Goal: Task Accomplishment & Management: Manage account settings

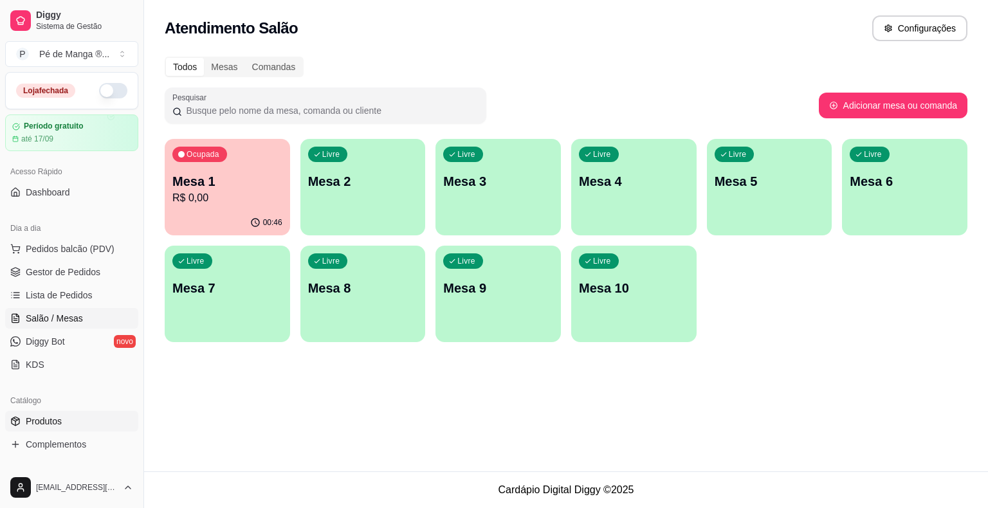
click at [112, 418] on link "Produtos" at bounding box center [71, 421] width 133 height 21
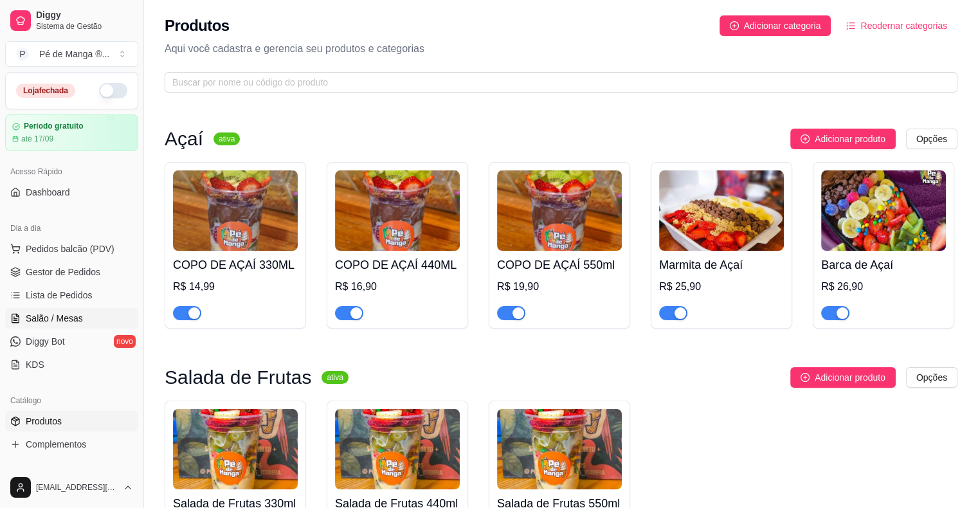
click at [73, 320] on span "Salão / Mesas" at bounding box center [54, 318] width 57 height 13
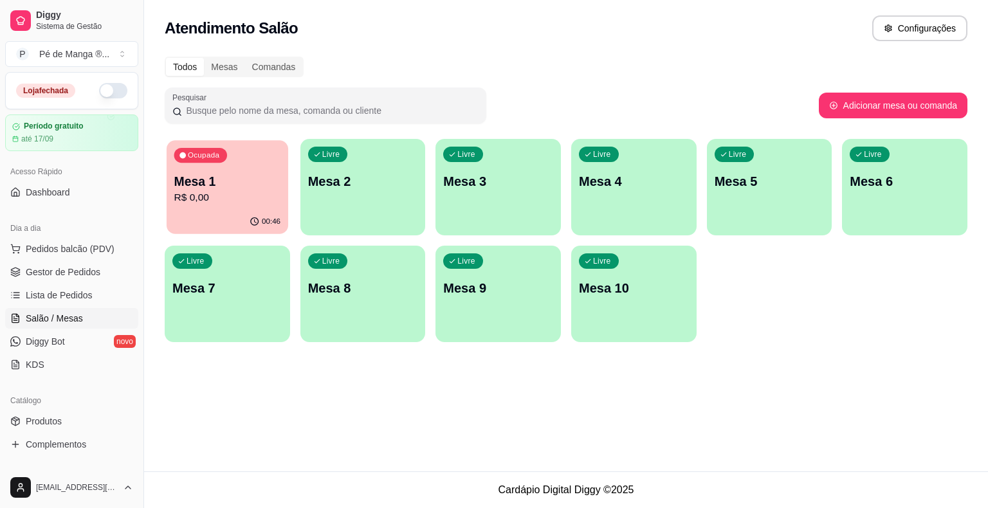
click at [233, 217] on div "00:46" at bounding box center [228, 222] width 122 height 24
click at [234, 217] on div "00:46" at bounding box center [227, 222] width 125 height 25
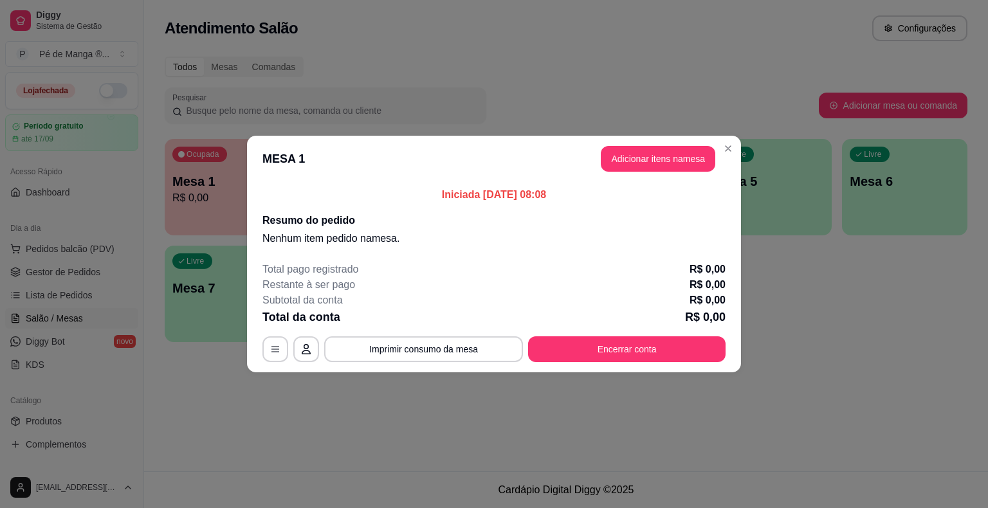
click at [659, 149] on button "Adicionar itens na mesa" at bounding box center [658, 159] width 114 height 26
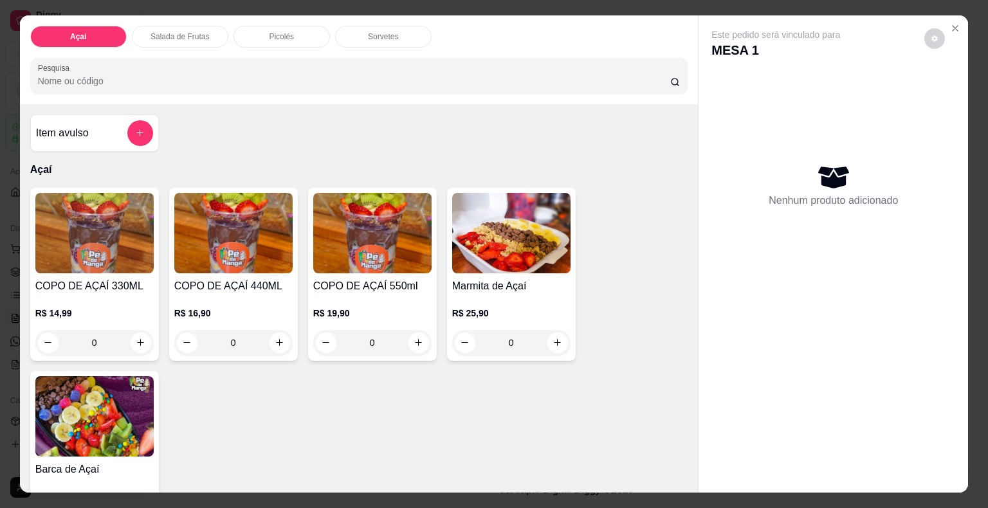
click at [291, 293] on div "COPO DE AÇAÍ 440ML R$ 16,90 0" at bounding box center [233, 274] width 129 height 173
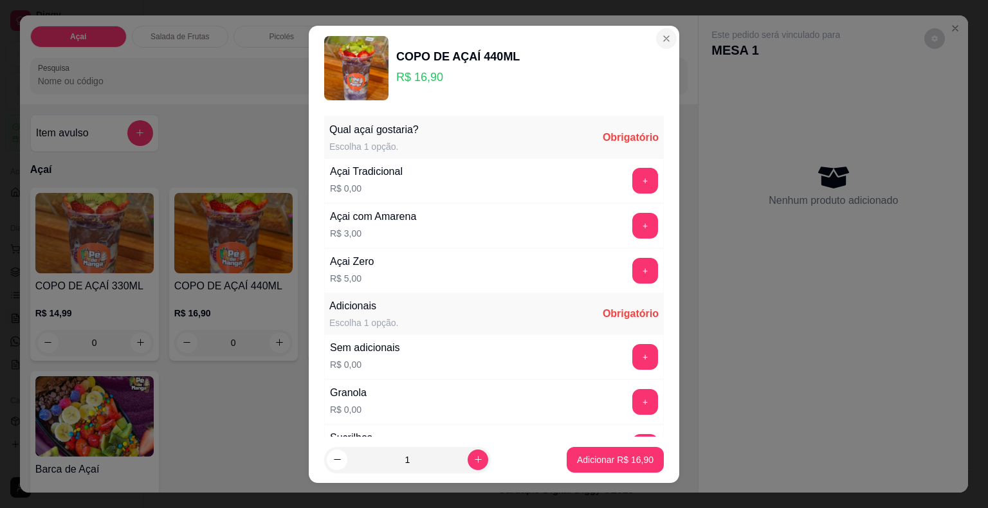
click at [660, 32] on section "COPO DE AÇAÍ 440ML R$ 16,90 Qual açaí gostaria? Escolha 1 opção. Obrigatório Aç…" at bounding box center [494, 254] width 370 height 457
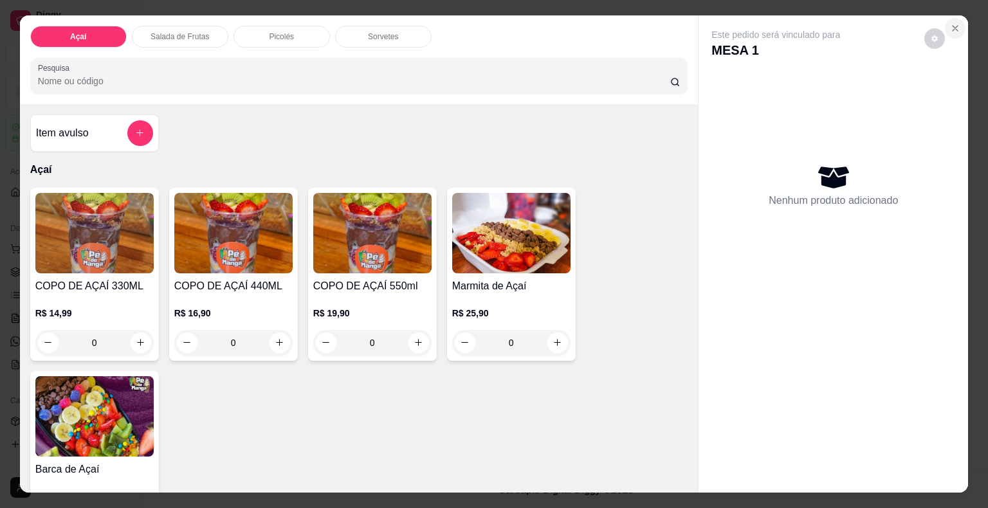
click at [950, 25] on icon "Close" at bounding box center [955, 28] width 10 height 10
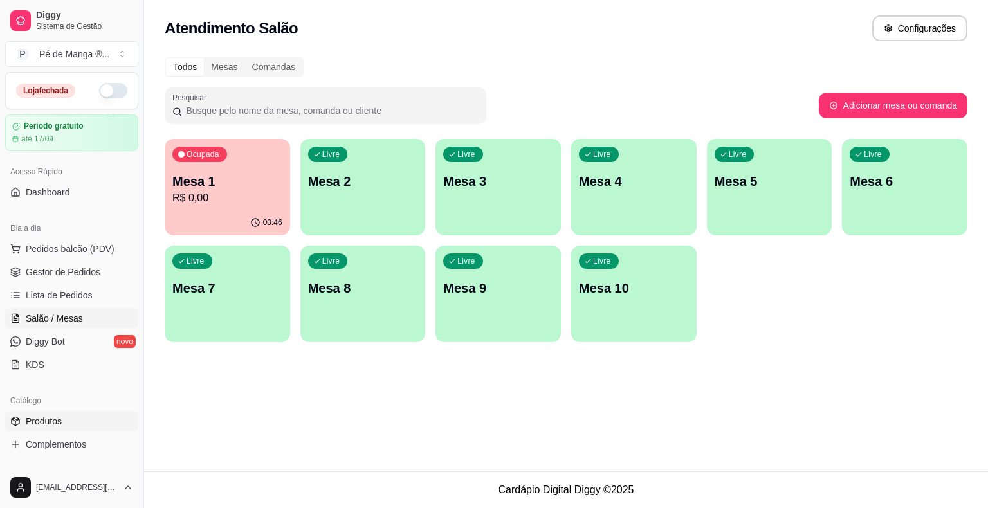
click at [73, 421] on link "Produtos" at bounding box center [71, 421] width 133 height 21
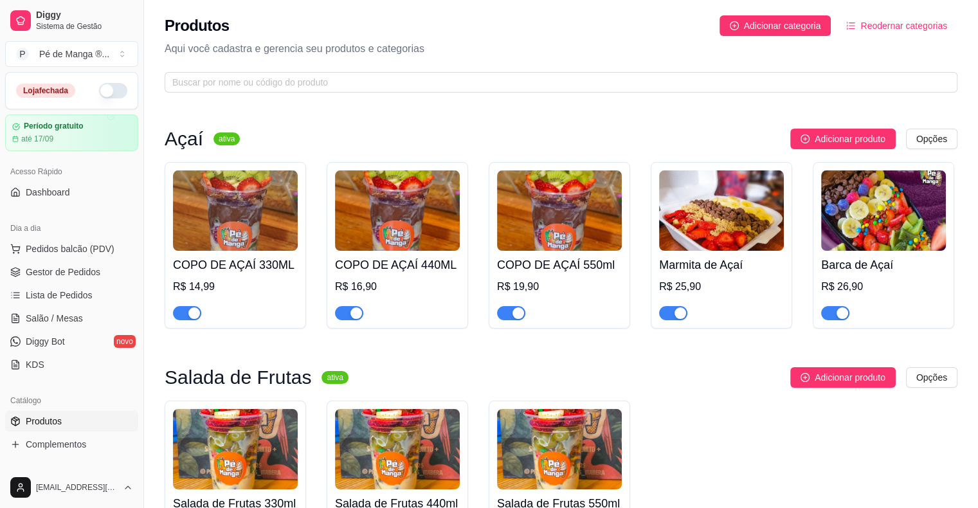
click at [262, 266] on h4 "COPO DE AÇAÍ 330ML" at bounding box center [235, 265] width 125 height 18
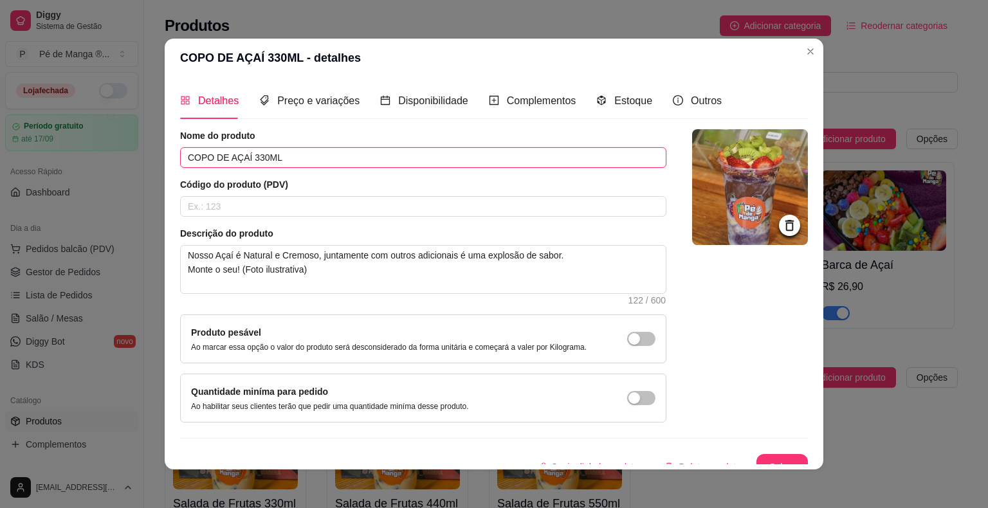
drag, startPoint x: 277, startPoint y: 160, endPoint x: 147, endPoint y: 189, distance: 133.9
click at [147, 189] on div "COPO DE AÇAÍ 330ML - detalhes Detalhes Preço e variações Disponibilidade Comple…" at bounding box center [494, 254] width 988 height 508
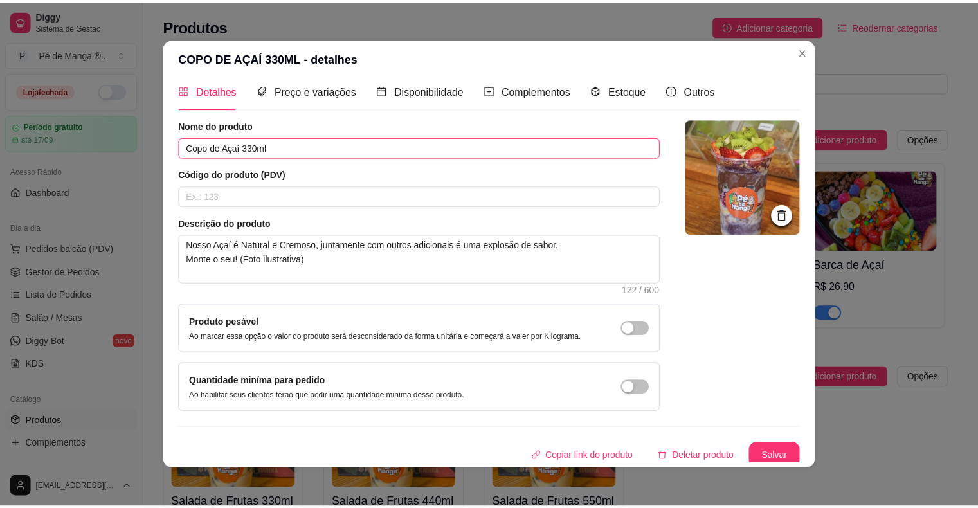
scroll to position [14, 0]
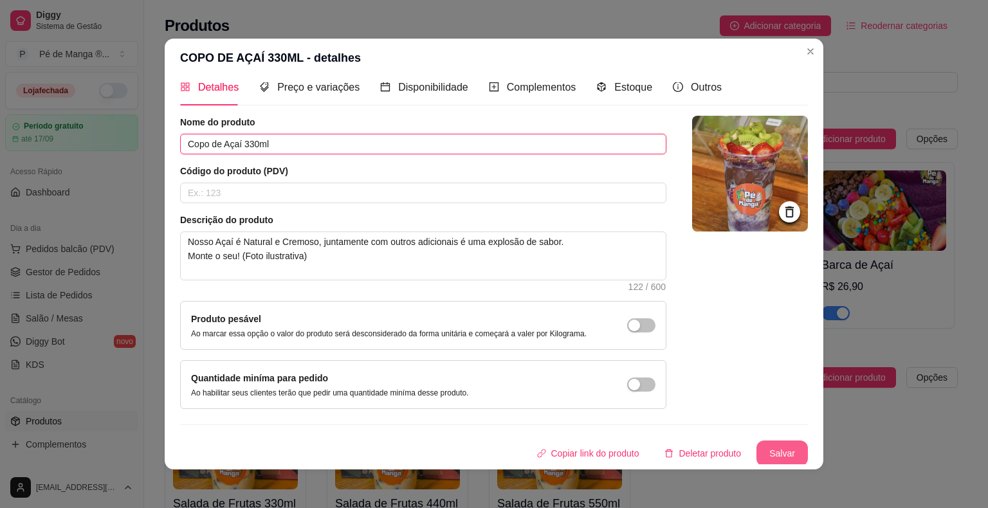
type input "Copo de Açaí 330ml"
click at [765, 446] on button "Salvar" at bounding box center [782, 453] width 50 height 25
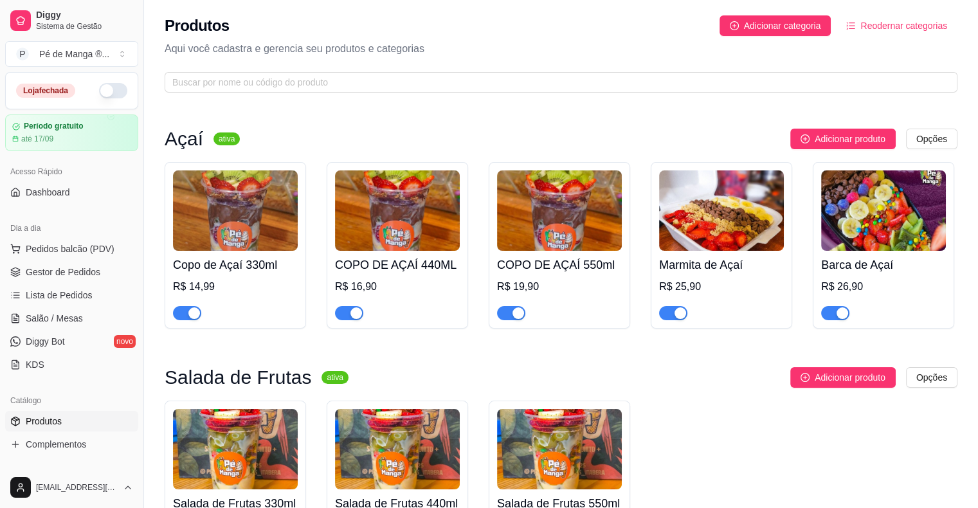
click at [425, 262] on h4 "COPO DE AÇAÍ 440ML" at bounding box center [397, 265] width 125 height 18
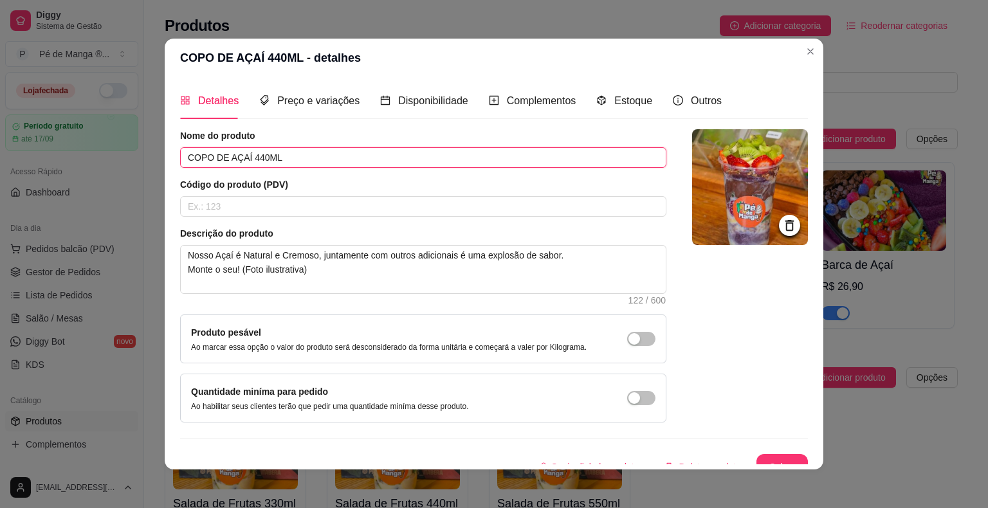
drag, startPoint x: 275, startPoint y: 156, endPoint x: 25, endPoint y: 175, distance: 250.3
click at [25, 175] on div "COPO DE AÇAÍ 440ML - detalhes Detalhes Preço e variações Disponibilidade Comple…" at bounding box center [494, 254] width 988 height 508
type input "Copo de Açaí 440ml"
click at [763, 471] on div "COPO DE AÇAÍ 440ML - detalhes Detalhes Preço e variações Disponibilidade Comple…" at bounding box center [494, 254] width 988 height 508
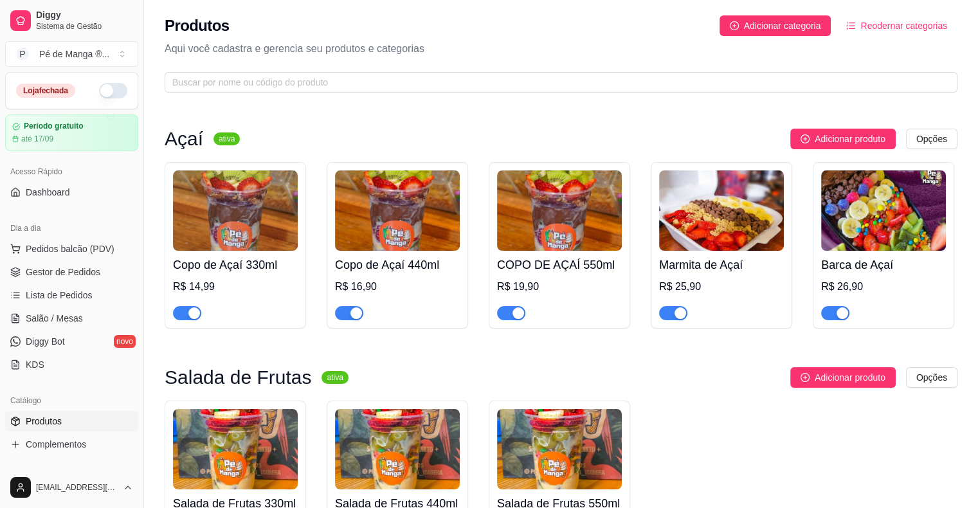
click at [542, 250] on img at bounding box center [559, 210] width 125 height 80
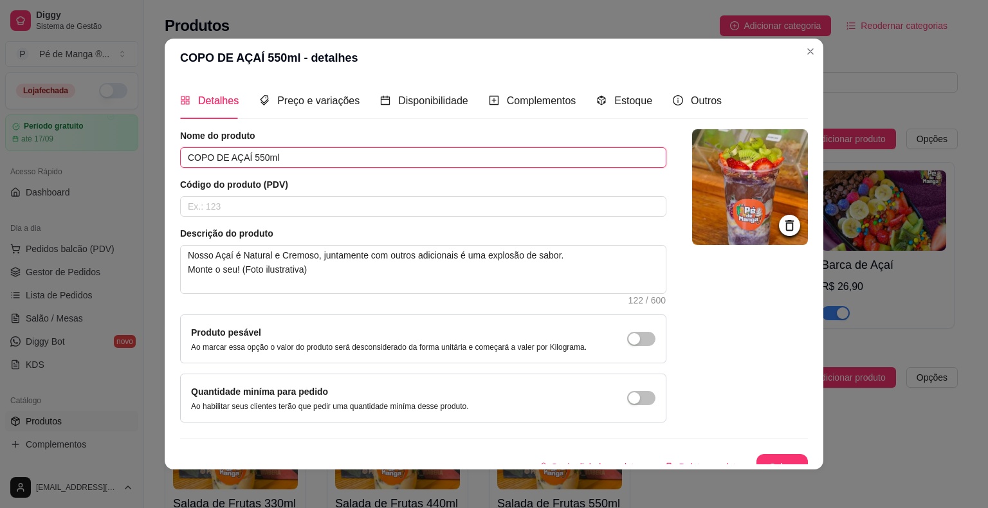
drag, startPoint x: 271, startPoint y: 157, endPoint x: 133, endPoint y: 150, distance: 138.5
click at [133, 150] on div "COPO DE AÇAÍ 550ml - detalhes Detalhes Preço e variações Disponibilidade Comple…" at bounding box center [494, 254] width 988 height 508
type input "Copo de Açaí 550ml"
click at [762, 455] on button "Salvar" at bounding box center [781, 467] width 51 height 26
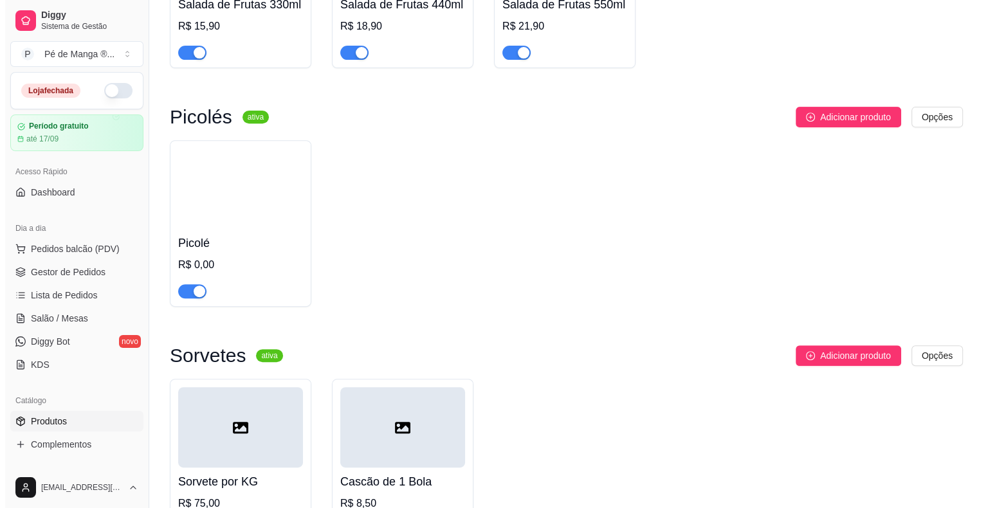
scroll to position [603, 0]
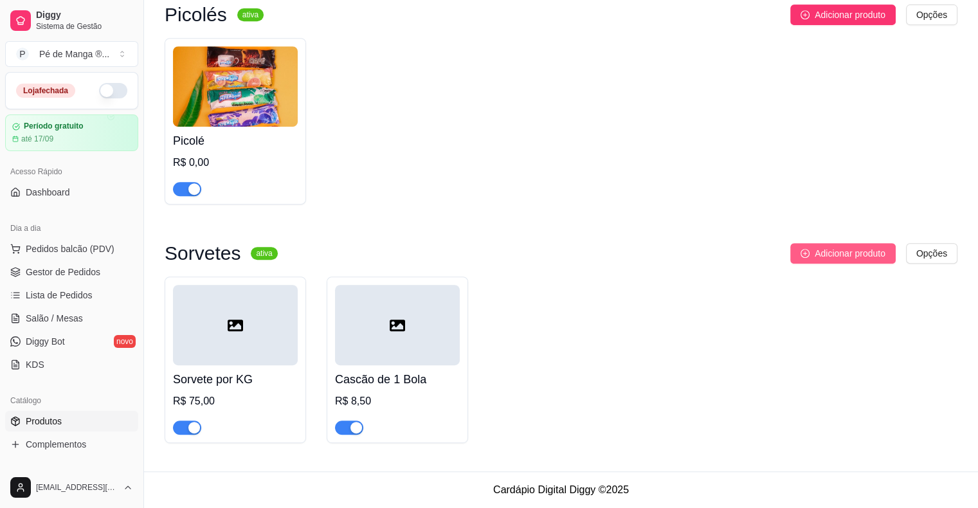
click at [834, 254] on span "Adicionar produto" at bounding box center [850, 253] width 71 height 14
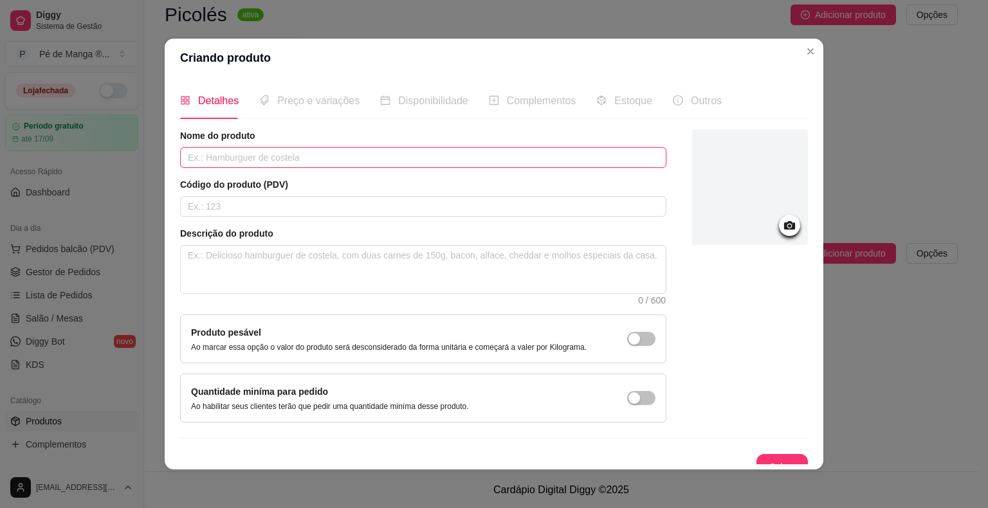
click at [399, 165] on input "text" at bounding box center [423, 157] width 486 height 21
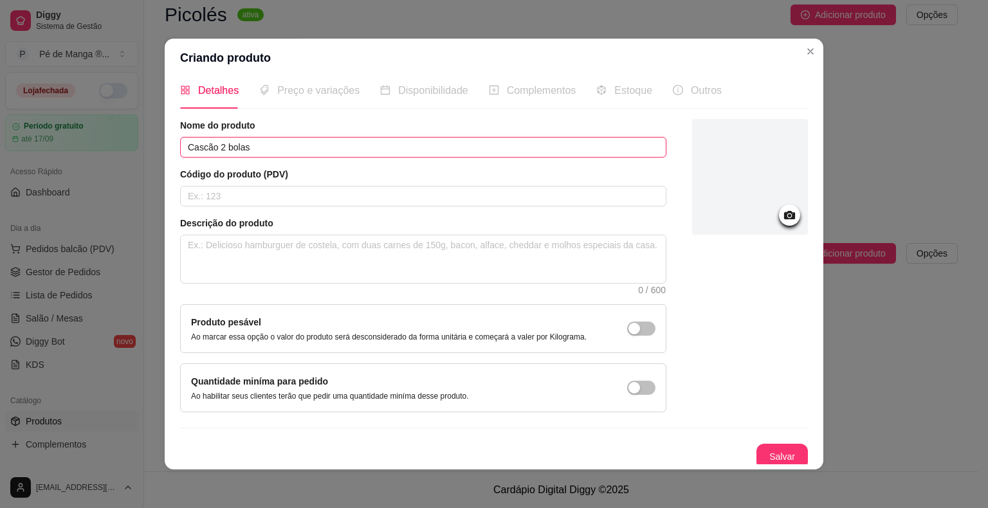
scroll to position [14, 0]
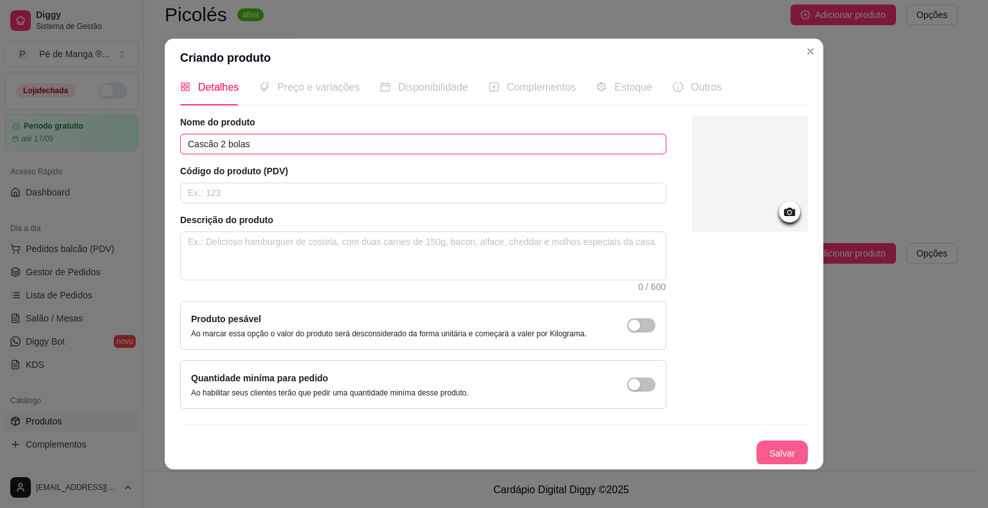
type input "Cascão 2 bolas"
click at [779, 454] on button "Salvar" at bounding box center [781, 454] width 51 height 26
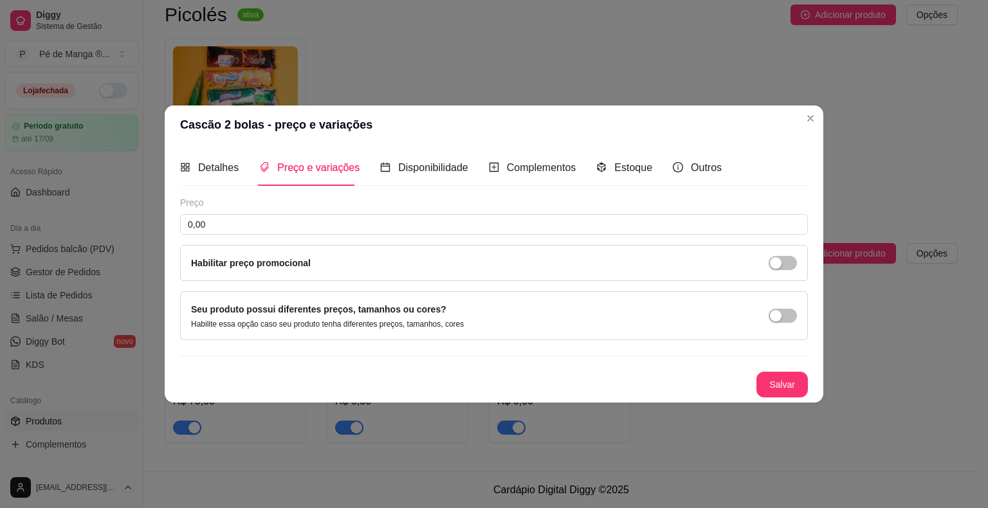
scroll to position [0, 0]
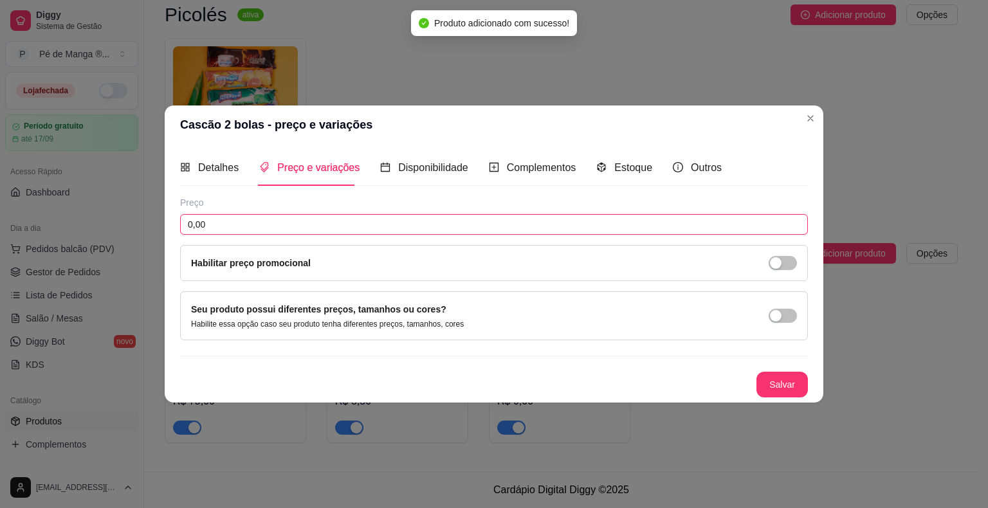
click at [429, 234] on input "0,00" at bounding box center [494, 224] width 628 height 21
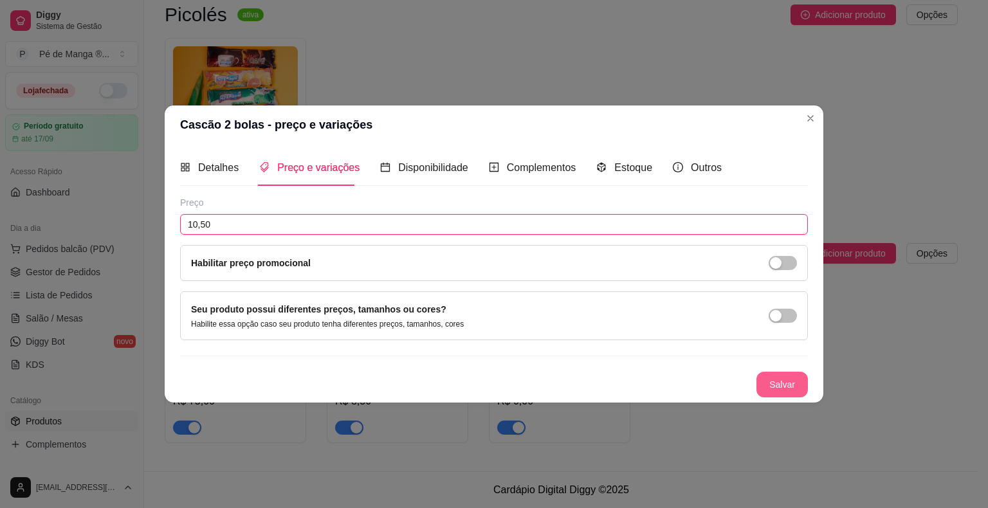
type input "10,50"
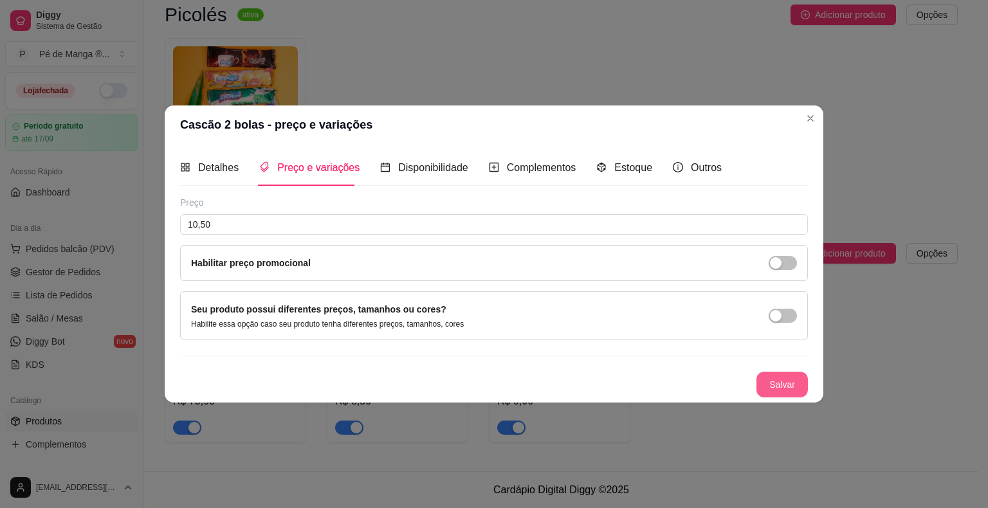
click at [776, 386] on button "Salvar" at bounding box center [781, 385] width 51 height 26
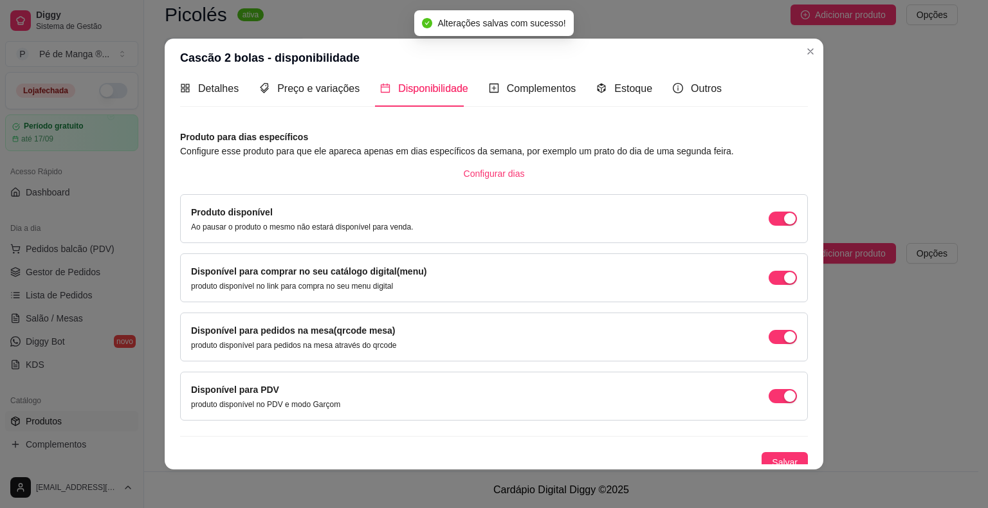
scroll to position [19, 0]
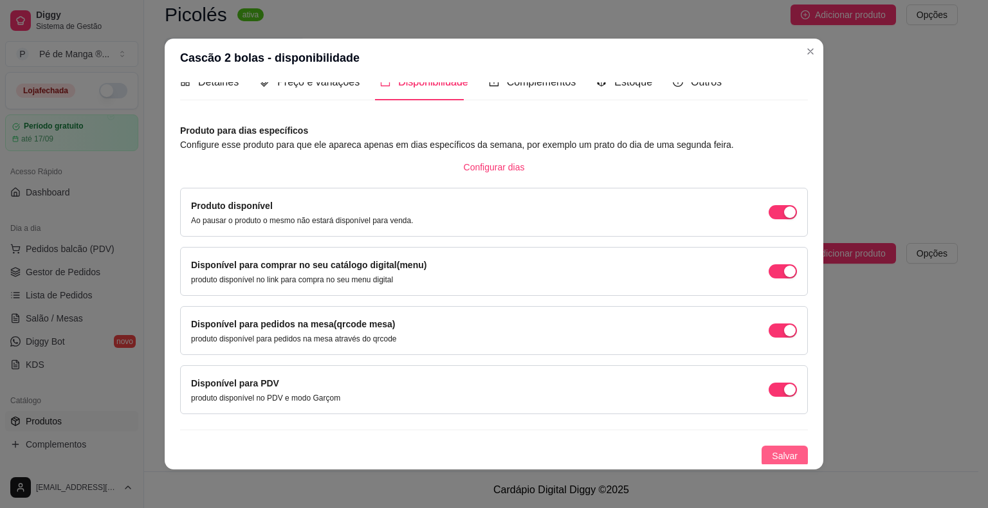
click at [772, 452] on span "Salvar" at bounding box center [785, 456] width 26 height 14
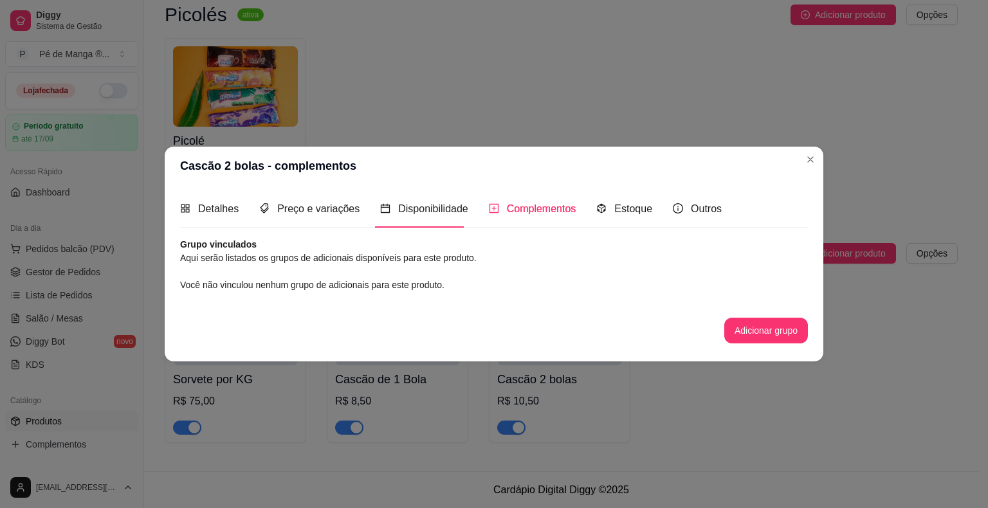
scroll to position [0, 0]
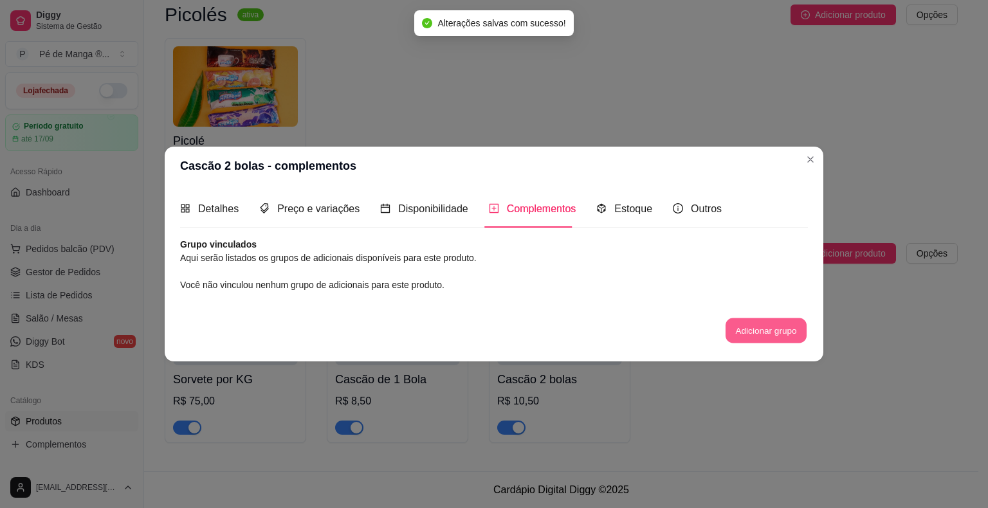
click at [762, 330] on button "Adicionar grupo" at bounding box center [766, 330] width 81 height 25
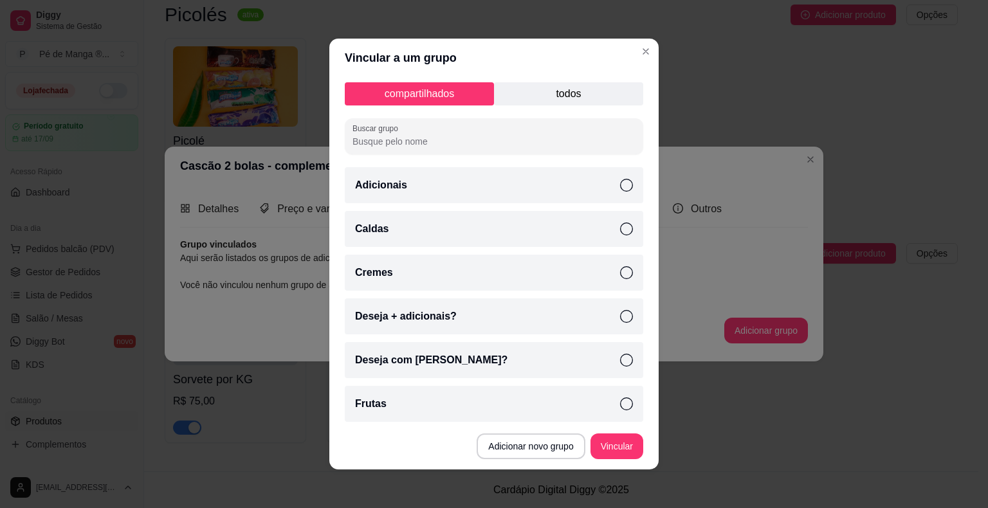
click at [571, 102] on p "todos" at bounding box center [568, 93] width 149 height 23
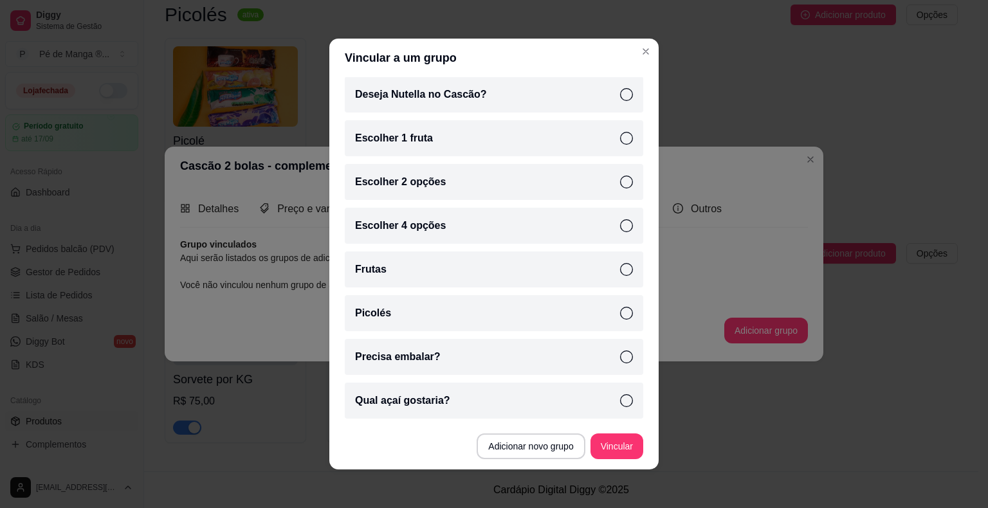
scroll to position [245, 0]
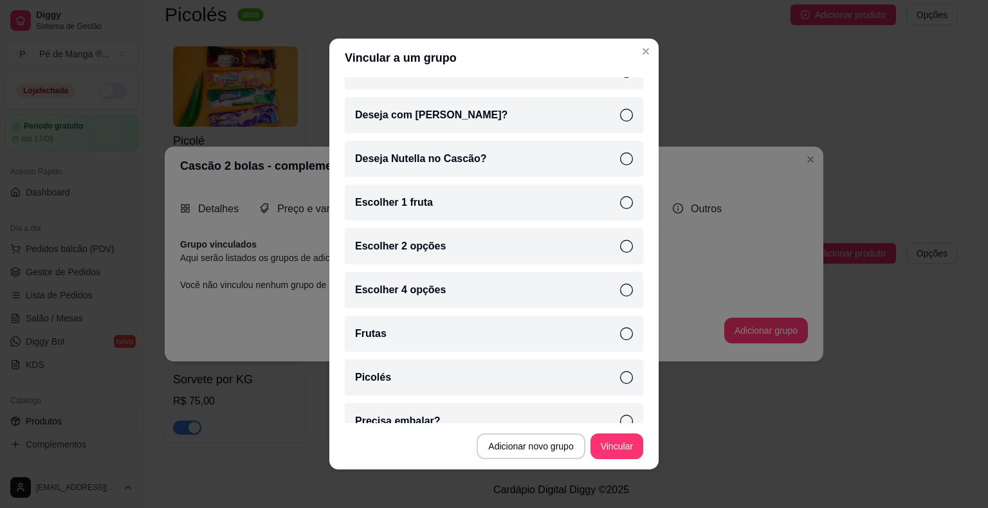
click at [620, 152] on icon at bounding box center [626, 158] width 13 height 13
click at [614, 442] on button "Vincular" at bounding box center [616, 446] width 51 height 25
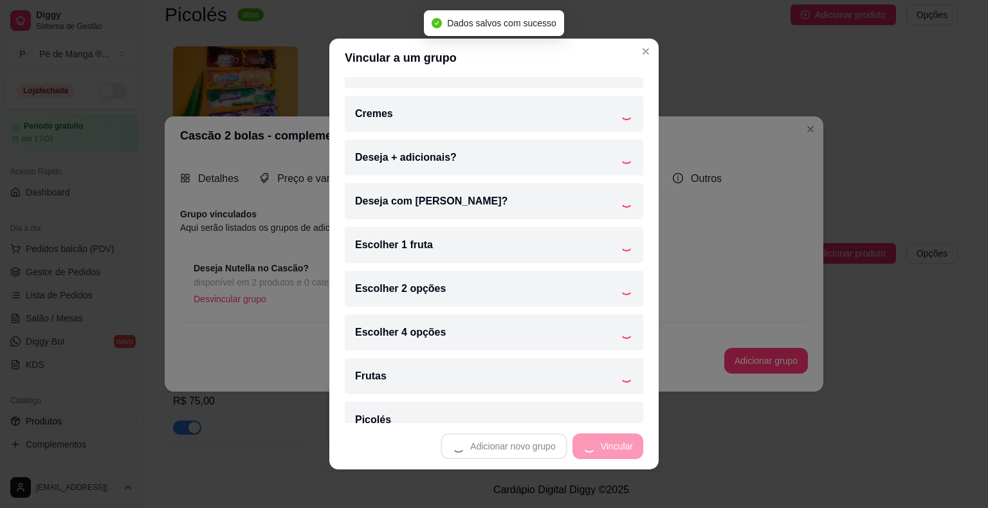
scroll to position [0, 0]
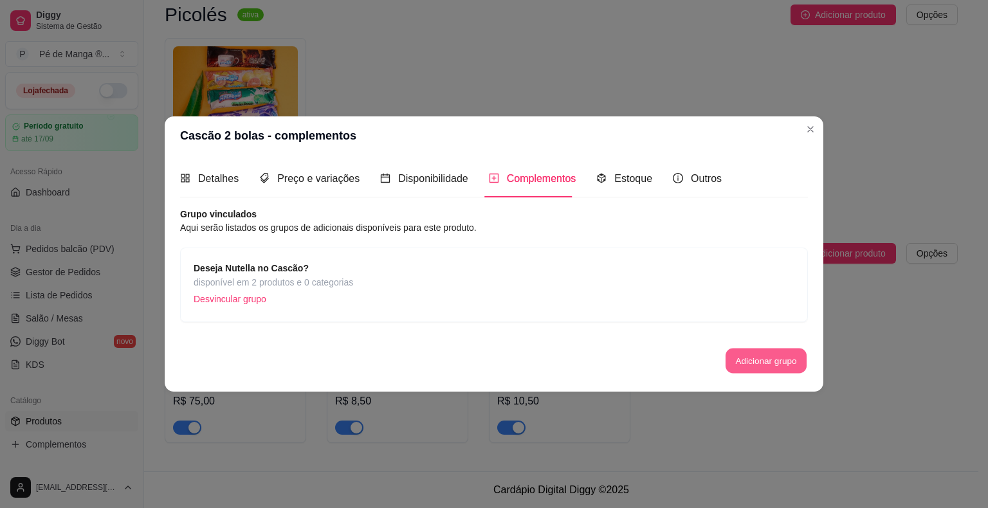
click at [771, 365] on button "Adicionar grupo" at bounding box center [766, 360] width 81 height 25
click at [217, 181] on span "Detalhes" at bounding box center [218, 178] width 41 height 11
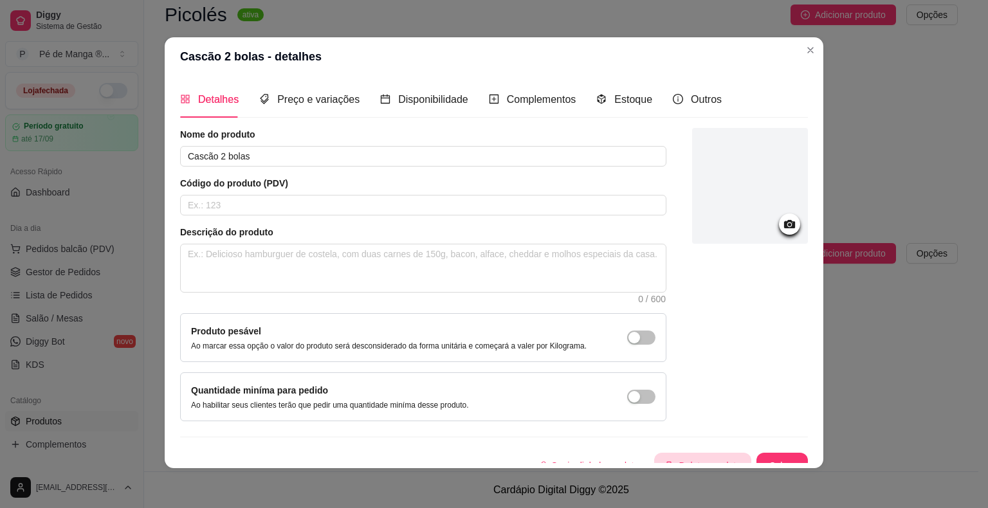
scroll to position [3, 0]
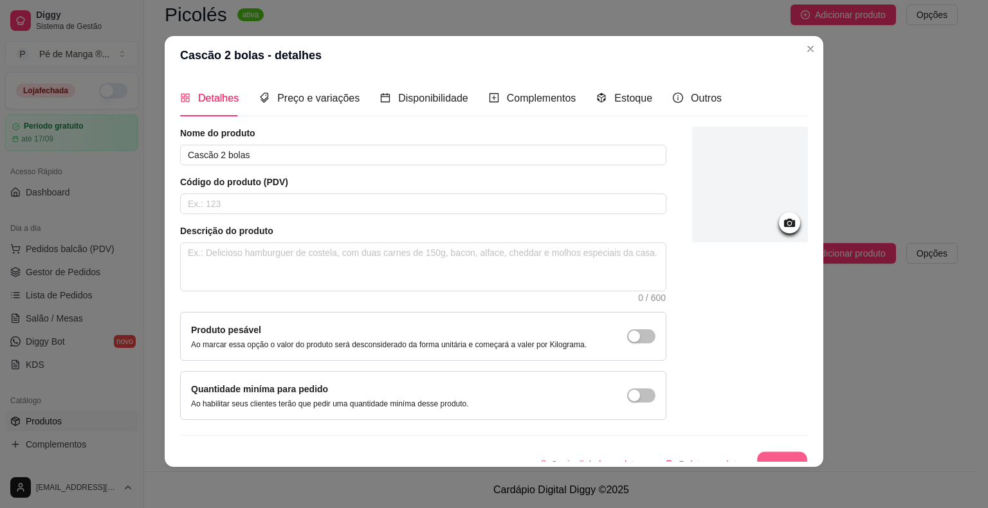
click at [759, 459] on button "Salvar" at bounding box center [782, 464] width 50 height 25
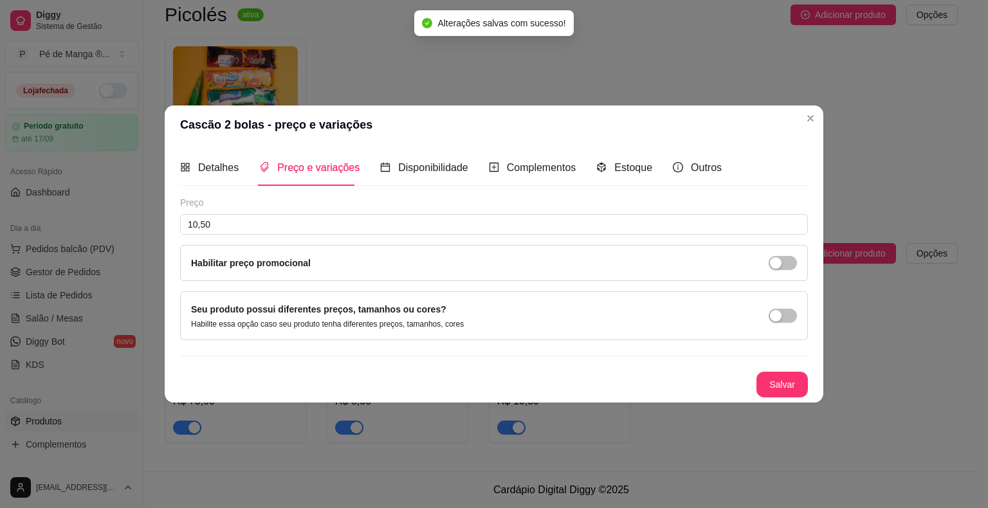
scroll to position [0, 0]
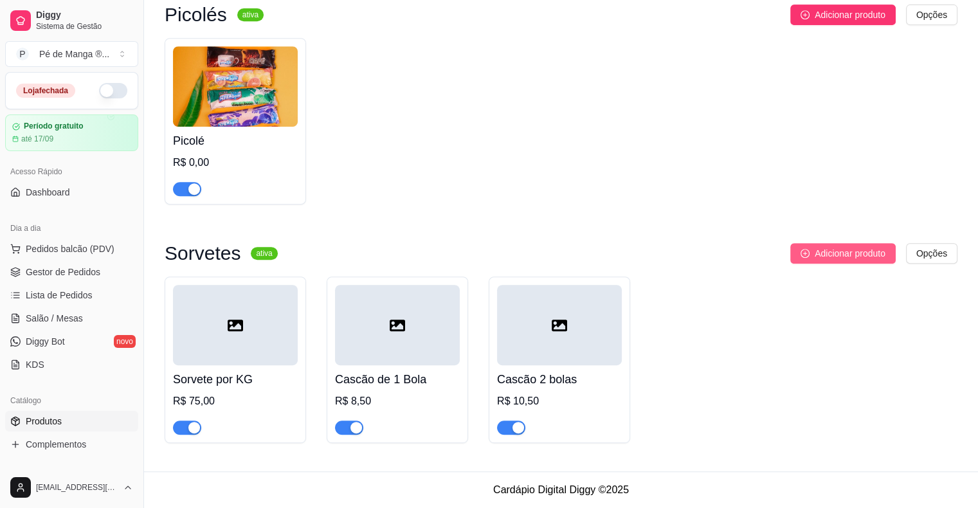
click at [809, 255] on button "Adicionar produto" at bounding box center [843, 253] width 105 height 21
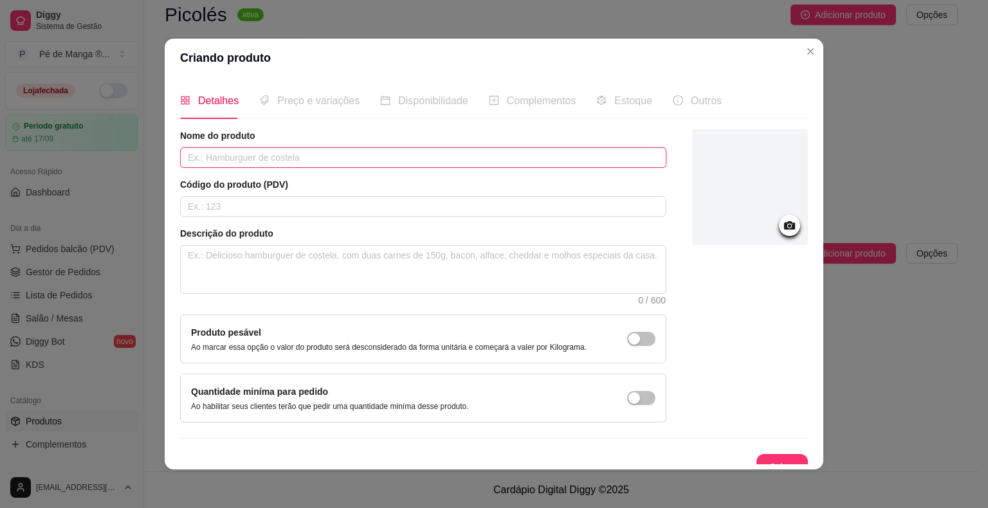
click at [385, 153] on input "text" at bounding box center [423, 157] width 486 height 21
type input "Casquinha"
click at [324, 102] on span "Preço e variações" at bounding box center [318, 100] width 82 height 11
click at [760, 459] on button "Salvar" at bounding box center [782, 467] width 50 height 25
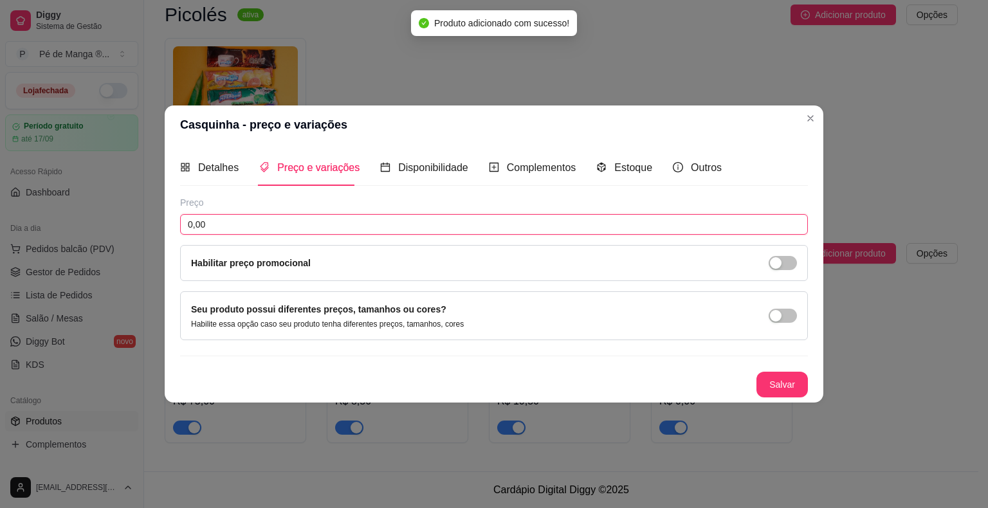
click at [367, 234] on input "0,00" at bounding box center [494, 224] width 628 height 21
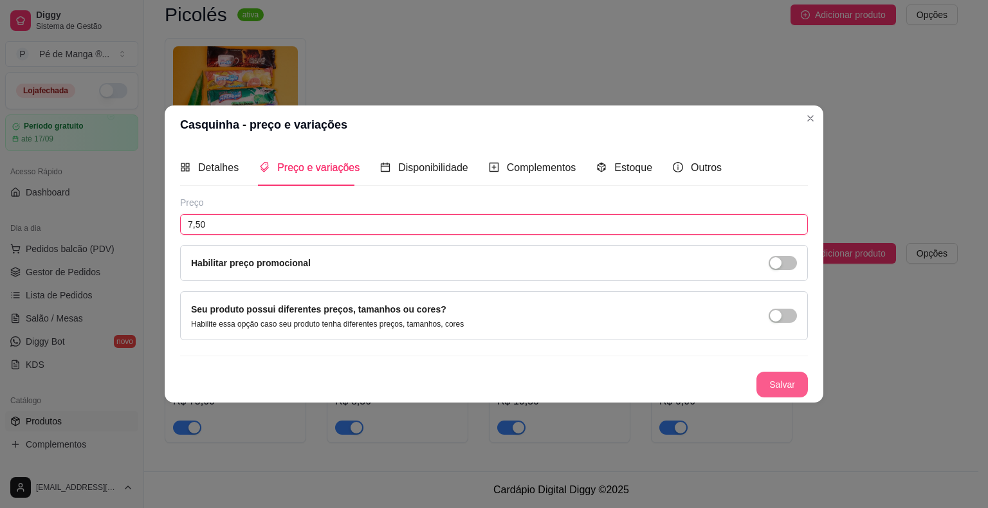
type input "7,50"
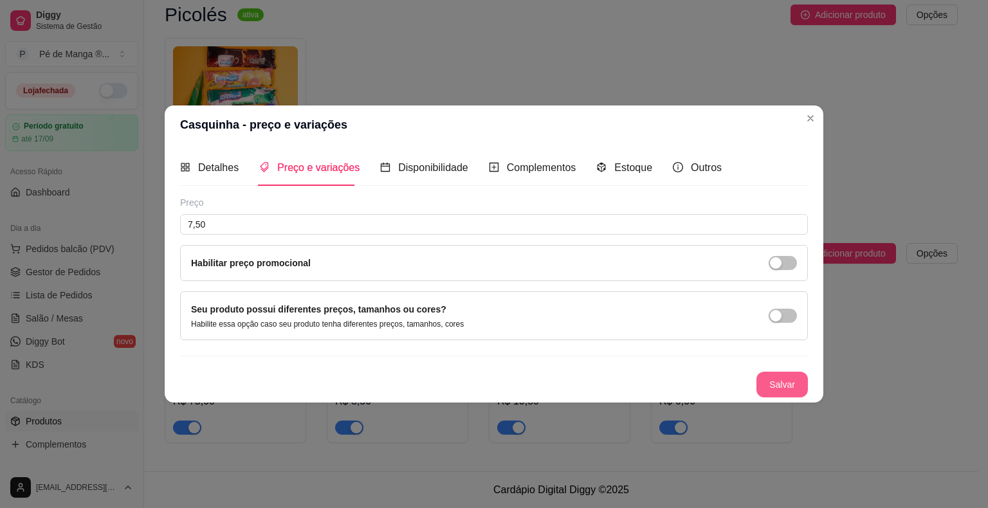
click at [791, 387] on button "Salvar" at bounding box center [781, 385] width 51 height 26
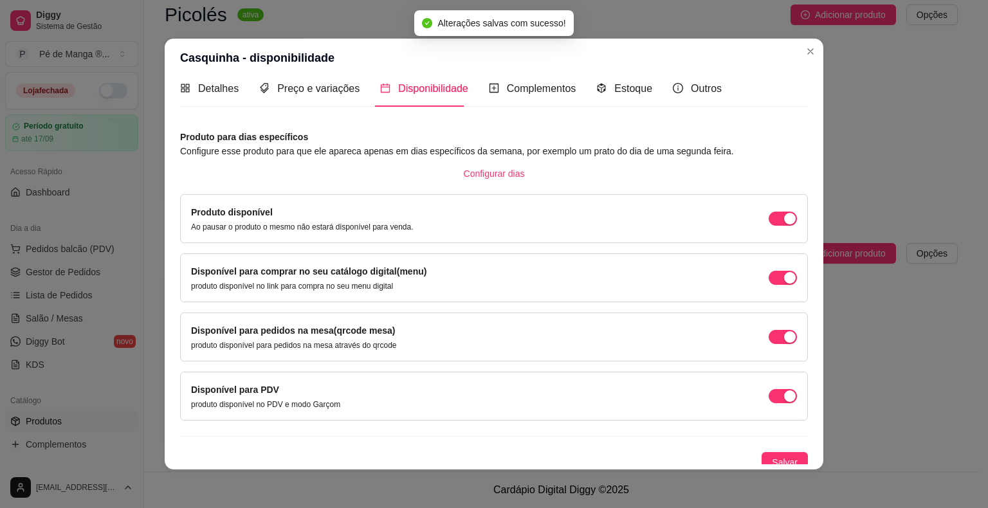
scroll to position [19, 0]
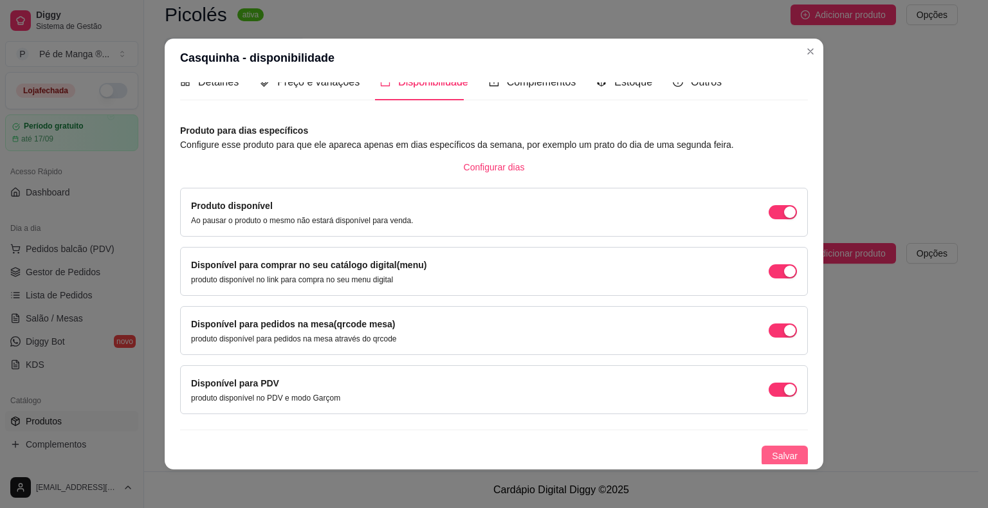
click at [762, 455] on button "Salvar" at bounding box center [785, 456] width 46 height 21
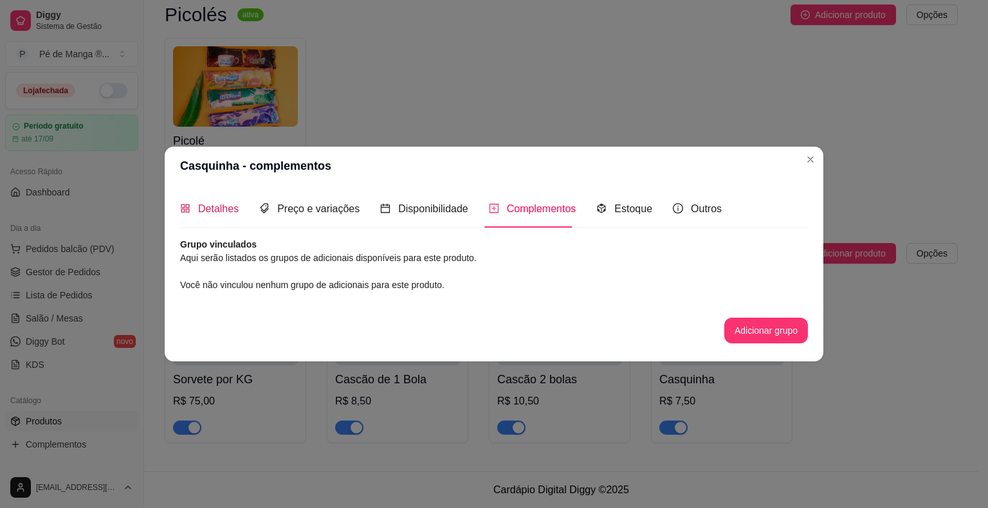
click at [226, 214] on span "Detalhes" at bounding box center [218, 208] width 41 height 11
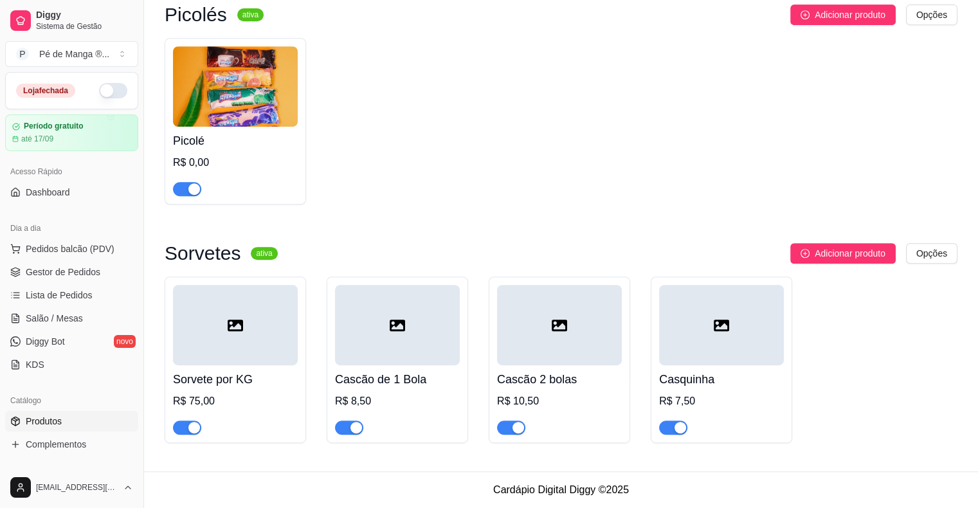
click at [383, 394] on div "R$ 8,50" at bounding box center [397, 401] width 125 height 15
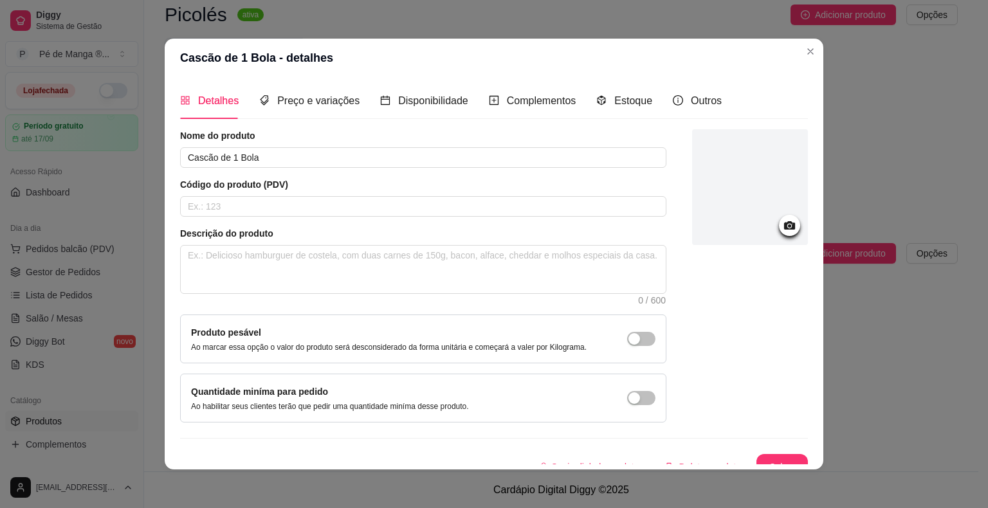
click at [706, 109] on div "Outros" at bounding box center [697, 100] width 49 height 37
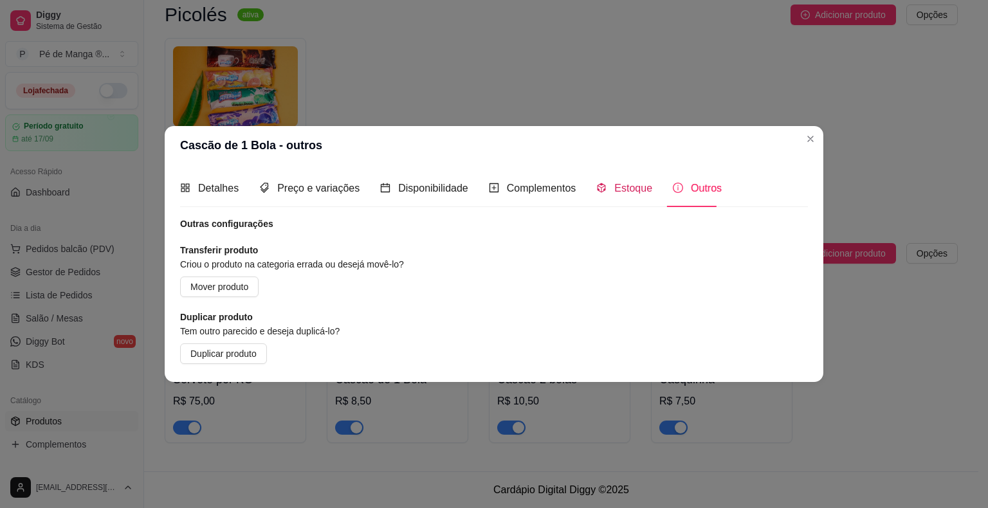
click at [616, 184] on span "Estoque" at bounding box center [633, 188] width 38 height 11
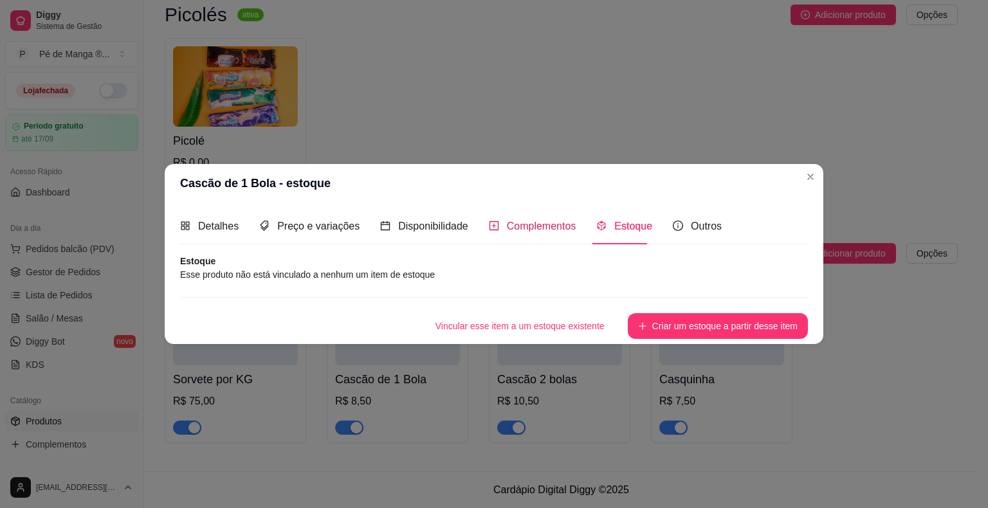
click at [560, 226] on span "Complementos" at bounding box center [541, 226] width 69 height 11
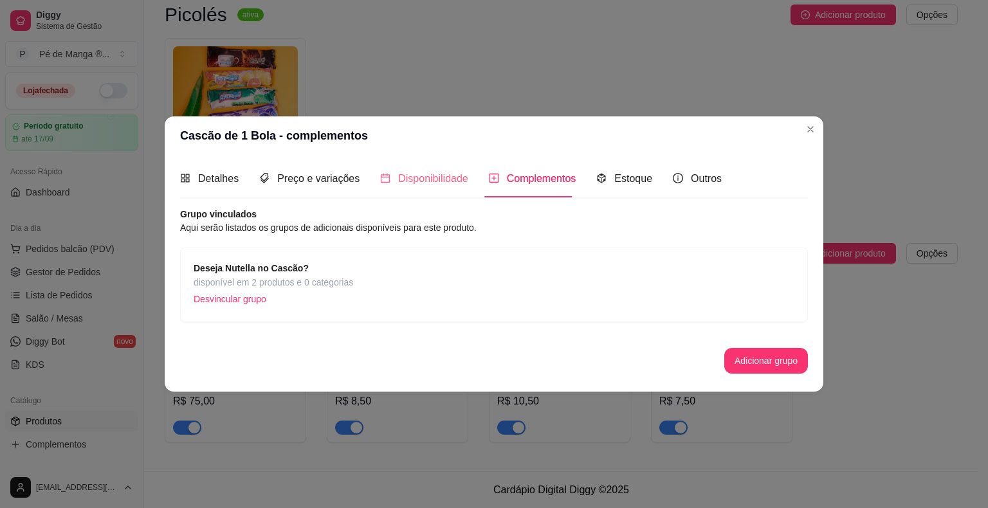
click at [451, 189] on div "Disponibilidade" at bounding box center [424, 178] width 88 height 37
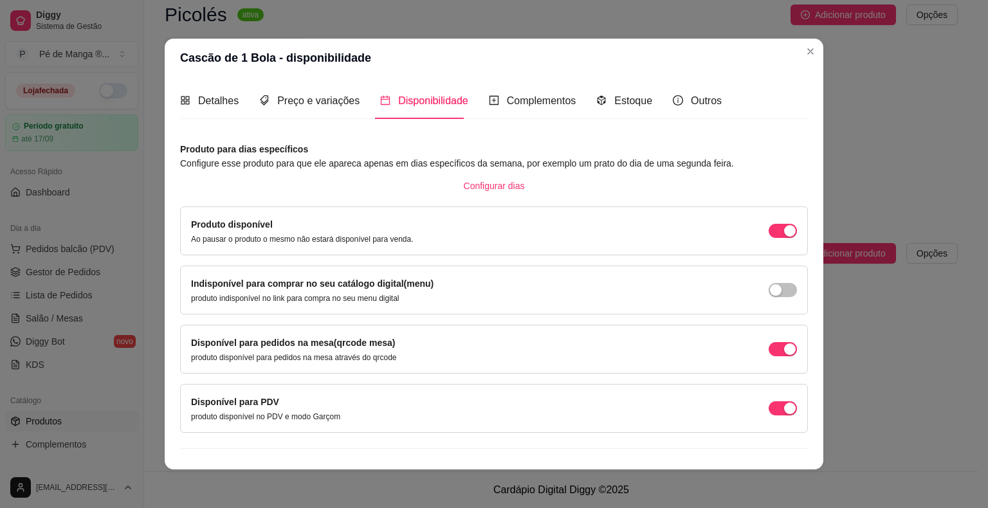
scroll to position [19, 0]
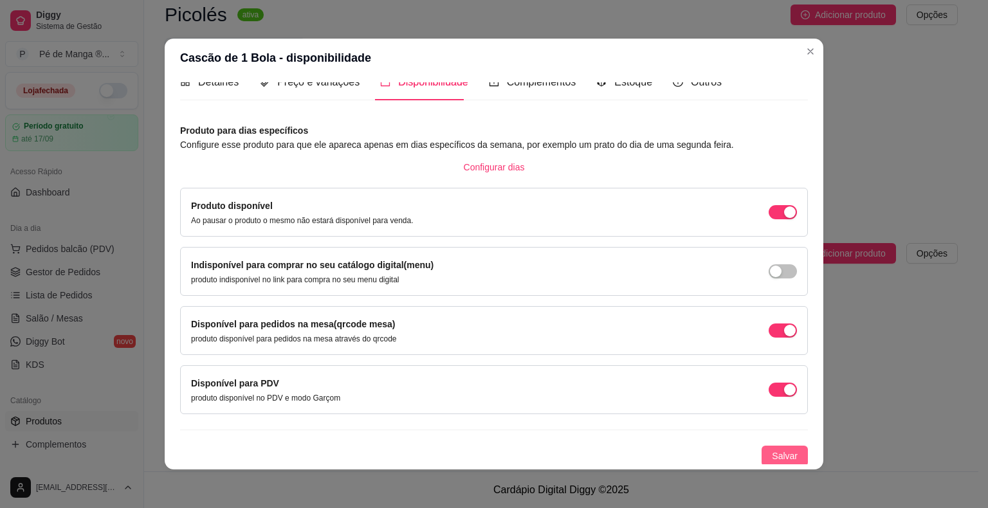
click at [772, 457] on span "Salvar" at bounding box center [785, 456] width 26 height 14
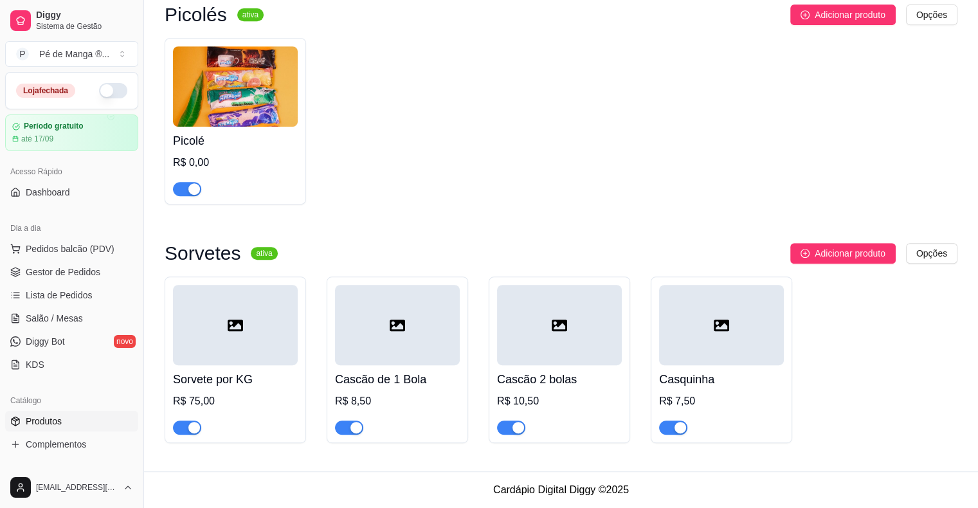
click at [556, 376] on h4 "Cascão 2 bolas" at bounding box center [559, 379] width 125 height 18
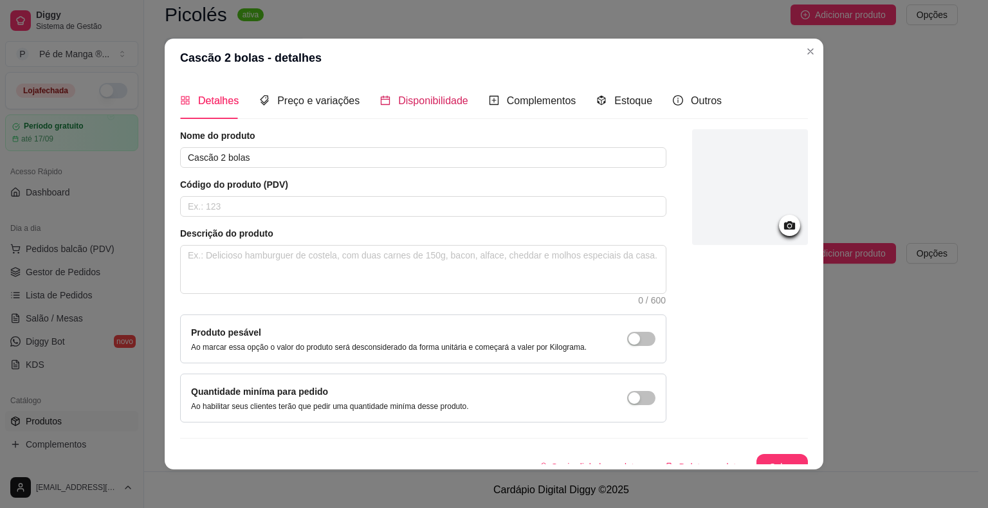
click at [444, 102] on span "Disponibilidade" at bounding box center [433, 100] width 70 height 11
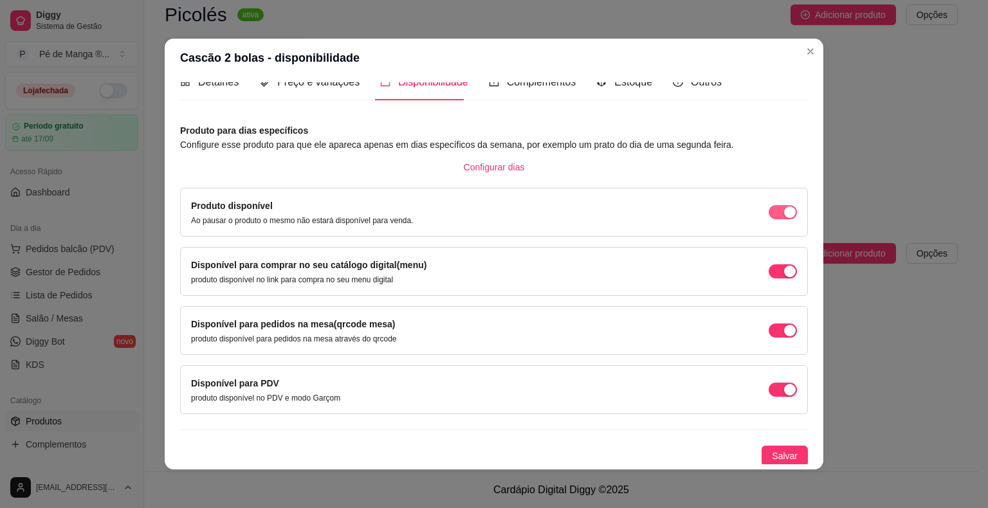
click at [769, 207] on span "button" at bounding box center [783, 212] width 28 height 14
click at [780, 208] on span "button" at bounding box center [783, 212] width 28 height 14
click at [769, 274] on span "button" at bounding box center [783, 271] width 28 height 14
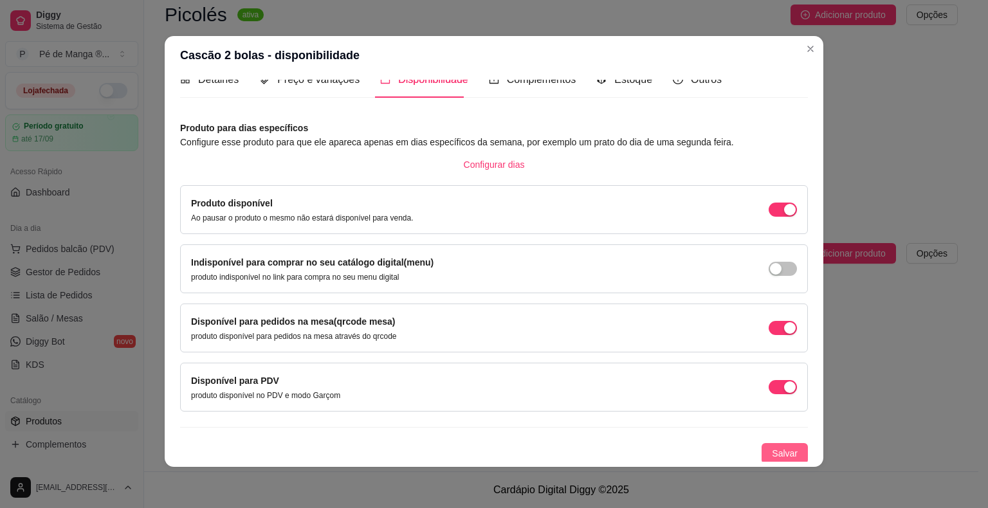
click at [782, 457] on span "Salvar" at bounding box center [785, 453] width 26 height 14
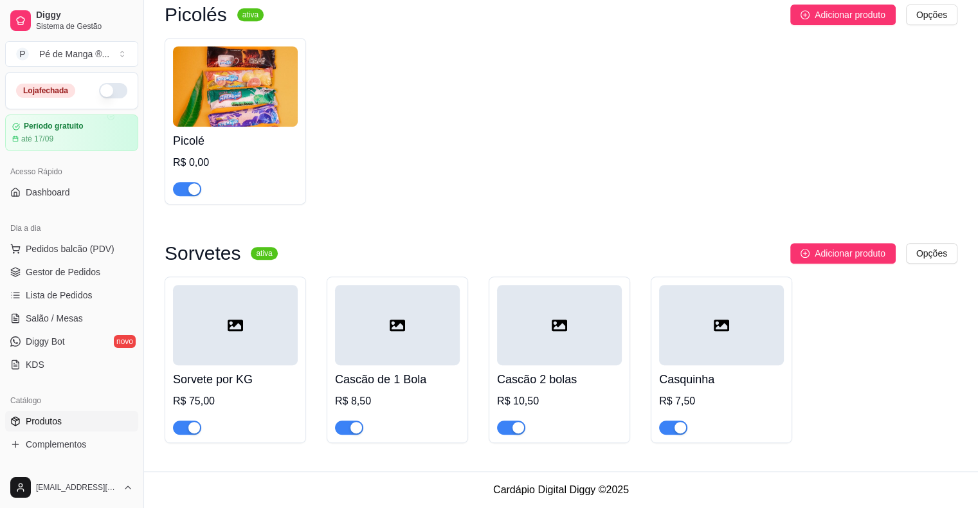
click at [693, 327] on div at bounding box center [721, 325] width 125 height 80
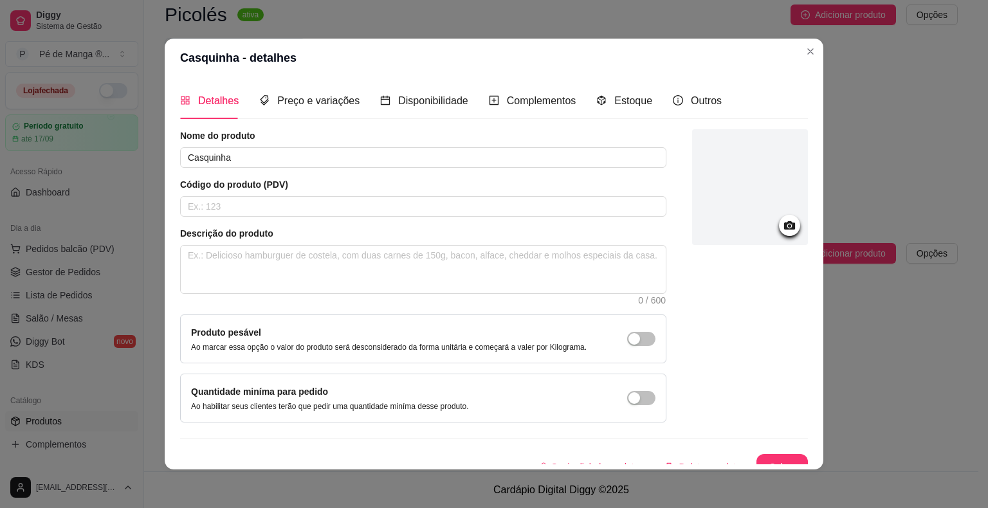
click at [466, 112] on div "Detalhes Preço e variações Disponibilidade Complementos Estoque Outros" at bounding box center [451, 100] width 542 height 37
click at [455, 102] on span "Disponibilidade" at bounding box center [433, 100] width 70 height 11
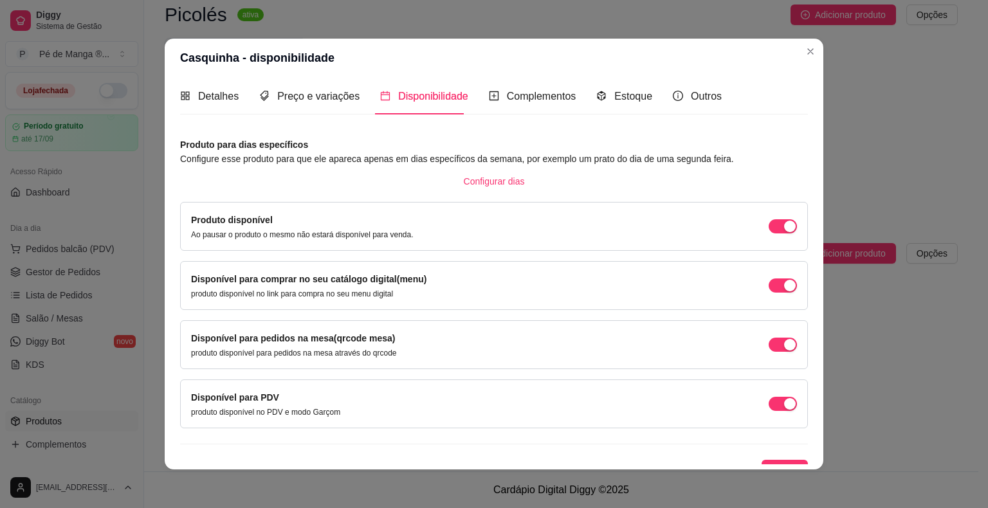
scroll to position [19, 0]
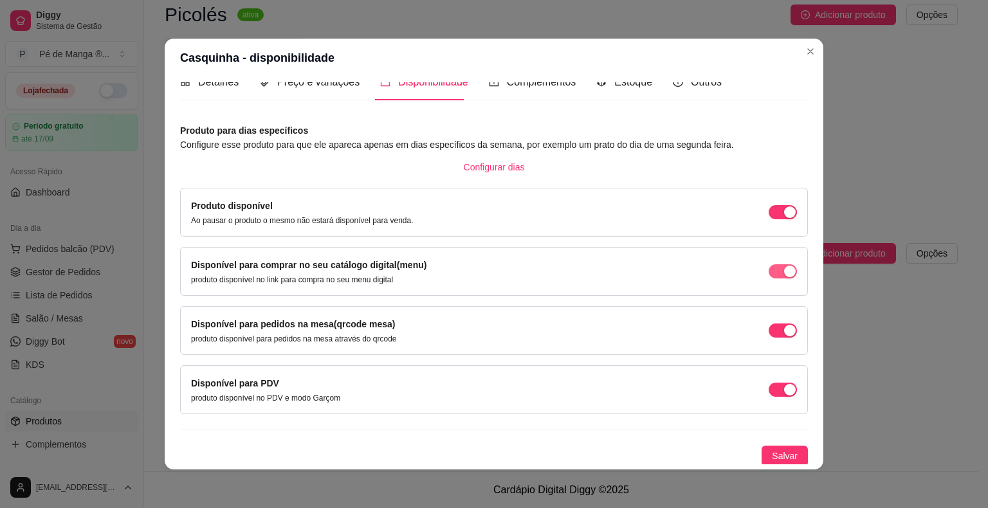
click at [769, 219] on span "button" at bounding box center [783, 212] width 28 height 14
click at [776, 458] on span "Salvar" at bounding box center [785, 456] width 26 height 14
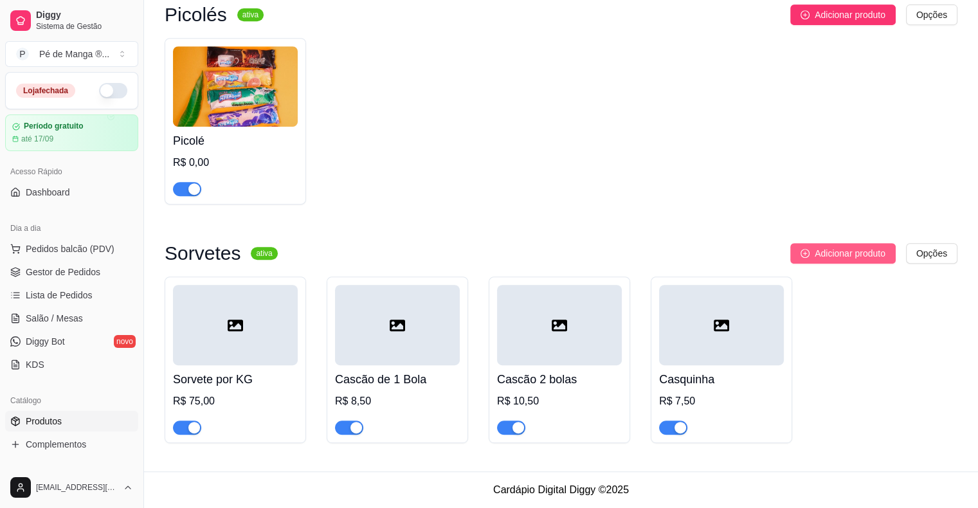
click at [877, 259] on span "Adicionar produto" at bounding box center [850, 253] width 71 height 14
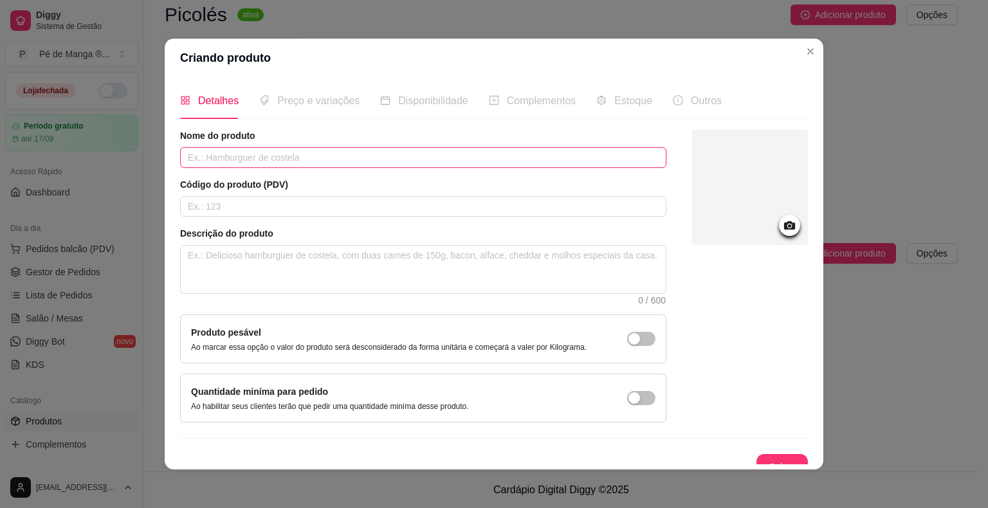
click at [475, 165] on input "text" at bounding box center [423, 157] width 486 height 21
type input "S"
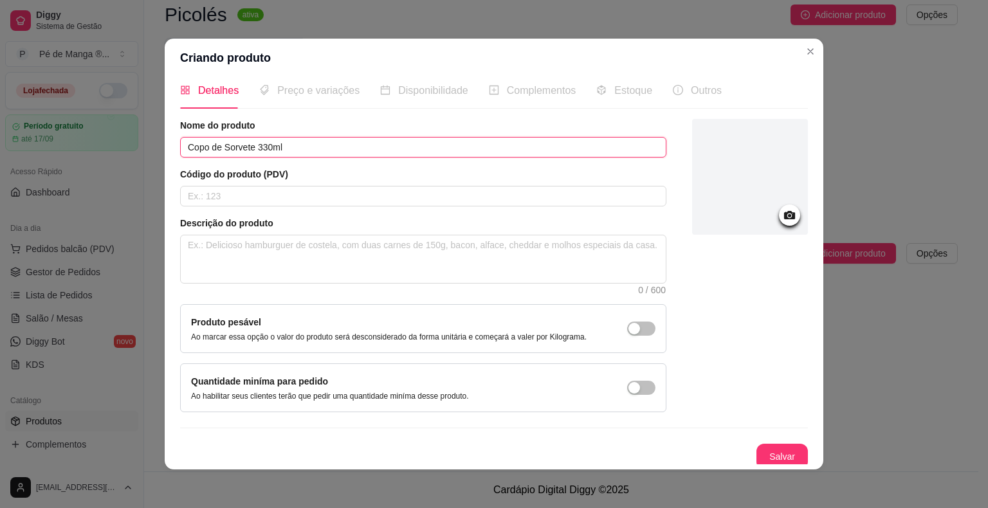
scroll to position [14, 0]
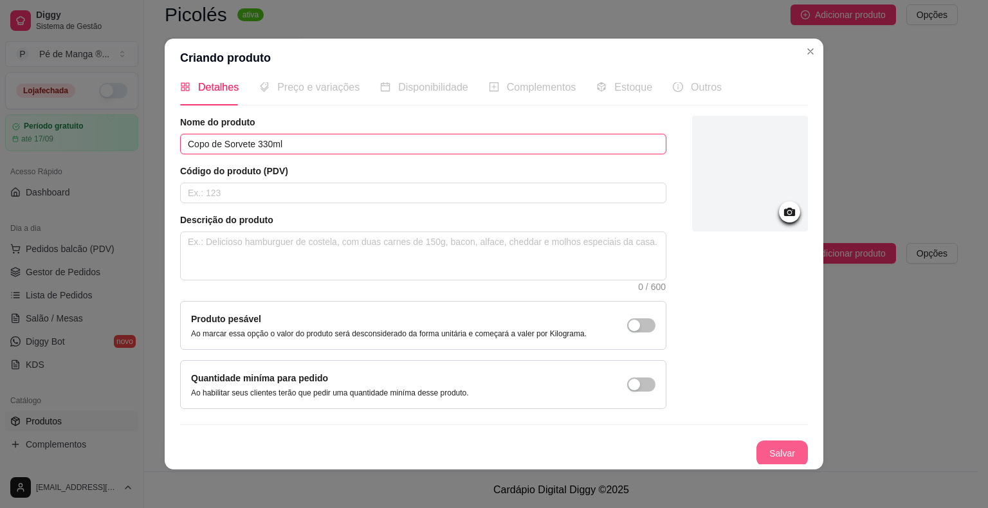
type input "Copo de Sorvete 330ml"
click at [778, 453] on button "Salvar" at bounding box center [781, 454] width 51 height 26
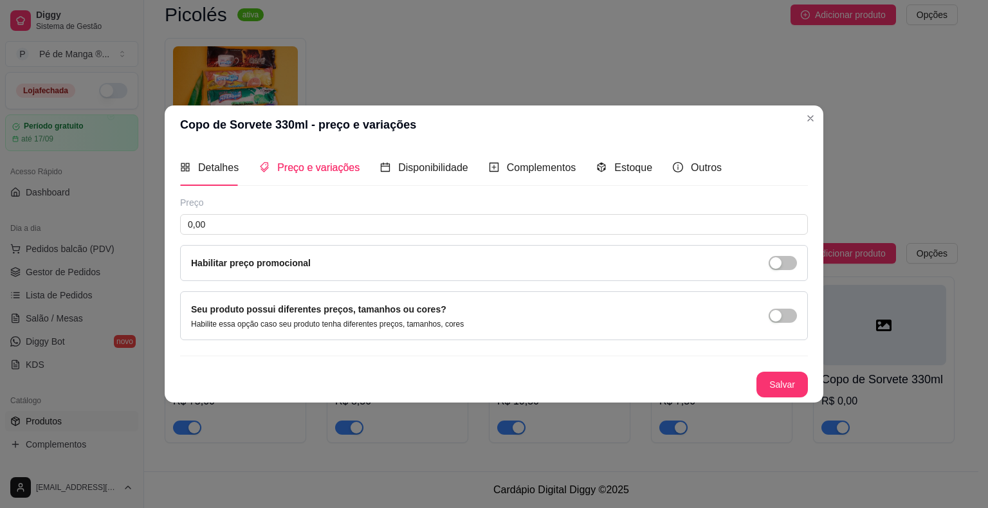
scroll to position [0, 0]
click at [540, 176] on div "Complementos" at bounding box center [532, 167] width 87 height 37
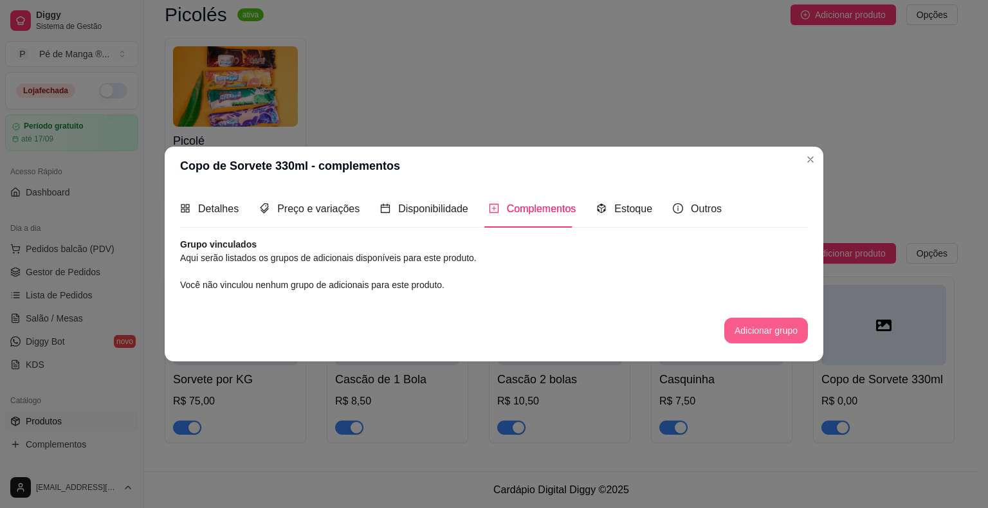
click at [750, 338] on button "Adicionar grupo" at bounding box center [766, 331] width 84 height 26
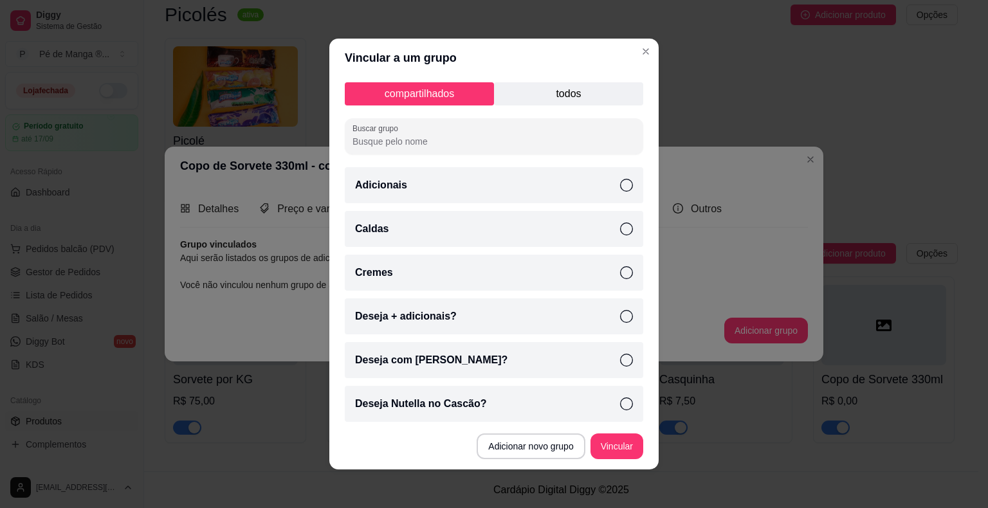
click at [620, 188] on icon at bounding box center [626, 185] width 13 height 13
click at [620, 275] on icon at bounding box center [626, 272] width 13 height 13
click at [620, 228] on icon at bounding box center [626, 229] width 13 height 13
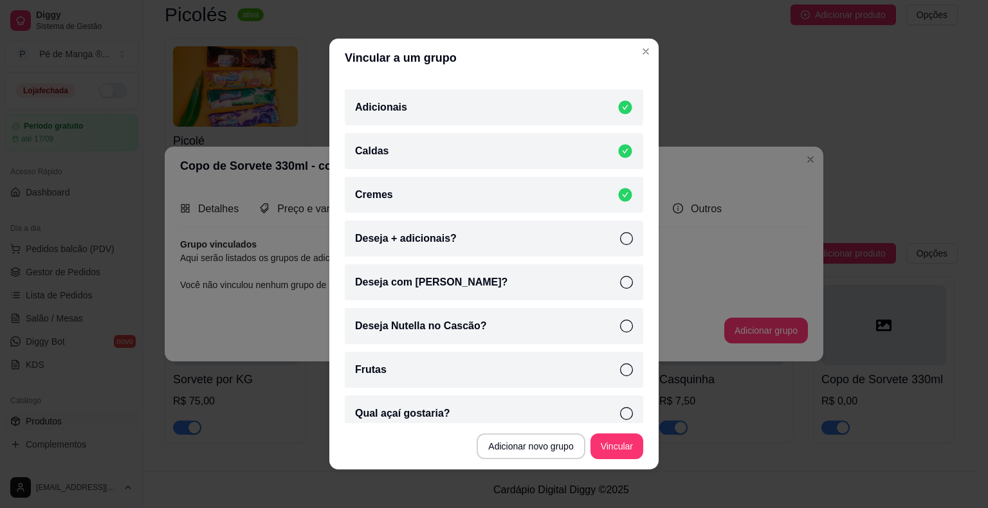
scroll to position [91, 0]
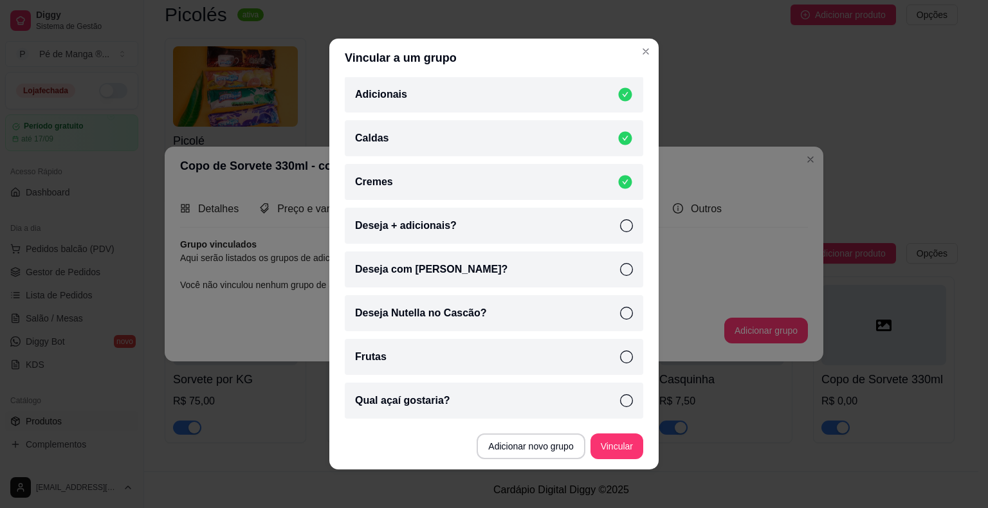
click at [620, 360] on icon at bounding box center [626, 357] width 13 height 13
click at [616, 450] on button "Vincular" at bounding box center [616, 446] width 51 height 25
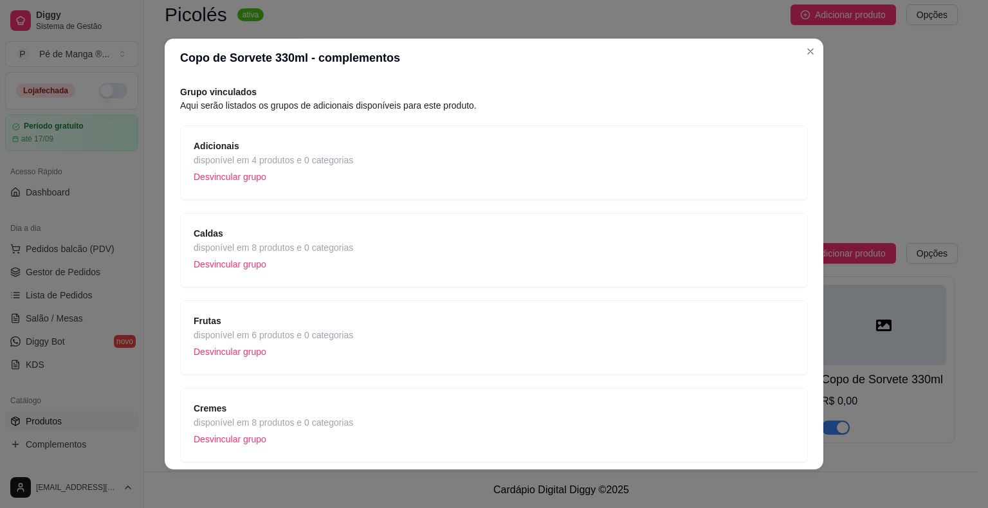
scroll to position [92, 0]
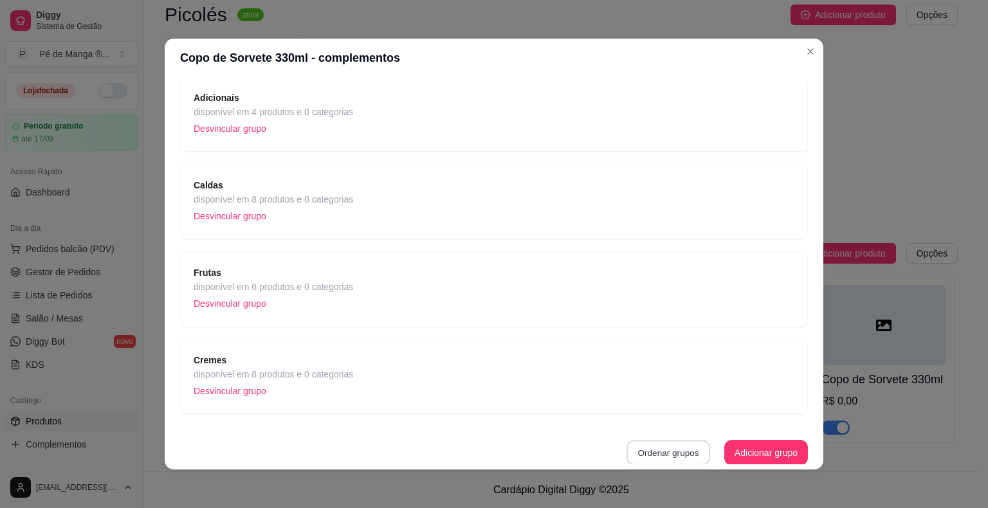
click at [648, 454] on button "Ordenar grupos" at bounding box center [668, 453] width 84 height 25
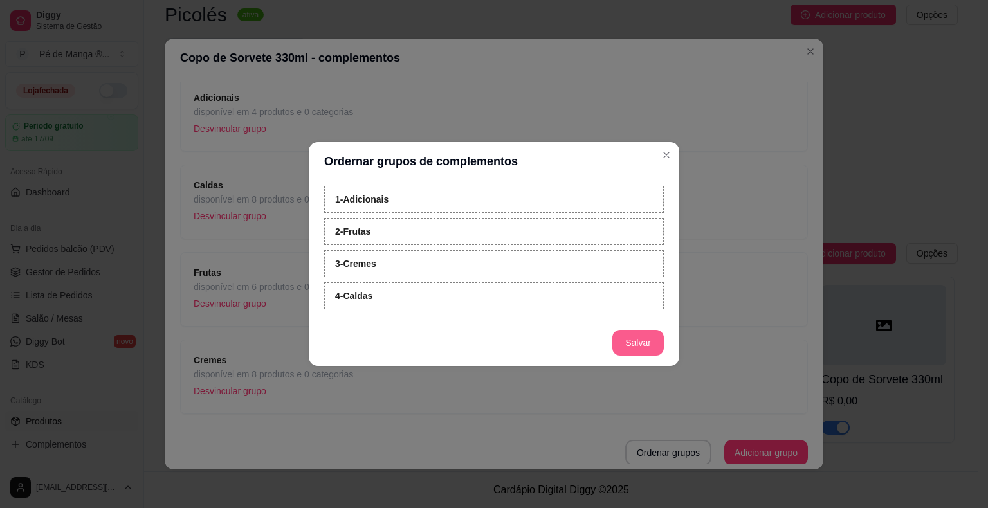
click at [632, 347] on button "Salvar" at bounding box center [637, 343] width 51 height 26
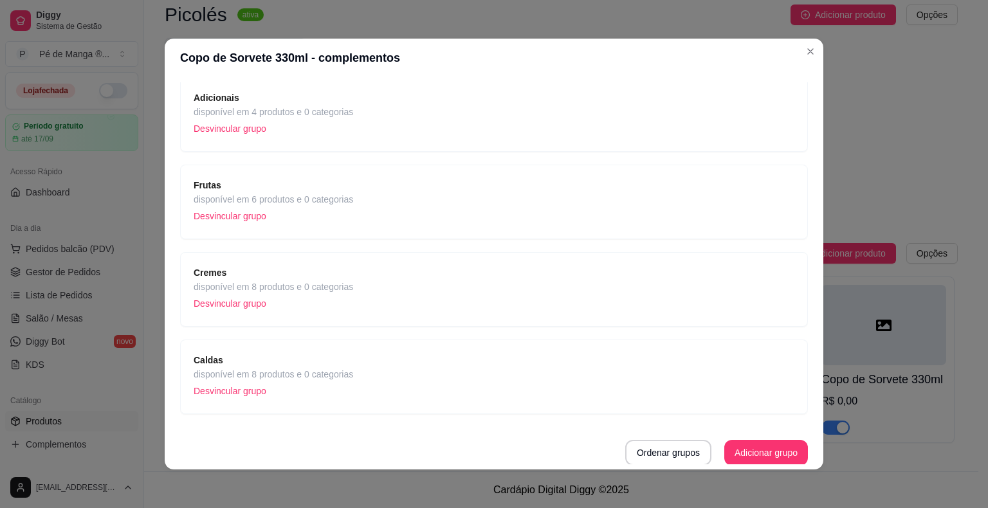
scroll to position [3, 0]
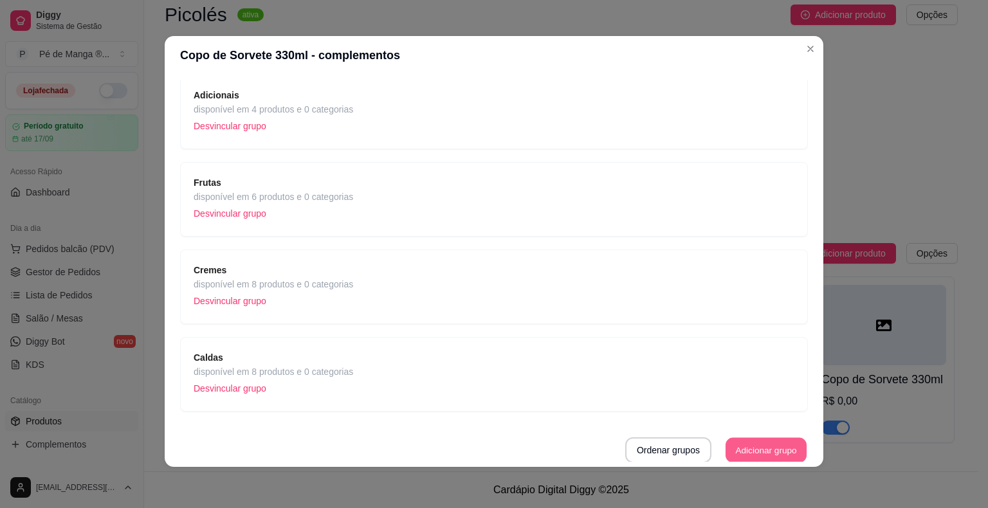
click at [751, 448] on button "Adicionar grupo" at bounding box center [766, 450] width 81 height 25
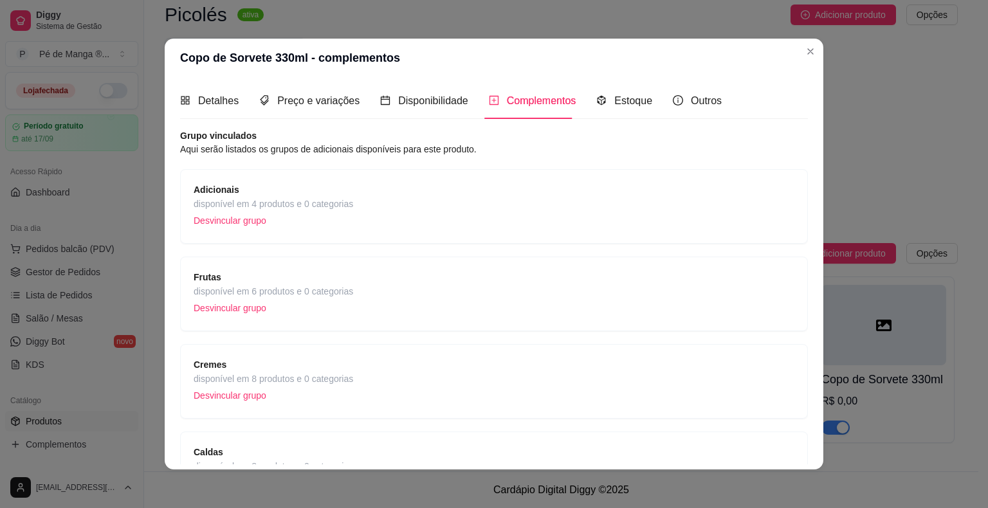
scroll to position [0, 0]
click at [312, 105] on span "Preço e variações" at bounding box center [318, 100] width 82 height 11
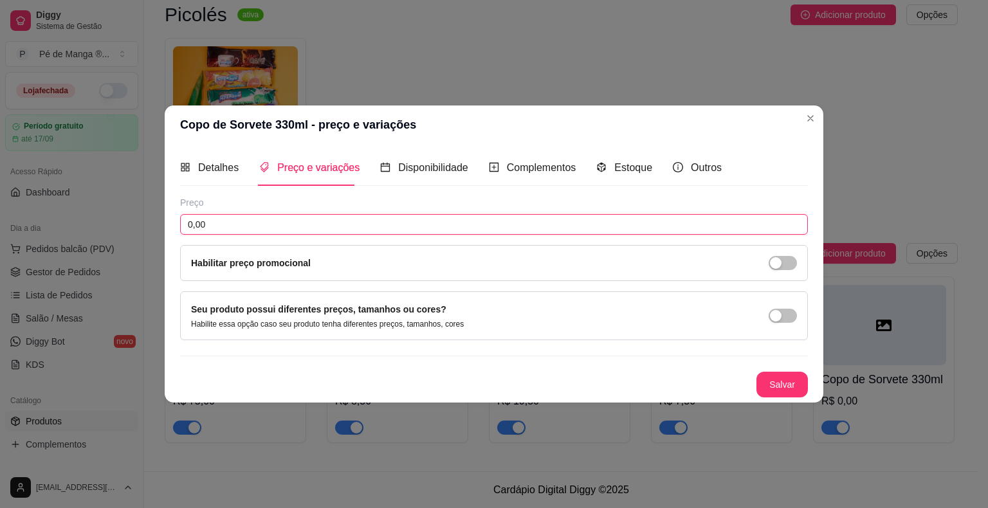
click at [304, 219] on input "0,00" at bounding box center [494, 224] width 628 height 21
type input "16,90"
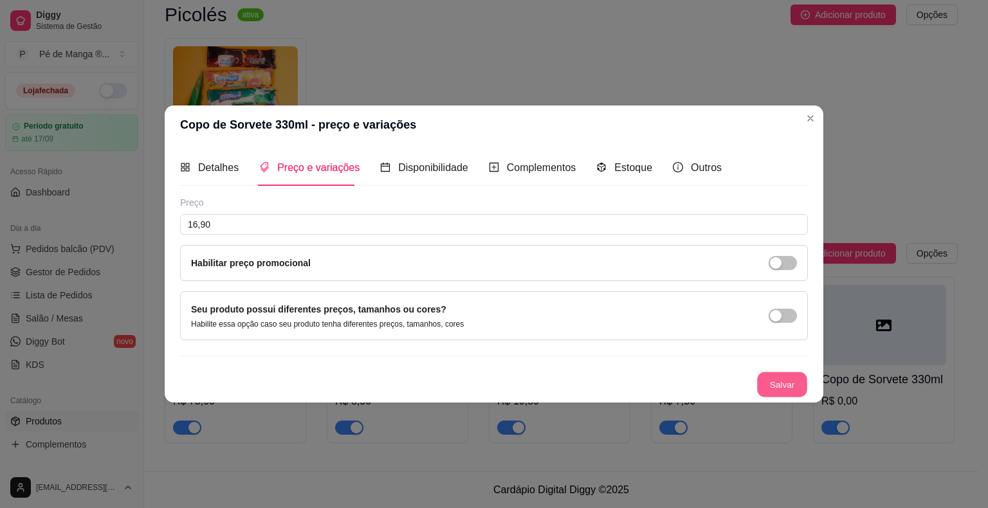
click at [790, 387] on button "Salvar" at bounding box center [782, 384] width 50 height 25
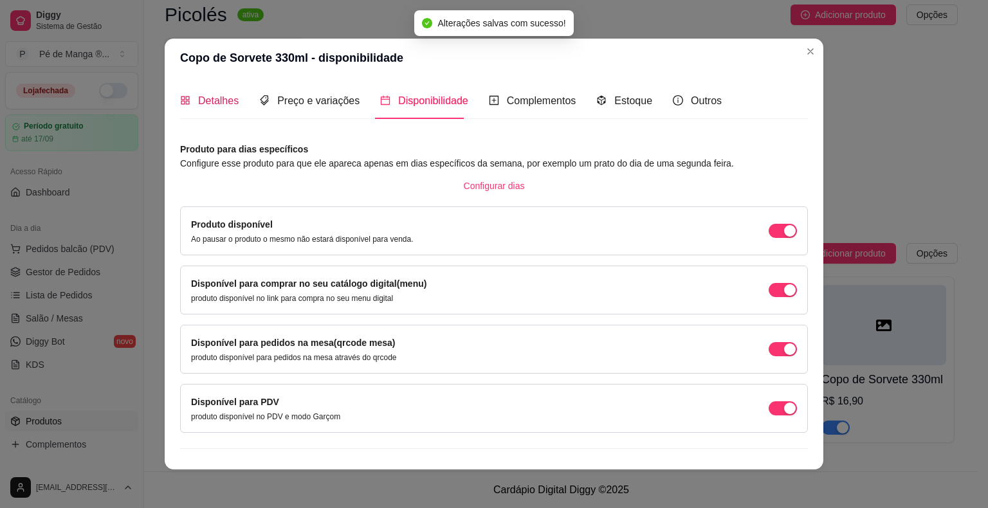
click at [212, 102] on span "Detalhes" at bounding box center [218, 100] width 41 height 11
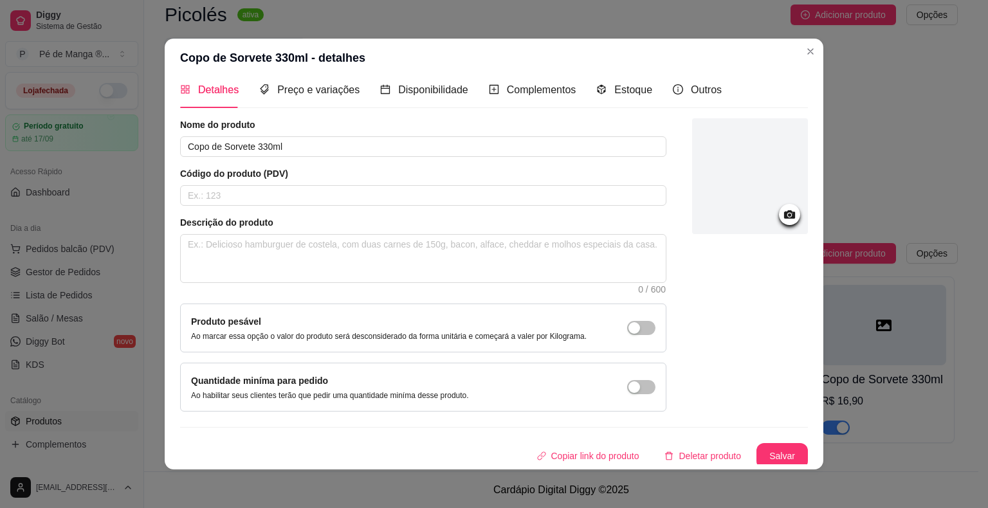
scroll to position [14, 0]
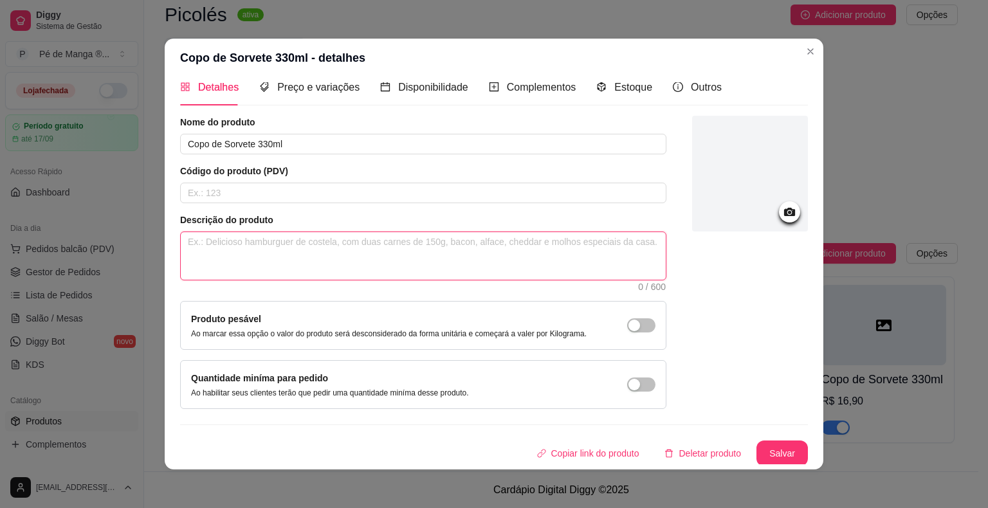
click at [482, 256] on textarea at bounding box center [423, 256] width 485 height 48
type textarea "M"
type textarea "Mo"
type textarea "Mon"
type textarea "Mont"
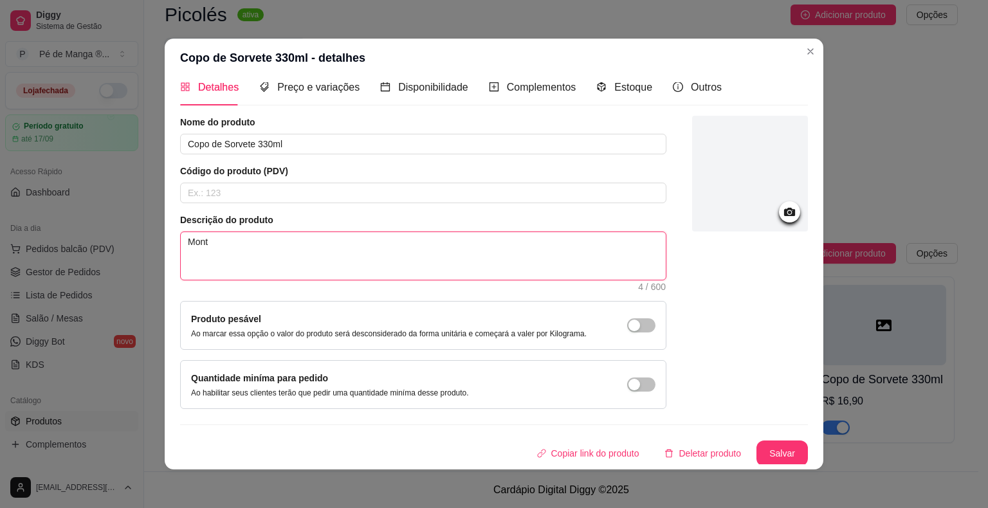
type textarea "Monte"
type textarea "Monte o"
type textarea "Monte o c"
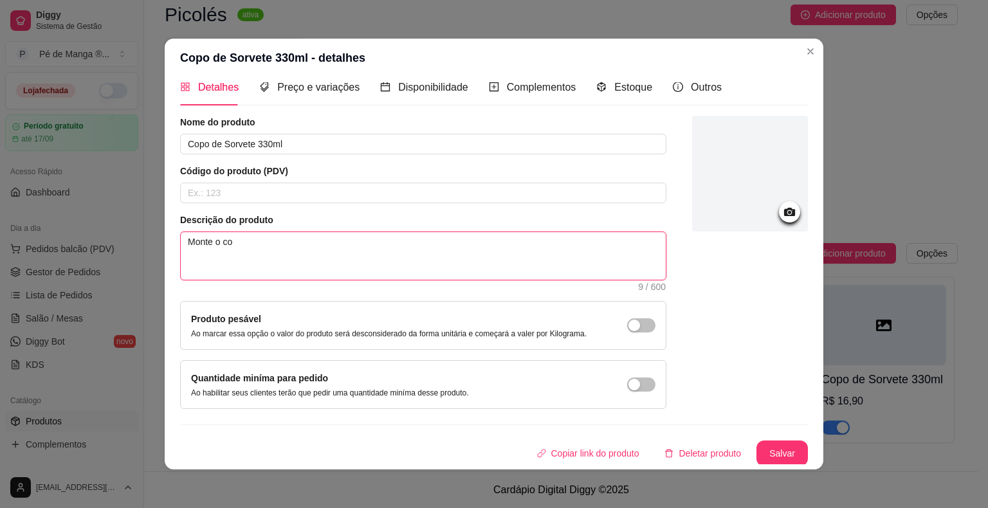
type textarea "Monte o cop"
type textarea "Monte o copo"
type textarea "Monte o copo d"
type textarea "Monte o copo de"
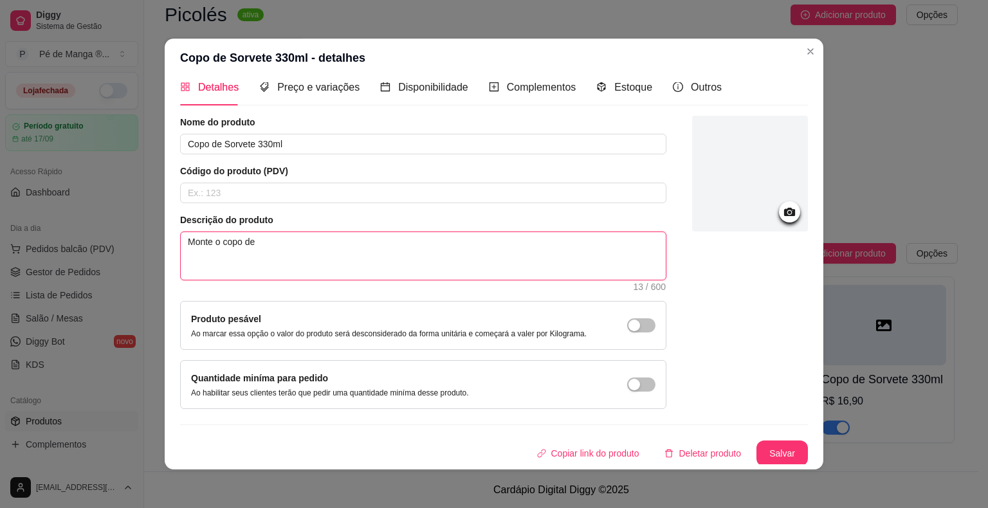
type textarea "Monte o copo de"
type textarea "Monte o copo de s"
type textarea "Monte o copo de so"
type textarea "Monte o copo de sor"
type textarea "Monte o copo de sorv"
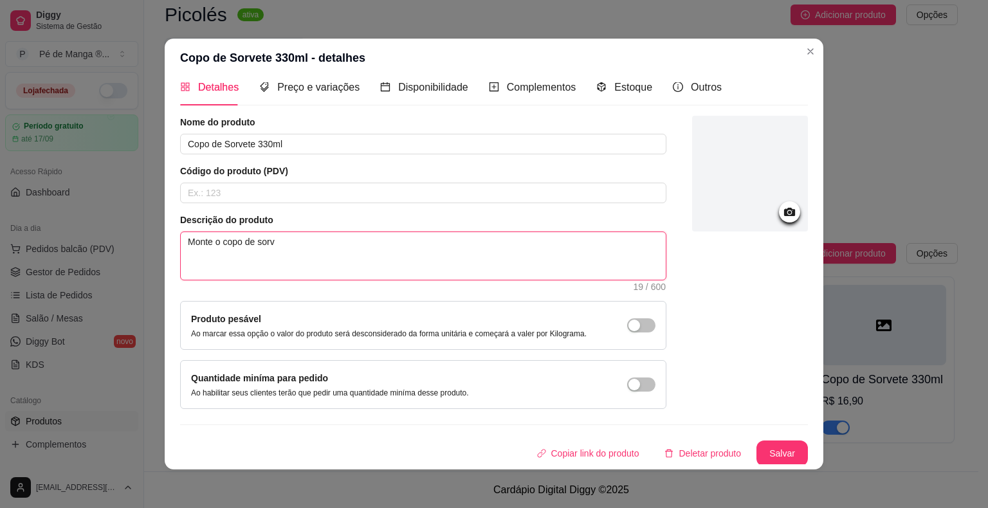
type textarea "Monte o copo de sorve"
type textarea "Monte o copo de sorvet"
type textarea "Monte o copo de sorvete"
type textarea "Monte o copo de sorvete c"
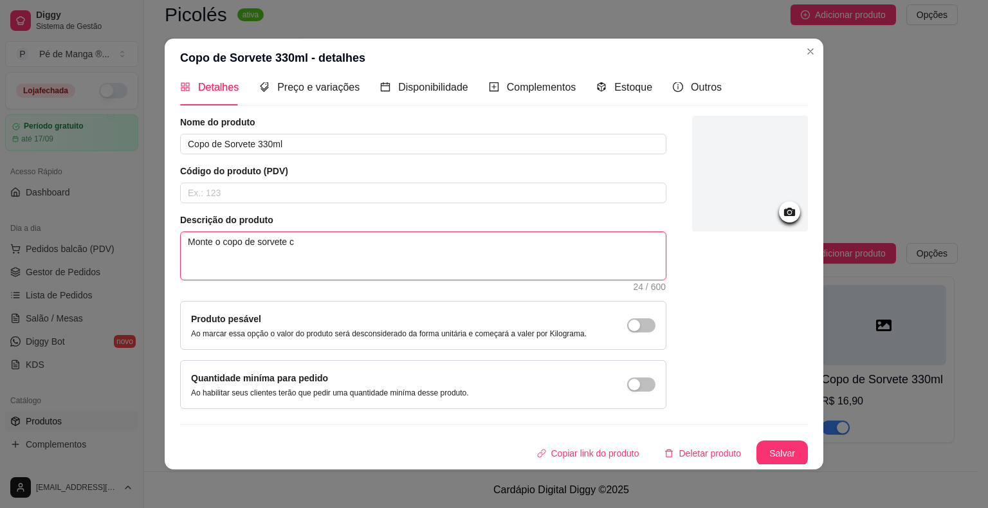
type textarea "Monte o copo de sorvete co"
type textarea "Monte o copo de sorvete com"
type textarea "Monte o copo de sorvete como"
type textarea "Monte o copo de sorvete como s"
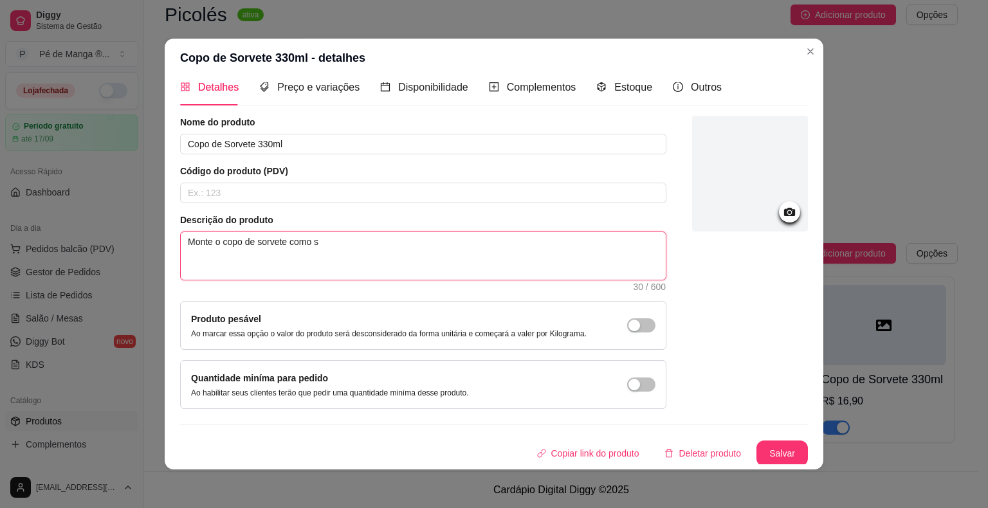
type textarea "Monte o copo de sorvete como se"
type textarea "Monte o copo de sorvete como se f"
type textarea "Monte o copo de sorvete como se fo"
type textarea "Monte o copo de sorvete como se fos"
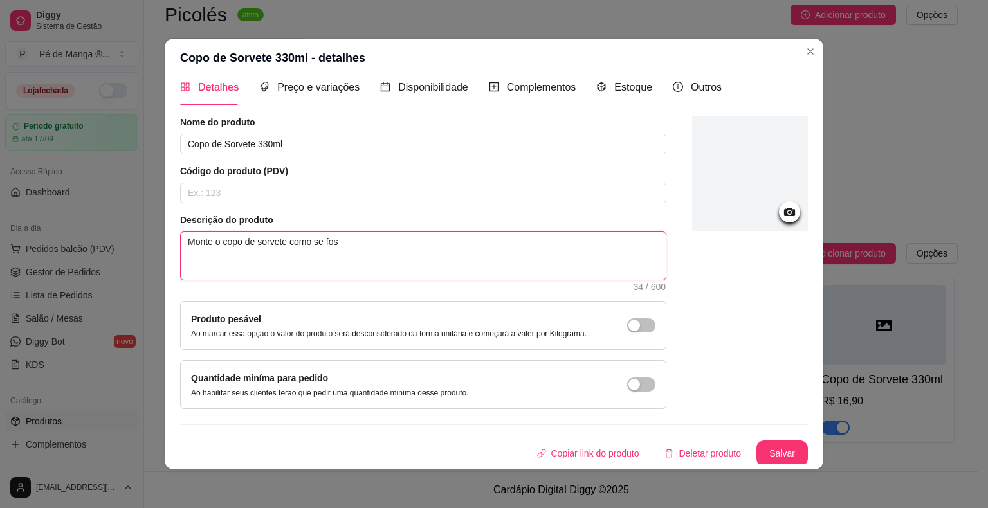
type textarea "Monte o copo de sorvete como se foss"
type textarea "Monte o copo de sorvete como se fosse"
type textarea "Monte o copo de sorvete como se fosse d"
type textarea "Monte o copo de sorvete como se fosse de"
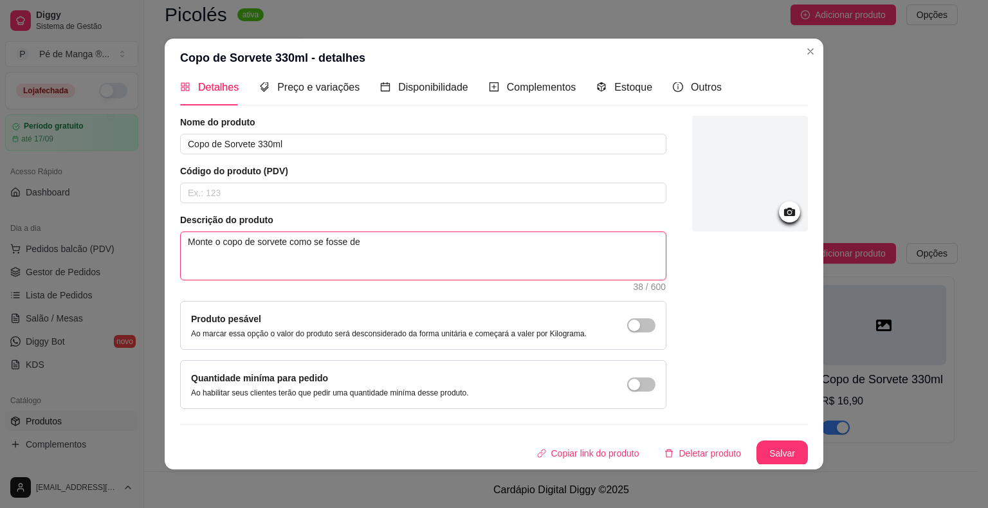
type textarea "Monte o copo de sorvete como se fosse de"
type textarea "Monte o copo de sorvete como se fosse de A"
type textarea "Monte o copo de sorvete como se fosse de Aç"
type textarea "Monte o copo de sorvete como se fosse de Aça"
type textarea "Monte o copo de sorvete como se fosse de Açaí"
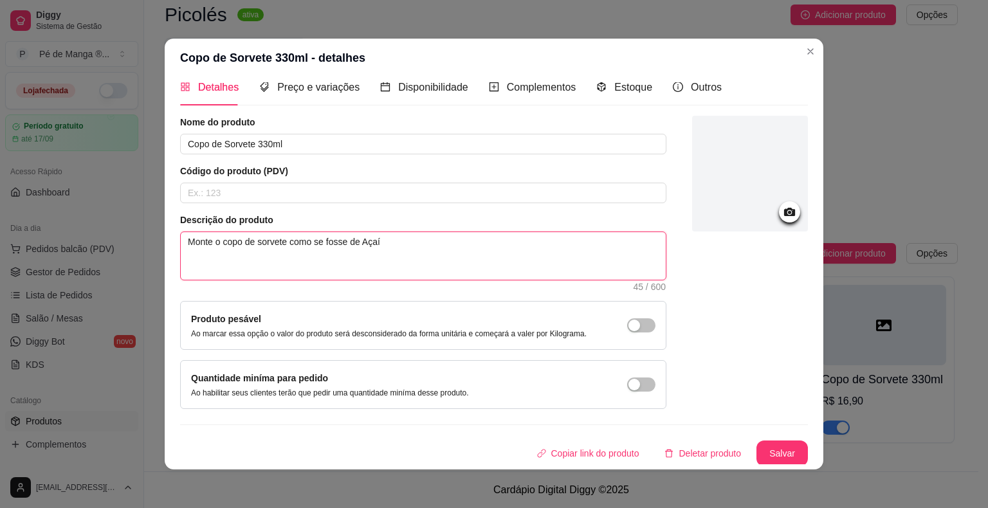
type textarea "Monte o copo de sorvete como se fosse de Açaí!"
type textarea "Monte o copo de sorvete como se fosse de Açaí! ("
type textarea "Monte o copo de sorvete como se fosse de Açaí! (I"
type textarea "Monte o copo de sorvete como se fosse de Açaí! (Im"
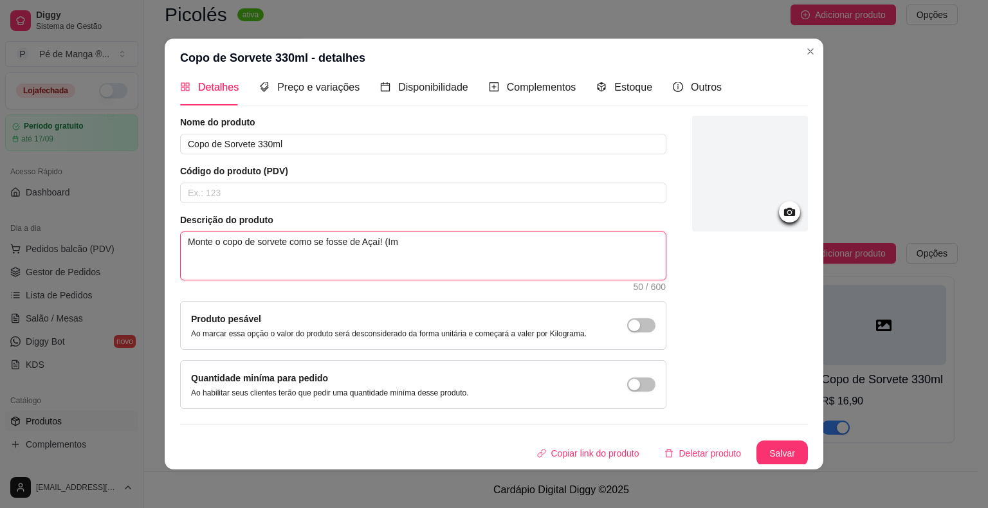
type textarea "Monte o copo de sorvete como se fosse de Açaí! (Ima"
type textarea "Monte o copo de sorvete como se fosse de Açaí! (Imag"
type textarea "Monte o copo de sorvete como se fosse de Açaí! (Imagem"
type textarea "Monte o copo de sorvete como se fosse de Açaí! (Imagem i"
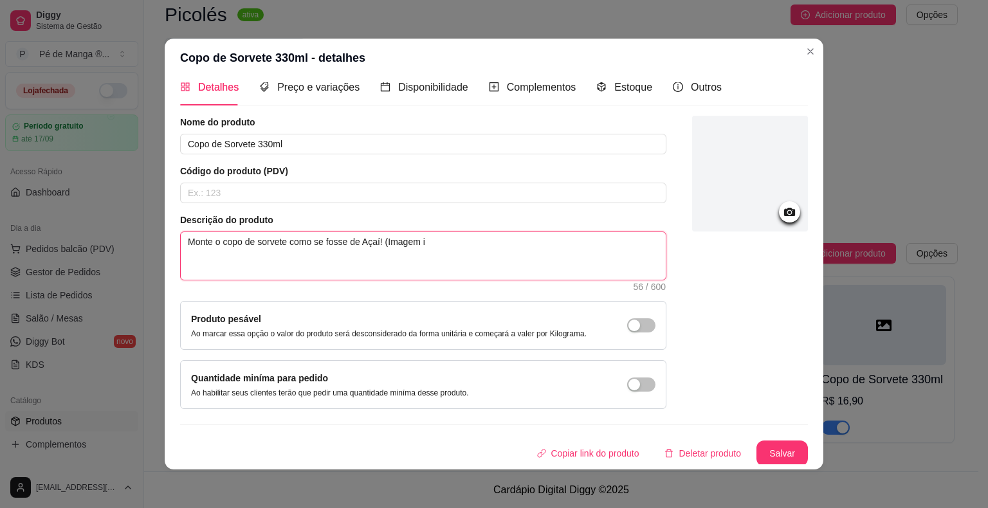
type textarea "Monte o copo de sorvete como se fosse de Açaí! (Imagem il"
type textarea "Monte o copo de sorvete como se fosse de Açaí! (Imagem ilu"
type textarea "Monte o copo de sorvete como se fosse de Açaí! (Imagem ilus"
type textarea "Monte o copo de sorvete como se fosse de Açaí! (Imagem ilust"
type textarea "Monte o copo de sorvete como se fosse de Açaí! (Imagem ilustr"
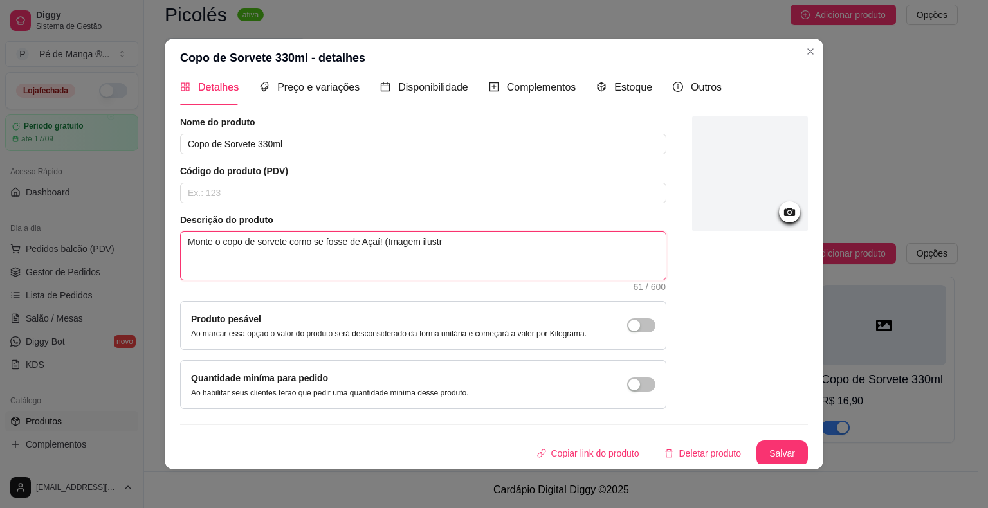
type textarea "Monte o copo de sorvete como se fosse de Açaí! (Imagem ilustra"
type textarea "Monte o copo de sorvete como se fosse de Açaí! (Imagem ilustrat"
type textarea "Monte o copo de sorvete como se fosse de Açaí! (Imagem ilustrati"
type textarea "Monte o copo de sorvete como se fosse de Açaí! (Imagem ilustrativ"
type textarea "Monte o copo de sorvete como se fosse de Açaí! (Imagem ilustrativa"
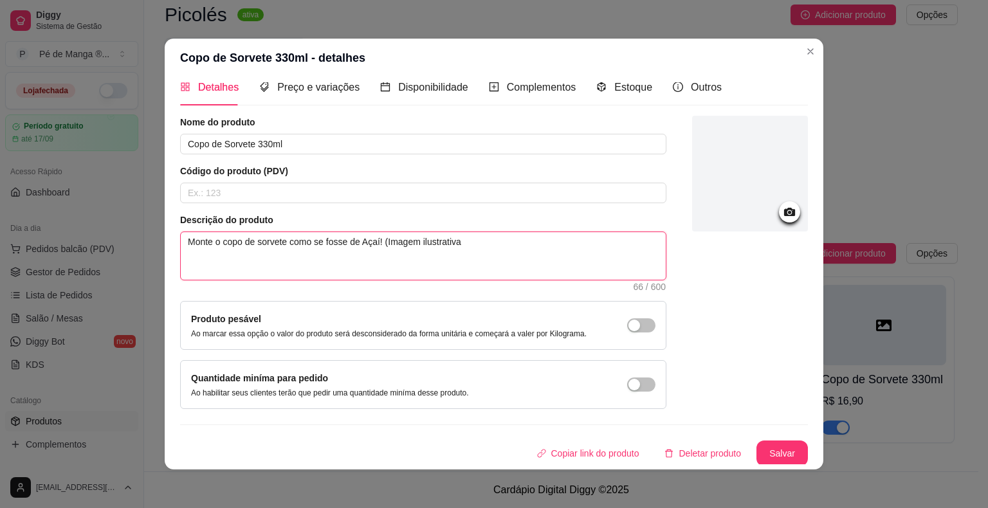
type textarea "Monte o copo de sorvete como se fosse de Açaí! (Imagem ilustrativa/"
type textarea "Monte o copo de sorvete como se fosse de Açaí! (Imagem ilustrativa/s"
type textarea "Monte o copo de sorvete como se fosse de Açaí! (Imagem ilustrativa/su"
type textarea "Monte o copo de sorvete como se fosse de Açaí! (Imagem ilustrativa/sug"
type textarea "Monte o copo de sorvete como se fosse de Açaí! (Imagem ilustrativa/suge"
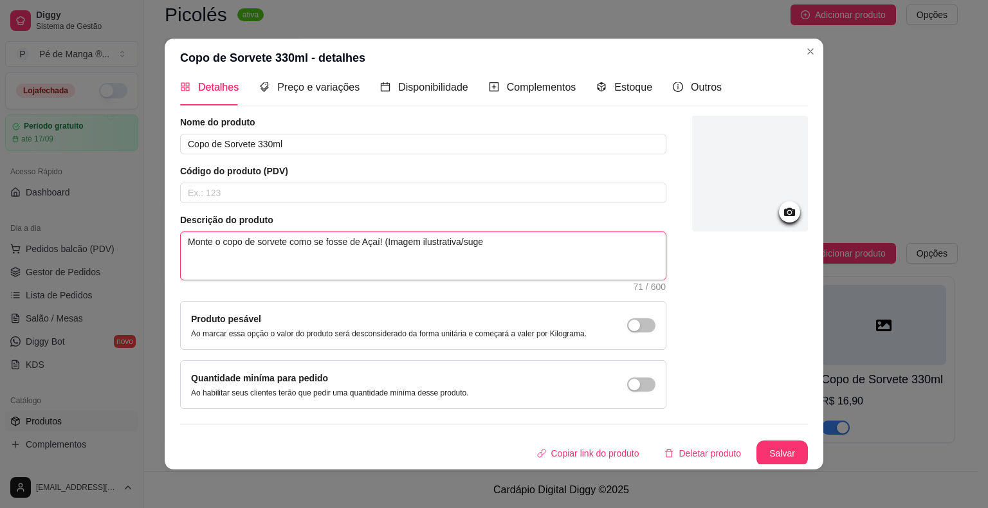
type textarea "Monte o copo de sorvete como se fosse de Açaí! (Imagem ilustrativa/suges"
type textarea "Monte o copo de sorvete como se fosse de Açaí! (Imagem ilustrativa/sugest"
type textarea "Monte o copo de sorvete como se fosse de Açaí! (Imagem ilustrativa/sugesti"
type textarea "Monte o copo de sorvete como se fosse de Açaí! (Imagem ilustrativa/sugestia"
type textarea "Monte o copo de sorvete como se fosse de Açaí! (Imagem ilustrativa/sugesti"
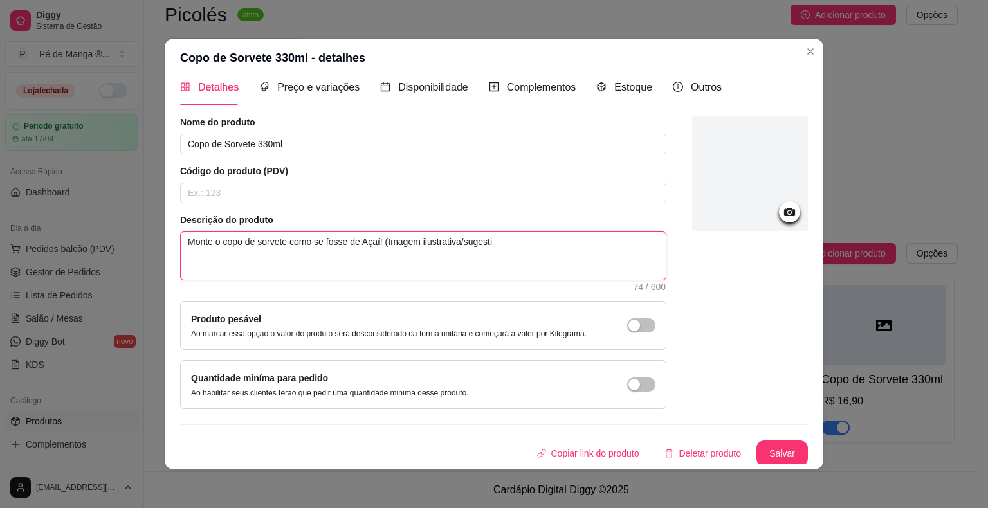
type textarea "Monte o copo de sorvete como se fosse de Açaí! (Imagem ilustrativa/sugestiv"
type textarea "Monte o copo de sorvete como se fosse de Açaí! (Imagem ilustrativa/sugestiva"
type textarea "Monte o copo de sorvete como se fosse de Açaí! (Imagem ilustrativa/sugestiva)"
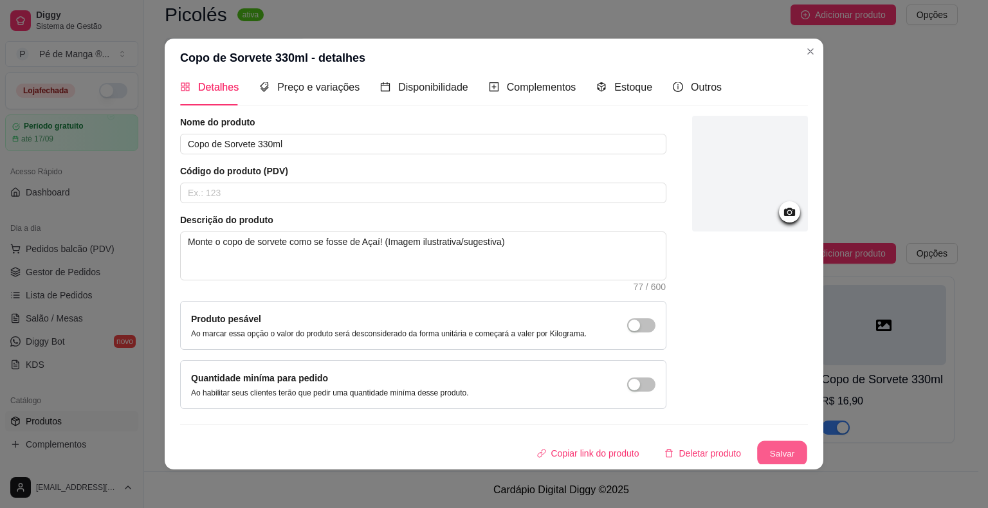
click at [757, 455] on button "Salvar" at bounding box center [782, 453] width 50 height 25
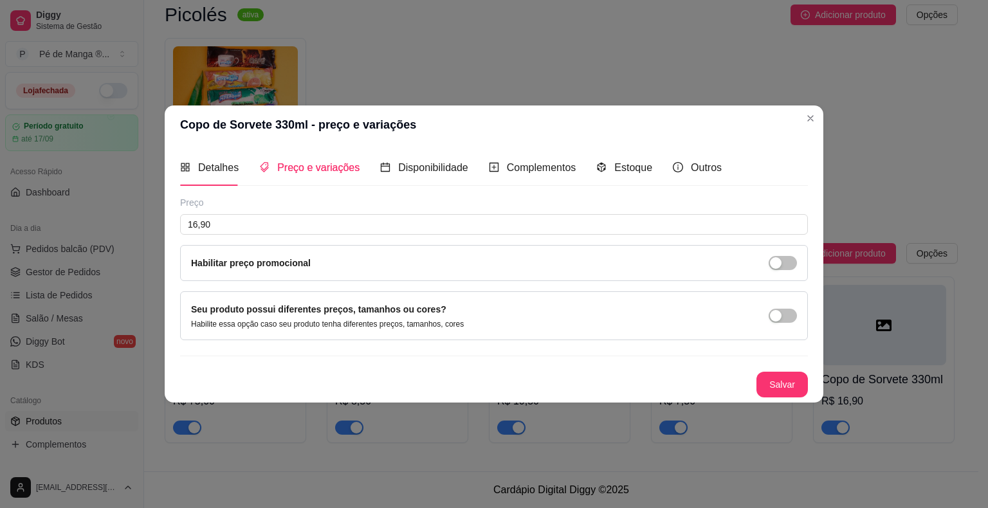
scroll to position [0, 0]
click at [776, 387] on button "Salvar" at bounding box center [782, 384] width 50 height 25
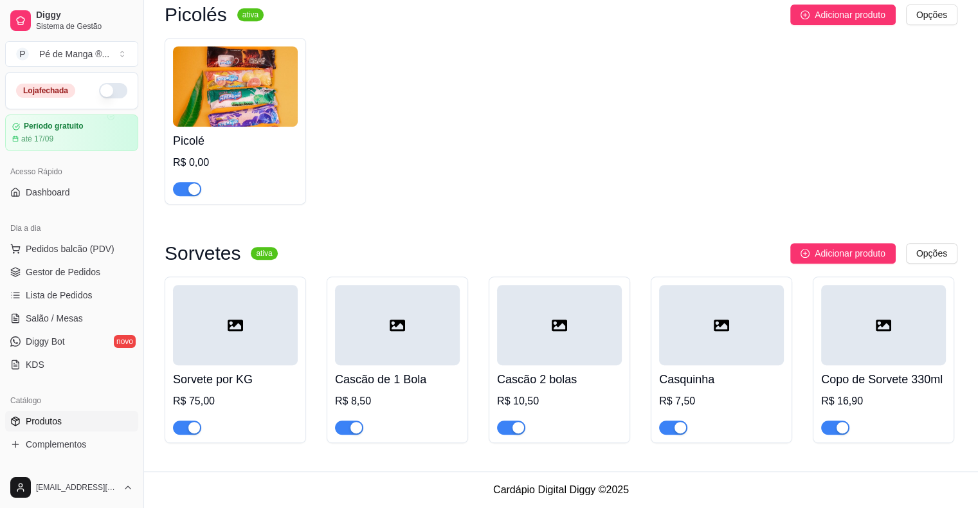
click at [867, 351] on div at bounding box center [883, 325] width 125 height 80
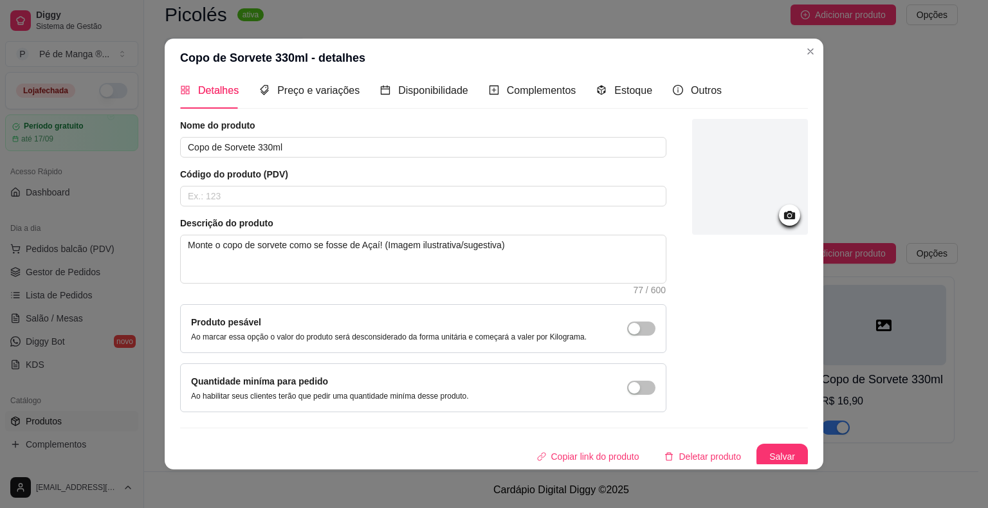
scroll to position [14, 0]
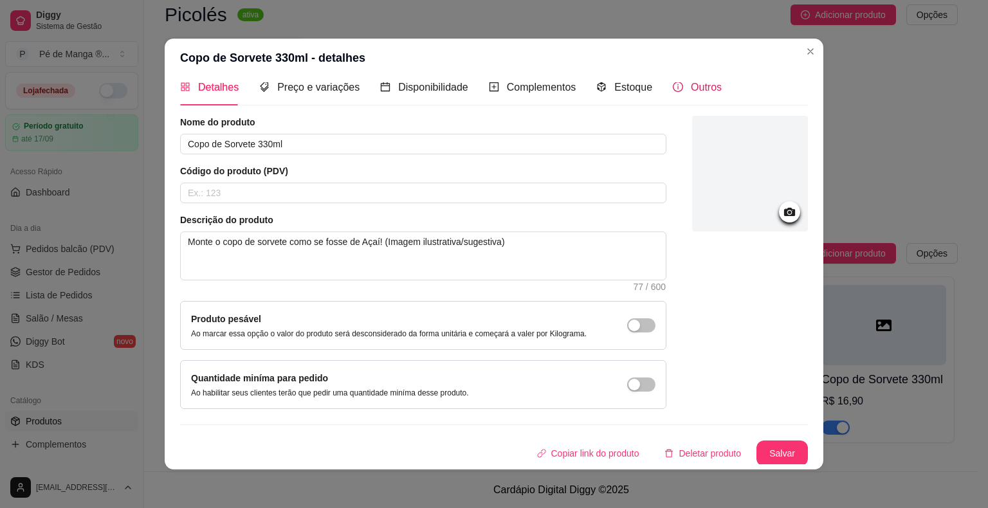
click at [691, 85] on span "Outros" at bounding box center [706, 87] width 31 height 11
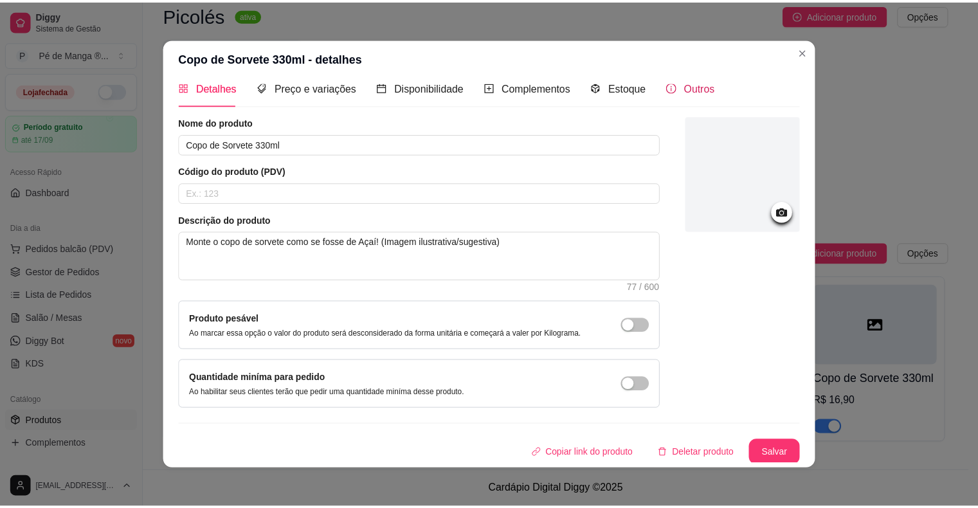
scroll to position [0, 0]
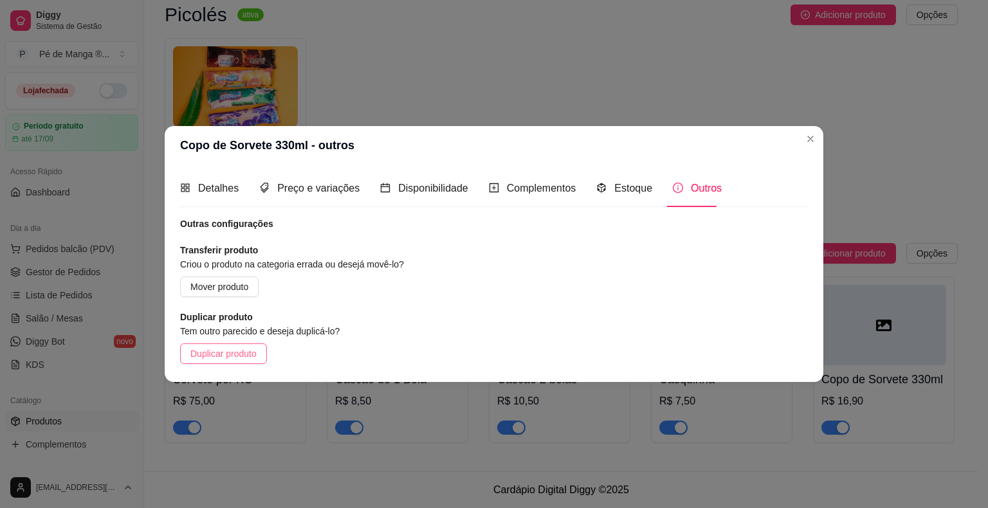
click at [246, 361] on button "Duplicar produto" at bounding box center [223, 353] width 87 height 21
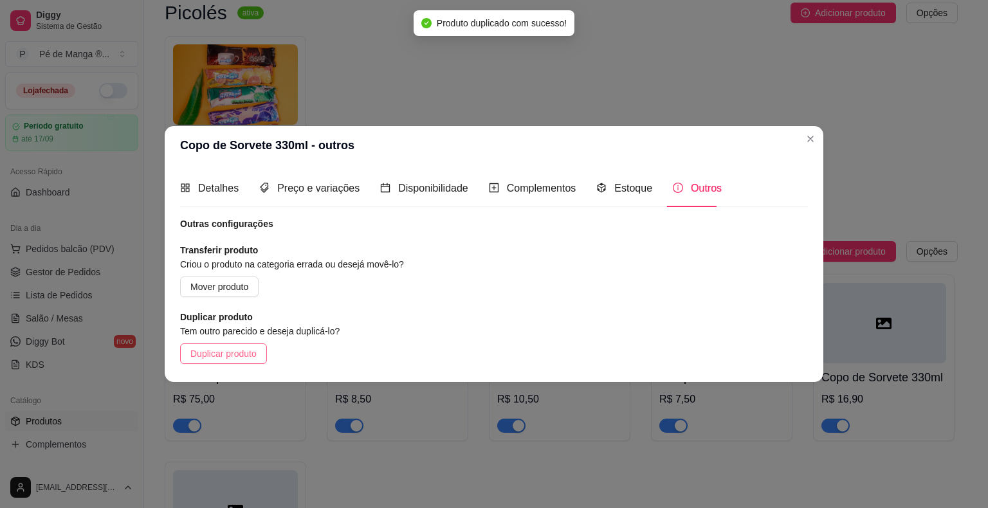
click at [240, 354] on span "Duplicar produto" at bounding box center [223, 354] width 66 height 14
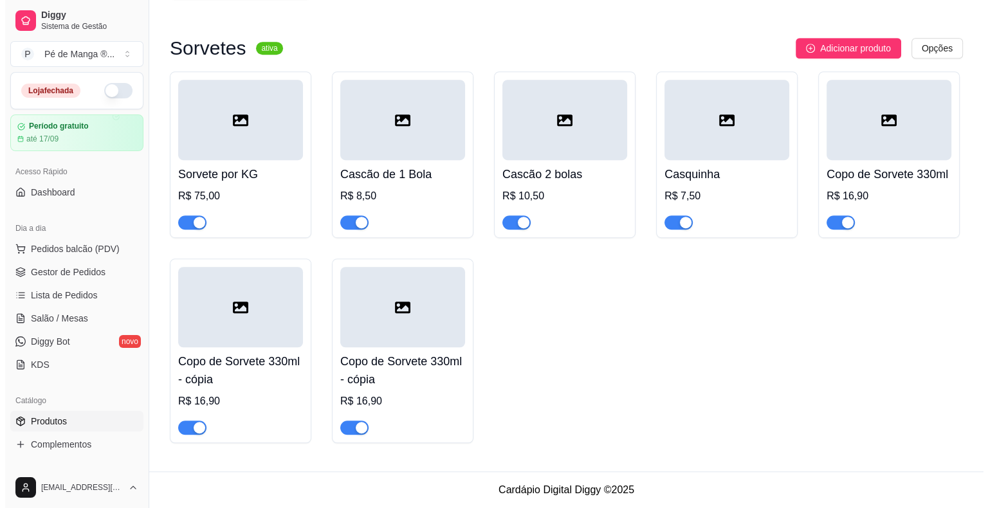
scroll to position [809, 0]
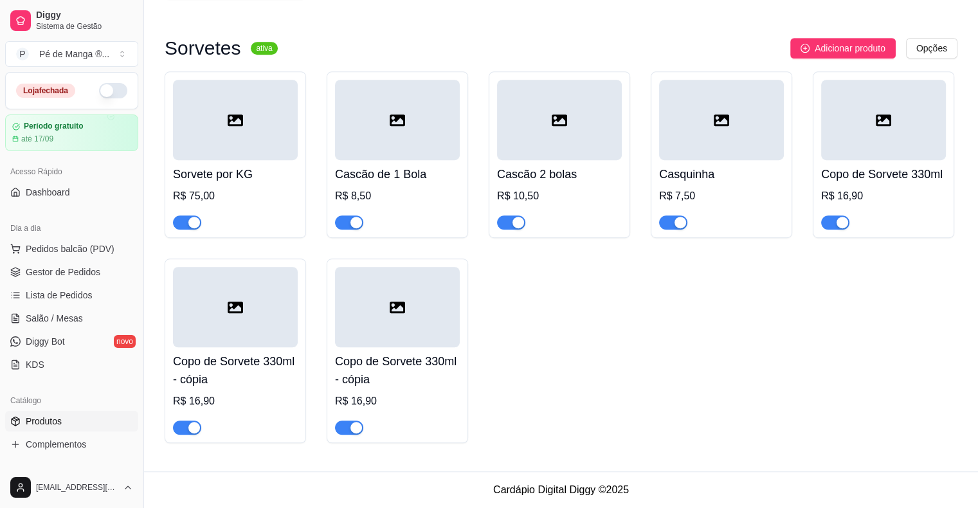
click at [267, 369] on h4 "Copo de Sorvete 330ml - cópia" at bounding box center [235, 370] width 125 height 36
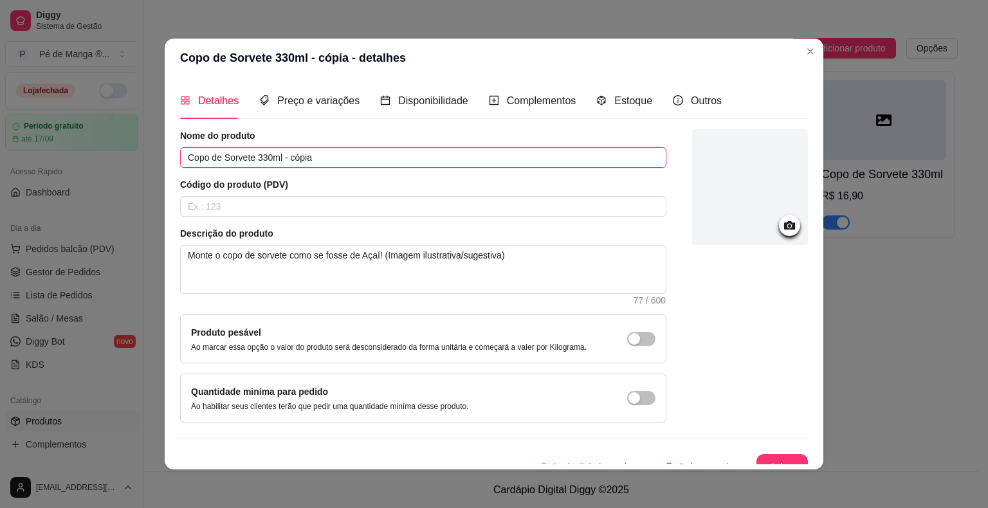
drag, startPoint x: 309, startPoint y: 158, endPoint x: 73, endPoint y: 149, distance: 235.6
click at [73, 145] on div "Copo de Sorvete 330ml - cópia - detalhes Detalhes Preço e variações Disponibili…" at bounding box center [494, 254] width 988 height 508
type input "Copo de Sorvete 440ml"
click at [329, 99] on span "Preço e variações" at bounding box center [318, 100] width 82 height 11
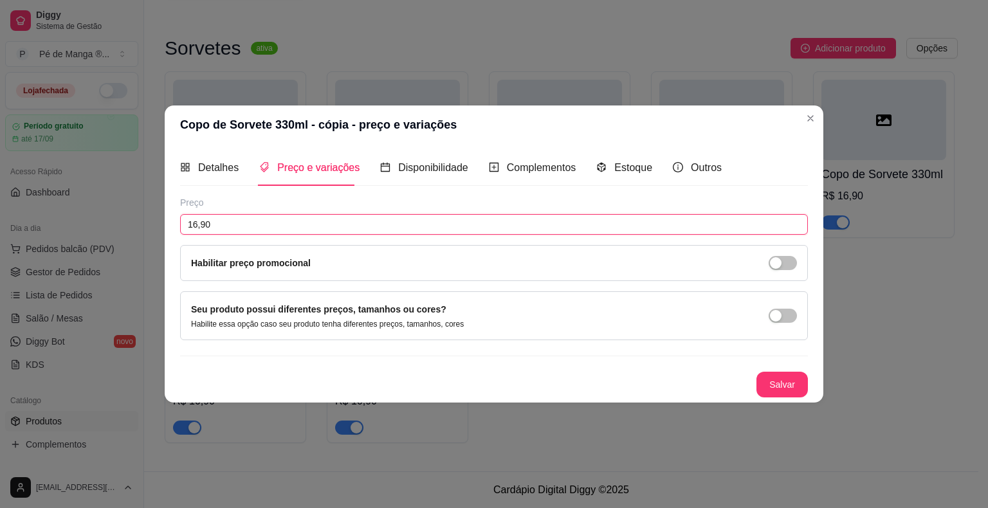
drag, startPoint x: 246, startPoint y: 220, endPoint x: 68, endPoint y: 219, distance: 178.2
click at [68, 218] on div "Copo de Sorvete 330ml - cópia - preço e variações Detalhes Preço e variações Di…" at bounding box center [494, 254] width 988 height 508
type input "22,90"
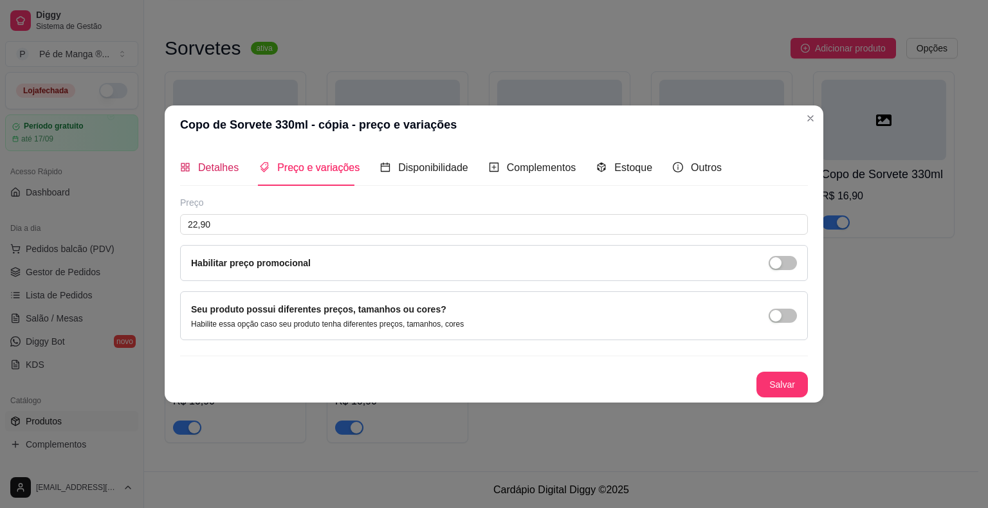
click at [226, 169] on span "Detalhes" at bounding box center [218, 167] width 41 height 11
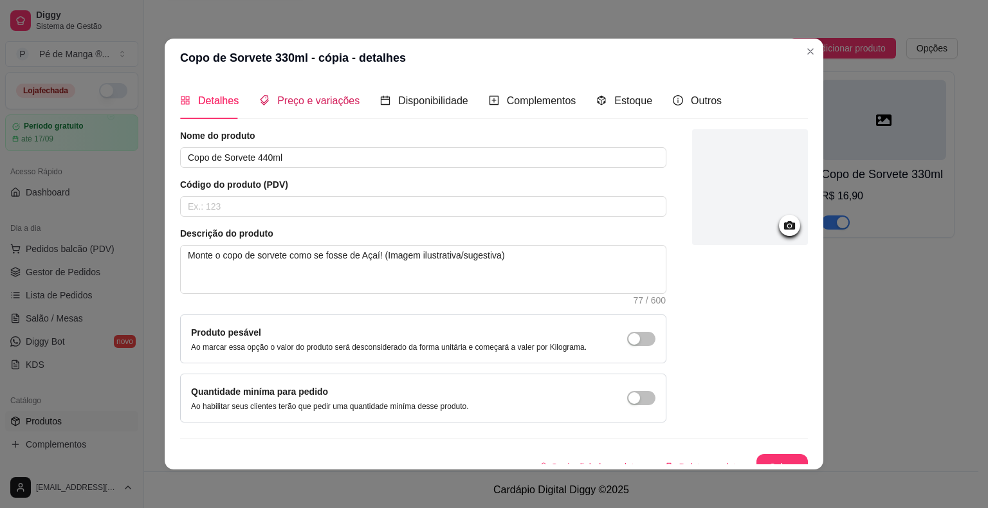
click at [342, 95] on span "Preço e variações" at bounding box center [318, 100] width 82 height 11
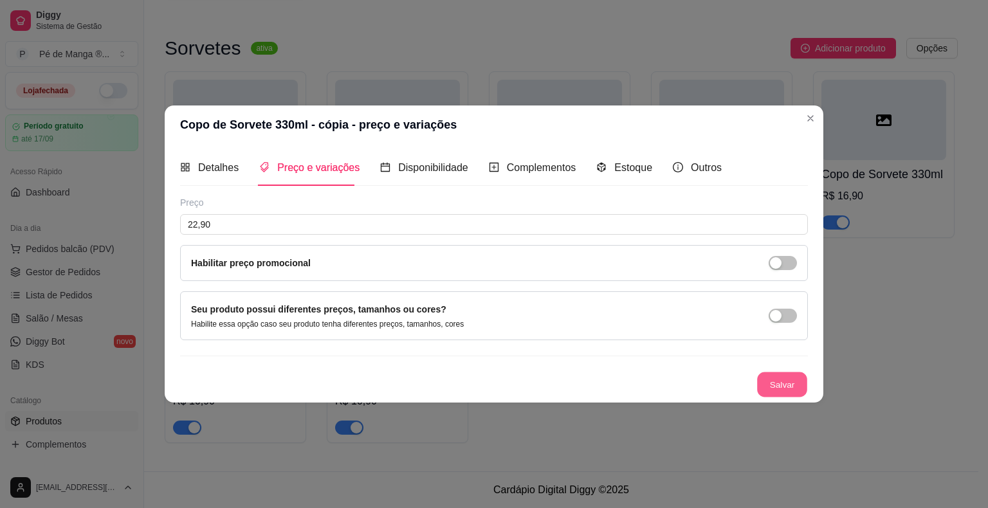
click at [772, 391] on button "Salvar" at bounding box center [782, 384] width 50 height 25
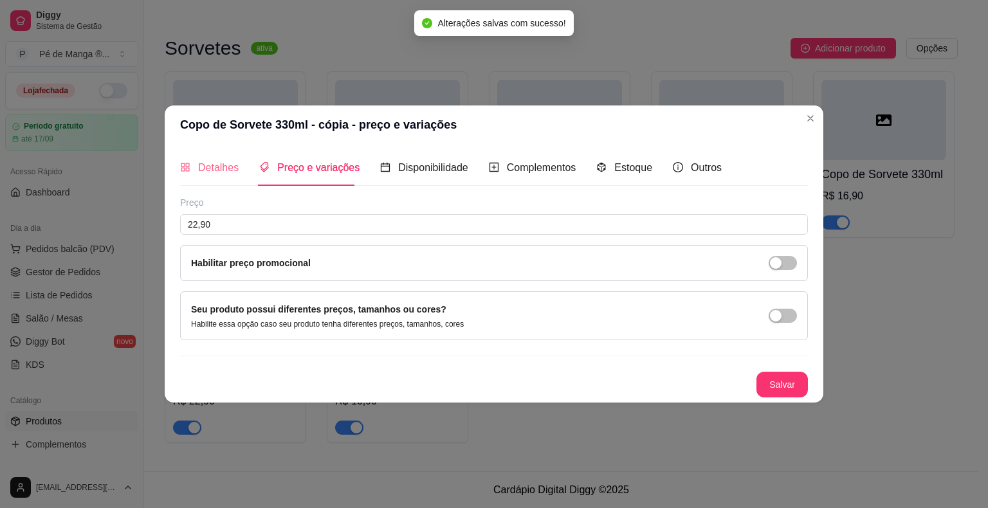
click at [230, 178] on div "Detalhes" at bounding box center [209, 167] width 59 height 37
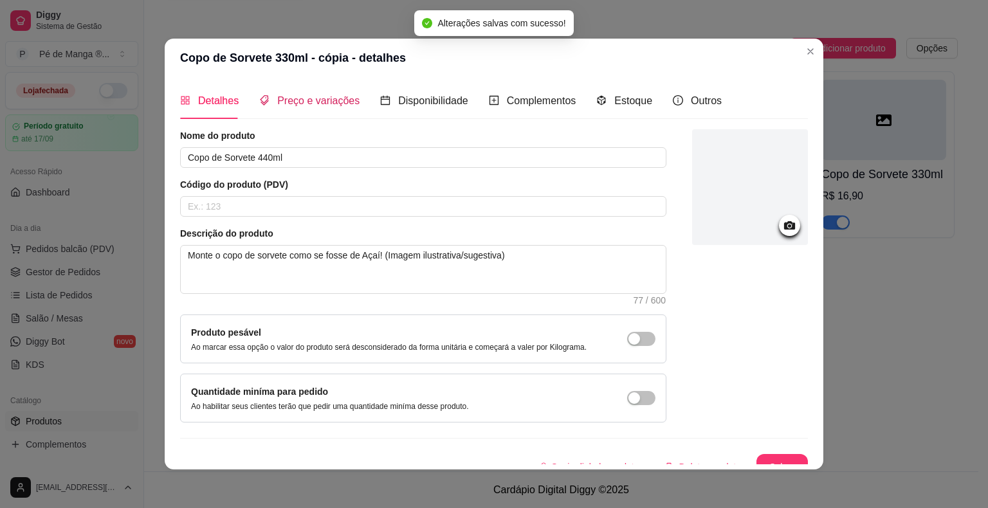
click at [306, 105] on span "Preço e variações" at bounding box center [318, 100] width 82 height 11
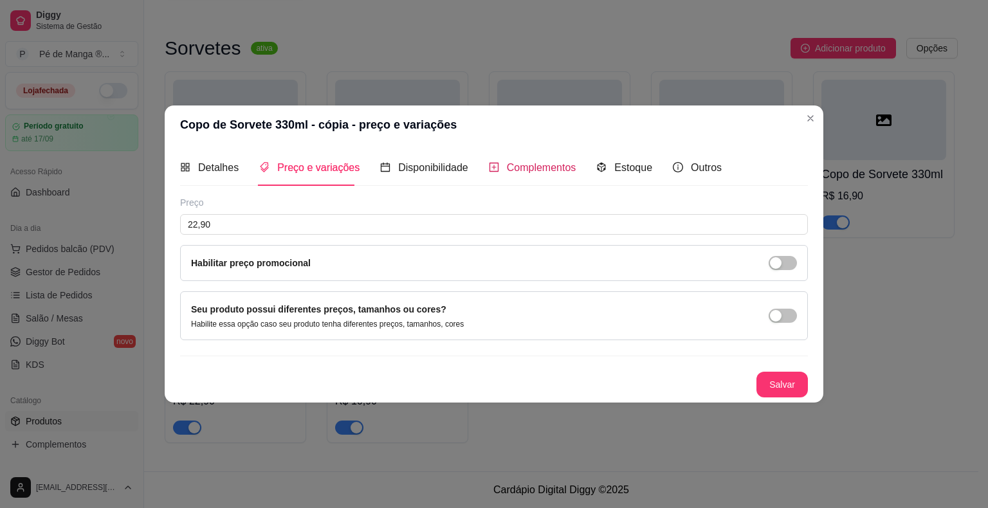
click at [542, 171] on span "Complementos" at bounding box center [541, 167] width 69 height 11
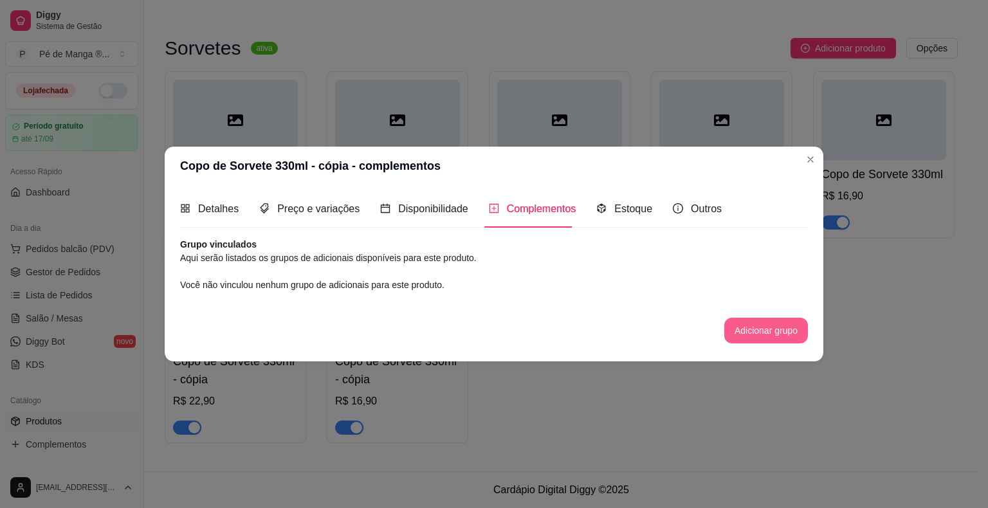
click at [756, 333] on button "Adicionar grupo" at bounding box center [766, 331] width 84 height 26
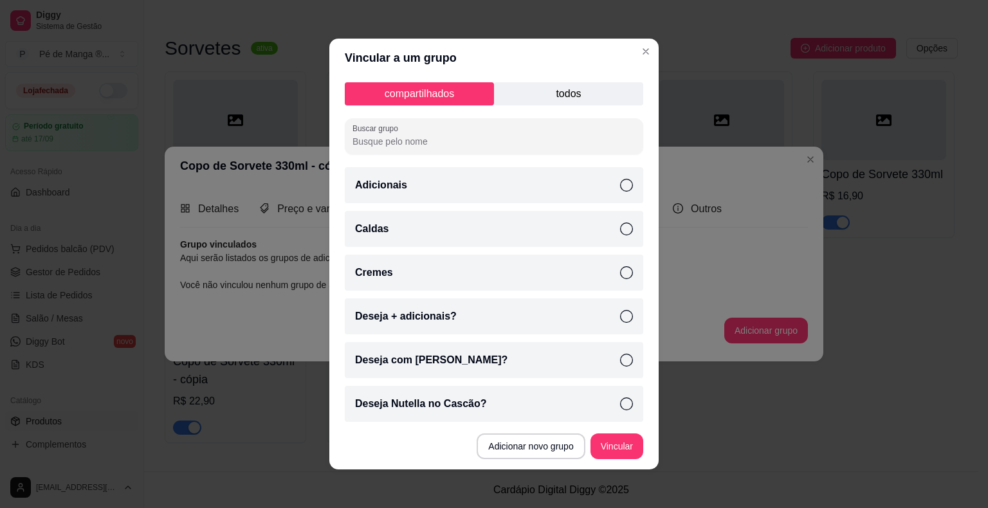
click at [605, 95] on p "todos" at bounding box center [568, 93] width 149 height 23
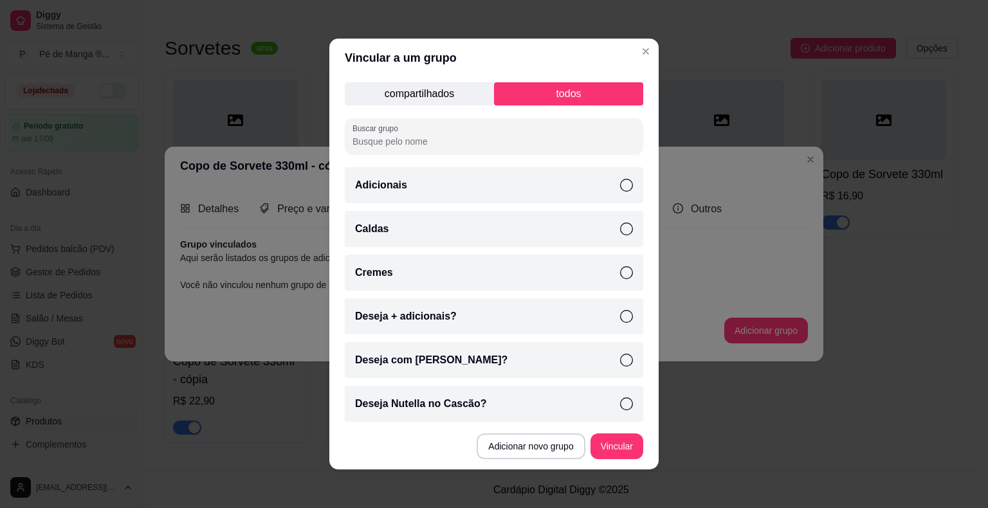
click at [620, 187] on icon at bounding box center [626, 185] width 13 height 13
click at [620, 271] on icon at bounding box center [626, 272] width 13 height 13
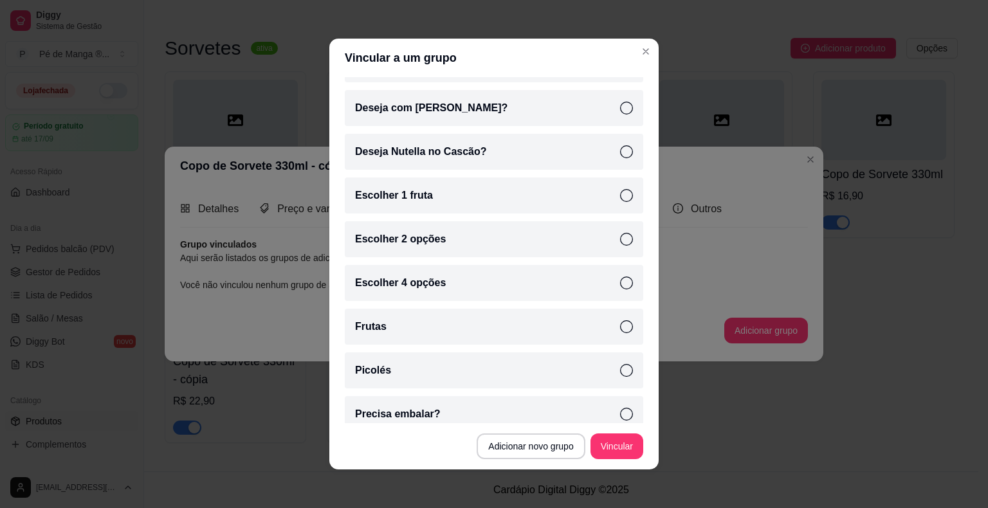
scroll to position [257, 0]
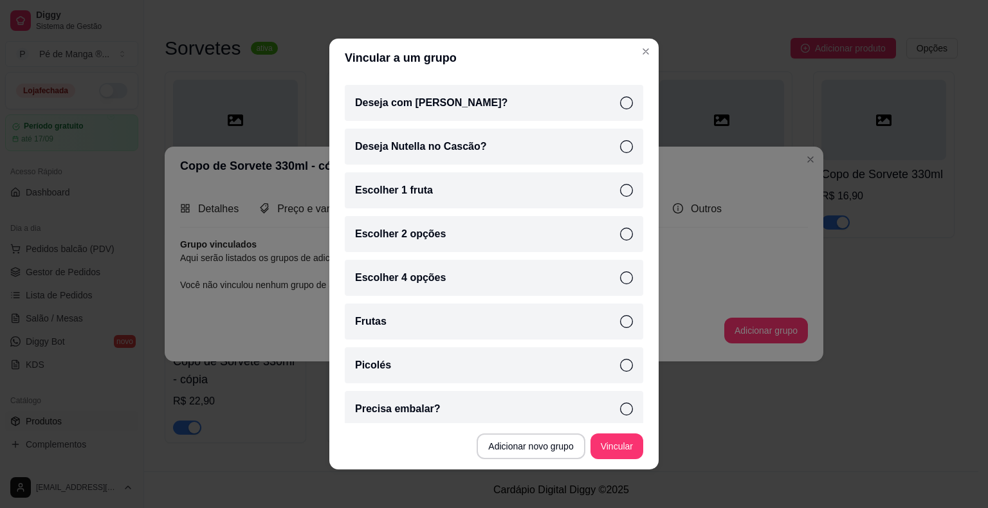
click at [620, 318] on icon at bounding box center [626, 321] width 13 height 13
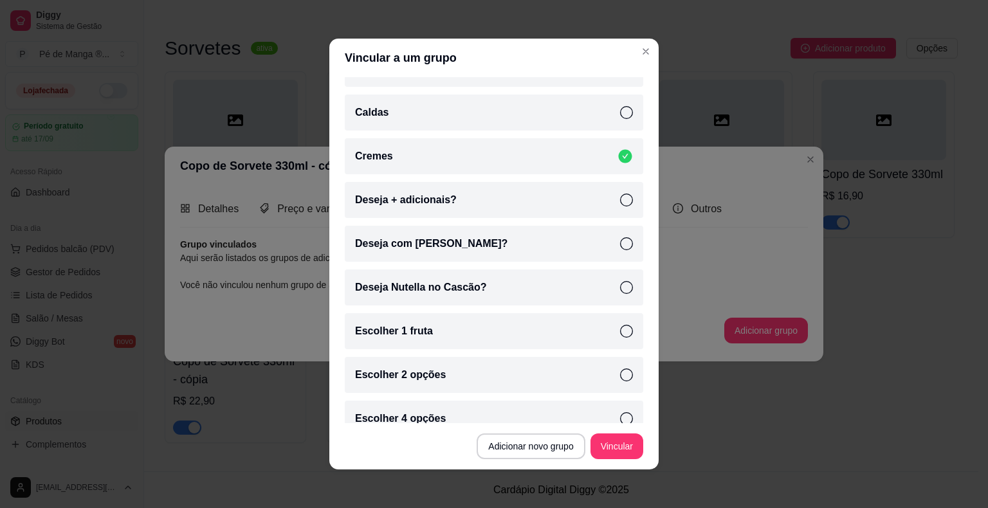
scroll to position [52, 0]
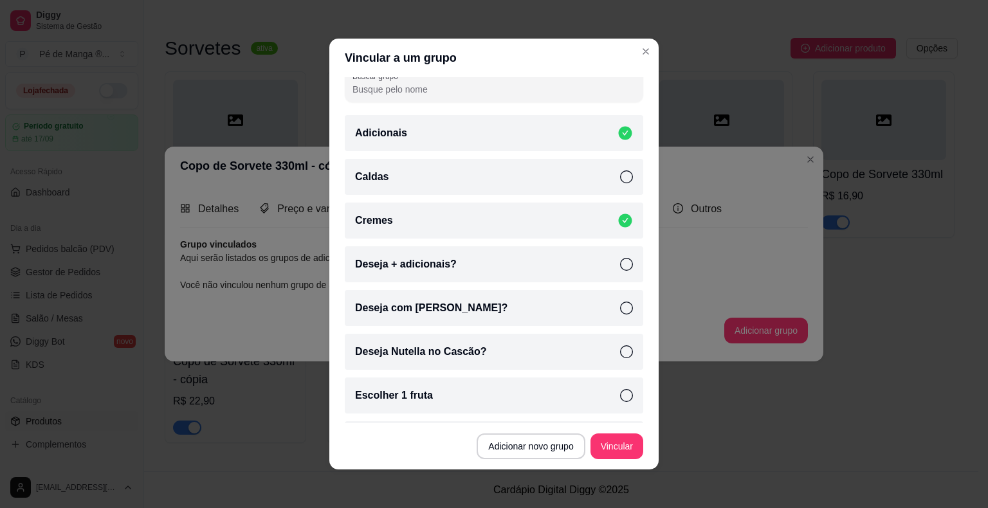
click at [605, 178] on div "Caldas" at bounding box center [494, 177] width 298 height 36
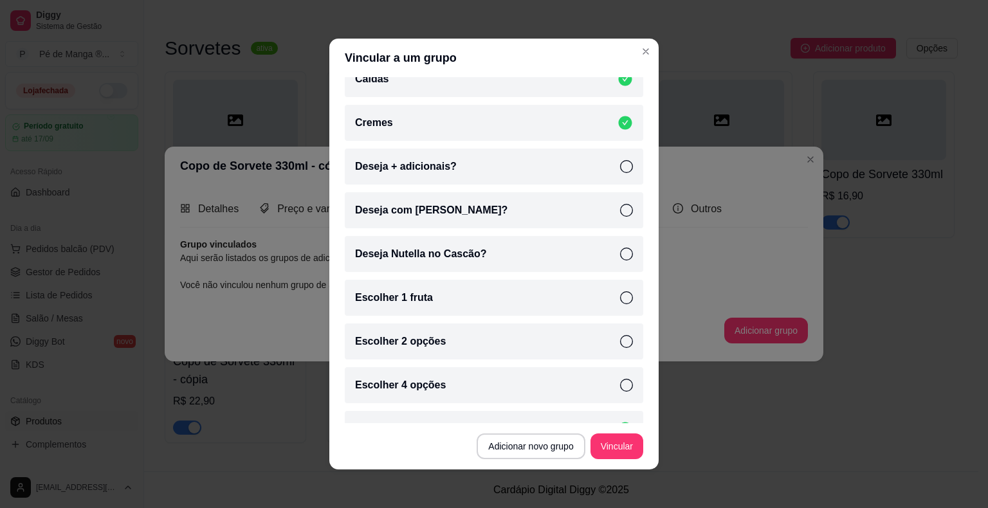
scroll to position [181, 0]
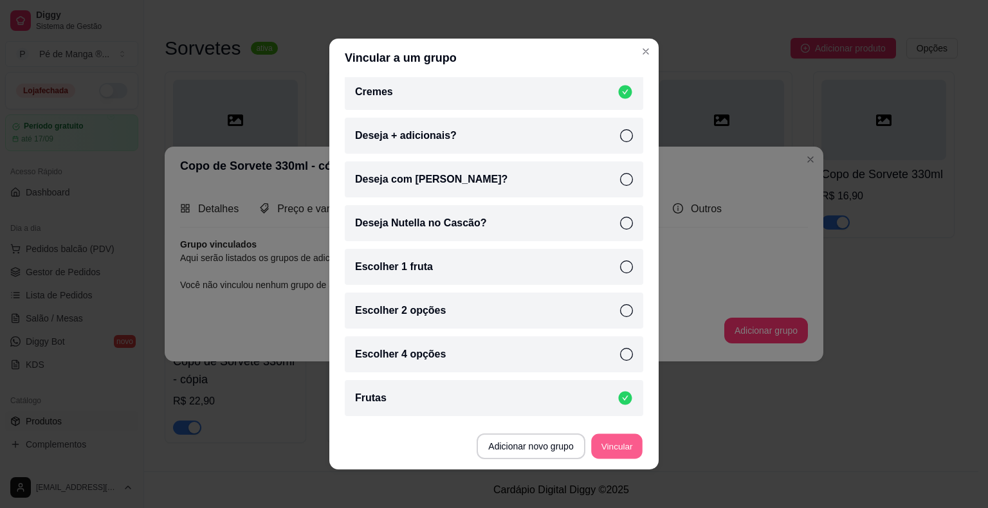
click at [614, 441] on button "Vincular" at bounding box center [616, 446] width 51 height 25
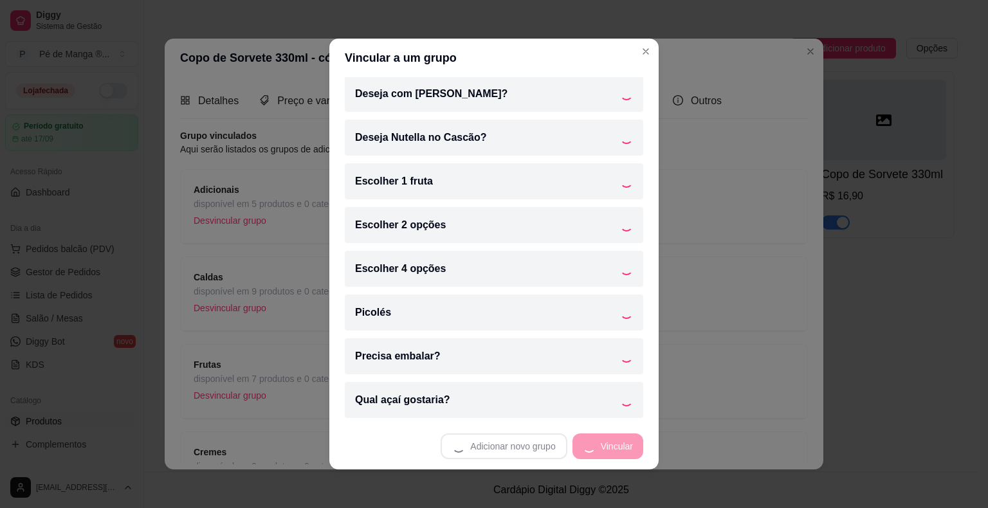
scroll to position [50, 0]
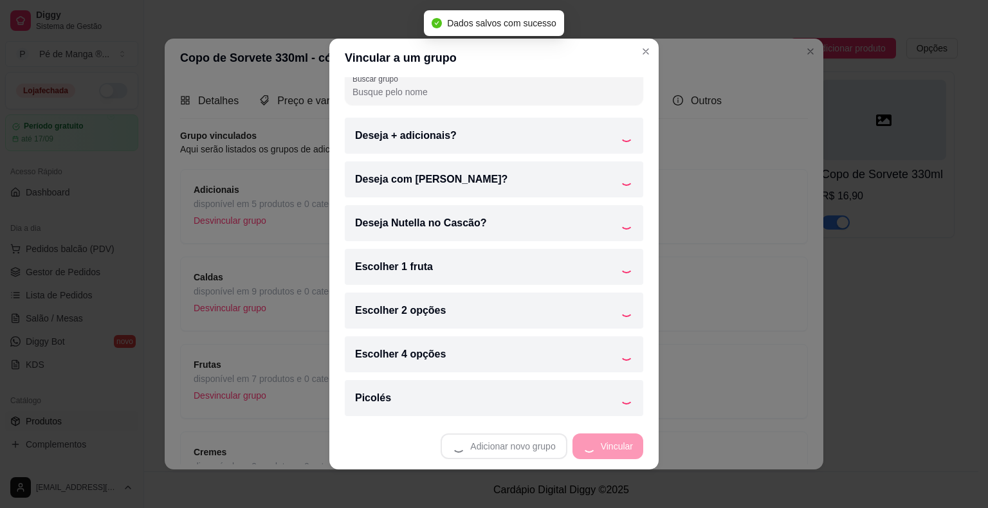
click at [641, 50] on header "Copo de Sorvete 330ml - cópia - complementos" at bounding box center [494, 58] width 659 height 39
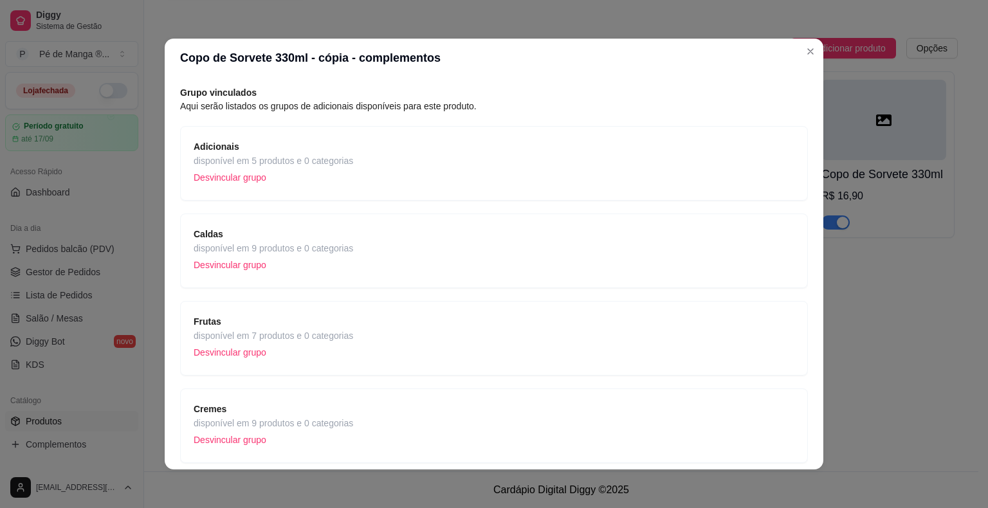
scroll to position [92, 0]
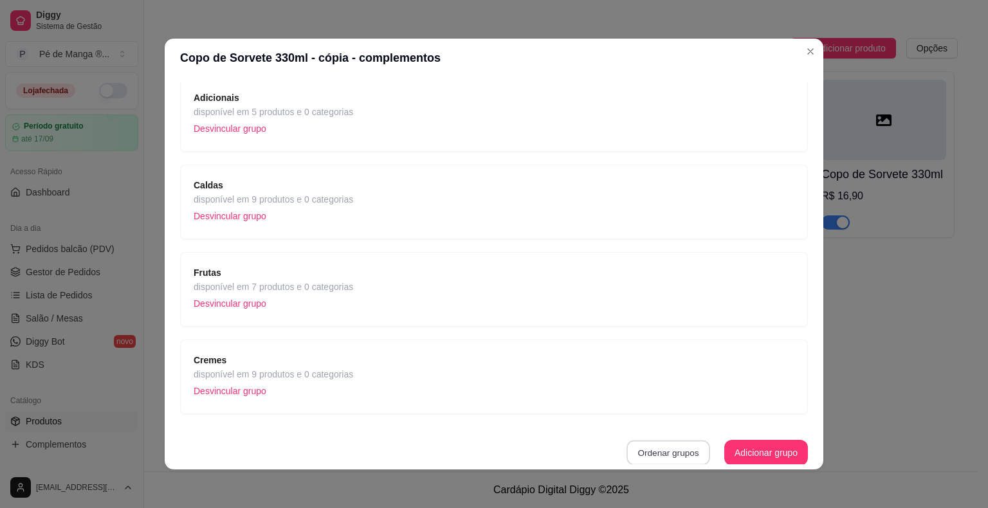
click at [666, 450] on button "Ordenar grupos" at bounding box center [668, 453] width 84 height 25
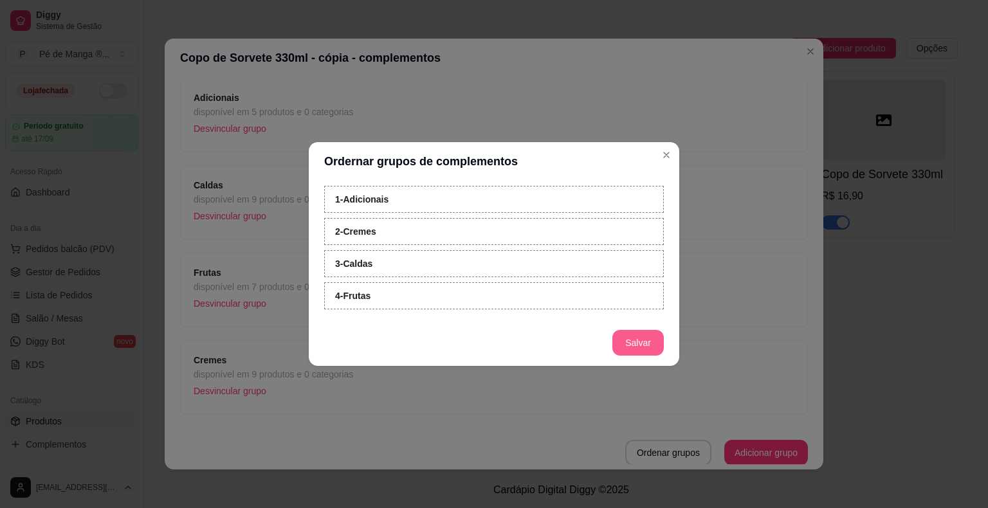
click at [635, 347] on button "Salvar" at bounding box center [637, 343] width 51 height 26
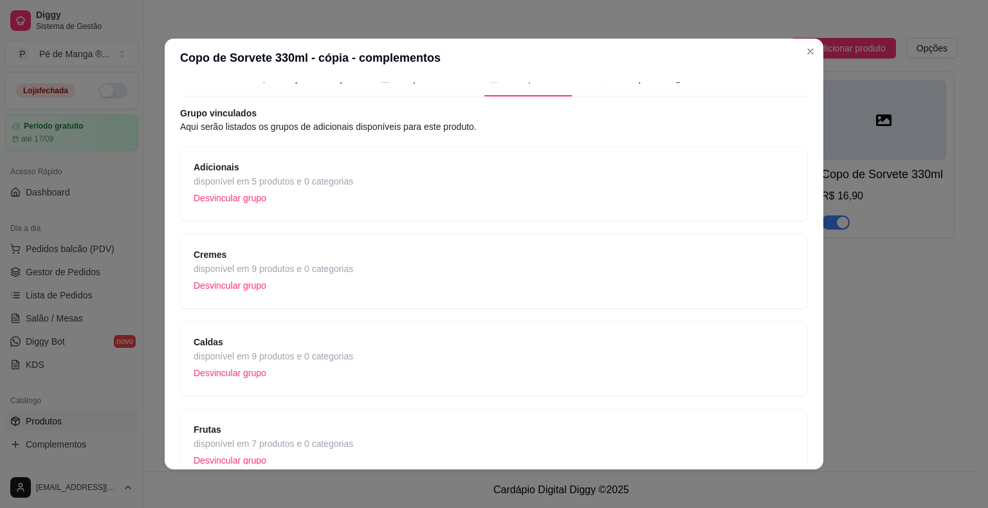
scroll to position [0, 0]
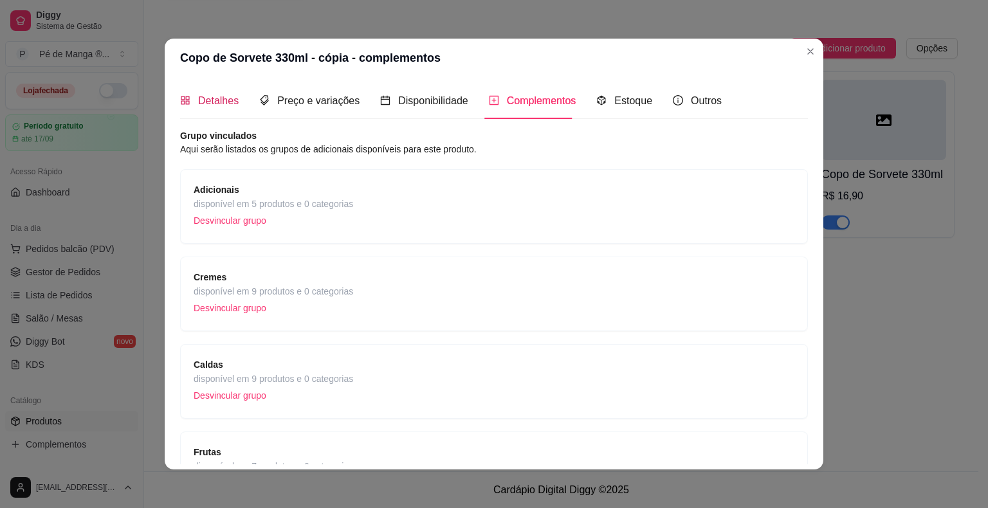
click at [221, 104] on span "Detalhes" at bounding box center [218, 100] width 41 height 11
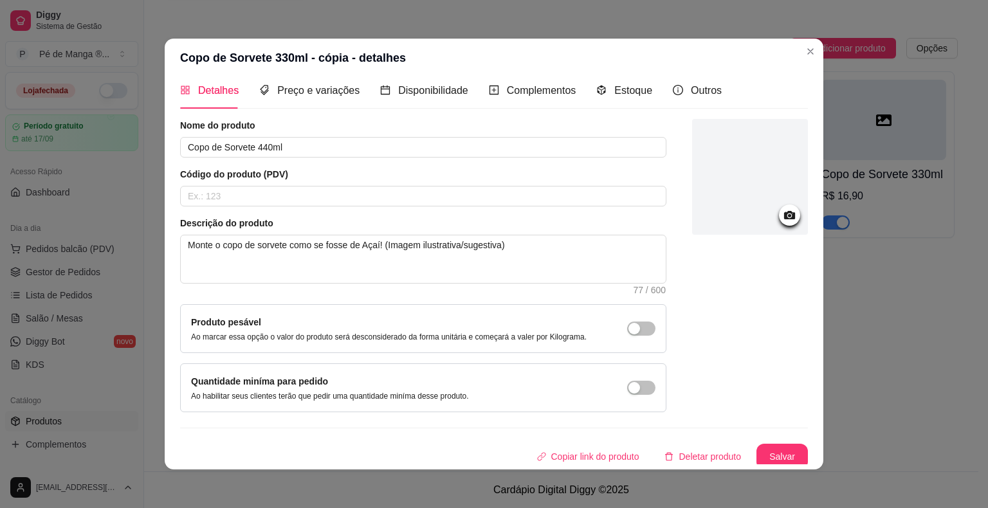
scroll to position [14, 0]
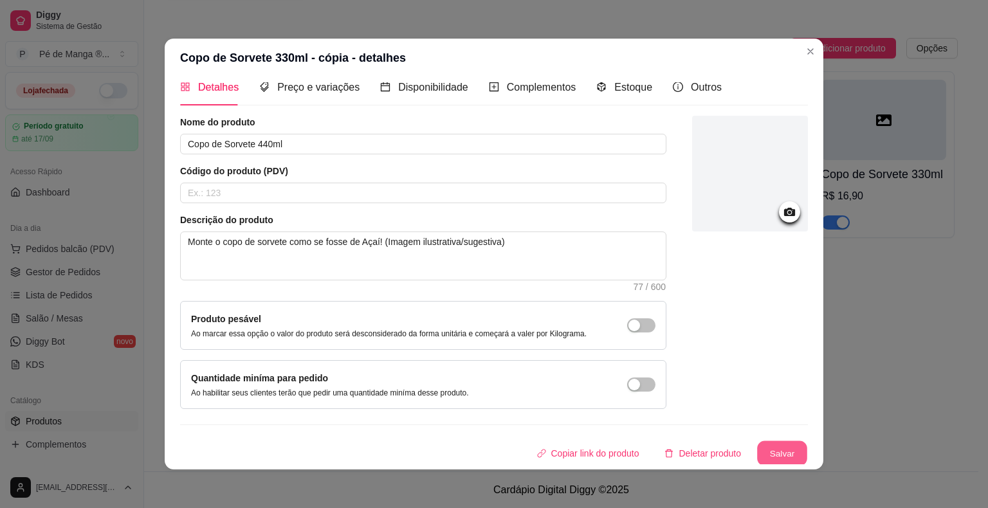
click at [769, 446] on button "Salvar" at bounding box center [782, 453] width 50 height 25
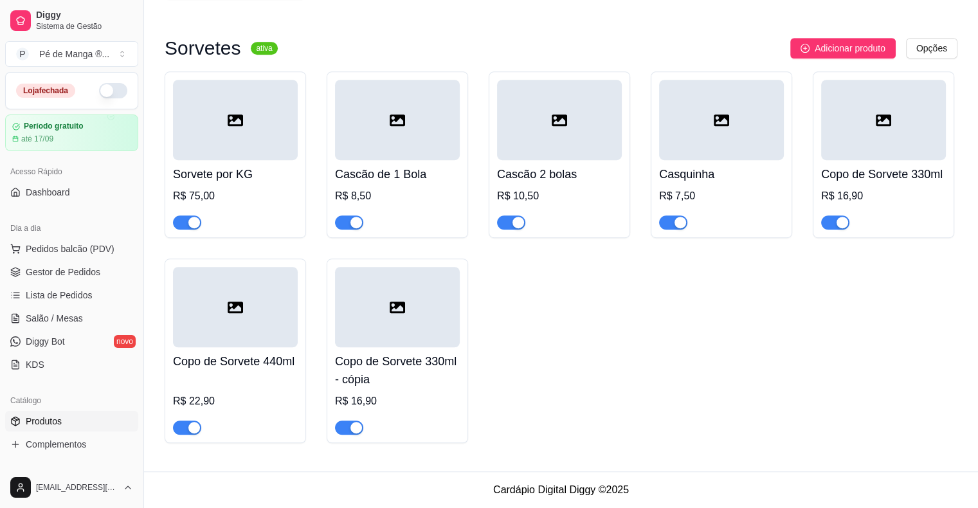
click at [866, 148] on div at bounding box center [883, 120] width 125 height 80
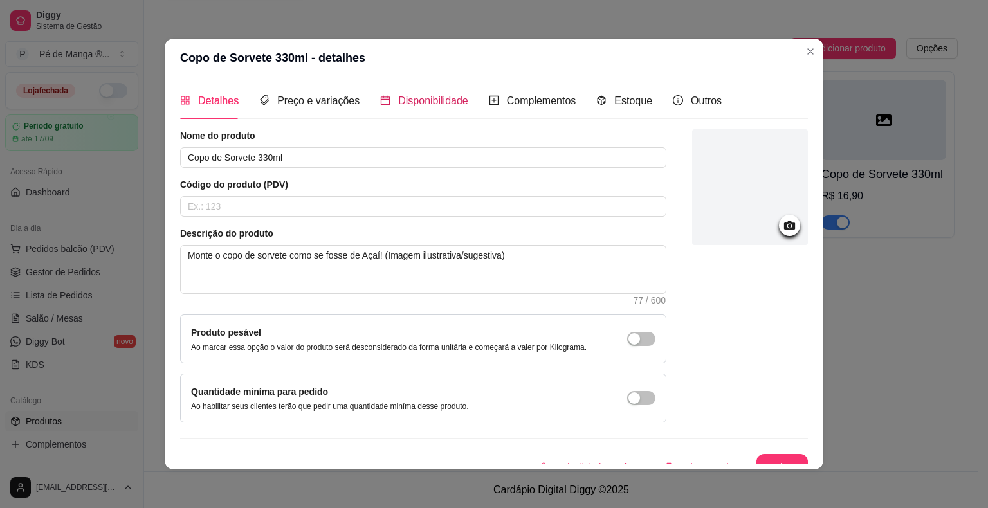
click at [432, 104] on span "Disponibilidade" at bounding box center [433, 100] width 70 height 11
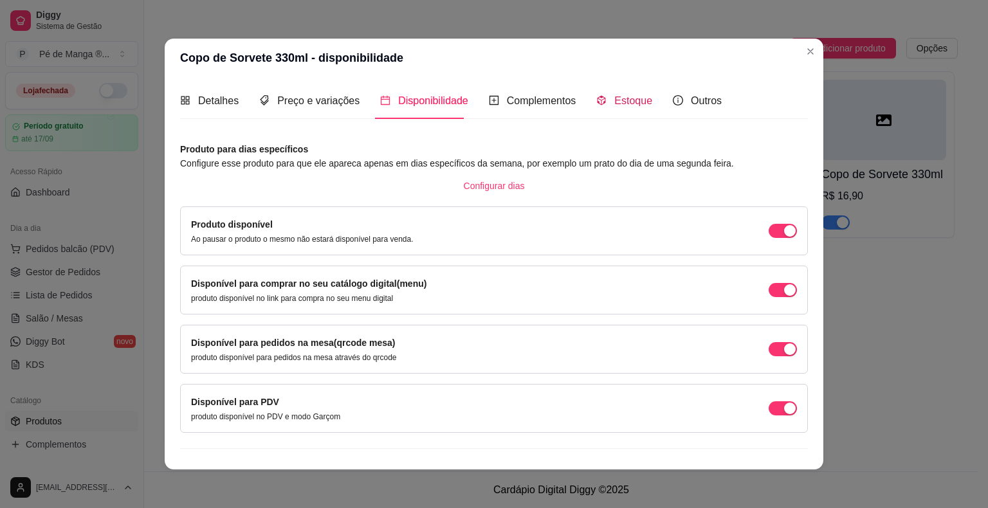
click at [614, 102] on span "Estoque" at bounding box center [633, 100] width 38 height 11
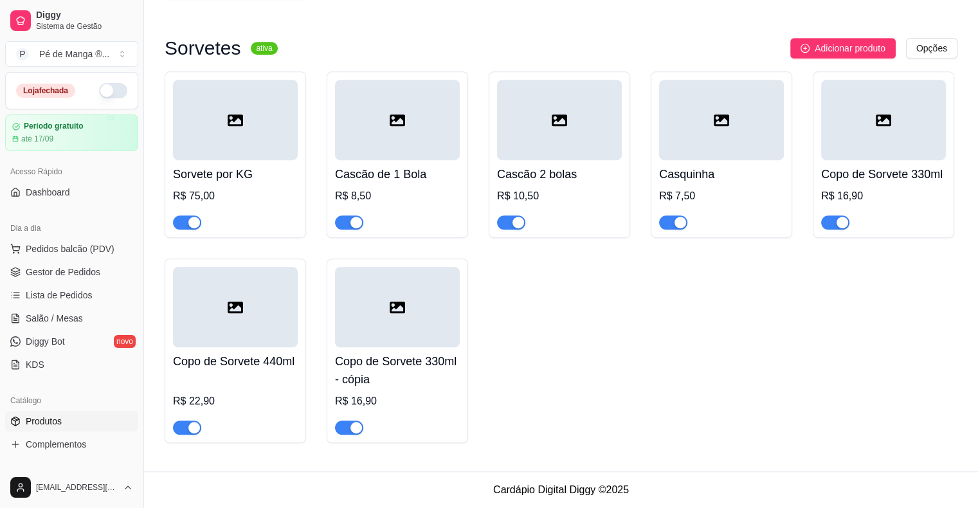
click at [887, 181] on h4 "Copo de Sorvete 330ml" at bounding box center [883, 174] width 125 height 18
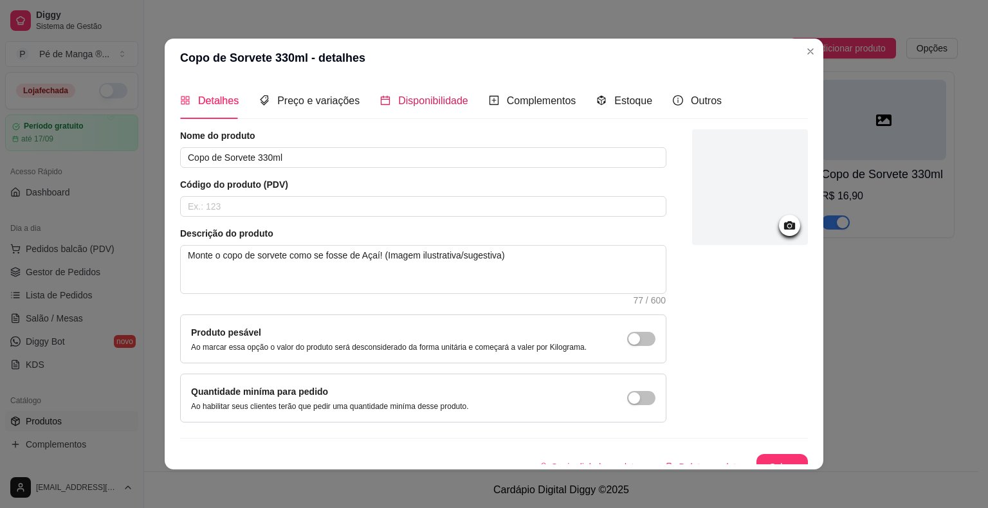
click at [417, 95] on span "Disponibilidade" at bounding box center [433, 100] width 70 height 11
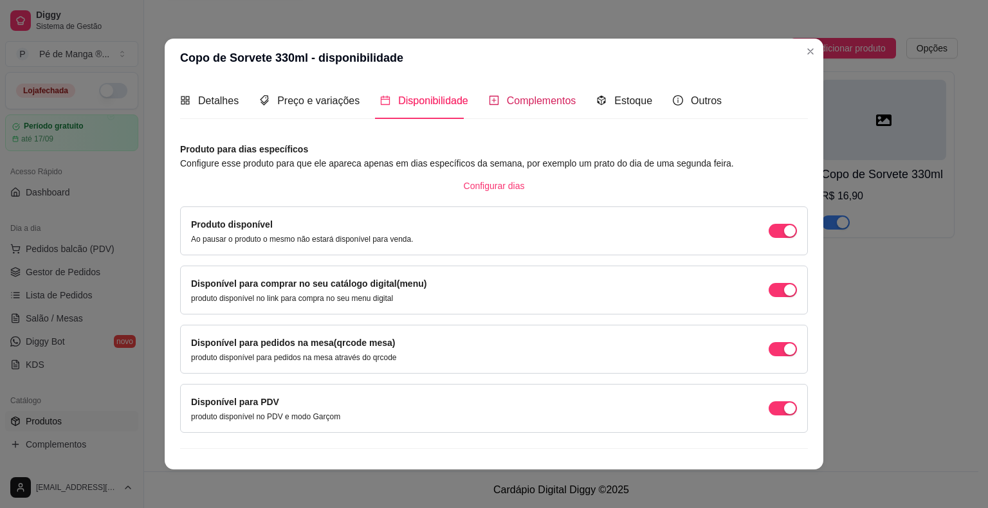
click at [518, 104] on span "Complementos" at bounding box center [541, 100] width 69 height 11
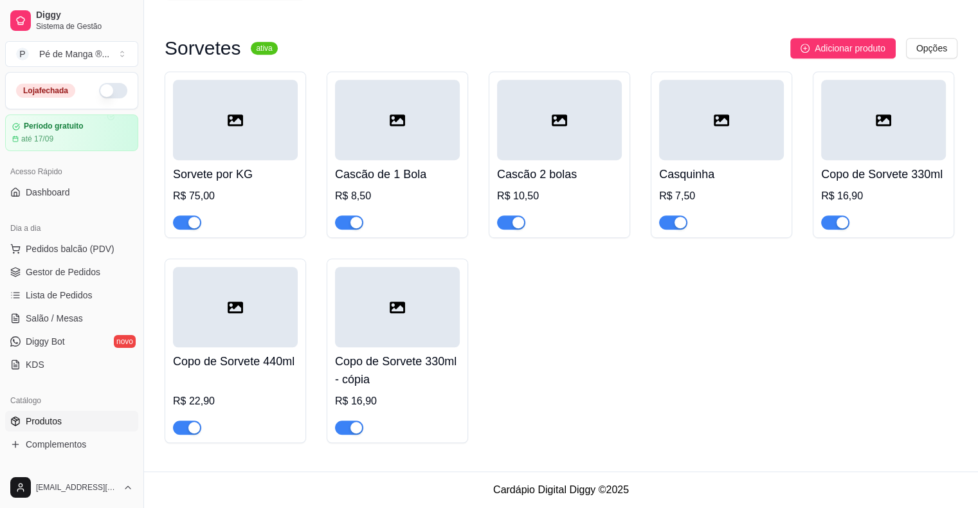
click at [389, 359] on h4 "Copo de Sorvete 330ml - cópia" at bounding box center [397, 370] width 125 height 36
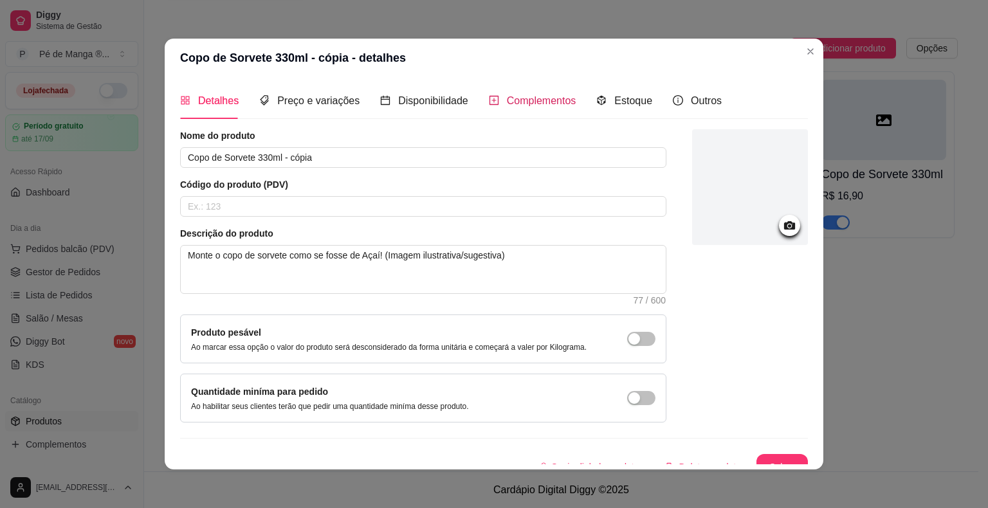
click at [507, 101] on span "Complementos" at bounding box center [541, 100] width 69 height 11
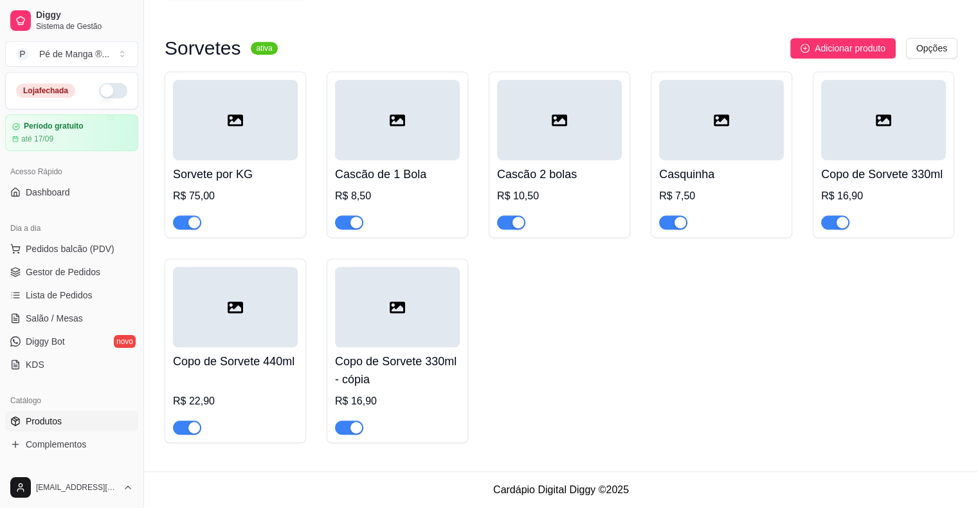
click at [351, 416] on div at bounding box center [397, 422] width 125 height 26
click at [425, 384] on h4 "Copo de Sorvete 330ml - cópia" at bounding box center [397, 370] width 125 height 36
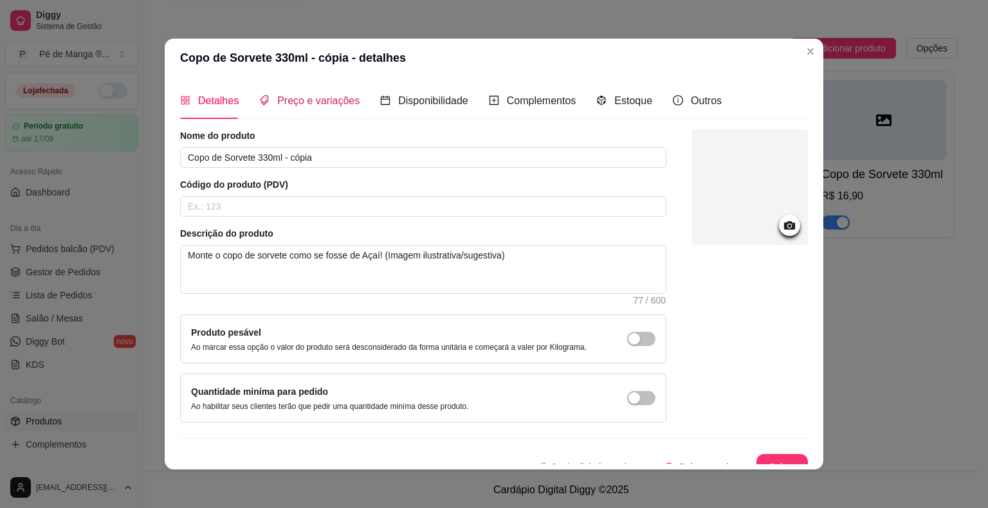
click at [315, 105] on span "Preço e variações" at bounding box center [318, 100] width 82 height 11
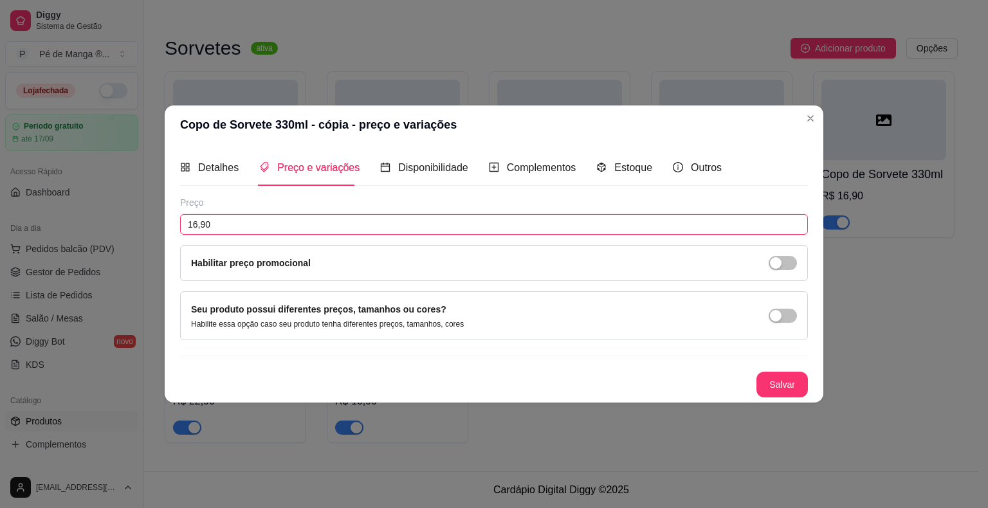
drag, startPoint x: 239, startPoint y: 228, endPoint x: 107, endPoint y: 234, distance: 132.7
click at [107, 234] on div "Copo de Sorvete 330ml - cópia - preço e variações Detalhes Preço e variações Di…" at bounding box center [494, 254] width 988 height 508
type input "24,90"
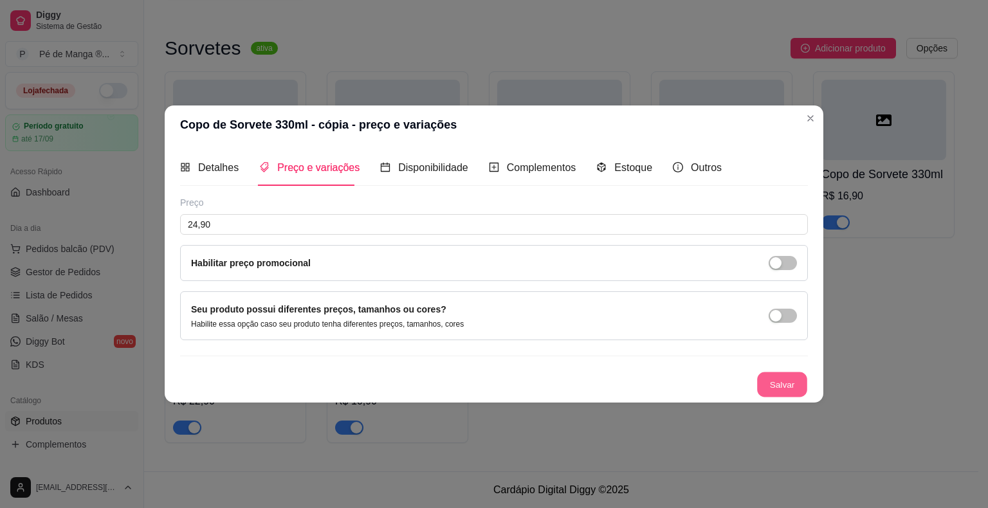
click at [781, 385] on button "Salvar" at bounding box center [782, 384] width 50 height 25
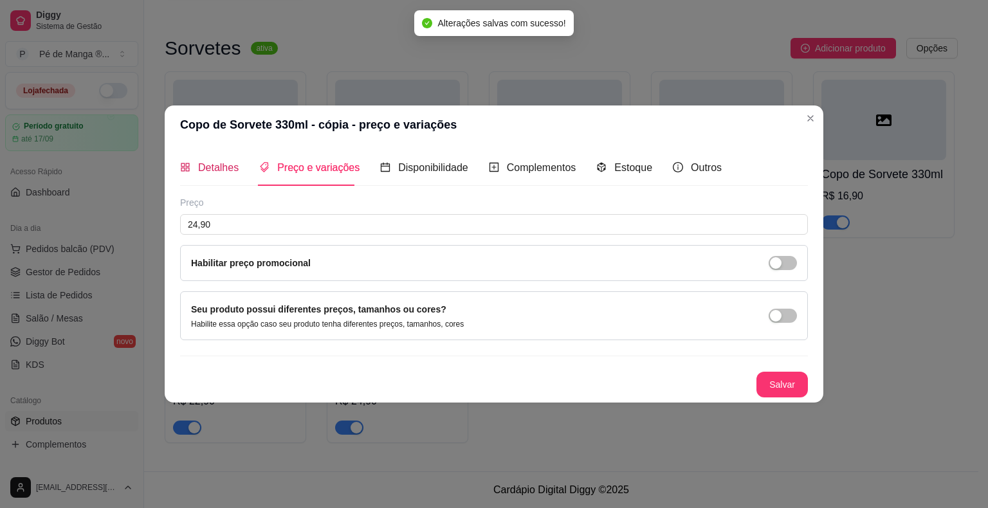
click at [228, 173] on span "Detalhes" at bounding box center [218, 167] width 41 height 11
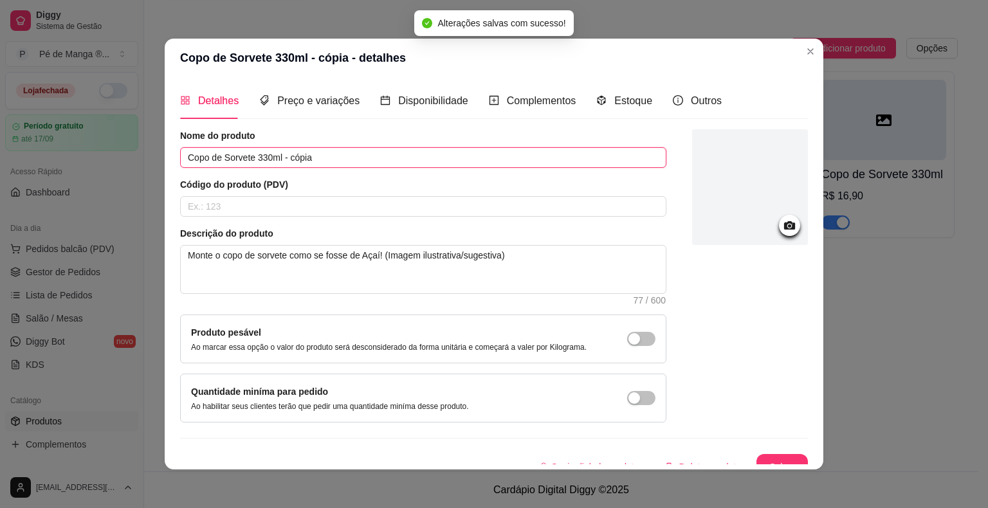
drag, startPoint x: 316, startPoint y: 158, endPoint x: 253, endPoint y: 154, distance: 63.2
click at [252, 154] on input "Copo de Sorvete 330ml - cópia" at bounding box center [423, 157] width 486 height 21
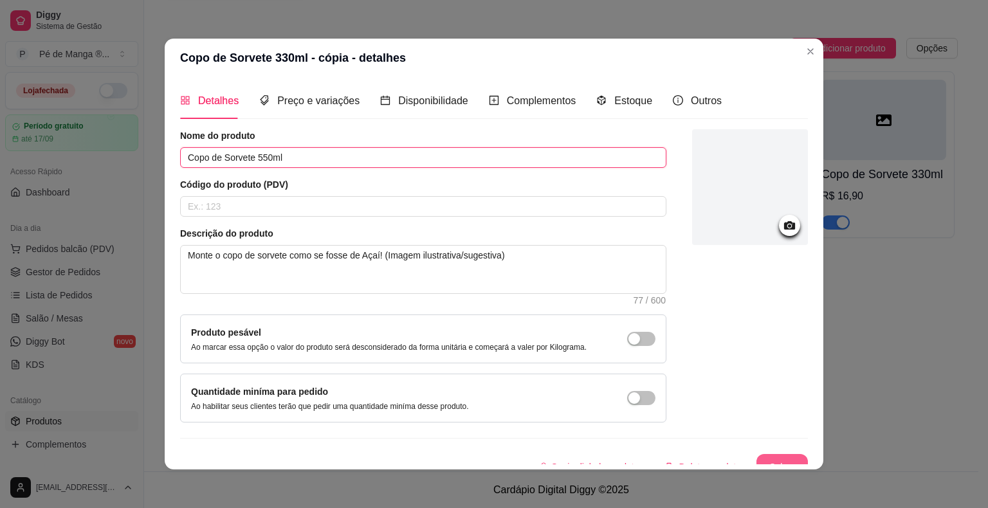
type input "Copo de Sorvete 550ml"
click at [767, 457] on button "Salvar" at bounding box center [781, 467] width 51 height 26
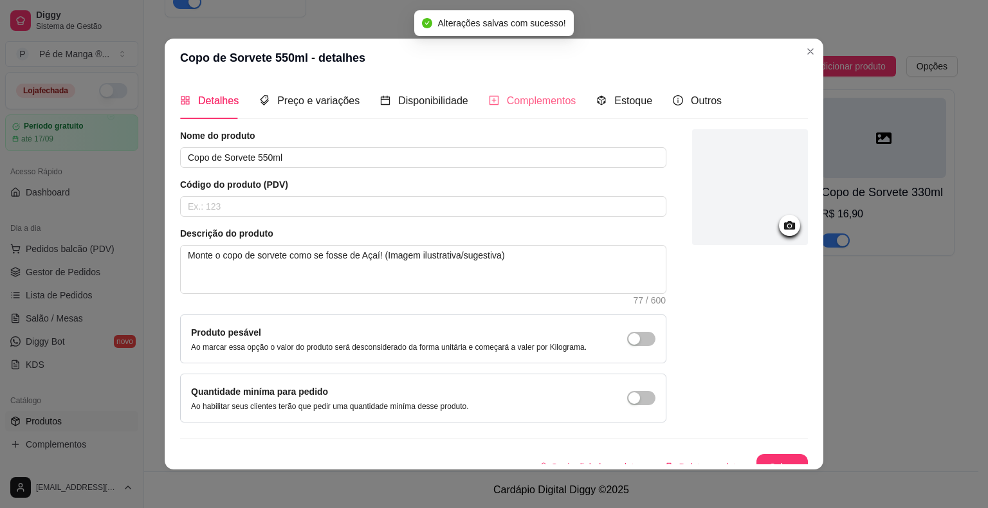
scroll to position [791, 0]
click at [507, 104] on span "Complementos" at bounding box center [541, 100] width 69 height 11
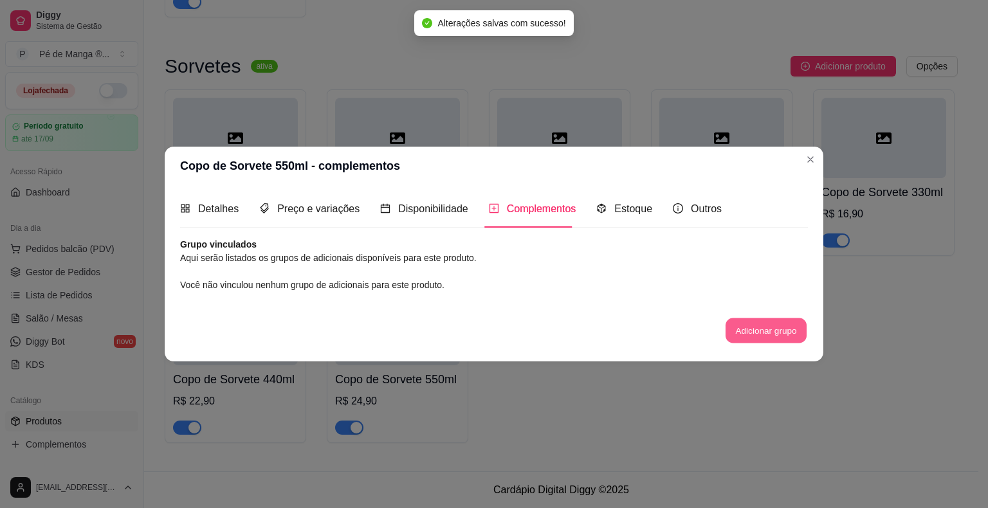
click at [767, 334] on button "Adicionar grupo" at bounding box center [766, 330] width 81 height 25
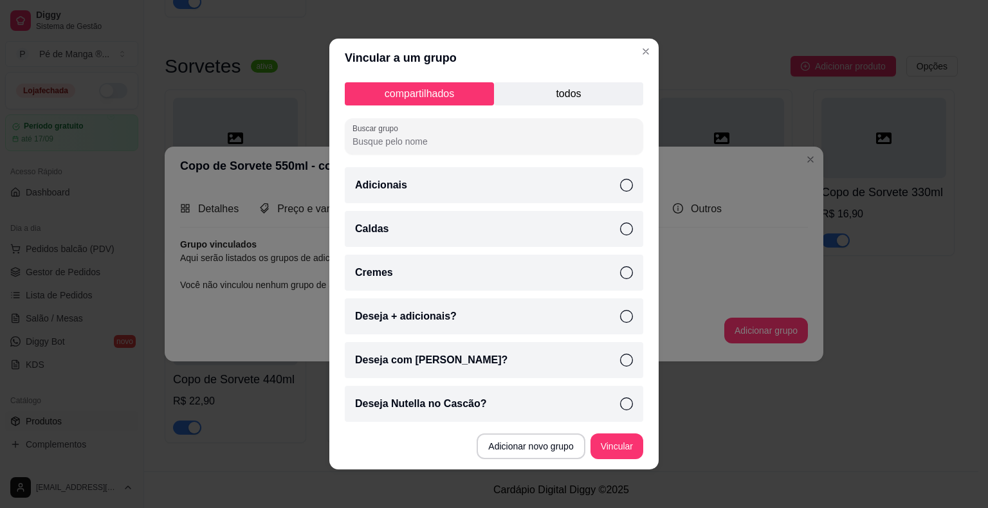
click at [599, 91] on p "todos" at bounding box center [568, 93] width 149 height 23
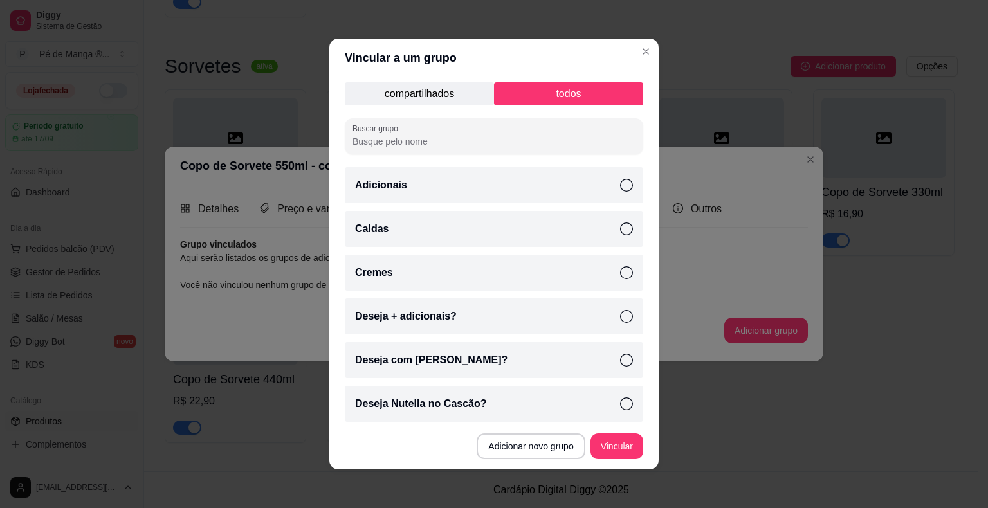
click at [620, 185] on icon at bounding box center [626, 185] width 13 height 13
click at [610, 235] on div "Caldas" at bounding box center [494, 229] width 298 height 36
click at [620, 271] on icon at bounding box center [626, 272] width 13 height 13
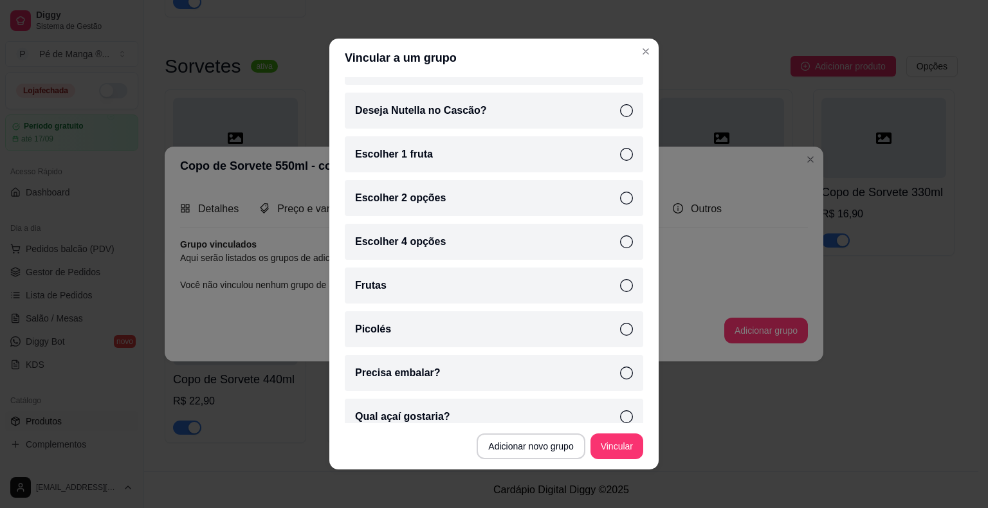
scroll to position [309, 0]
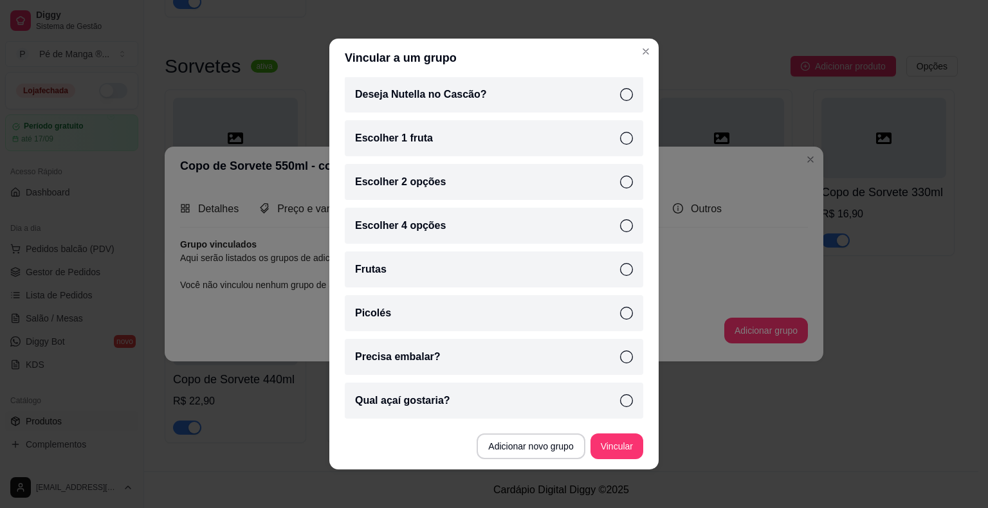
click at [620, 268] on icon at bounding box center [626, 269] width 13 height 13
click at [626, 444] on button "Vincular" at bounding box center [616, 446] width 51 height 25
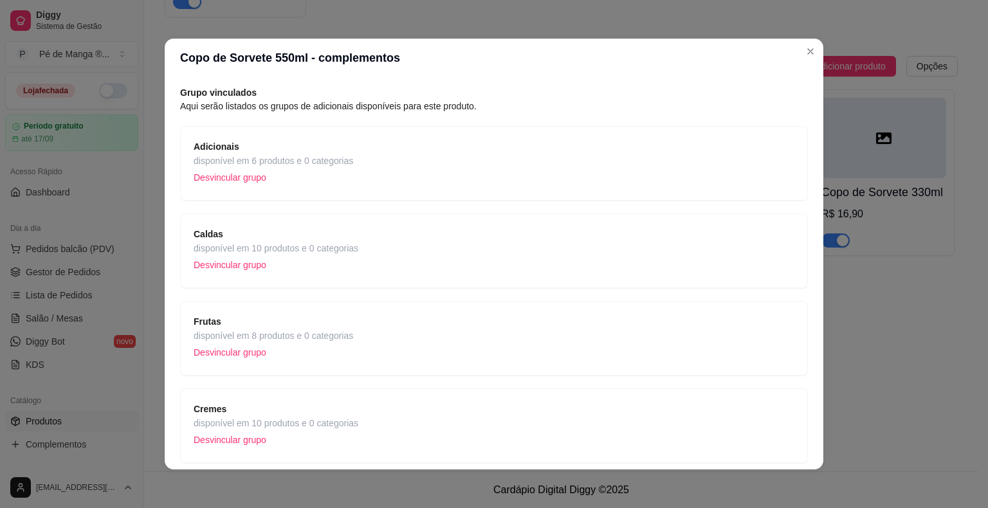
scroll to position [92, 0]
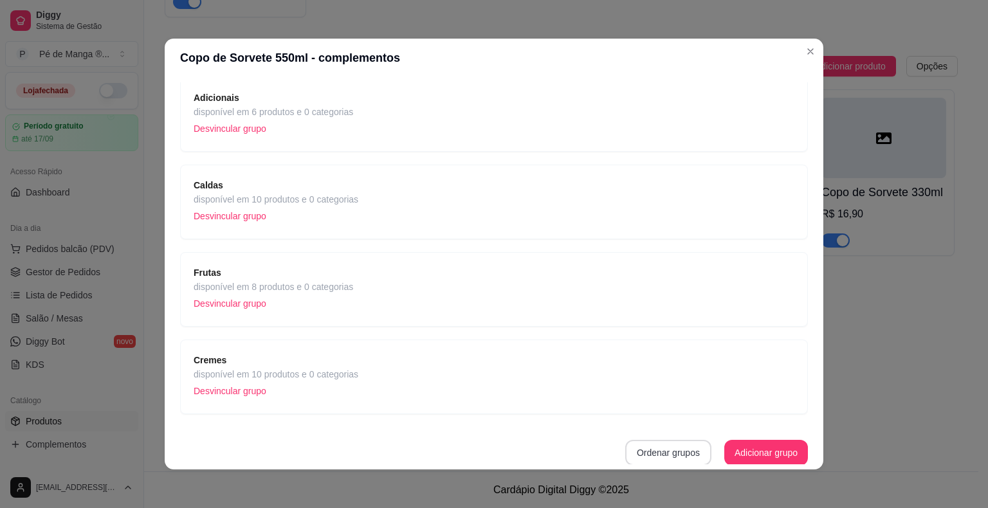
click at [664, 456] on button "Ordenar grupos" at bounding box center [668, 453] width 86 height 26
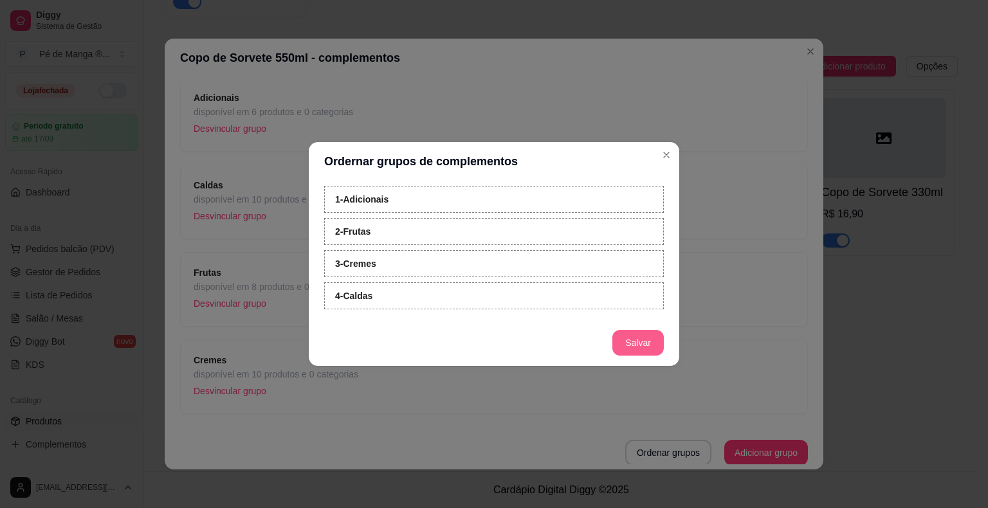
click at [636, 349] on button "Salvar" at bounding box center [637, 343] width 51 height 26
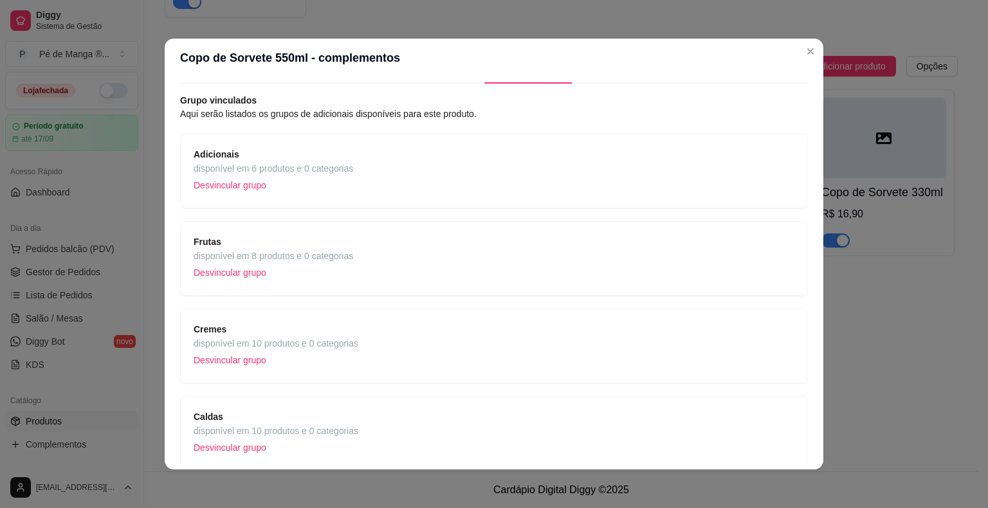
scroll to position [0, 0]
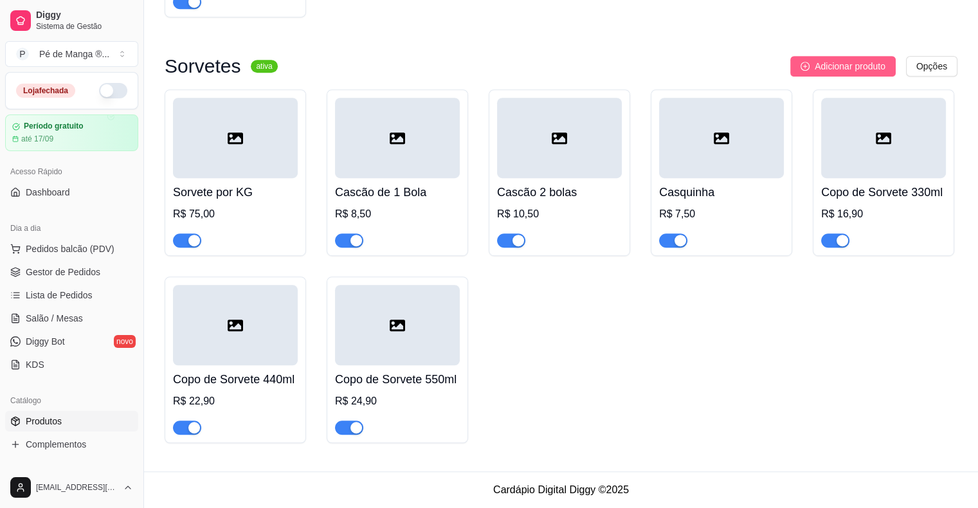
click at [838, 65] on span "Adicionar produto" at bounding box center [850, 66] width 71 height 14
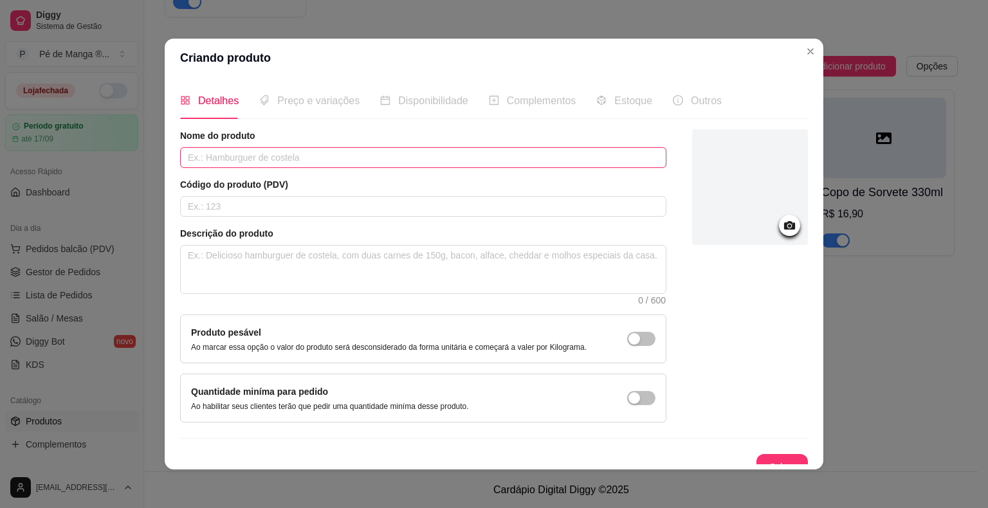
click at [444, 155] on input "text" at bounding box center [423, 157] width 486 height 21
type input "Marmita de Sorvete 300ml"
click at [772, 459] on button "Salvar" at bounding box center [782, 467] width 50 height 25
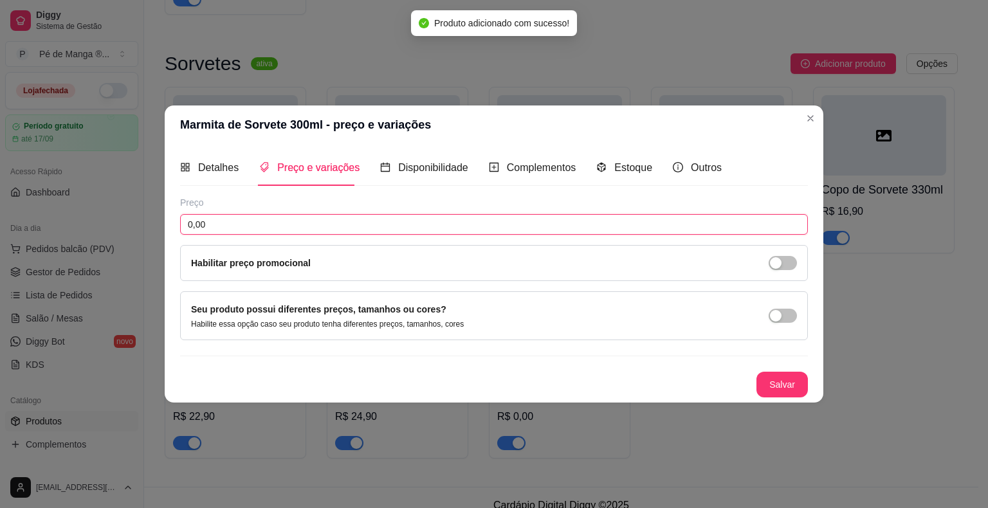
click at [319, 228] on input "0,00" at bounding box center [494, 224] width 628 height 21
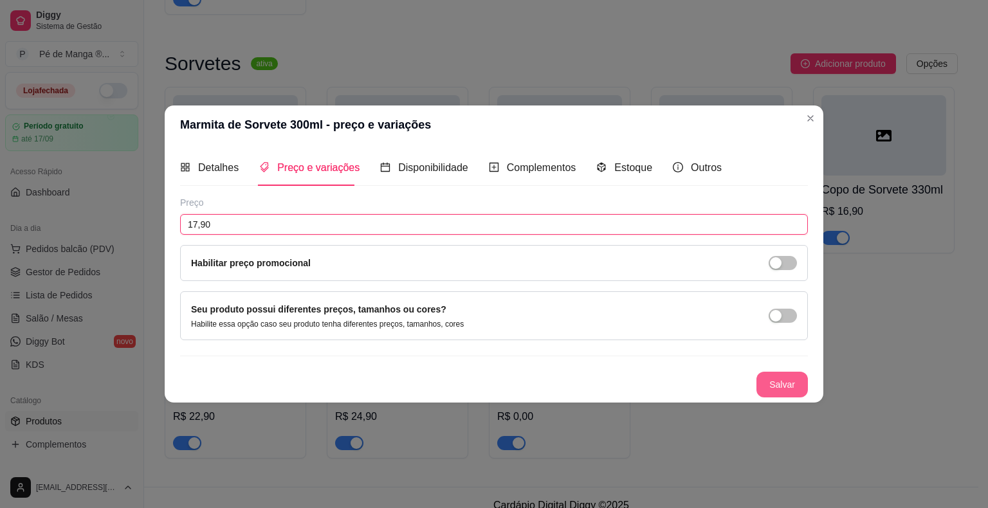
type input "17,90"
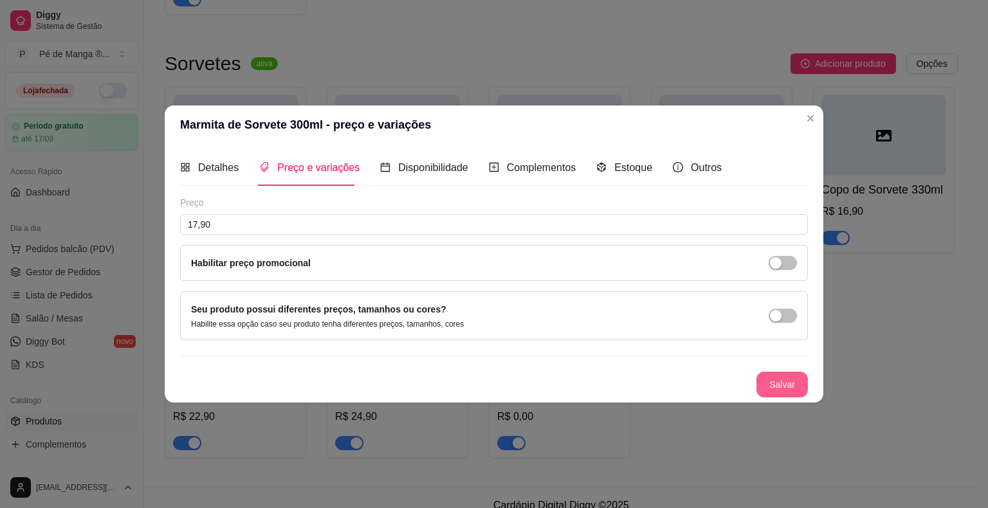
click at [795, 381] on button "Salvar" at bounding box center [781, 385] width 51 height 26
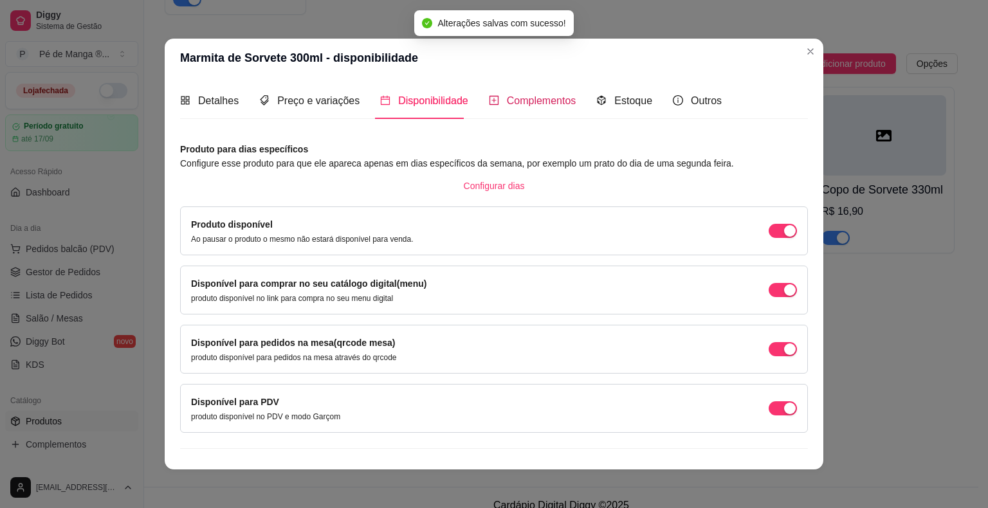
click at [527, 100] on span "Complementos" at bounding box center [541, 100] width 69 height 11
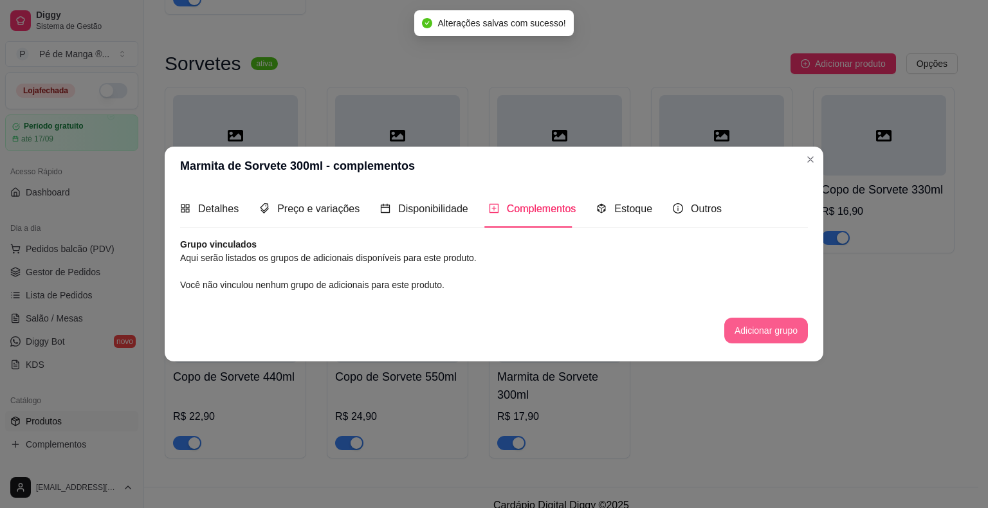
click at [756, 338] on button "Adicionar grupo" at bounding box center [766, 331] width 84 height 26
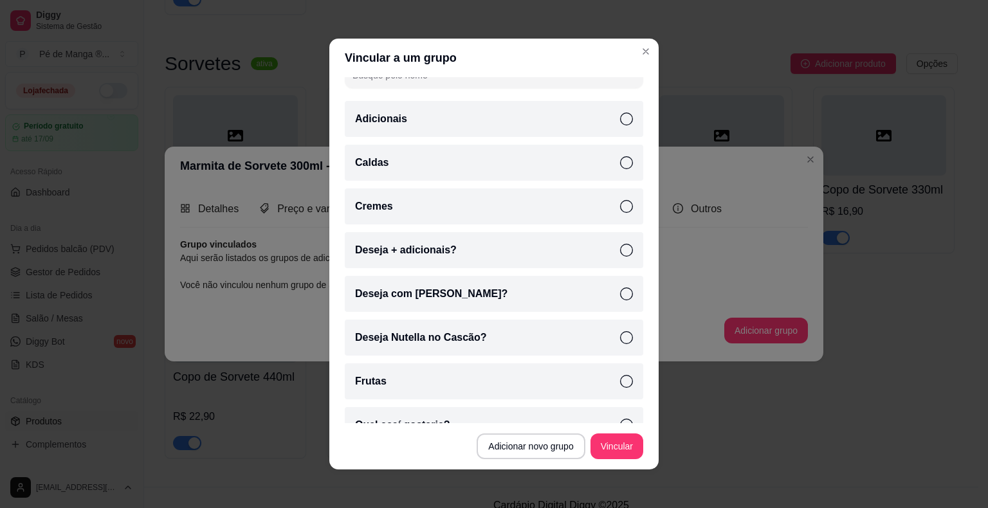
scroll to position [91, 0]
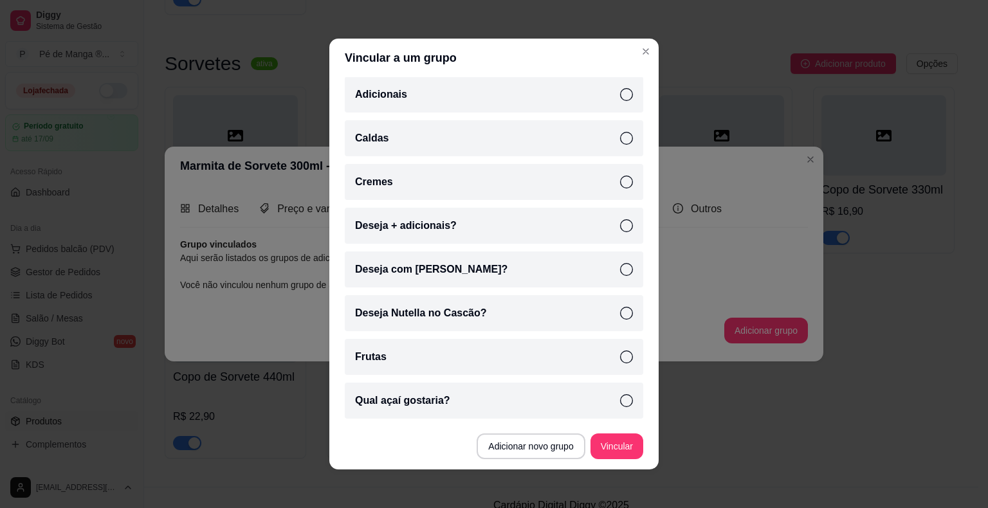
click at [611, 233] on div "Deseja + adicionais?" at bounding box center [494, 226] width 298 height 36
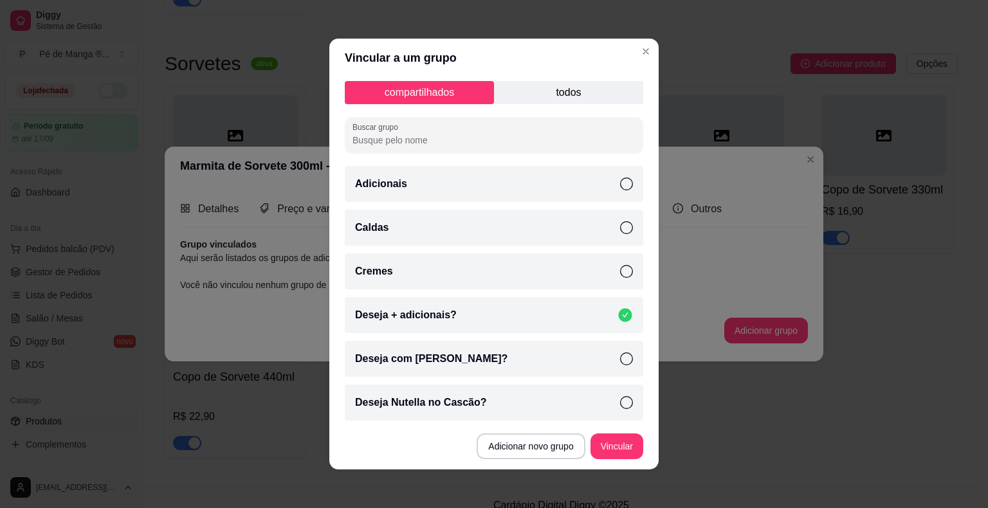
scroll to position [0, 0]
click at [620, 275] on icon at bounding box center [626, 272] width 13 height 13
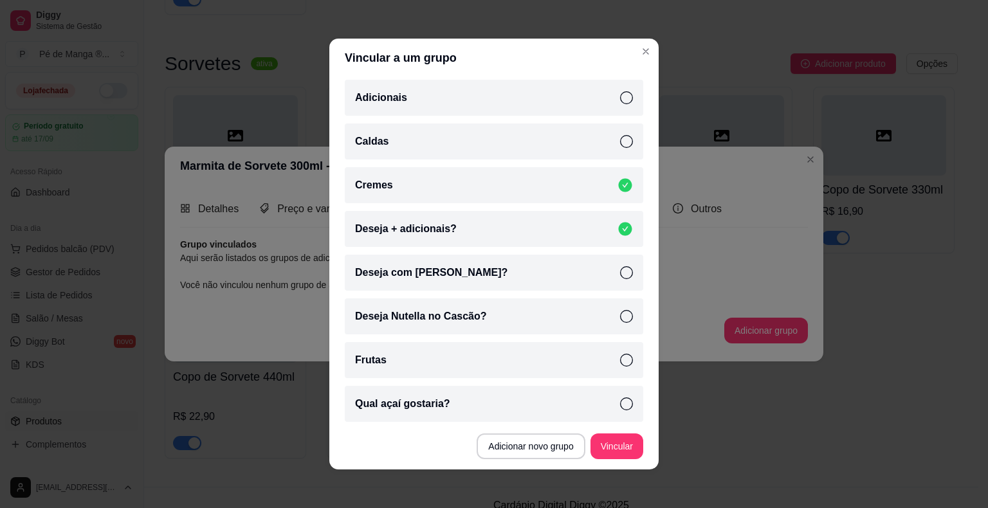
scroll to position [91, 0]
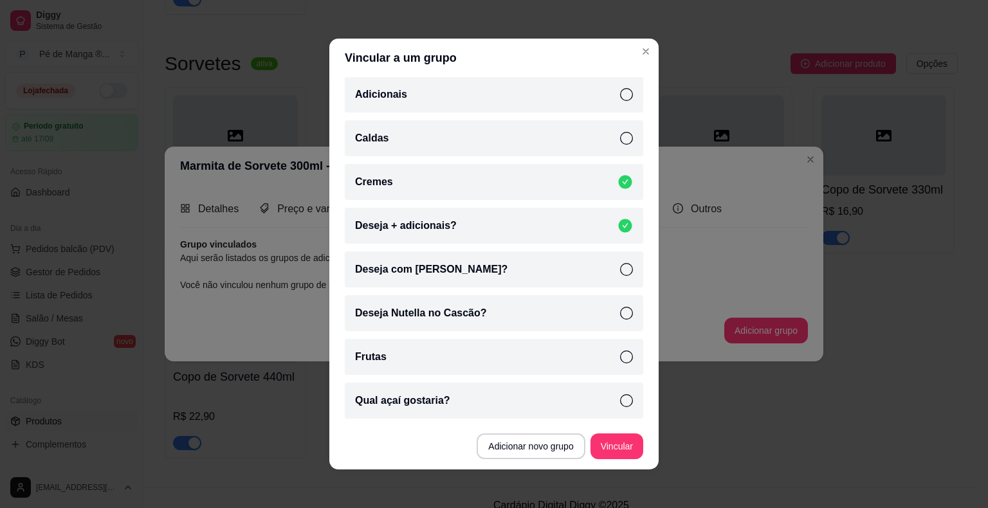
click at [620, 356] on icon at bounding box center [626, 357] width 13 height 13
click at [610, 131] on div "Caldas" at bounding box center [494, 138] width 298 height 36
click at [621, 450] on button "Vincular" at bounding box center [616, 447] width 53 height 26
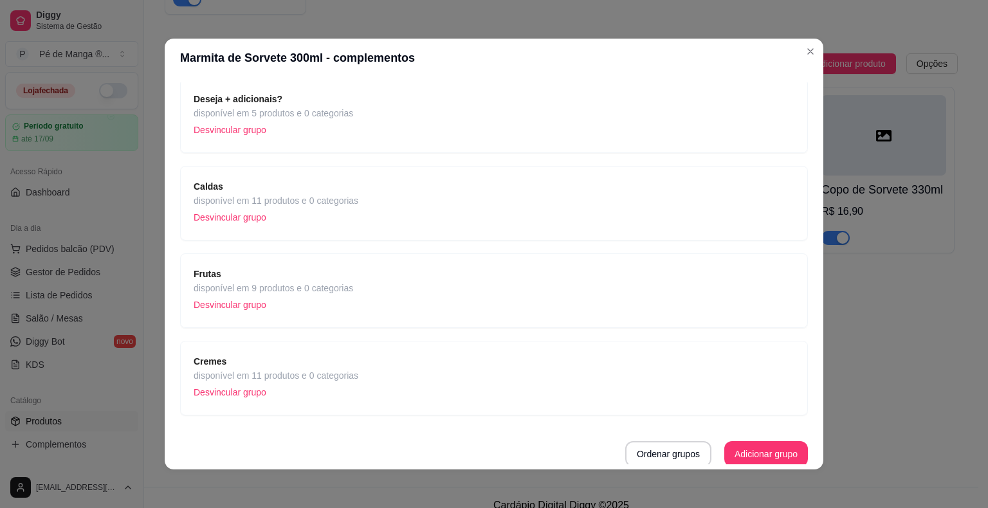
scroll to position [92, 0]
click at [657, 446] on button "Ordenar grupos" at bounding box center [668, 453] width 86 height 26
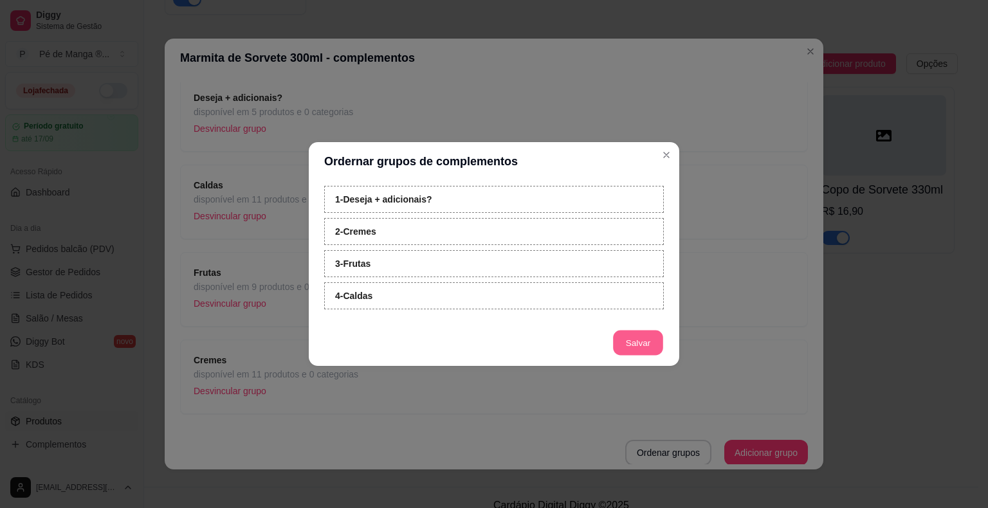
click at [615, 341] on button "Salvar" at bounding box center [638, 343] width 50 height 25
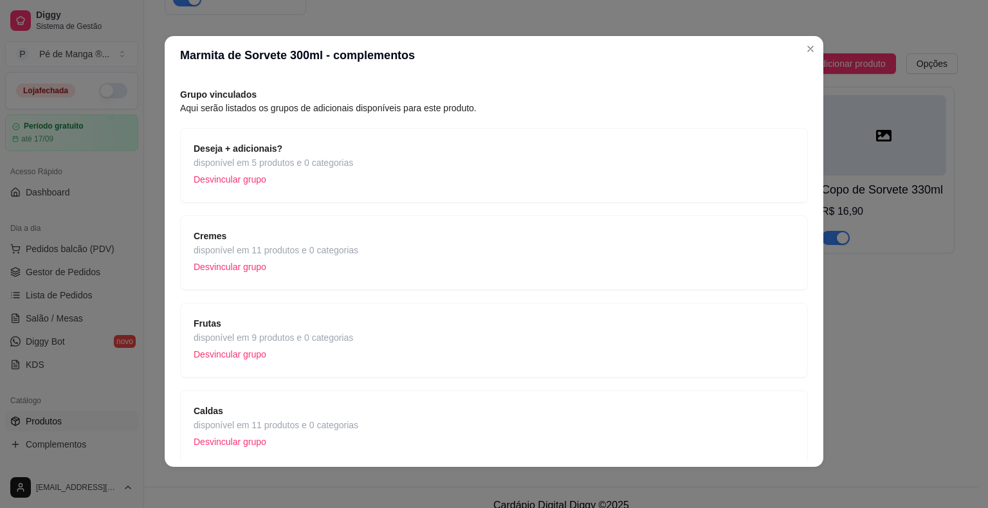
scroll to position [0, 0]
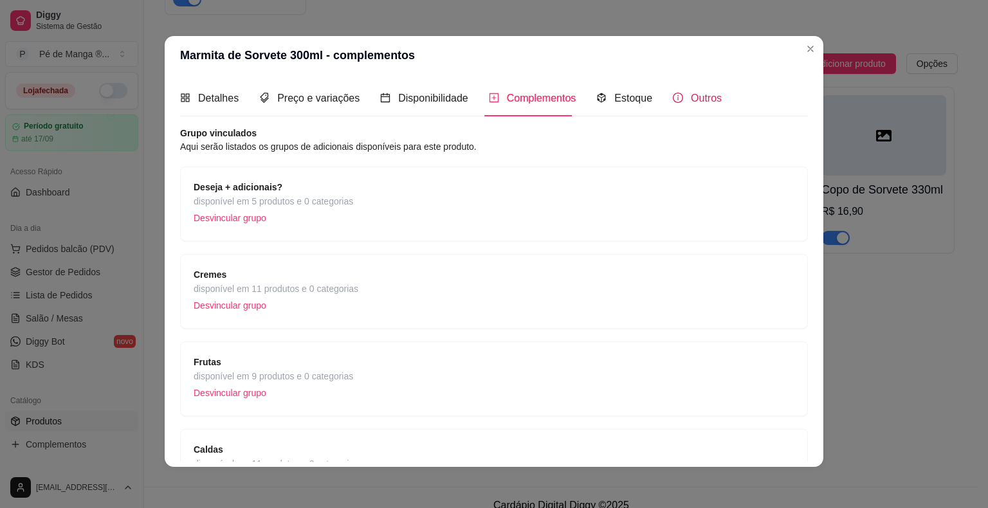
click at [679, 95] on div "Outros" at bounding box center [697, 98] width 49 height 16
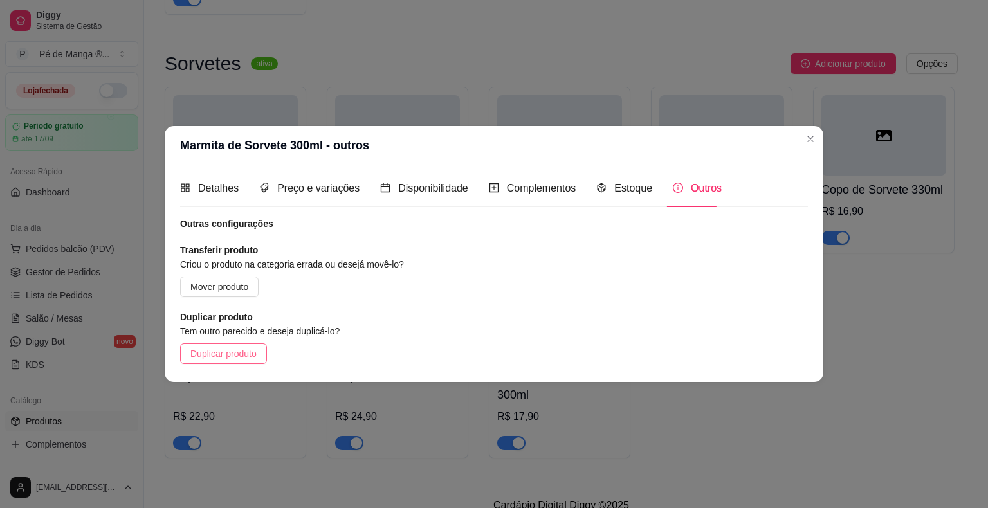
click at [235, 356] on span "Duplicar produto" at bounding box center [223, 354] width 66 height 14
click at [200, 192] on span "Detalhes" at bounding box center [218, 188] width 41 height 11
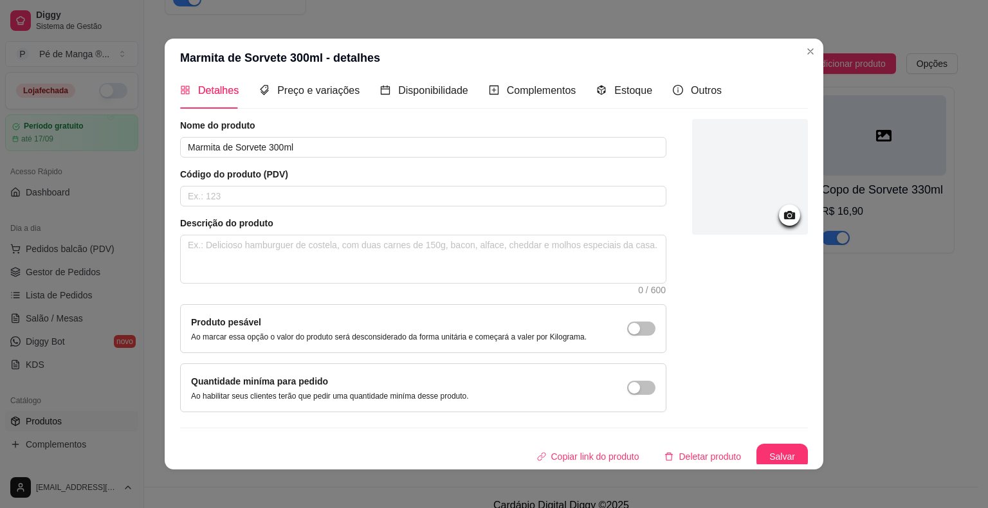
scroll to position [14, 0]
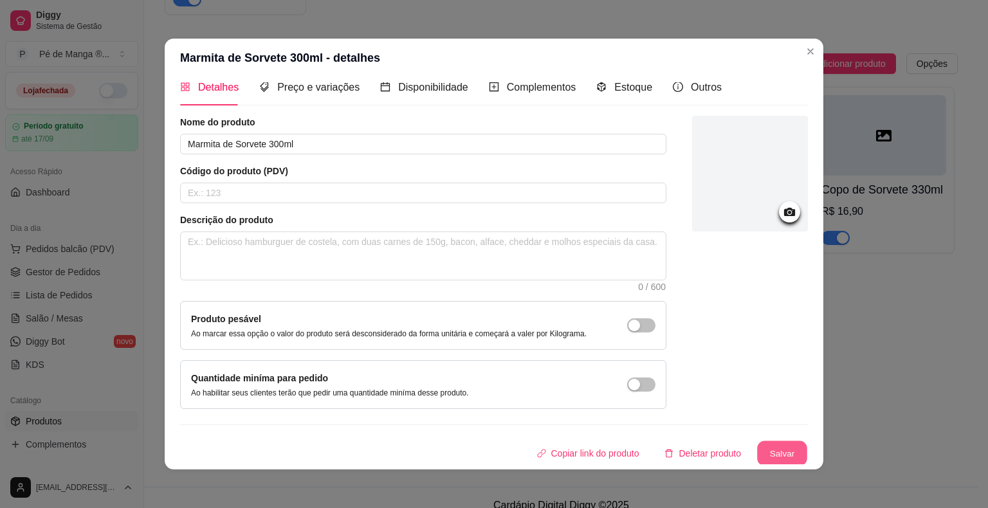
click at [767, 456] on button "Salvar" at bounding box center [782, 453] width 50 height 25
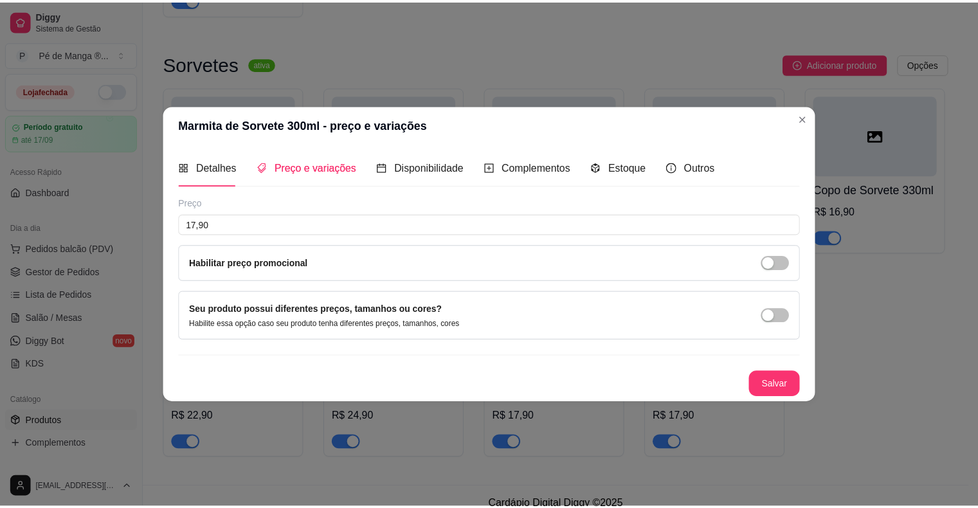
scroll to position [0, 0]
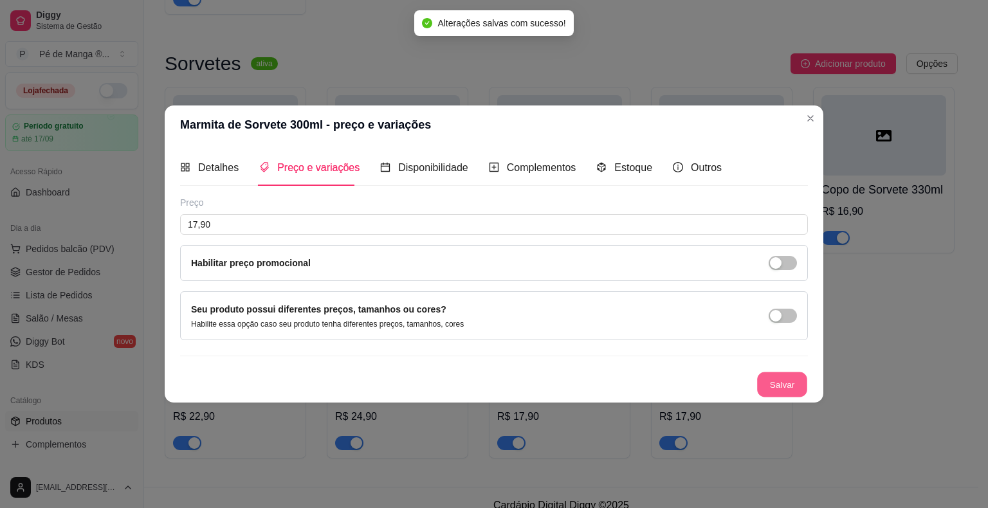
click at [771, 383] on button "Salvar" at bounding box center [782, 384] width 50 height 25
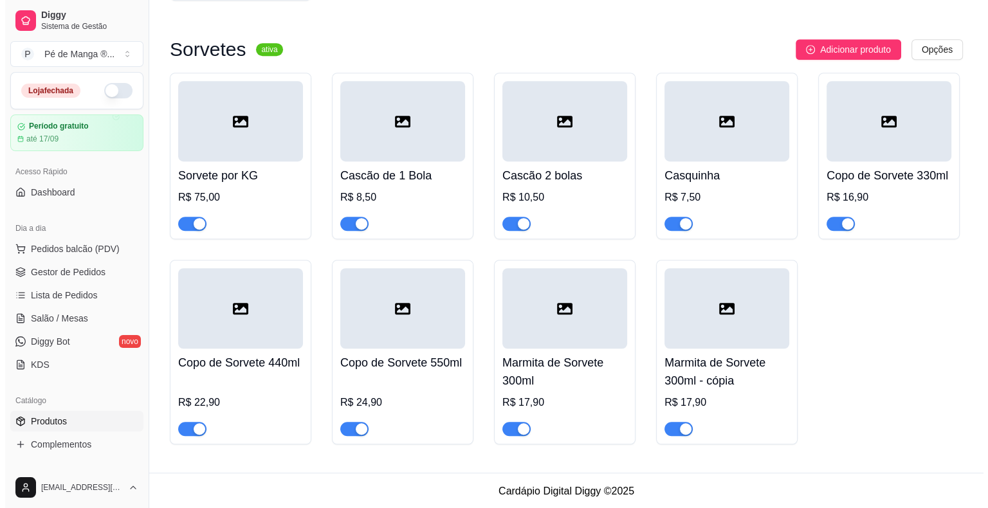
scroll to position [809, 0]
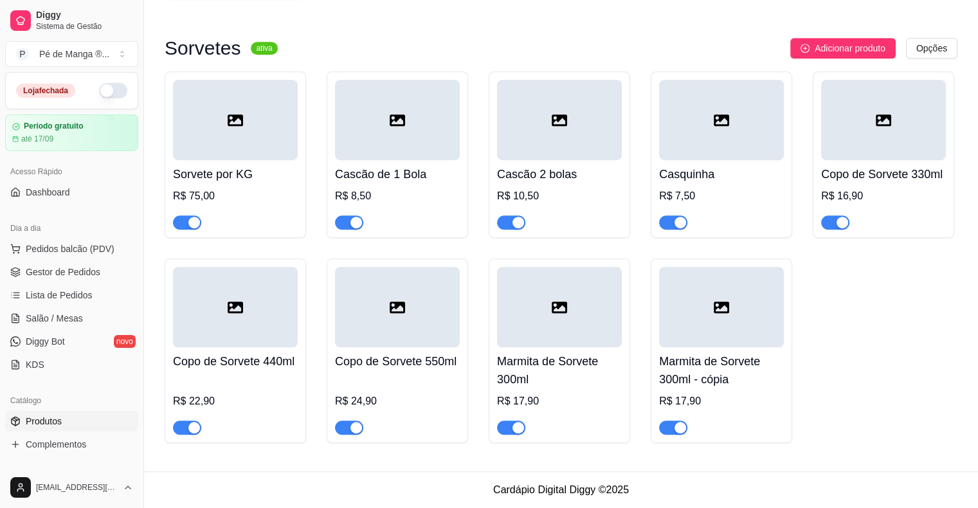
click at [700, 390] on div "Marmita de Sorvete 300ml - cópia R$ 17,90" at bounding box center [721, 390] width 125 height 87
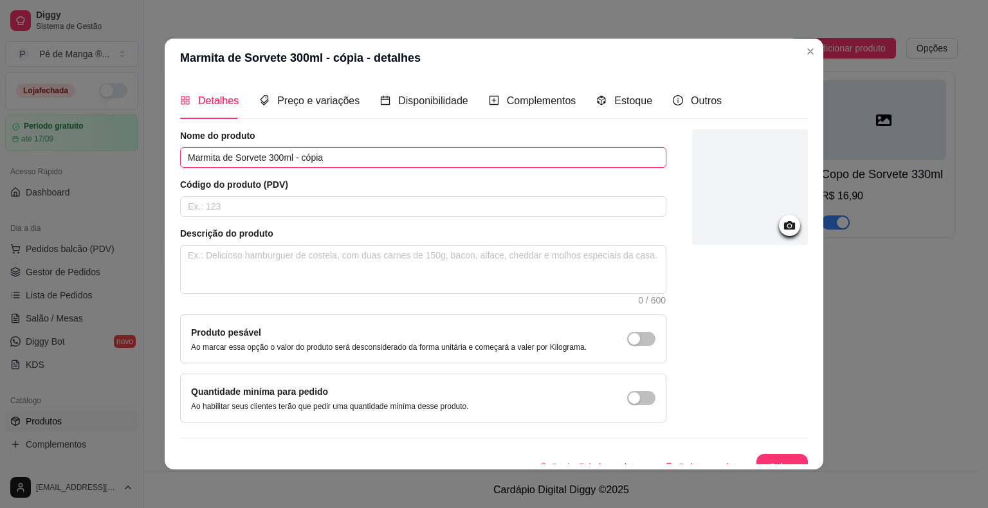
drag, startPoint x: 265, startPoint y: 156, endPoint x: 327, endPoint y: 159, distance: 61.8
click at [327, 159] on input "Marmita de Sorvete 300ml - cópia" at bounding box center [423, 157] width 486 height 21
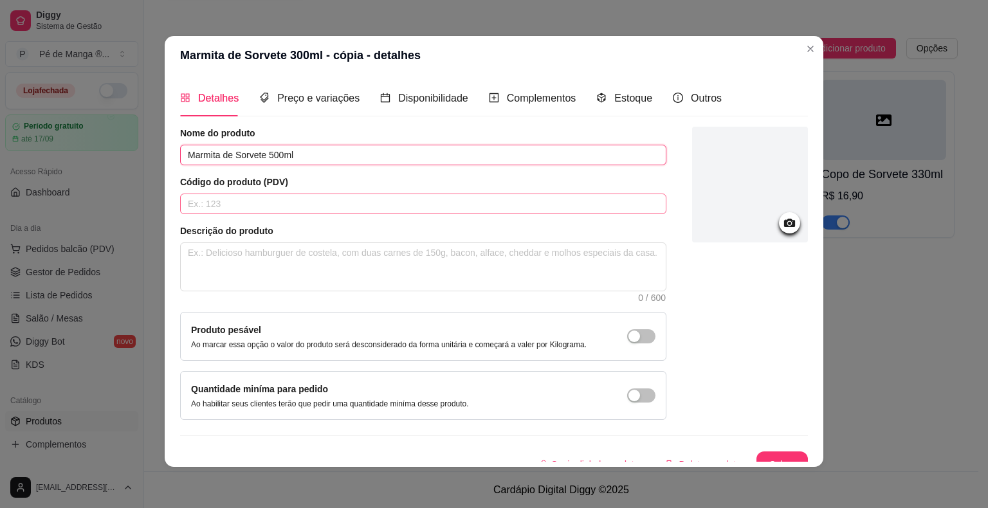
scroll to position [0, 0]
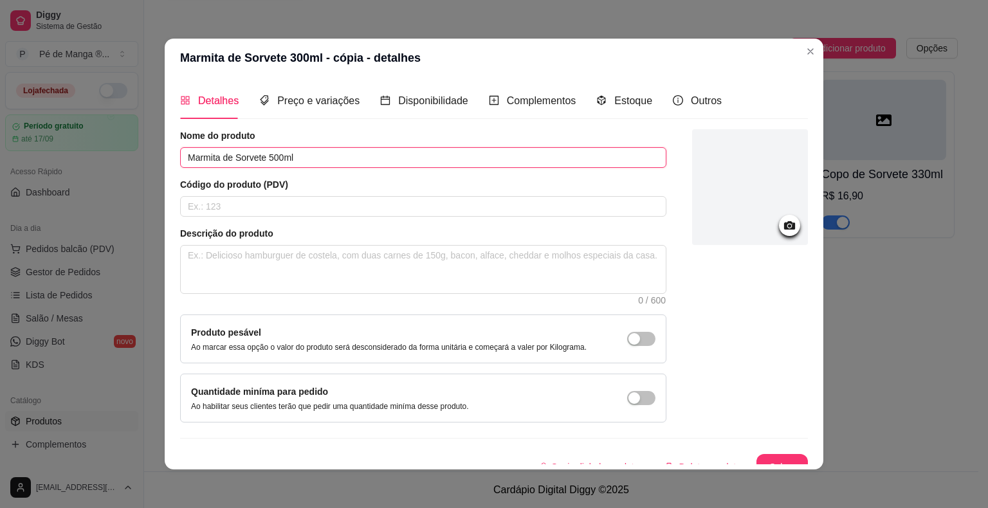
type input "Marmita de Sorvete 500ml"
click at [765, 455] on button "Salvar" at bounding box center [782, 467] width 50 height 25
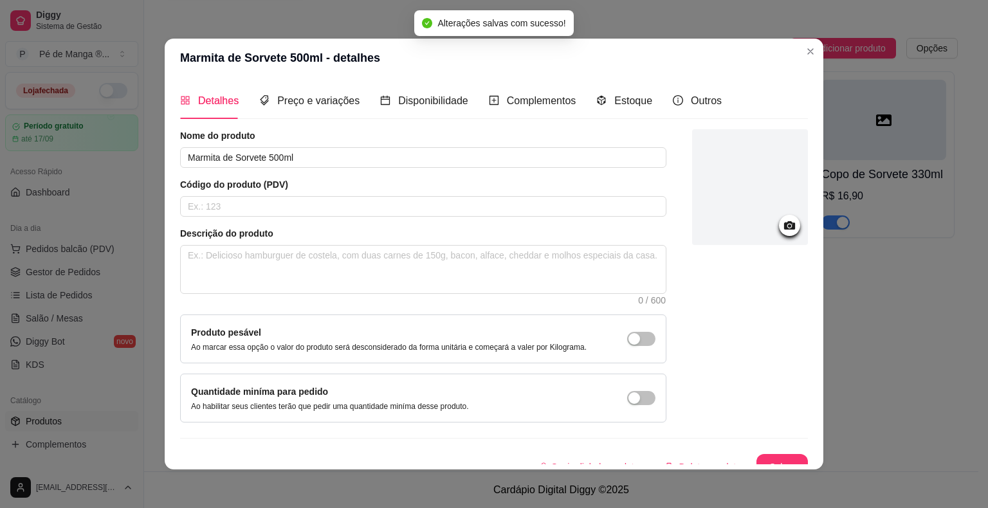
click at [327, 109] on div "Preço e variações" at bounding box center [309, 100] width 100 height 37
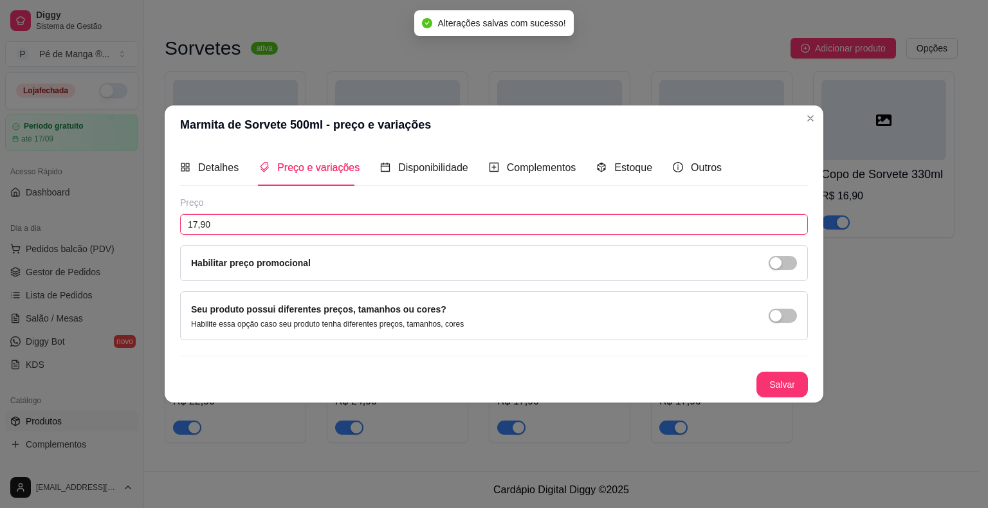
drag, startPoint x: 255, startPoint y: 215, endPoint x: 113, endPoint y: 199, distance: 143.1
click at [112, 198] on div "Marmita de Sorvete 500ml - preço e variações Detalhes Preço e variações Disponi…" at bounding box center [494, 254] width 988 height 508
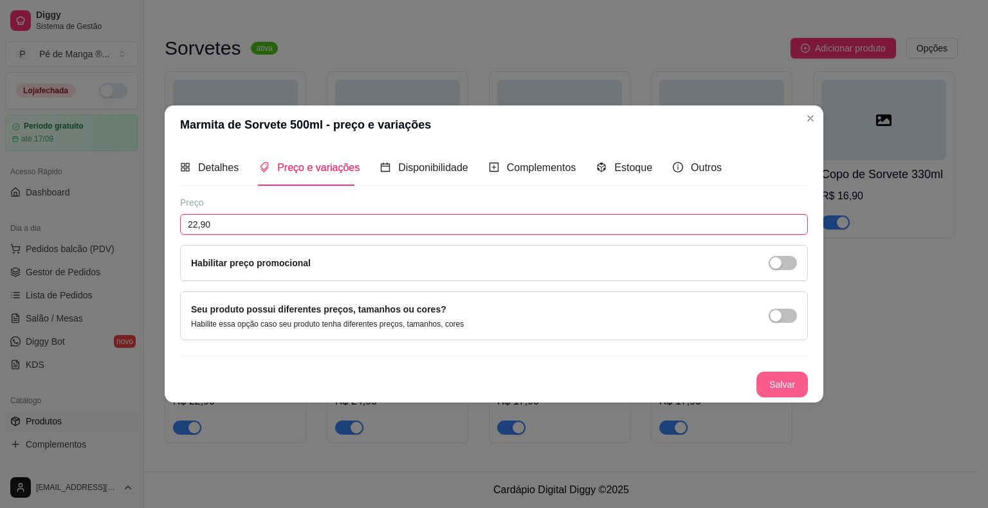
type input "22,90"
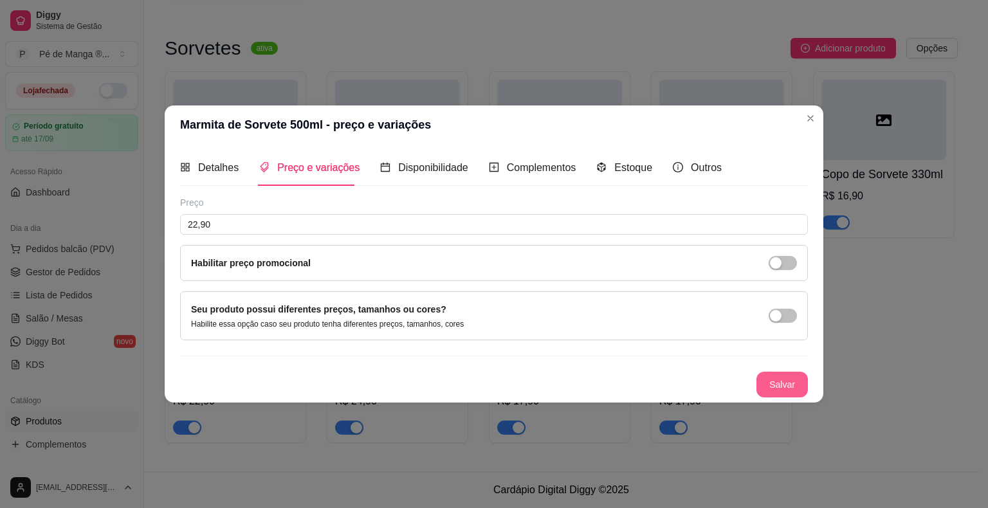
click at [789, 372] on button "Salvar" at bounding box center [781, 385] width 51 height 26
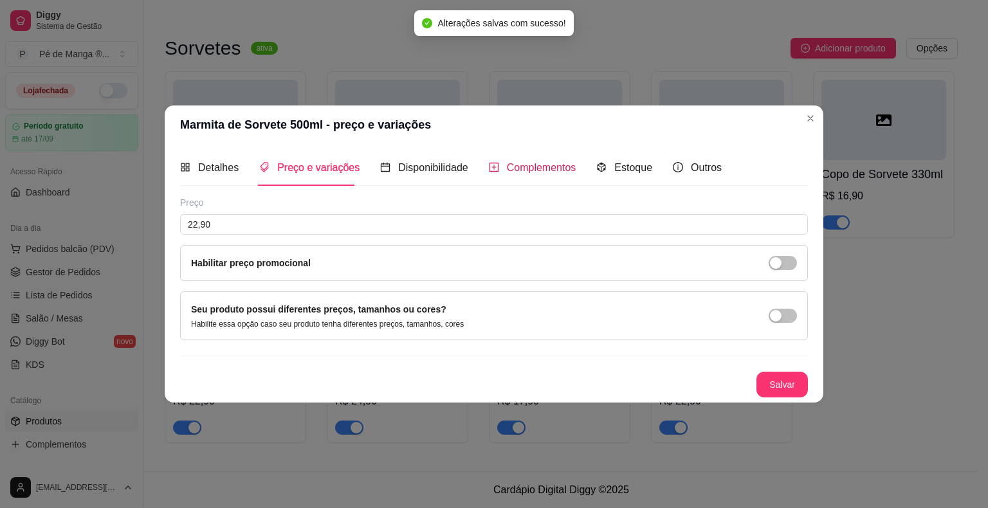
click at [540, 174] on div "Complementos" at bounding box center [532, 168] width 87 height 16
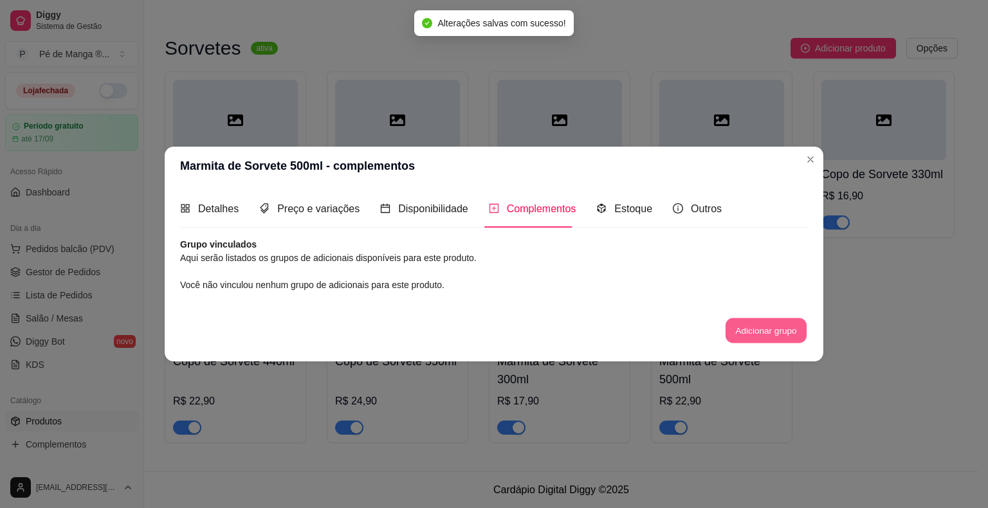
click at [756, 336] on button "Adicionar grupo" at bounding box center [766, 330] width 81 height 25
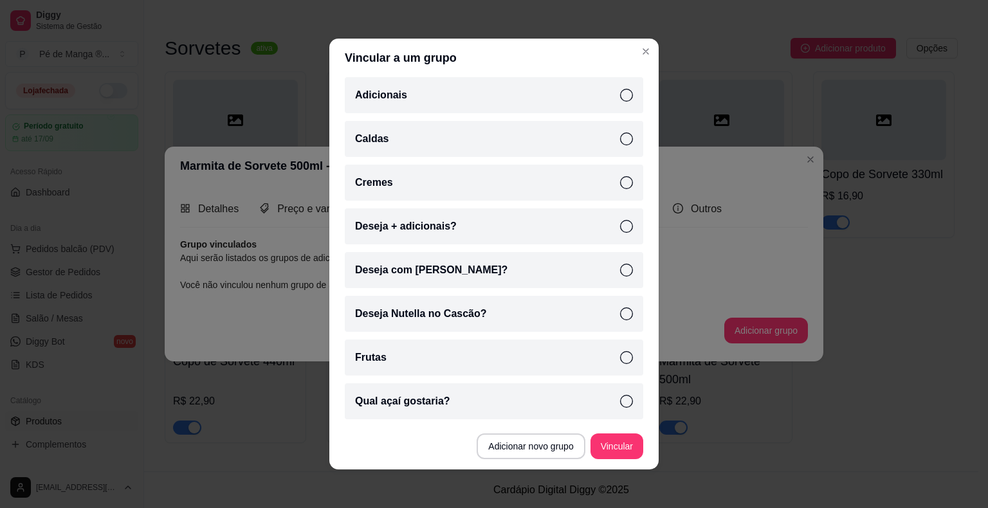
scroll to position [91, 0]
click at [620, 226] on icon at bounding box center [626, 225] width 13 height 13
click at [620, 351] on icon at bounding box center [626, 357] width 13 height 13
click at [620, 135] on icon at bounding box center [626, 138] width 13 height 13
click at [617, 181] on div "Cremes" at bounding box center [494, 182] width 298 height 36
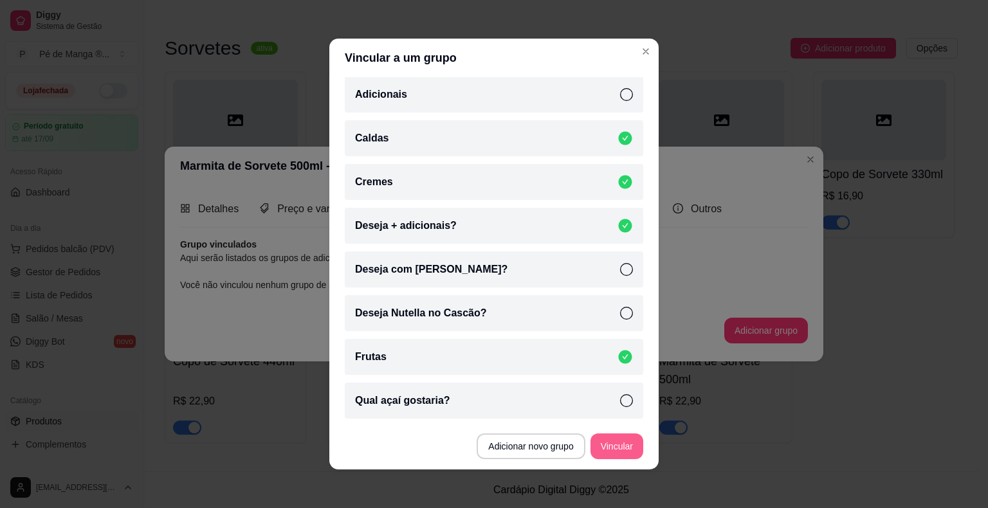
click at [619, 438] on button "Vincular" at bounding box center [616, 447] width 53 height 26
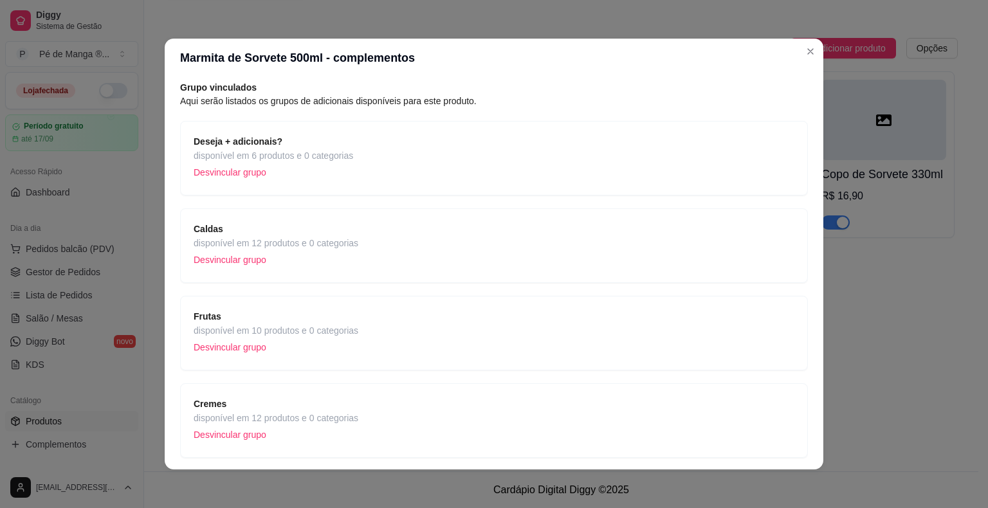
scroll to position [92, 0]
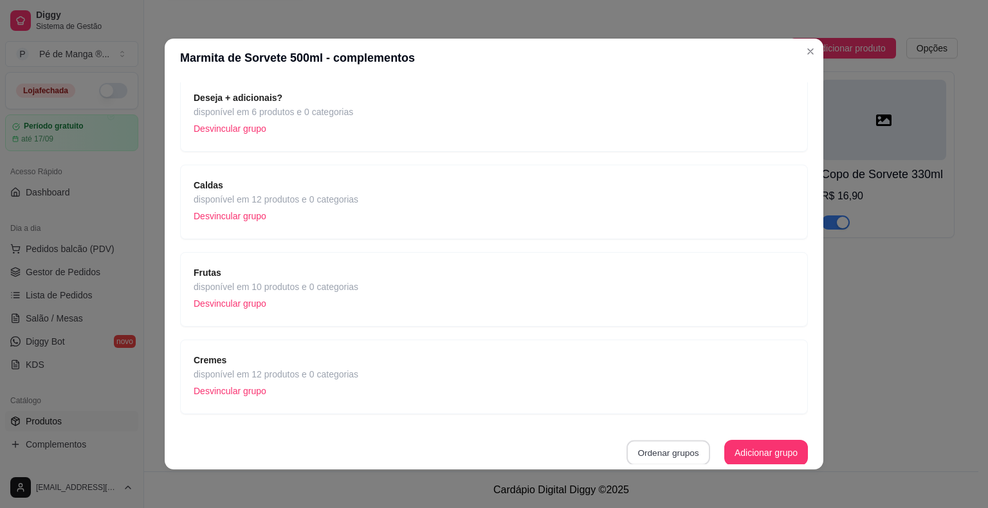
click at [676, 458] on button "Ordenar grupos" at bounding box center [668, 453] width 84 height 25
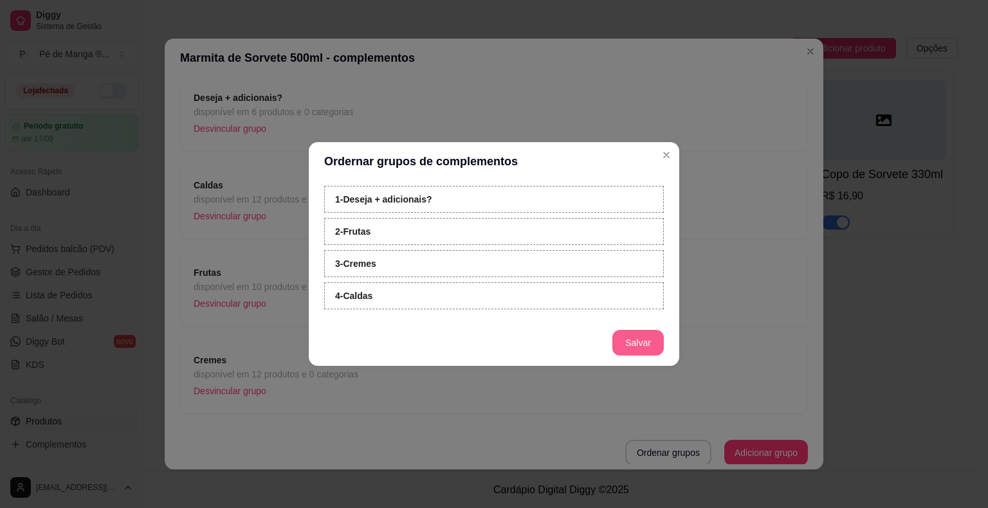
click at [630, 343] on button "Salvar" at bounding box center [637, 343] width 51 height 26
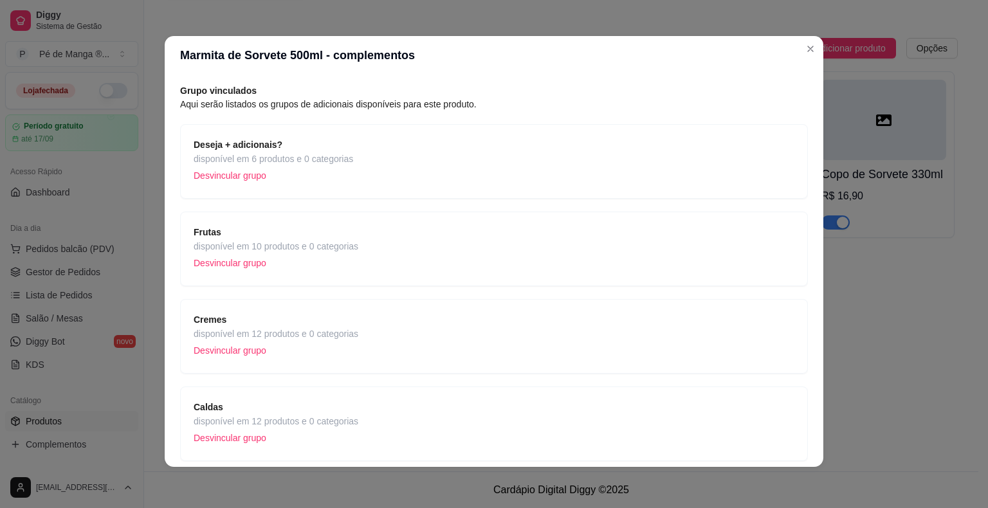
scroll to position [0, 0]
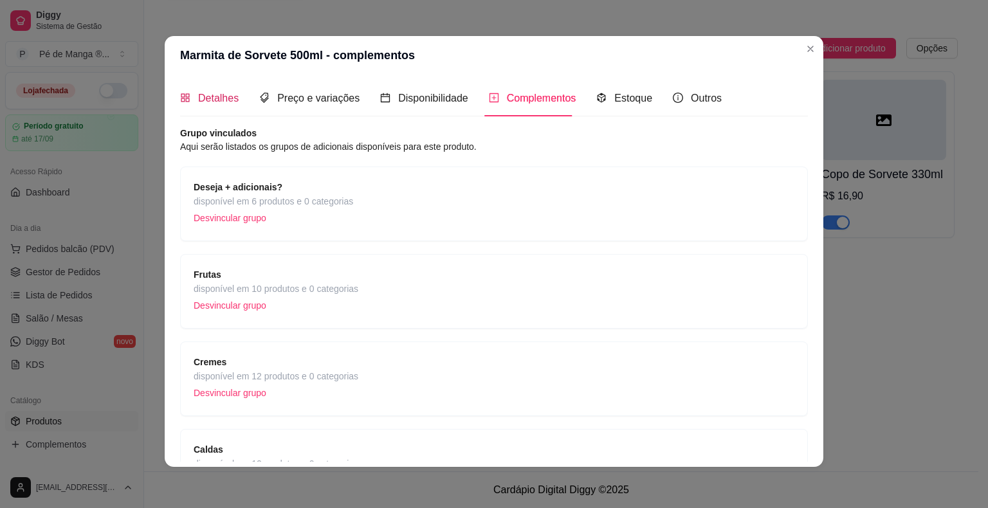
click at [198, 104] on span "Detalhes" at bounding box center [218, 98] width 41 height 11
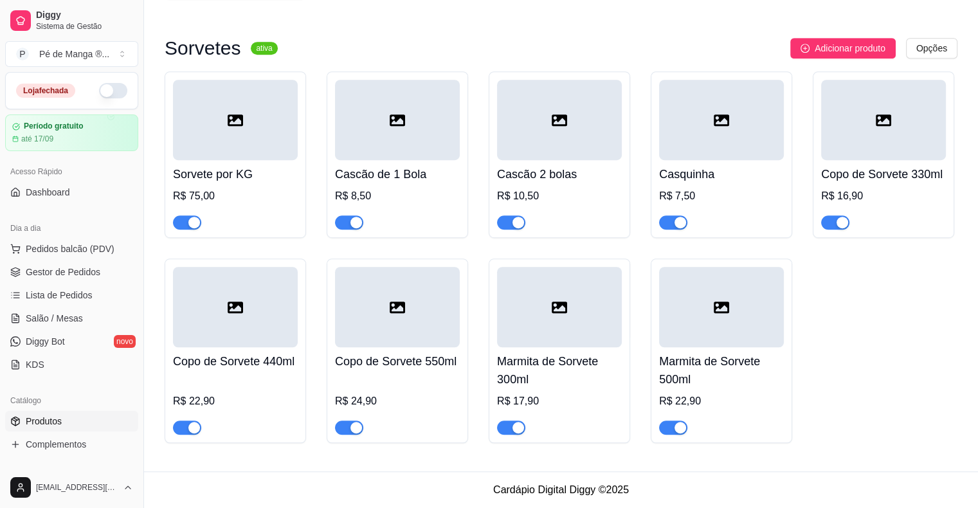
click at [556, 376] on h4 "Marmita de Sorvete 300ml" at bounding box center [559, 370] width 125 height 36
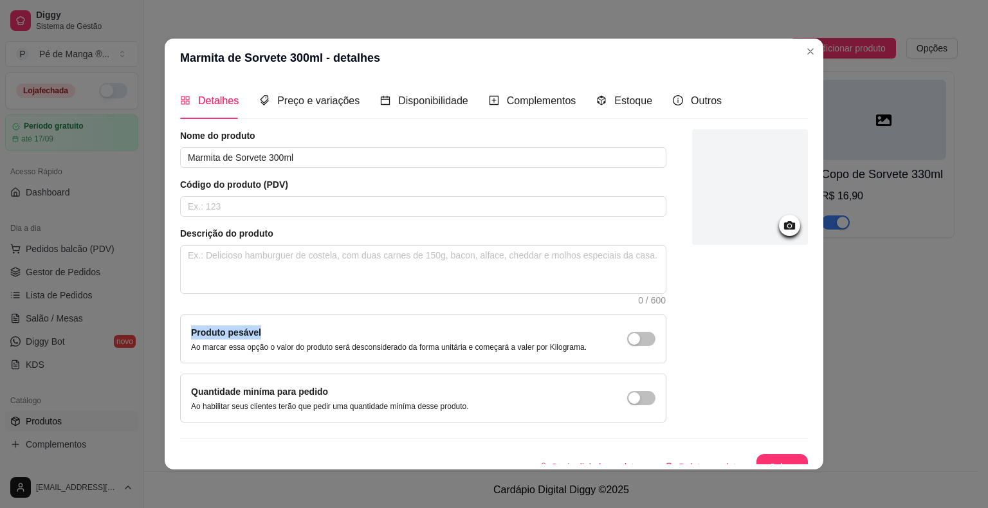
drag, startPoint x: 493, startPoint y: 307, endPoint x: 487, endPoint y: 296, distance: 13.2
click at [489, 298] on div "Nome do produto Marmita de Sorvete 300ml Código do produto (PDV) Descrição do p…" at bounding box center [423, 275] width 486 height 293
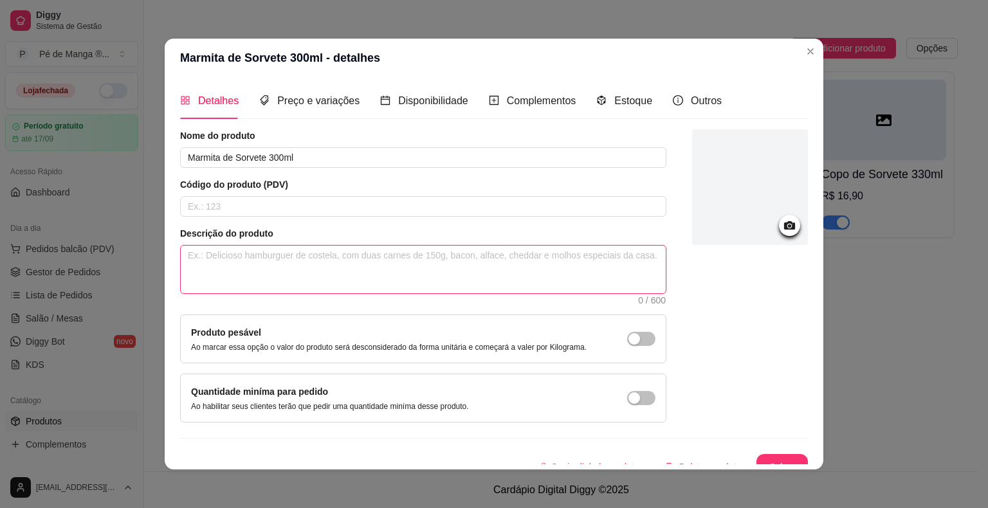
click at [487, 284] on textarea at bounding box center [423, 270] width 485 height 48
type textarea "A"
type textarea "As"
type textarea "As m"
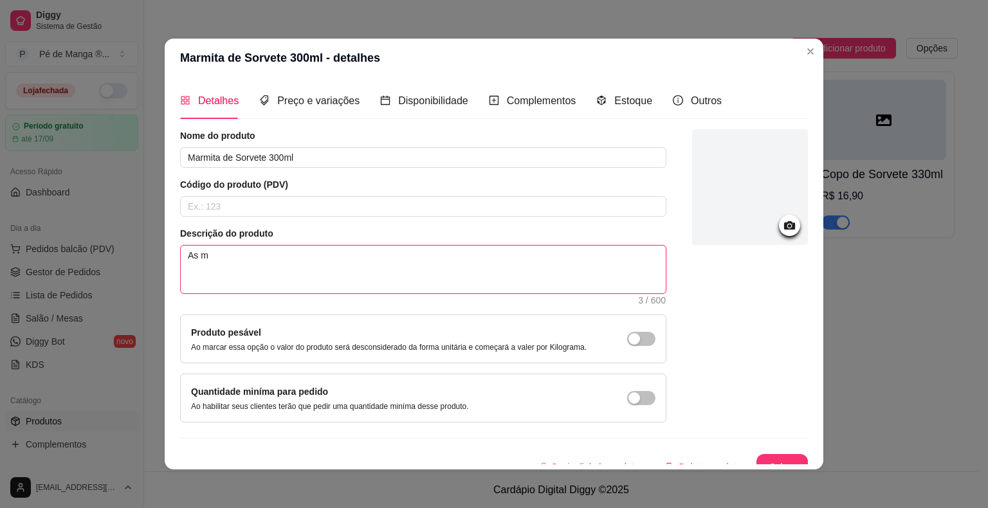
type textarea "As ma"
drag, startPoint x: 183, startPoint y: 257, endPoint x: 648, endPoint y: 289, distance: 466.2
click at [649, 289] on textarea "As massas são pesadas até chegar ao valor descrito. Sorvetes Gygabon (imagem il…" at bounding box center [423, 270] width 485 height 48
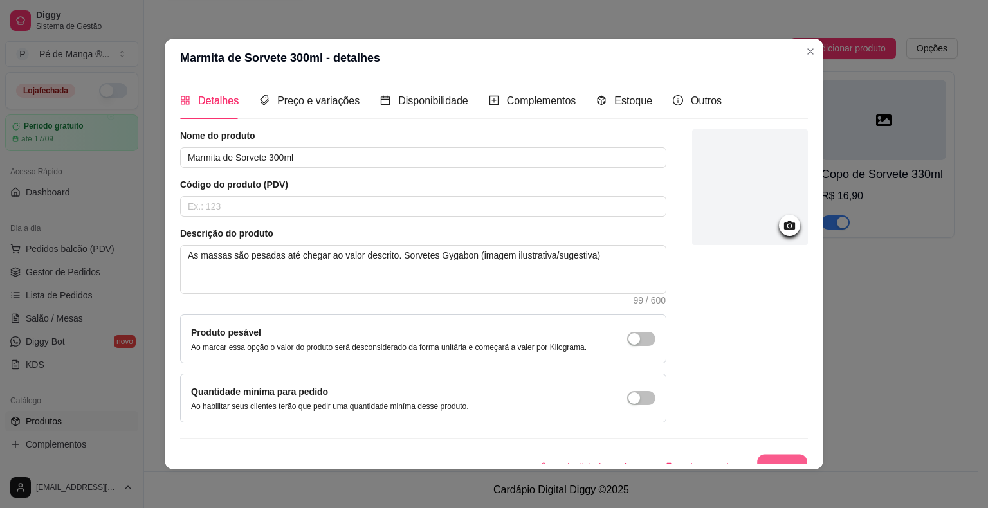
click at [784, 455] on button "Salvar" at bounding box center [782, 467] width 50 height 25
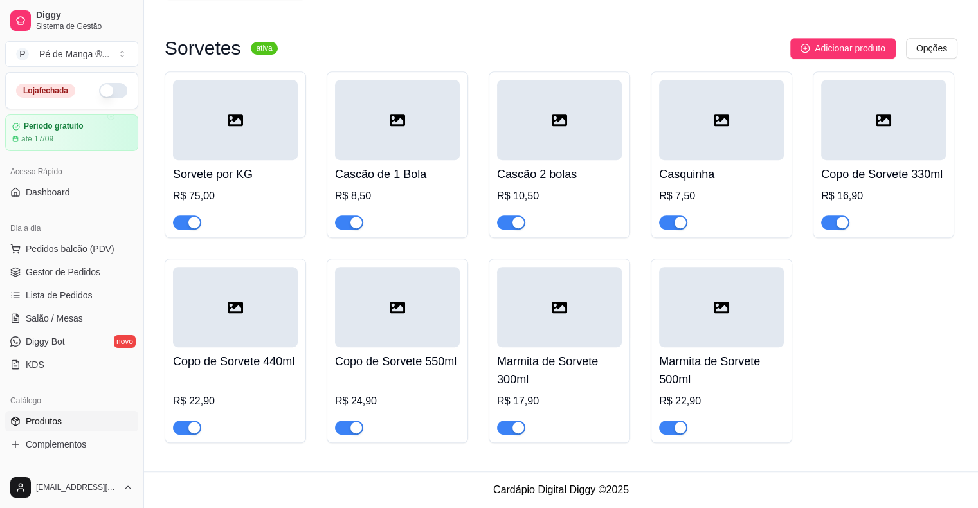
click at [688, 325] on div at bounding box center [721, 307] width 125 height 80
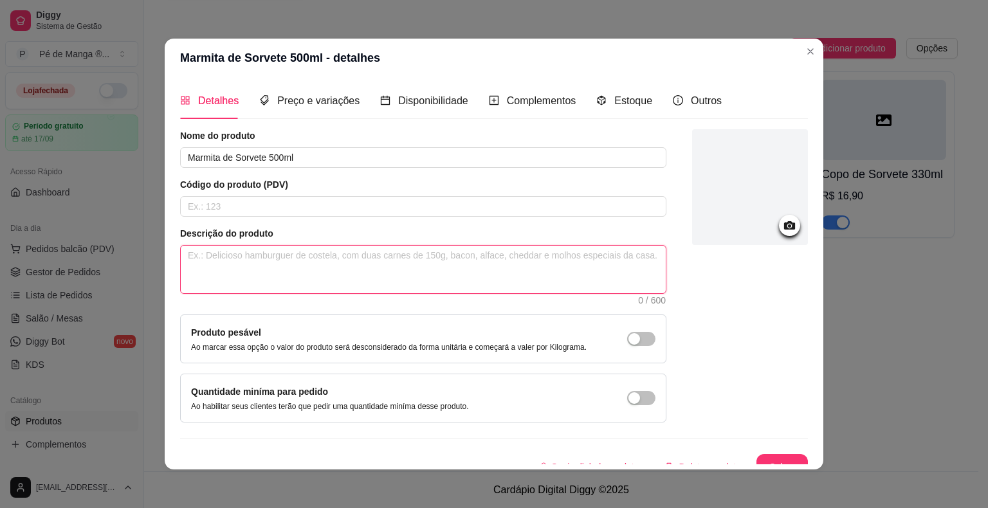
click at [383, 264] on textarea at bounding box center [423, 270] width 485 height 48
paste textarea "As massas são pesadas até chegar ao valor descrito. Sorvetes Gygabon (imagem il…"
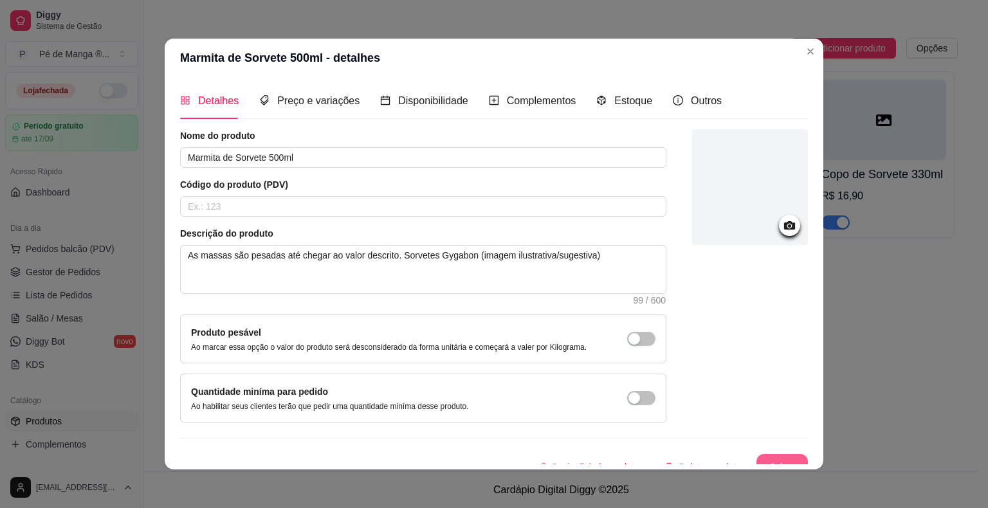
click at [767, 454] on button "Salvar" at bounding box center [781, 467] width 51 height 26
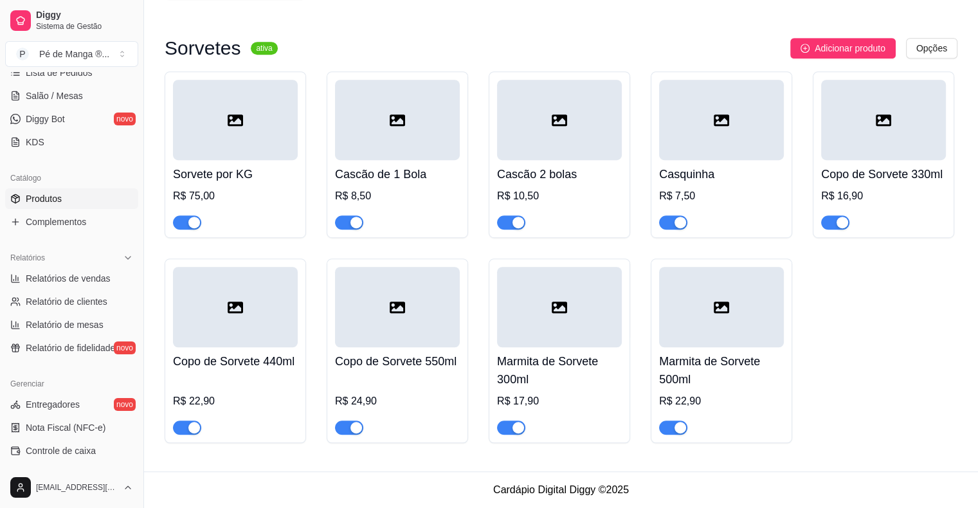
scroll to position [193, 0]
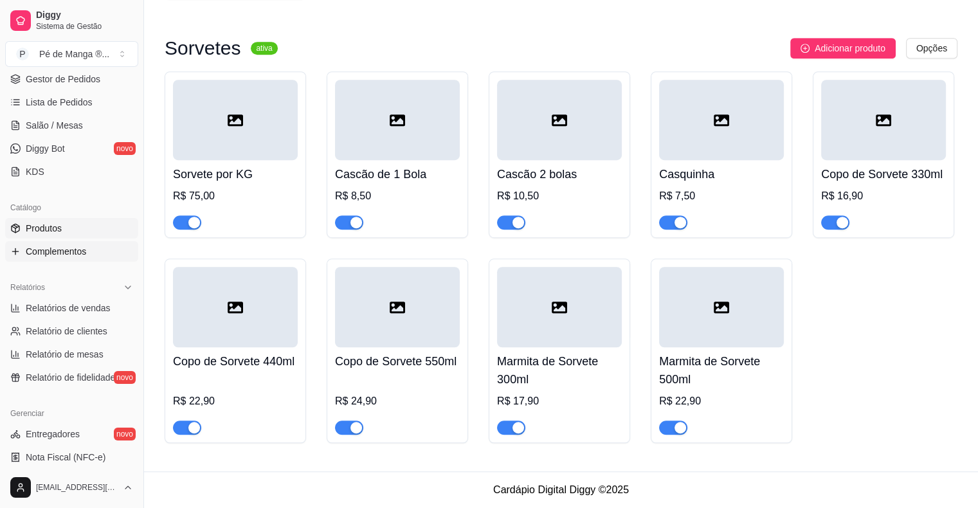
click at [87, 257] on link "Complementos" at bounding box center [71, 251] width 133 height 21
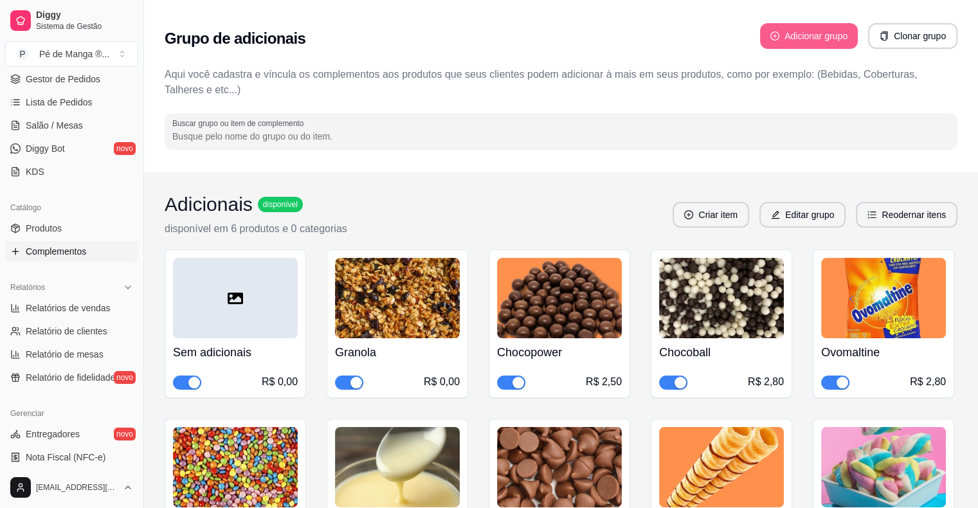
click at [831, 32] on button "Adicionar grupo" at bounding box center [809, 36] width 98 height 26
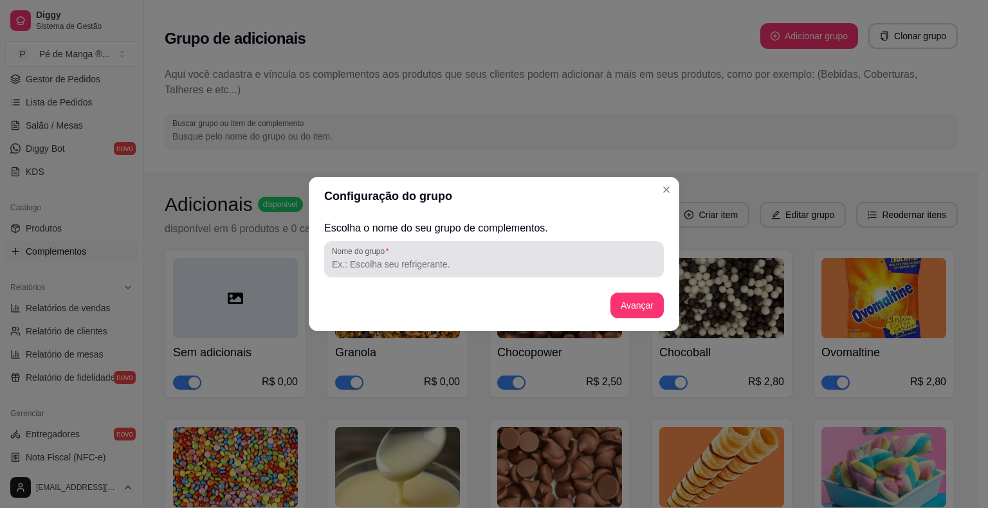
click at [483, 251] on div at bounding box center [494, 259] width 324 height 26
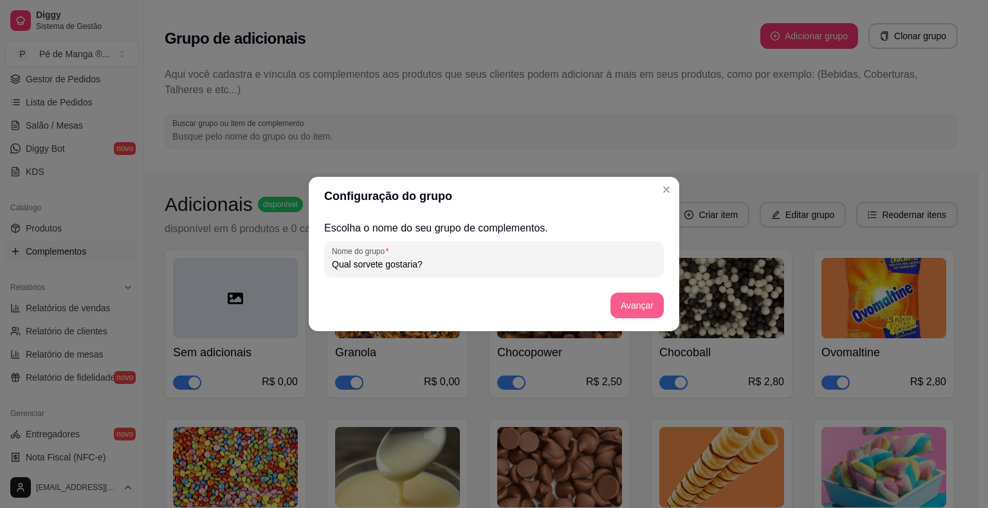
click at [641, 312] on button "Avançar" at bounding box center [636, 306] width 53 height 26
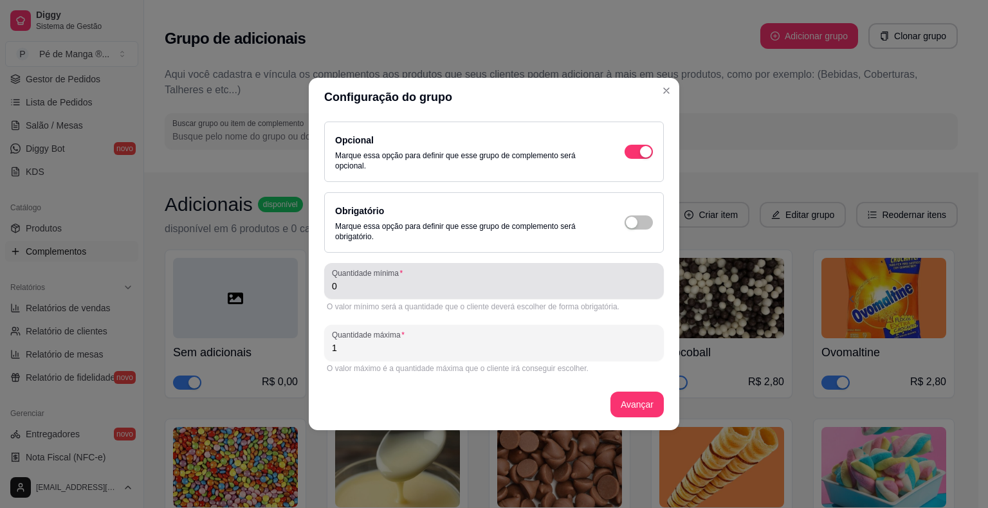
click at [457, 289] on input "0" at bounding box center [494, 286] width 324 height 13
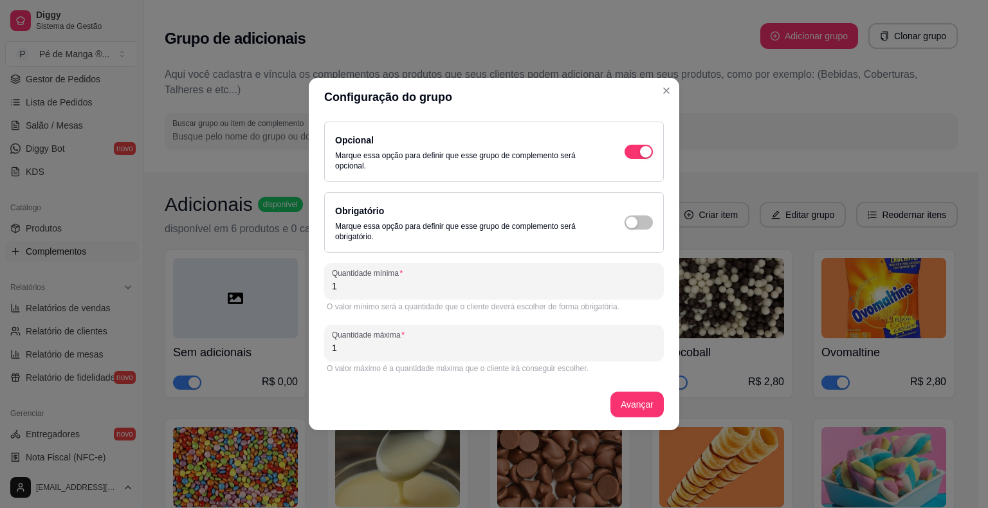
click at [534, 351] on input "1" at bounding box center [494, 348] width 324 height 13
drag, startPoint x: 451, startPoint y: 334, endPoint x: 277, endPoint y: 327, distance: 174.5
click at [276, 325] on div "Configuração do grupo Opcional Marque essa opção para definir que esse grupo de…" at bounding box center [494, 254] width 988 height 508
click at [633, 401] on button "Avançar" at bounding box center [637, 404] width 52 height 25
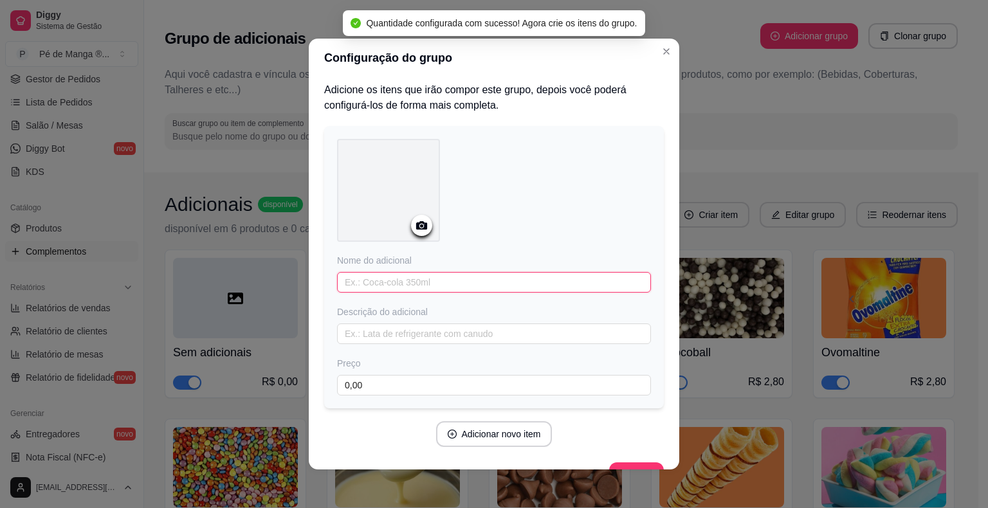
click at [445, 288] on input "text" at bounding box center [494, 282] width 314 height 21
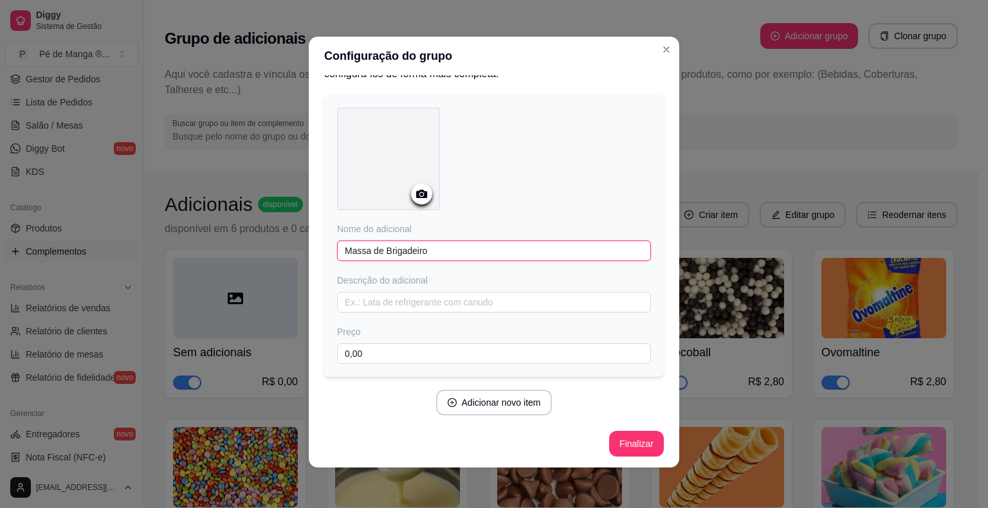
scroll to position [3, 0]
click at [502, 401] on button "Adicionar novo item" at bounding box center [493, 402] width 113 height 25
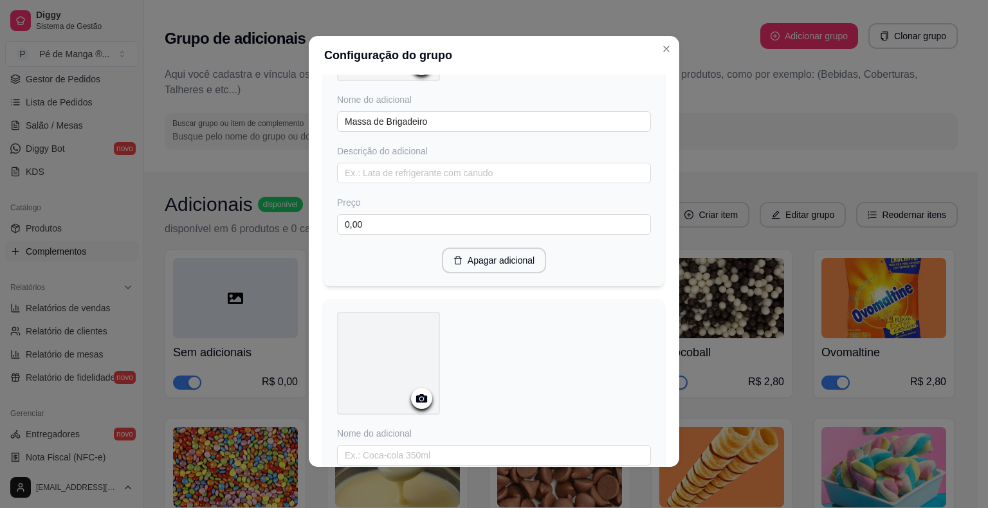
scroll to position [287, 0]
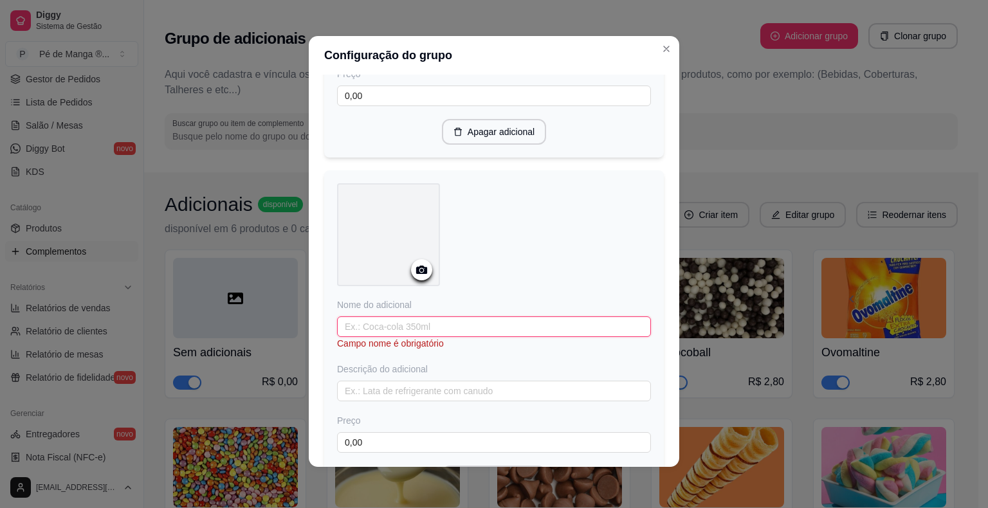
click at [444, 320] on input "text" at bounding box center [494, 326] width 314 height 21
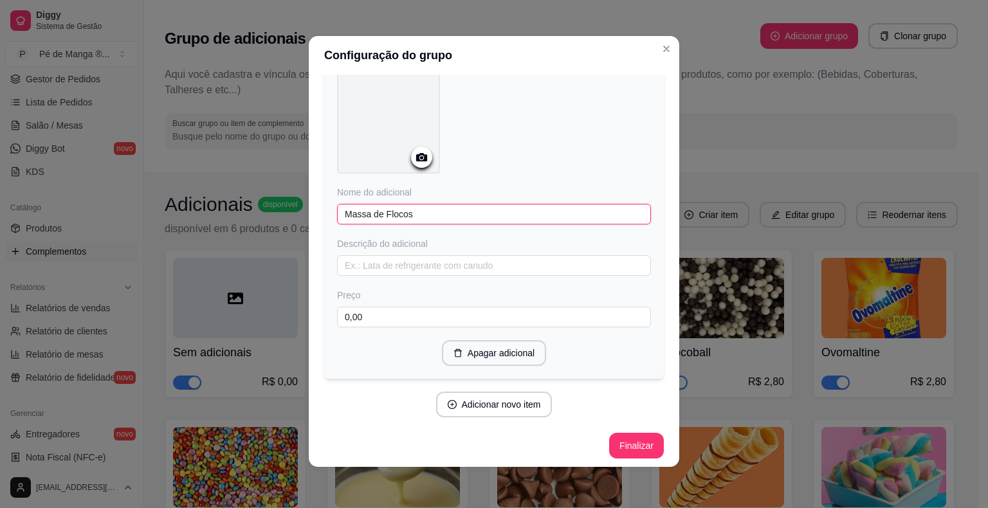
scroll to position [400, 0]
click at [505, 397] on button "Adicionar novo item" at bounding box center [493, 404] width 113 height 25
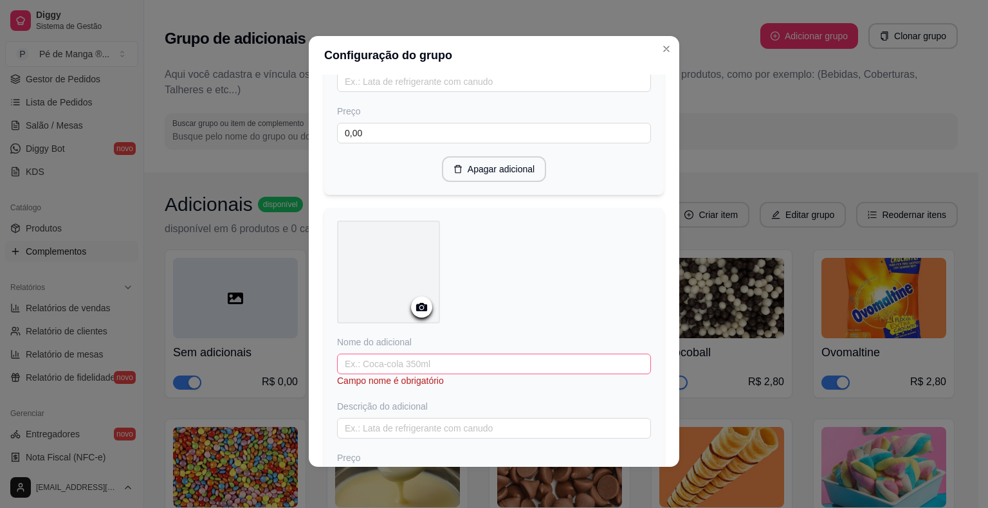
scroll to position [593, 0]
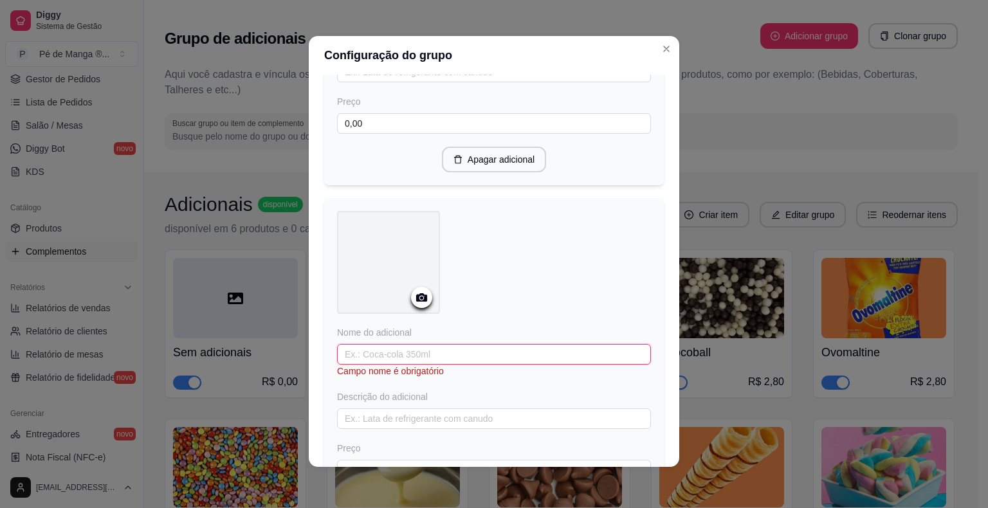
click at [425, 356] on input "text" at bounding box center [494, 354] width 314 height 21
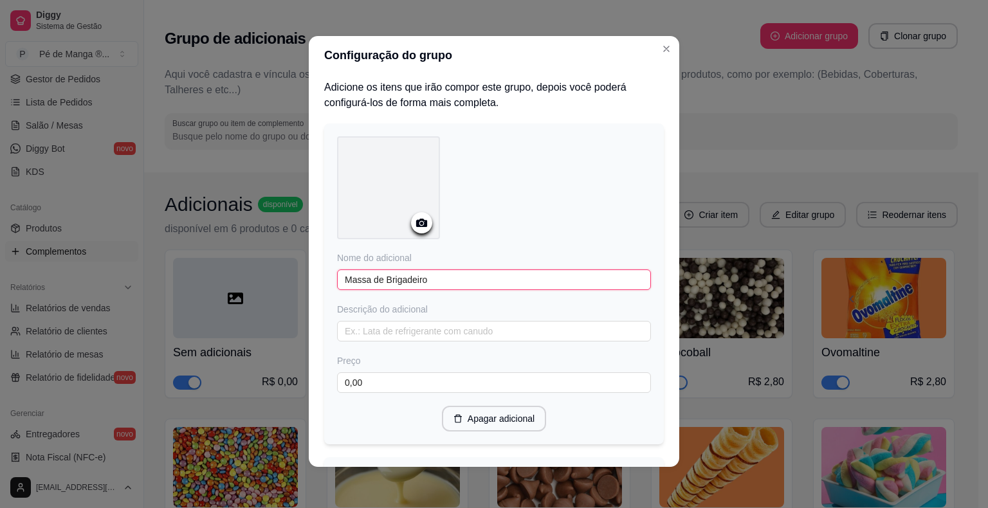
drag, startPoint x: 379, startPoint y: 280, endPoint x: 304, endPoint y: 279, distance: 75.3
click at [309, 277] on div "Adicione os itens que irão compor este grupo, depois você poderá configurá-los …" at bounding box center [494, 271] width 370 height 392
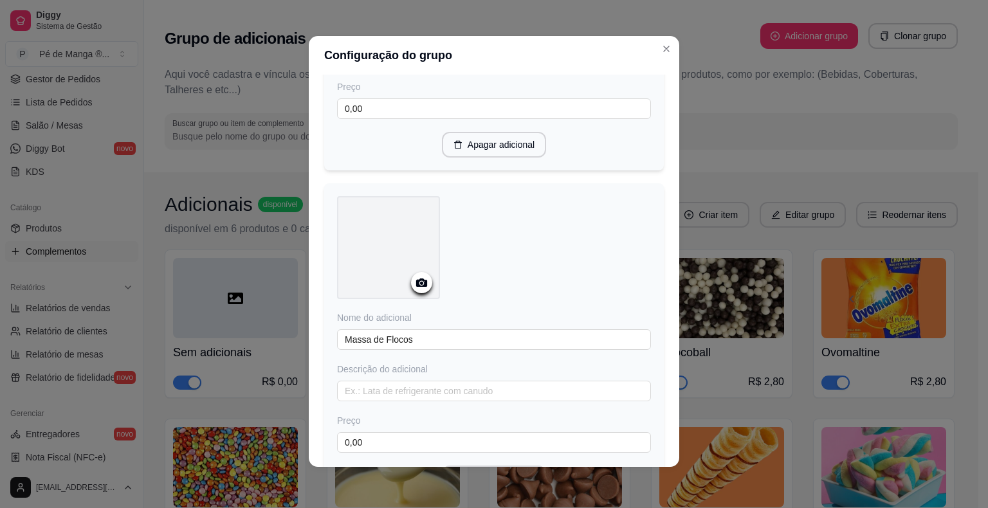
scroll to position [386, 0]
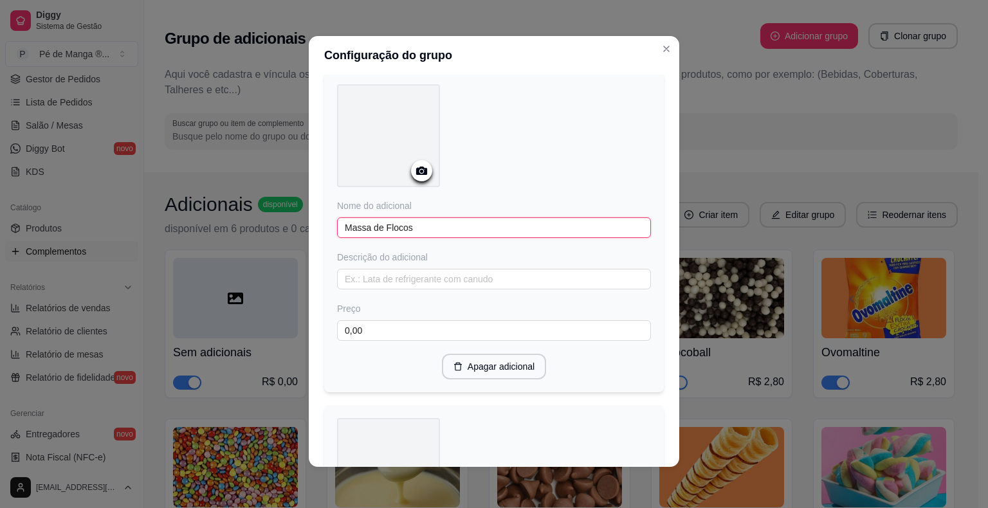
drag, startPoint x: 366, startPoint y: 224, endPoint x: 293, endPoint y: 228, distance: 73.4
click at [293, 228] on div "Configuração do grupo Adicione os itens que irão compor este grupo, depois você…" at bounding box center [494, 254] width 988 height 508
click at [345, 228] on input "sorvetede Flocos" at bounding box center [494, 227] width 314 height 21
click at [373, 232] on input "Sorvetede Flocos" at bounding box center [494, 227] width 314 height 21
click at [364, 225] on input "Sorvetede Flocos" at bounding box center [494, 227] width 314 height 21
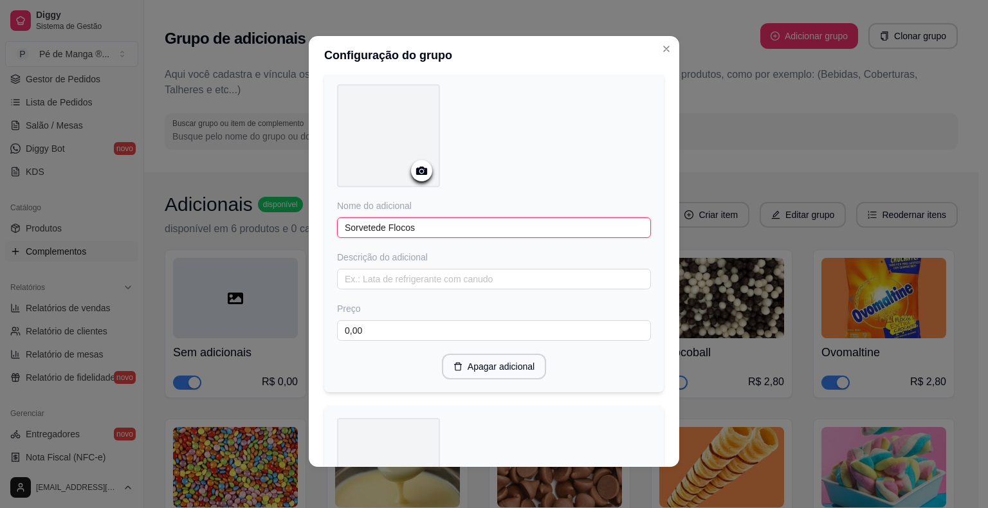
click at [370, 231] on input "Sorvetede Flocos" at bounding box center [494, 227] width 314 height 21
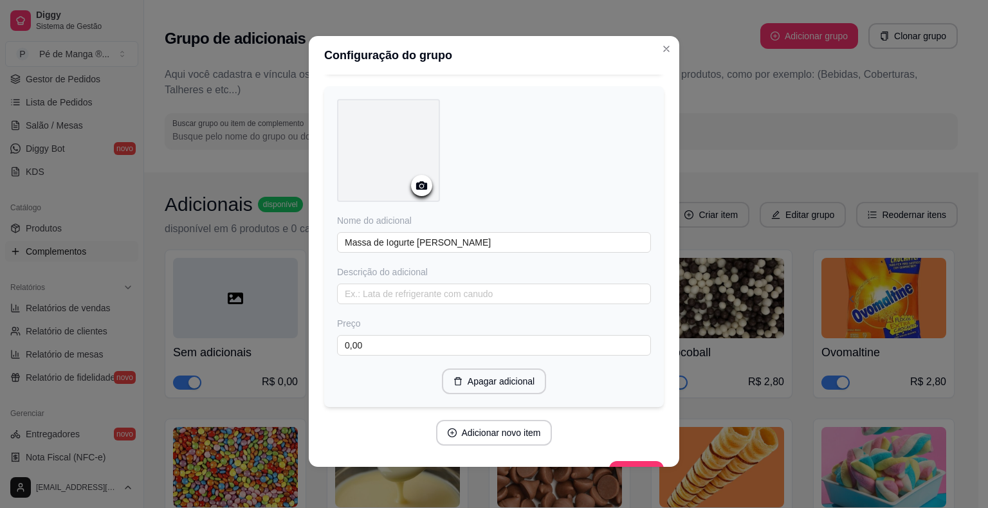
scroll to position [733, 0]
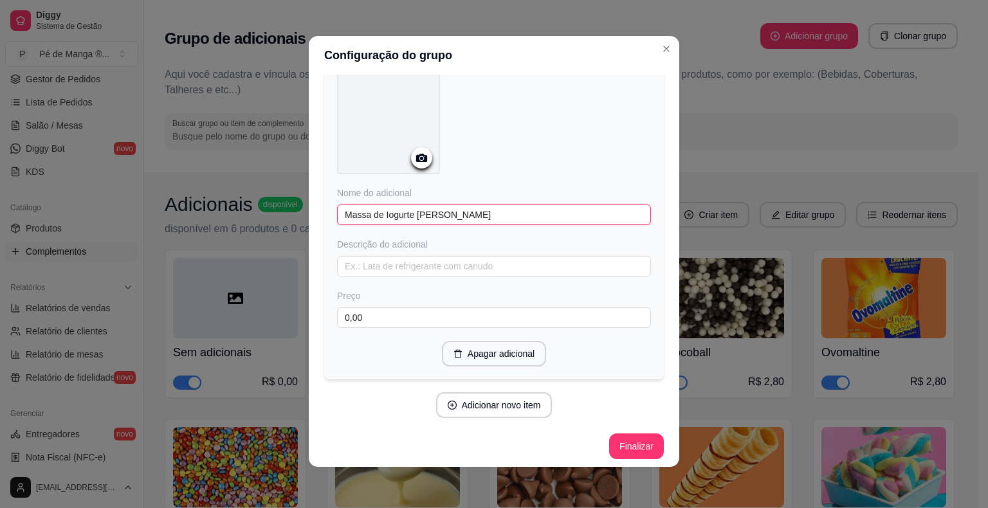
drag, startPoint x: 345, startPoint y: 209, endPoint x: 286, endPoint y: 210, distance: 59.2
click at [285, 211] on div "Configuração do grupo Adicione os itens que irão compor este grupo, depois você…" at bounding box center [494, 254] width 988 height 508
click at [491, 401] on button "Adicionar novo item" at bounding box center [493, 405] width 113 height 25
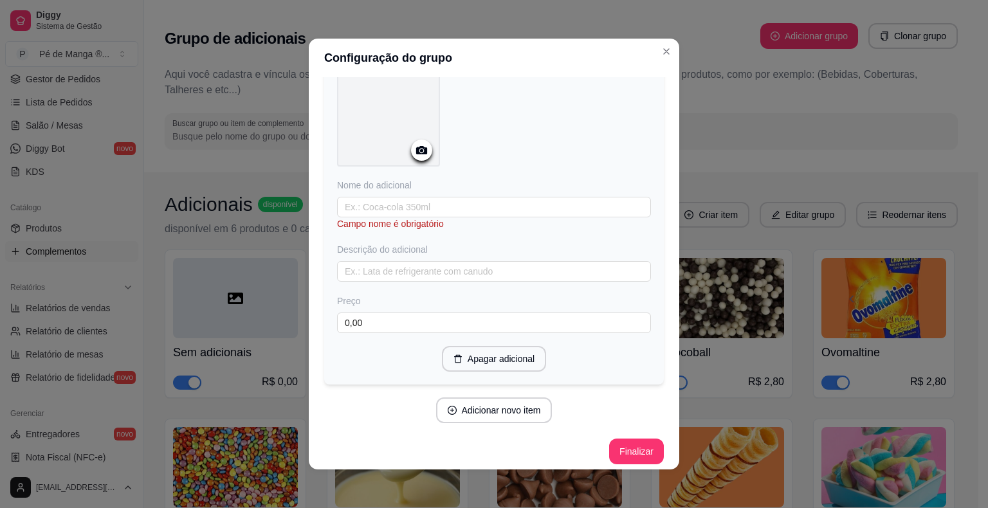
scroll to position [1077, 0]
click at [432, 196] on input "text" at bounding box center [494, 206] width 314 height 21
drag, startPoint x: 370, startPoint y: 215, endPoint x: 298, endPoint y: 222, distance: 72.3
click at [298, 222] on div "Configuração do grupo Adicione os itens que irão compor este grupo, depois você…" at bounding box center [494, 254] width 988 height 508
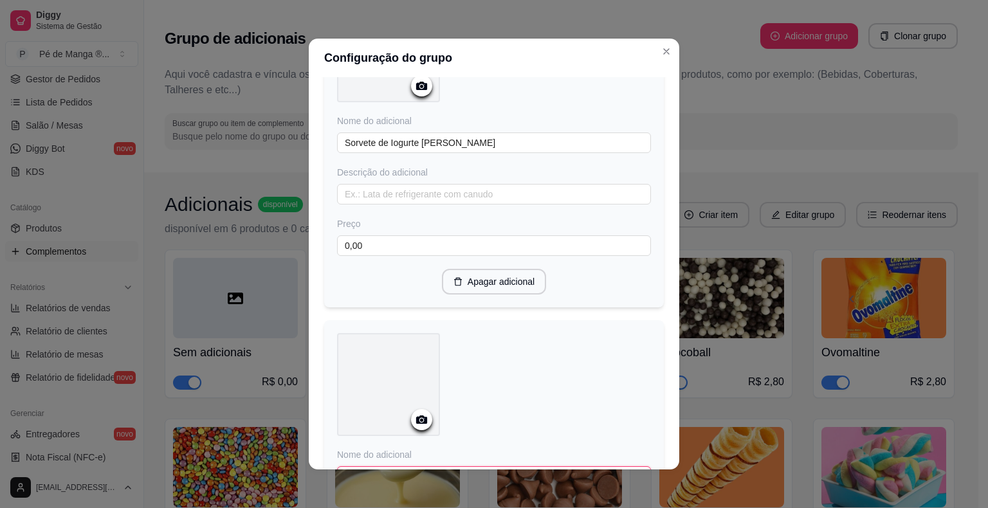
scroll to position [743, 0]
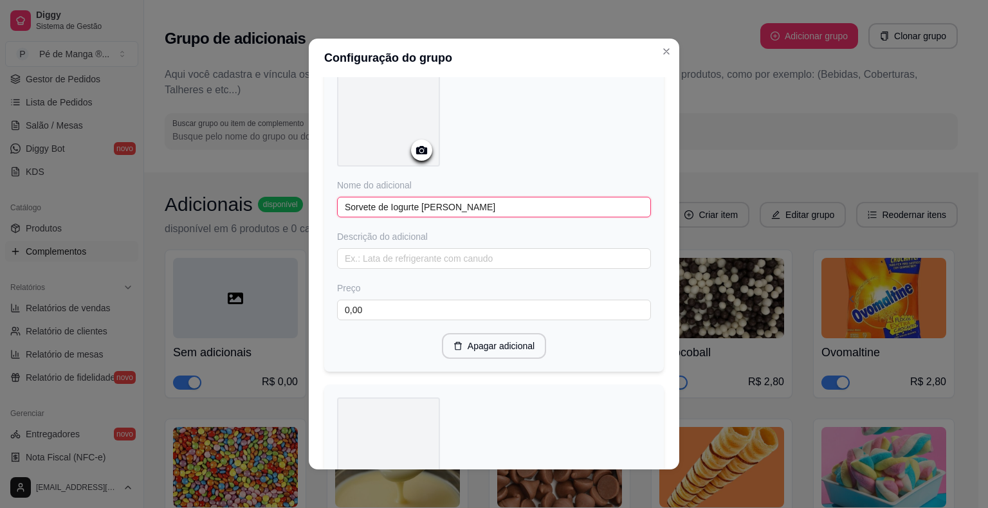
drag, startPoint x: 367, startPoint y: 203, endPoint x: 280, endPoint y: 217, distance: 88.0
click at [282, 215] on div "Configuração do grupo Adicione os itens que irão compor este grupo, depois você…" at bounding box center [494, 254] width 988 height 508
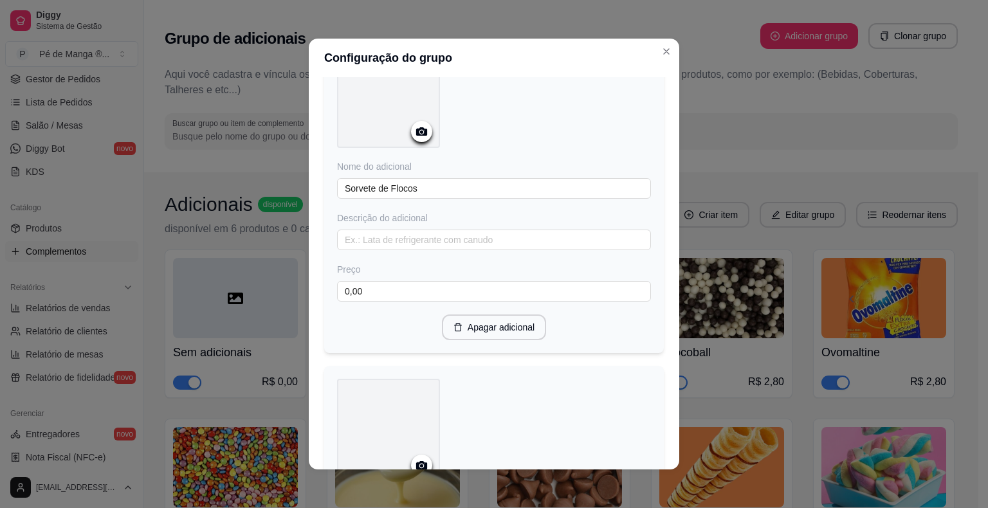
scroll to position [421, 0]
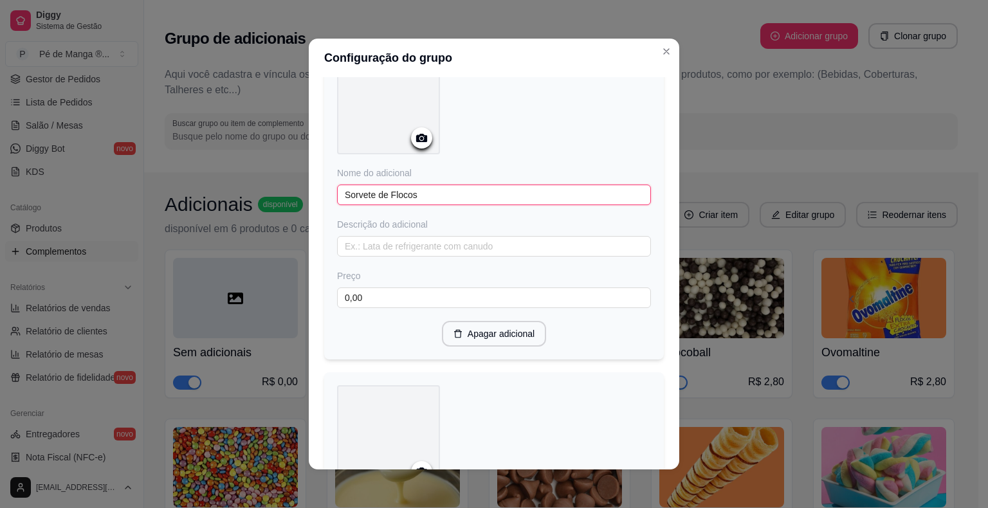
drag, startPoint x: 371, startPoint y: 194, endPoint x: 275, endPoint y: 202, distance: 96.2
click at [276, 200] on div "Configuração do grupo Adicione os itens que irão compor este grupo, depois você…" at bounding box center [494, 254] width 988 height 508
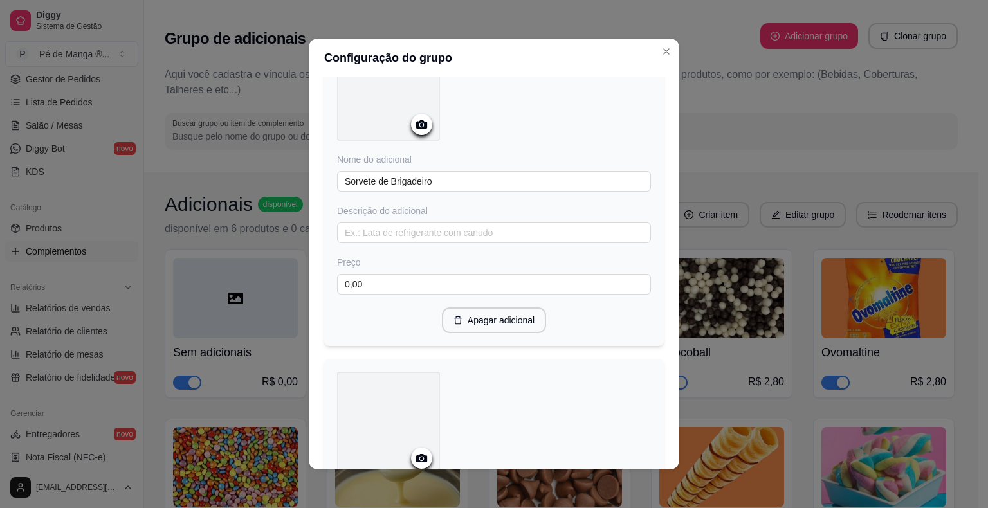
scroll to position [100, 0]
drag, startPoint x: 372, startPoint y: 181, endPoint x: 296, endPoint y: 184, distance: 76.0
click at [296, 184] on div "Configuração do grupo Adicione os itens que irão compor este grupo, depois você…" at bounding box center [494, 254] width 988 height 508
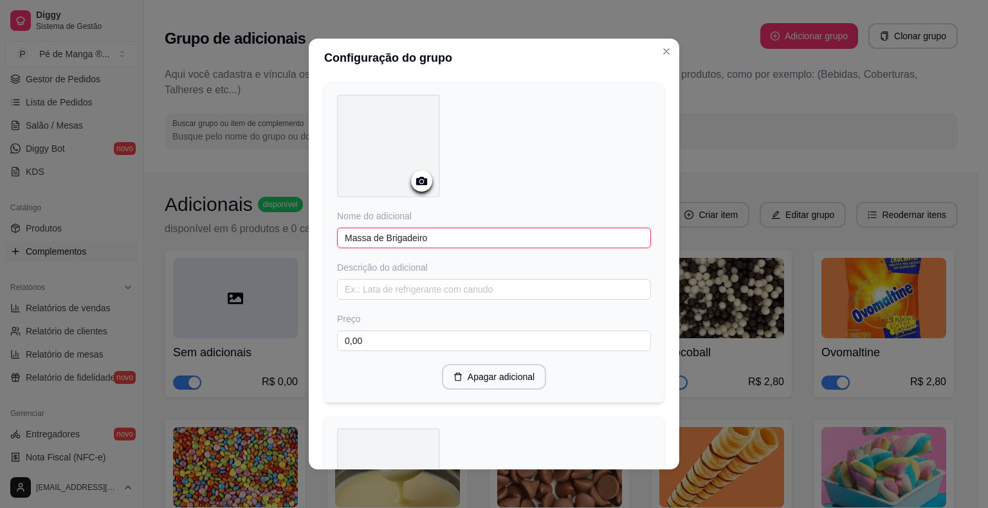
scroll to position [0, 0]
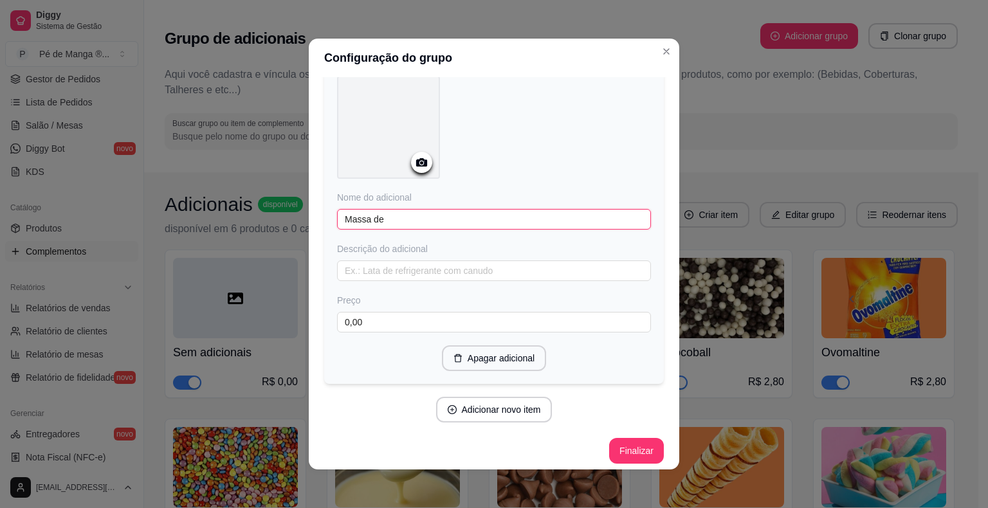
click at [441, 217] on input "Massa de" at bounding box center [494, 219] width 314 height 21
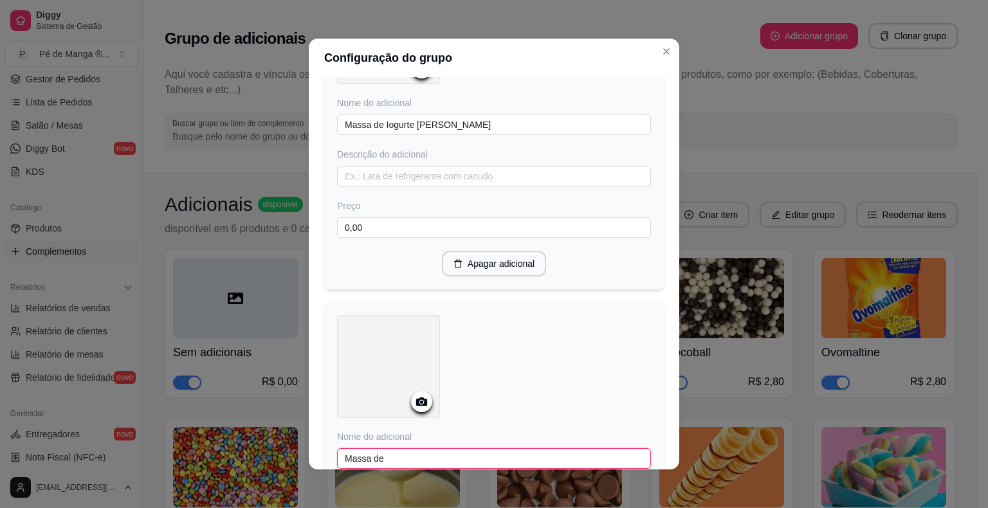
scroll to position [1065, 0]
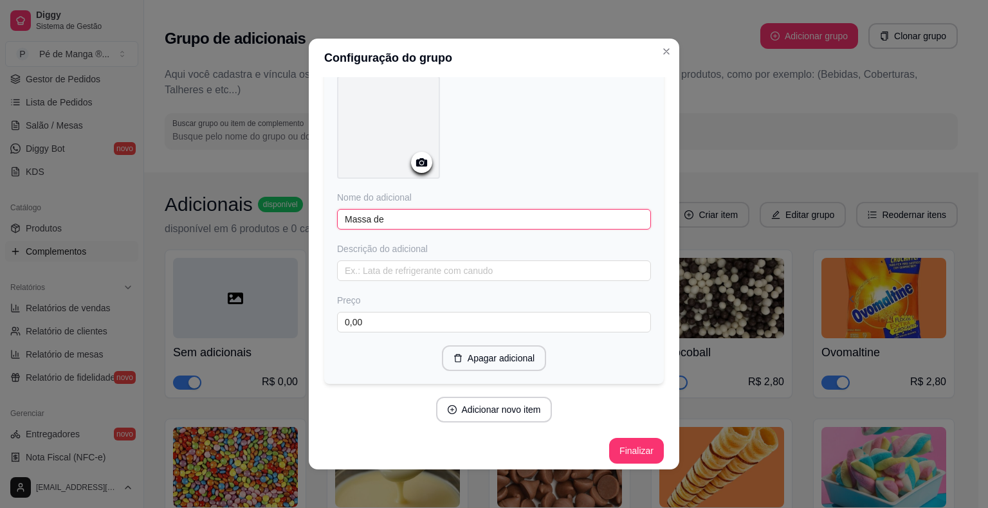
click at [429, 214] on input "Massa de" at bounding box center [494, 219] width 314 height 21
click at [494, 408] on button "Adicionar novo item" at bounding box center [493, 410] width 113 height 25
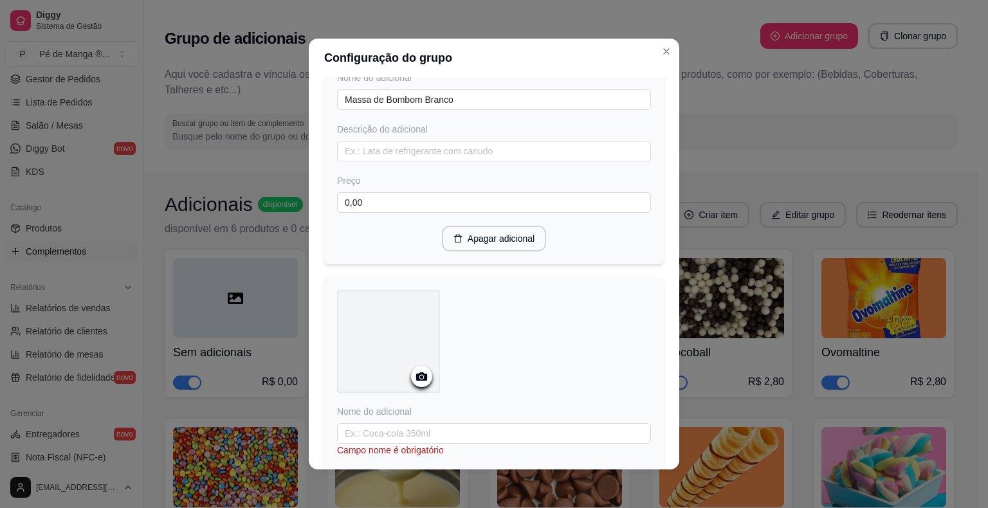
scroll to position [1410, 0]
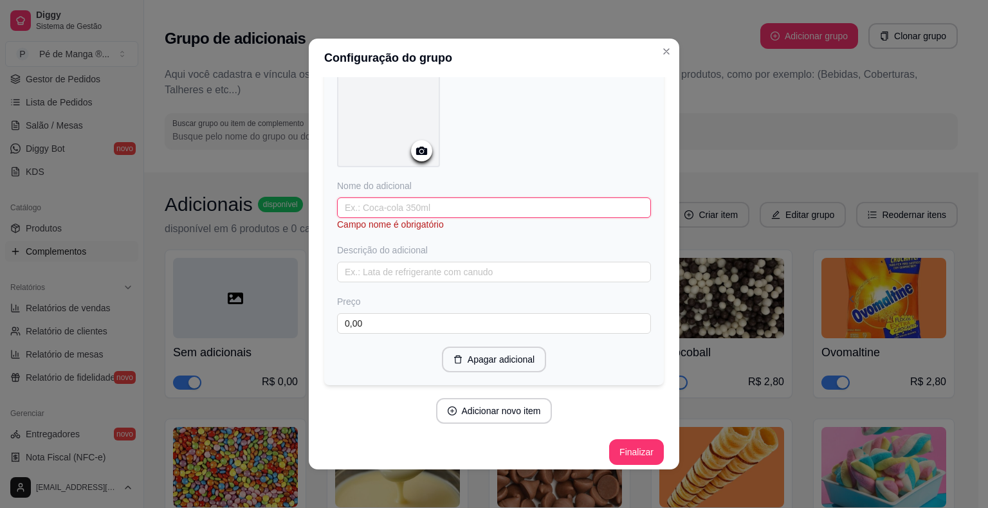
click at [419, 197] on input "text" at bounding box center [494, 207] width 314 height 21
click at [417, 211] on input "Massa de Ninho TRufado" at bounding box center [494, 220] width 314 height 21
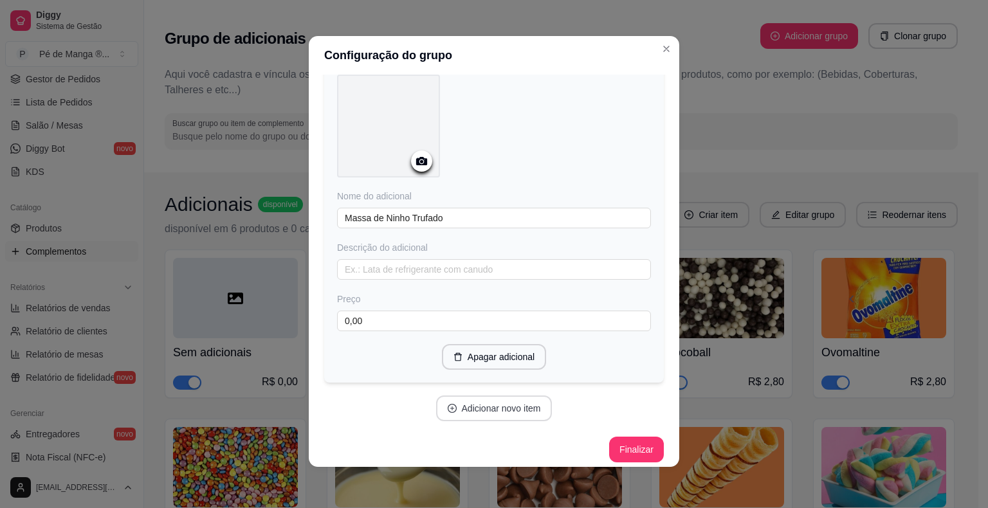
click at [501, 400] on button "Adicionar novo item" at bounding box center [494, 409] width 116 height 26
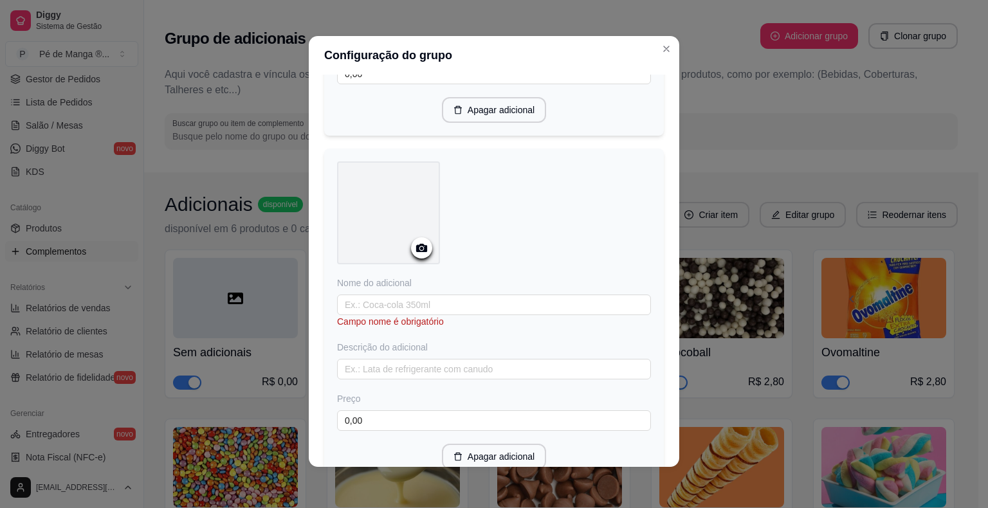
scroll to position [1742, 0]
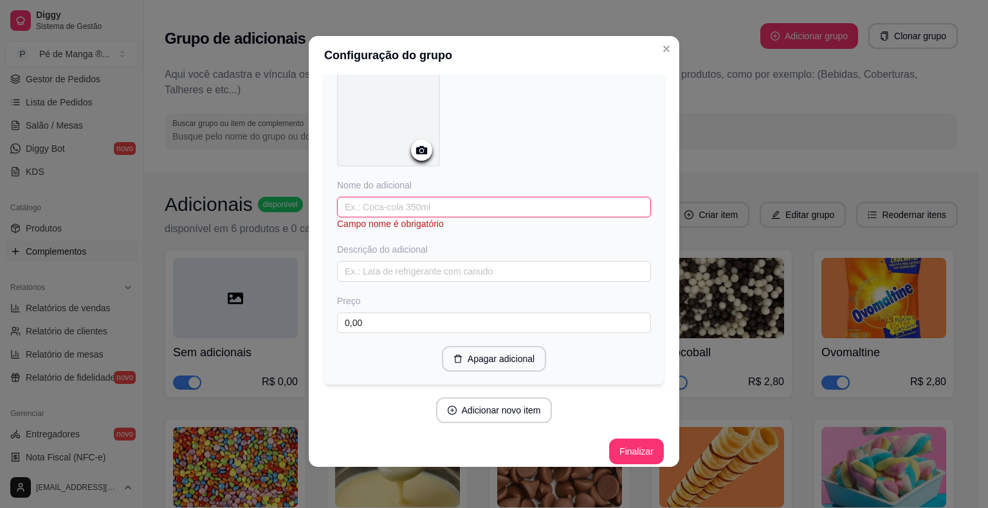
click at [422, 204] on input "text" at bounding box center [494, 207] width 314 height 21
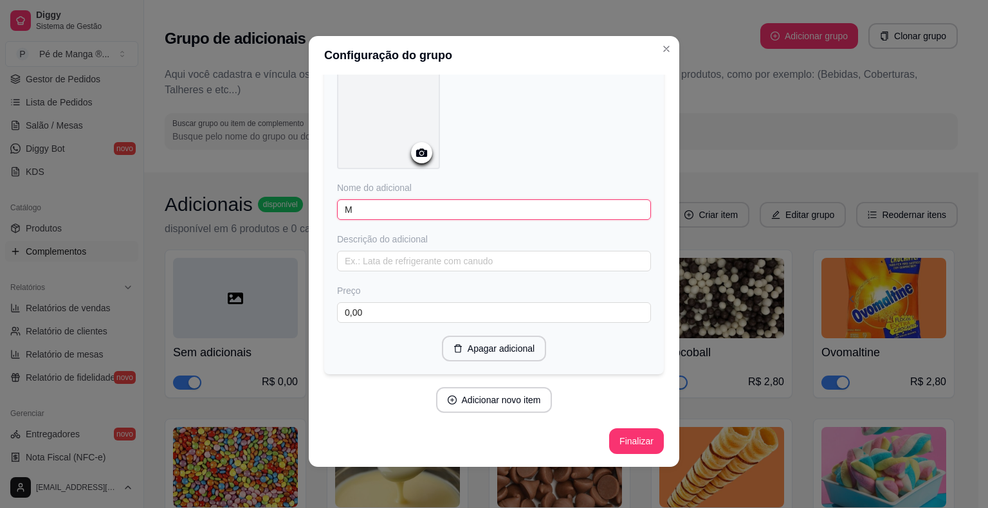
scroll to position [1729, 0]
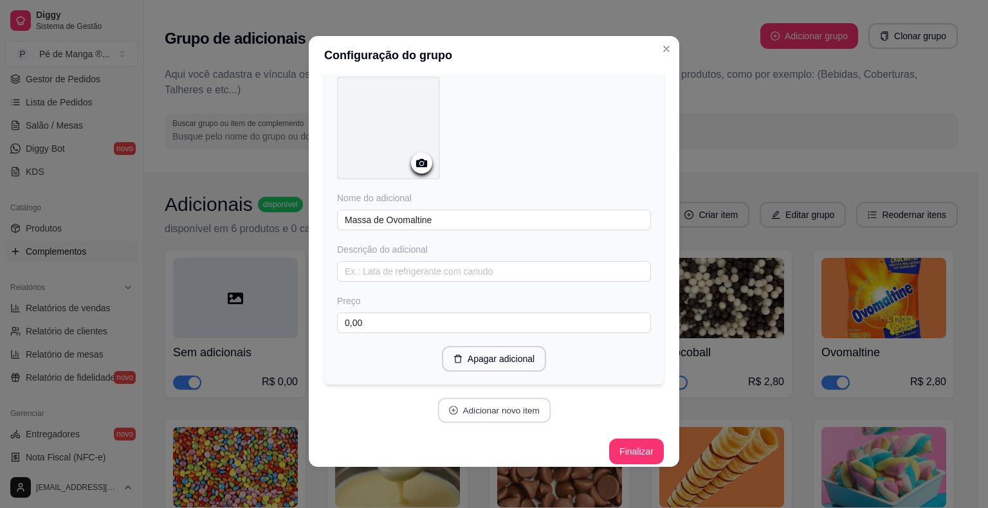
click at [495, 401] on button "Adicionar novo item" at bounding box center [493, 410] width 113 height 25
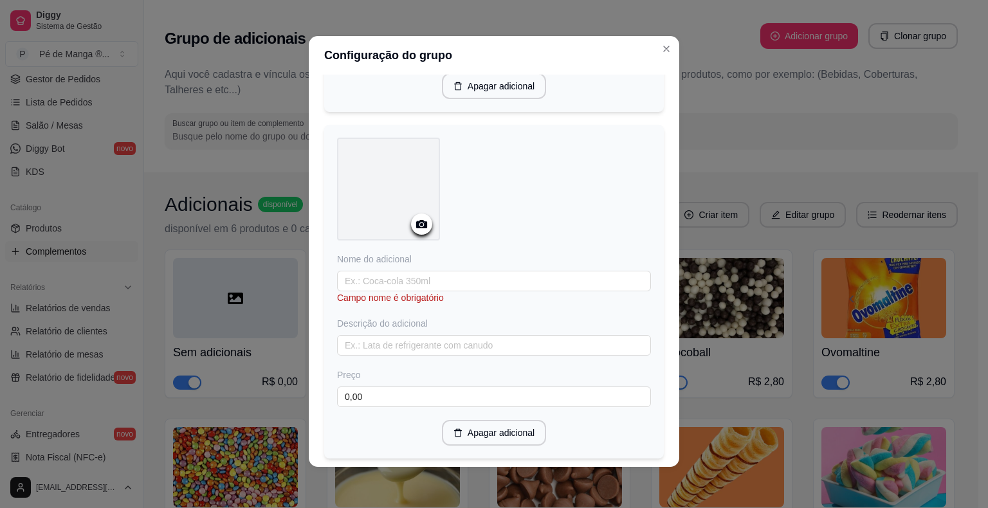
scroll to position [2051, 0]
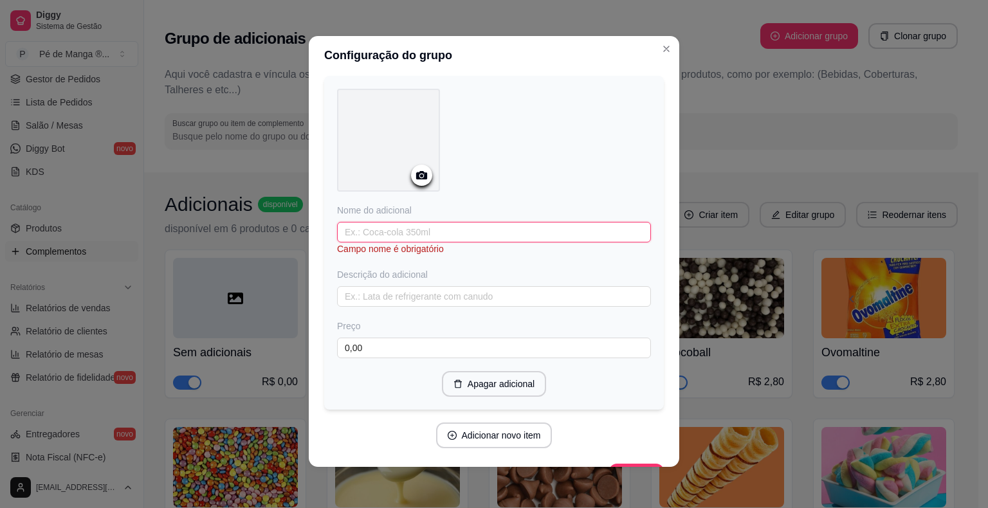
click at [413, 222] on input "text" at bounding box center [494, 232] width 314 height 21
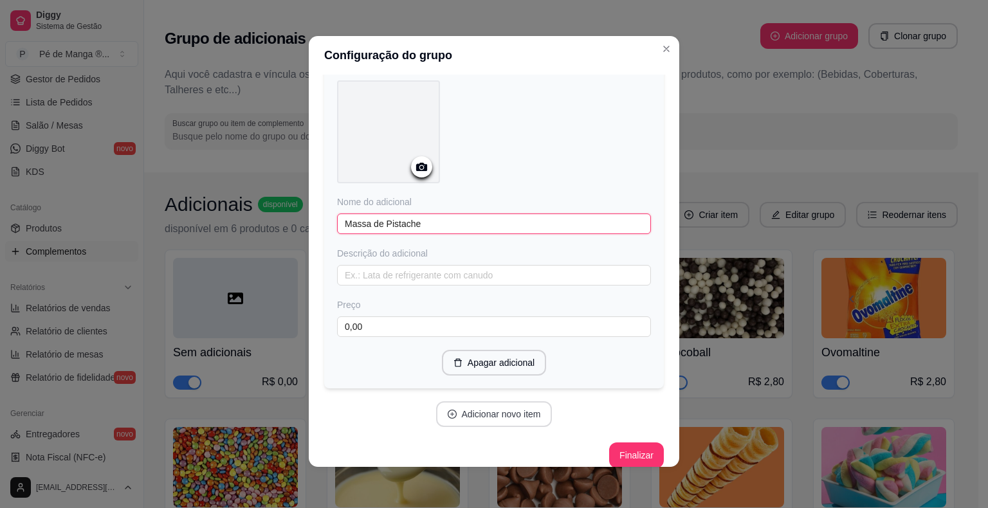
scroll to position [2061, 0]
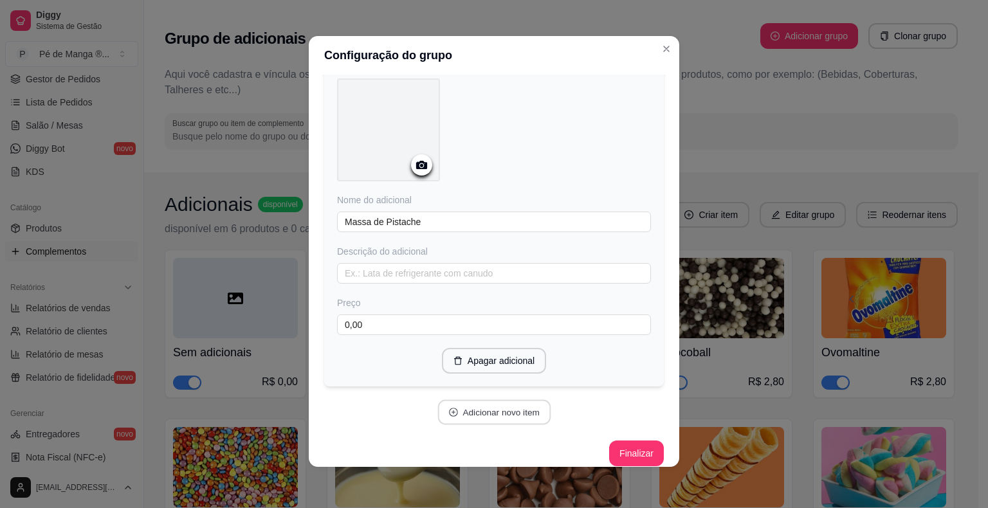
click at [513, 400] on button "Adicionar novo item" at bounding box center [493, 412] width 113 height 25
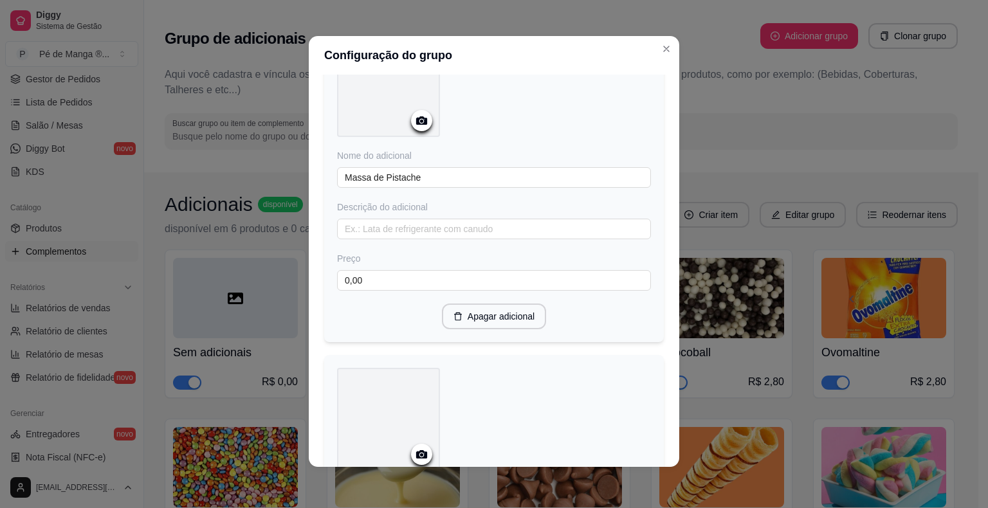
scroll to position [2382, 0]
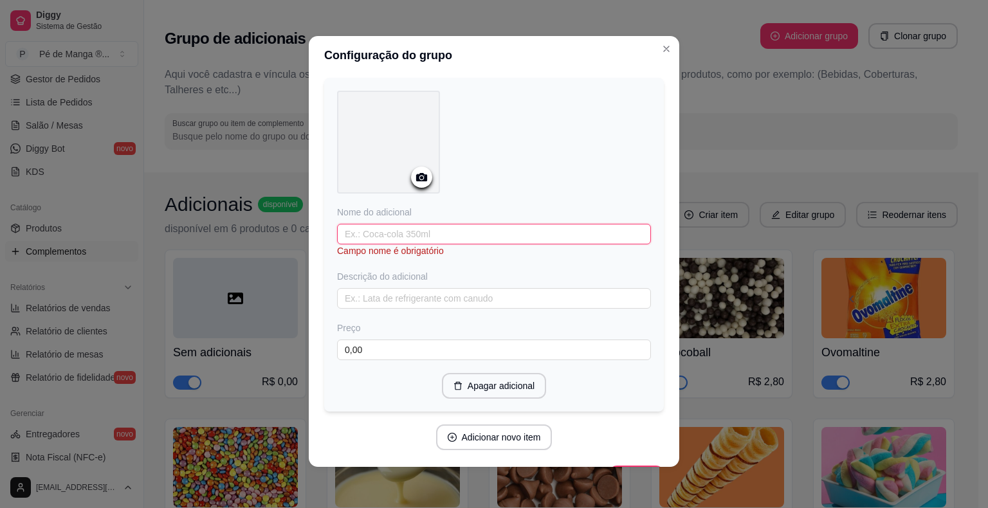
drag, startPoint x: 466, startPoint y: 219, endPoint x: 461, endPoint y: 223, distance: 7.0
click at [466, 224] on input "text" at bounding box center [494, 234] width 314 height 21
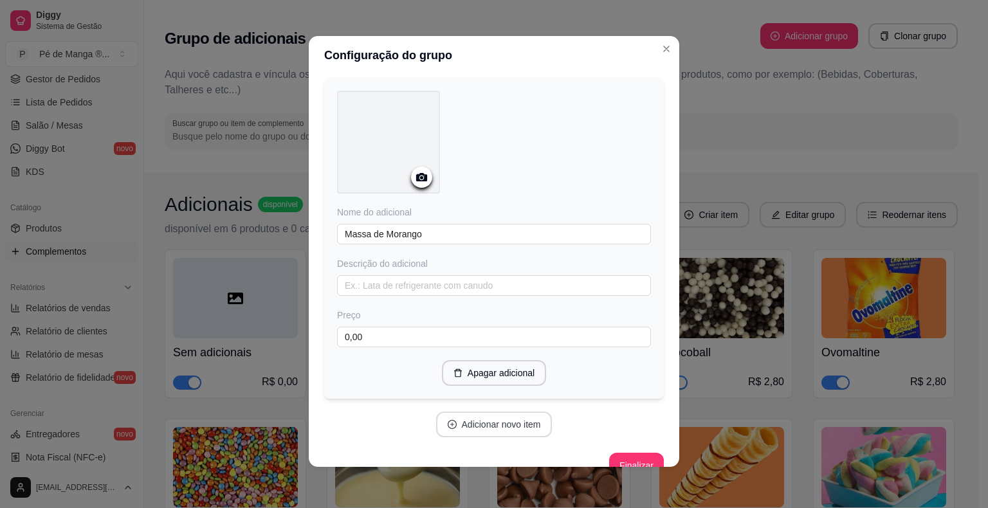
click at [504, 416] on button "Adicionar novo item" at bounding box center [494, 425] width 116 height 26
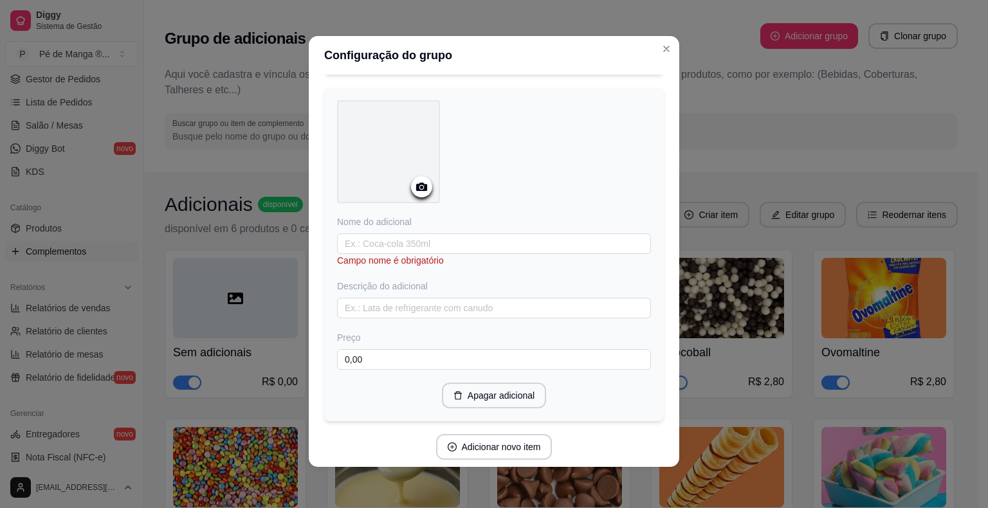
scroll to position [2738, 0]
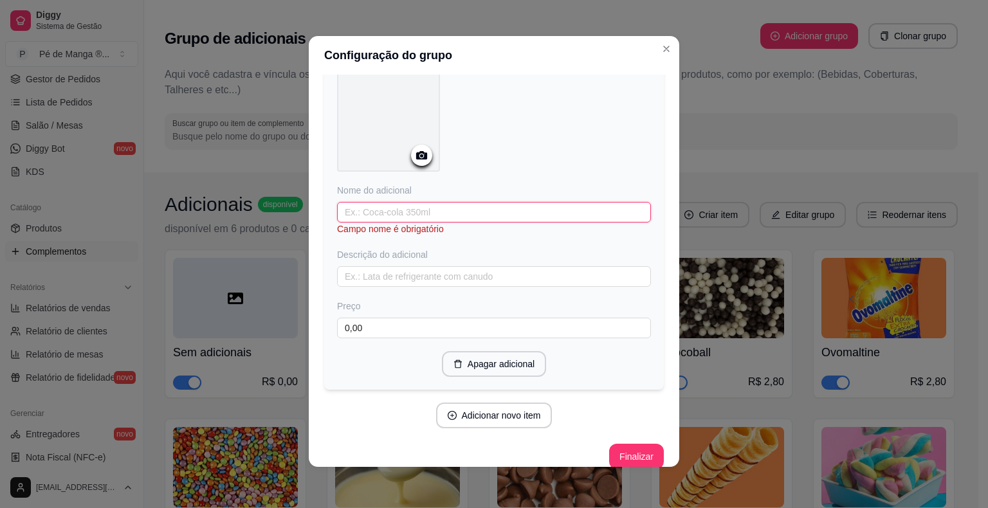
click at [417, 202] on input "text" at bounding box center [494, 212] width 314 height 21
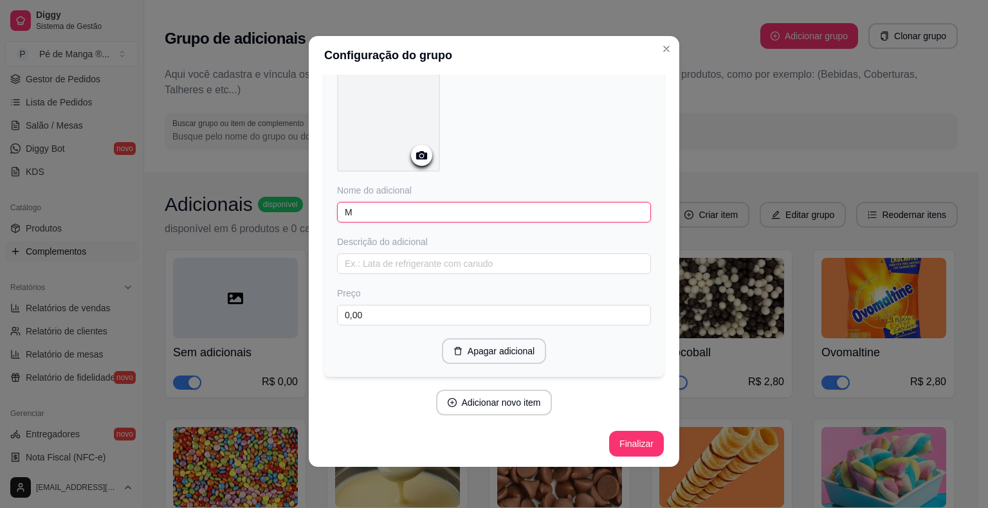
scroll to position [2725, 0]
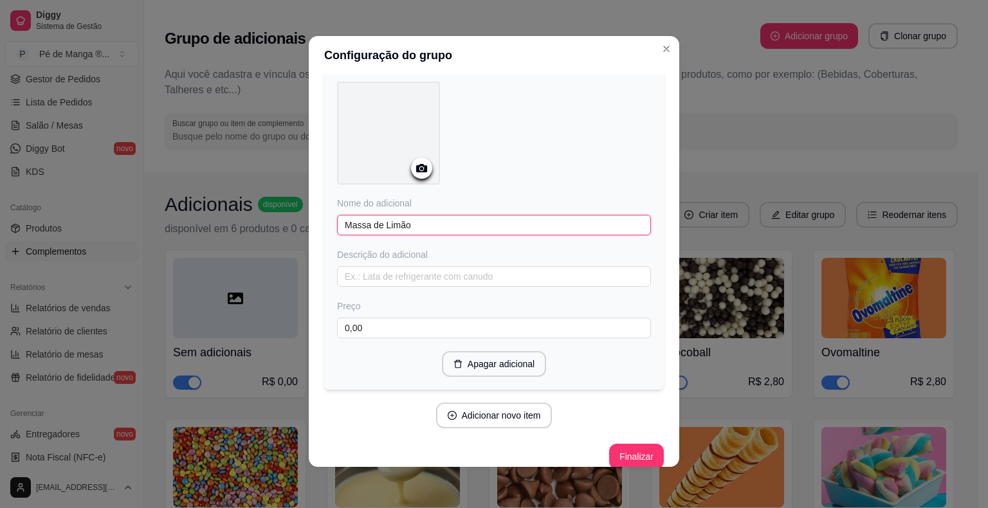
drag, startPoint x: 412, startPoint y: 209, endPoint x: 233, endPoint y: 197, distance: 179.2
click at [234, 197] on div "Configuração do grupo Adicione os itens que irão compor este grupo, depois você…" at bounding box center [494, 254] width 988 height 508
click at [507, 403] on button "Adicionar novo item" at bounding box center [493, 415] width 113 height 25
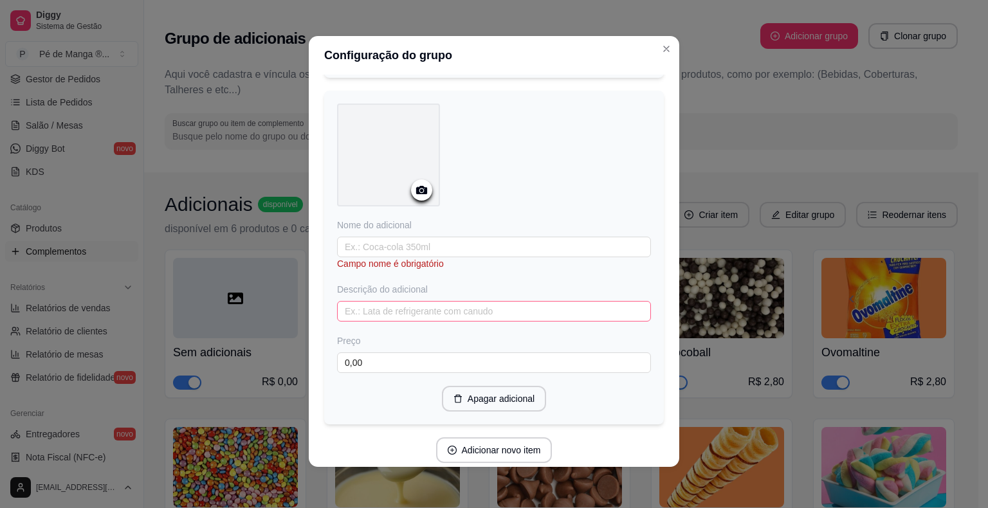
scroll to position [3047, 0]
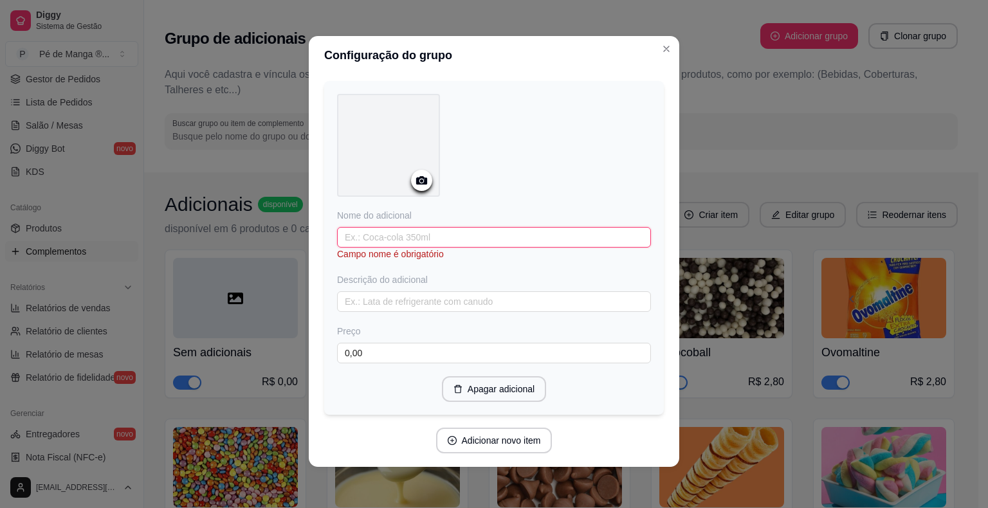
click at [435, 227] on input "text" at bounding box center [494, 237] width 314 height 21
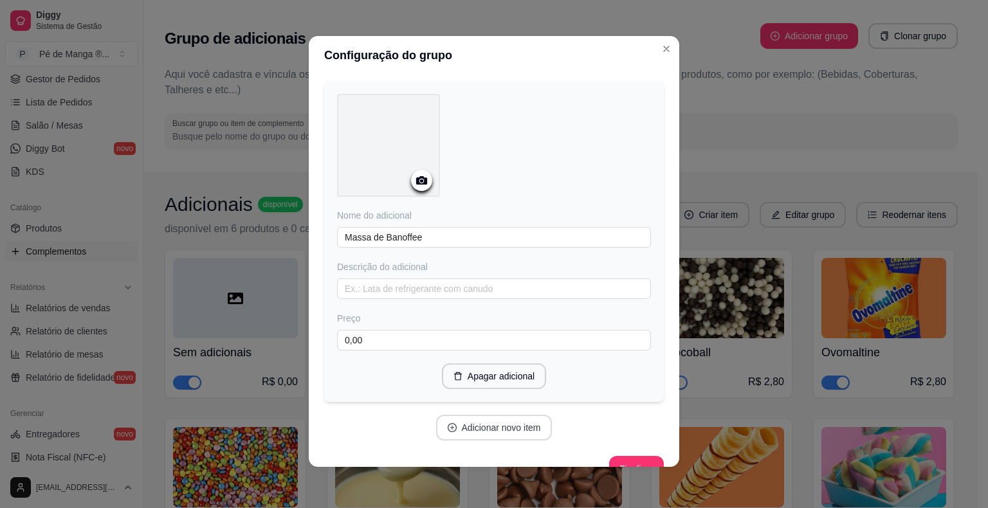
click at [513, 416] on button "Adicionar novo item" at bounding box center [494, 428] width 116 height 26
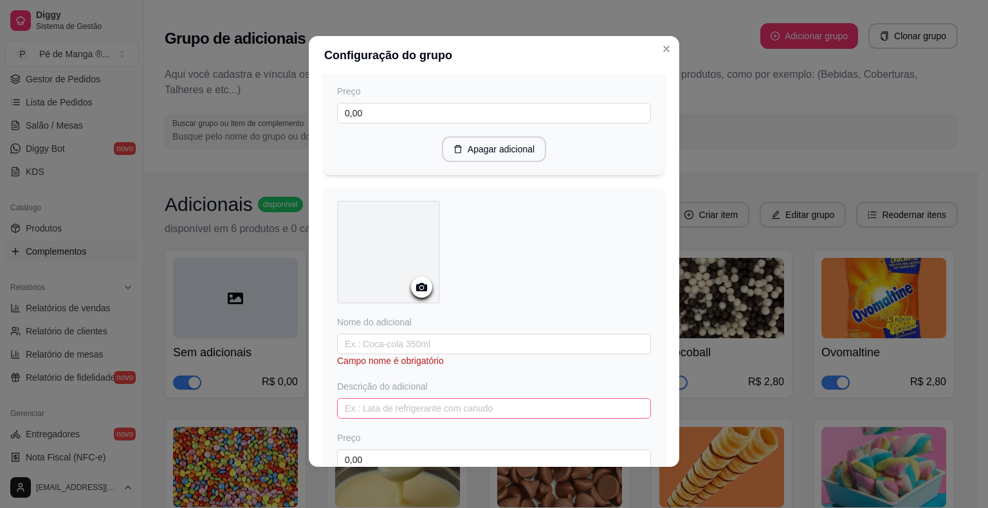
scroll to position [3304, 0]
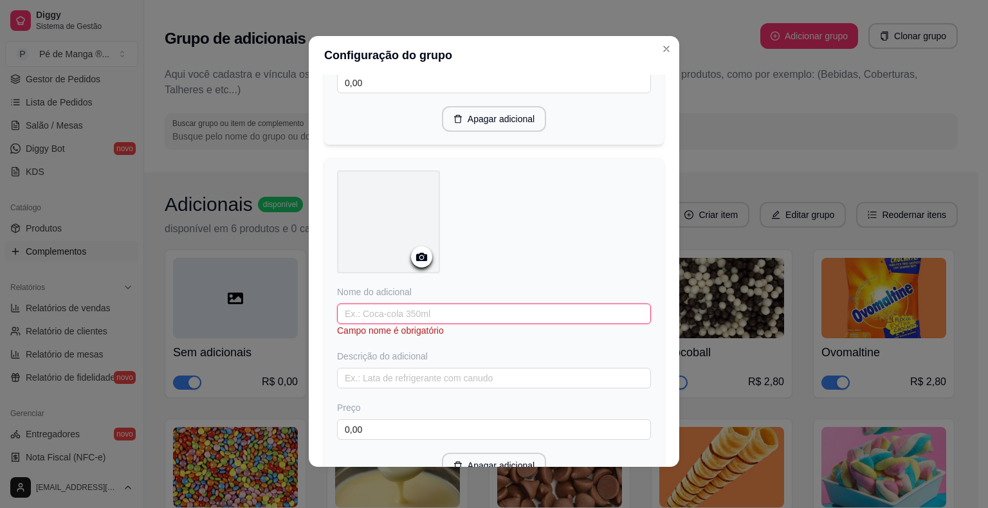
click at [410, 304] on input "text" at bounding box center [494, 314] width 314 height 21
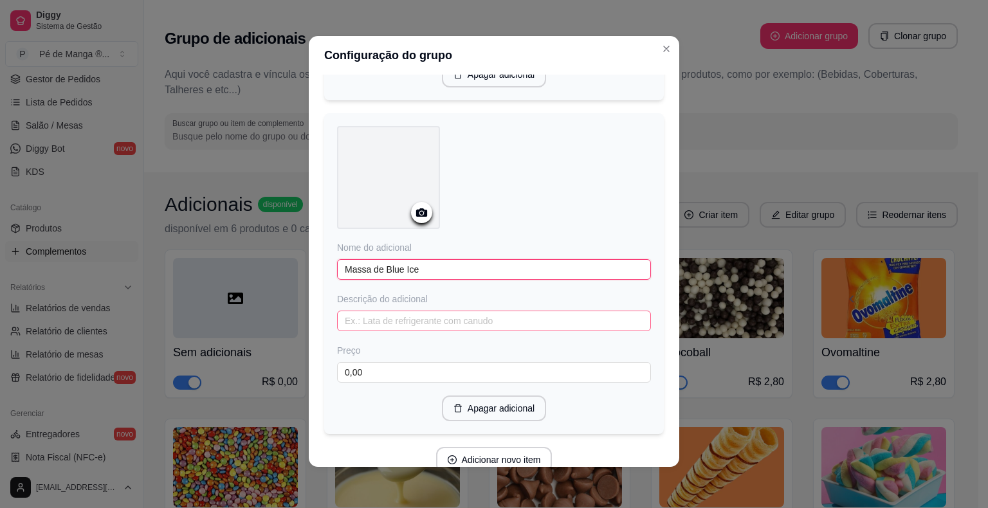
scroll to position [3390, 0]
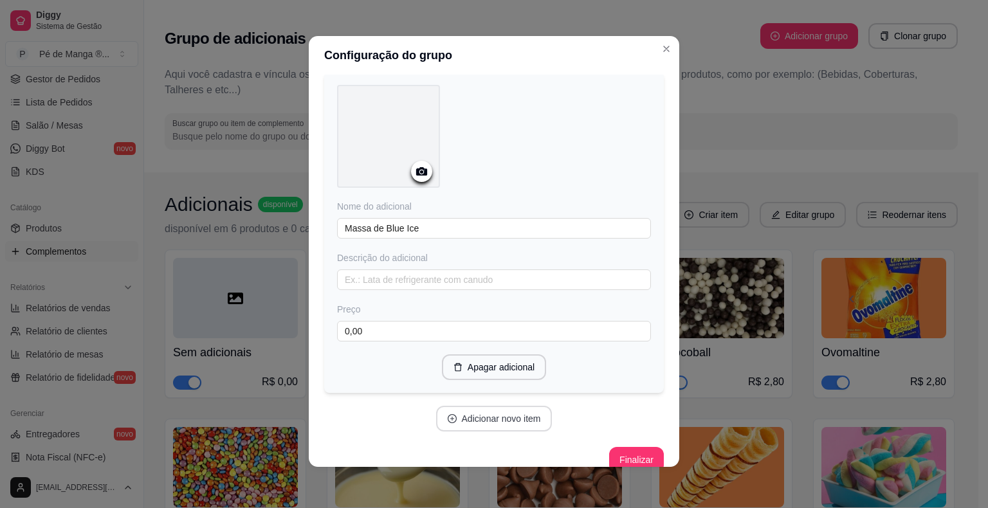
click at [479, 408] on button "Adicionar novo item" at bounding box center [494, 419] width 116 height 26
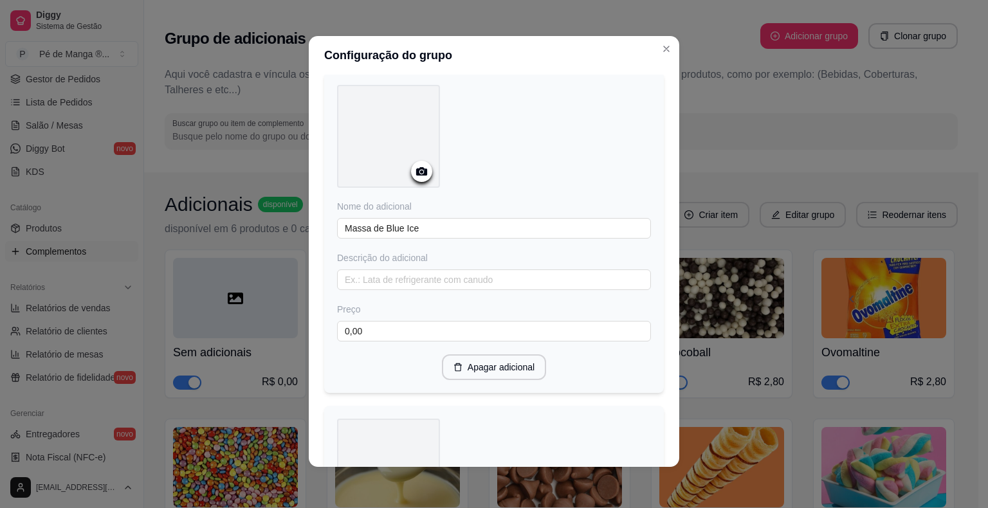
scroll to position [3711, 0]
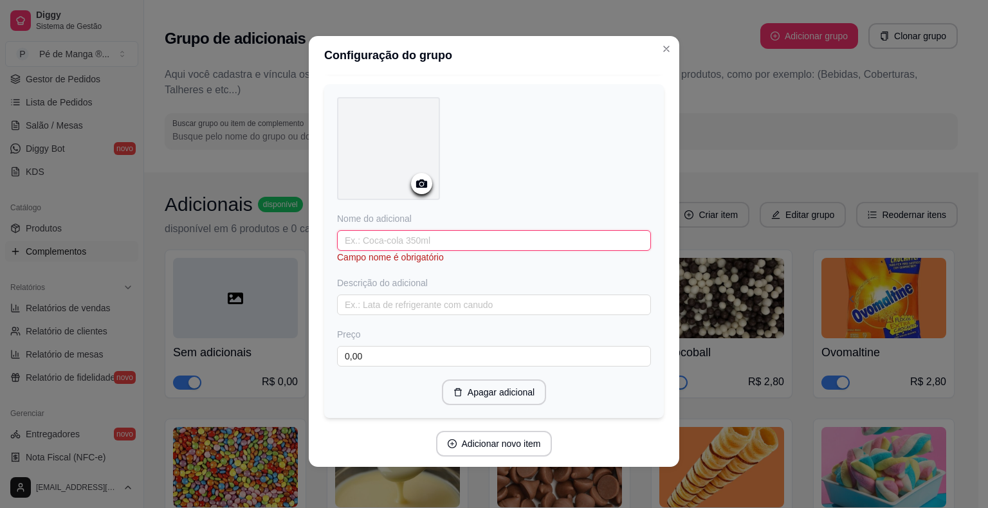
click at [415, 230] on input "text" at bounding box center [494, 240] width 314 height 21
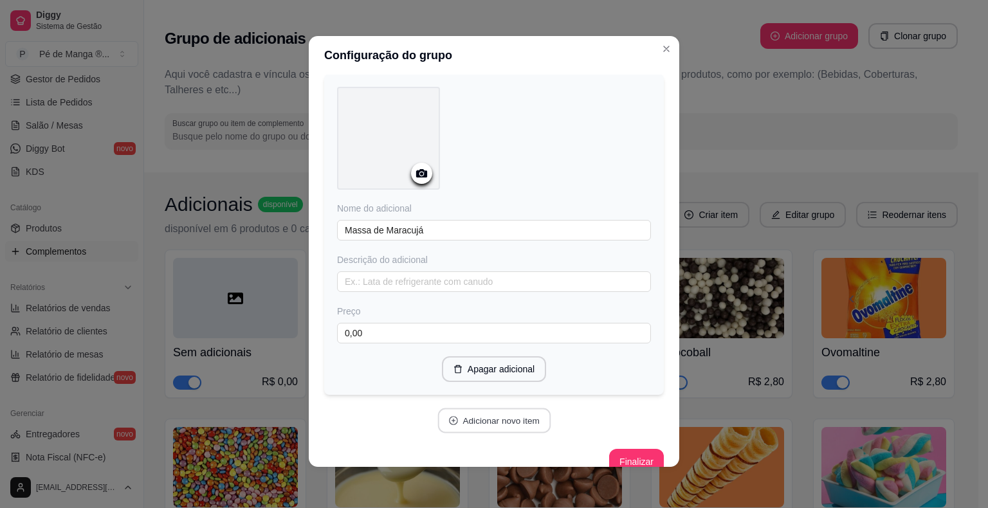
click at [499, 408] on button "Adicionar novo item" at bounding box center [493, 420] width 113 height 25
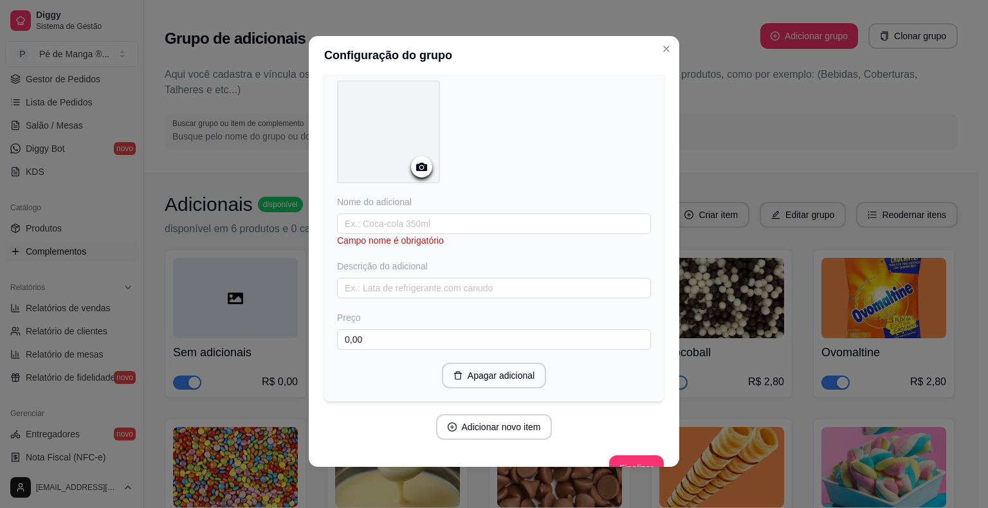
scroll to position [4067, 0]
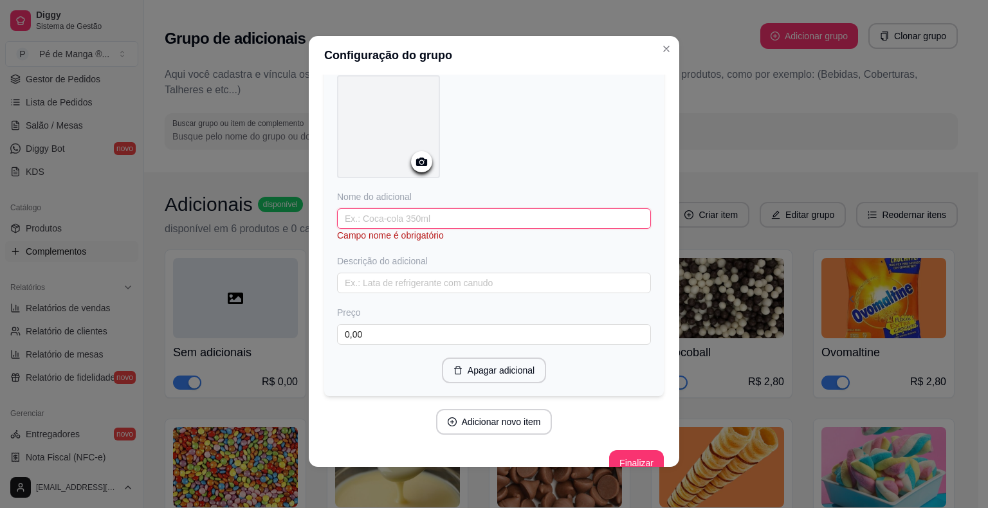
click at [408, 208] on input "text" at bounding box center [494, 218] width 314 height 21
click at [507, 409] on button "Adicionar novo item" at bounding box center [494, 422] width 116 height 26
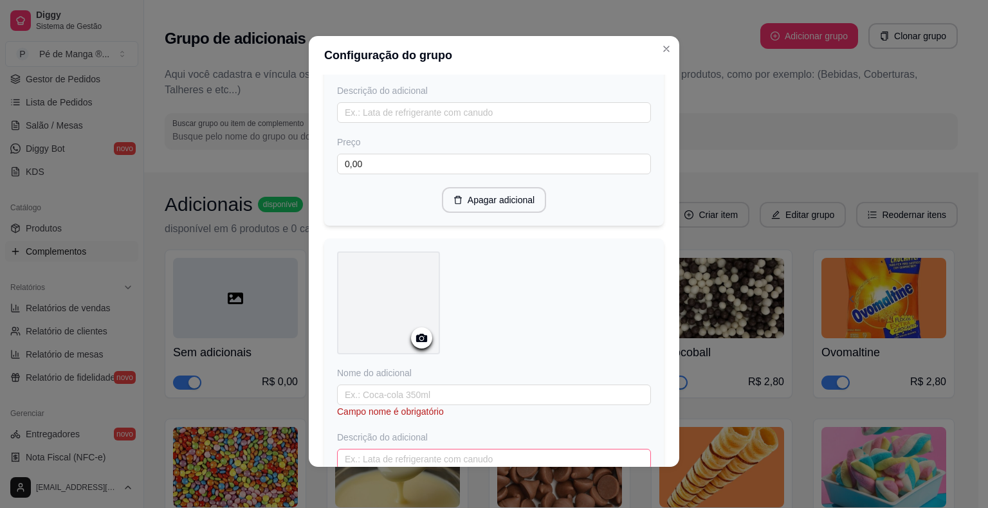
scroll to position [4376, 0]
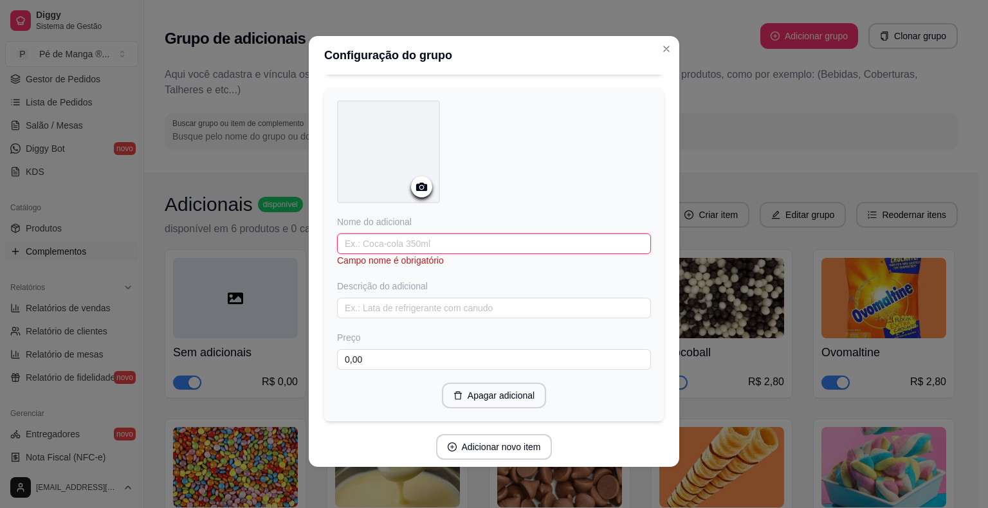
click at [457, 233] on input "text" at bounding box center [494, 243] width 314 height 21
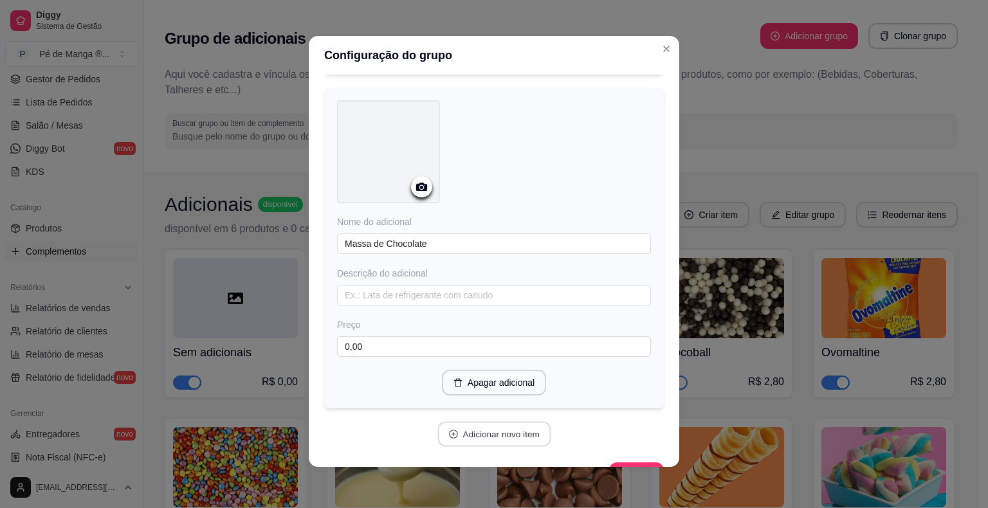
click at [488, 422] on button "Adicionar novo item" at bounding box center [493, 434] width 113 height 25
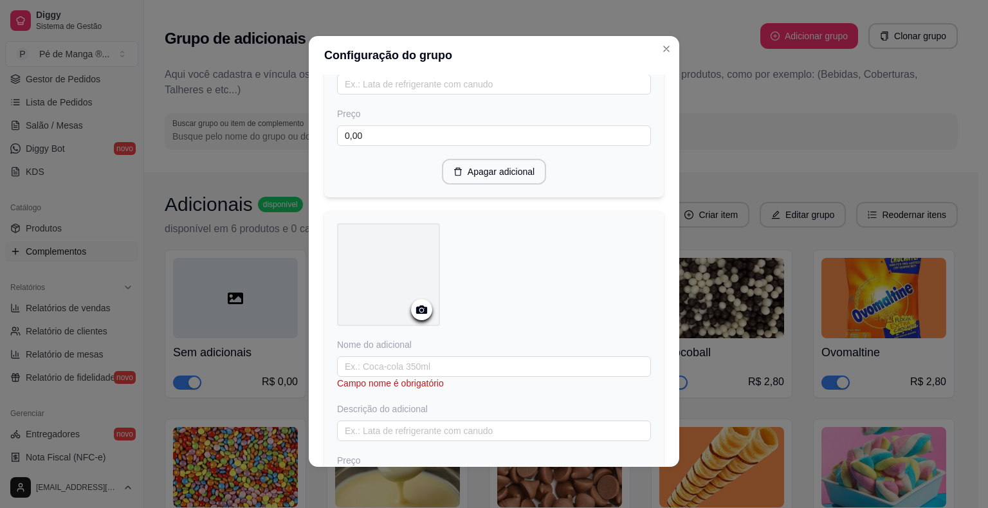
scroll to position [4731, 0]
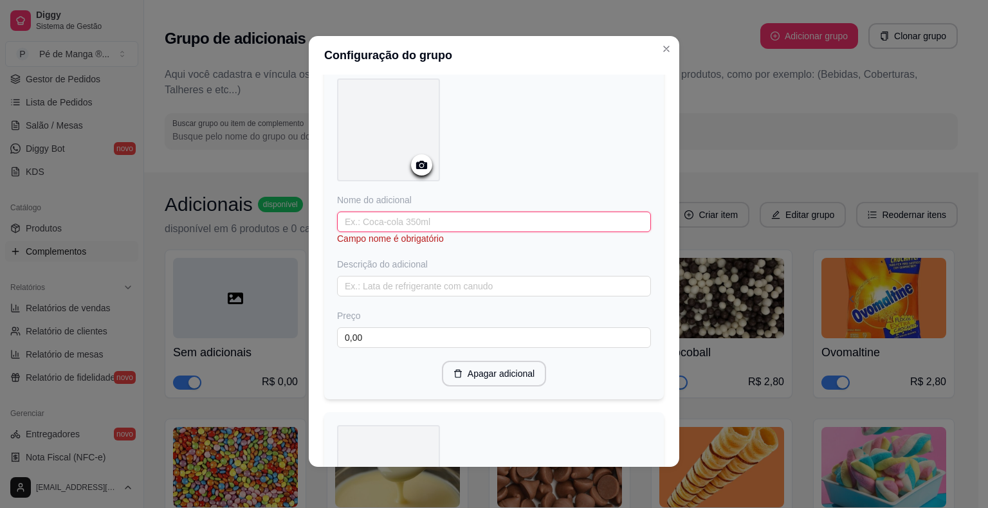
click at [412, 212] on input "text" at bounding box center [494, 222] width 314 height 21
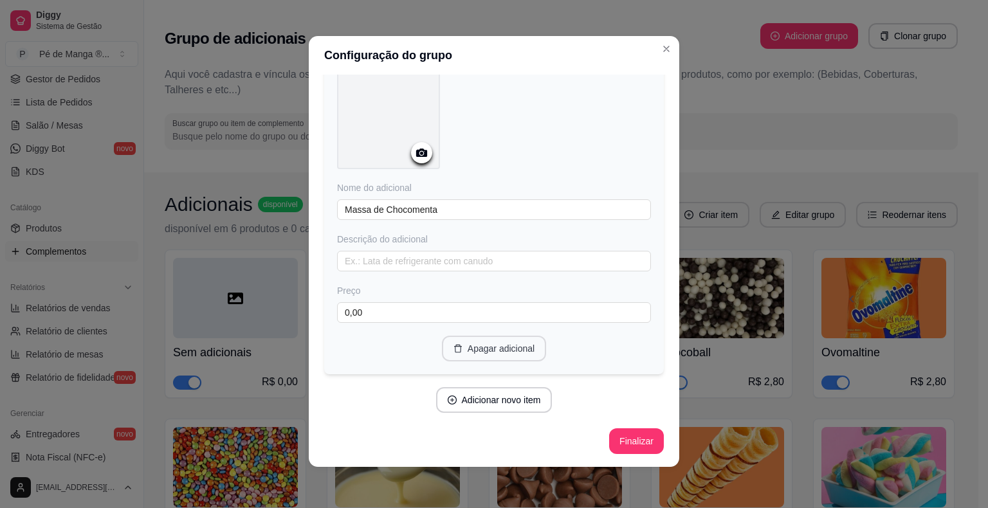
scroll to position [4708, 0]
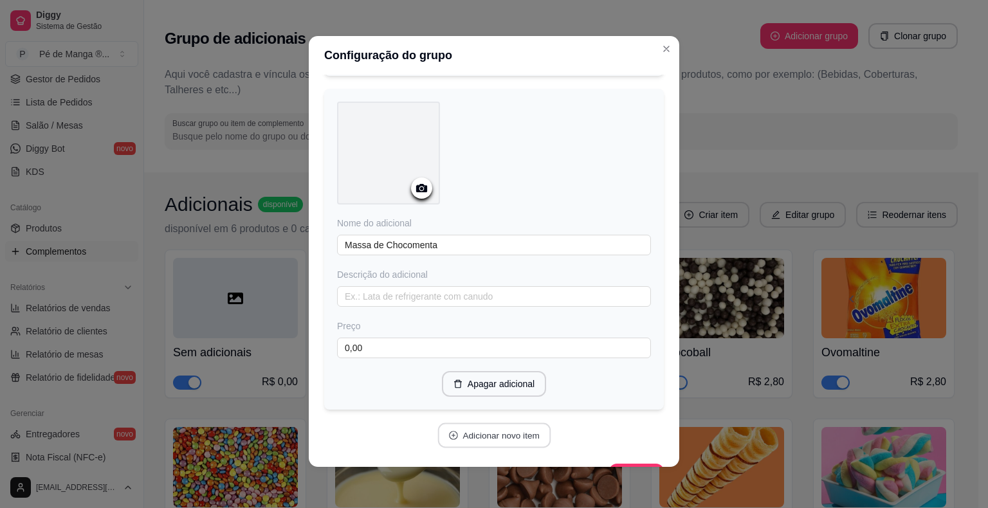
click at [489, 423] on button "Adicionar novo item" at bounding box center [493, 435] width 113 height 25
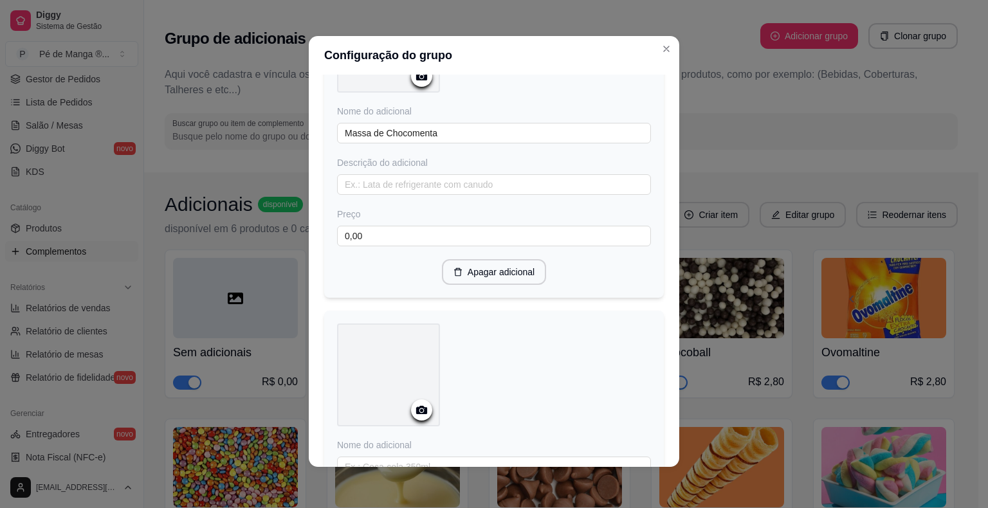
scroll to position [4966, 0]
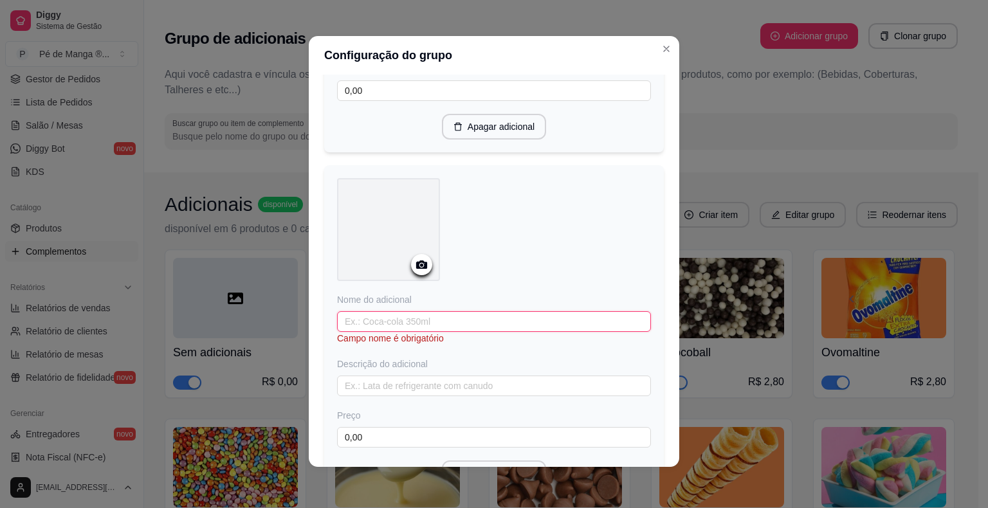
click at [489, 311] on input "text" at bounding box center [494, 321] width 314 height 21
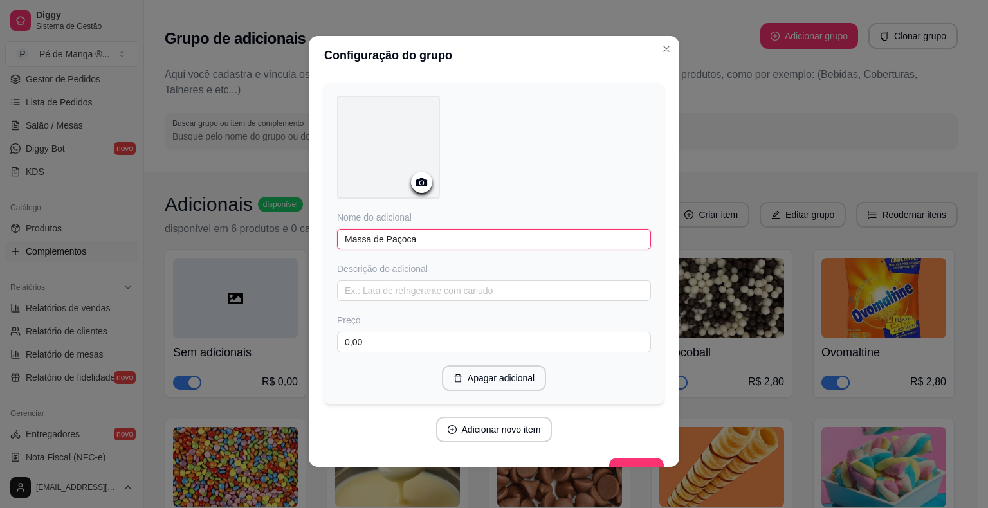
scroll to position [5051, 0]
click at [507, 414] on button "Adicionar novo item" at bounding box center [494, 427] width 116 height 26
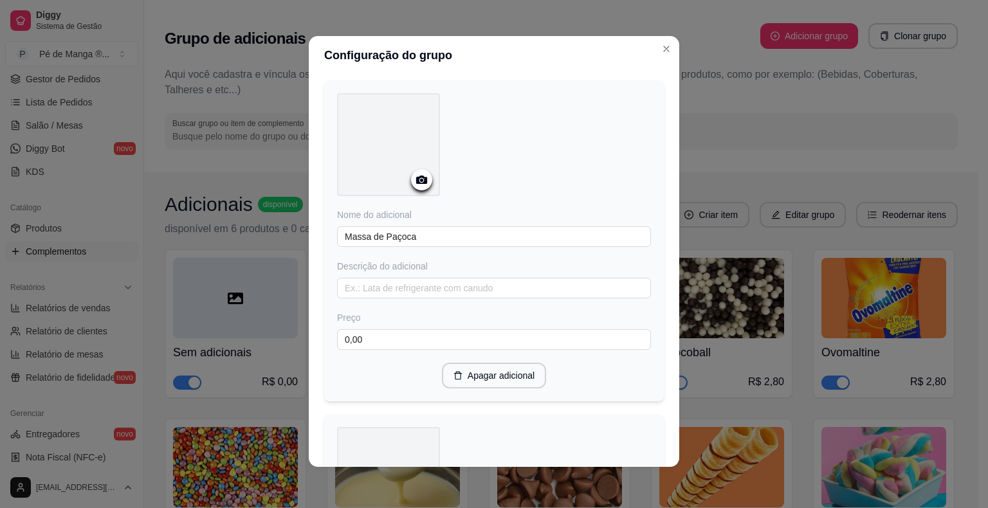
scroll to position [5308, 0]
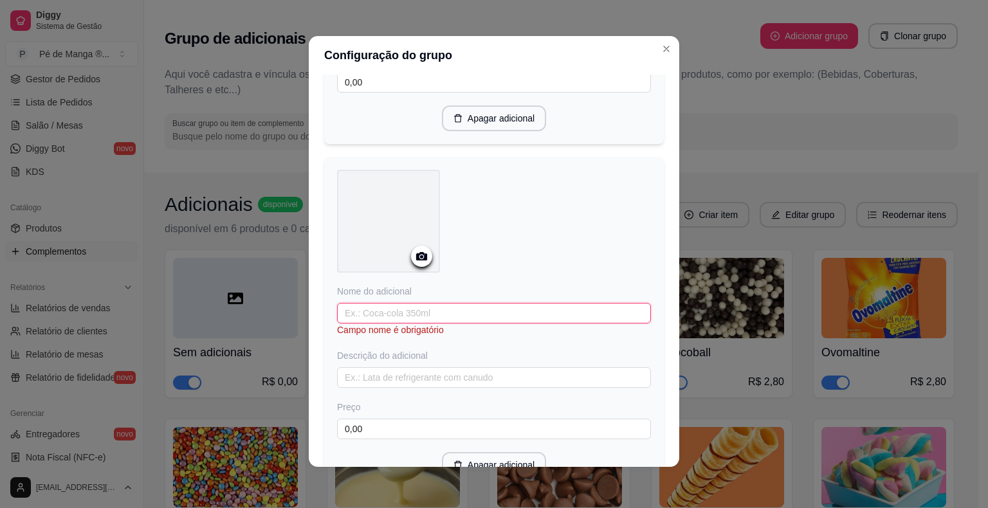
click at [473, 297] on div "Nome do adicional Campo nome é obrigatório Descrição do adicional Preço 0,00" at bounding box center [494, 362] width 314 height 154
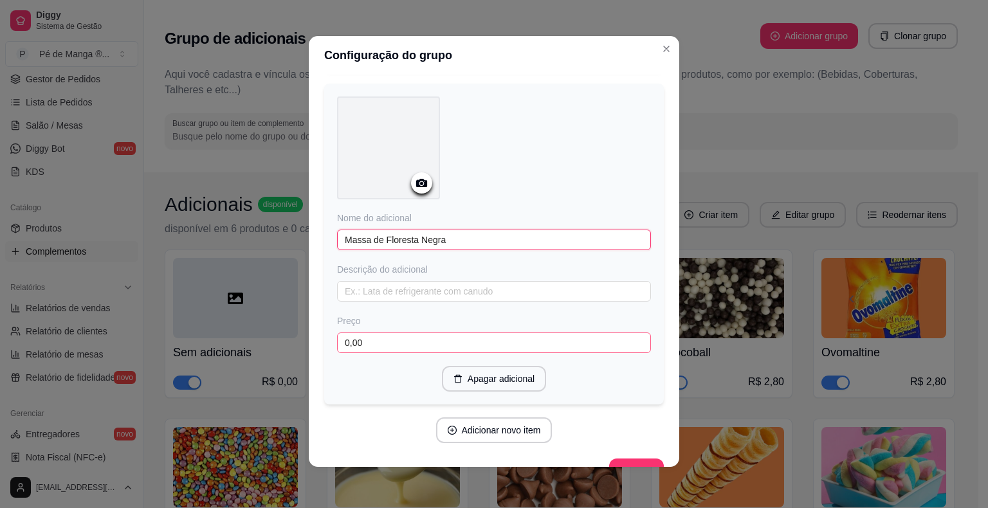
scroll to position [5382, 0]
click at [509, 417] on button "Adicionar novo item" at bounding box center [493, 429] width 113 height 25
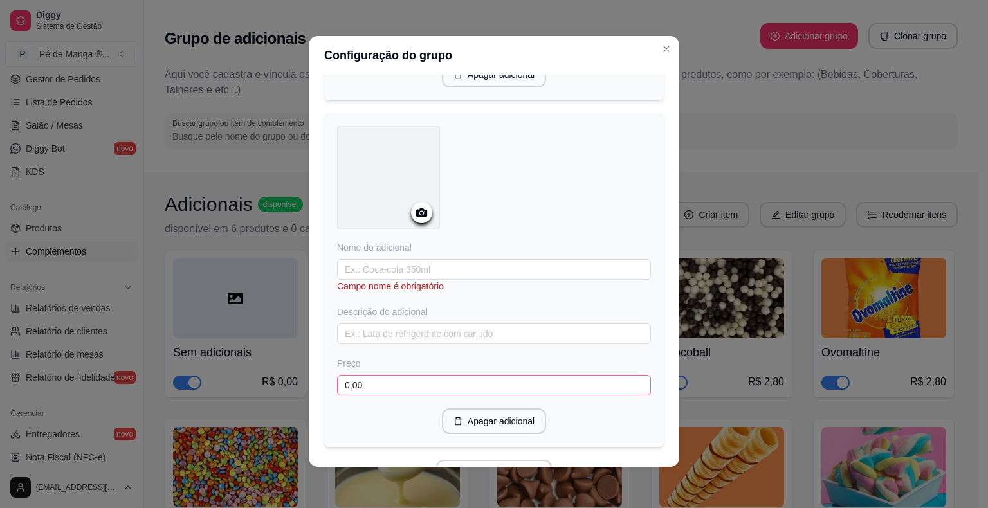
scroll to position [5704, 0]
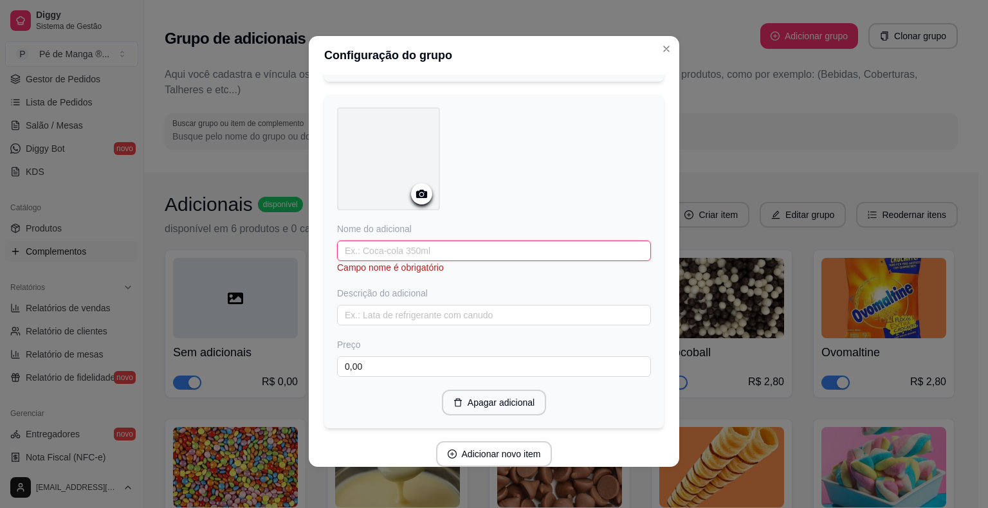
drag, startPoint x: 443, startPoint y: 217, endPoint x: 444, endPoint y: 225, distance: 8.0
click at [444, 241] on input "text" at bounding box center [494, 251] width 314 height 21
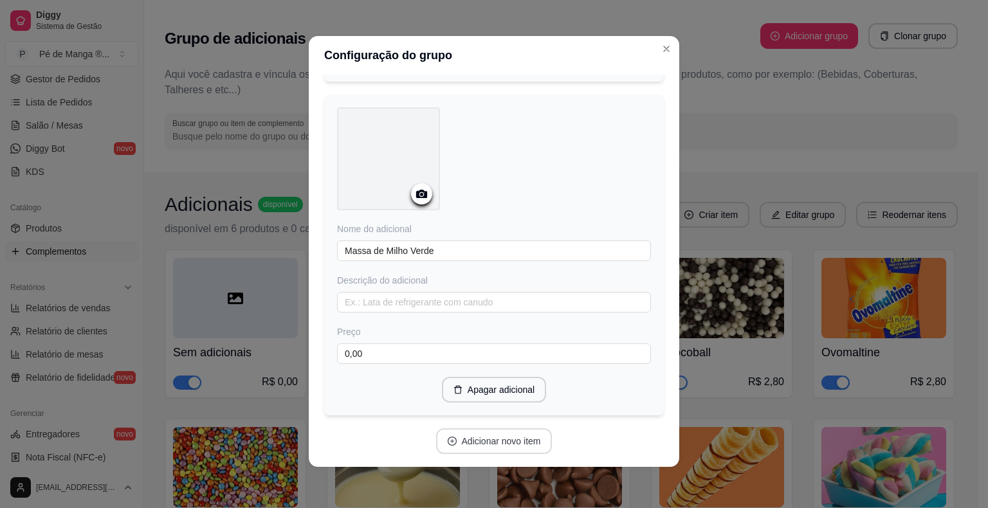
click at [473, 428] on button "Adicionar novo item" at bounding box center [494, 441] width 116 height 26
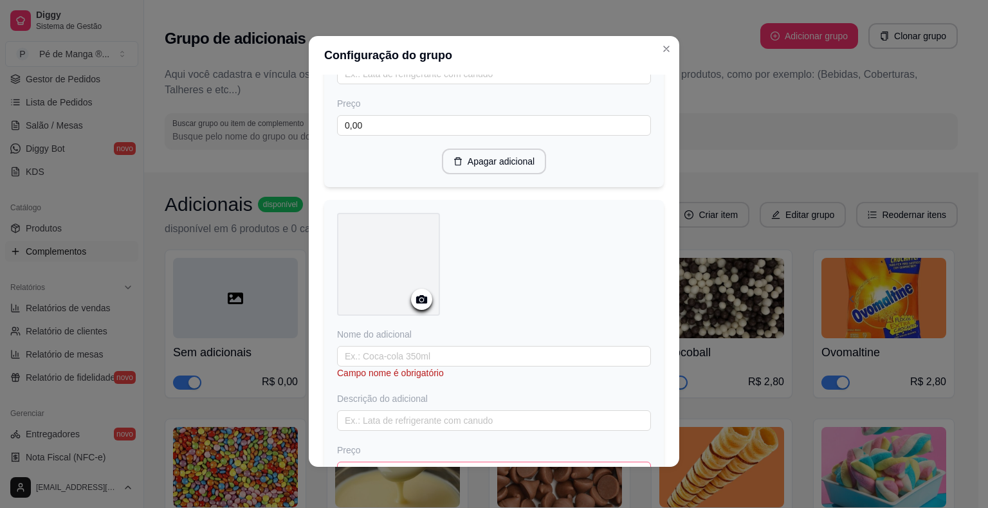
scroll to position [6026, 0]
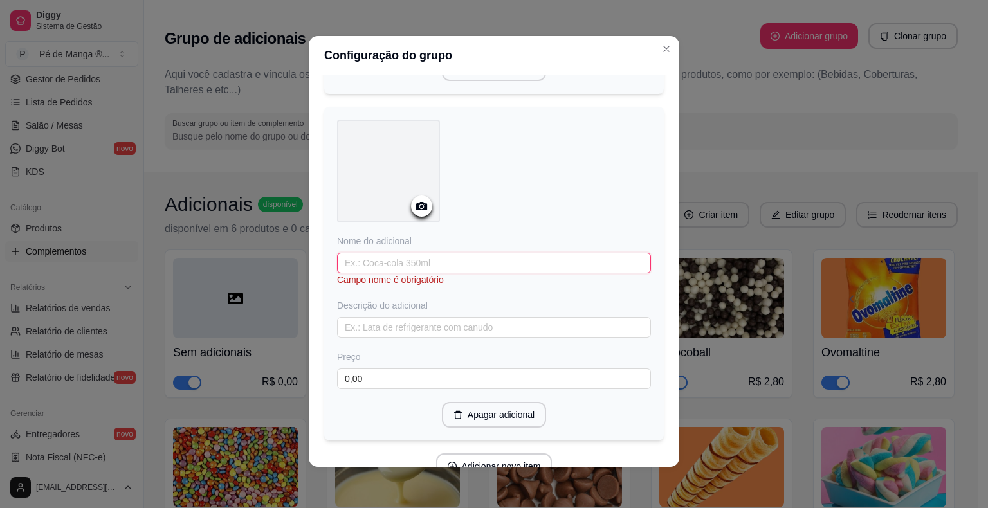
click at [466, 253] on input "text" at bounding box center [494, 263] width 314 height 21
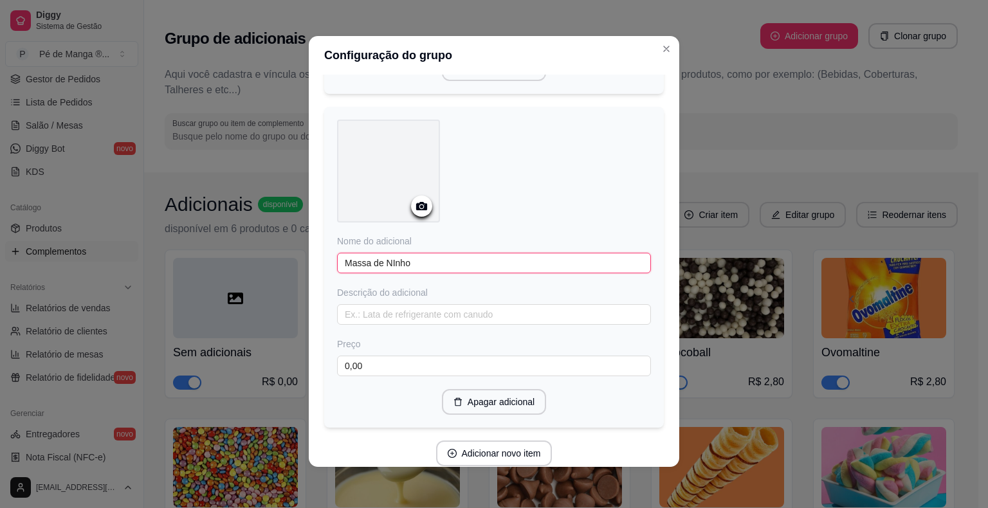
click at [389, 253] on input "Massa de NInho" at bounding box center [494, 263] width 314 height 21
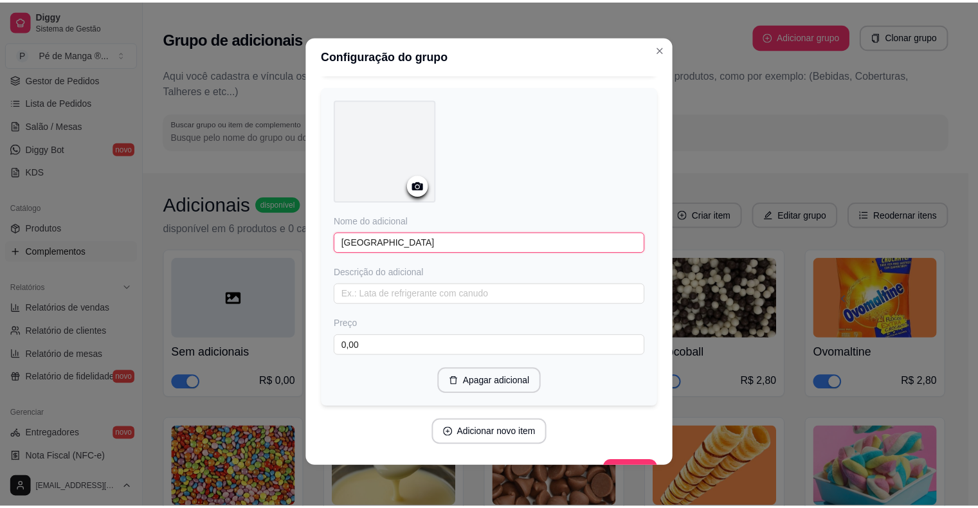
scroll to position [6047, 0]
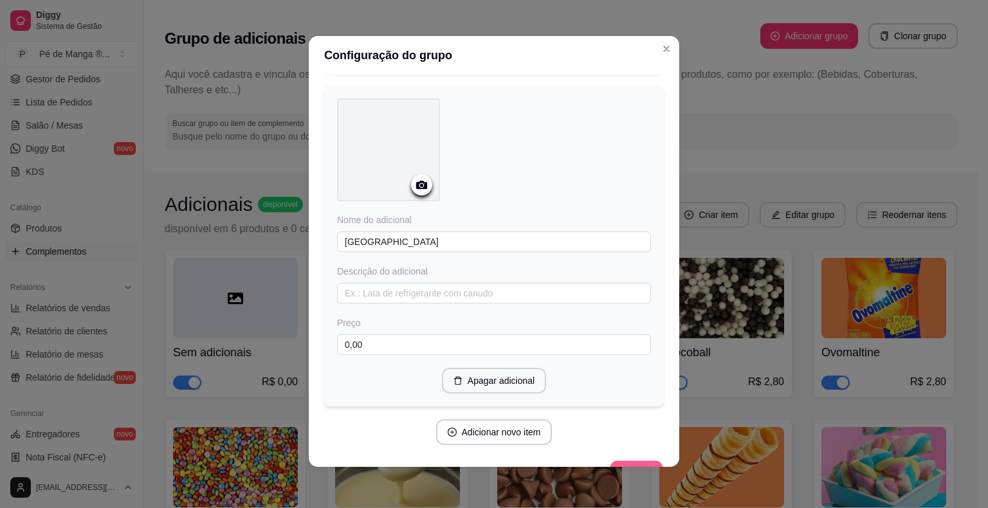
click at [611, 461] on button "Finalizar" at bounding box center [636, 473] width 53 height 25
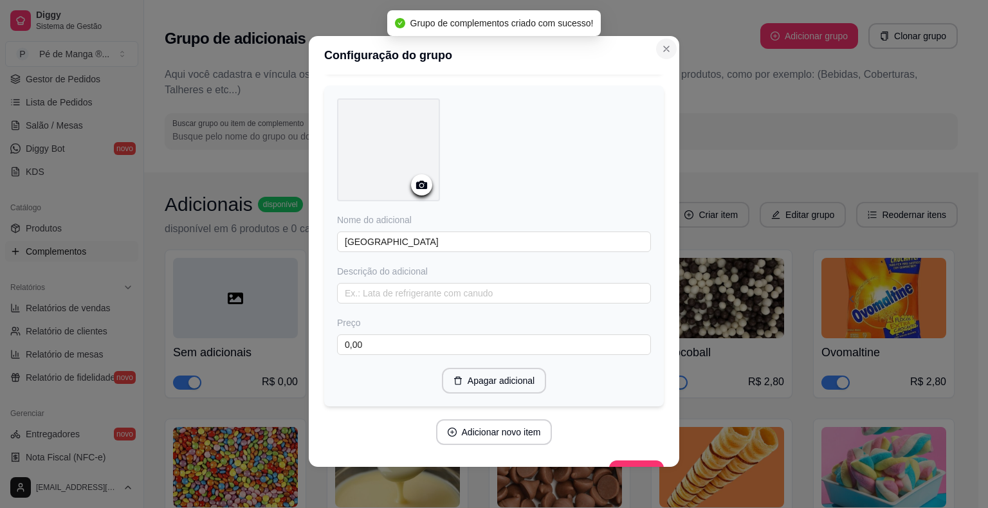
click at [665, 55] on button "Close" at bounding box center [666, 49] width 21 height 21
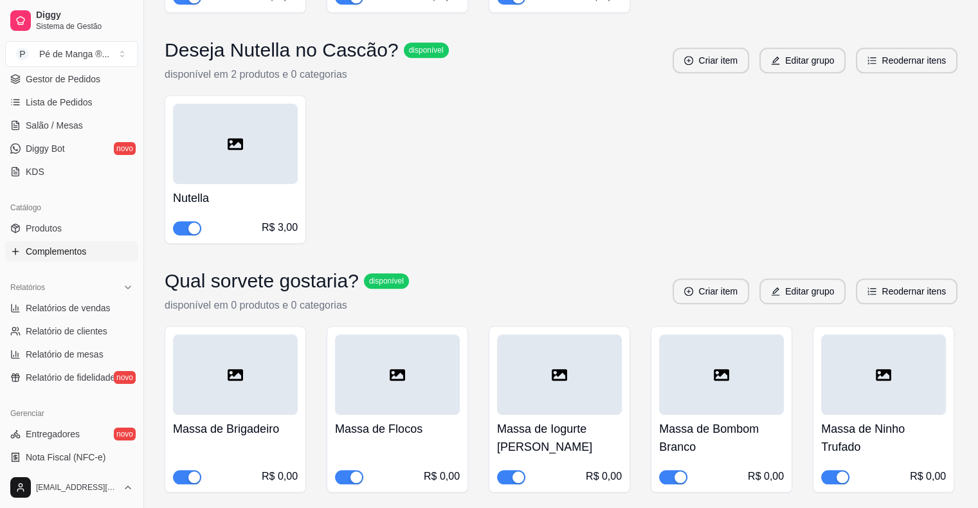
scroll to position [6160, 0]
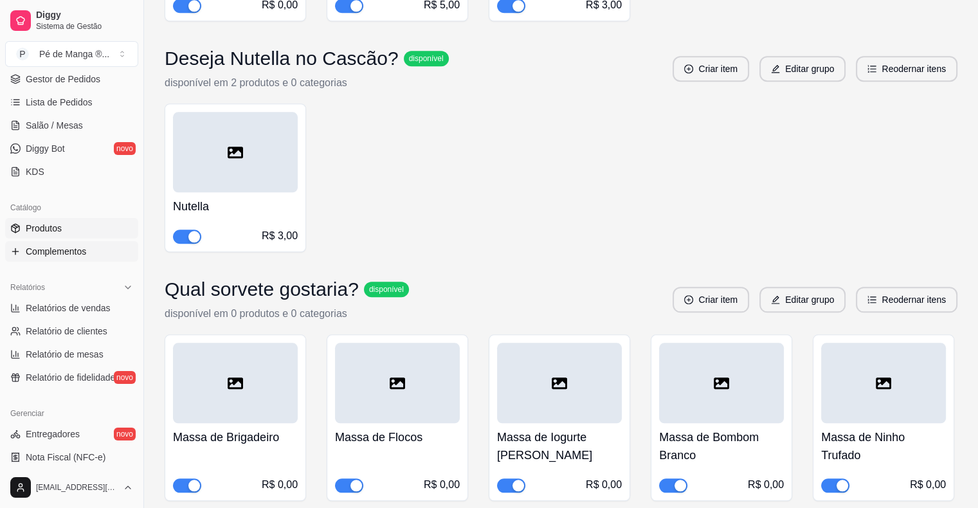
click at [66, 224] on link "Produtos" at bounding box center [71, 228] width 133 height 21
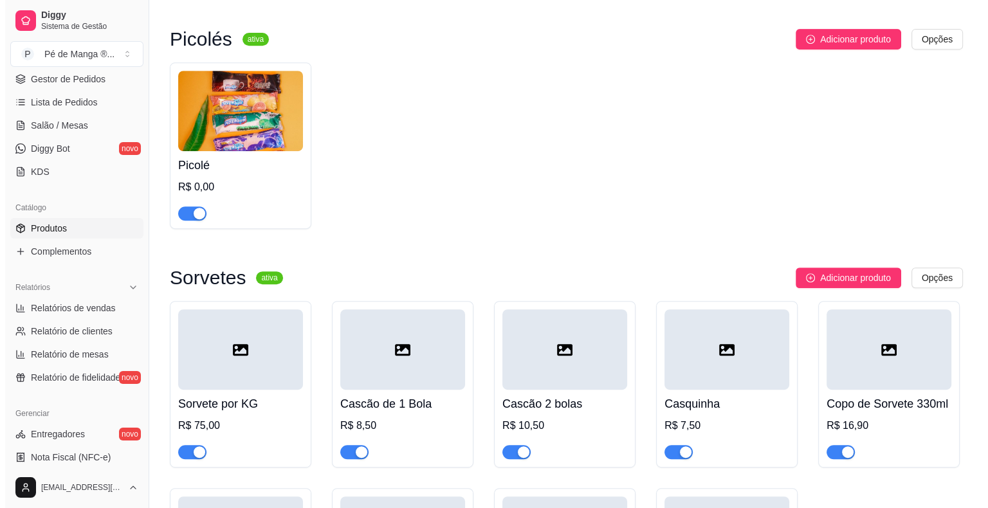
scroll to position [772, 0]
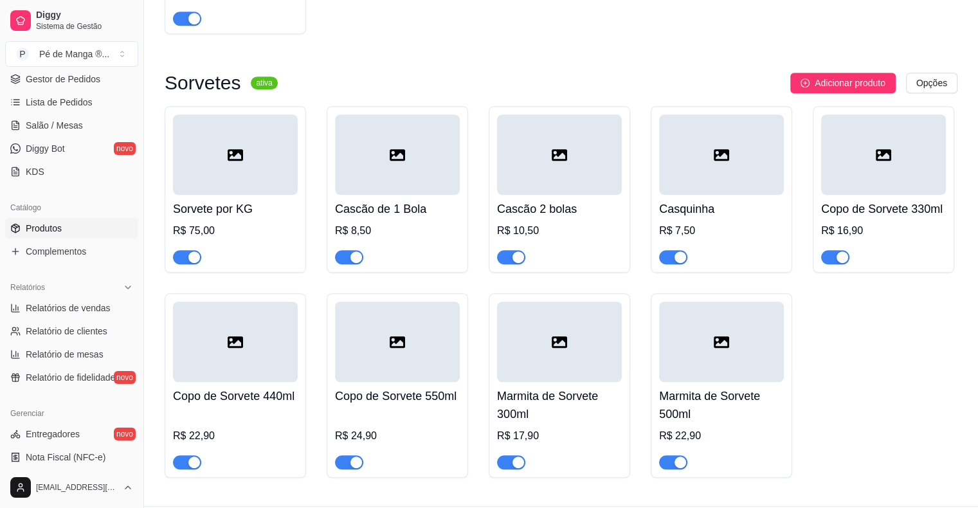
click at [856, 230] on div "R$ 16,90" at bounding box center [883, 230] width 125 height 15
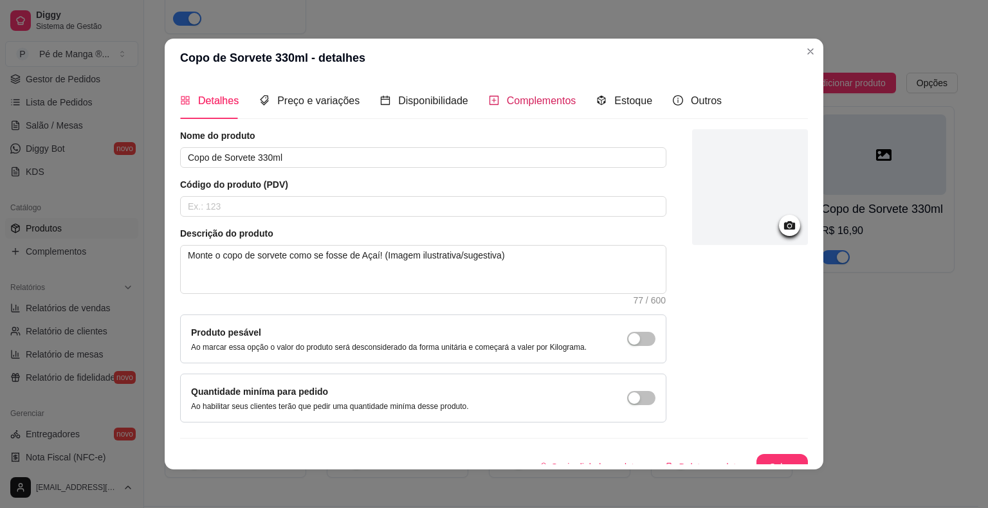
click at [536, 104] on span "Complementos" at bounding box center [541, 100] width 69 height 11
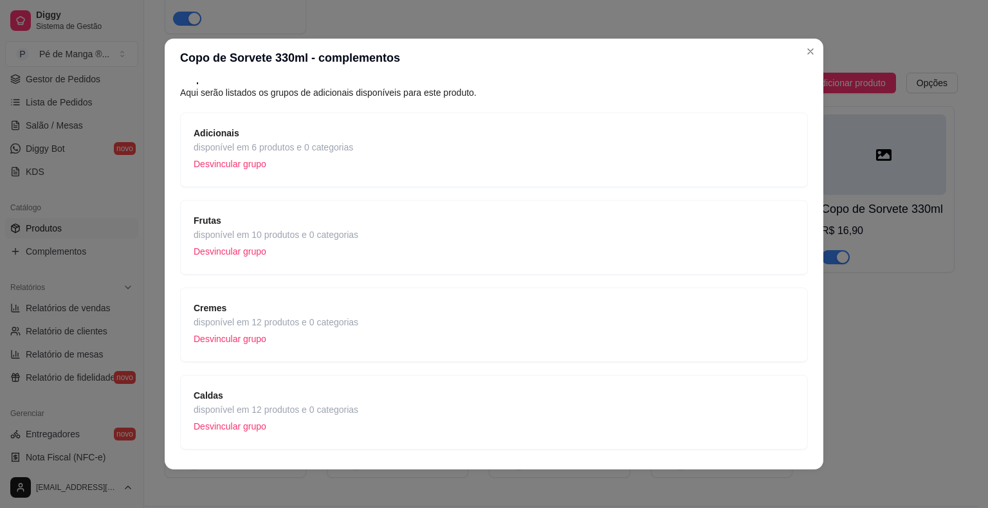
scroll to position [92, 0]
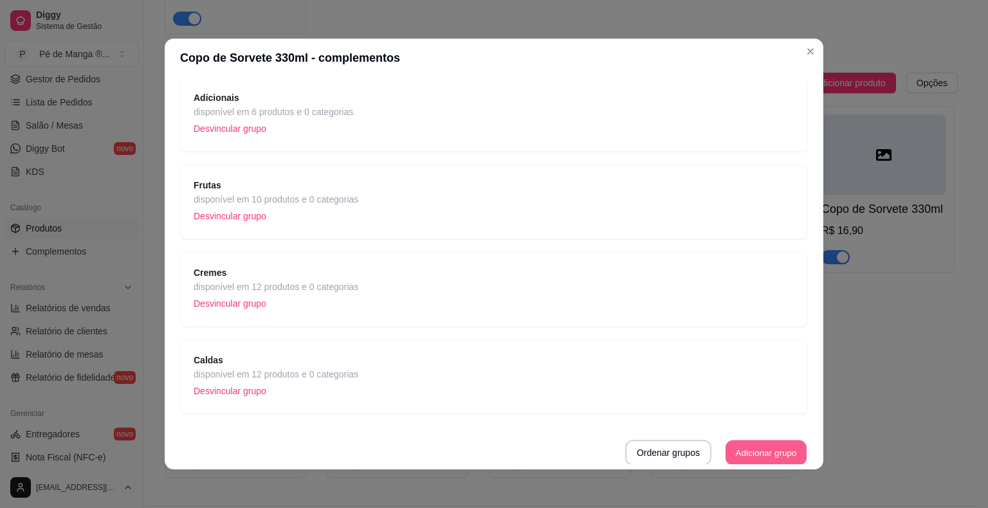
click at [732, 456] on button "Adicionar grupo" at bounding box center [766, 453] width 81 height 25
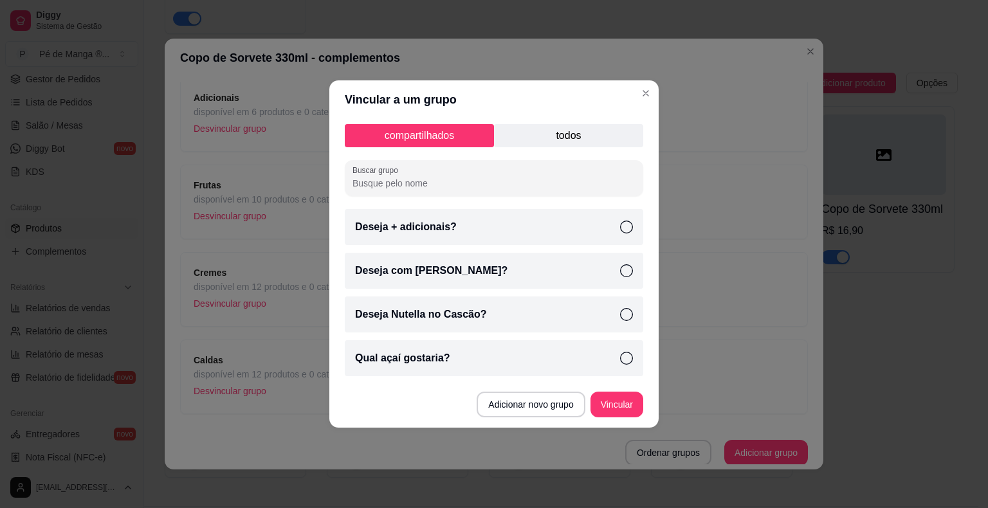
click at [594, 140] on p "todos" at bounding box center [568, 135] width 149 height 23
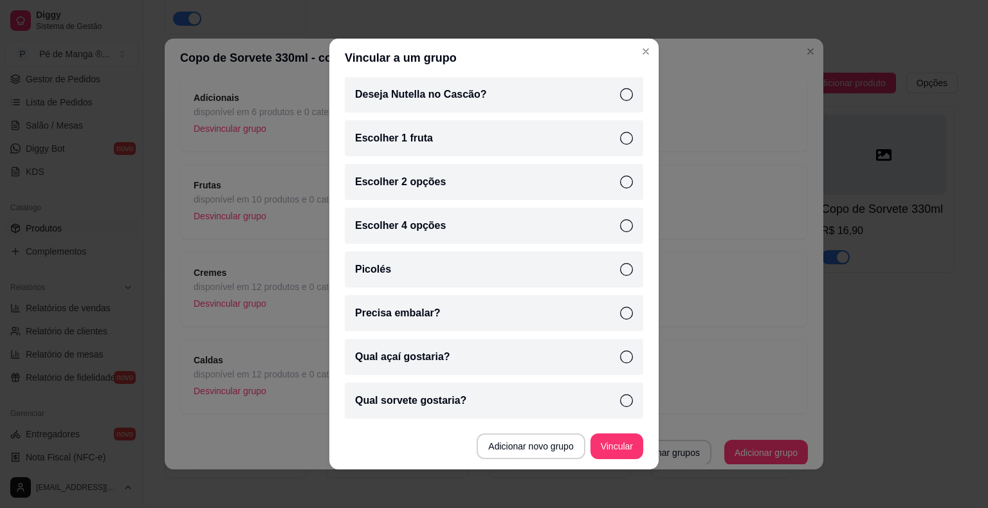
scroll to position [3, 0]
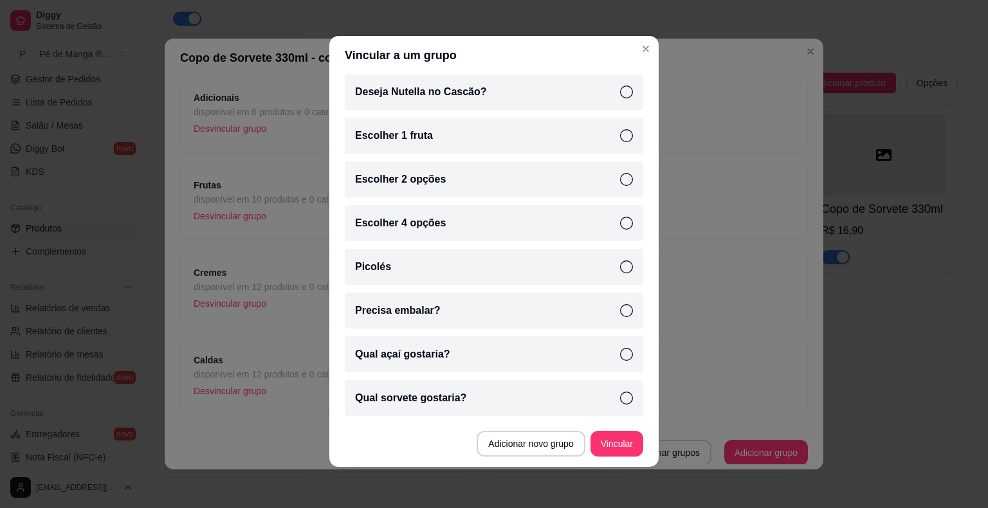
click at [620, 403] on icon at bounding box center [626, 398] width 13 height 13
click at [613, 441] on button "Vincular" at bounding box center [616, 444] width 53 height 26
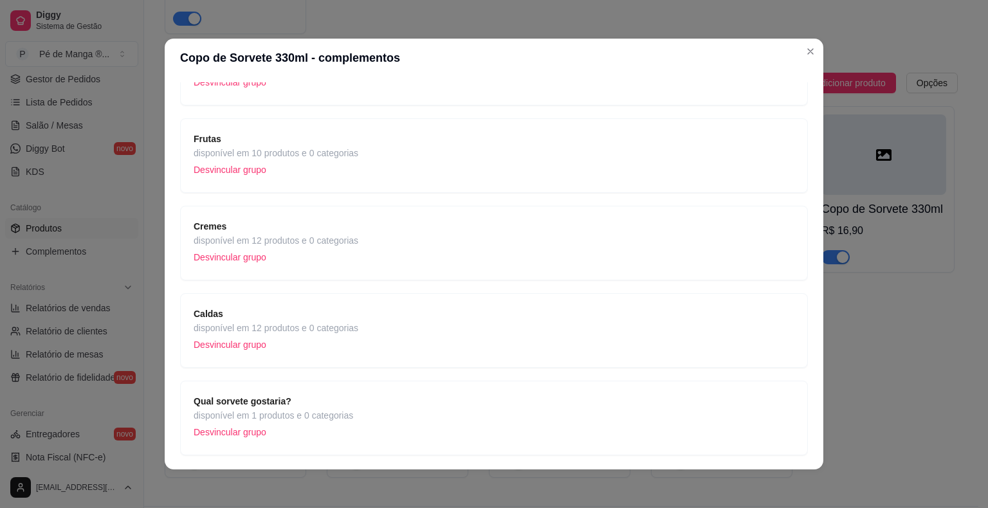
scroll to position [179, 0]
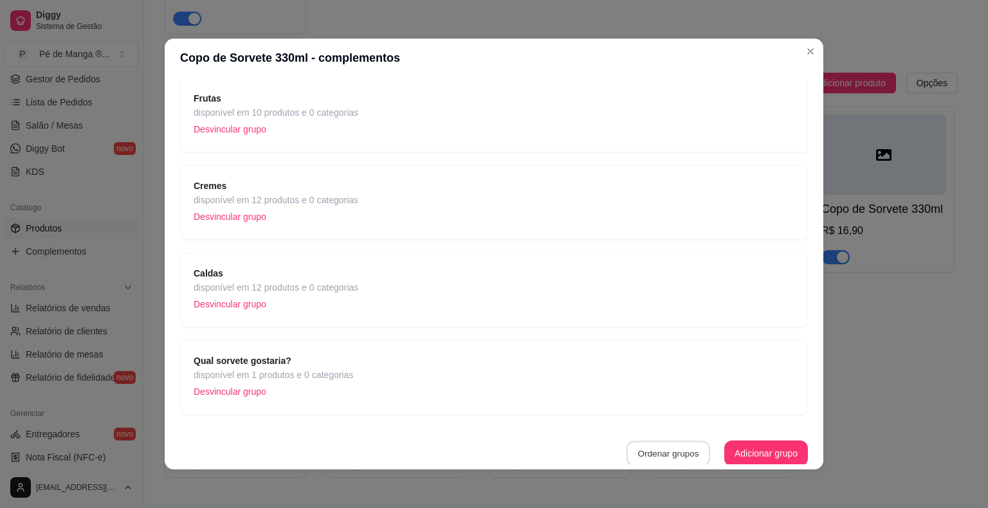
click at [672, 450] on button "Ordenar grupos" at bounding box center [668, 453] width 84 height 25
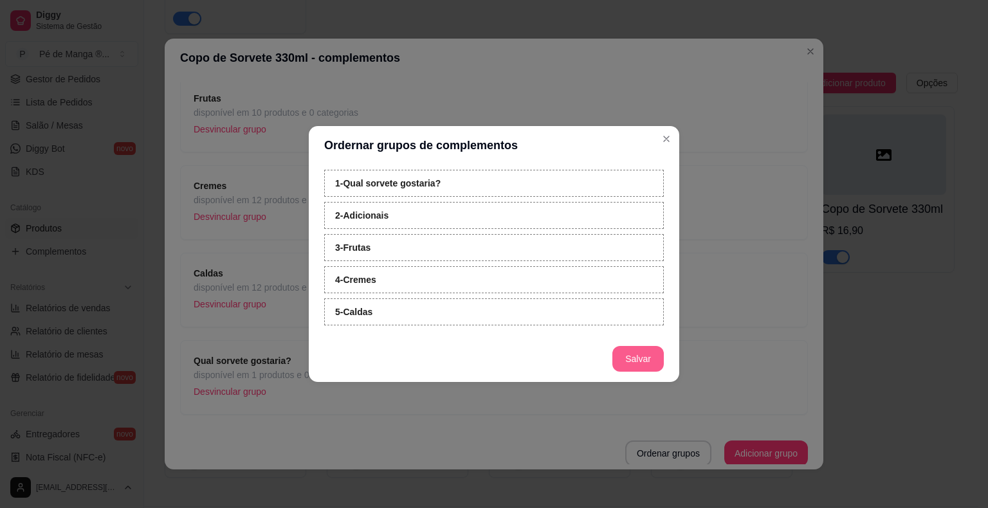
click at [642, 365] on button "Salvar" at bounding box center [637, 359] width 51 height 26
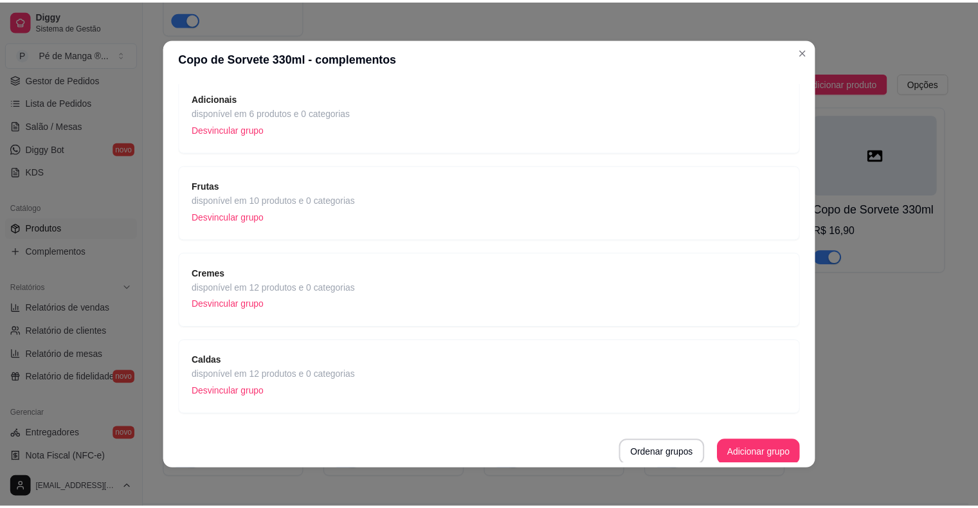
scroll to position [0, 0]
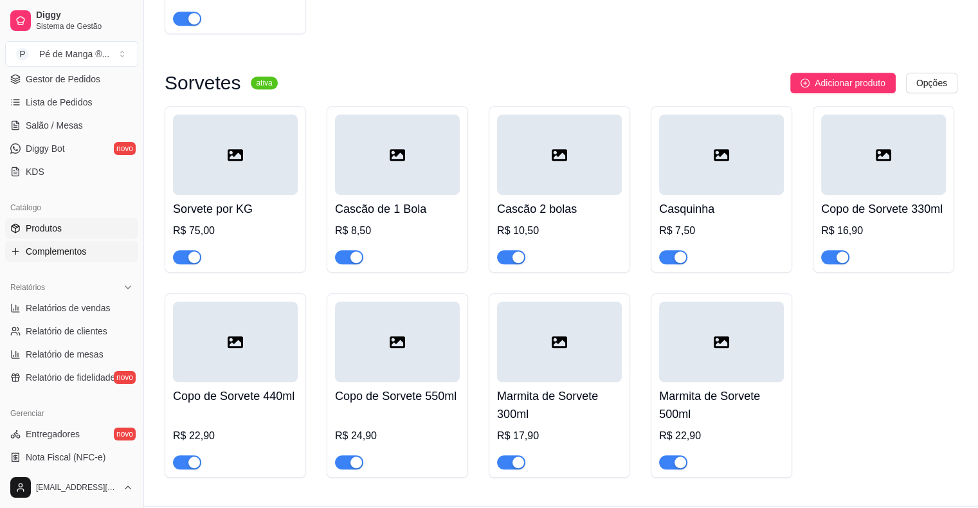
click at [82, 253] on span "Complementos" at bounding box center [56, 251] width 60 height 13
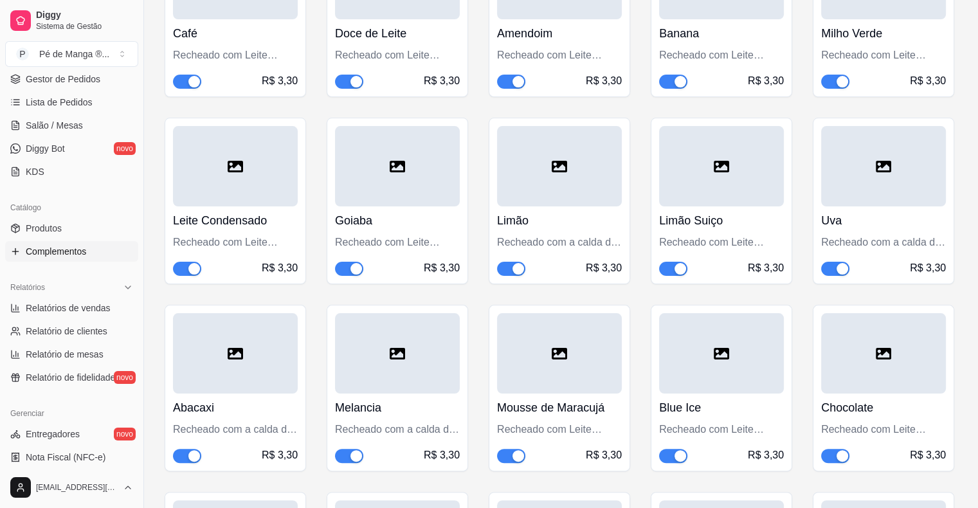
scroll to position [4824, 0]
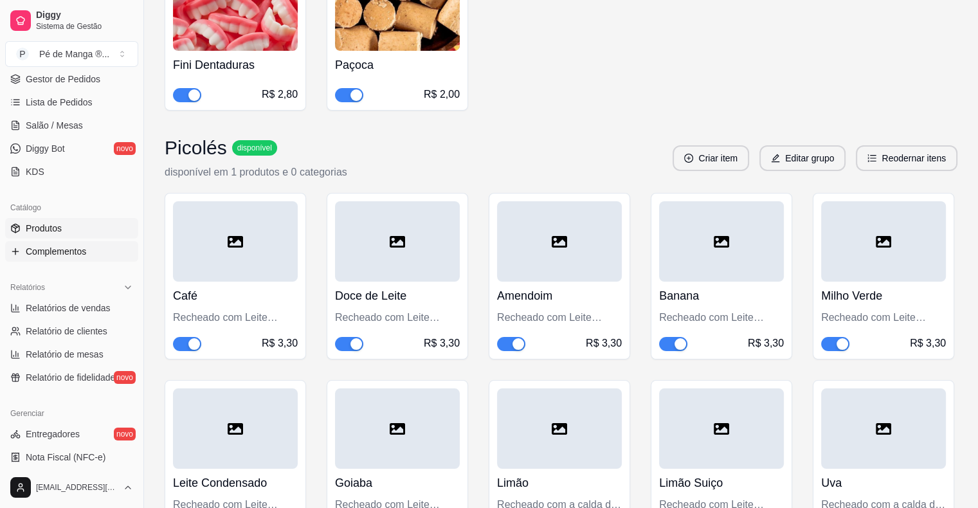
click at [75, 230] on link "Produtos" at bounding box center [71, 228] width 133 height 21
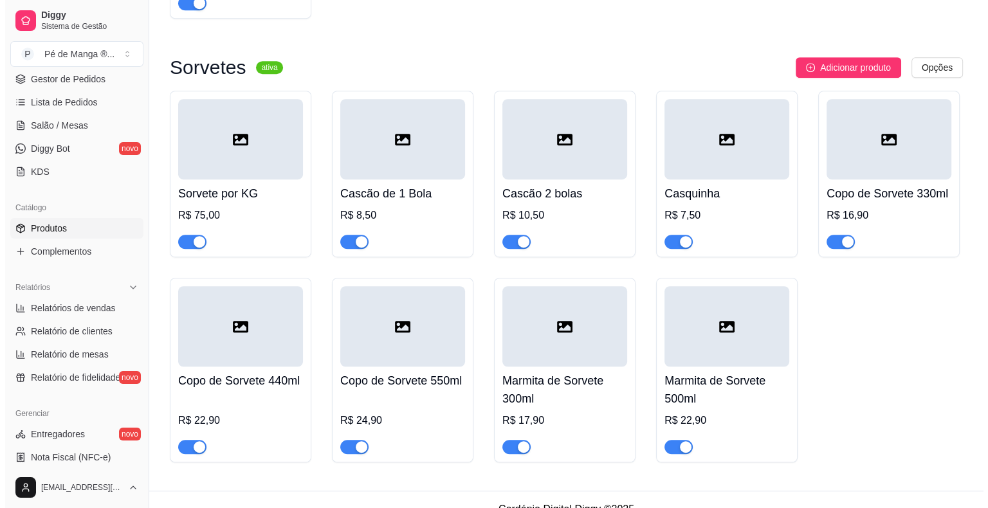
scroll to position [809, 0]
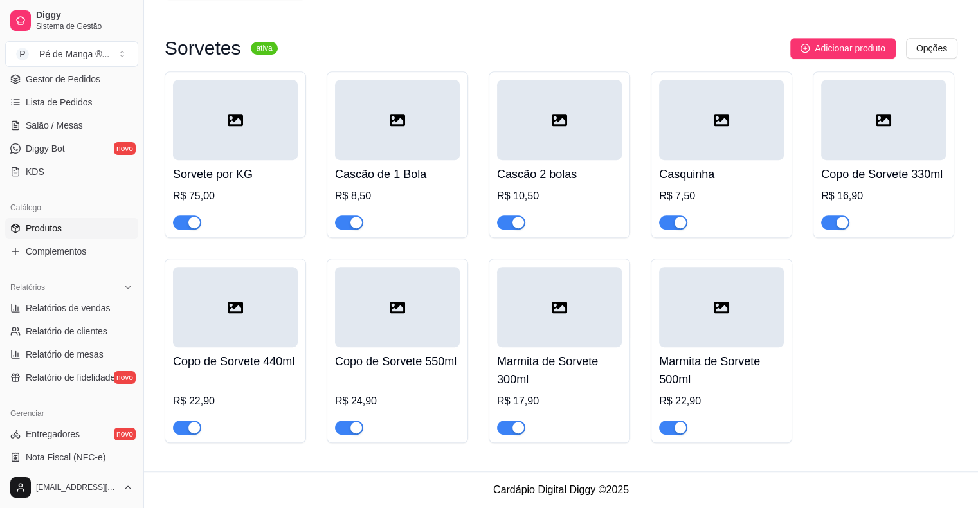
click at [244, 360] on h4 "Copo de Sorvete 440ml" at bounding box center [235, 361] width 125 height 18
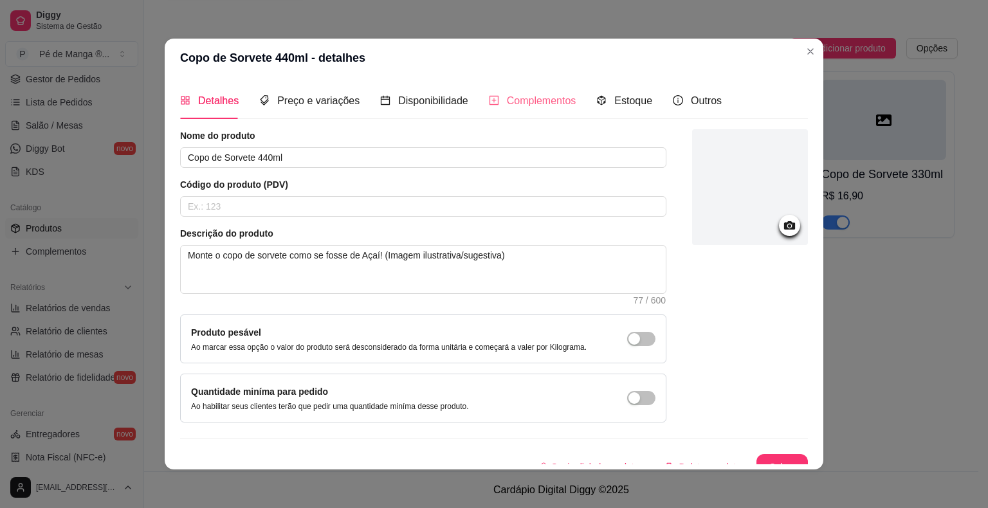
click at [520, 110] on div "Complementos" at bounding box center [532, 100] width 87 height 37
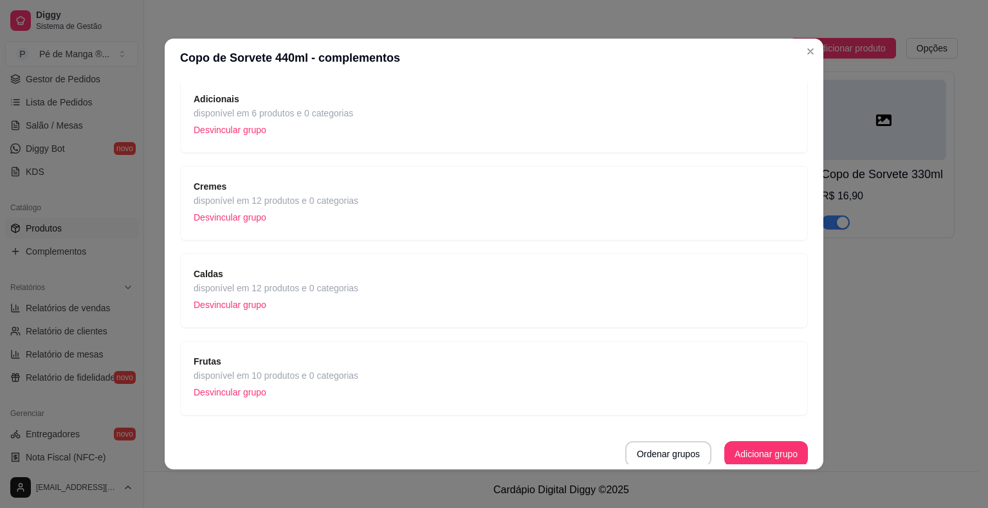
scroll to position [92, 0]
click at [754, 454] on button "Adicionar grupo" at bounding box center [766, 453] width 81 height 25
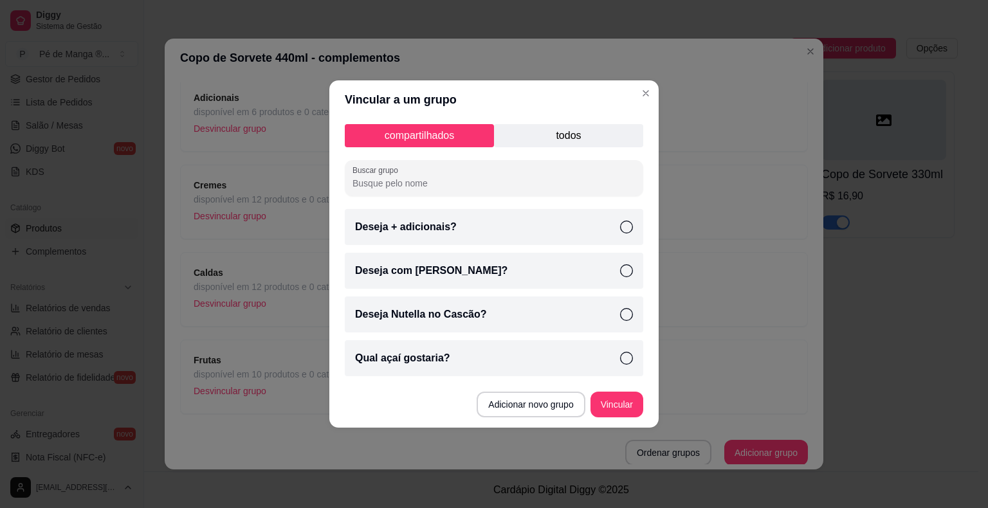
click at [559, 139] on p "todos" at bounding box center [568, 135] width 149 height 23
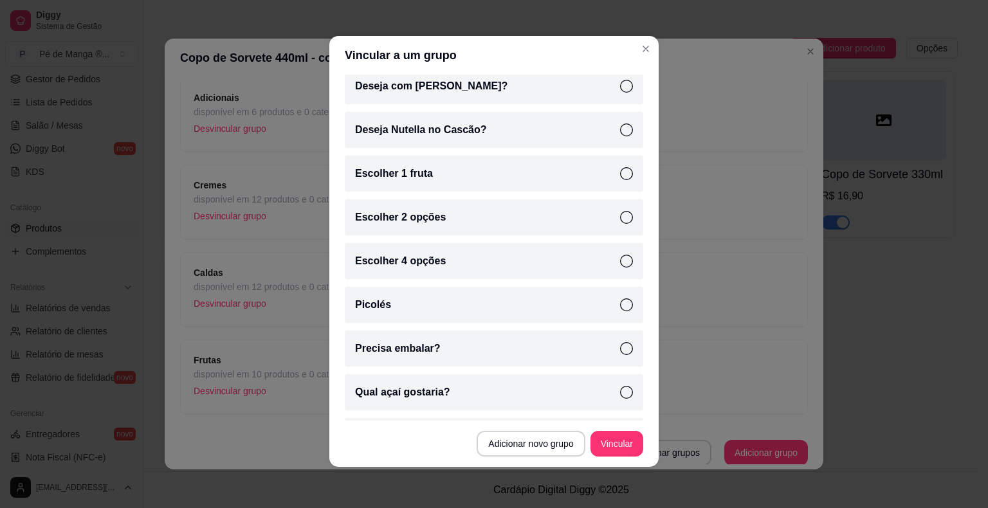
scroll to position [178, 0]
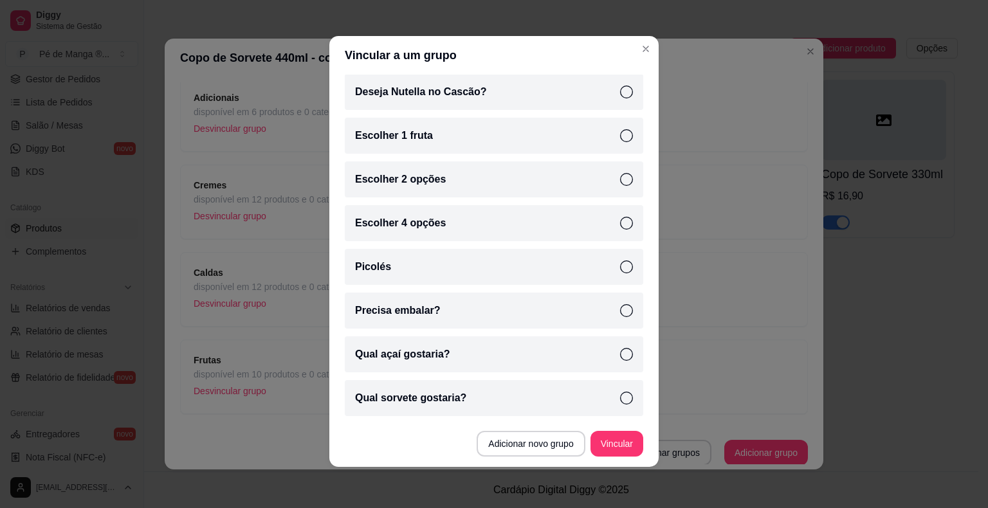
click at [620, 399] on icon at bounding box center [626, 398] width 13 height 13
click at [614, 443] on button "Vincular" at bounding box center [616, 444] width 51 height 25
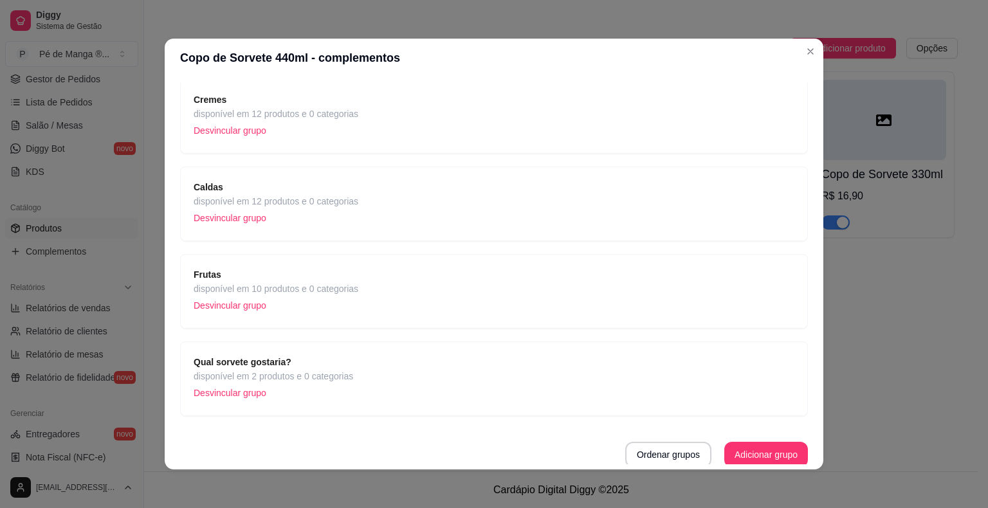
scroll to position [179, 0]
click at [682, 457] on button "Ordenar grupos" at bounding box center [668, 454] width 86 height 26
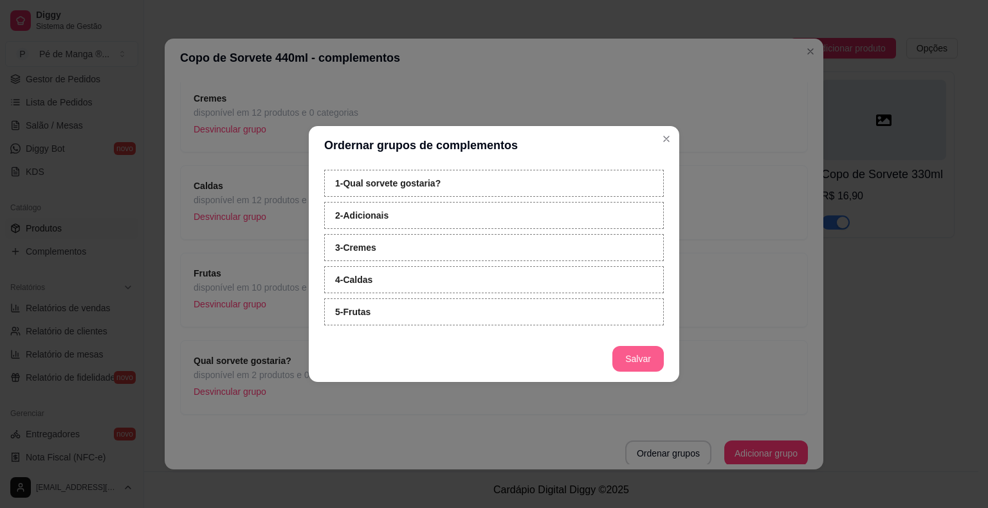
click at [632, 356] on button "Salvar" at bounding box center [637, 359] width 51 height 26
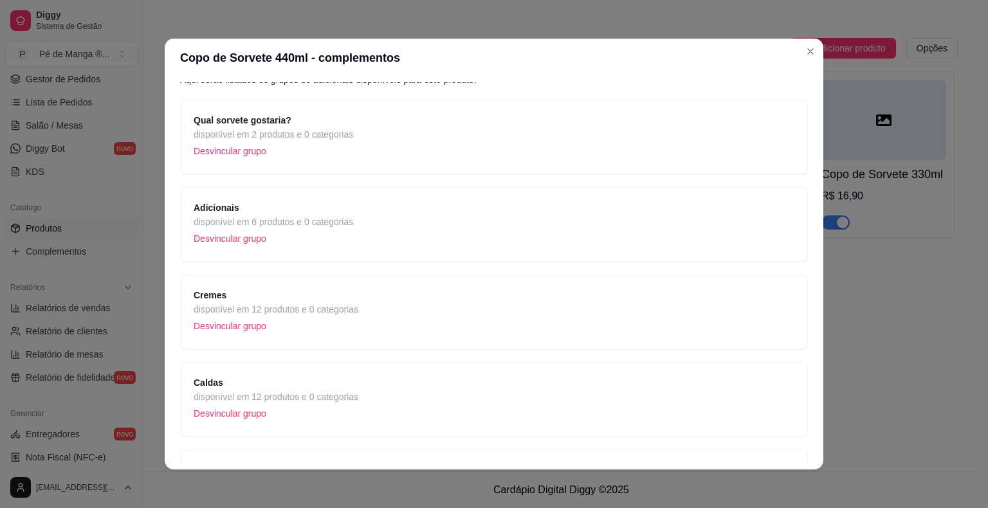
scroll to position [0, 0]
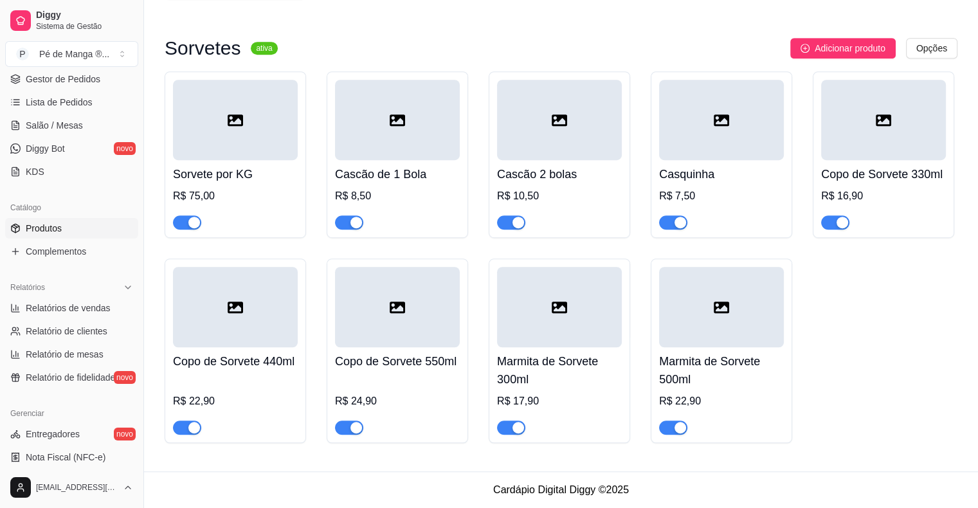
click at [430, 403] on div "R$ 24,90" at bounding box center [397, 401] width 125 height 15
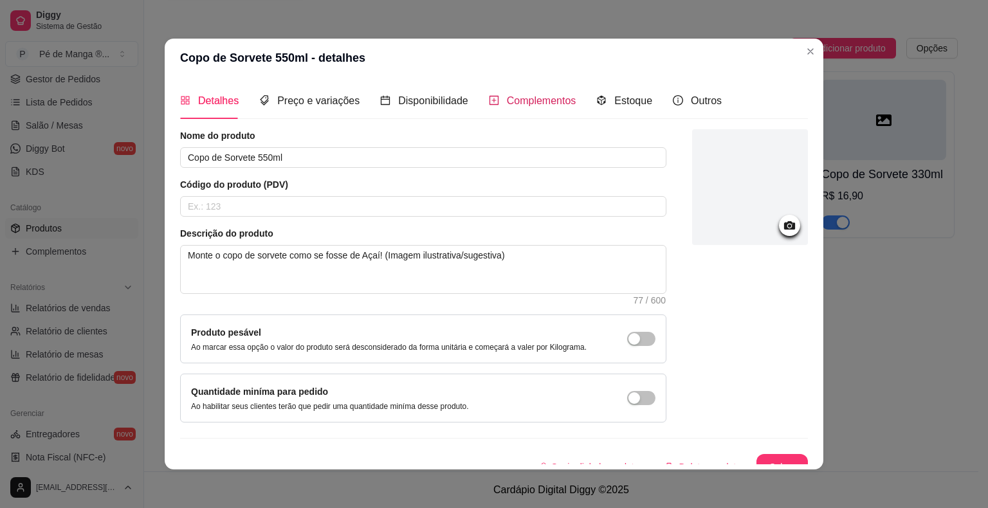
click at [526, 102] on span "Complementos" at bounding box center [541, 100] width 69 height 11
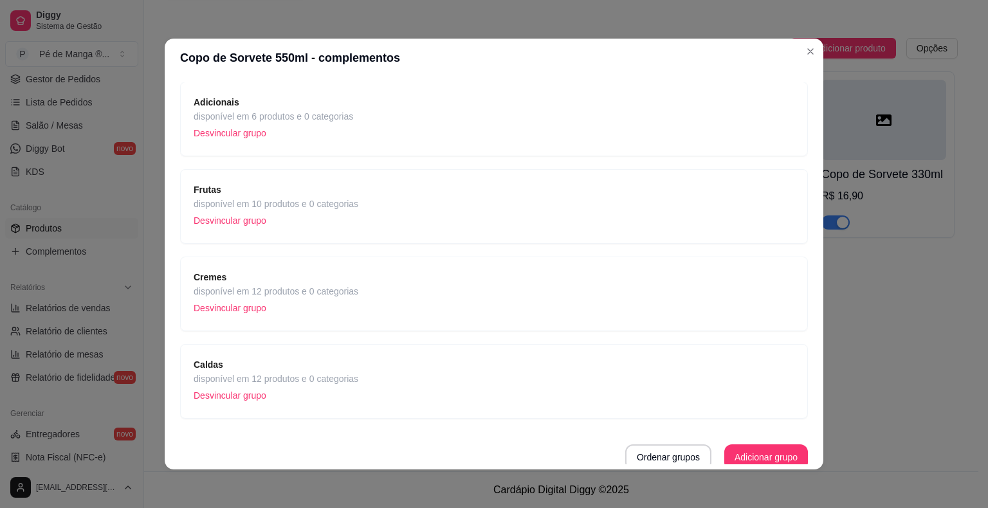
scroll to position [92, 0]
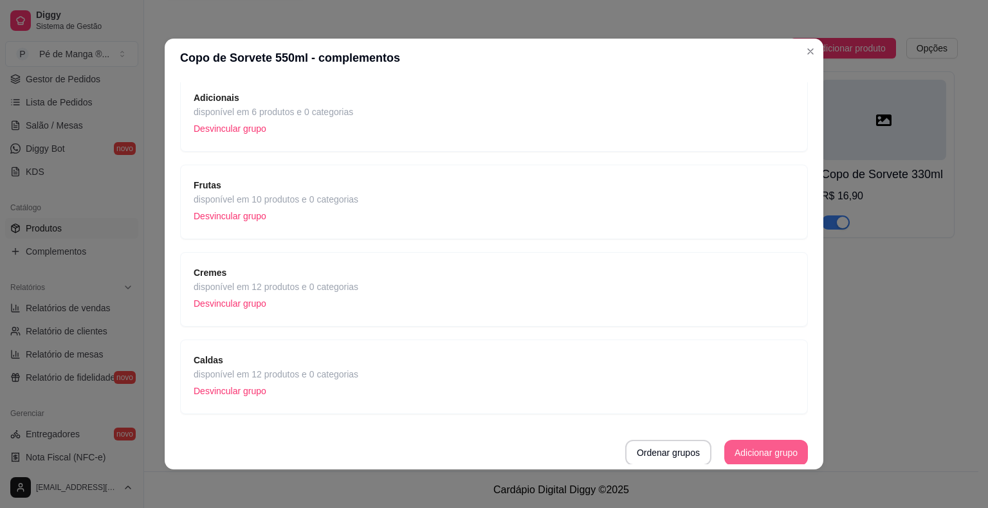
click at [751, 452] on button "Adicionar grupo" at bounding box center [766, 453] width 84 height 26
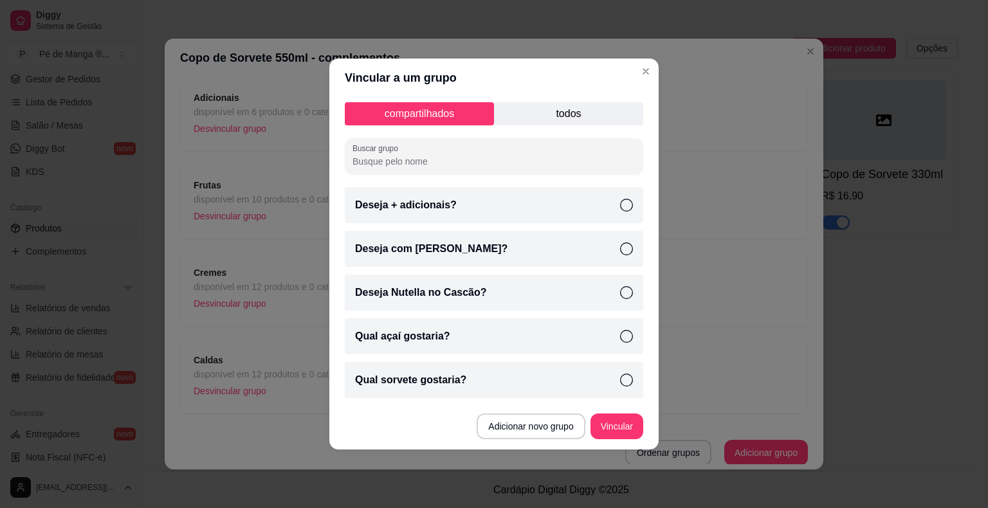
click at [632, 378] on icon at bounding box center [626, 380] width 13 height 13
click at [621, 427] on button "Vincular" at bounding box center [616, 426] width 51 height 25
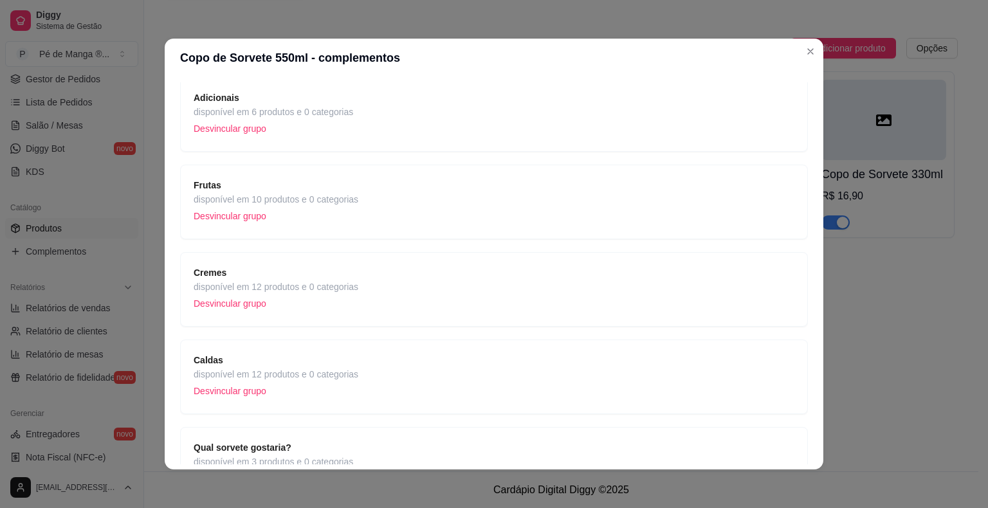
scroll to position [179, 0]
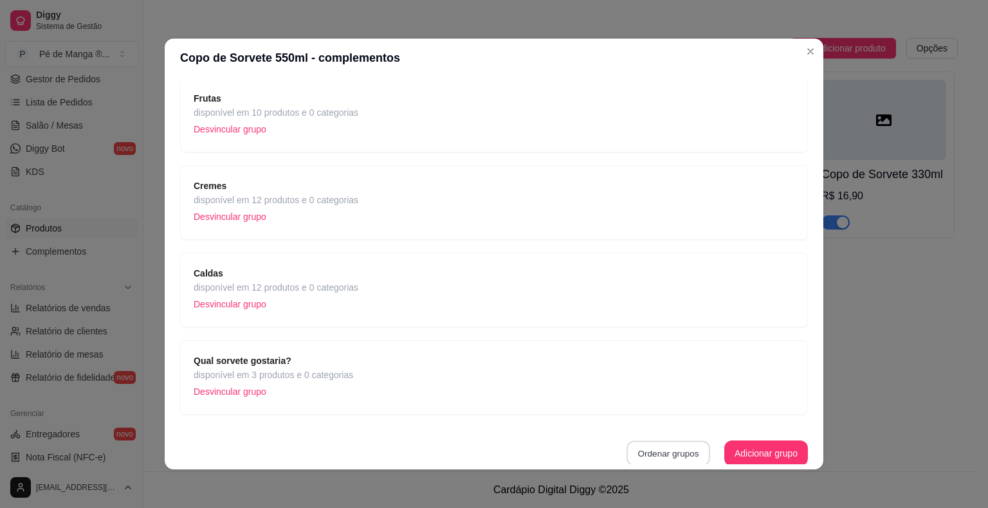
click at [664, 444] on button "Ordenar grupos" at bounding box center [668, 453] width 84 height 25
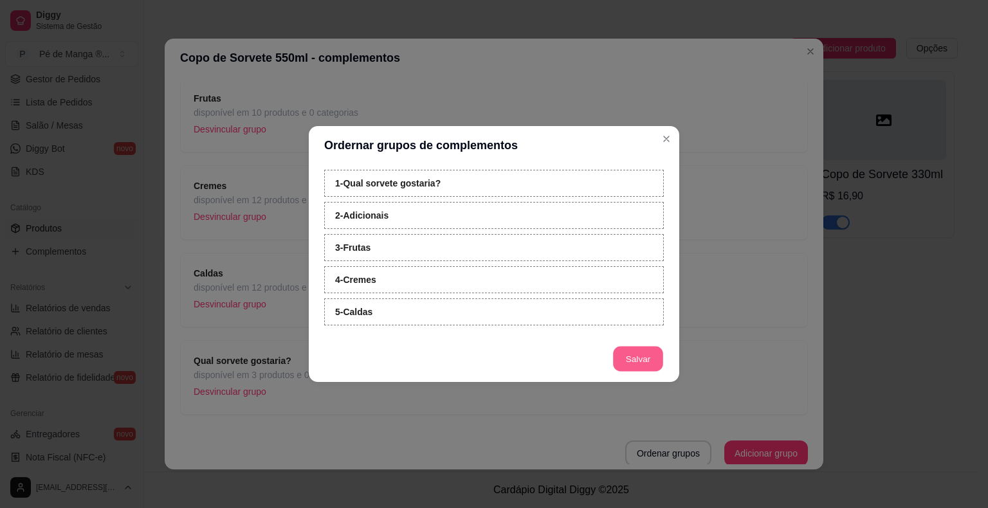
click at [640, 369] on button "Salvar" at bounding box center [638, 359] width 50 height 25
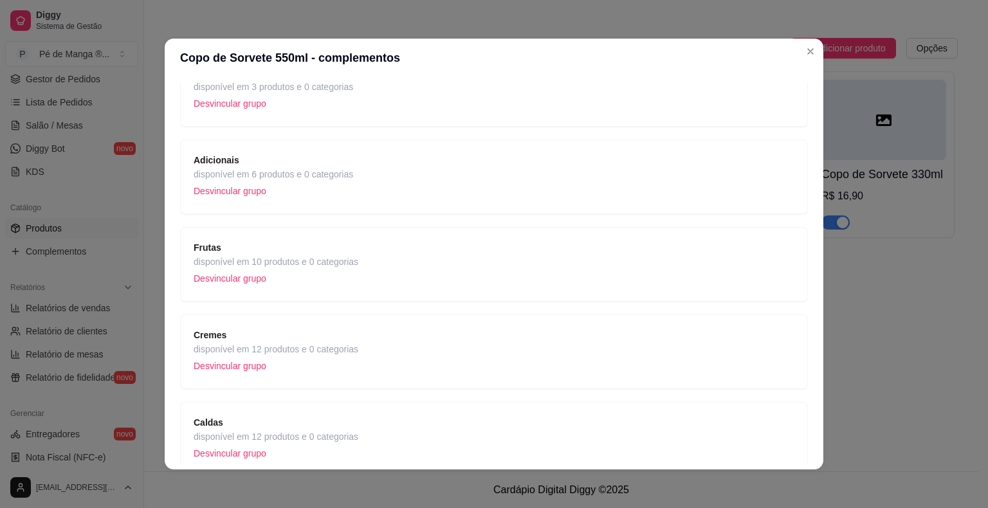
scroll to position [0, 0]
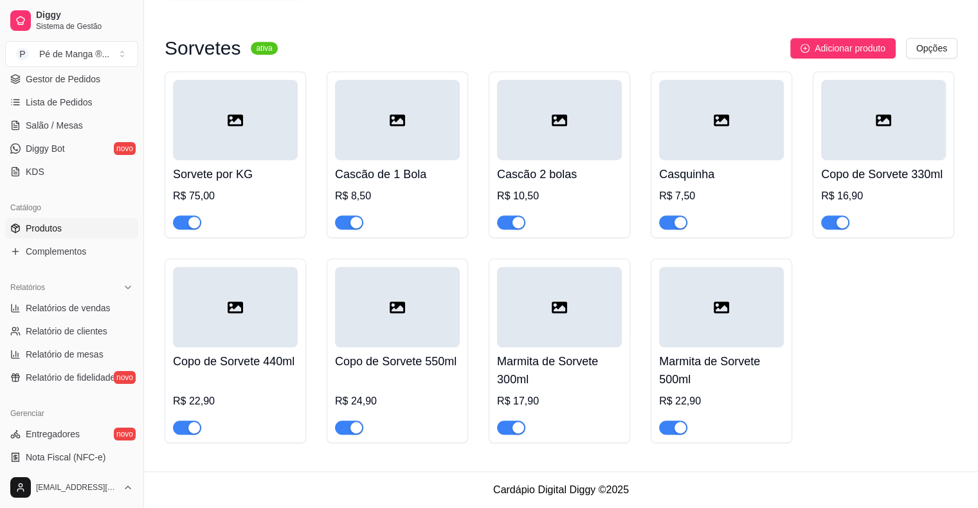
click at [590, 348] on div "Marmita de Sorvete 300ml R$ 17,90" at bounding box center [559, 390] width 125 height 87
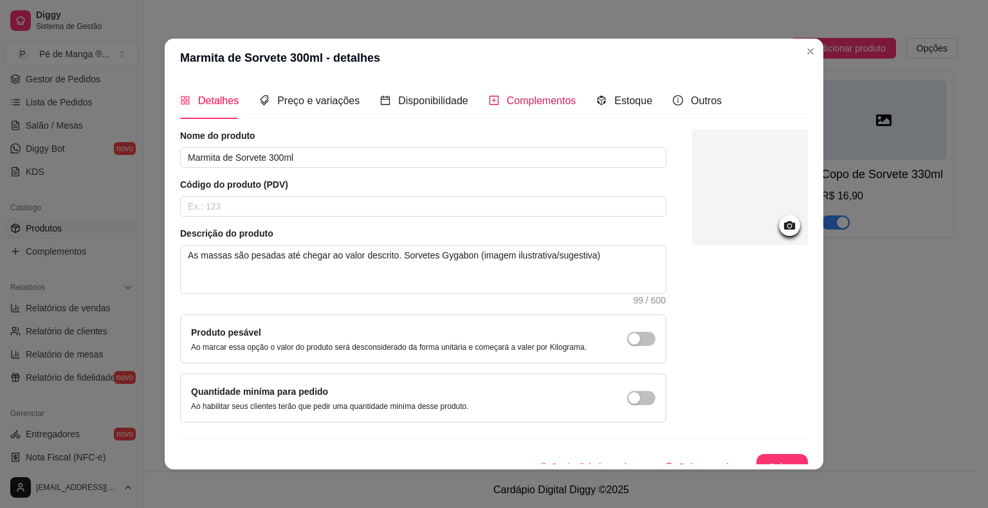
click at [543, 96] on span "Complementos" at bounding box center [541, 100] width 69 height 11
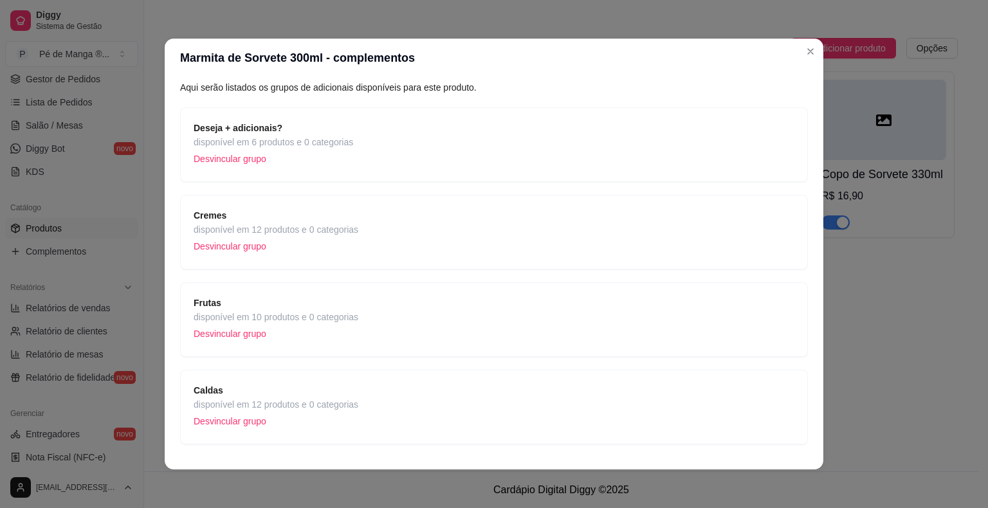
scroll to position [92, 0]
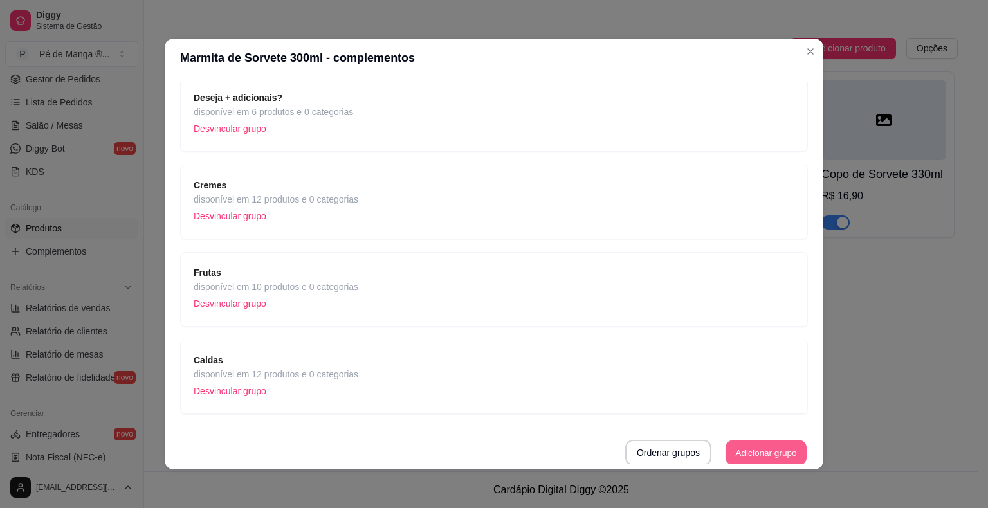
click at [750, 451] on button "Adicionar grupo" at bounding box center [766, 453] width 81 height 25
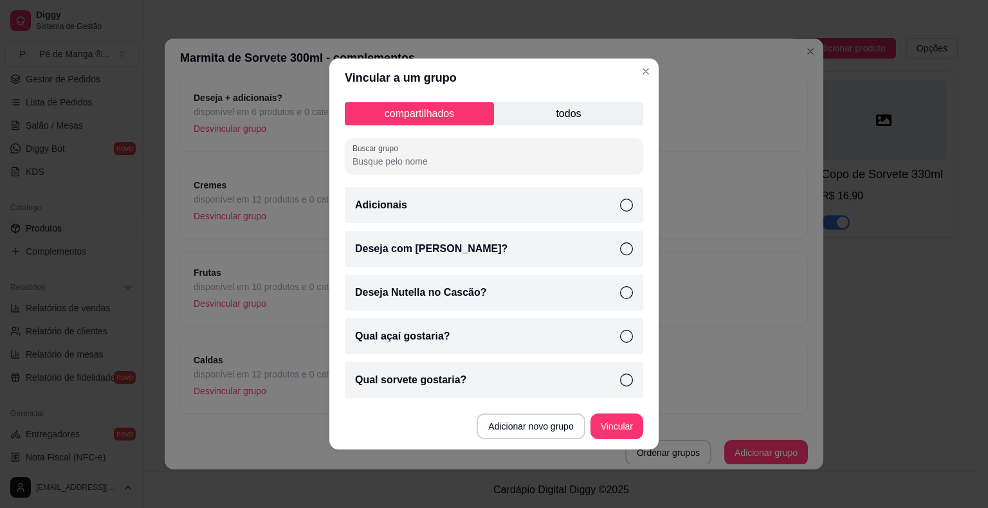
click at [628, 379] on icon at bounding box center [626, 380] width 13 height 13
click at [624, 423] on button "Vincular" at bounding box center [616, 427] width 53 height 26
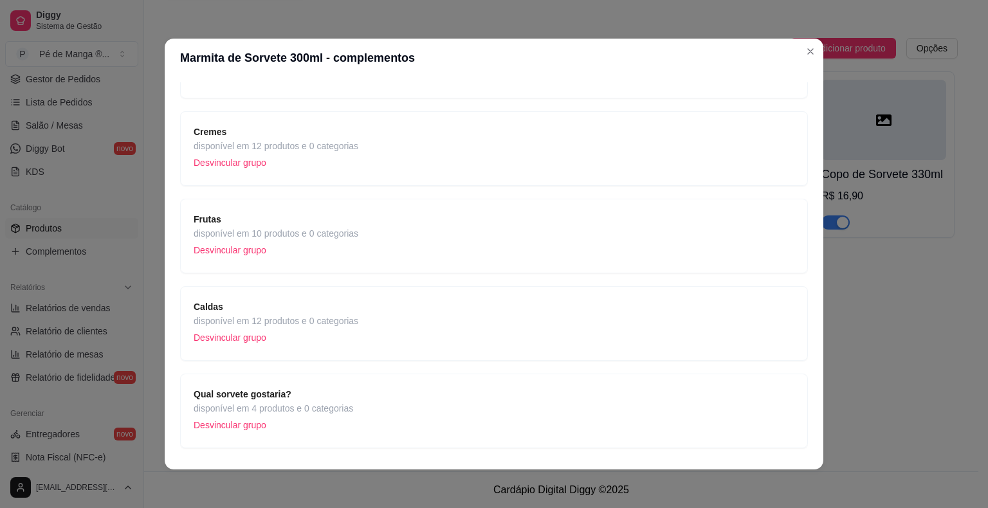
scroll to position [179, 0]
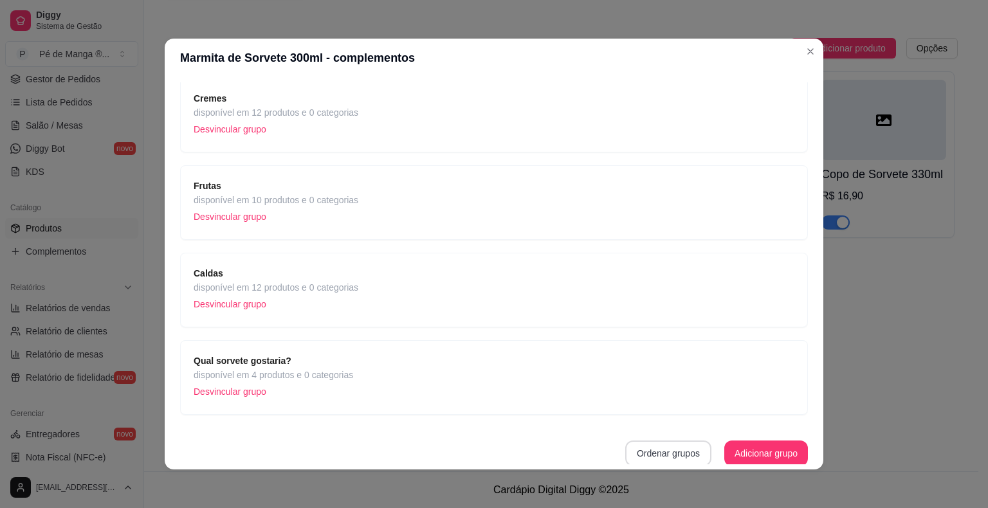
click at [670, 452] on button "Ordenar grupos" at bounding box center [668, 454] width 86 height 26
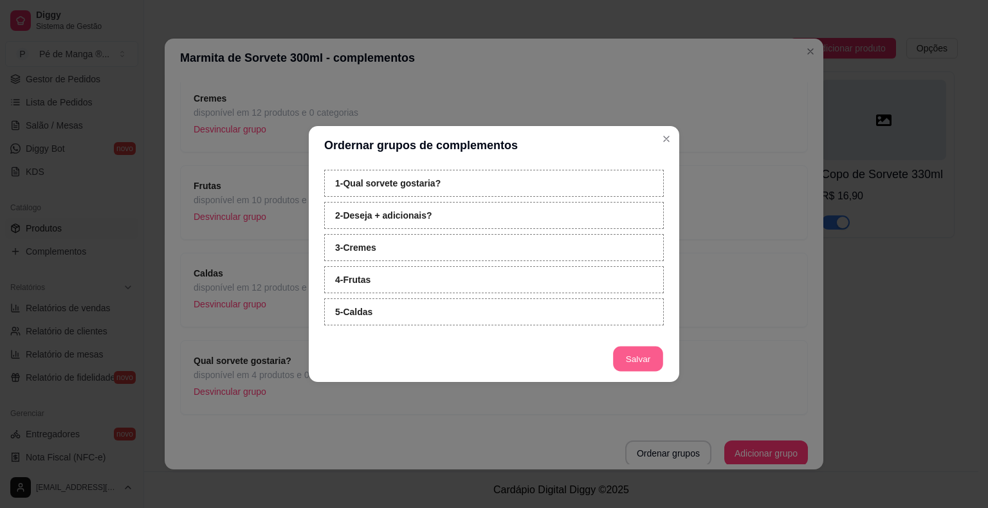
click at [646, 369] on button "Salvar" at bounding box center [638, 359] width 50 height 25
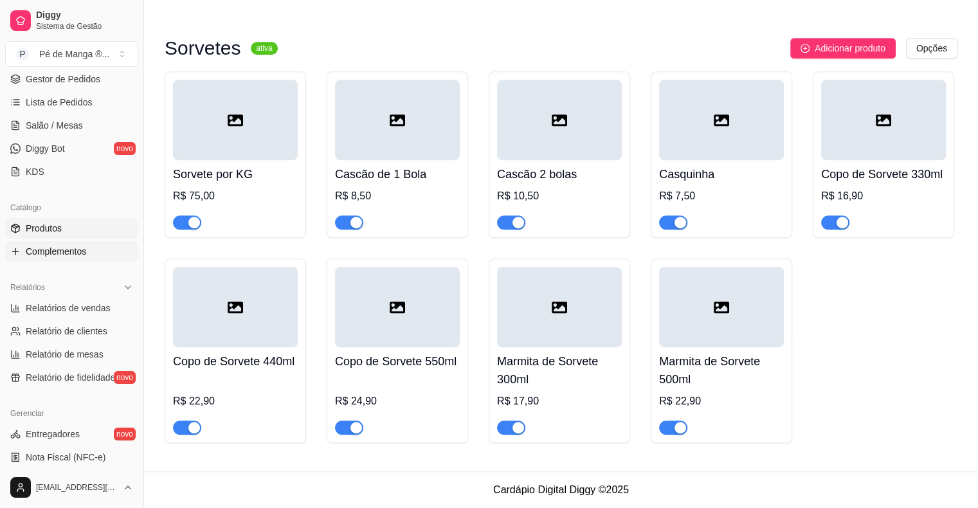
click at [68, 251] on span "Complementos" at bounding box center [56, 251] width 60 height 13
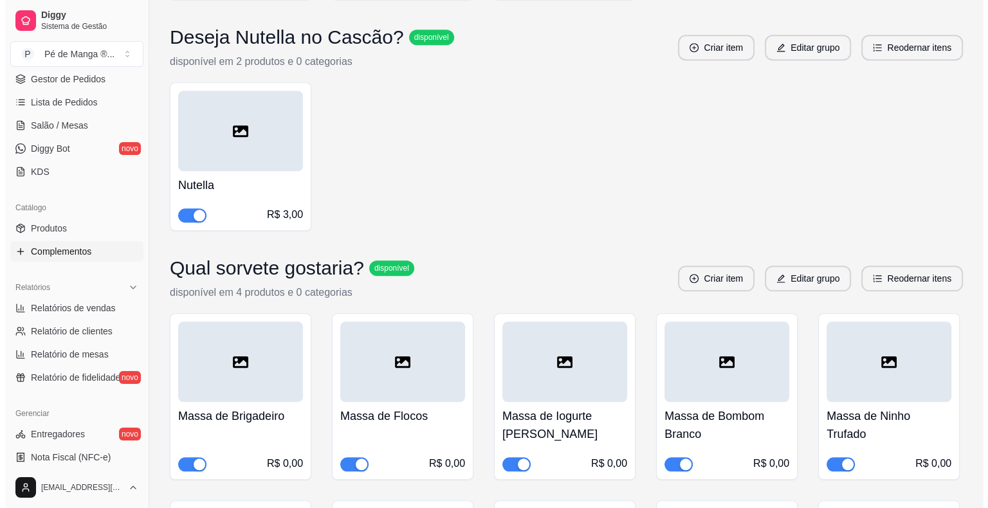
scroll to position [6160, 0]
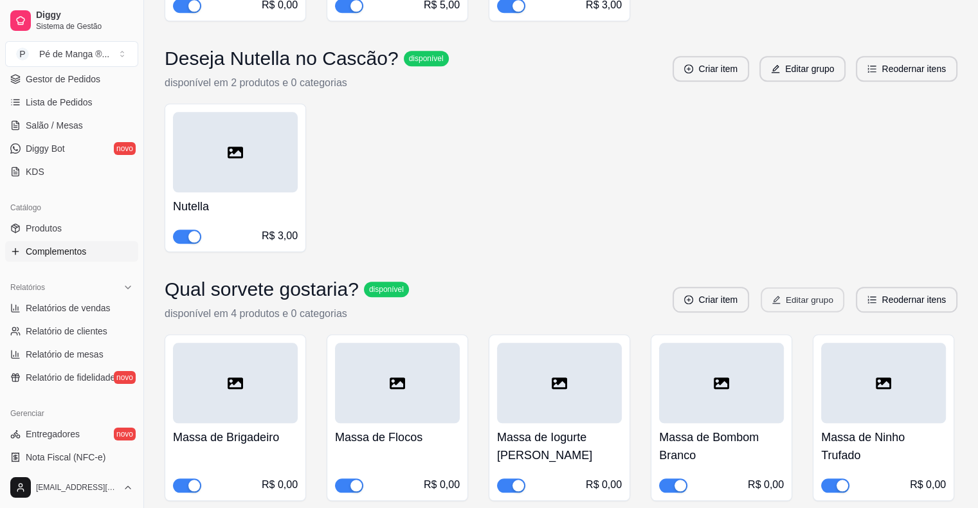
click at [823, 288] on button "Editar grupo" at bounding box center [803, 300] width 84 height 25
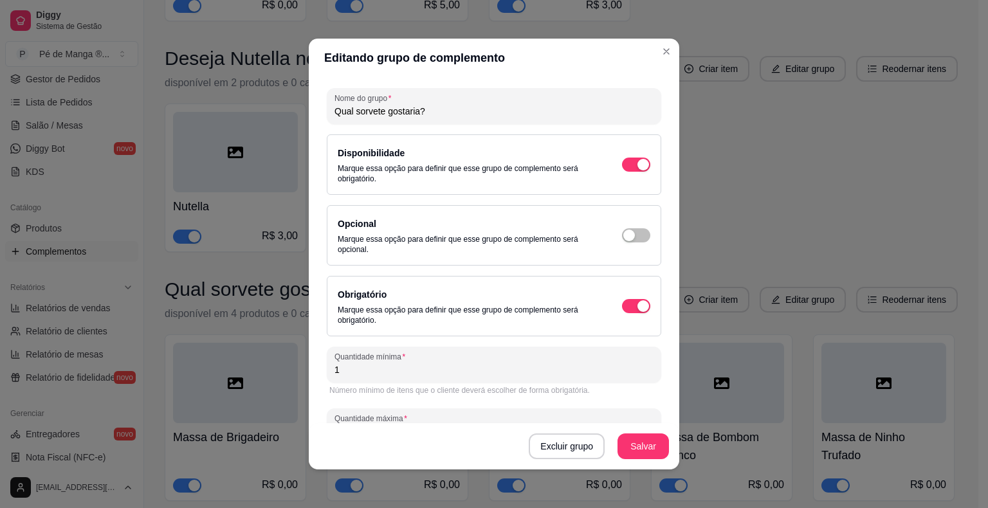
scroll to position [0, 0]
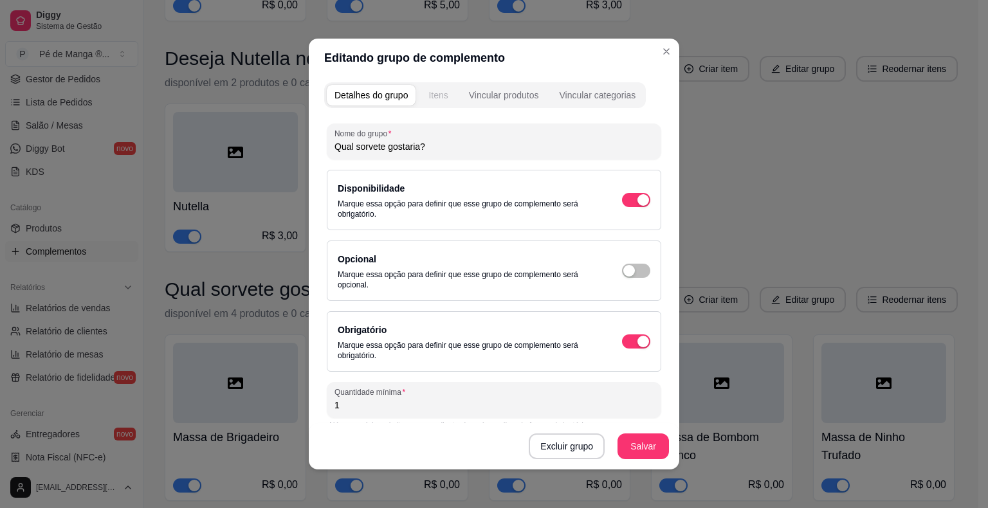
click at [444, 96] on button "Itens" at bounding box center [438, 95] width 35 height 21
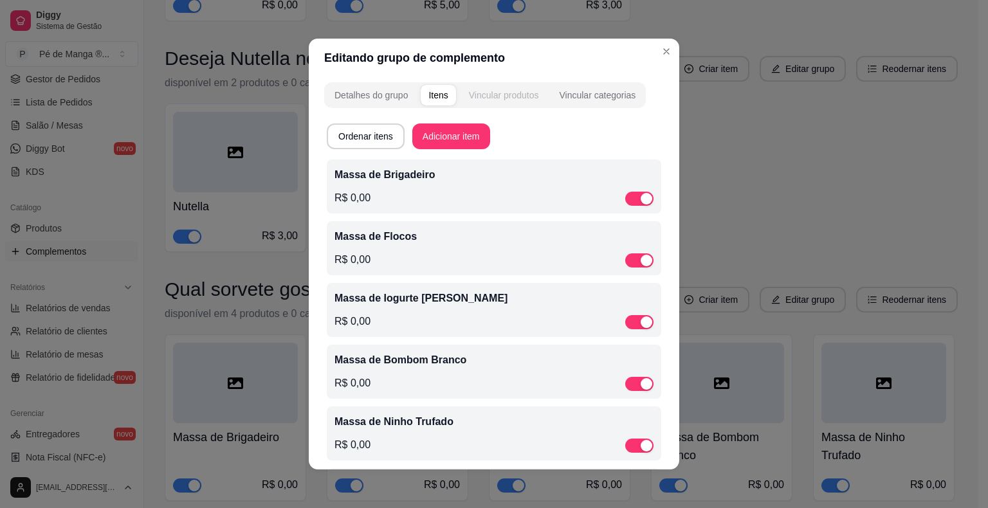
click at [479, 94] on div "Vincular produtos" at bounding box center [504, 95] width 70 height 13
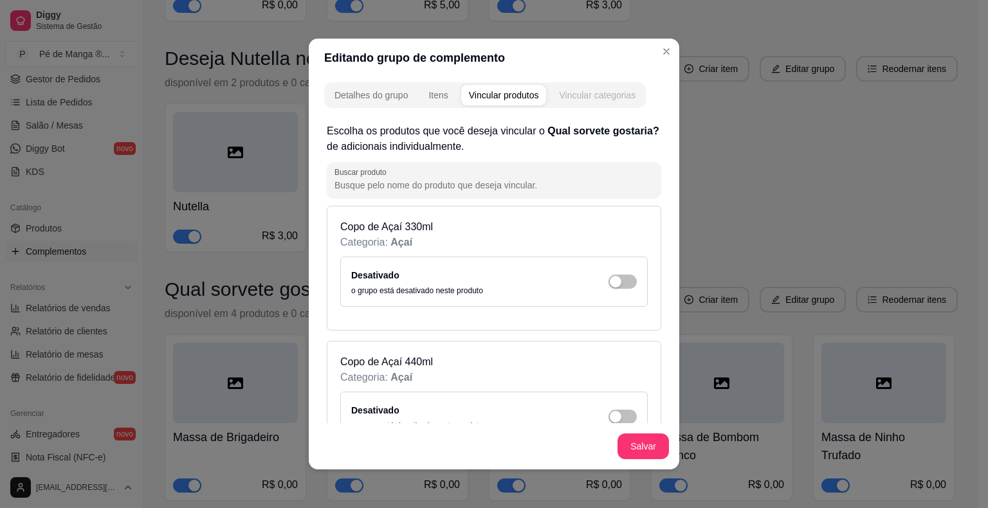
click at [596, 104] on button "Vincular categorias" at bounding box center [597, 95] width 92 height 21
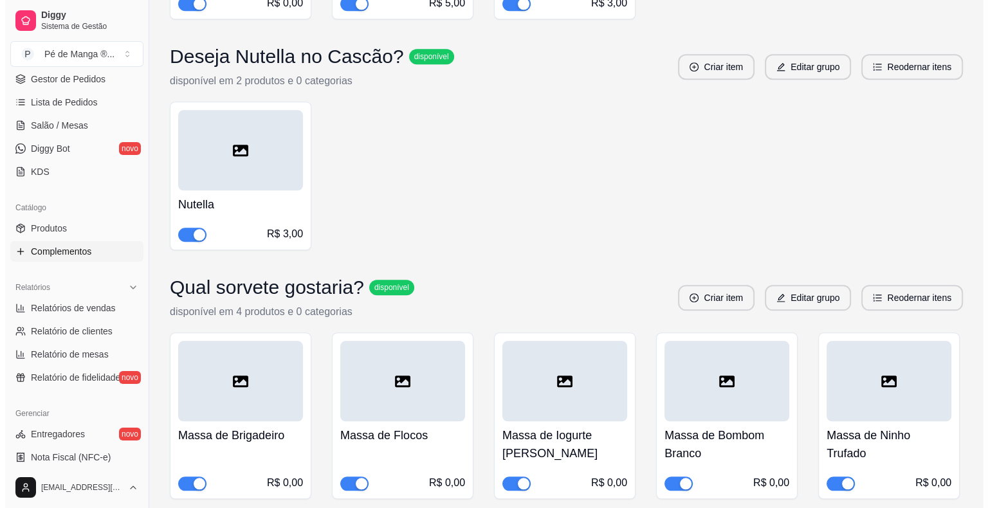
scroll to position [6160, 0]
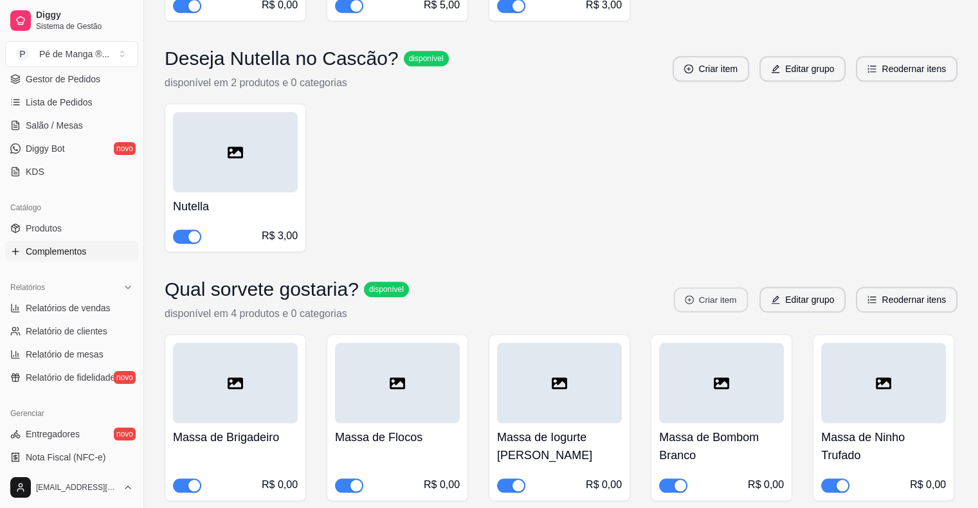
click at [729, 288] on button "Criar item" at bounding box center [711, 300] width 74 height 25
click at [831, 287] on button "Editar grupo" at bounding box center [803, 300] width 86 height 26
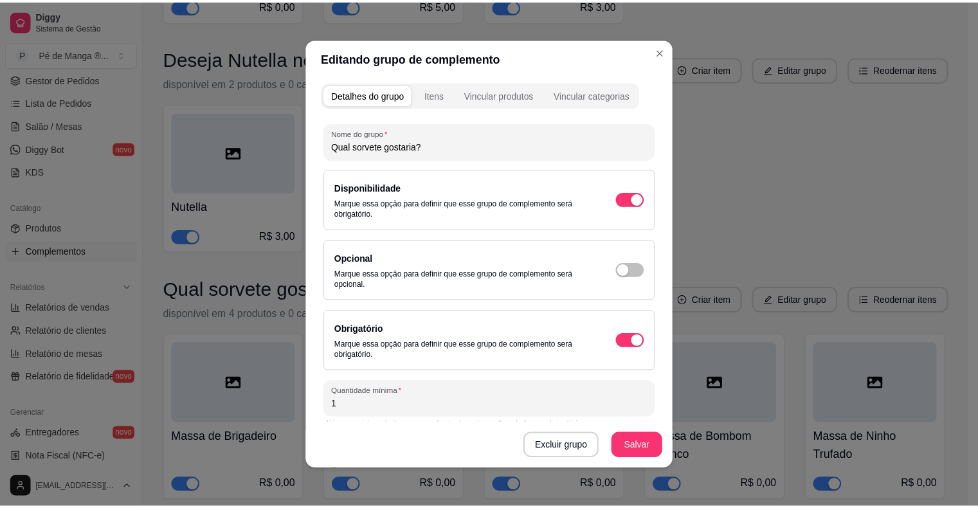
scroll to position [0, 0]
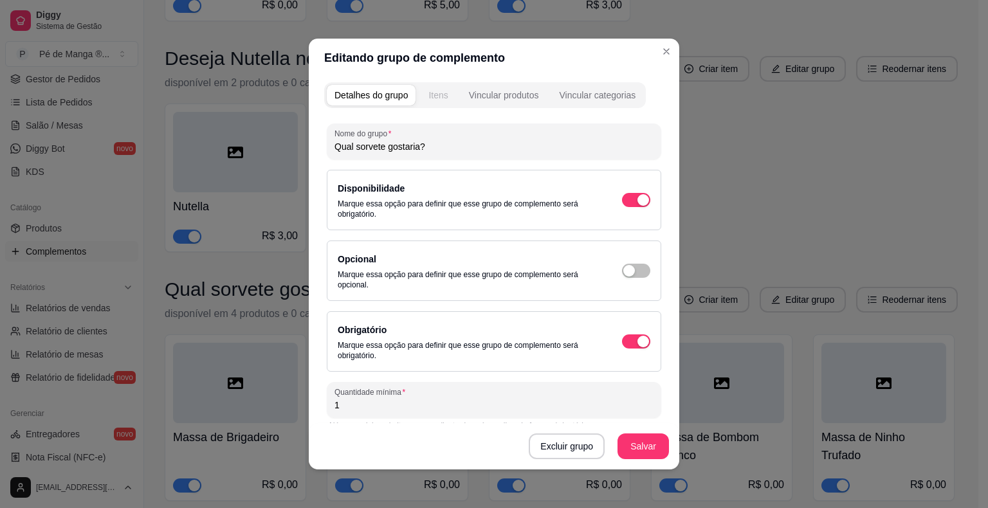
click at [435, 102] on button "Itens" at bounding box center [438, 95] width 35 height 21
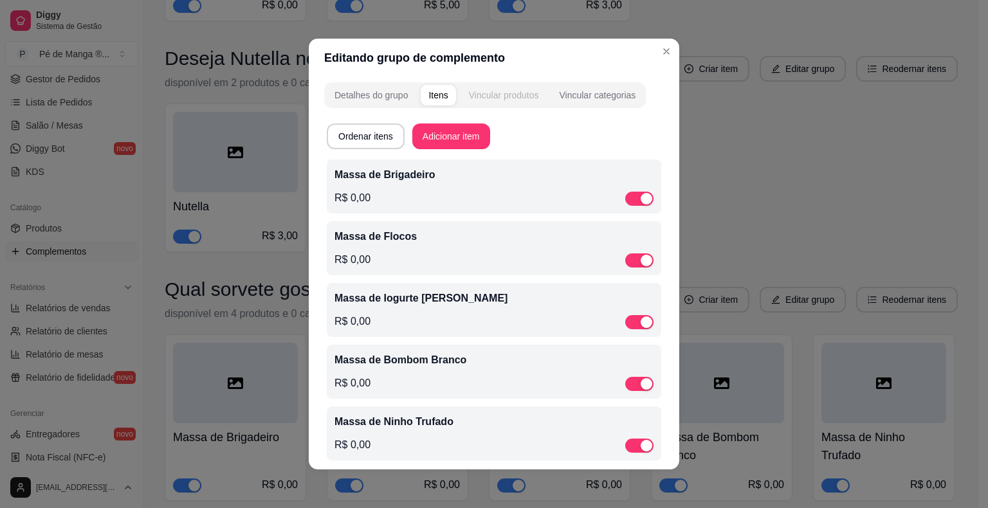
click at [492, 96] on div "Vincular produtos" at bounding box center [504, 95] width 70 height 13
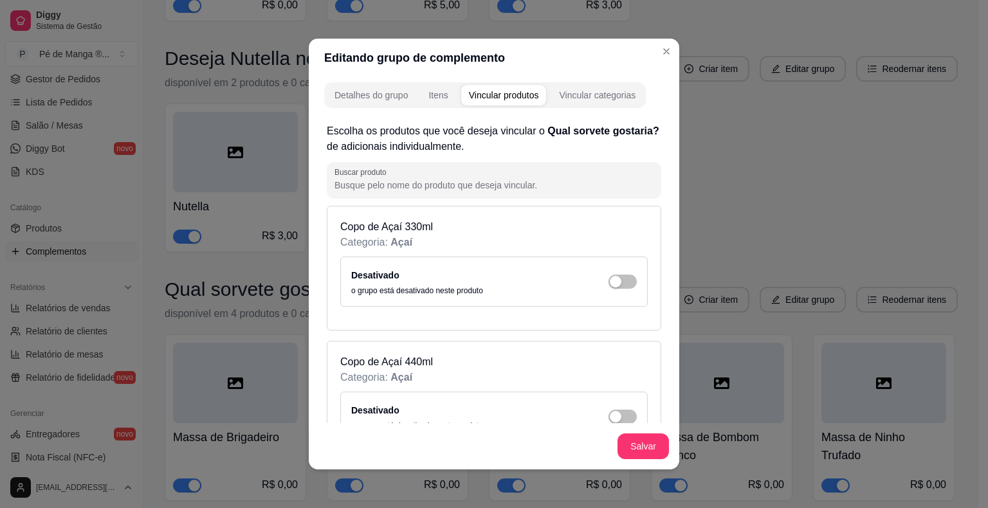
click at [566, 108] on div "Detalhes do grupo Itens Vincular produtos Vincular categorias Escolha os produt…" at bounding box center [494, 273] width 370 height 392
click at [651, 54] on header "Editando grupo de complemento" at bounding box center [494, 58] width 370 height 39
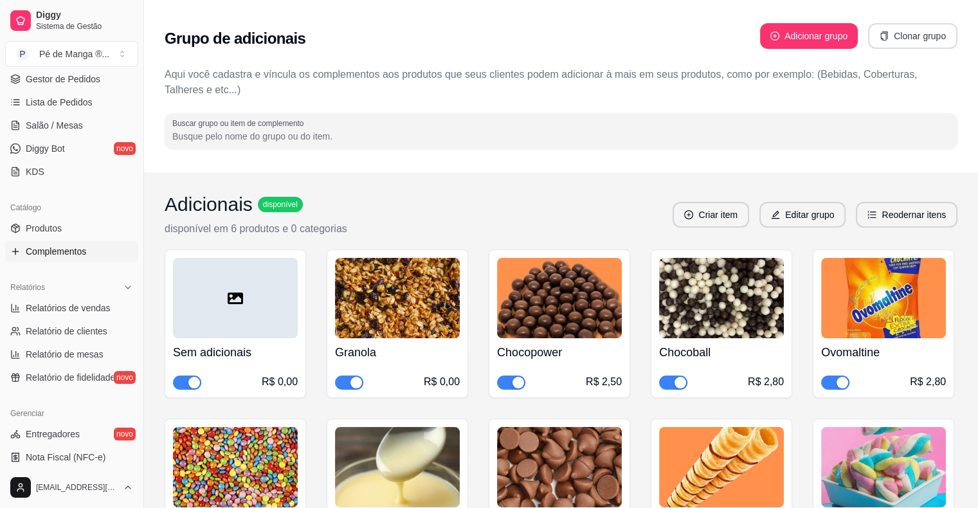
click at [915, 40] on button "Clonar grupo" at bounding box center [912, 36] width 89 height 26
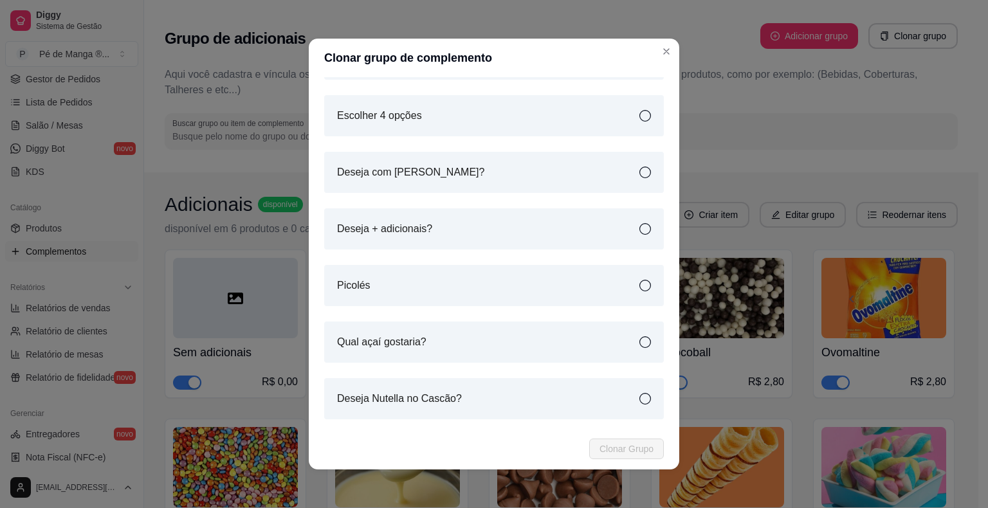
scroll to position [510, 0]
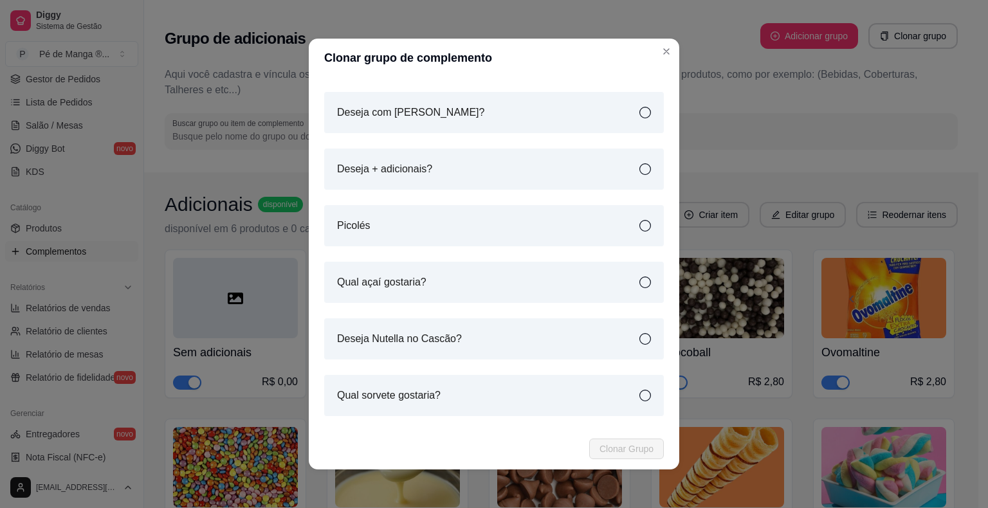
click at [619, 393] on div "Qual sorvete gostaria?" at bounding box center [494, 395] width 340 height 41
click at [623, 452] on span "Clonar Grupo" at bounding box center [626, 449] width 54 height 14
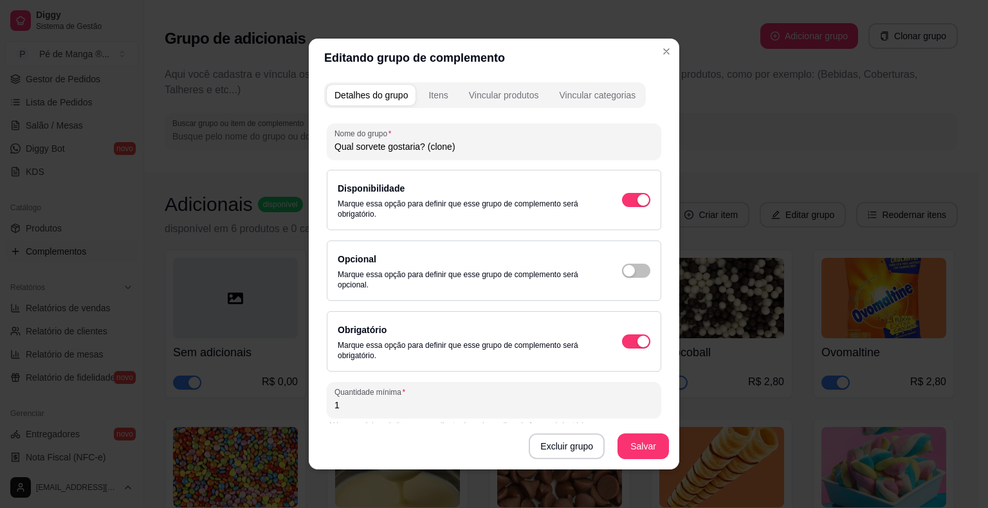
drag, startPoint x: 419, startPoint y: 149, endPoint x: 312, endPoint y: 167, distance: 108.9
click at [311, 166] on div "Detalhes do grupo Itens Vincular produtos Vincular categorias Nome do grupo Qua…" at bounding box center [494, 273] width 370 height 392
drag, startPoint x: 476, startPoint y: 146, endPoint x: 438, endPoint y: 152, distance: 38.4
click at [438, 151] on input "Pode escolher até 3 massas (clone)" at bounding box center [493, 146] width 319 height 13
click at [414, 147] on input "Pode escolher até 3 massas." at bounding box center [493, 146] width 319 height 13
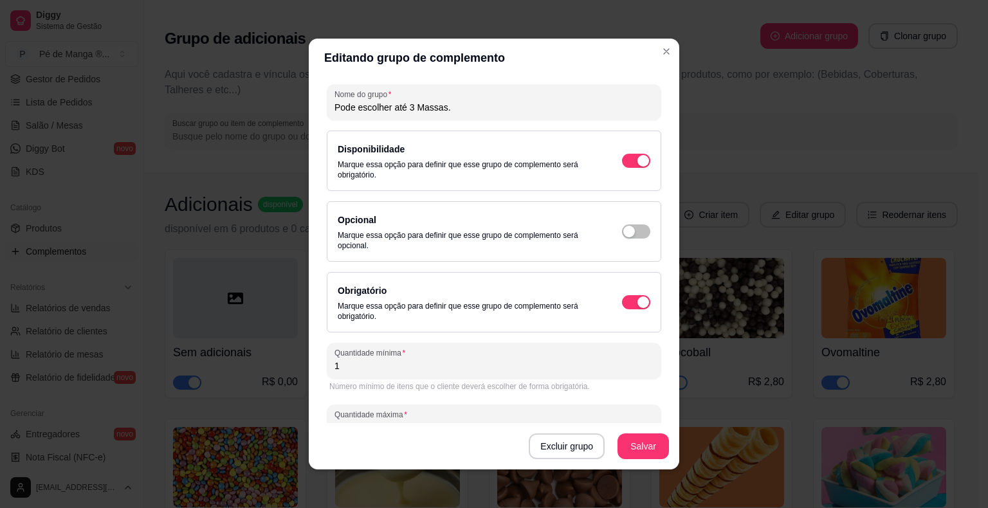
scroll to position [78, 0]
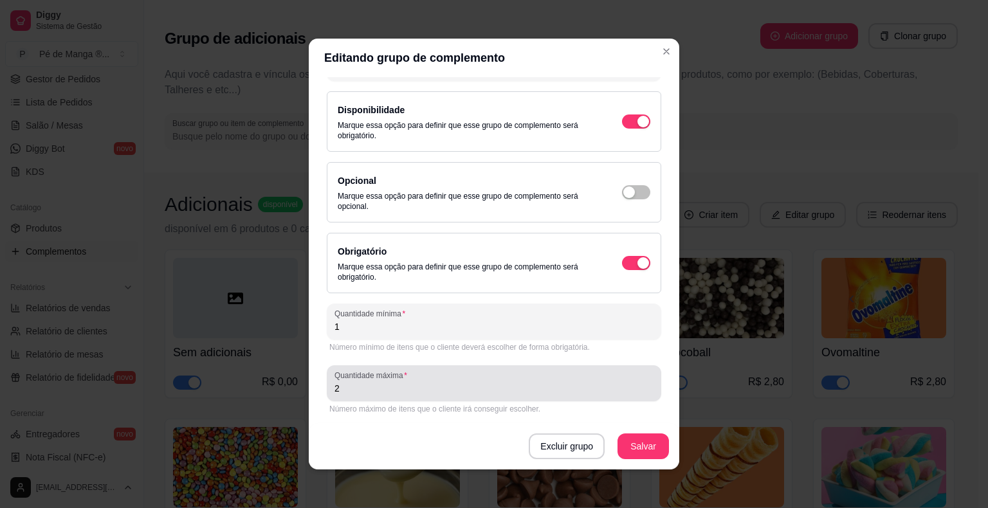
click at [524, 396] on div "Quantidade máxima 2" at bounding box center [494, 383] width 334 height 36
drag, startPoint x: 442, startPoint y: 386, endPoint x: 304, endPoint y: 380, distance: 138.4
click at [309, 380] on div "Detalhes do grupo Itens Vincular produtos Vincular categorias Nome do grupo Pod…" at bounding box center [494, 273] width 370 height 392
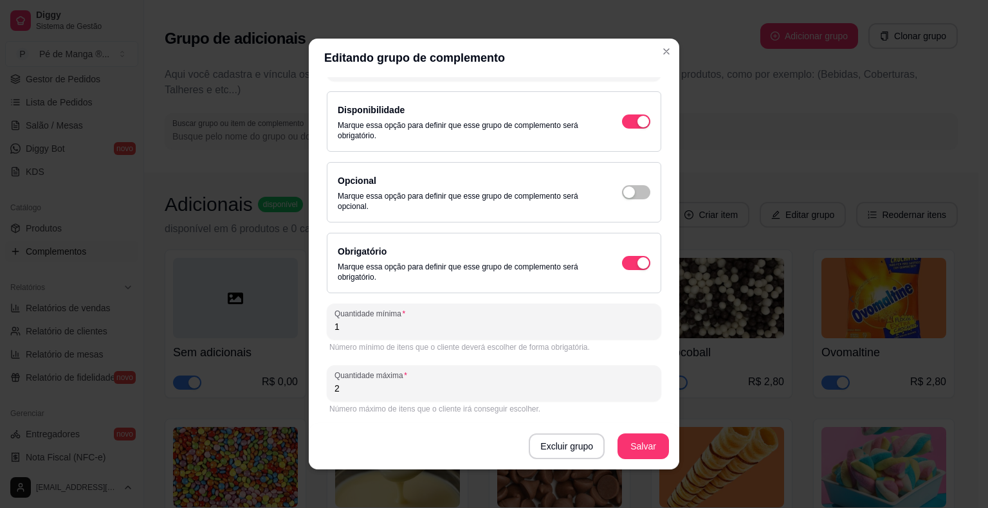
drag, startPoint x: 374, startPoint y: 389, endPoint x: 277, endPoint y: 394, distance: 97.2
click at [277, 394] on div "Editando grupo de complemento Detalhes do grupo Itens Vincular produtos Vincula…" at bounding box center [494, 254] width 988 height 508
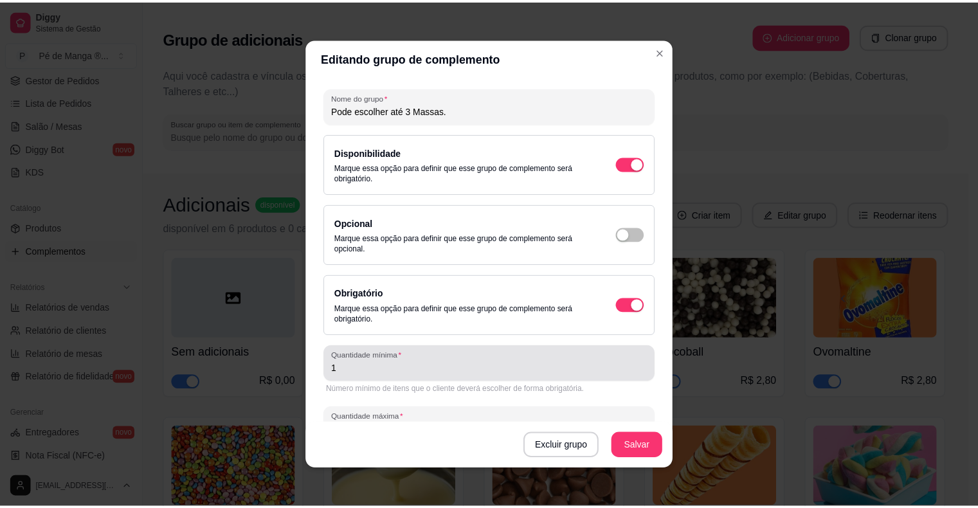
scroll to position [0, 0]
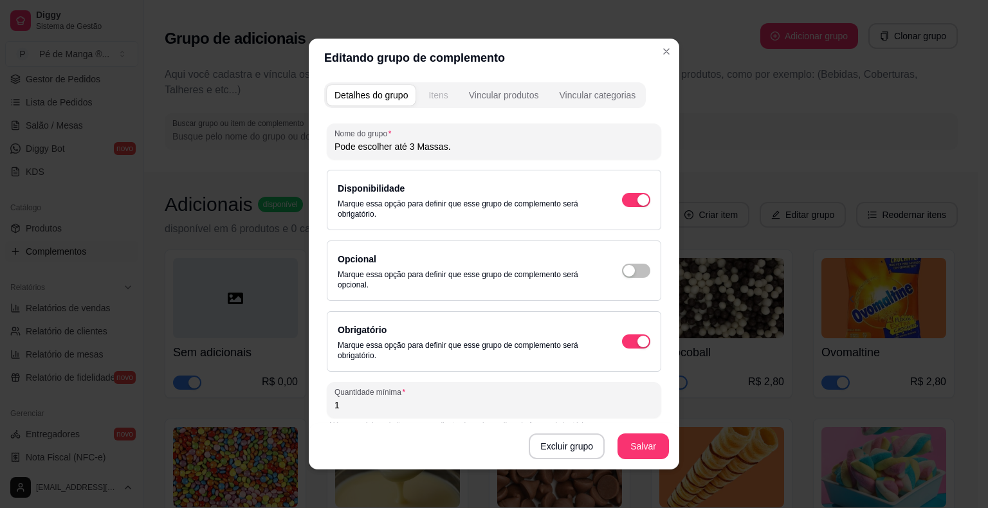
click at [435, 91] on div "Itens" at bounding box center [437, 95] width 19 height 13
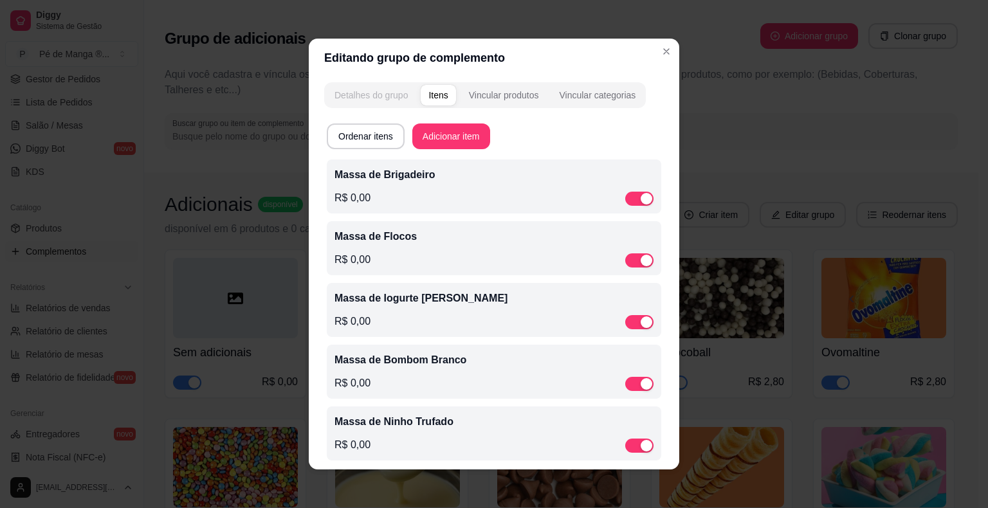
click at [373, 86] on button "Detalhes do grupo" at bounding box center [371, 95] width 89 height 21
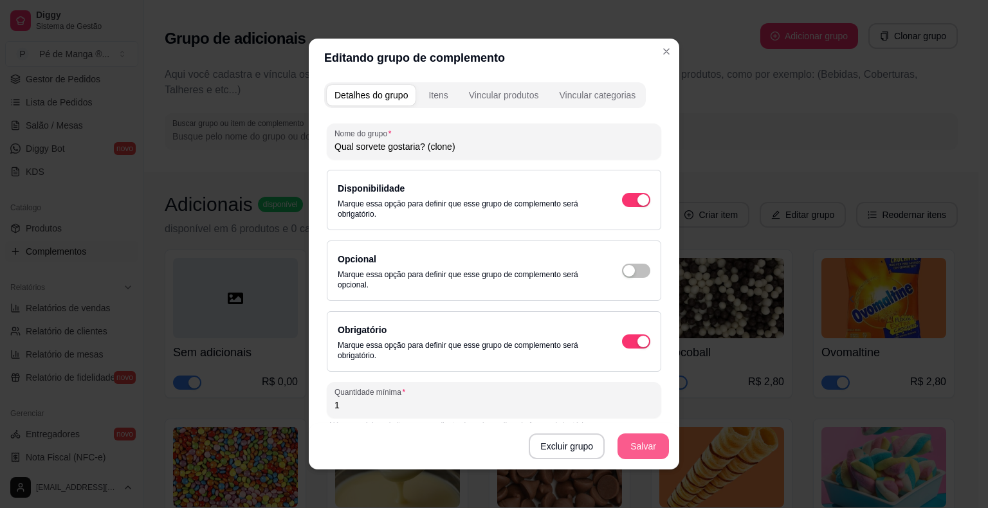
click at [648, 453] on button "Salvar" at bounding box center [642, 447] width 51 height 26
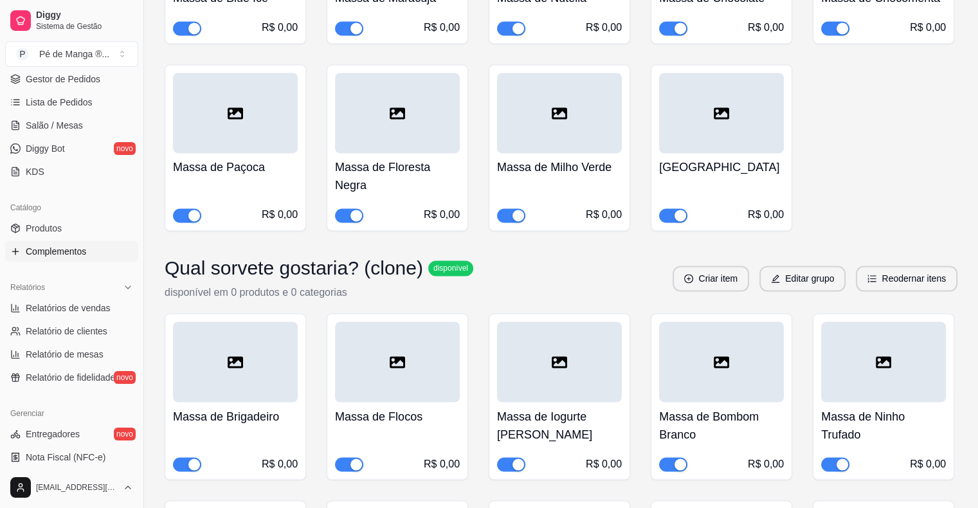
scroll to position [6934, 0]
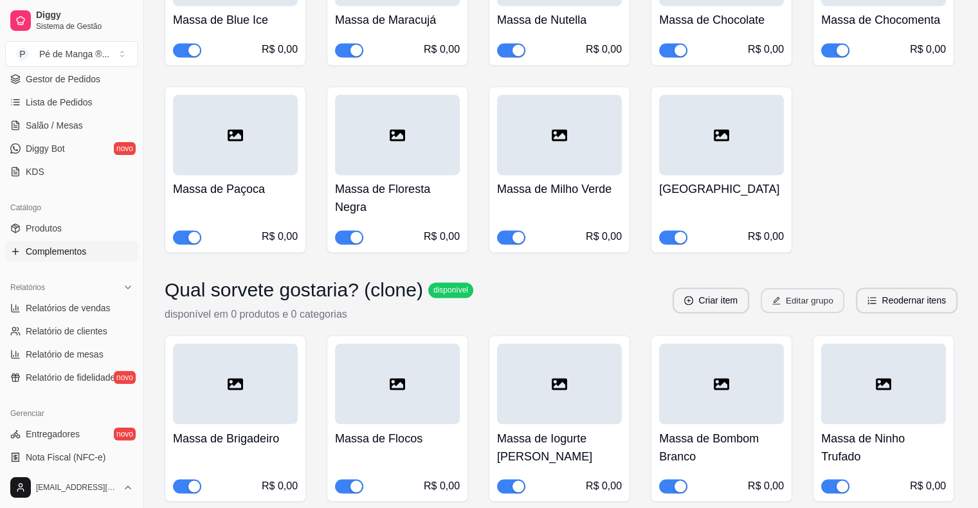
click at [788, 288] on button "Editar grupo" at bounding box center [803, 300] width 84 height 25
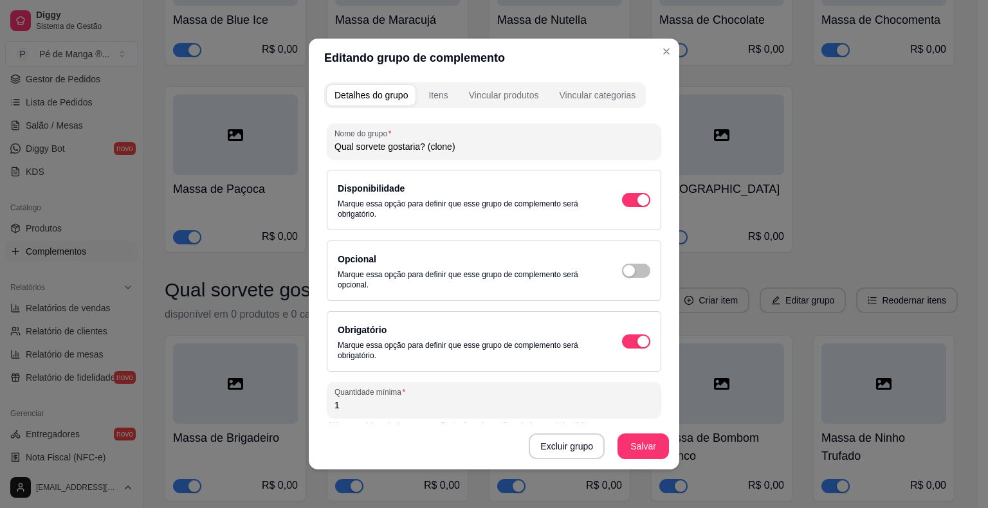
drag, startPoint x: 450, startPoint y: 148, endPoint x: 224, endPoint y: 168, distance: 226.6
click at [226, 167] on div "Editando grupo de complemento Detalhes do grupo Itens Vincular produtos Vincula…" at bounding box center [494, 254] width 988 height 508
click at [640, 462] on div "Excluir grupo Salvar" at bounding box center [494, 446] width 370 height 46
click at [635, 449] on button "Salvar" at bounding box center [643, 446] width 50 height 25
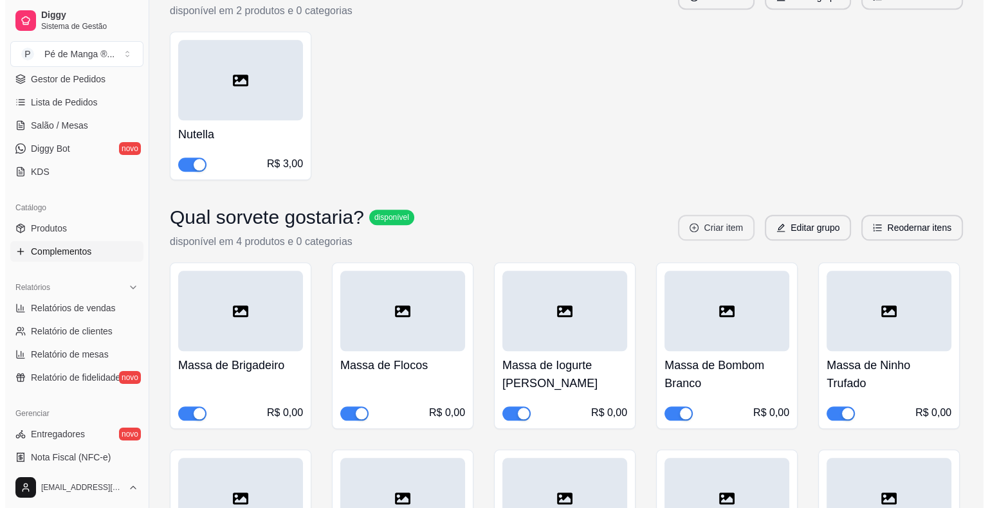
scroll to position [6226, 0]
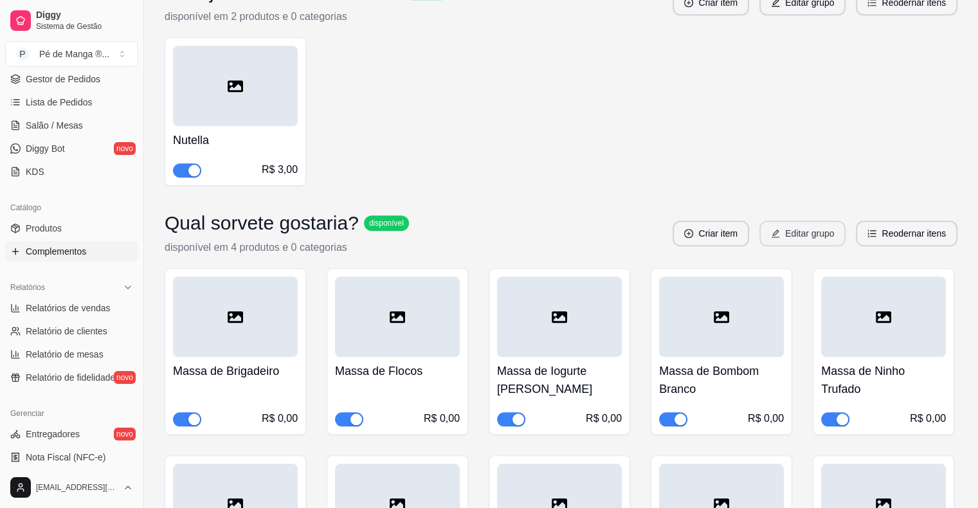
click at [799, 221] on button "Editar grupo" at bounding box center [803, 234] width 86 height 26
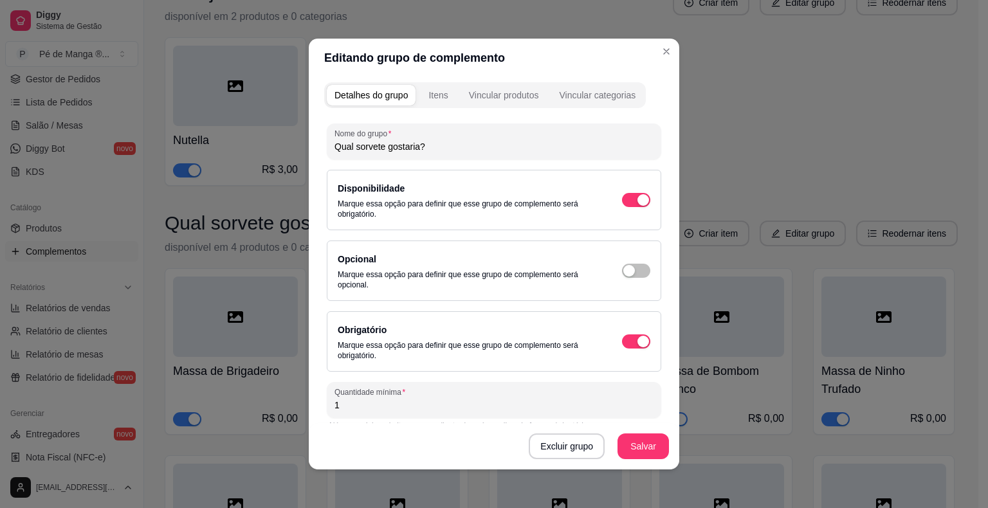
drag, startPoint x: 436, startPoint y: 145, endPoint x: 161, endPoint y: 147, distance: 275.3
click at [162, 146] on div "Editando grupo de complemento Detalhes do grupo Itens Vincular produtos Vincula…" at bounding box center [494, 254] width 988 height 508
click at [404, 147] on input "Pode escolher 2 Massas." at bounding box center [493, 146] width 319 height 13
click at [392, 145] on input "Pode escolher 2 massas." at bounding box center [493, 146] width 319 height 13
click at [384, 146] on input "Pode escolher 2 massas." at bounding box center [493, 146] width 319 height 13
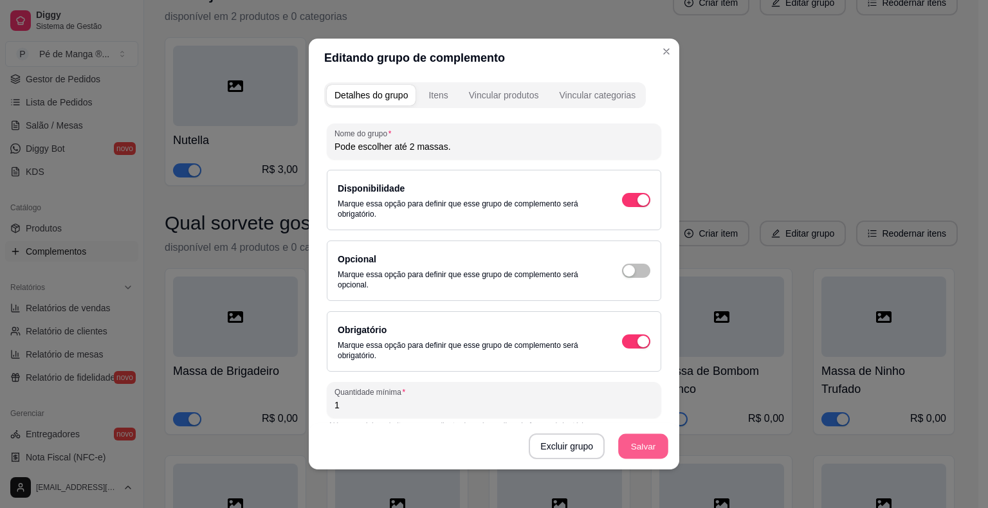
click at [643, 449] on button "Salvar" at bounding box center [643, 446] width 50 height 25
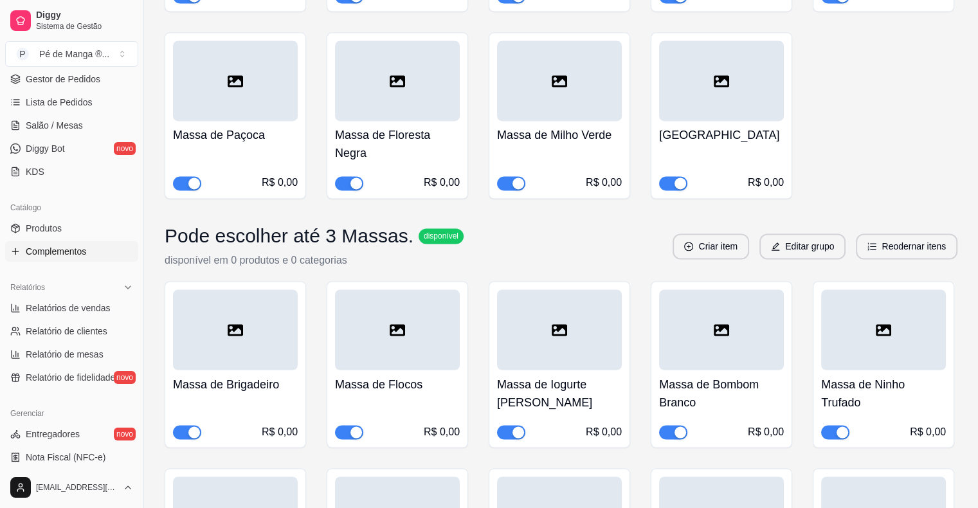
scroll to position [6998, 0]
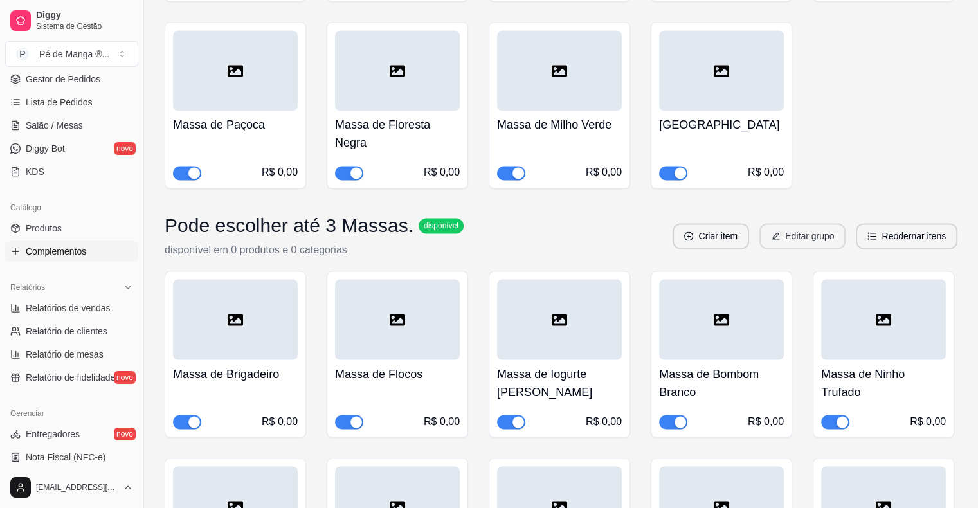
click at [772, 223] on button "Editar grupo" at bounding box center [803, 236] width 86 height 26
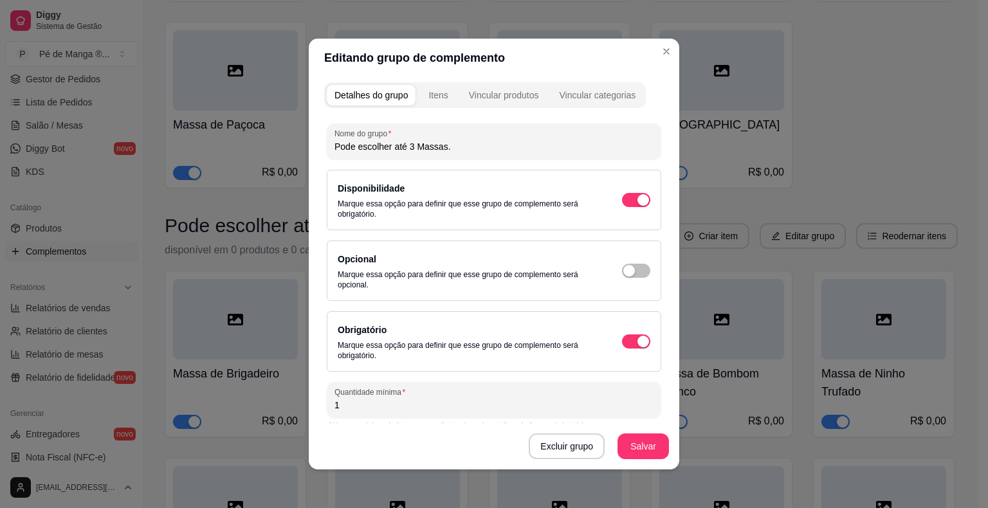
click at [415, 148] on input "Pode escolher até 3 Massas." at bounding box center [493, 146] width 319 height 13
click at [419, 152] on input "Pode escolher até 3 Massas." at bounding box center [493, 146] width 319 height 13
click at [623, 436] on button "Salvar" at bounding box center [643, 446] width 50 height 25
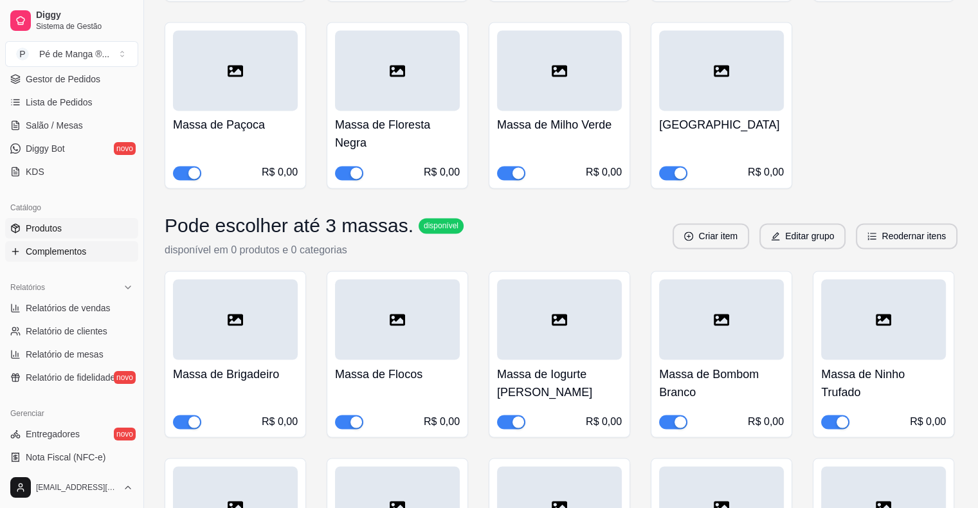
click at [70, 220] on link "Produtos" at bounding box center [71, 228] width 133 height 21
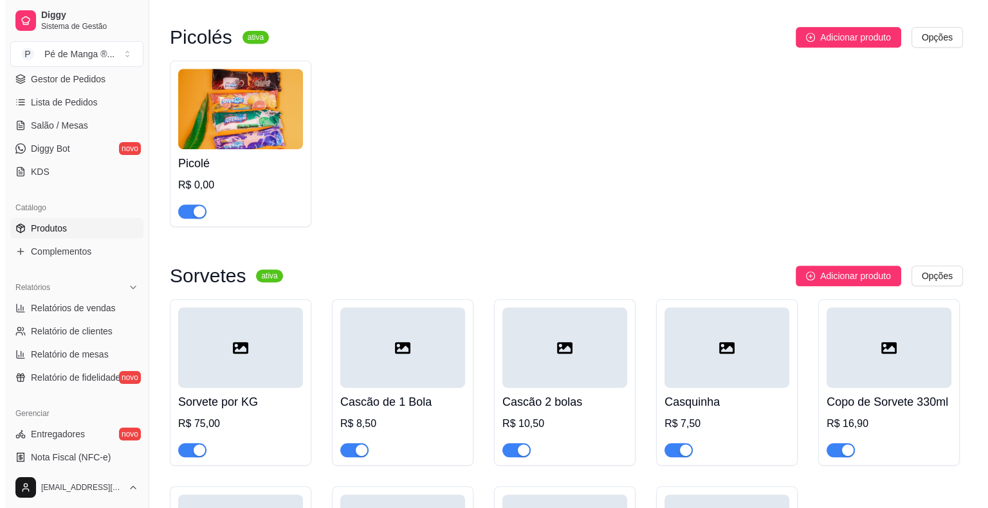
scroll to position [809, 0]
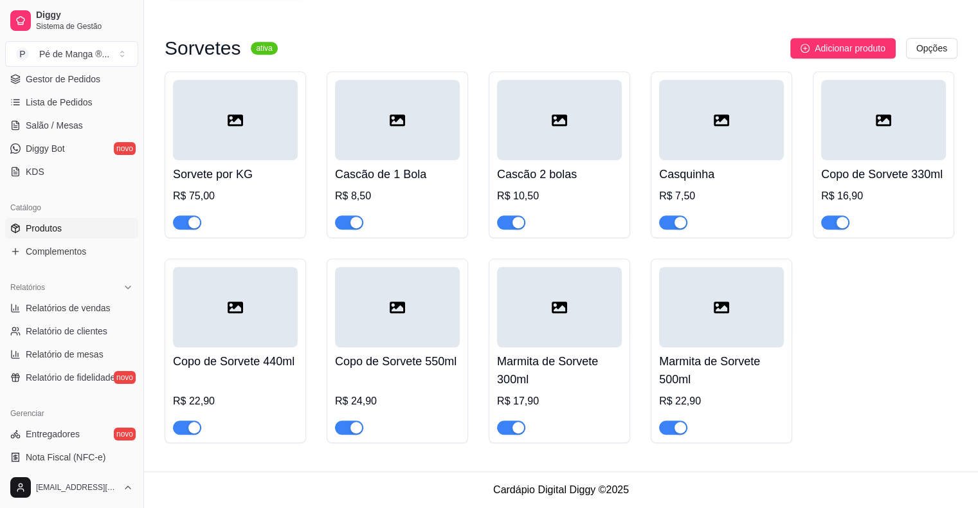
click at [733, 374] on h4 "Marmita de Sorvete 500ml" at bounding box center [721, 370] width 125 height 36
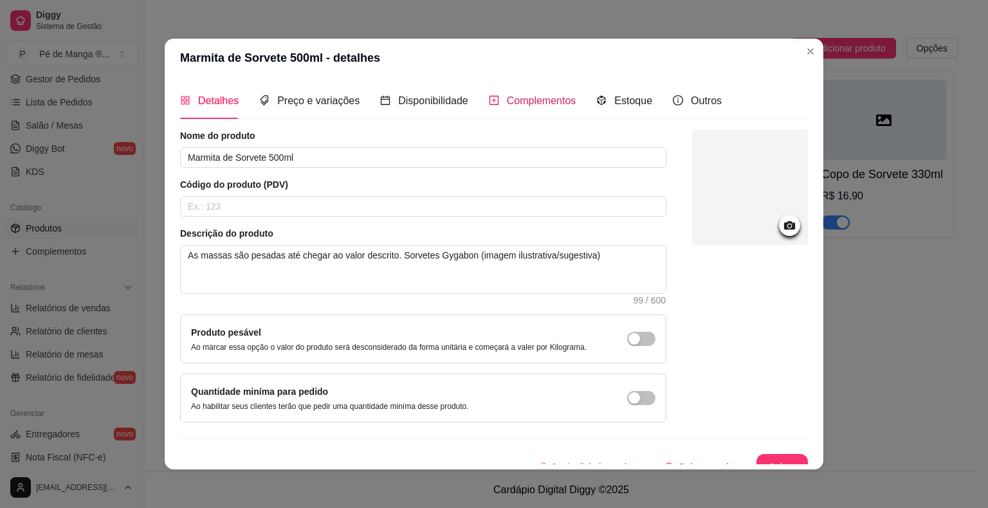
click at [524, 105] on span "Complementos" at bounding box center [541, 100] width 69 height 11
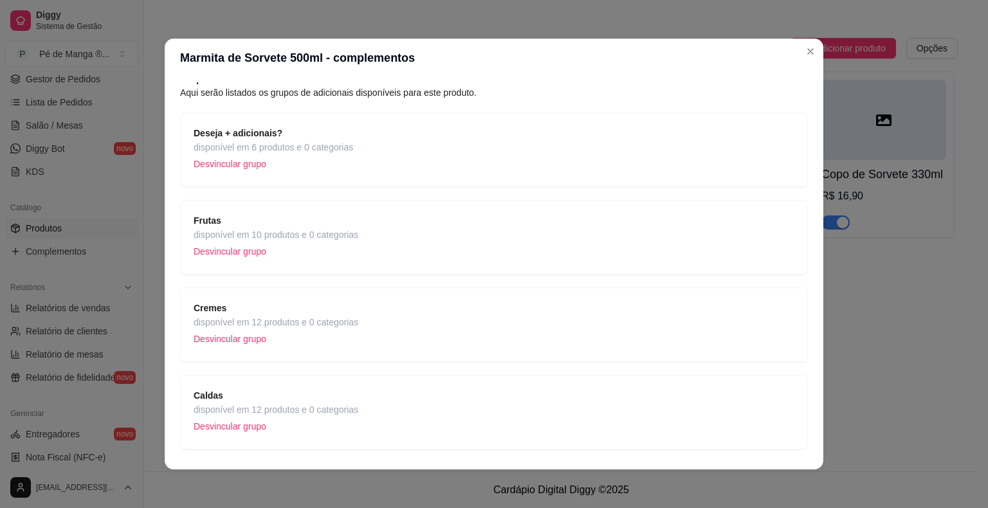
scroll to position [92, 0]
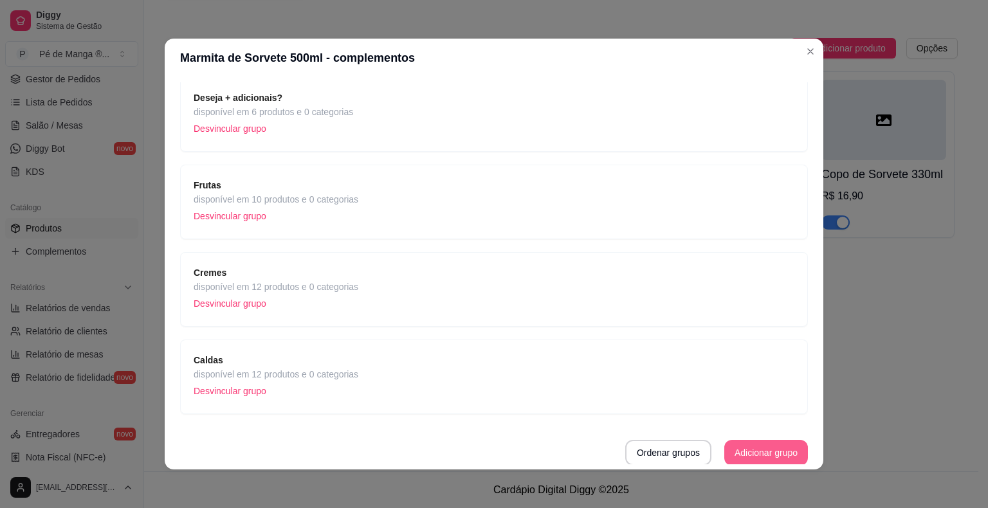
click at [729, 456] on button "Adicionar grupo" at bounding box center [766, 453] width 84 height 26
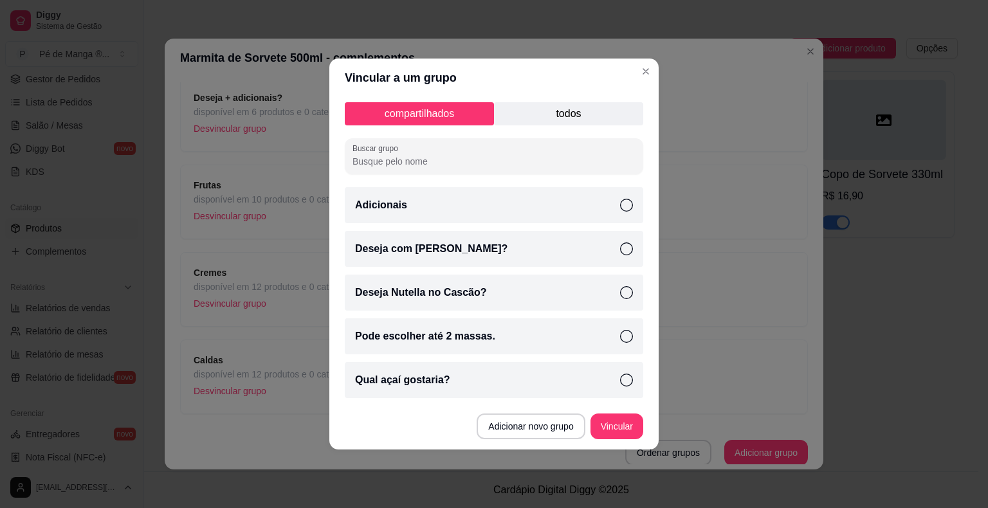
click at [587, 119] on p "todos" at bounding box center [568, 113] width 149 height 23
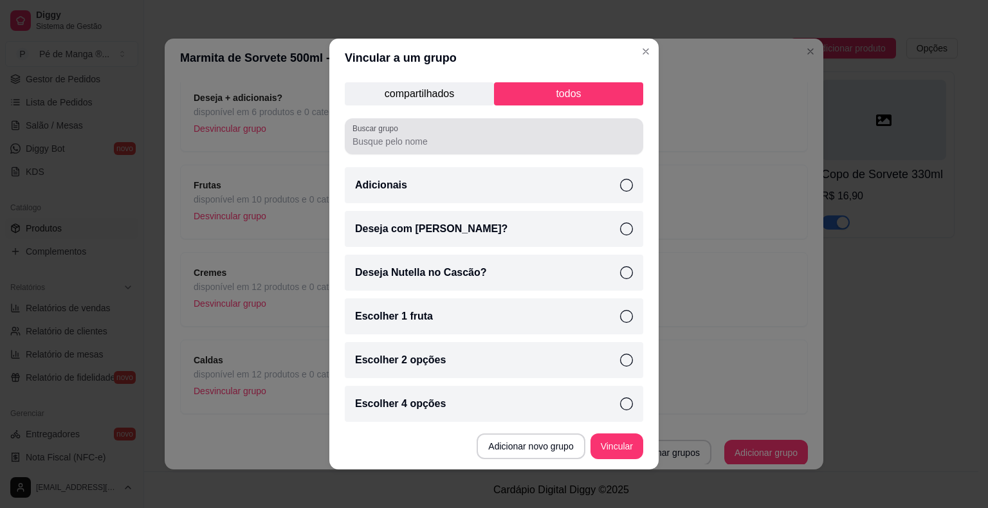
scroll to position [222, 0]
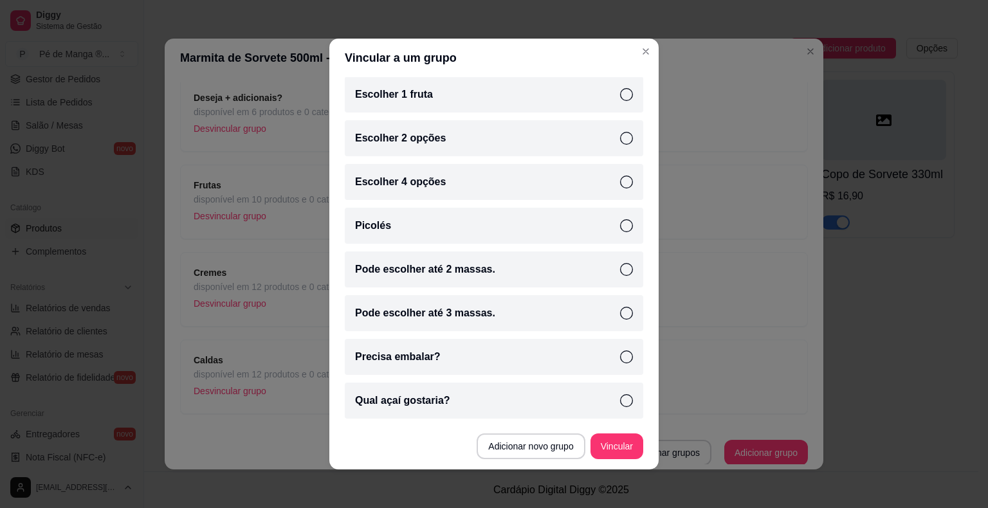
click at [620, 315] on icon at bounding box center [626, 313] width 13 height 13
click at [621, 443] on button "Vincular" at bounding box center [616, 447] width 53 height 26
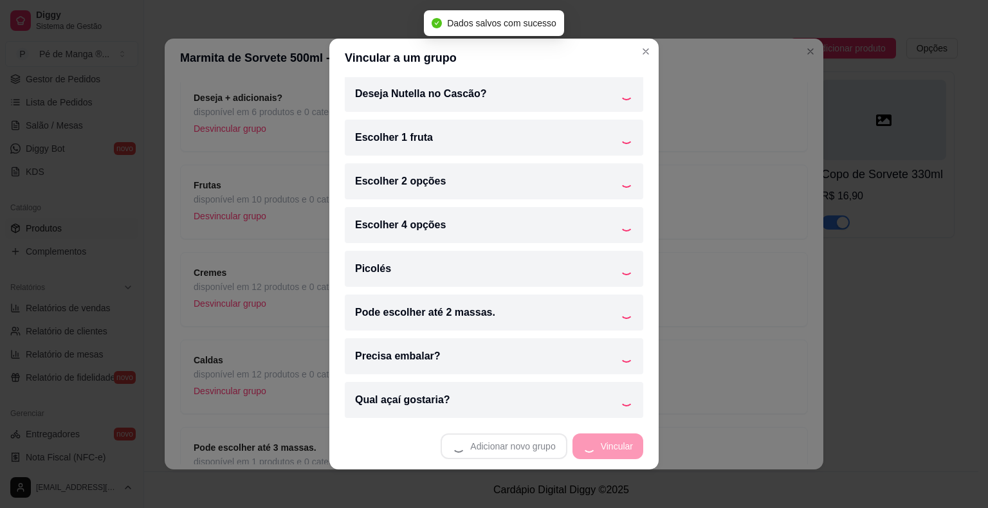
scroll to position [178, 0]
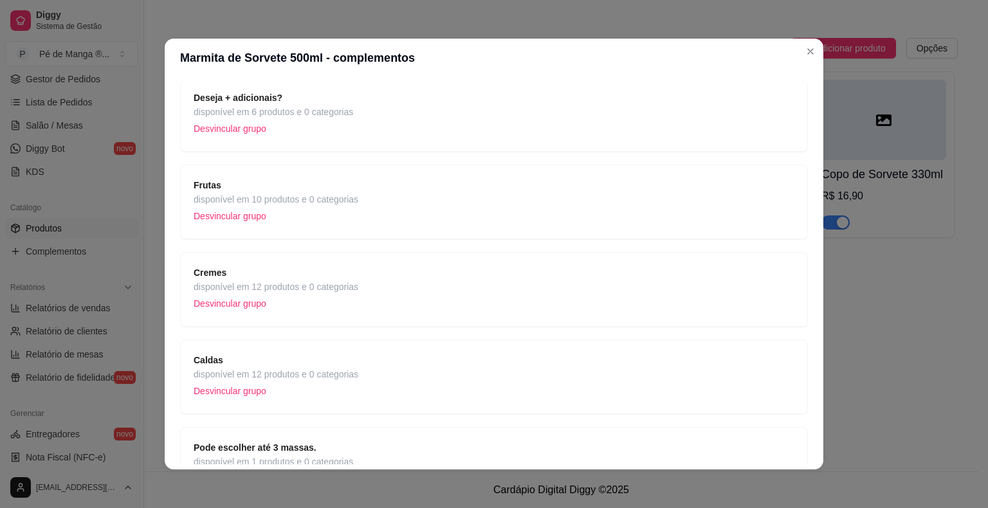
click at [635, 53] on header "Marmita de Sorvete 500ml - complementos" at bounding box center [494, 58] width 659 height 39
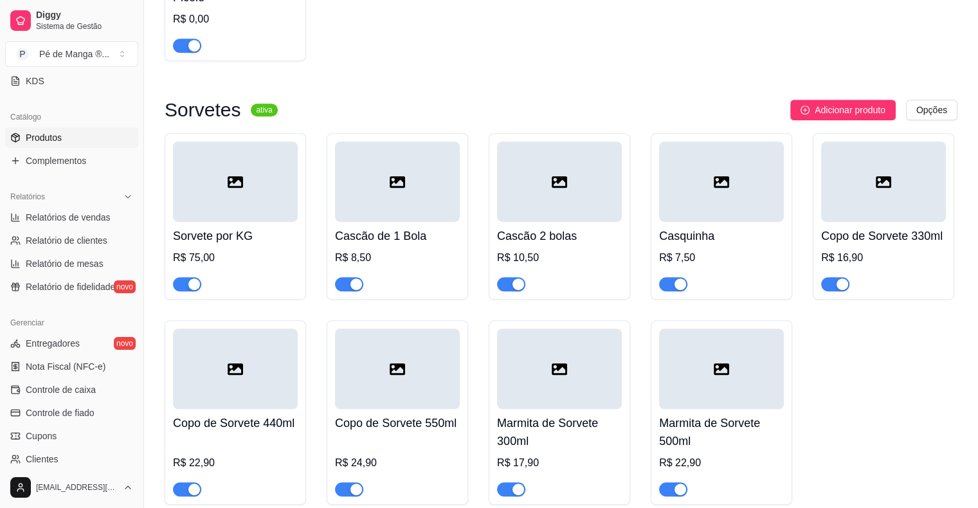
scroll to position [95, 0]
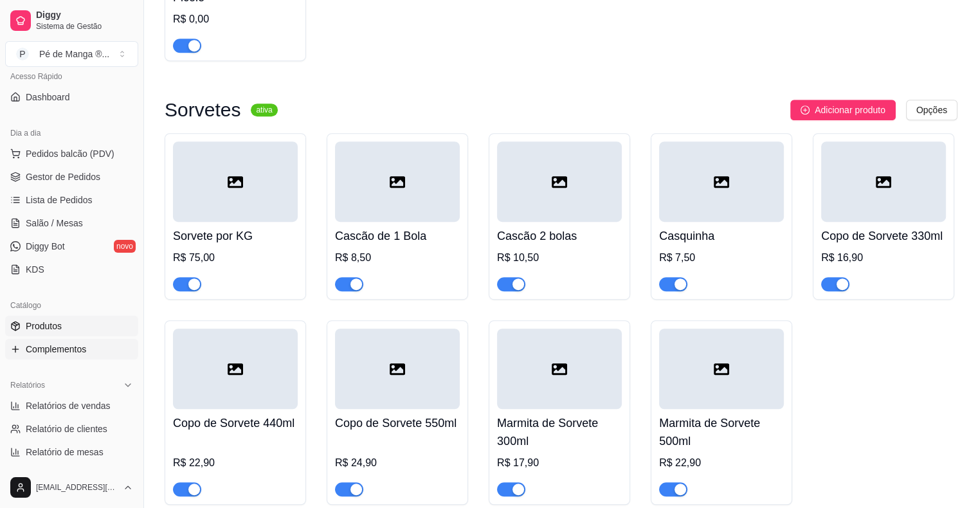
click at [68, 353] on span "Complementos" at bounding box center [56, 349] width 60 height 13
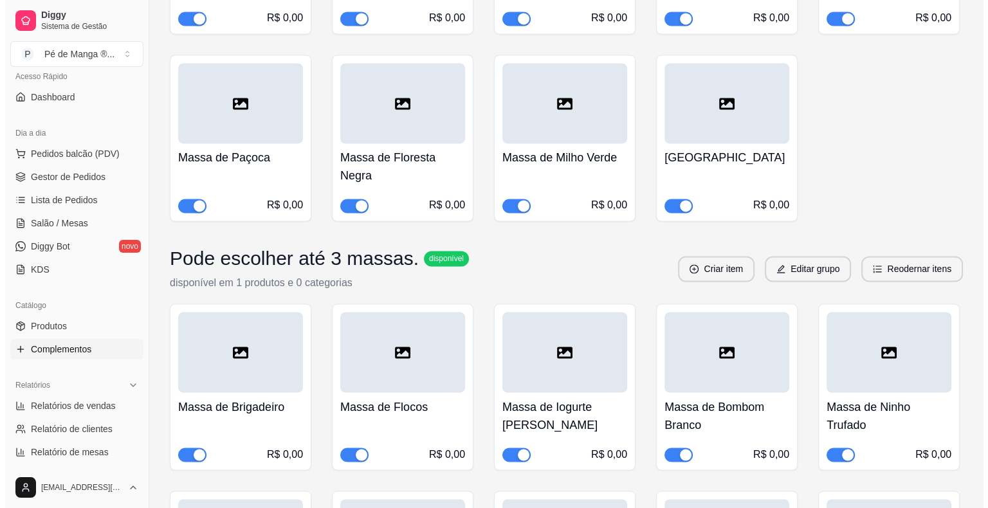
scroll to position [6870, 0]
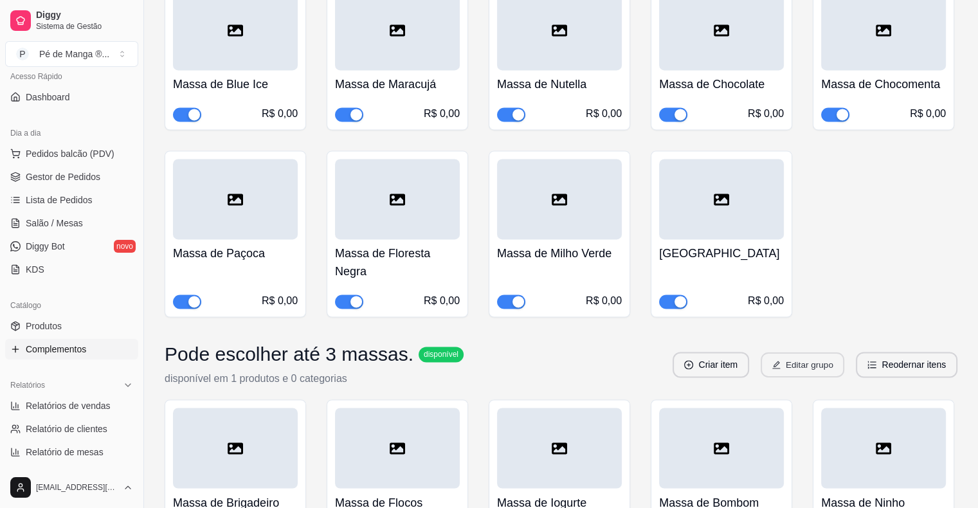
click at [802, 352] on button "Editar grupo" at bounding box center [803, 364] width 84 height 25
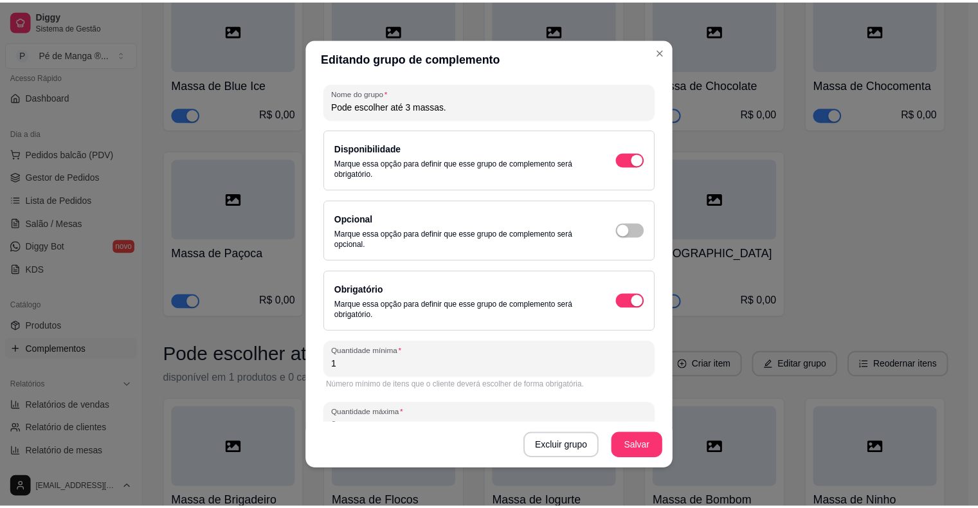
scroll to position [78, 0]
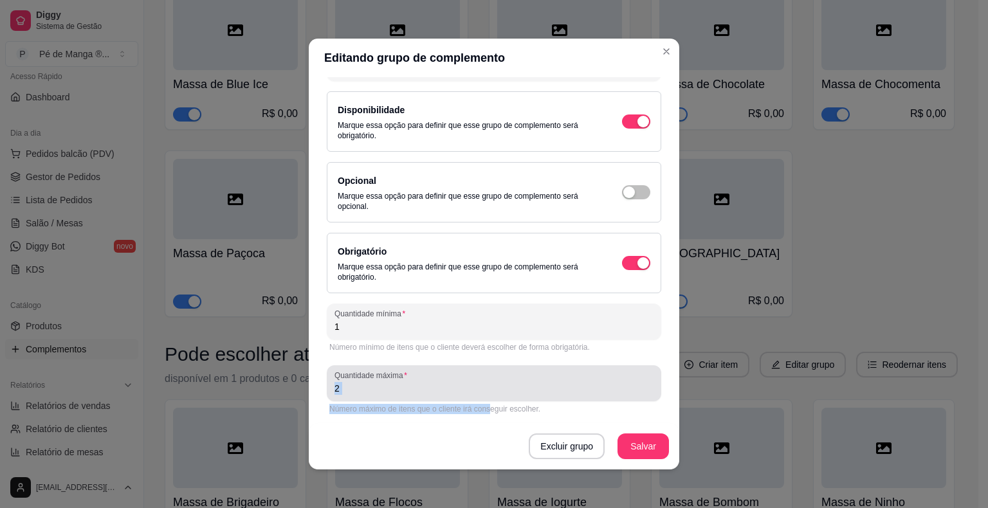
drag, startPoint x: 484, startPoint y: 403, endPoint x: 442, endPoint y: 392, distance: 43.2
click at [442, 392] on div "Quantidade máxima 2 Número máximo de itens que o cliente irá conseguir escolher." at bounding box center [494, 390] width 334 height 51
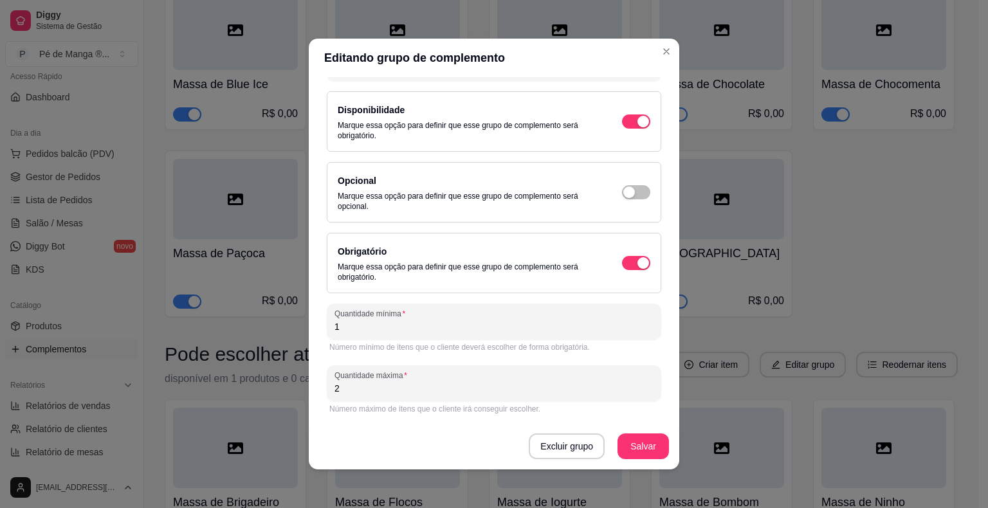
click at [432, 387] on input "2" at bounding box center [493, 388] width 319 height 13
click at [434, 386] on input "2" at bounding box center [493, 388] width 319 height 13
click at [644, 448] on button "Salvar" at bounding box center [643, 446] width 50 height 25
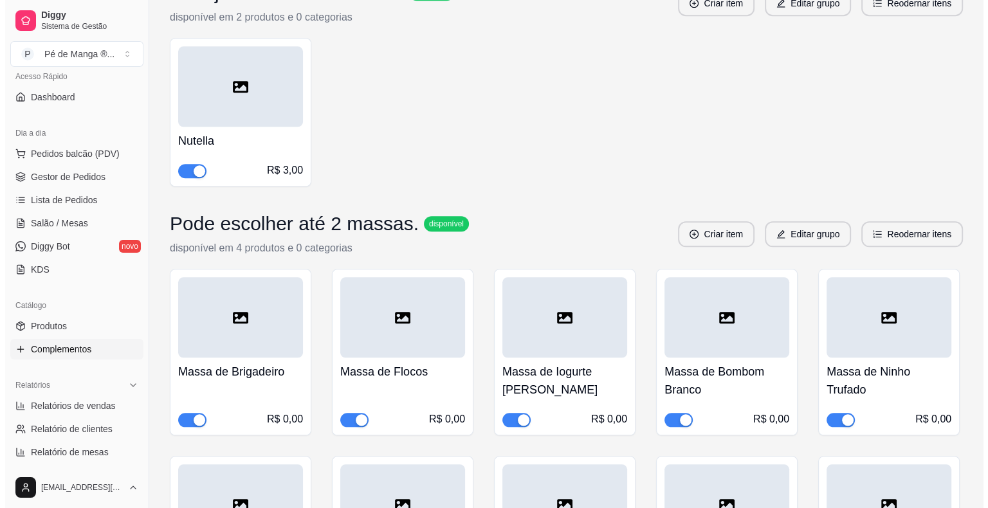
scroll to position [6098, 0]
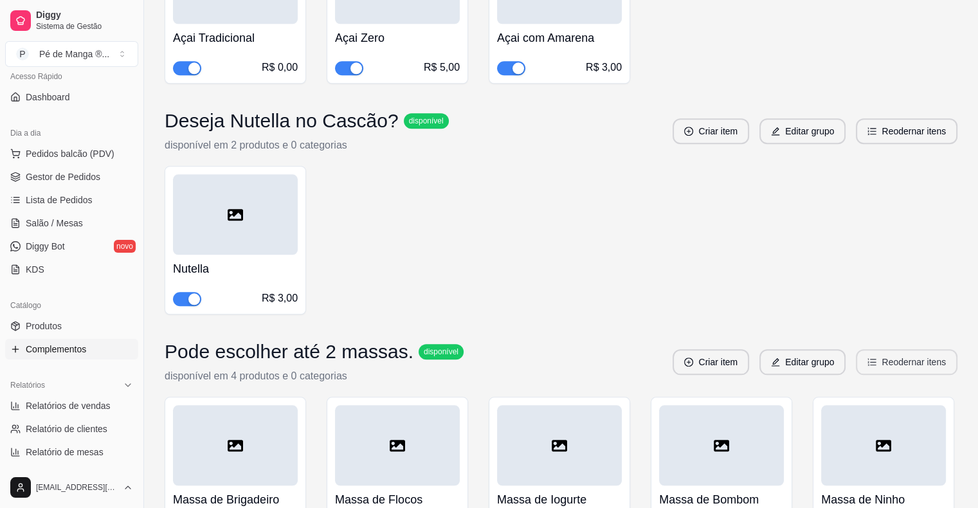
click at [890, 349] on button "Reodernar itens" at bounding box center [907, 362] width 102 height 26
click at [795, 340] on div "Pode escolher até 2 massas. disponível disponível em 4 produtos e 0 categorias …" at bounding box center [561, 362] width 793 height 44
click at [794, 349] on button "Editar grupo" at bounding box center [803, 362] width 86 height 26
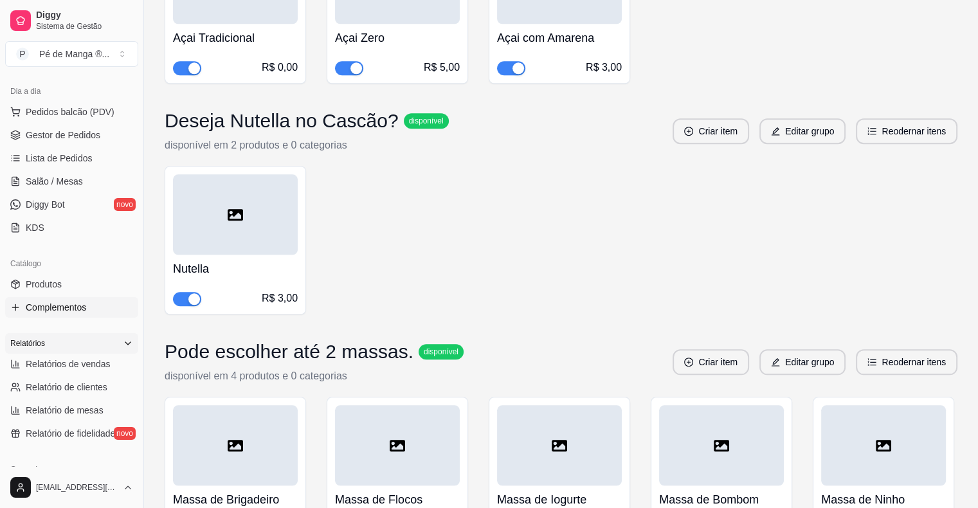
scroll to position [160, 0]
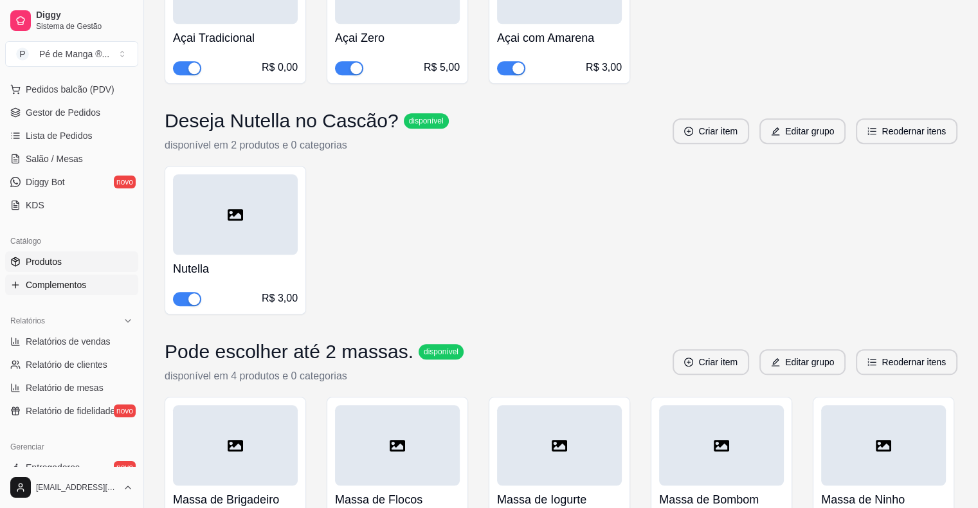
click at [87, 259] on link "Produtos" at bounding box center [71, 261] width 133 height 21
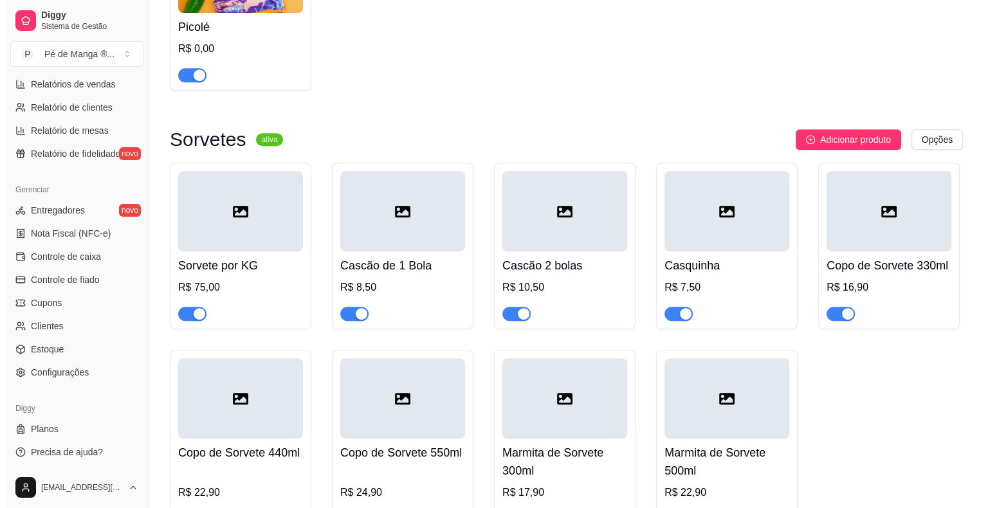
scroll to position [809, 0]
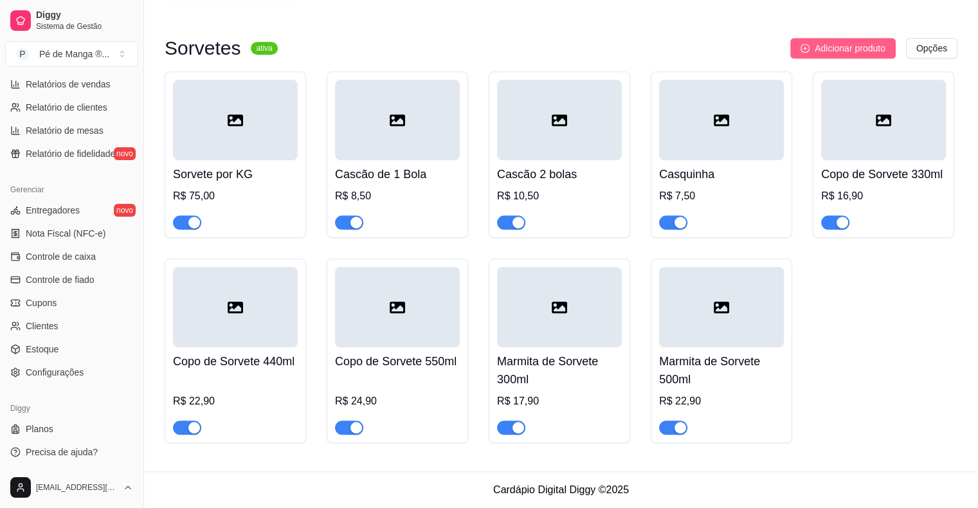
click at [853, 54] on button "Adicionar produto" at bounding box center [843, 48] width 105 height 21
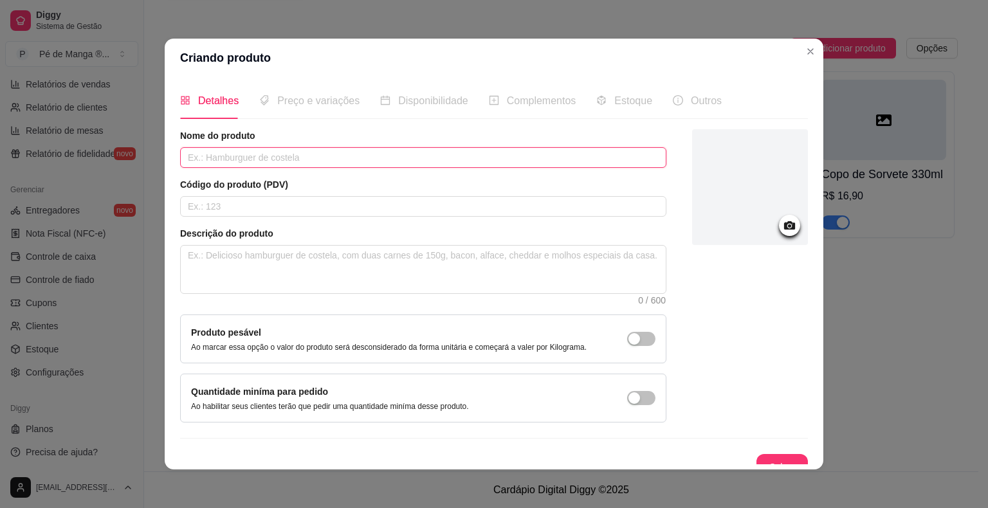
click at [399, 154] on input "text" at bounding box center [423, 157] width 486 height 21
click at [331, 230] on article "Descrição do produto" at bounding box center [423, 233] width 486 height 13
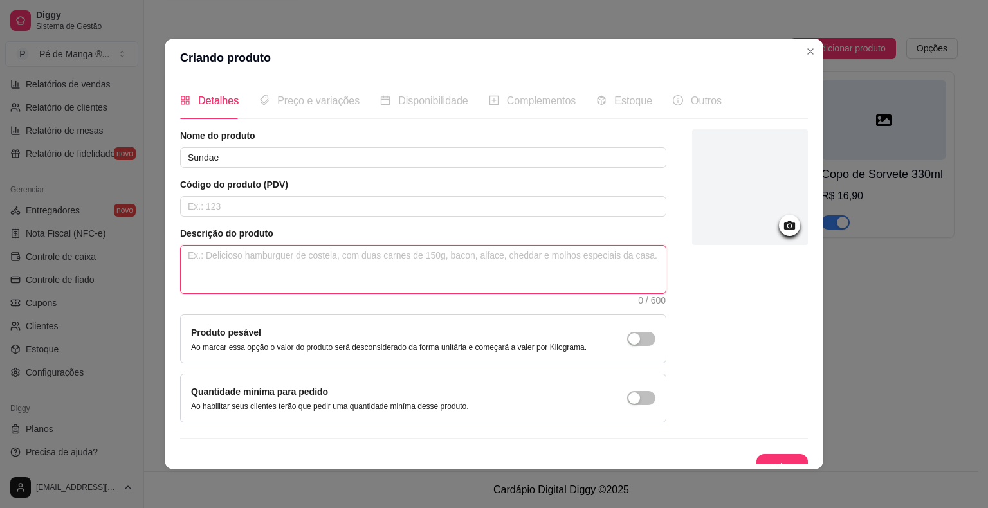
click at [326, 276] on textarea at bounding box center [423, 270] width 485 height 48
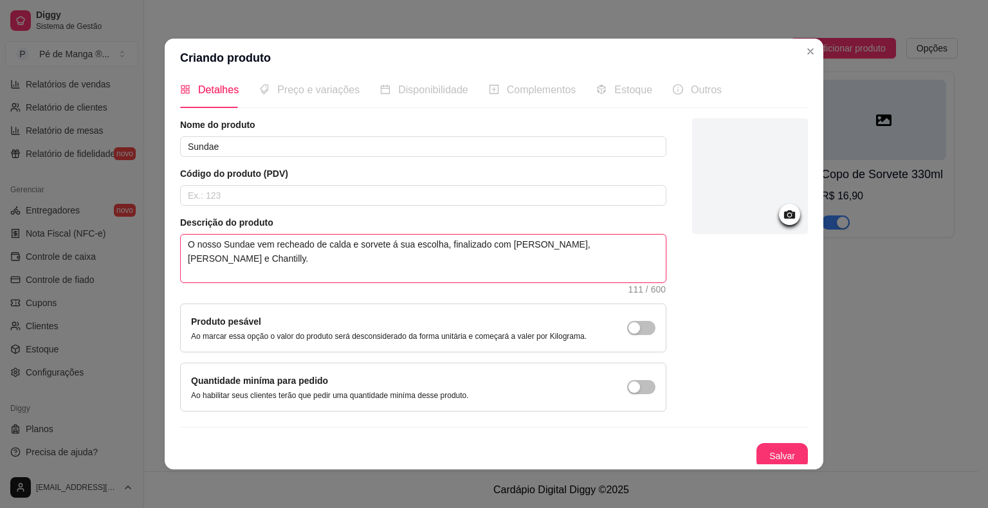
scroll to position [14, 0]
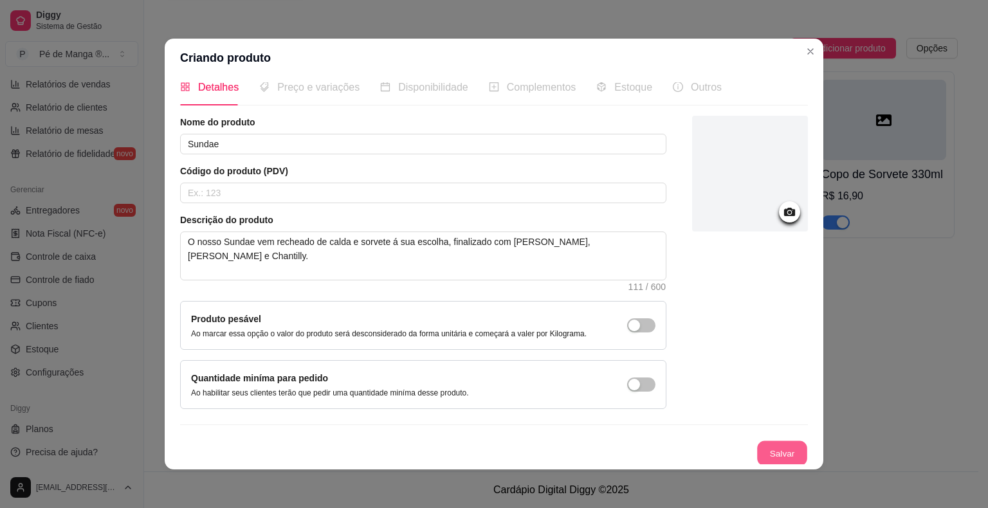
click at [764, 455] on button "Salvar" at bounding box center [782, 453] width 50 height 25
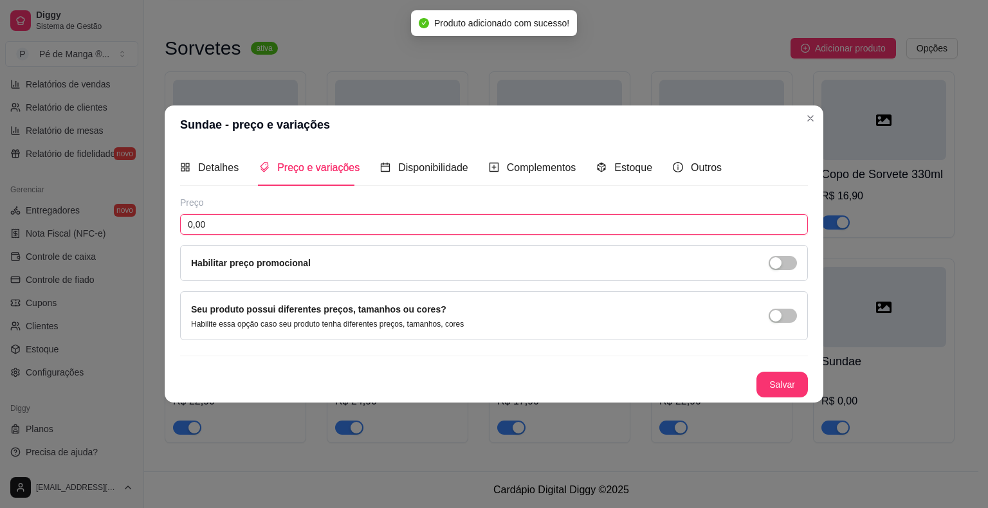
drag, startPoint x: 358, startPoint y: 223, endPoint x: 126, endPoint y: 243, distance: 232.5
click at [93, 235] on div "Sundae - preço e variações Detalhes Preço e variações Disponibilidade Complemen…" at bounding box center [494, 254] width 988 height 508
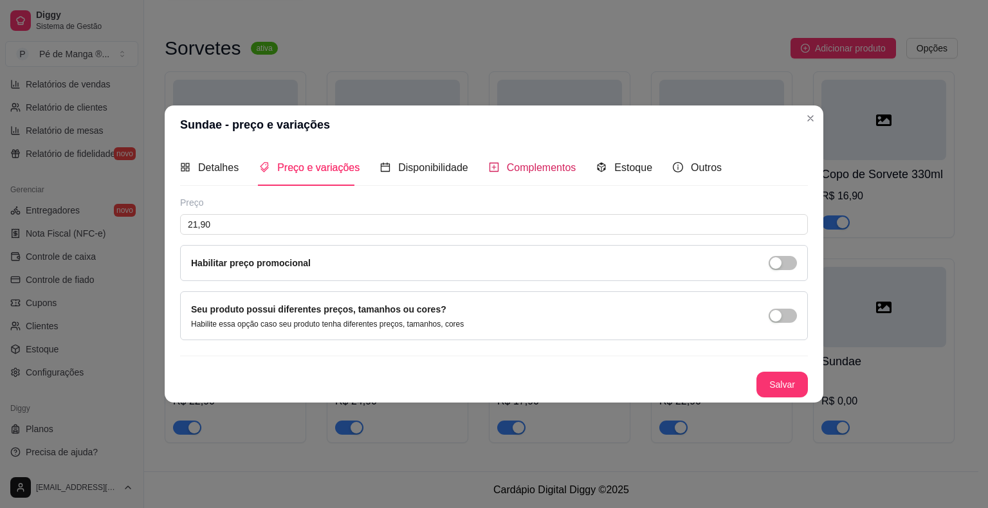
click at [565, 173] on span "Complementos" at bounding box center [541, 167] width 69 height 11
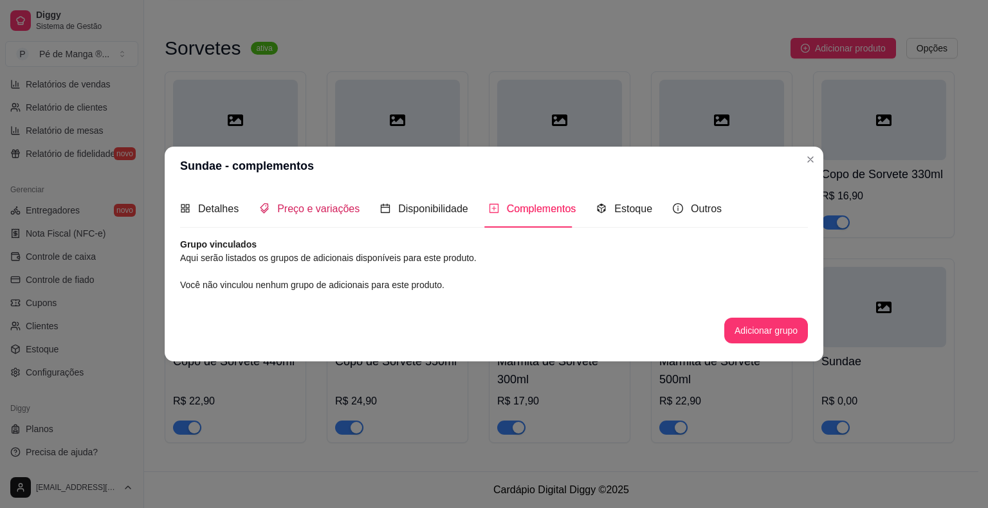
click at [314, 210] on span "Preço e variações" at bounding box center [318, 208] width 82 height 11
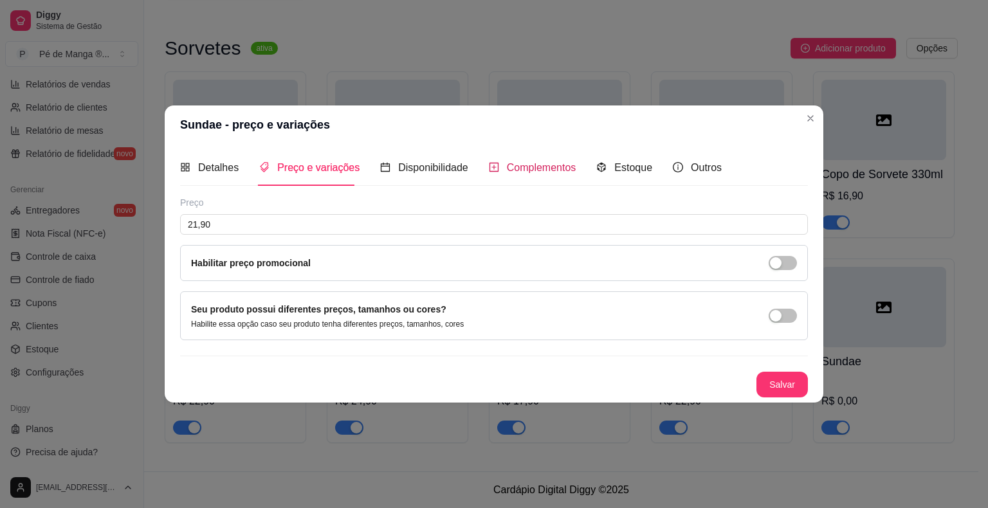
click at [544, 174] on div "Complementos" at bounding box center [532, 168] width 87 height 16
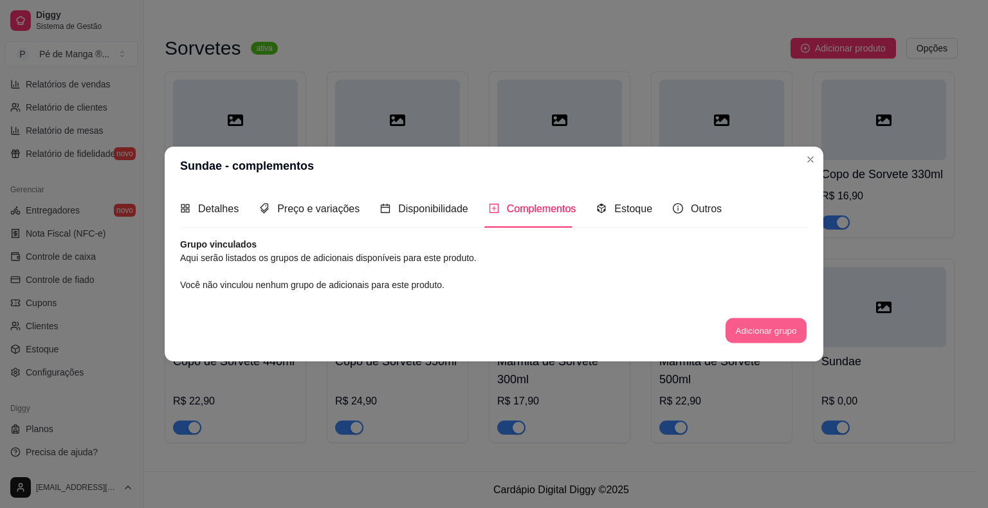
click at [753, 336] on button "Adicionar grupo" at bounding box center [766, 330] width 81 height 25
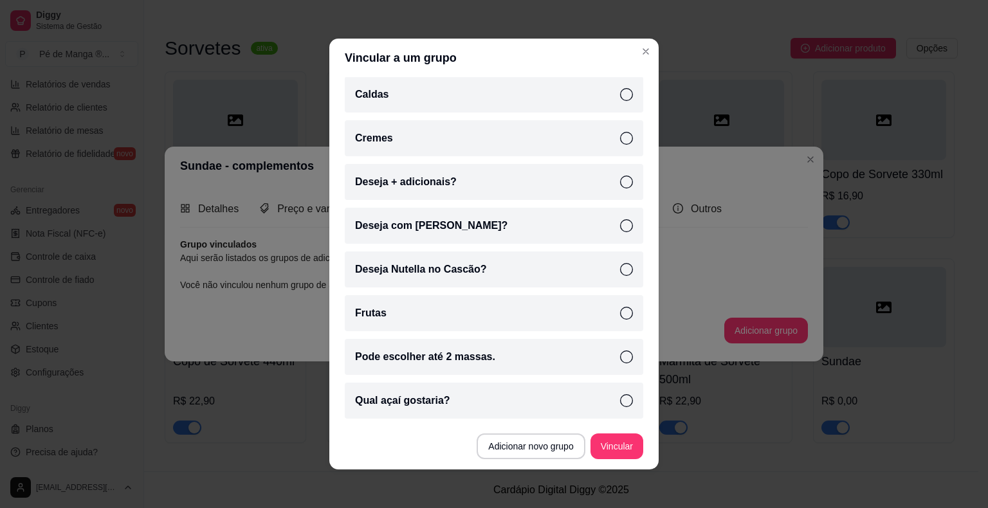
scroll to position [3, 0]
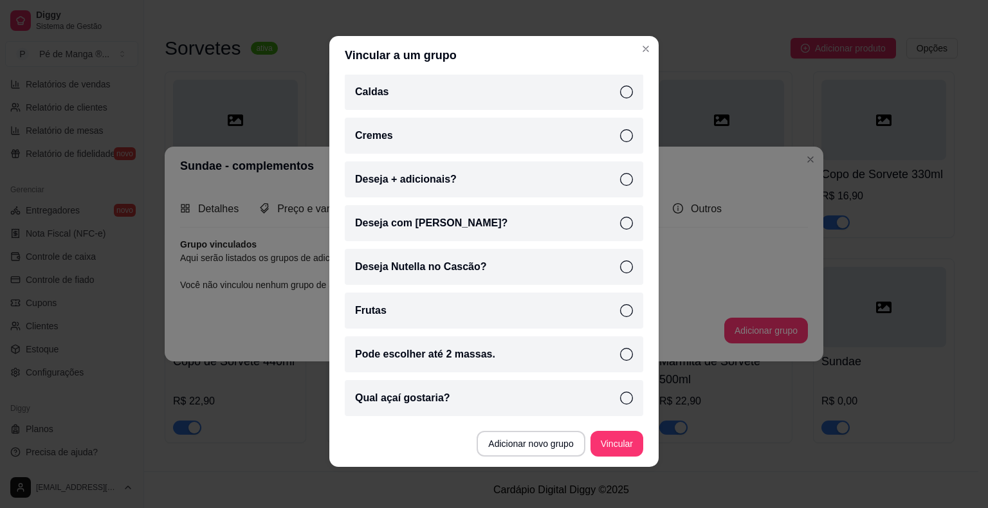
click at [620, 356] on icon at bounding box center [626, 354] width 13 height 13
click at [620, 176] on icon at bounding box center [626, 179] width 13 height 13
click at [620, 312] on icon at bounding box center [626, 310] width 13 height 13
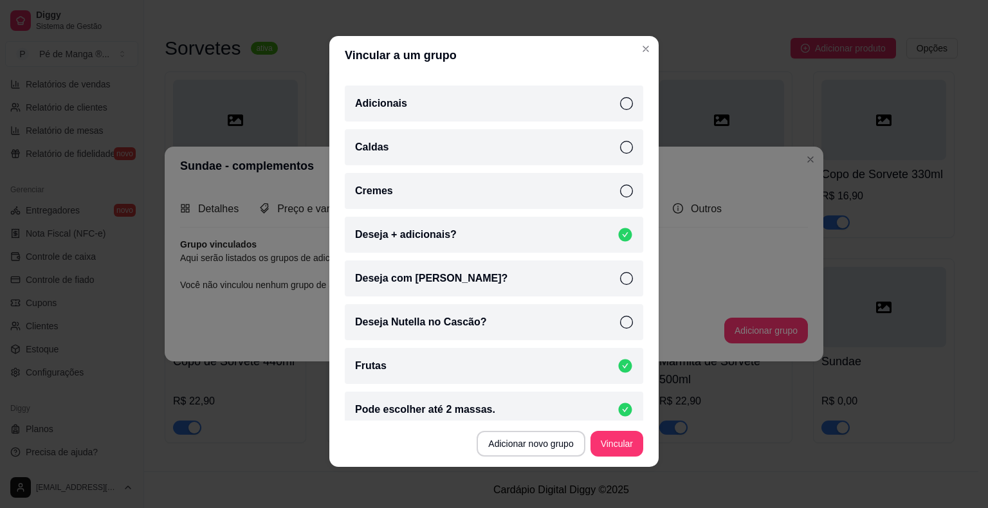
scroll to position [134, 0]
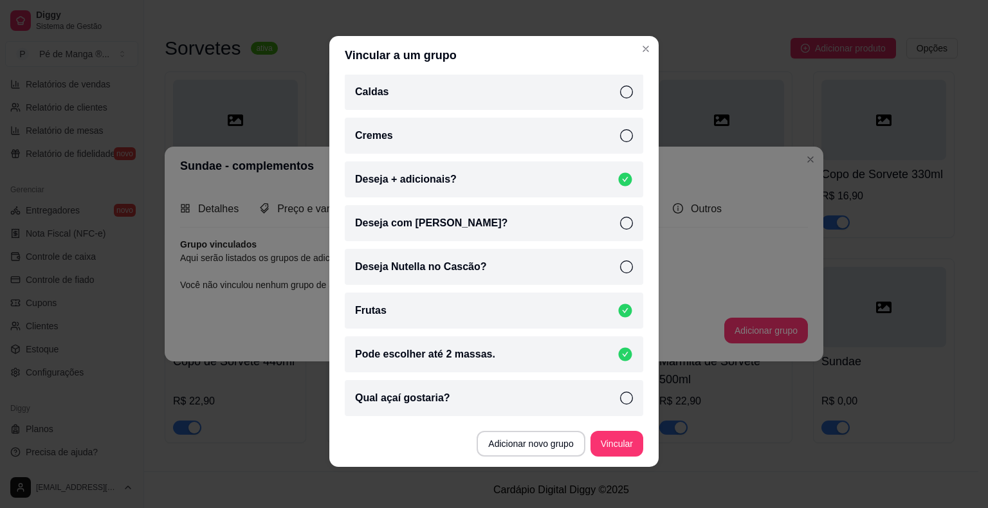
click at [617, 313] on icon at bounding box center [624, 310] width 15 height 15
click at [620, 138] on icon at bounding box center [626, 135] width 13 height 13
click at [620, 93] on icon at bounding box center [626, 92] width 13 height 13
click at [613, 444] on button "Vincular" at bounding box center [616, 444] width 51 height 25
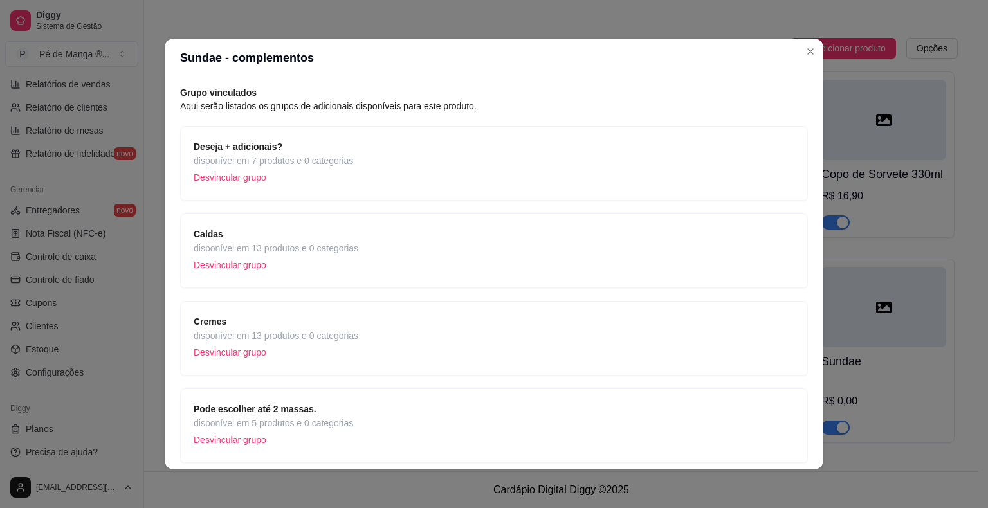
scroll to position [92, 0]
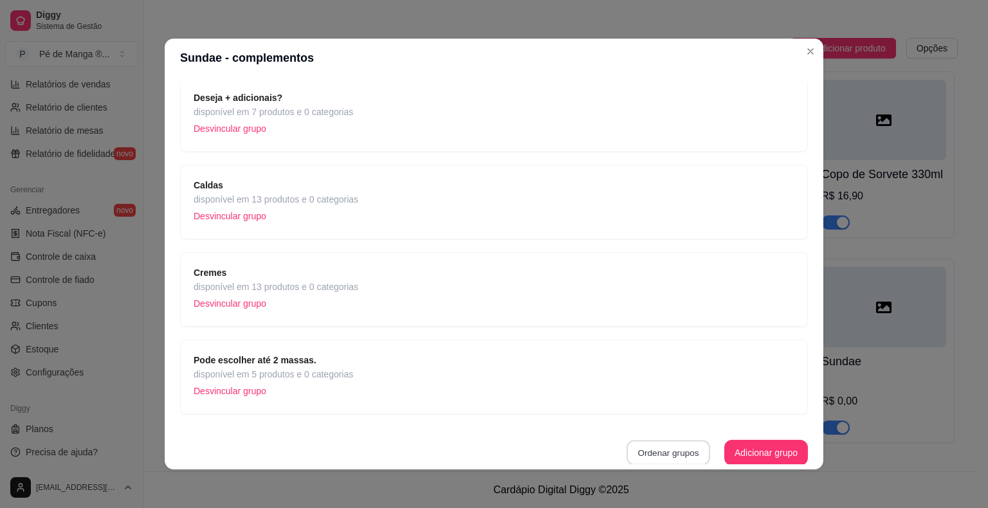
click at [668, 446] on button "Ordenar grupos" at bounding box center [668, 453] width 84 height 25
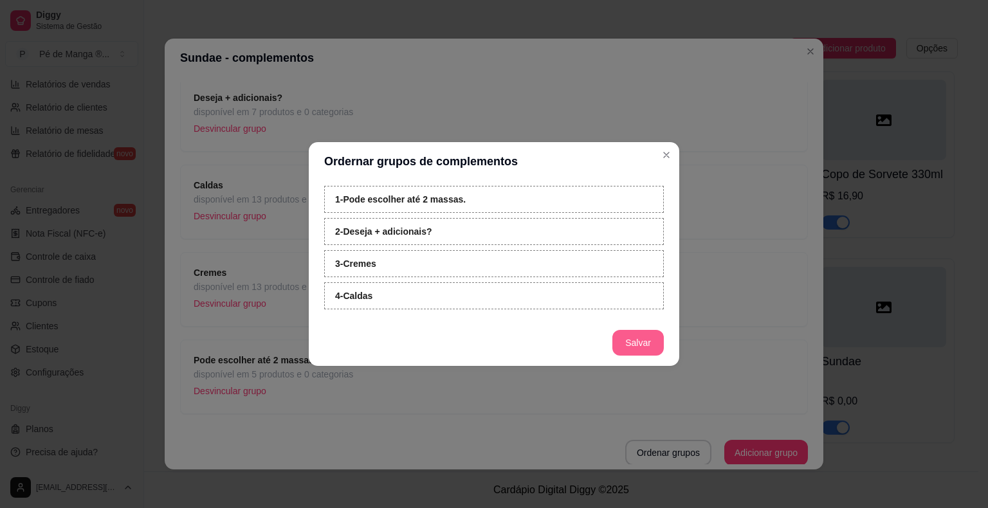
click at [628, 346] on button "Salvar" at bounding box center [637, 343] width 51 height 26
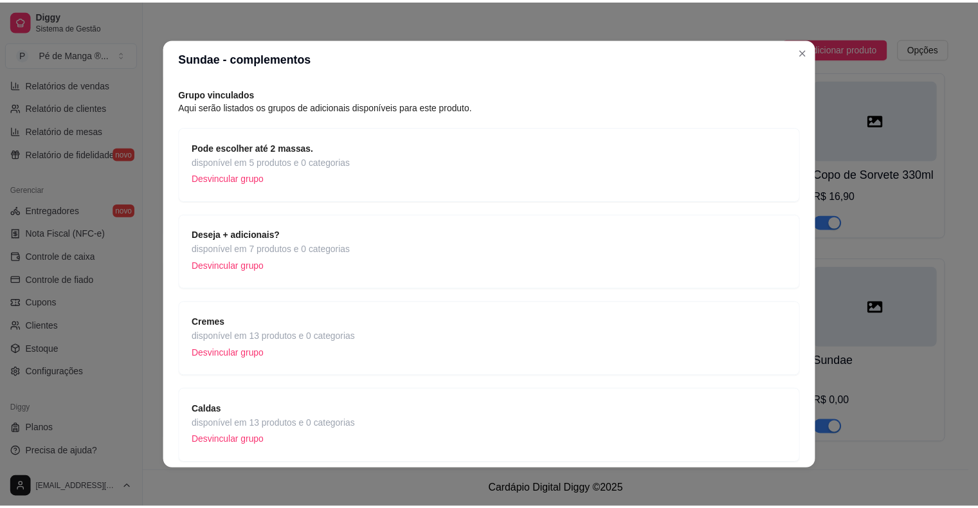
scroll to position [0, 0]
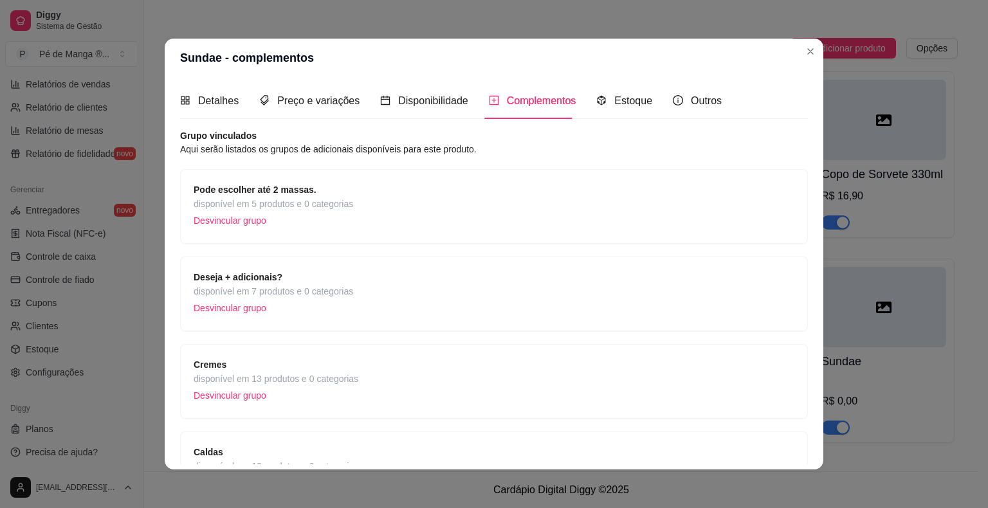
click at [817, 48] on header "Sundae - complementos" at bounding box center [494, 58] width 659 height 39
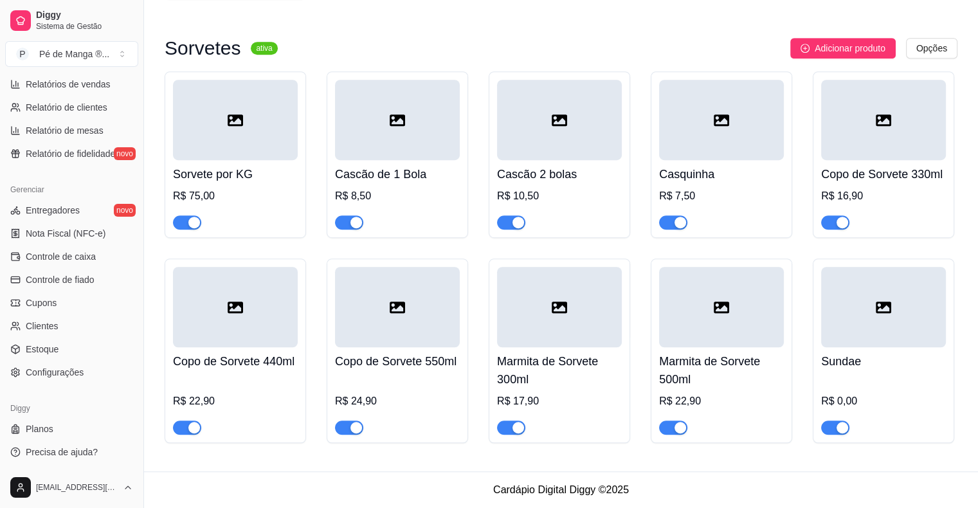
click at [878, 403] on div "R$ 0,00" at bounding box center [883, 401] width 125 height 15
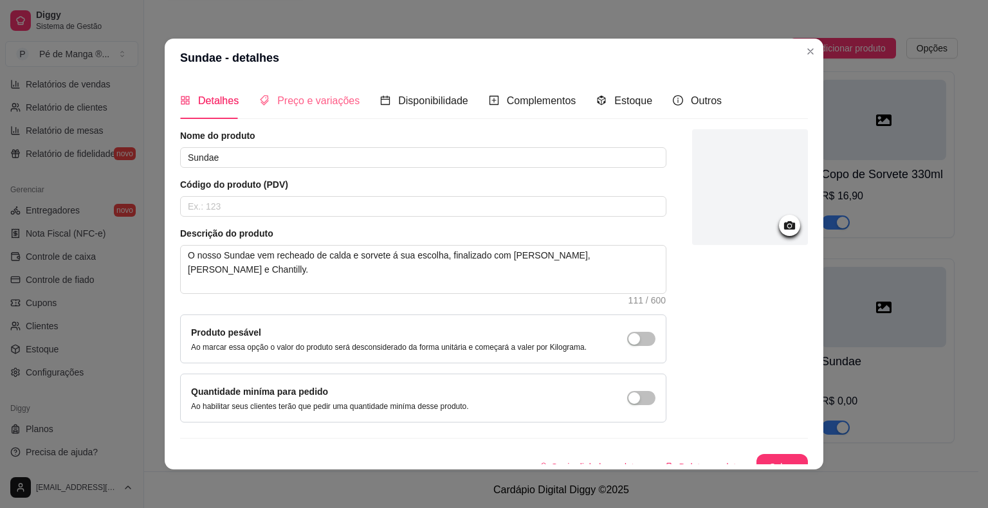
click at [306, 114] on div "Preço e variações" at bounding box center [309, 100] width 100 height 37
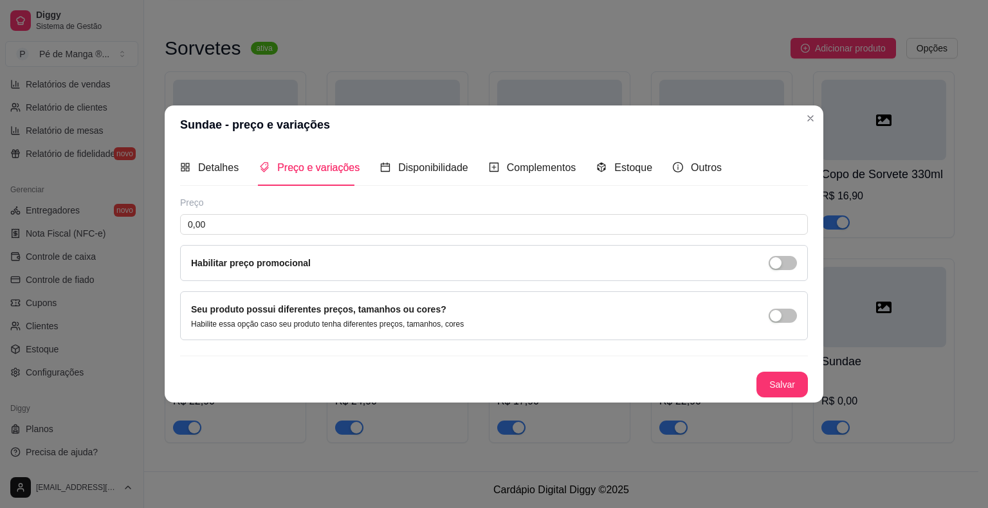
drag, startPoint x: 161, startPoint y: 217, endPoint x: 144, endPoint y: 220, distance: 17.0
click at [144, 220] on div "Sundae - preço e variações Detalhes Preço e variações Disponibilidade Complemen…" at bounding box center [494, 254] width 988 height 508
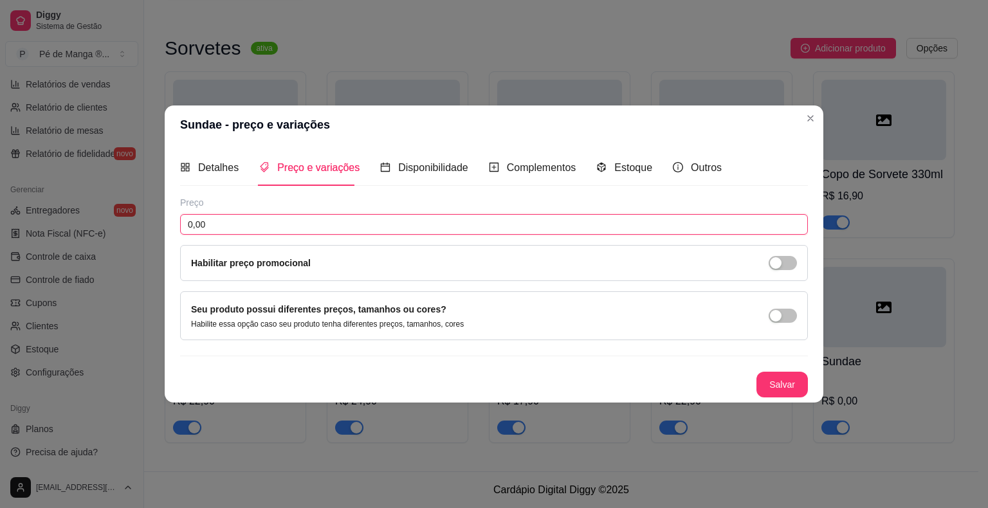
drag, startPoint x: 205, startPoint y: 228, endPoint x: 88, endPoint y: 206, distance: 118.5
click at [91, 210] on div "Sundae - preço e variações Detalhes Preço e variações Disponibilidade Complemen…" at bounding box center [494, 254] width 988 height 508
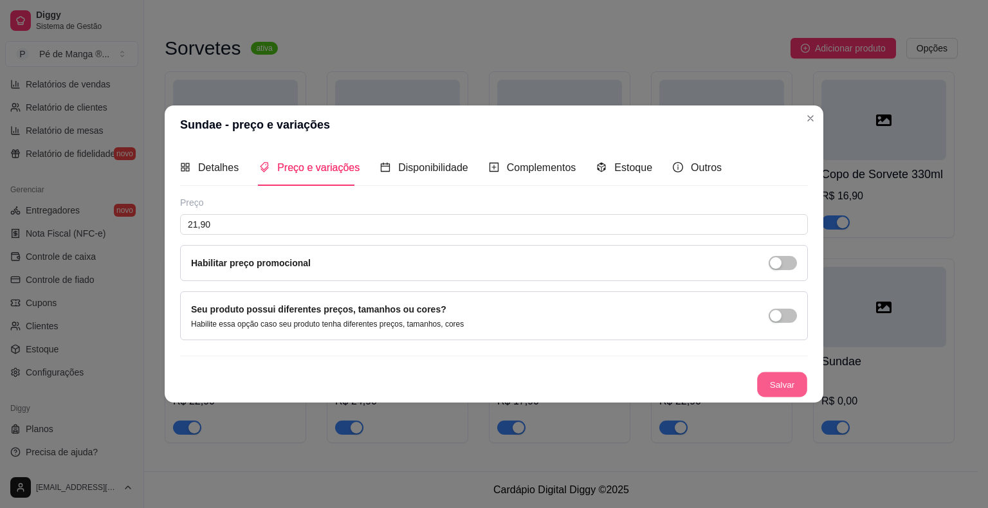
click at [792, 394] on button "Salvar" at bounding box center [782, 384] width 50 height 25
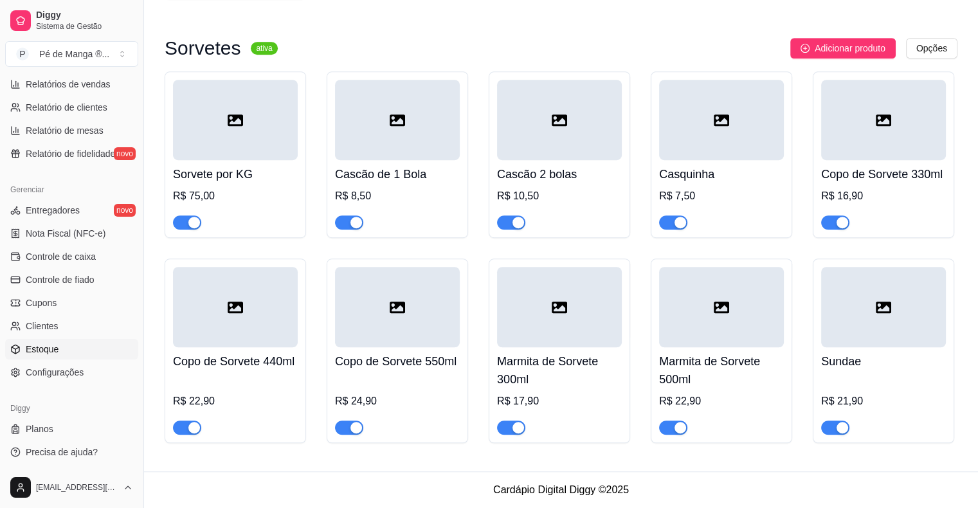
click at [59, 352] on link "Estoque" at bounding box center [71, 349] width 133 height 21
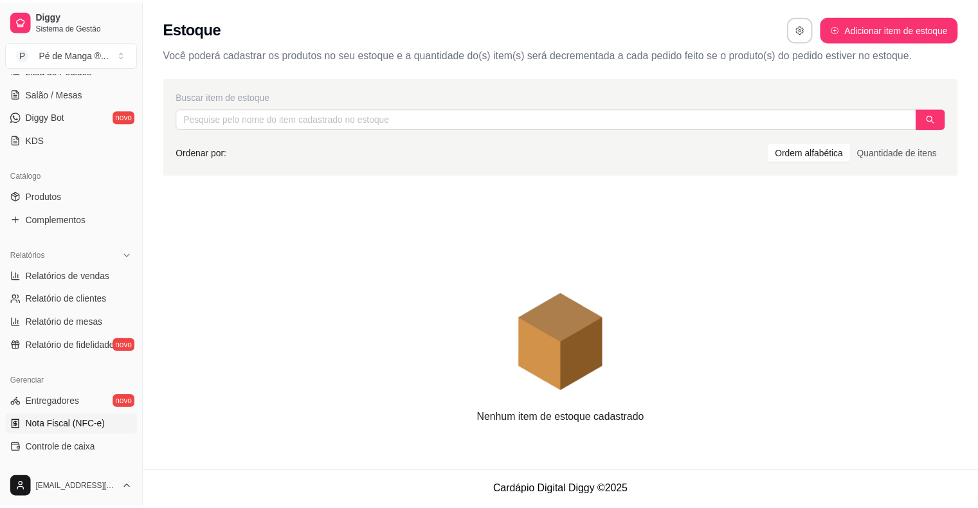
scroll to position [224, 0]
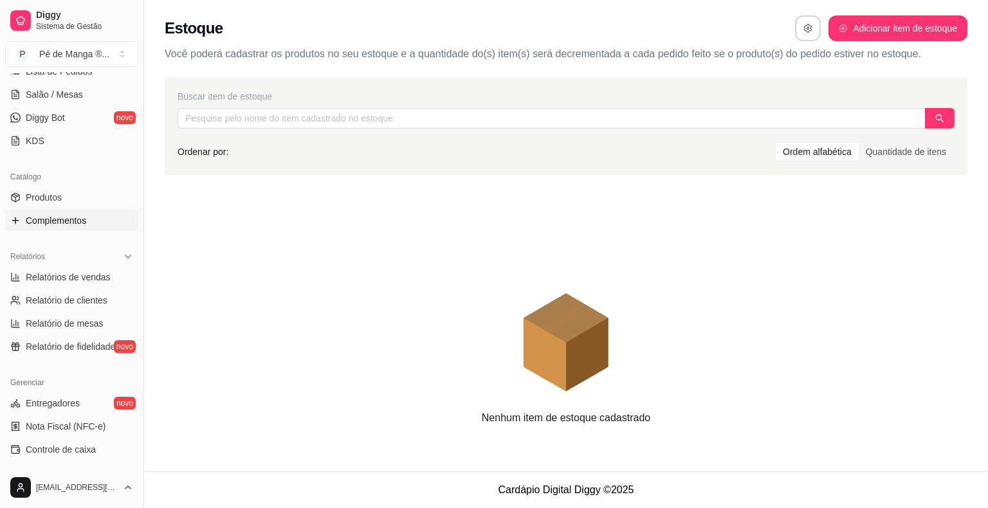
click at [80, 214] on span "Complementos" at bounding box center [56, 220] width 60 height 13
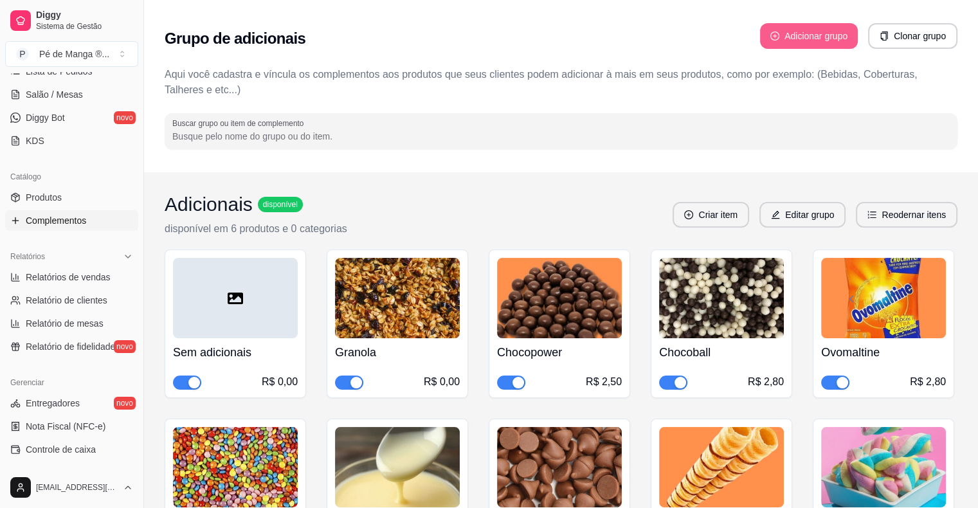
click at [837, 48] on button "Adicionar grupo" at bounding box center [809, 36] width 98 height 26
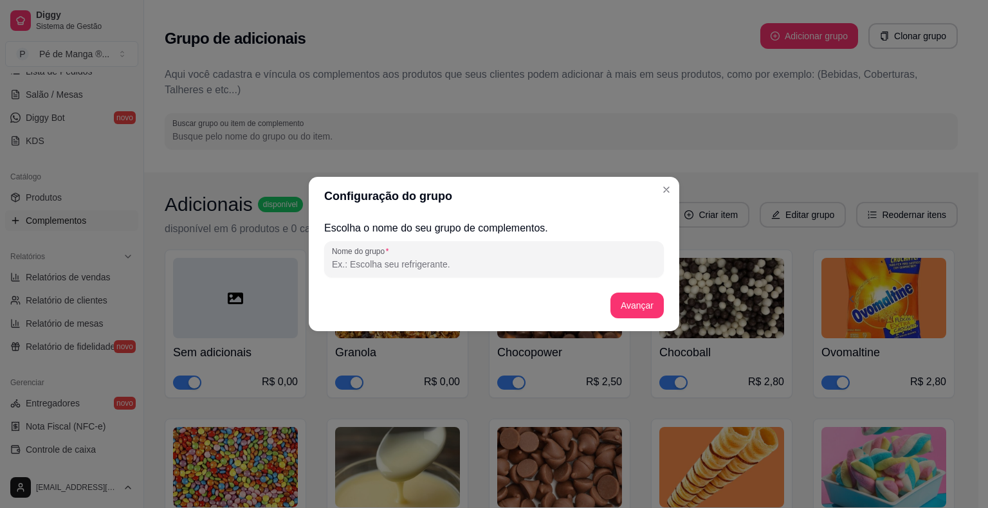
click at [439, 270] on input "Nome do grupo" at bounding box center [494, 264] width 324 height 13
click at [641, 306] on button "Avançar" at bounding box center [636, 306] width 53 height 26
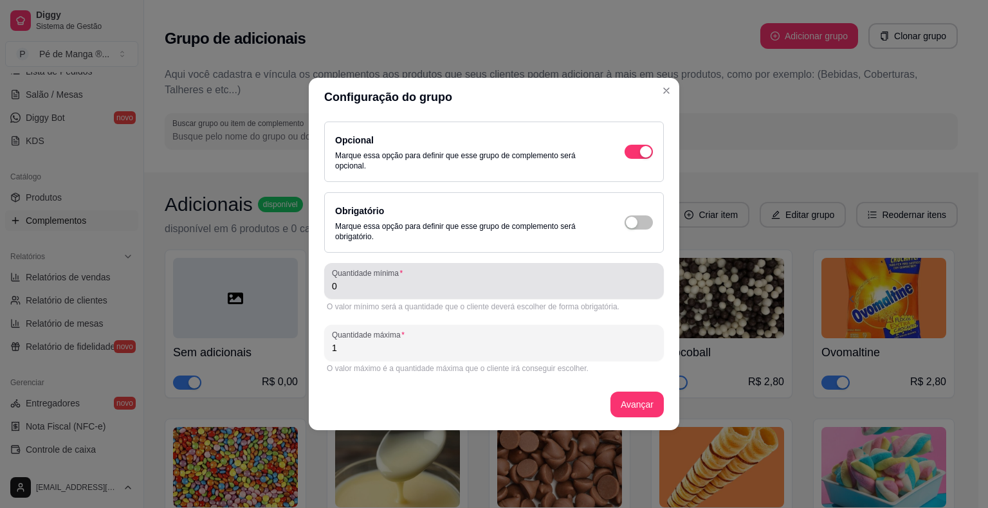
click at [516, 295] on div "Quantidade mínima 0" at bounding box center [494, 281] width 340 height 36
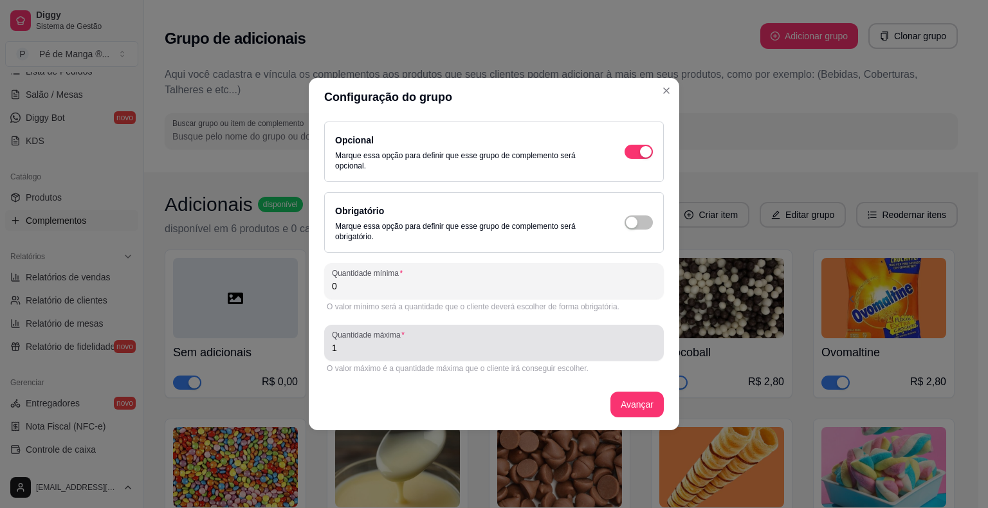
click at [512, 356] on div "Quantidade máxima 1" at bounding box center [494, 343] width 340 height 36
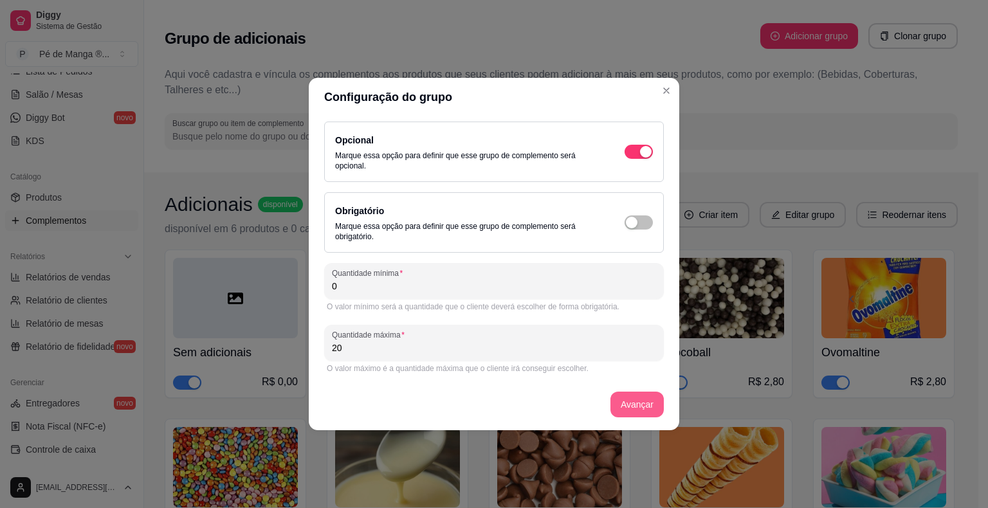
click at [632, 407] on button "Avançar" at bounding box center [636, 405] width 53 height 26
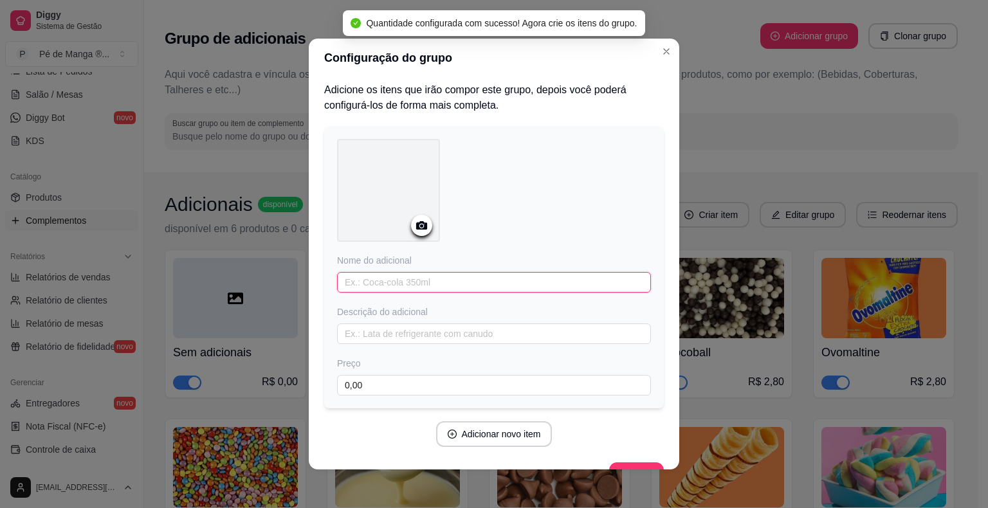
click at [407, 281] on input "text" at bounding box center [494, 282] width 314 height 21
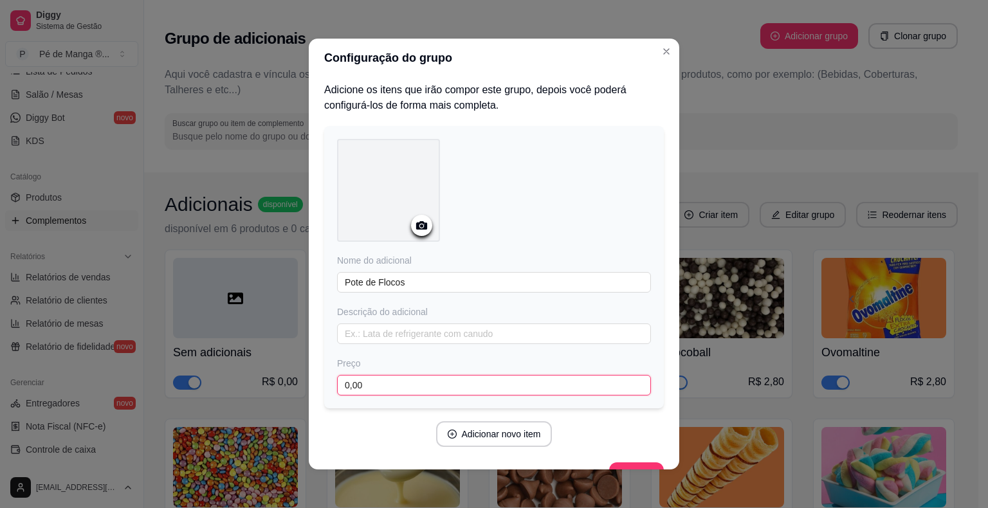
click at [410, 376] on input "0,00" at bounding box center [494, 385] width 314 height 21
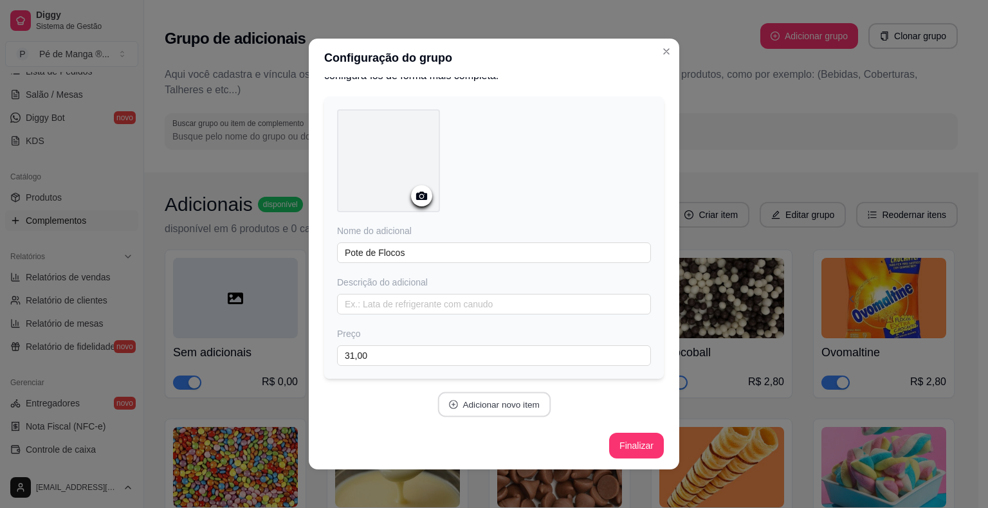
click at [463, 407] on button "Adicionar novo item" at bounding box center [493, 404] width 113 height 25
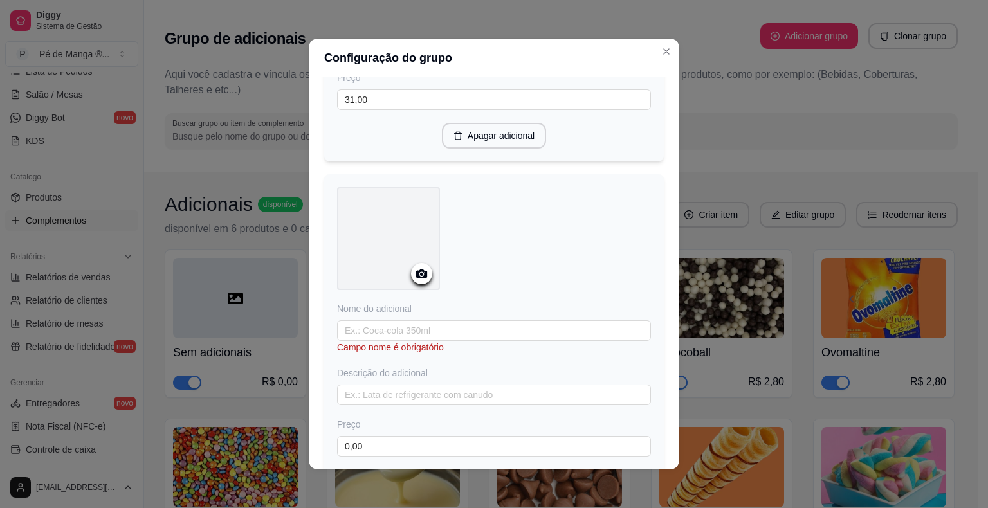
scroll to position [287, 0]
click at [434, 330] on input "text" at bounding box center [494, 329] width 314 height 21
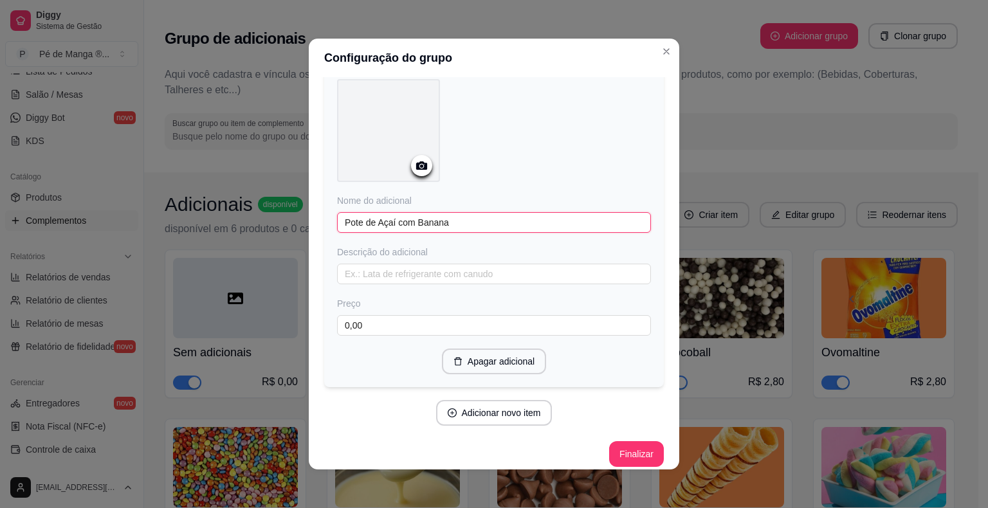
scroll to position [400, 0]
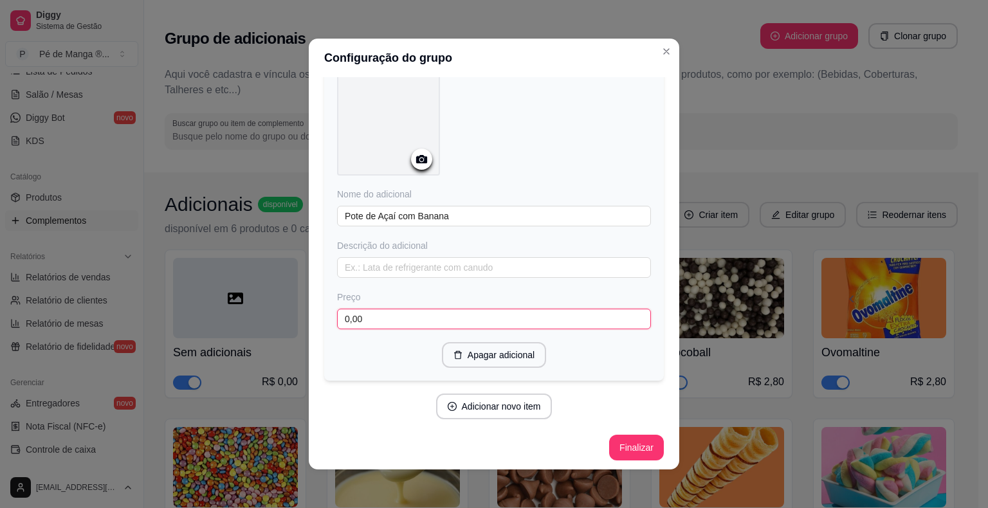
click at [438, 322] on input "0,00" at bounding box center [494, 319] width 314 height 21
click at [496, 408] on button "Adicionar novo item" at bounding box center [494, 407] width 116 height 26
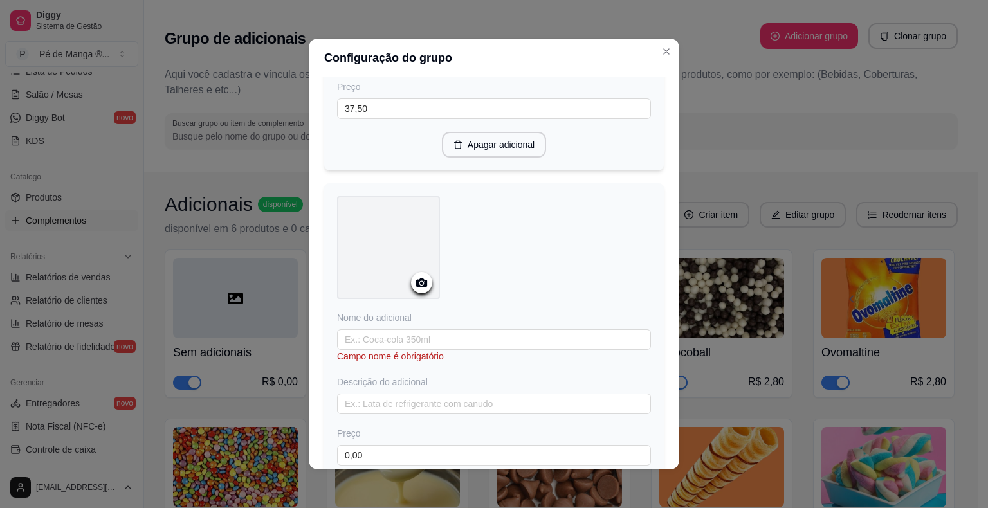
scroll to position [657, 0]
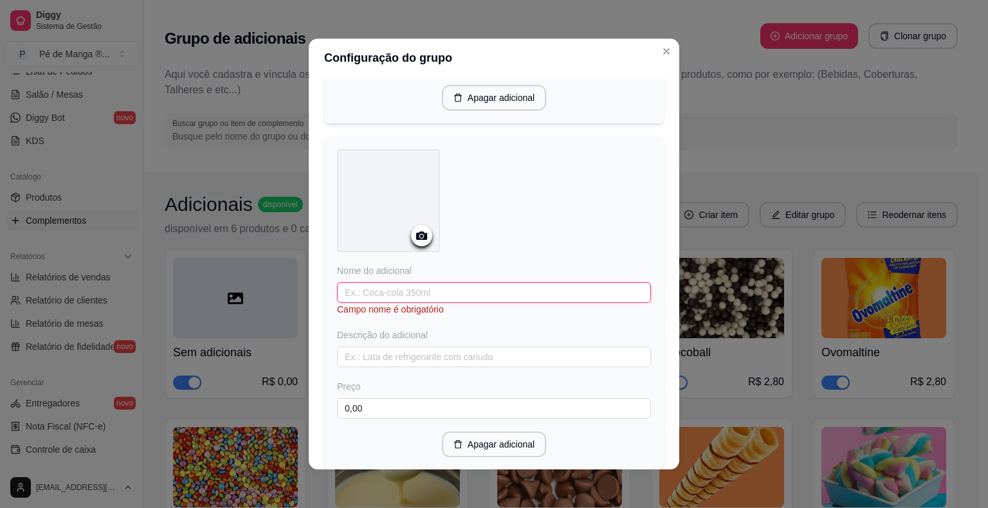
click at [435, 295] on input "text" at bounding box center [494, 292] width 314 height 21
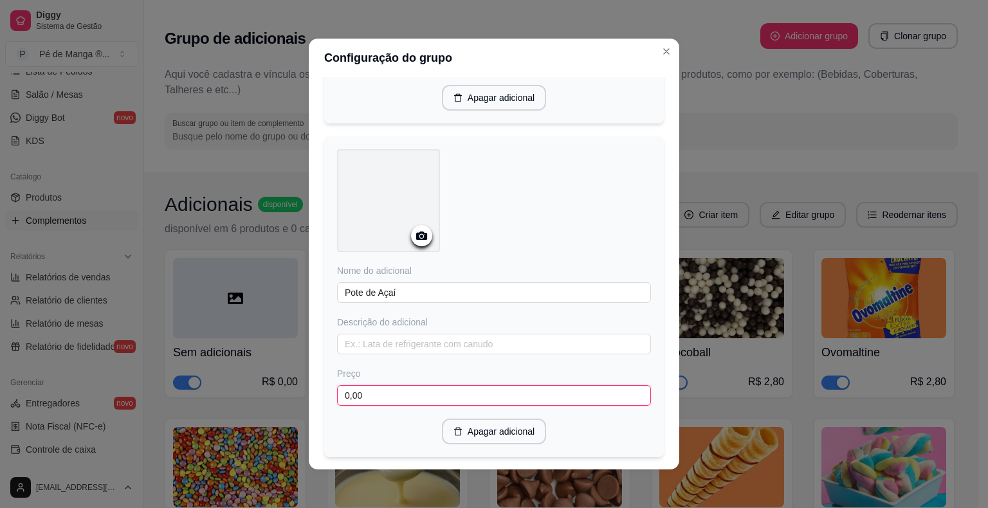
click at [387, 390] on input "0,00" at bounding box center [494, 395] width 314 height 21
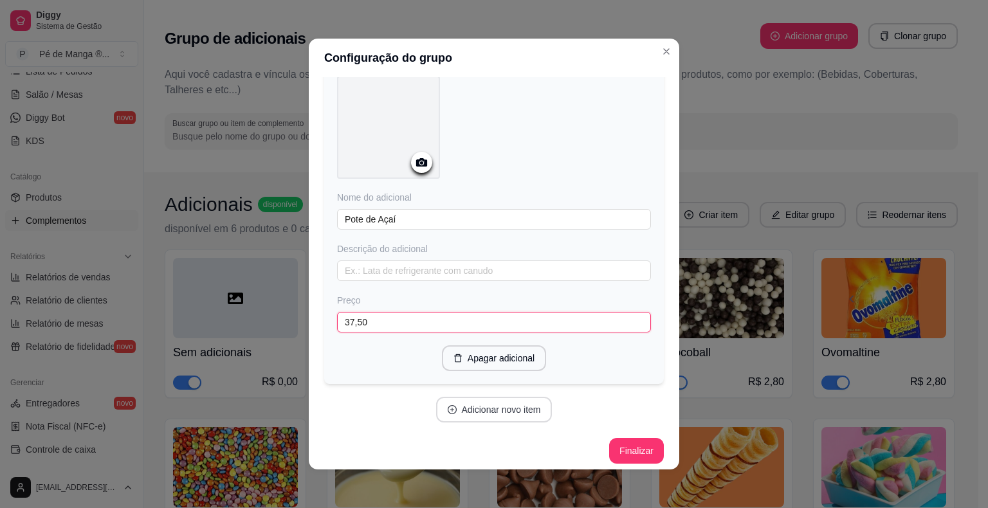
scroll to position [733, 0]
click at [497, 400] on button "Adicionar novo item" at bounding box center [493, 408] width 113 height 25
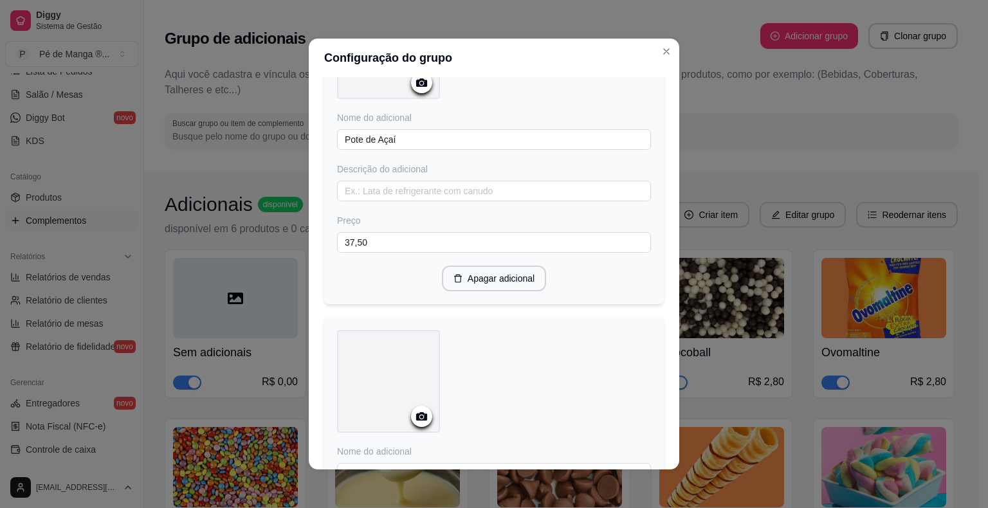
scroll to position [990, 0]
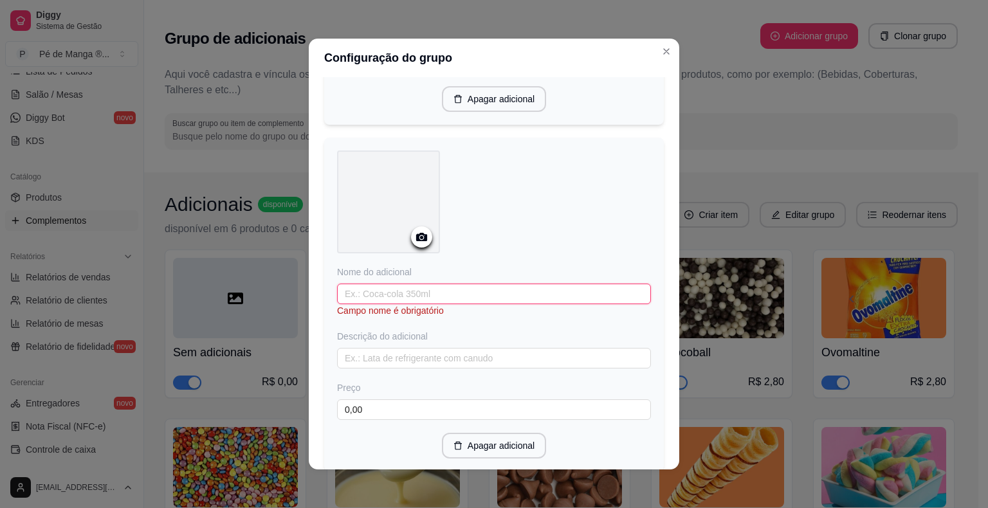
click at [475, 284] on input "text" at bounding box center [494, 294] width 314 height 21
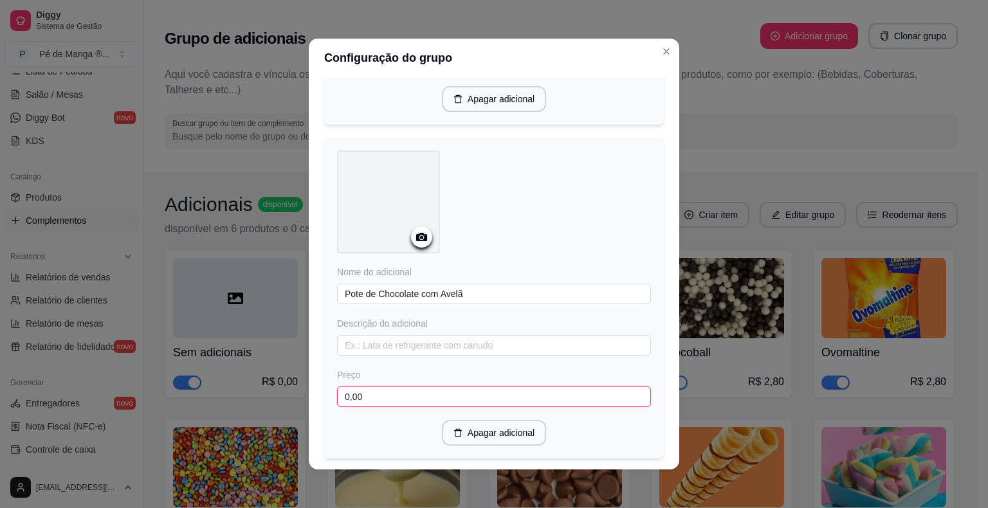
click at [457, 395] on input "0,00" at bounding box center [494, 397] width 314 height 21
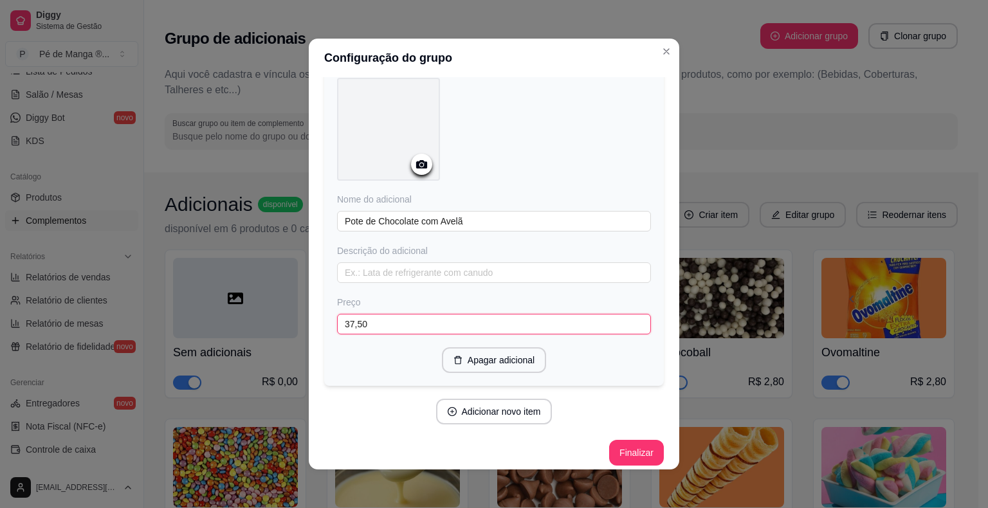
scroll to position [1065, 0]
click at [477, 405] on button "Adicionar novo item" at bounding box center [493, 410] width 113 height 25
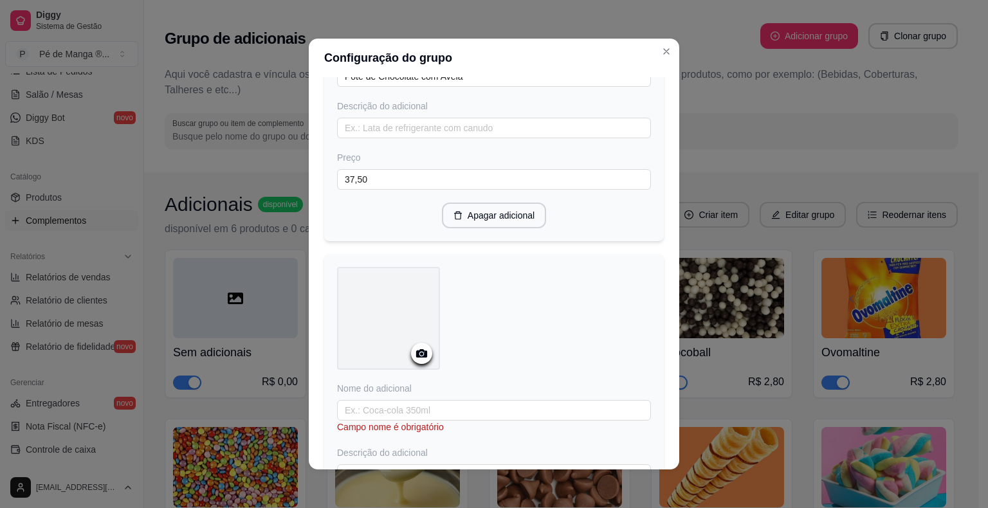
scroll to position [1257, 0]
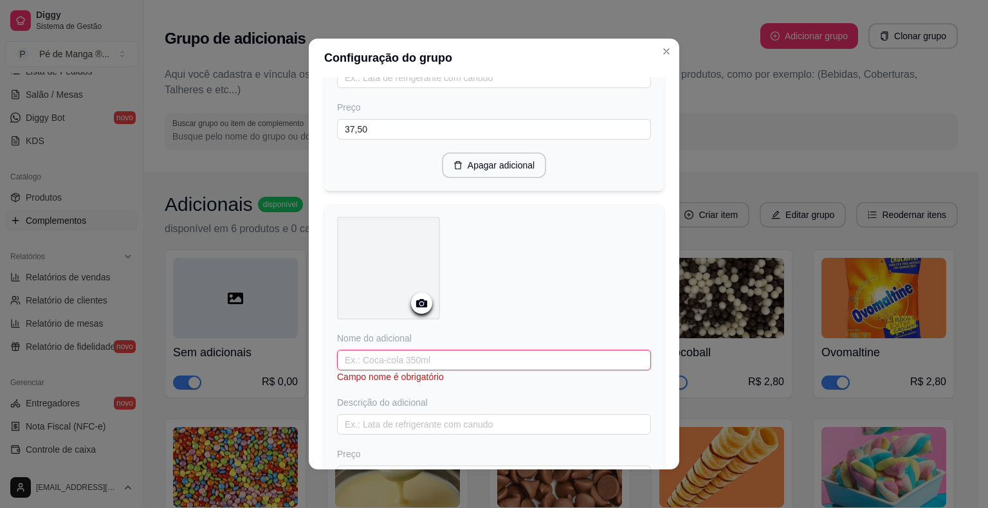
click at [481, 359] on input "text" at bounding box center [494, 360] width 314 height 21
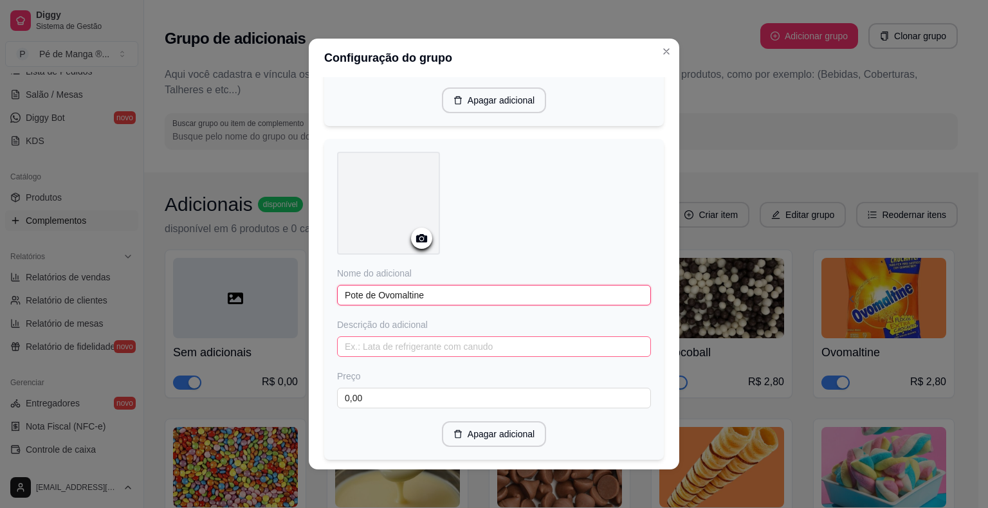
scroll to position [1397, 0]
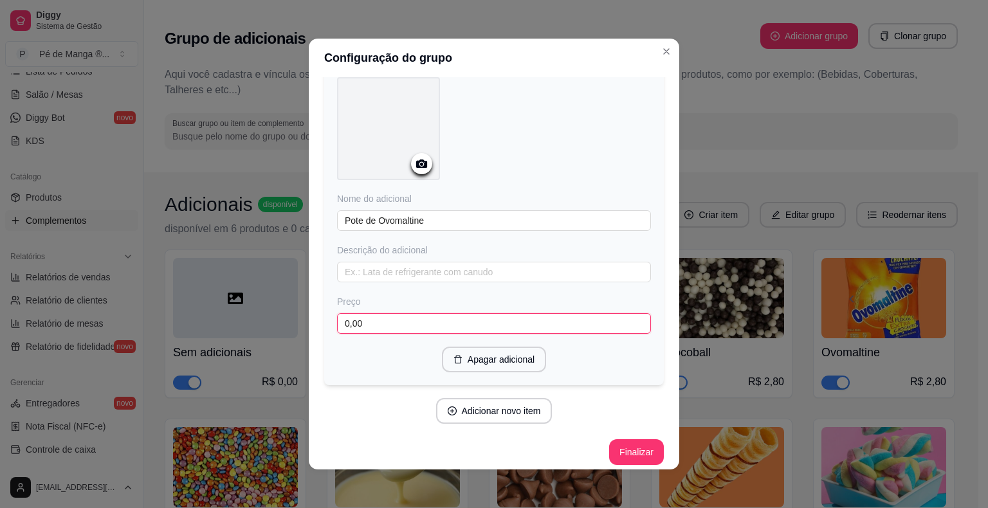
click at [439, 320] on input "0,00" at bounding box center [494, 323] width 314 height 21
click at [512, 414] on button "Adicionar novo item" at bounding box center [493, 411] width 113 height 25
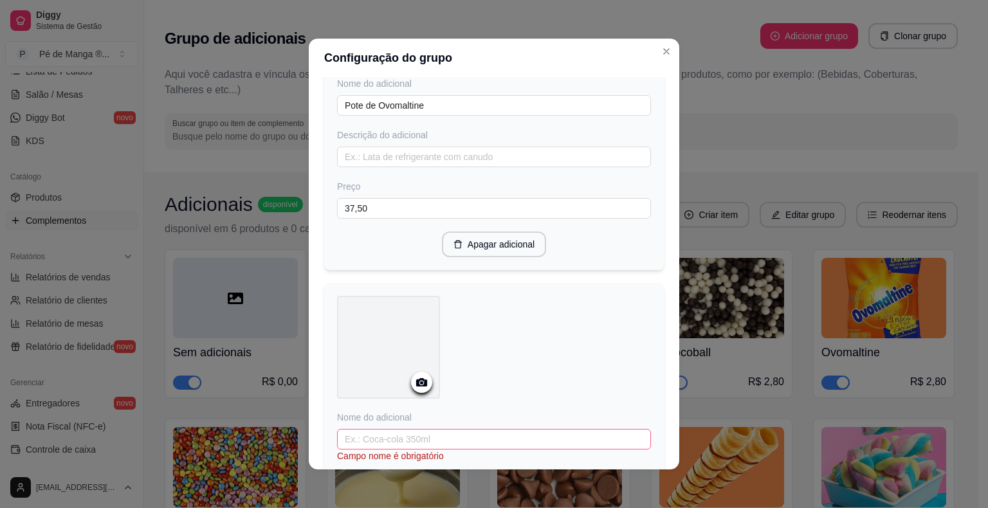
scroll to position [1742, 0]
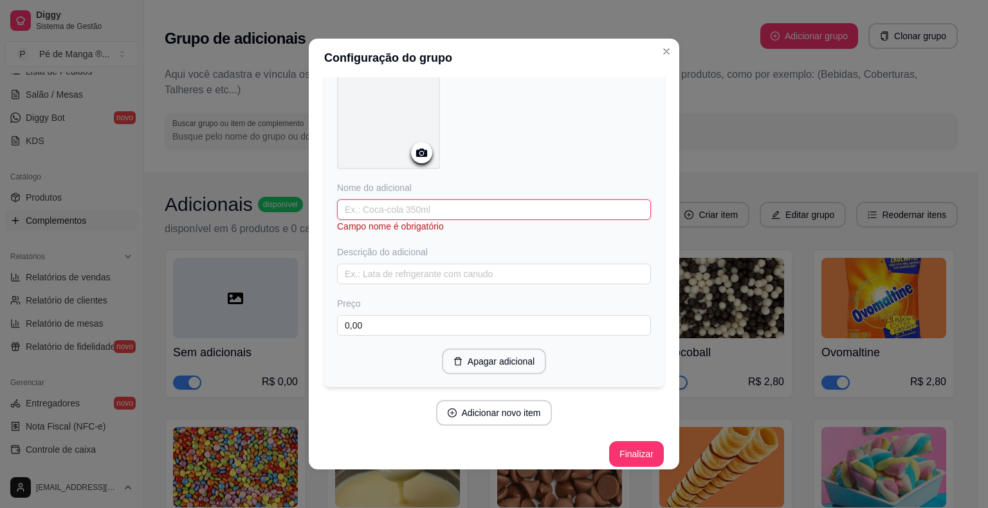
click at [475, 201] on input "text" at bounding box center [494, 209] width 314 height 21
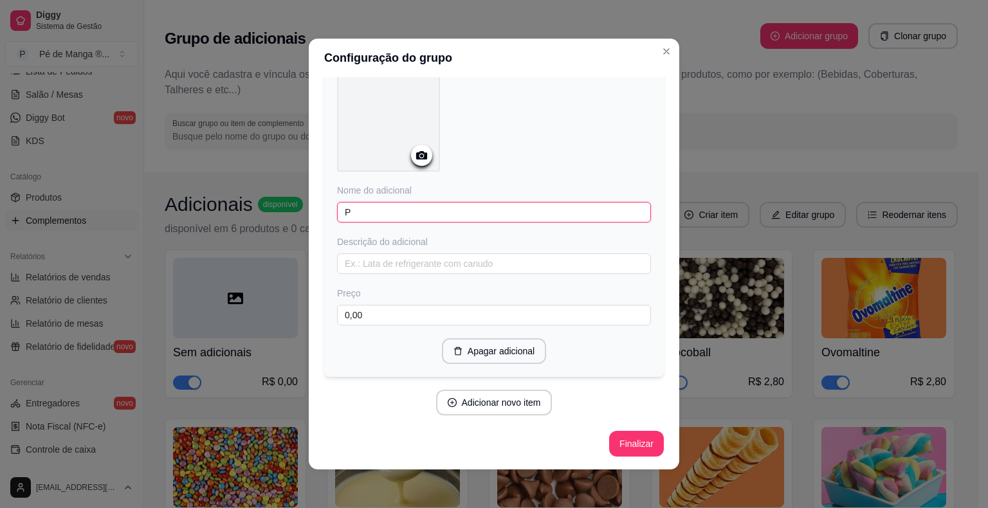
scroll to position [1729, 0]
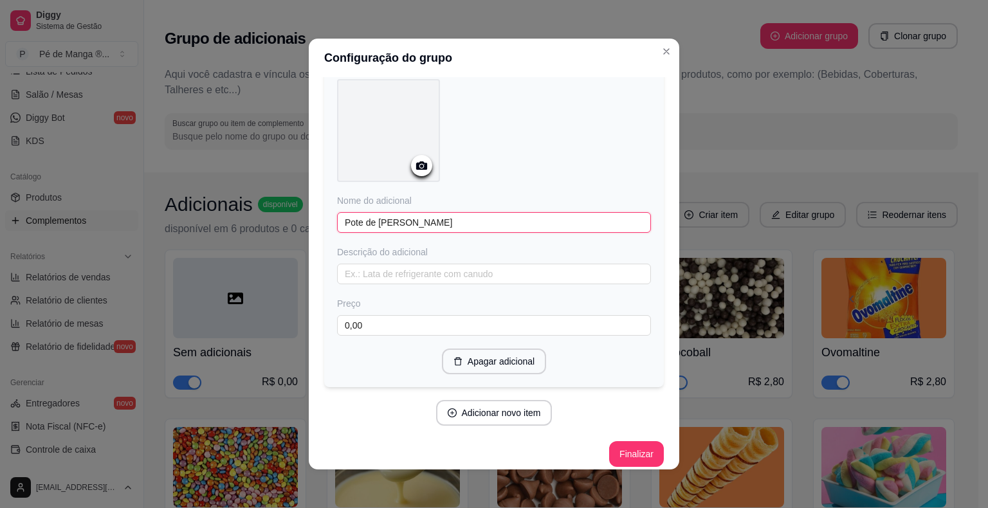
click at [381, 217] on input "Pote de NInho Trufado" at bounding box center [494, 222] width 314 height 21
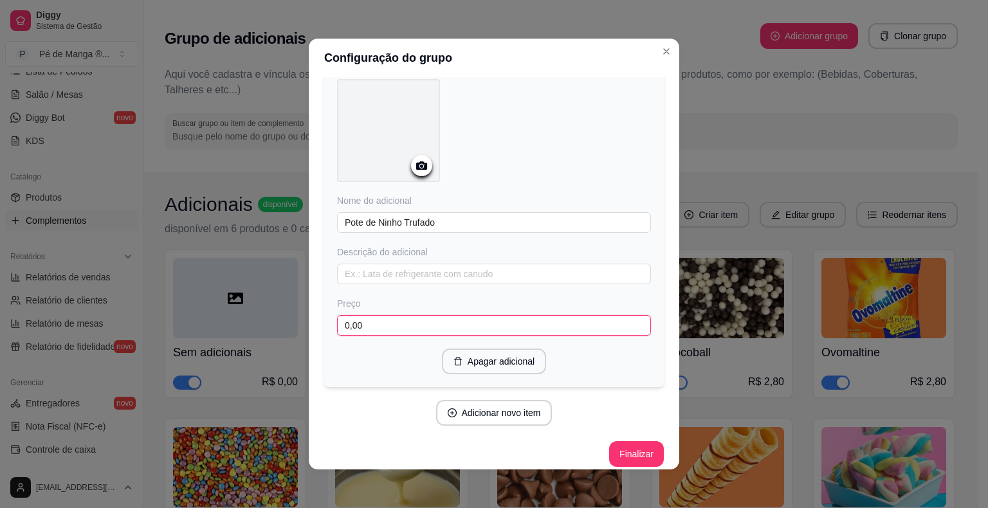
click at [388, 315] on input "0,00" at bounding box center [494, 325] width 314 height 21
click at [509, 401] on button "Adicionar novo item" at bounding box center [494, 413] width 116 height 26
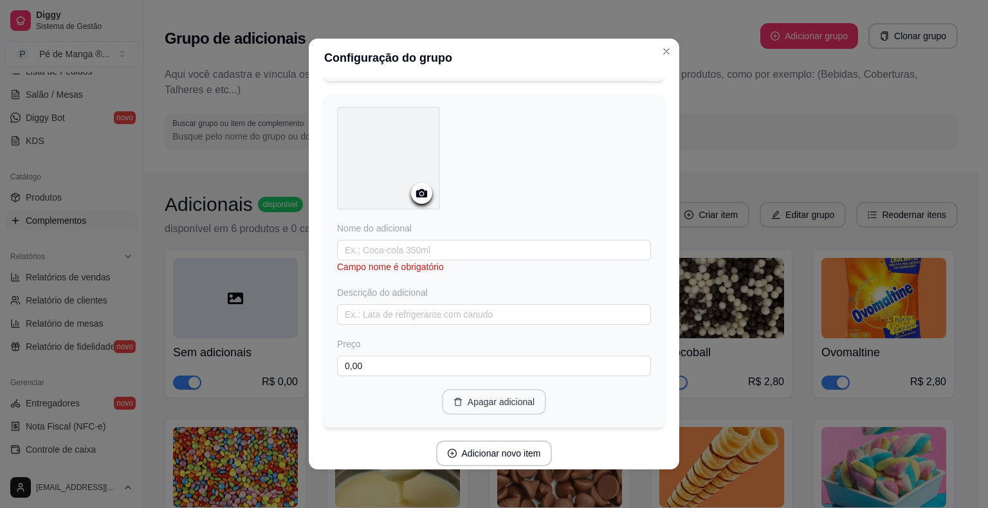
scroll to position [2051, 0]
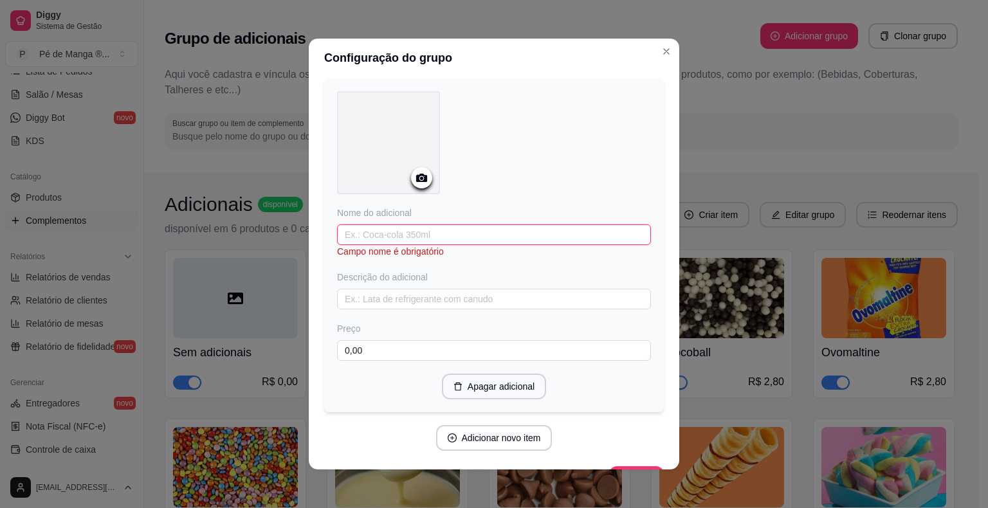
click at [421, 232] on input "text" at bounding box center [494, 234] width 314 height 21
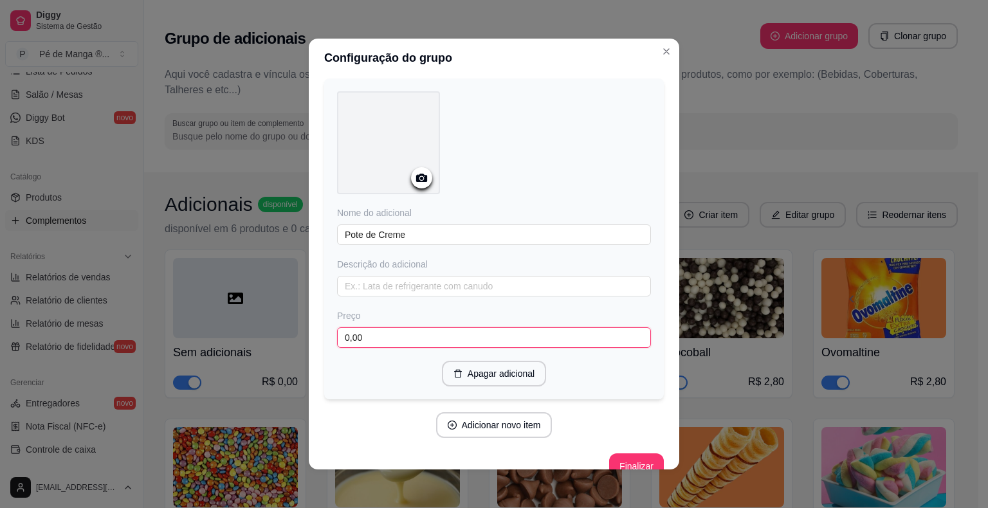
click at [431, 334] on input "0,00" at bounding box center [494, 337] width 314 height 21
click at [520, 414] on button "Adicionar novo item" at bounding box center [494, 425] width 116 height 26
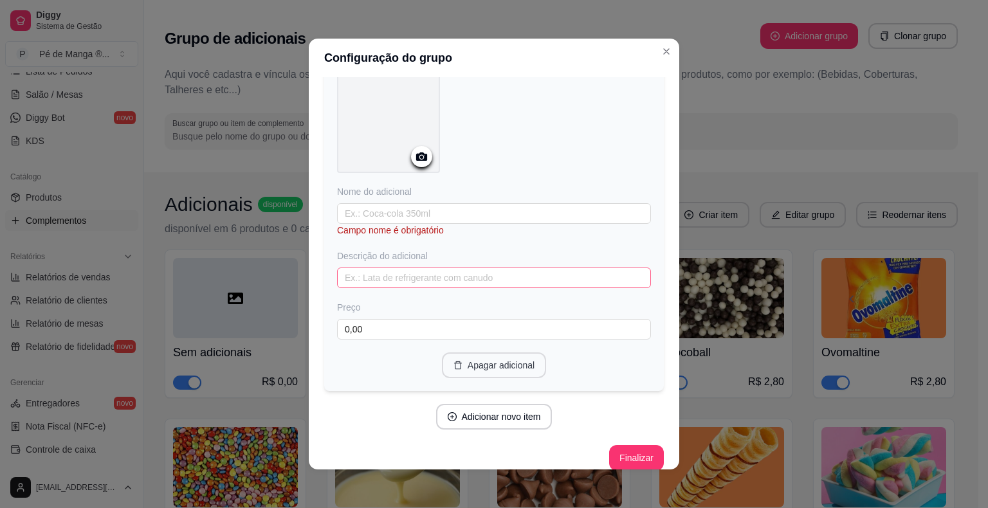
scroll to position [2406, 0]
click at [448, 208] on input "text" at bounding box center [494, 213] width 314 height 21
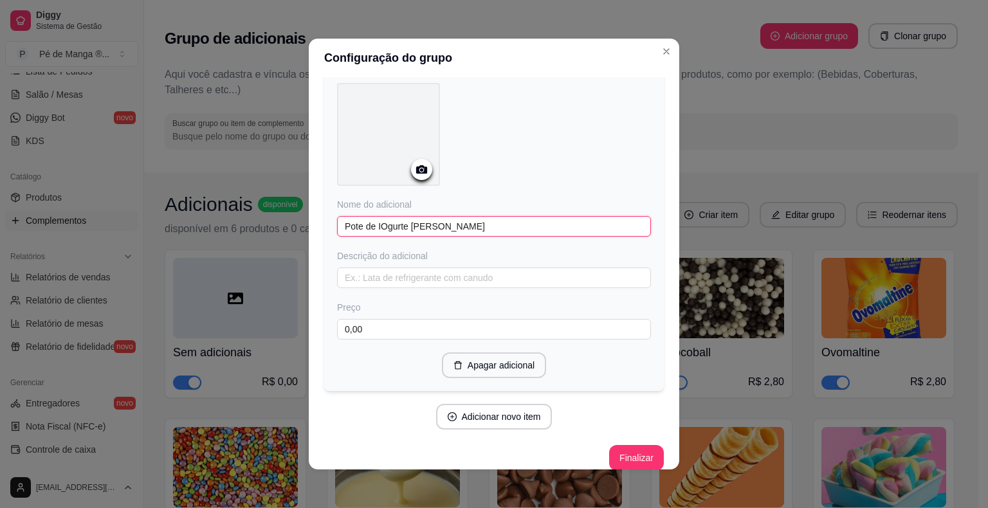
click at [387, 216] on input "Pote de IOgurte Grego" at bounding box center [494, 226] width 314 height 21
click at [383, 216] on input "Pote de IOgurte Grego" at bounding box center [494, 226] width 314 height 21
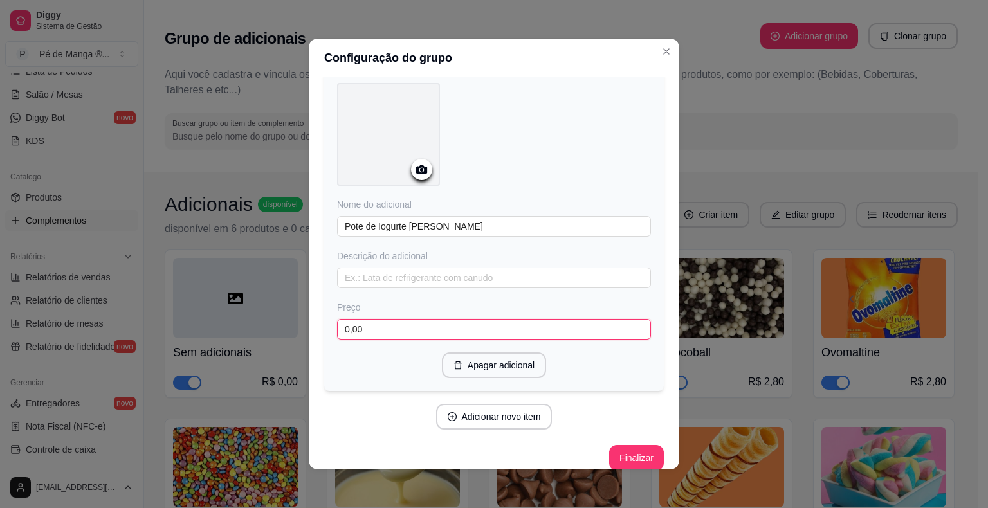
click at [392, 319] on input "0,00" at bounding box center [494, 329] width 314 height 21
click at [500, 409] on button "Adicionar novo item" at bounding box center [494, 417] width 116 height 26
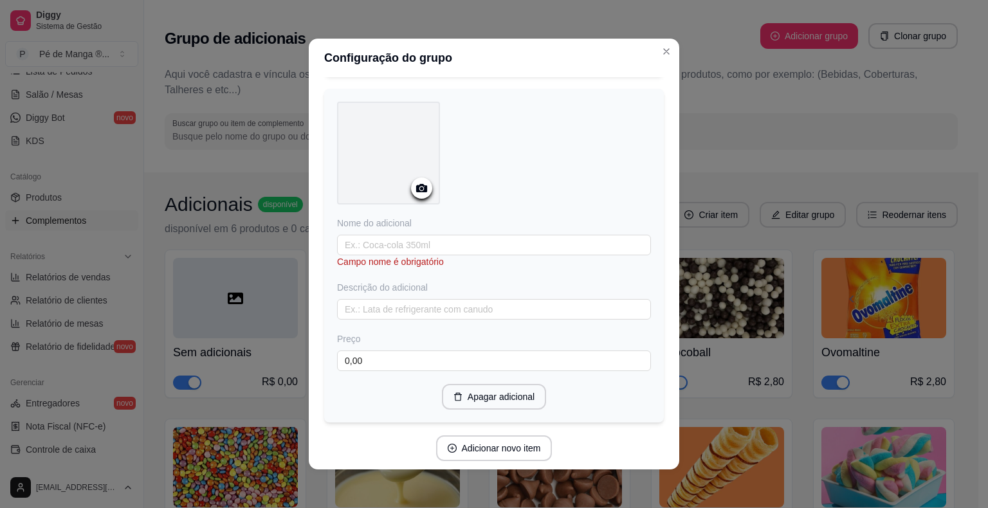
scroll to position [2714, 0]
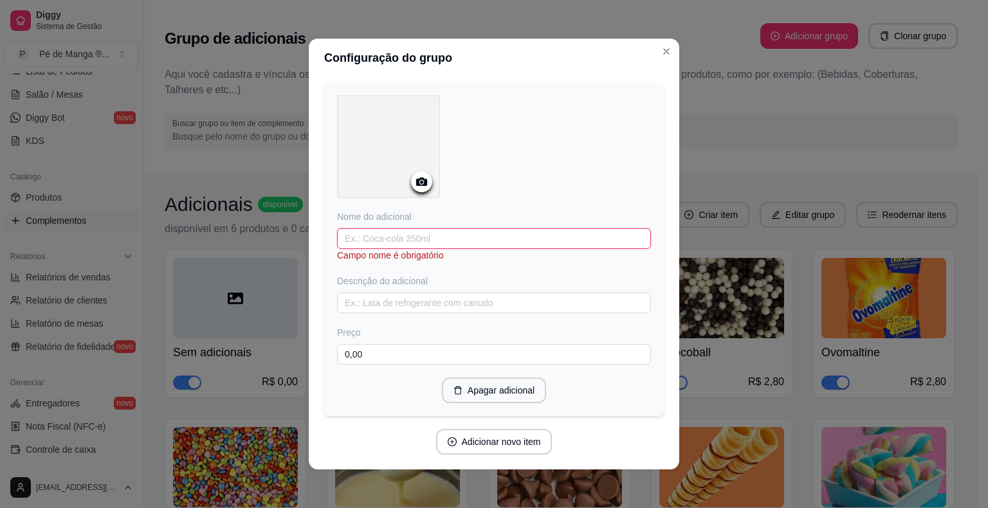
click at [418, 228] on input "text" at bounding box center [494, 238] width 314 height 21
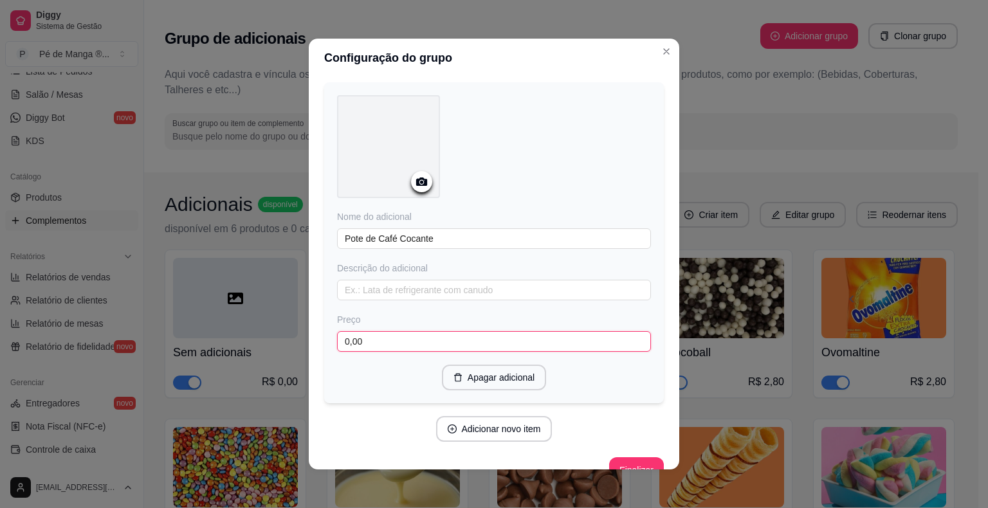
click at [399, 335] on input "0,00" at bounding box center [494, 341] width 314 height 21
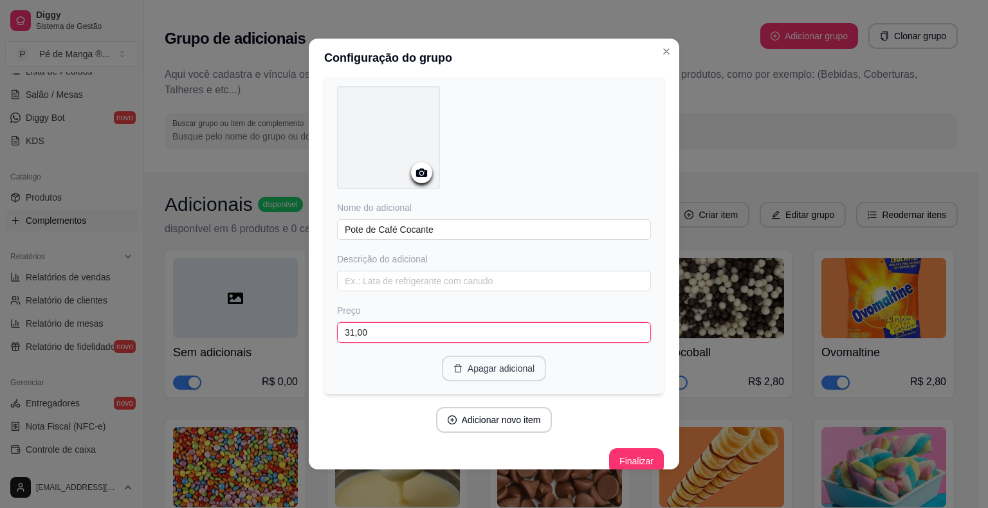
scroll to position [2725, 0]
click at [504, 405] on button "Adicionar novo item" at bounding box center [494, 418] width 116 height 26
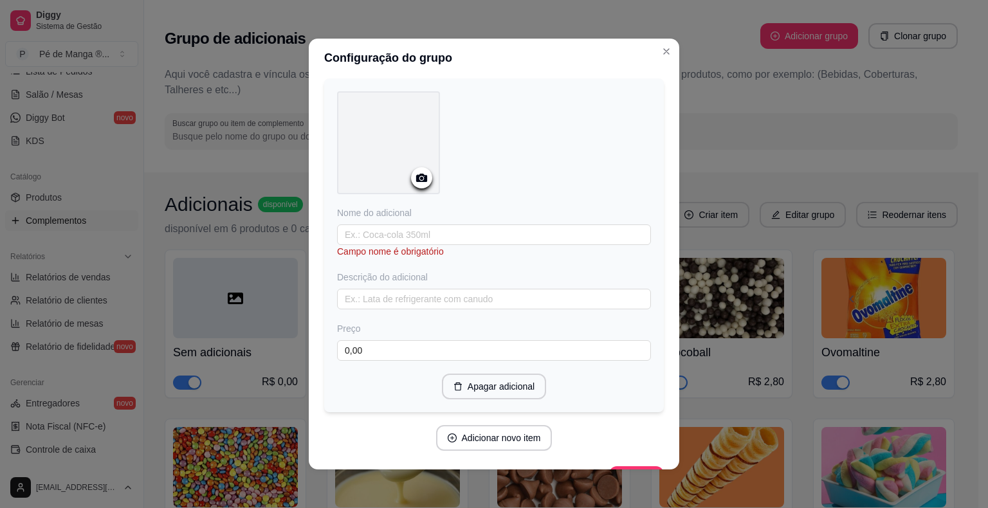
scroll to position [3070, 0]
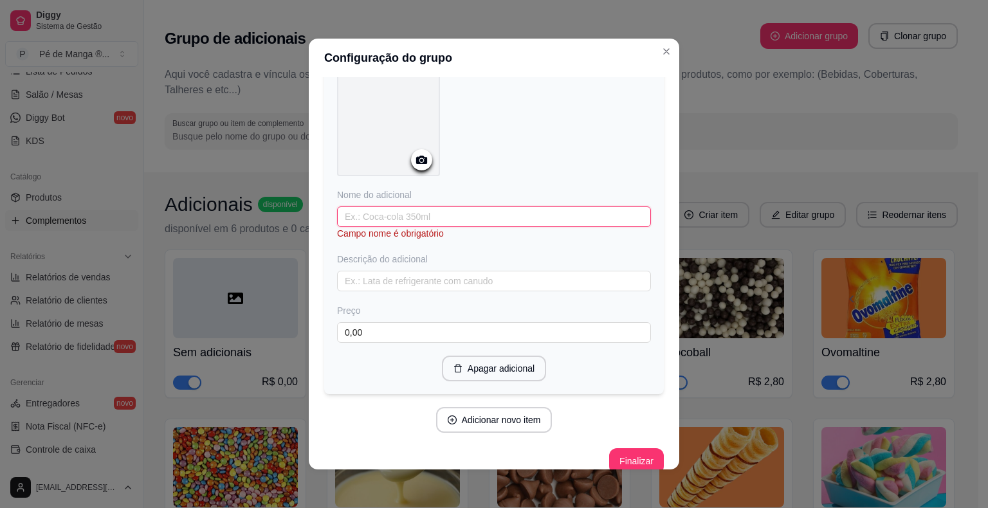
click at [449, 206] on input "text" at bounding box center [494, 216] width 314 height 21
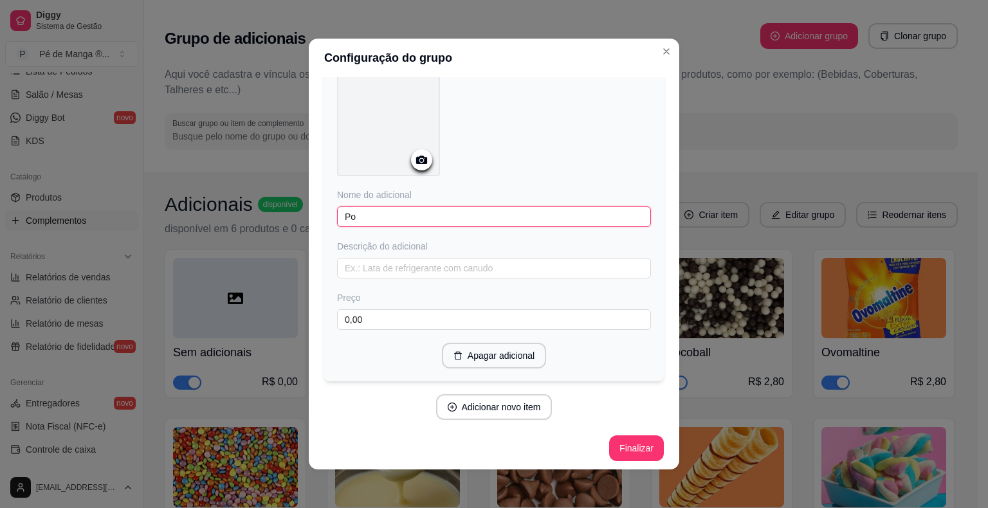
scroll to position [3057, 0]
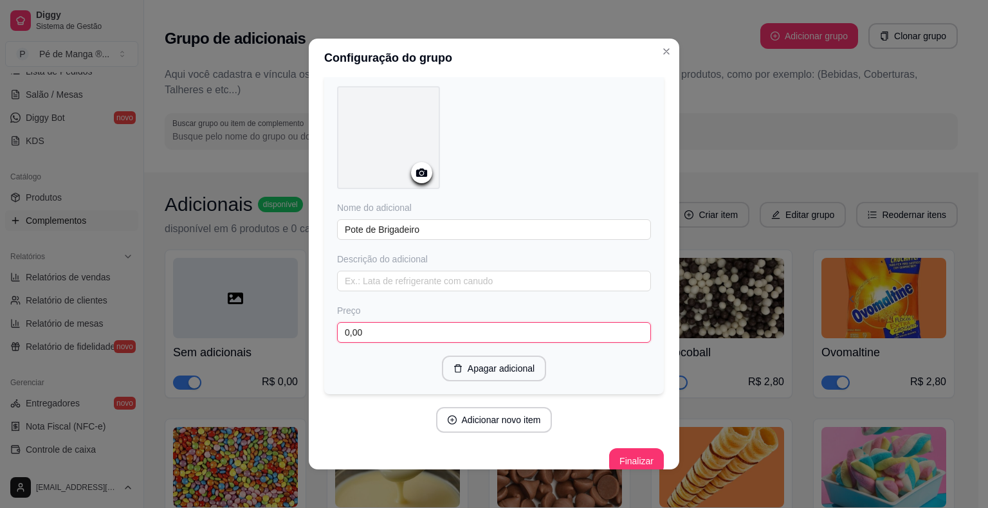
click at [421, 322] on input "0,00" at bounding box center [494, 332] width 314 height 21
click at [525, 407] on button "Adicionar novo item" at bounding box center [494, 420] width 116 height 26
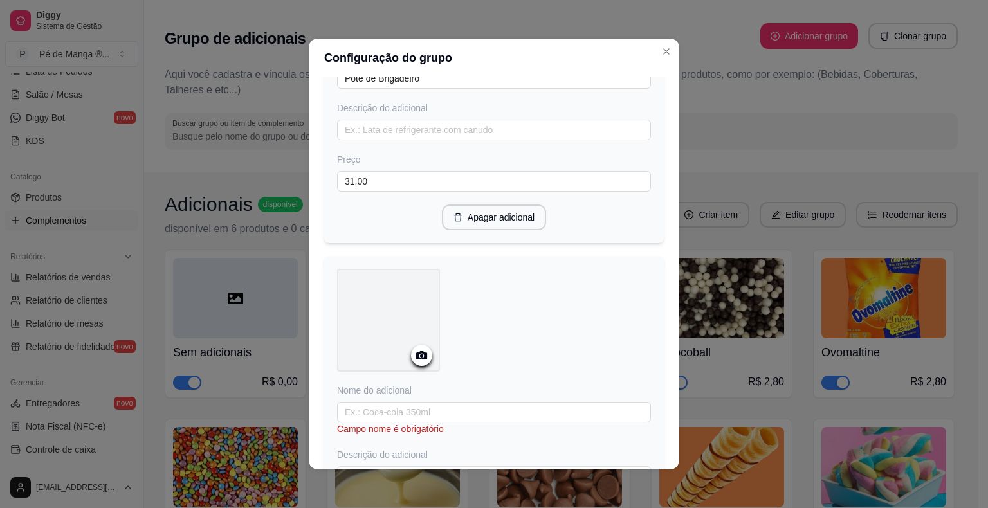
scroll to position [3379, 0]
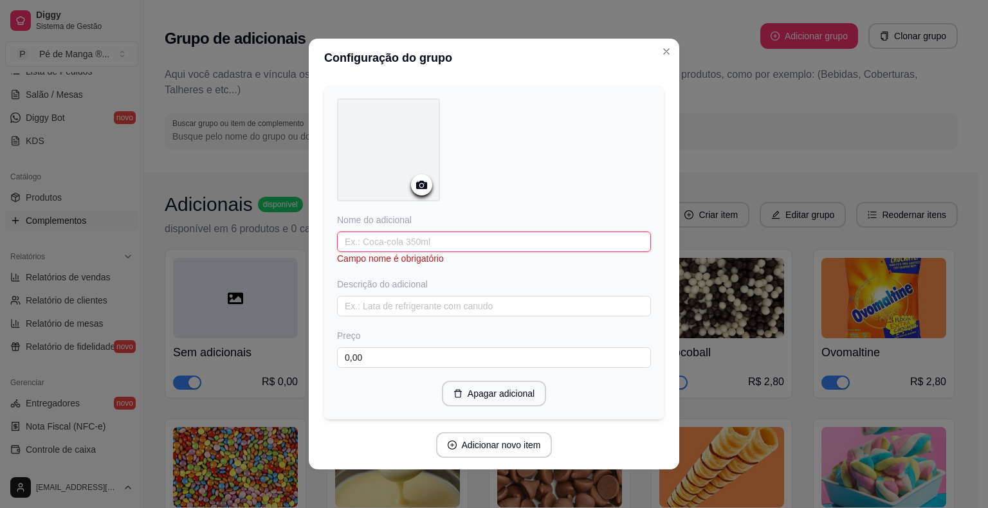
click at [471, 232] on input "text" at bounding box center [494, 242] width 314 height 21
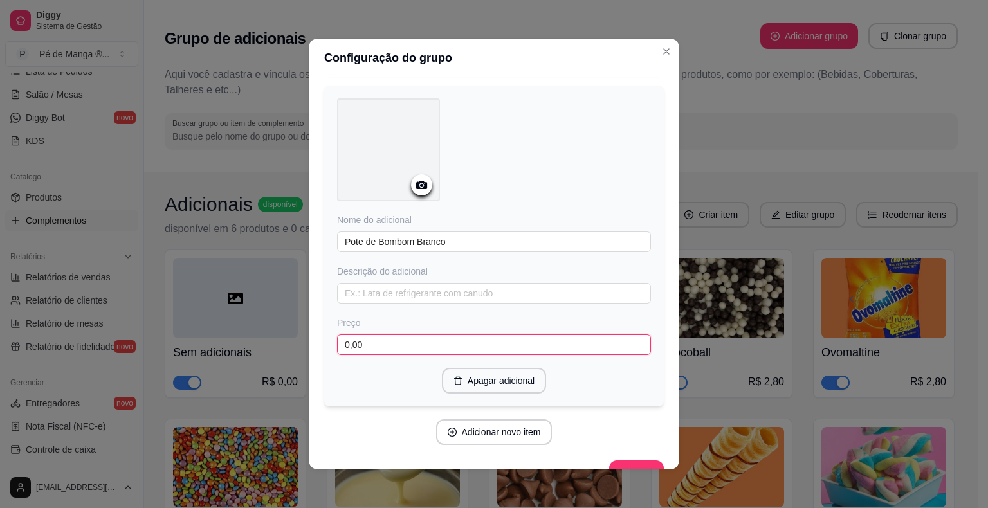
click at [491, 334] on input "0,00" at bounding box center [494, 344] width 314 height 21
click at [500, 419] on button "Adicionar novo item" at bounding box center [494, 432] width 116 height 26
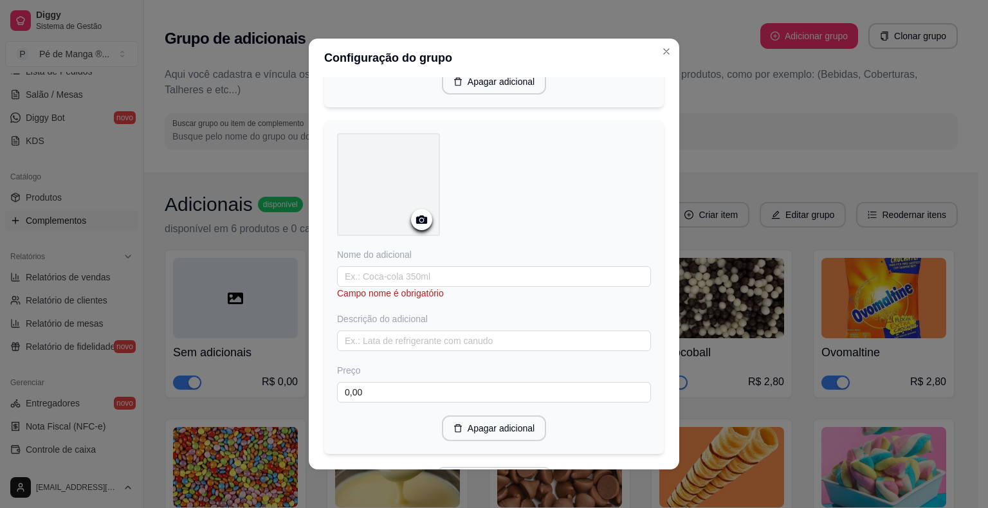
scroll to position [3734, 0]
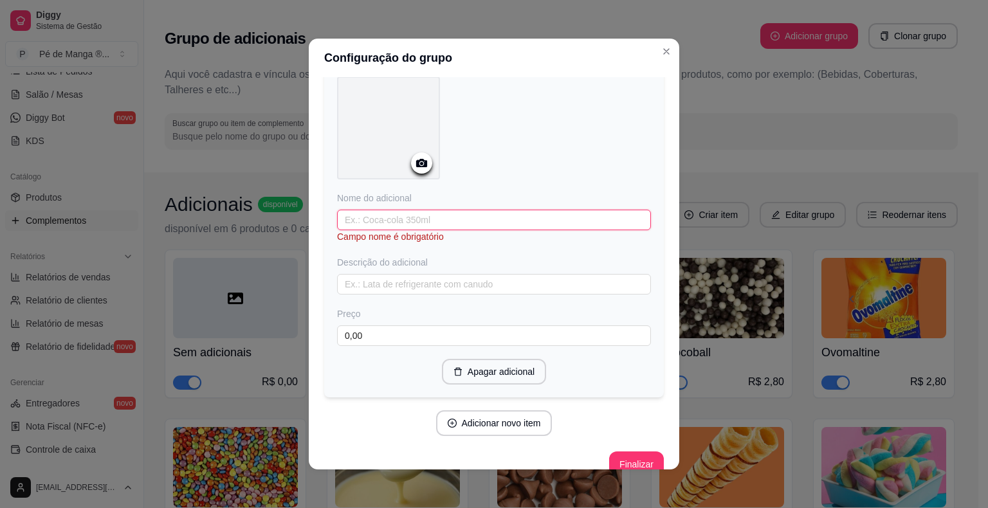
click at [414, 210] on input "text" at bounding box center [494, 220] width 314 height 21
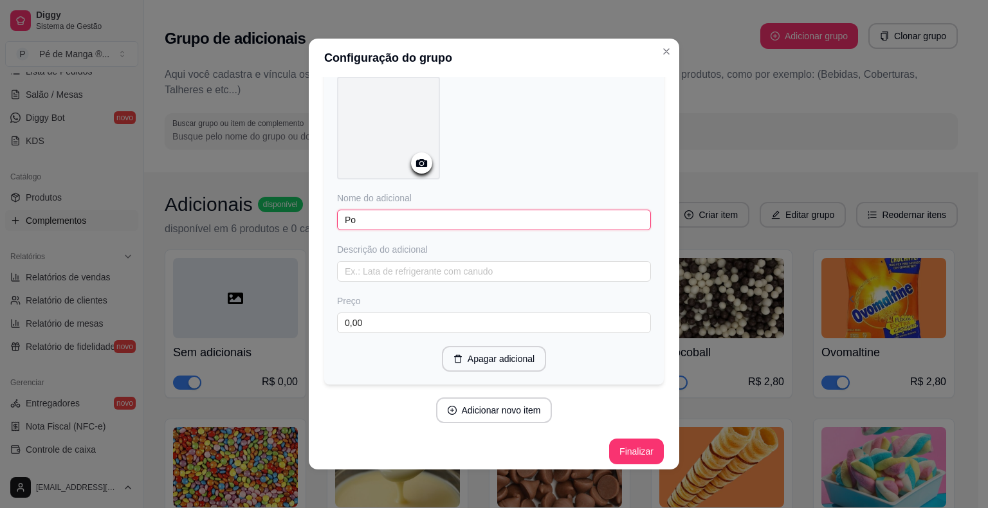
scroll to position [3722, 0]
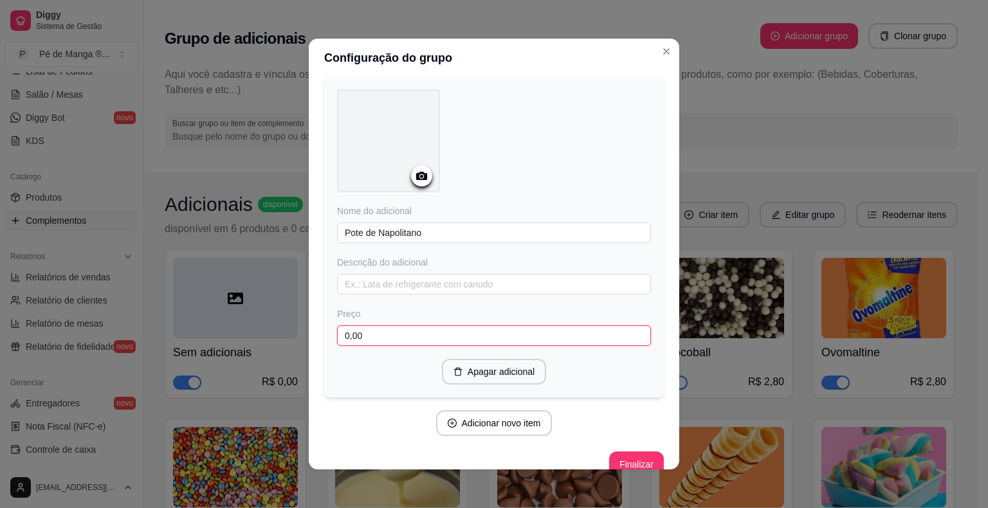
click at [425, 325] on input "0,00" at bounding box center [494, 335] width 314 height 21
click at [486, 410] on button "Adicionar novo item" at bounding box center [494, 423] width 116 height 26
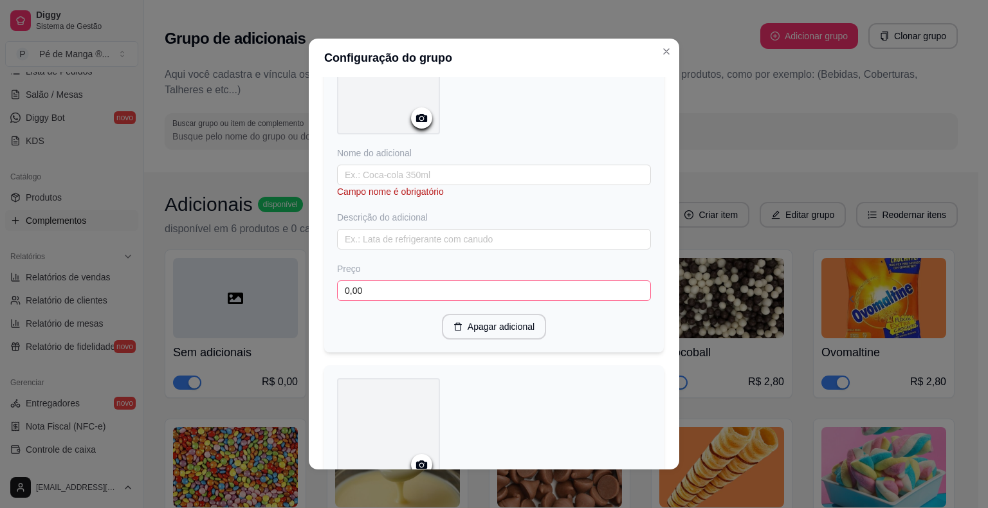
scroll to position [4043, 0]
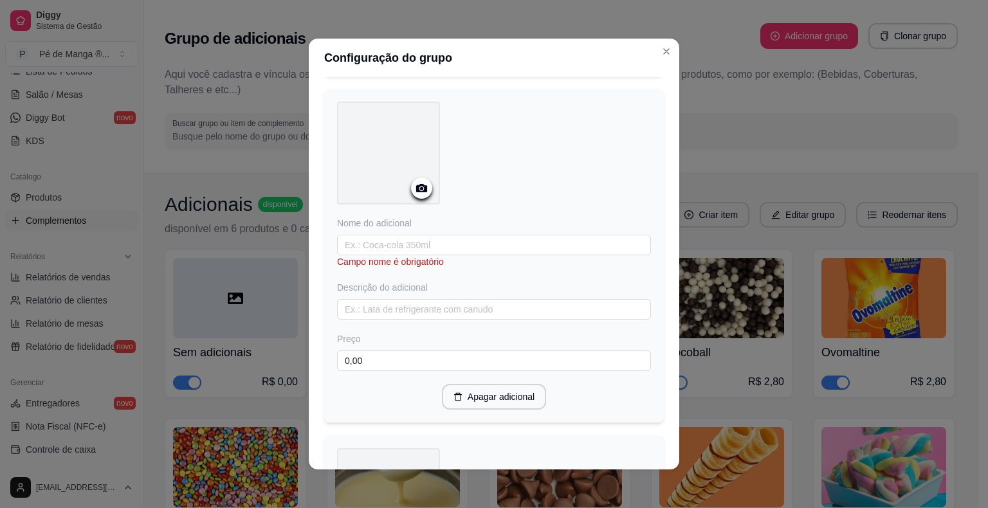
click at [427, 255] on div "Campo nome é obrigatório" at bounding box center [494, 261] width 314 height 13
click at [430, 235] on input "text" at bounding box center [494, 245] width 314 height 21
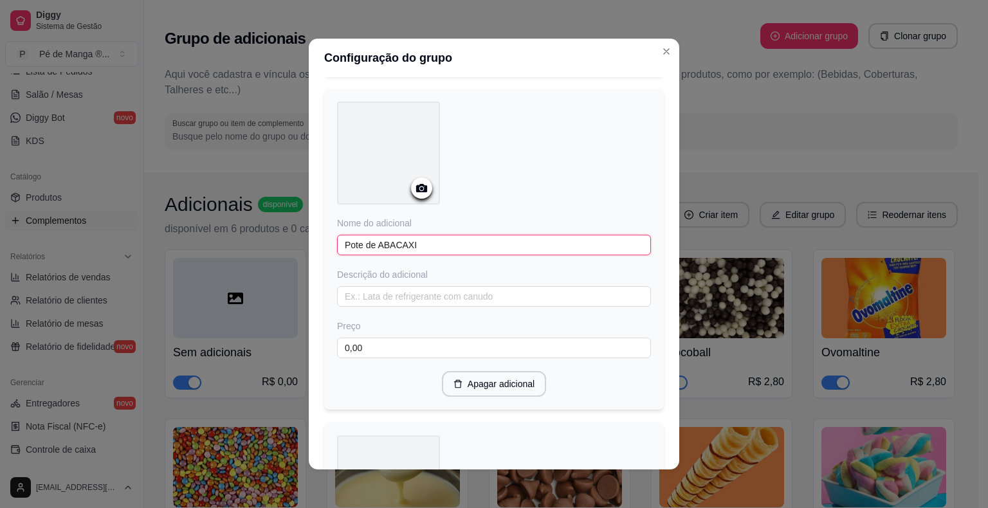
drag, startPoint x: 385, startPoint y: 226, endPoint x: 476, endPoint y: 246, distance: 93.6
click at [476, 246] on div "Nome do adicional Pote de ABACAXI Descrição do adicional Preço 0,00" at bounding box center [494, 288] width 314 height 142
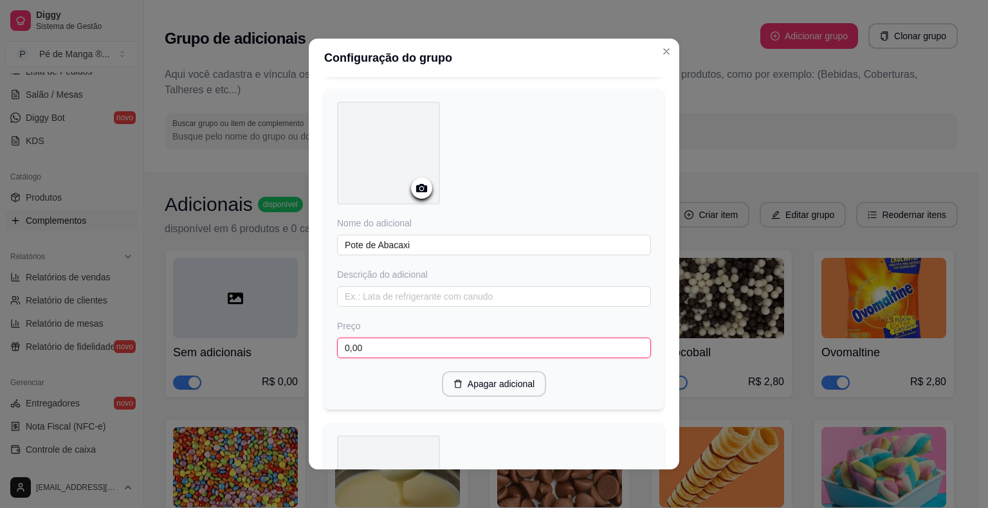
click at [464, 338] on input "0,00" at bounding box center [494, 348] width 314 height 21
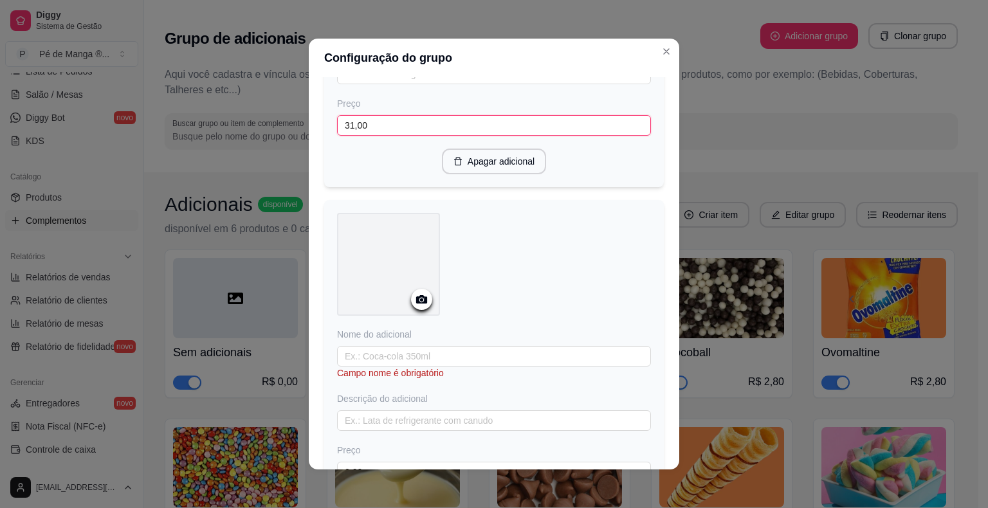
scroll to position [4301, 0]
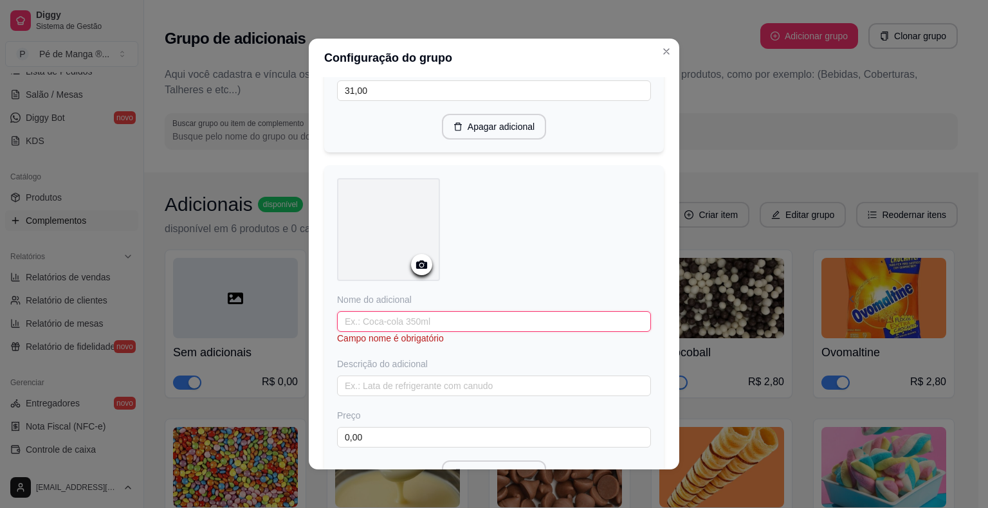
click at [464, 311] on input "text" at bounding box center [494, 321] width 314 height 21
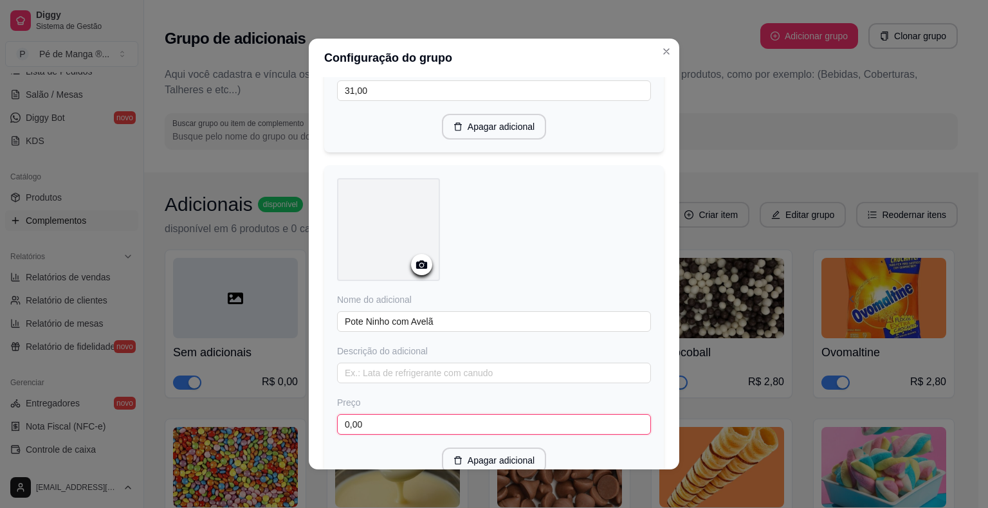
click at [476, 414] on input "0,00" at bounding box center [494, 424] width 314 height 21
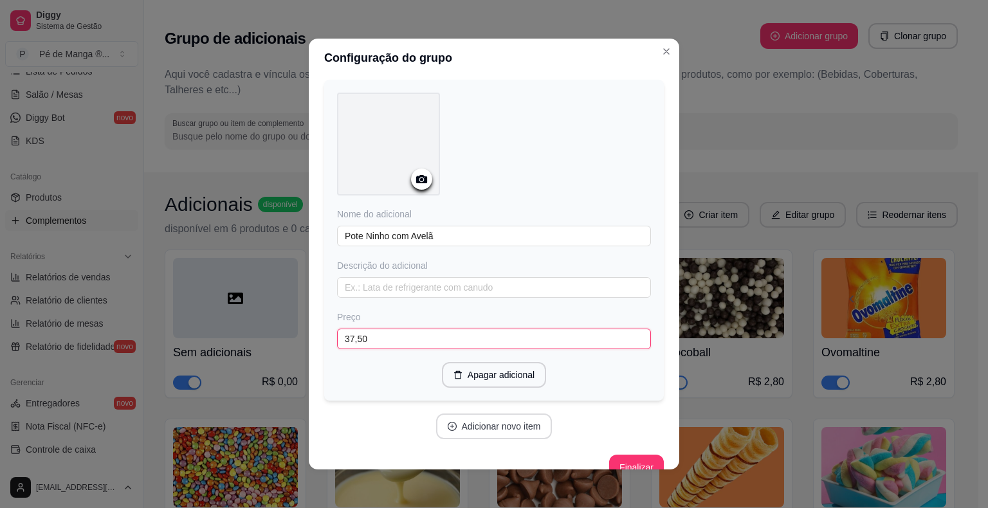
scroll to position [3, 0]
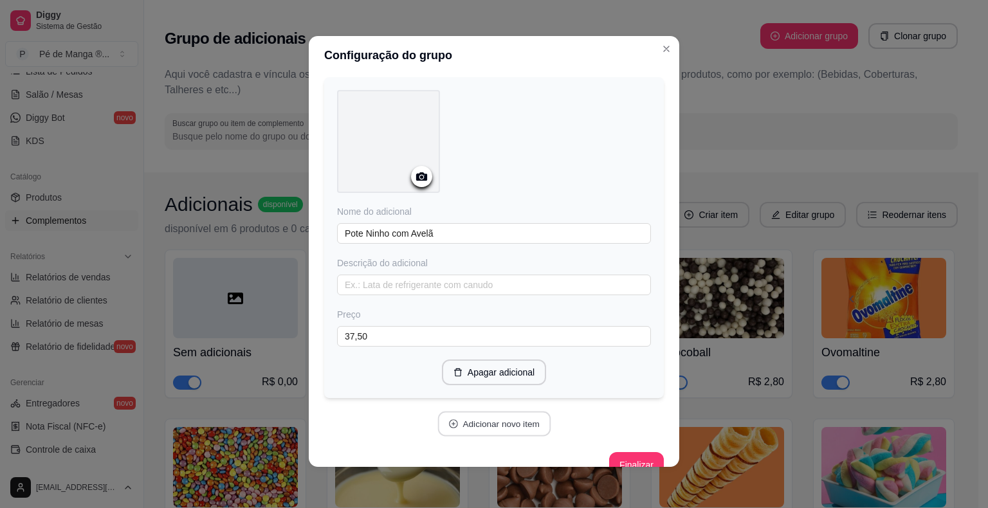
click at [484, 412] on button "Adicionar novo item" at bounding box center [493, 424] width 113 height 25
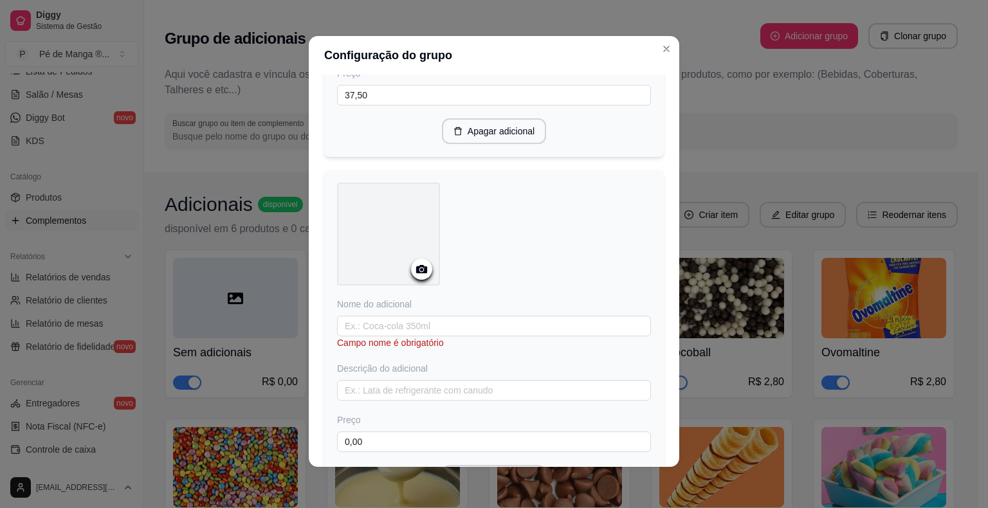
scroll to position [4643, 0]
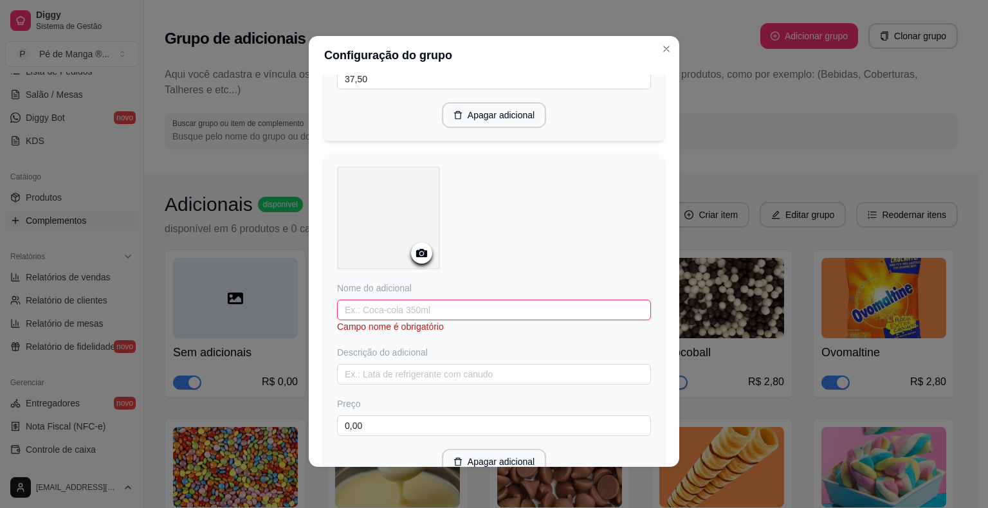
click at [419, 300] on input "text" at bounding box center [494, 310] width 314 height 21
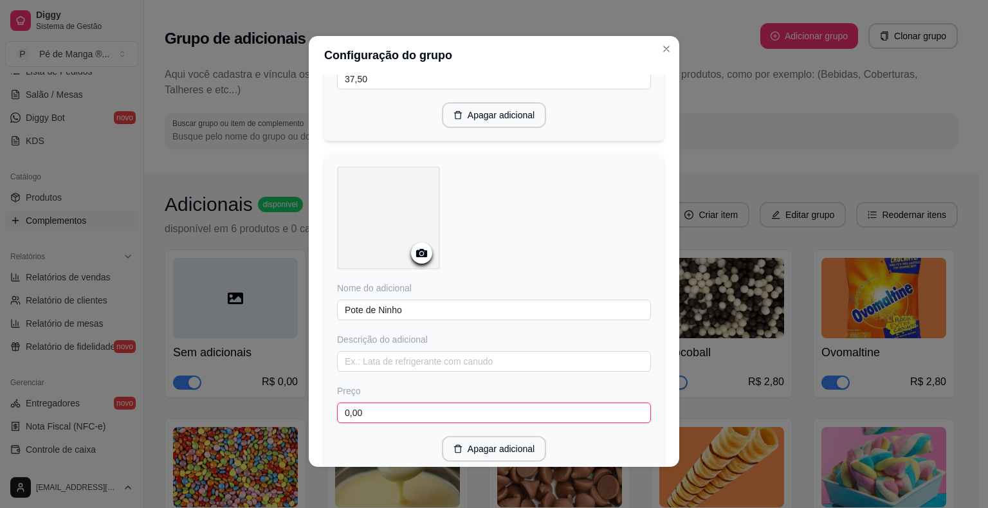
click at [417, 403] on input "0,00" at bounding box center [494, 413] width 314 height 21
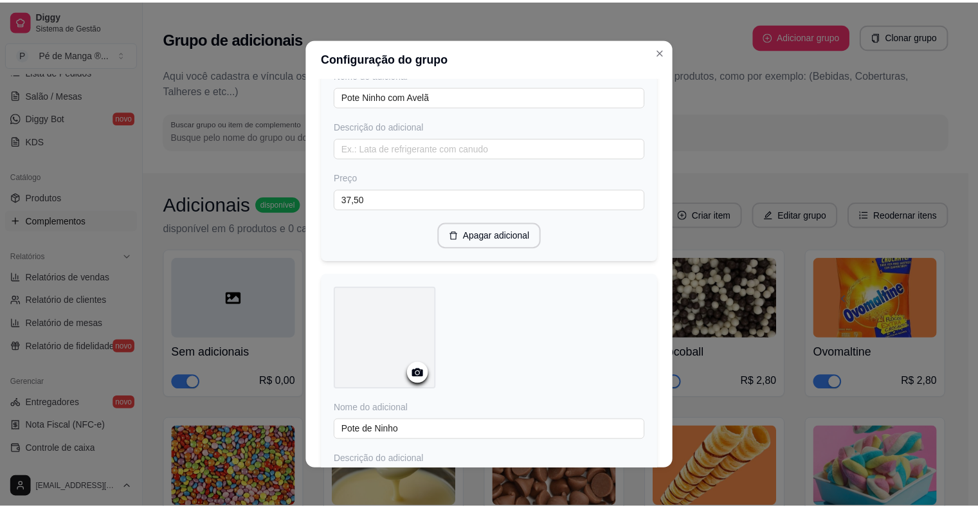
scroll to position [4719, 0]
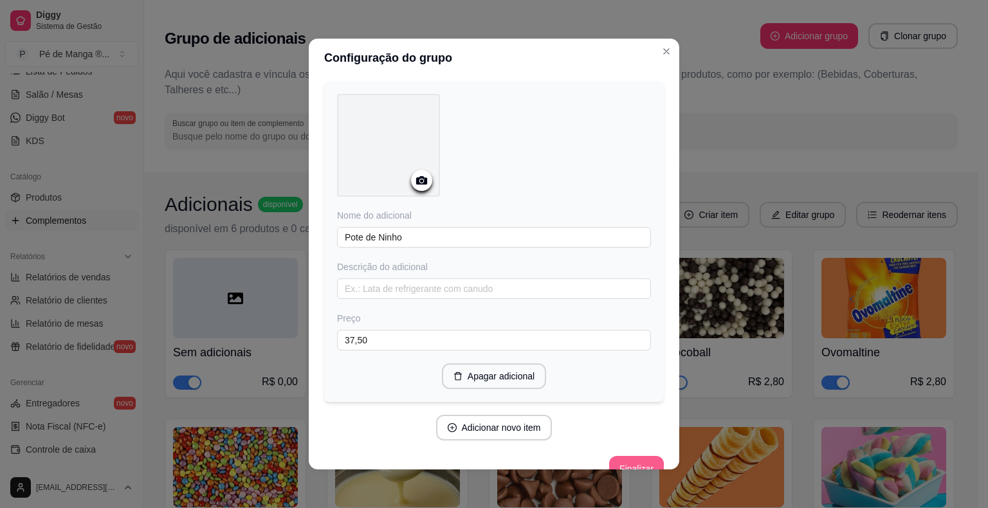
click at [636, 456] on button "Finalizar" at bounding box center [636, 469] width 55 height 26
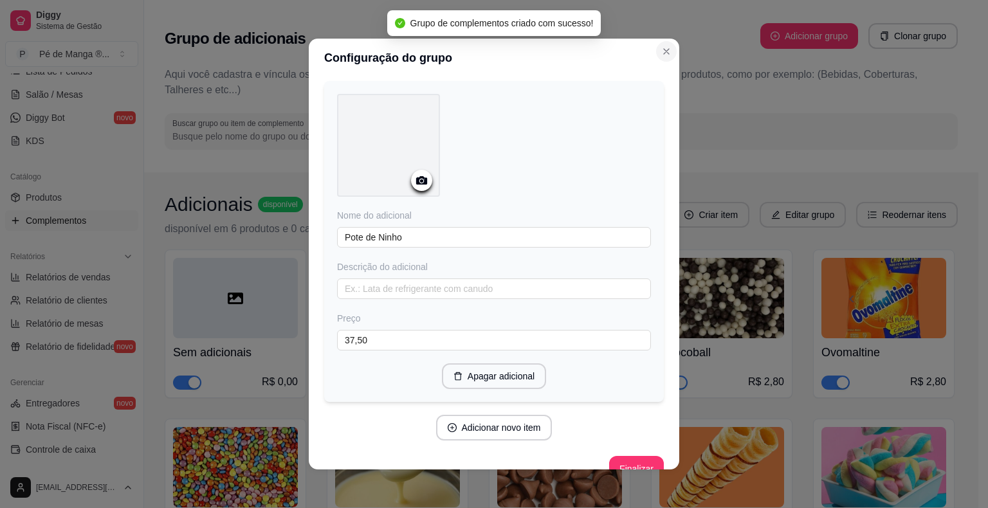
click at [661, 48] on icon "Close" at bounding box center [666, 51] width 10 height 10
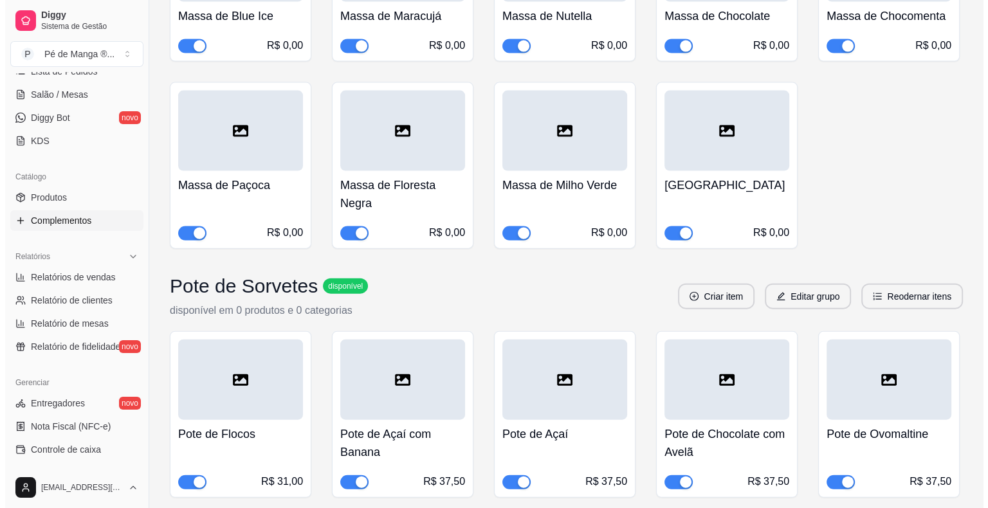
scroll to position [7685, 0]
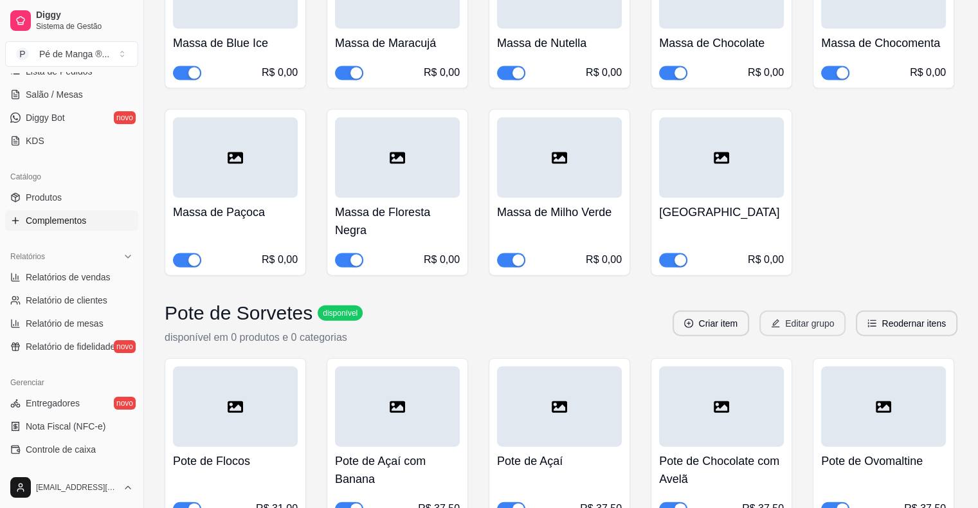
click at [777, 319] on icon "edit" at bounding box center [775, 323] width 9 height 9
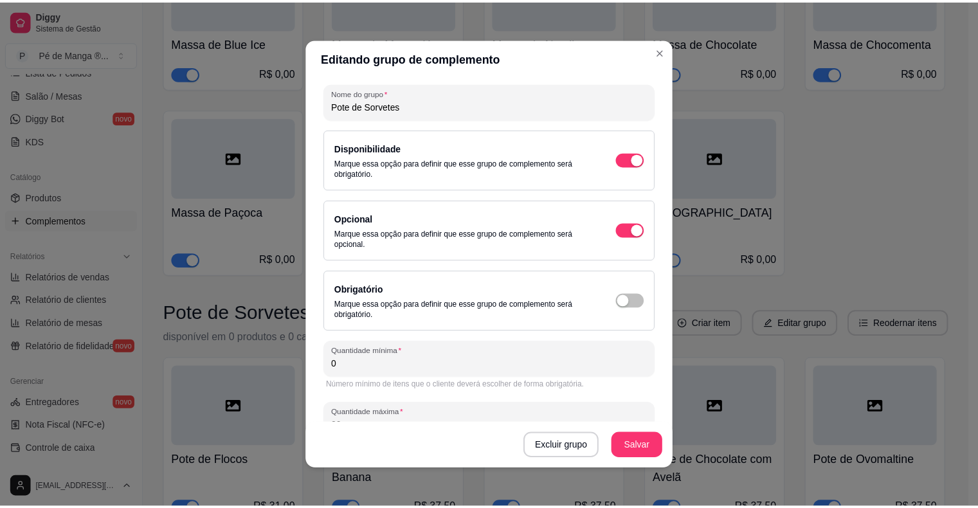
scroll to position [78, 0]
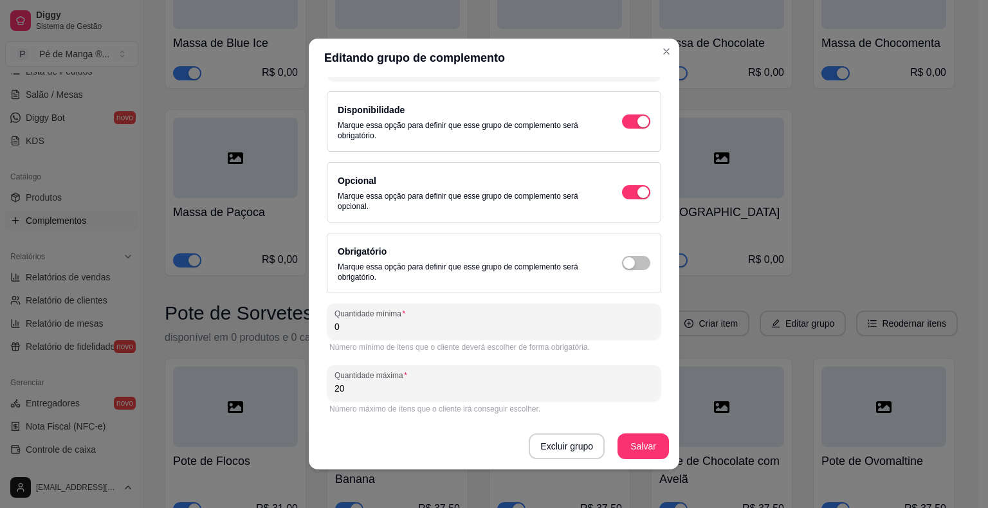
click at [479, 323] on input "0" at bounding box center [493, 326] width 319 height 13
click at [645, 446] on button "Salvar" at bounding box center [643, 446] width 50 height 25
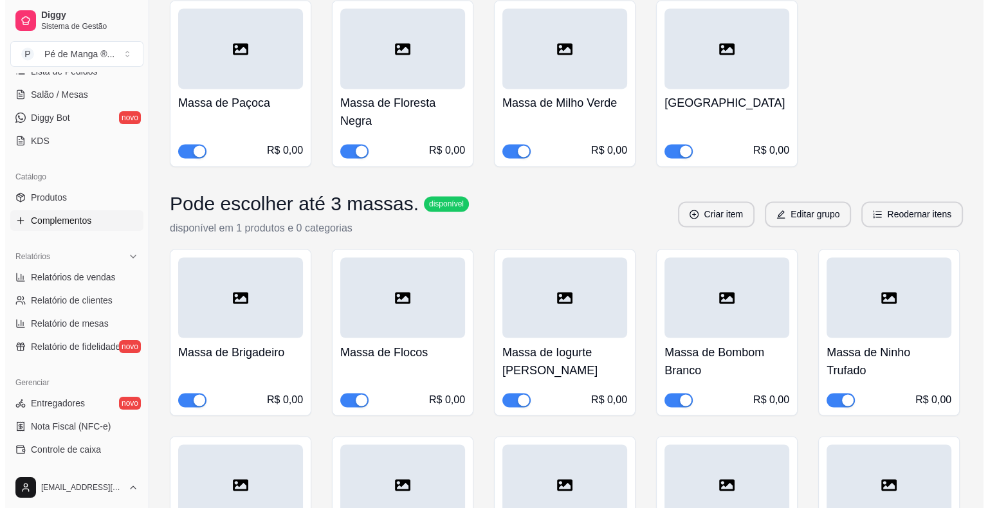
scroll to position [6978, 0]
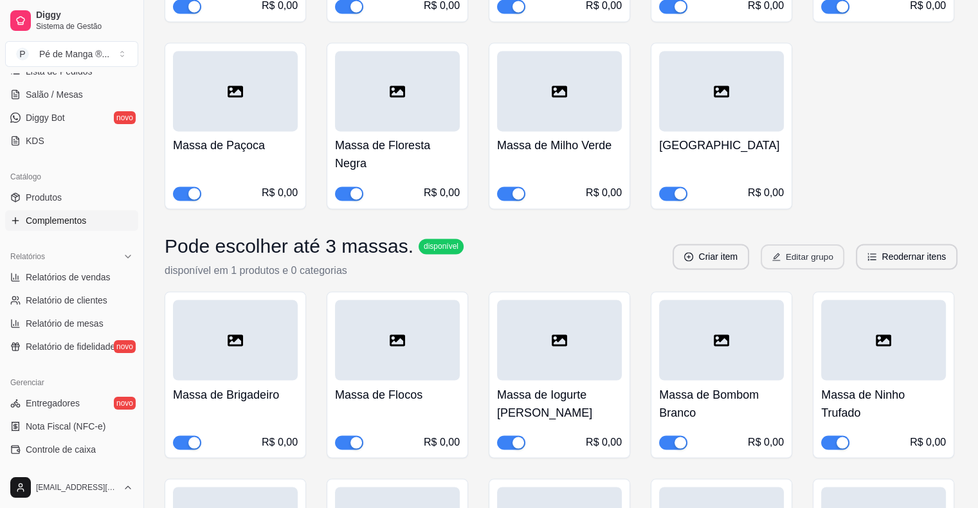
click at [790, 244] on button "Editar grupo" at bounding box center [803, 256] width 84 height 25
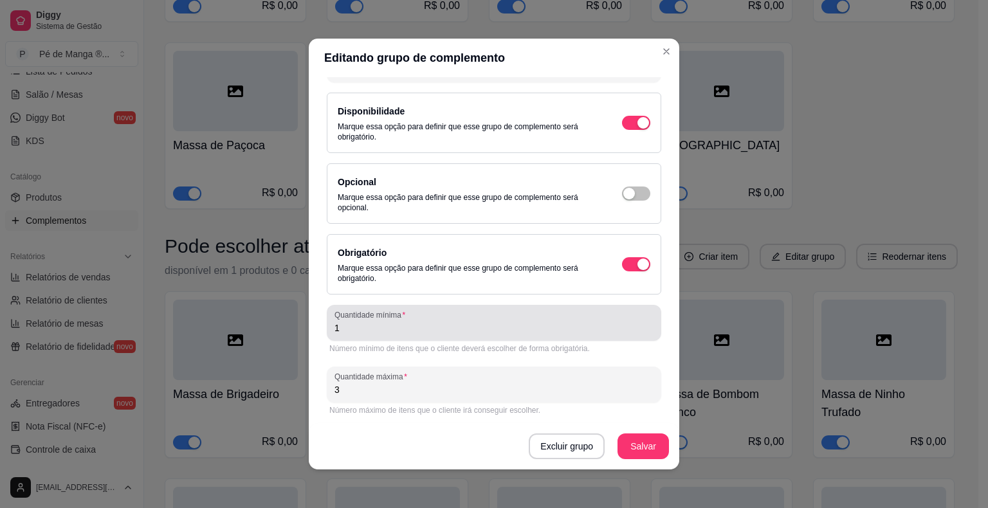
scroll to position [78, 0]
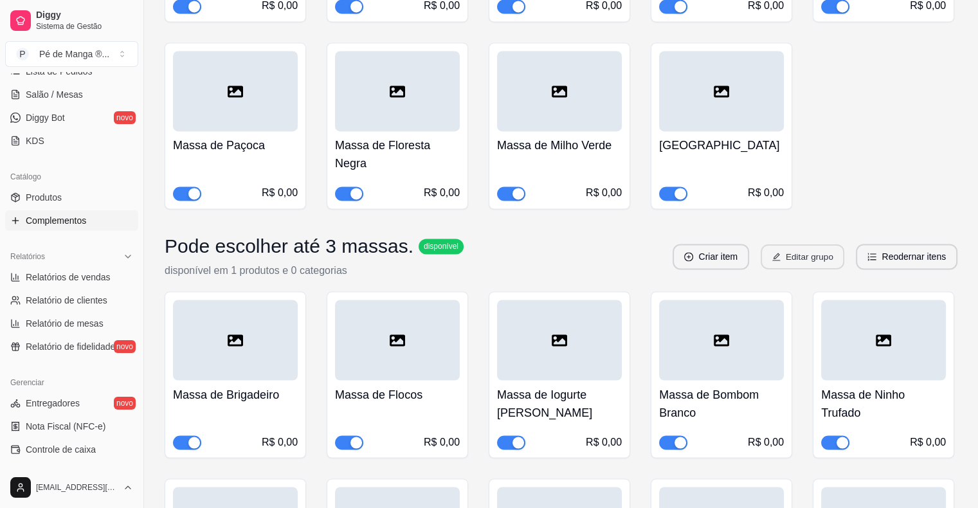
click at [775, 252] on icon "edit" at bounding box center [776, 256] width 9 height 9
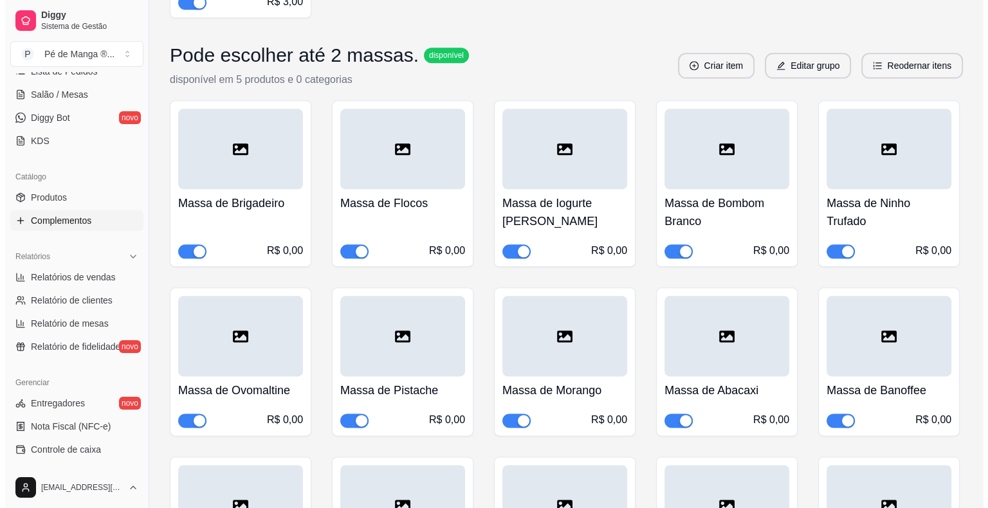
scroll to position [6206, 0]
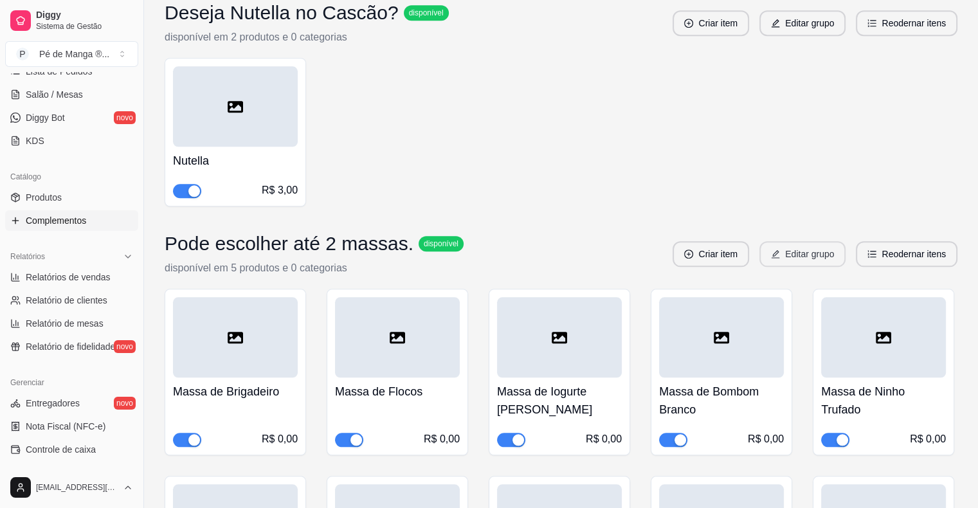
click at [823, 241] on button "Editar grupo" at bounding box center [803, 254] width 86 height 26
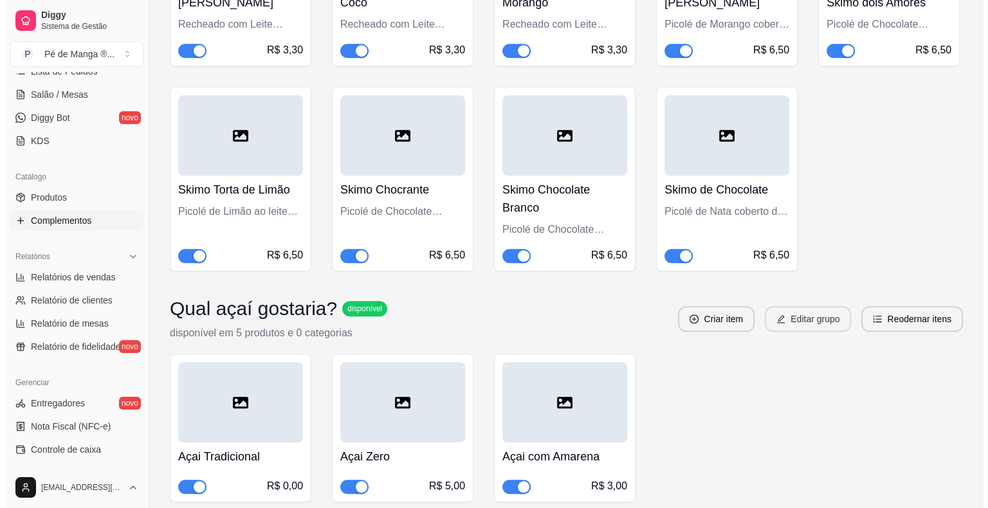
scroll to position [5691, 0]
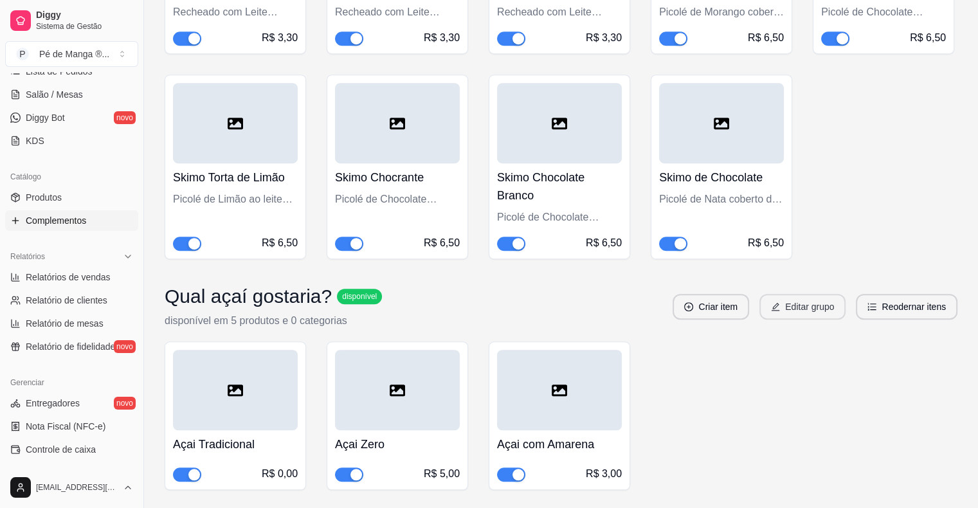
click at [782, 294] on button "Editar grupo" at bounding box center [803, 307] width 86 height 26
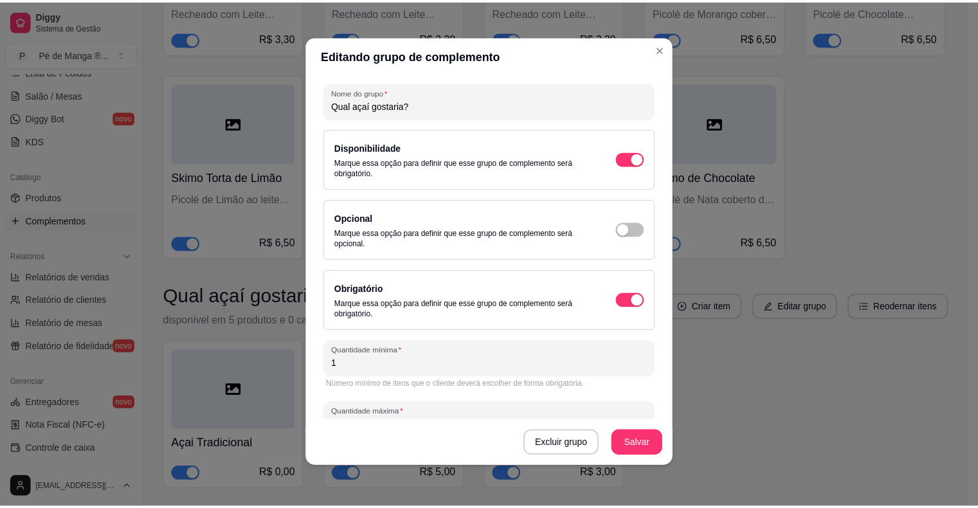
scroll to position [78, 0]
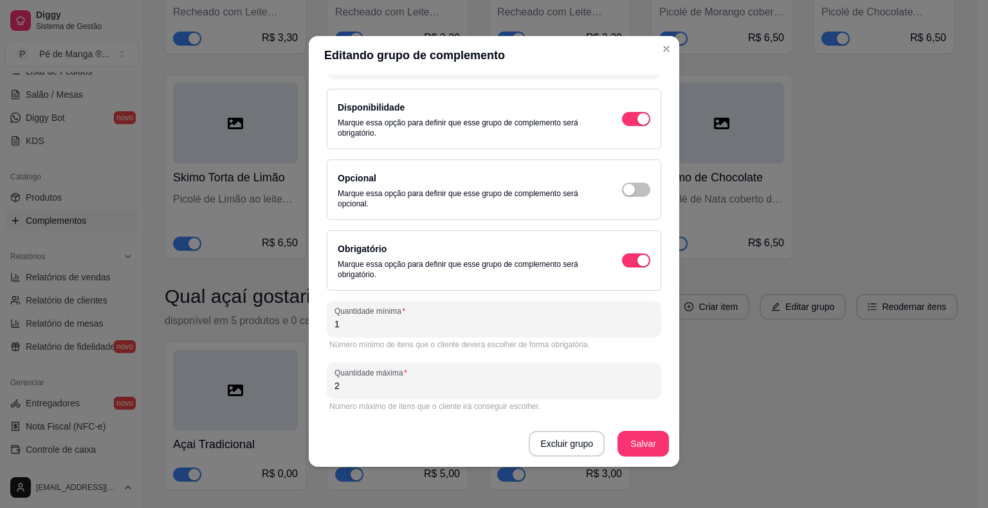
click at [666, 37] on header "Editando grupo de complemento" at bounding box center [494, 55] width 370 height 39
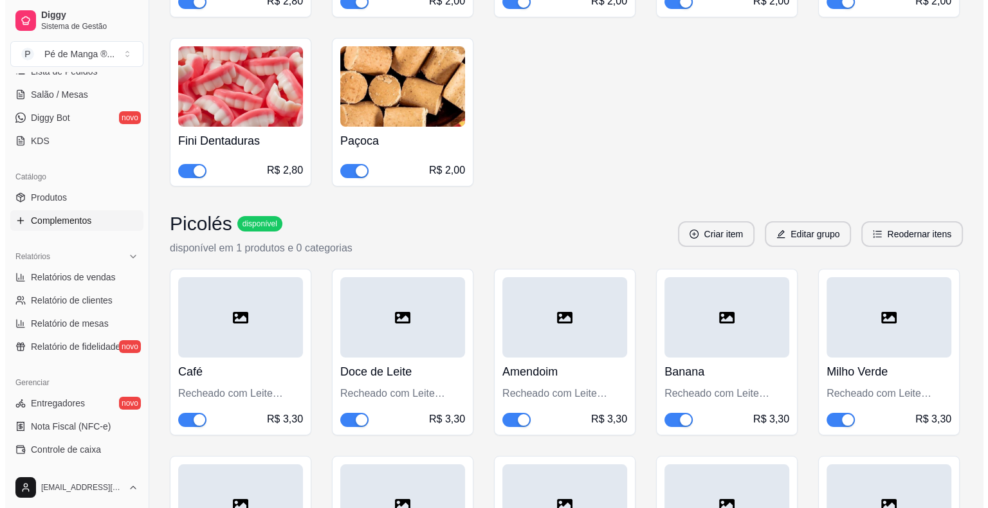
scroll to position [4726, 0]
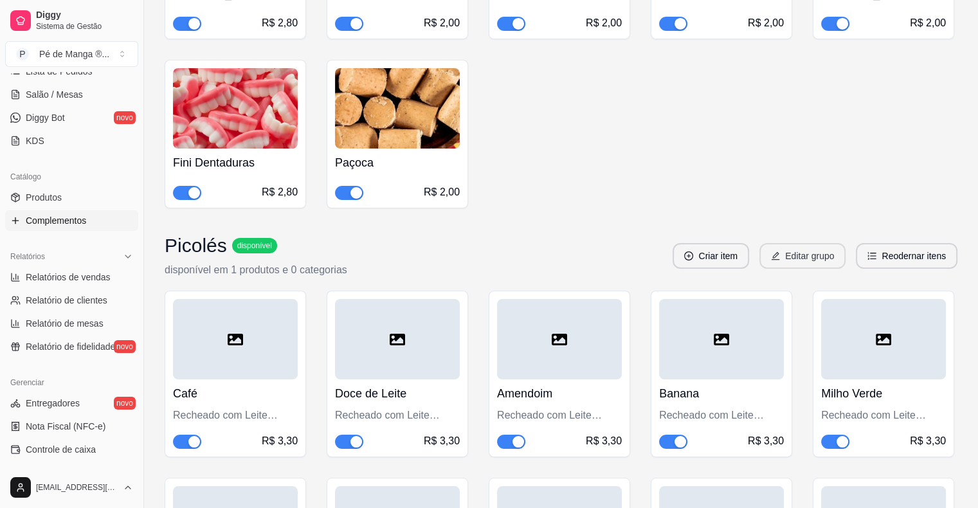
click at [785, 243] on button "Editar grupo" at bounding box center [803, 256] width 86 height 26
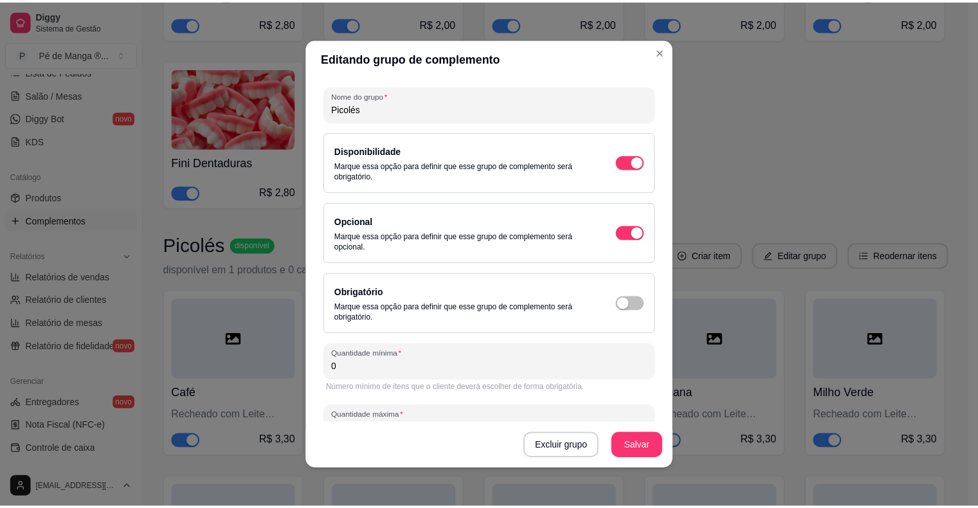
scroll to position [78, 0]
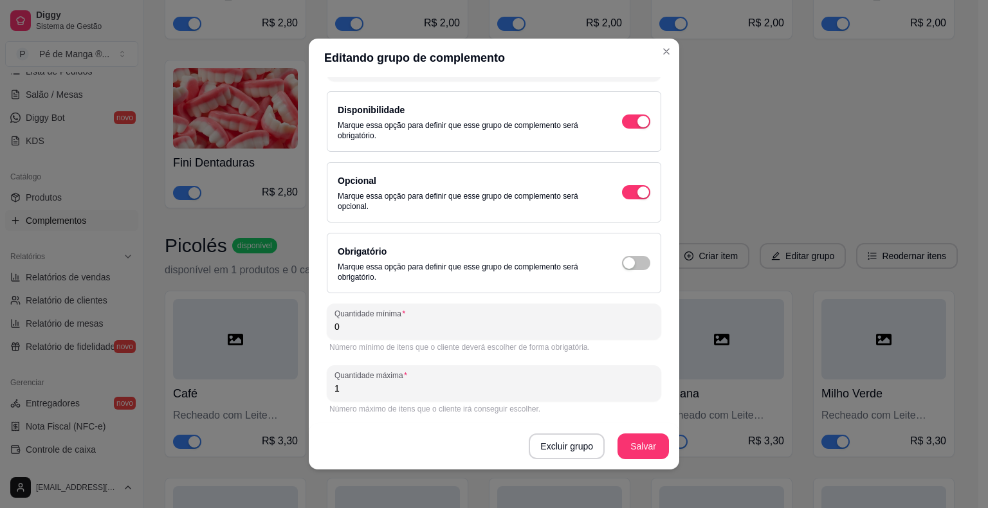
drag, startPoint x: 439, startPoint y: 329, endPoint x: 325, endPoint y: 325, distance: 113.9
click at [327, 324] on div "Quantidade mínima 0" at bounding box center [494, 322] width 334 height 36
drag, startPoint x: 414, startPoint y: 389, endPoint x: 293, endPoint y: 385, distance: 121.0
click at [293, 385] on div "Editando grupo de complemento Detalhes do grupo Itens Vincular produtos Vincula…" at bounding box center [494, 254] width 988 height 508
click at [641, 449] on button "Salvar" at bounding box center [643, 446] width 50 height 25
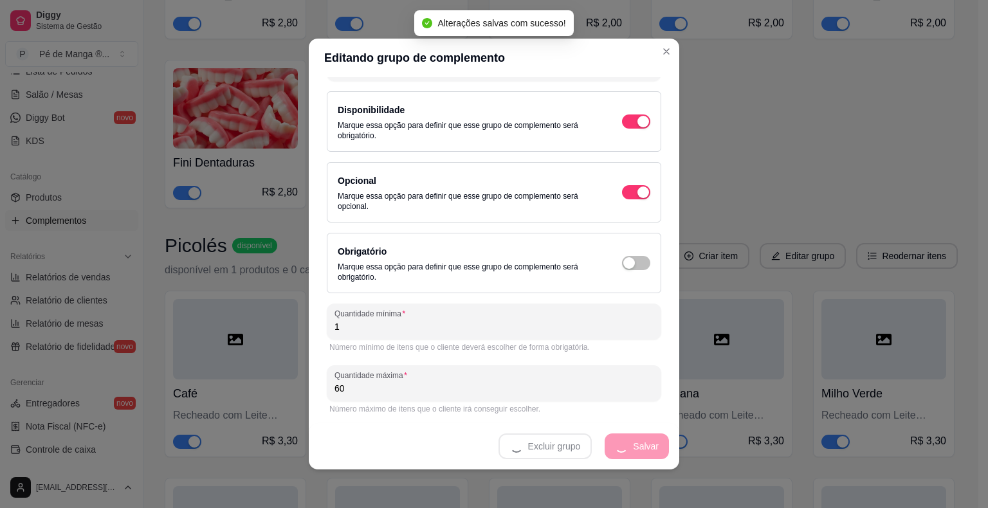
drag, startPoint x: 334, startPoint y: 389, endPoint x: 259, endPoint y: 387, distance: 75.9
click at [259, 387] on div "Editando grupo de complemento Detalhes do grupo Itens Vincular produtos Vincula…" at bounding box center [494, 254] width 988 height 508
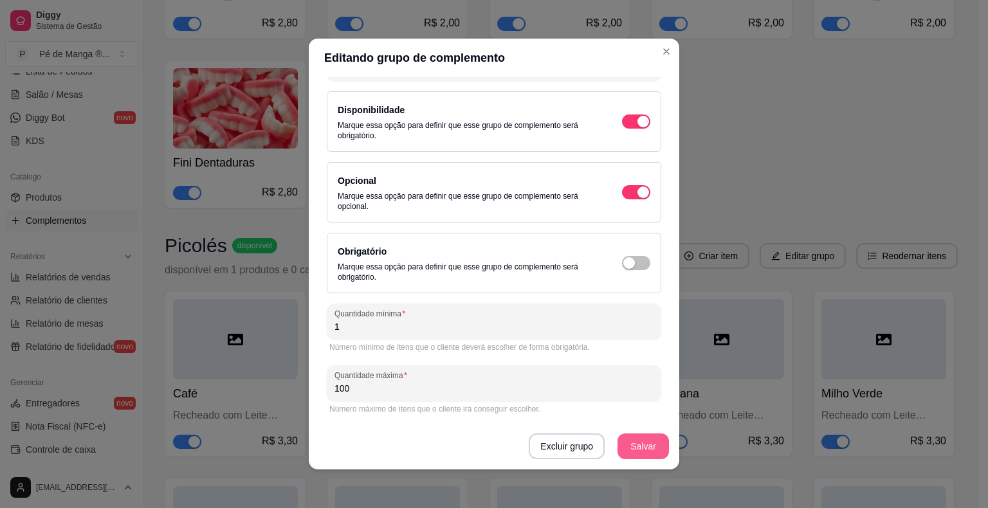
click at [648, 435] on button "Salvar" at bounding box center [642, 447] width 51 height 26
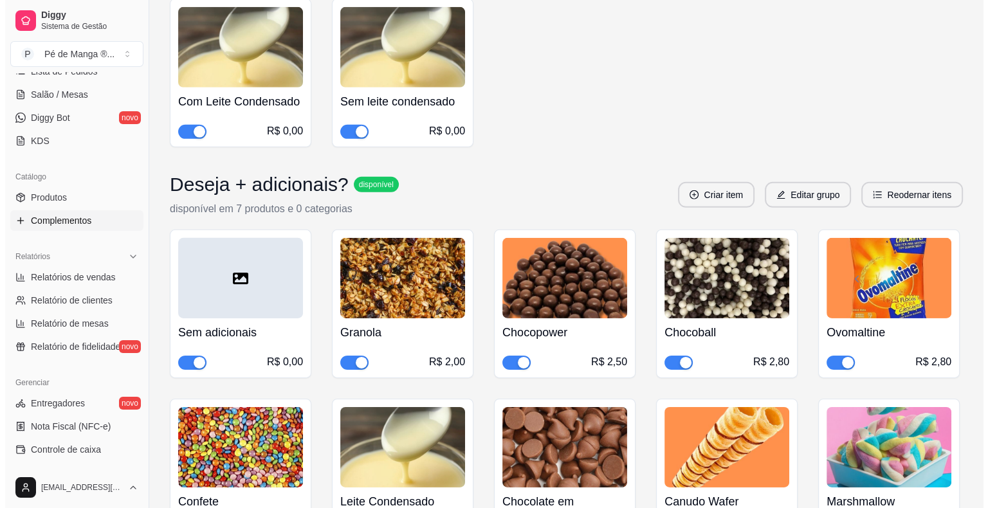
scroll to position [3890, 0]
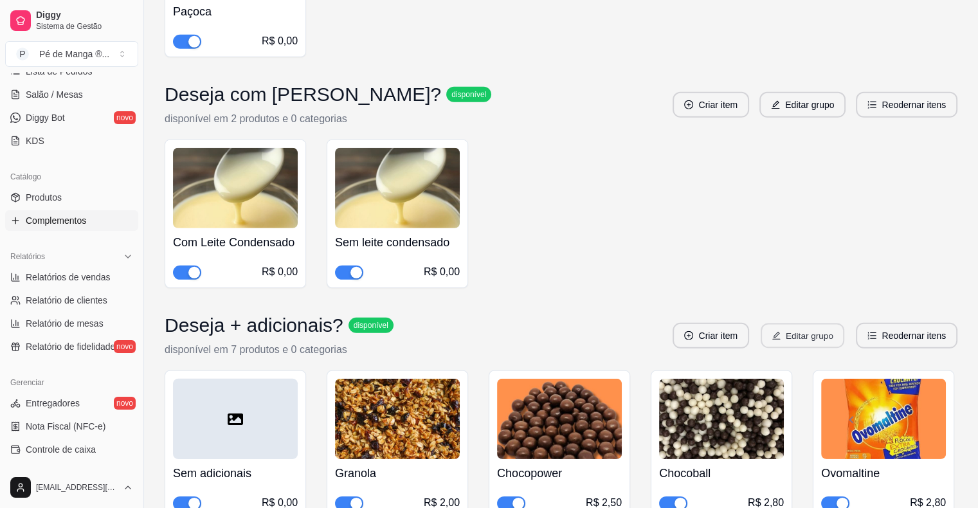
click at [795, 324] on button "Editar grupo" at bounding box center [803, 336] width 84 height 25
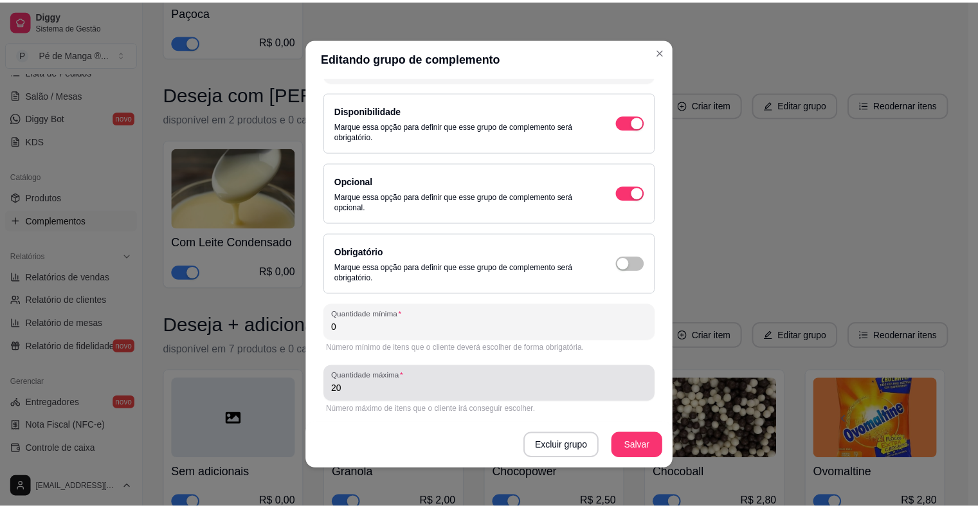
scroll to position [78, 0]
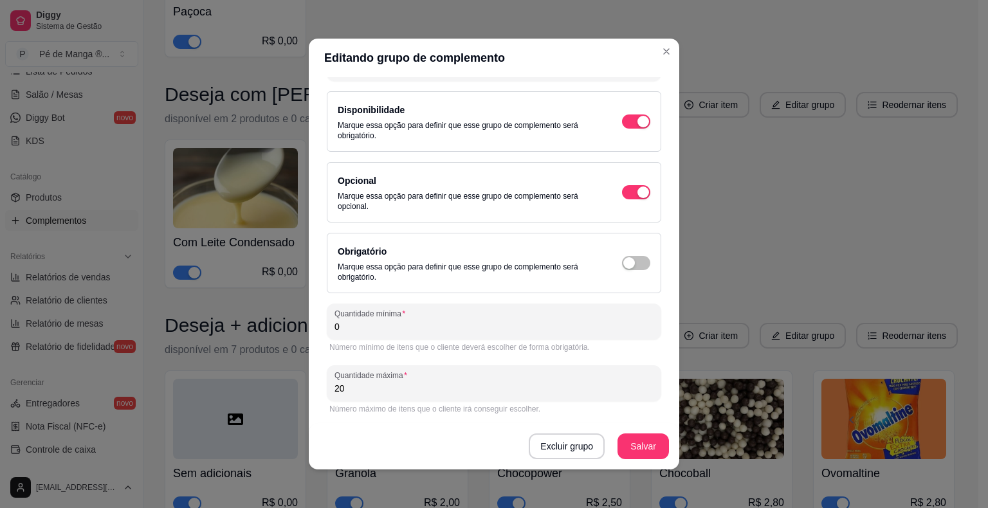
drag, startPoint x: 363, startPoint y: 327, endPoint x: 281, endPoint y: 313, distance: 83.5
click at [284, 313] on div "Editando grupo de complemento Detalhes do grupo Itens Vincular produtos Vincula…" at bounding box center [494, 254] width 988 height 508
click at [628, 448] on button "Salvar" at bounding box center [643, 446] width 50 height 25
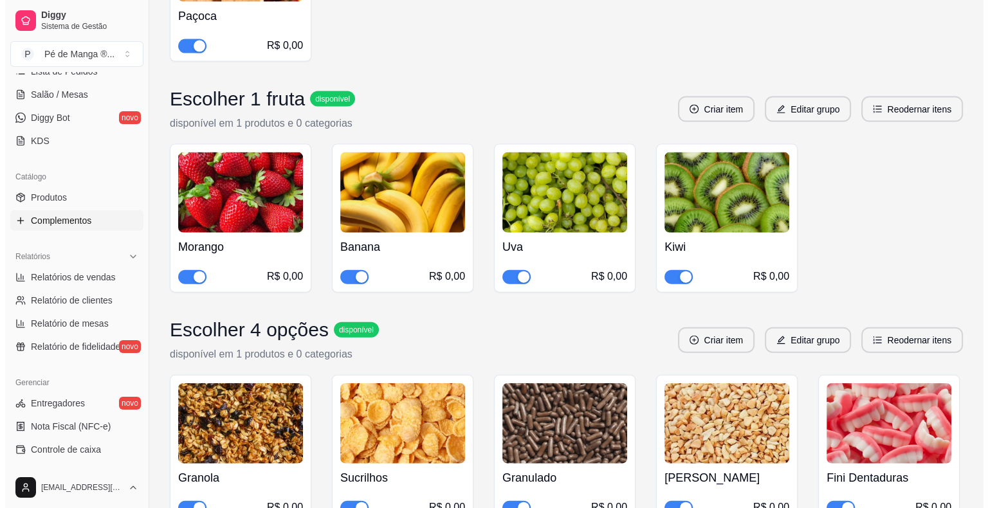
scroll to position [2990, 0]
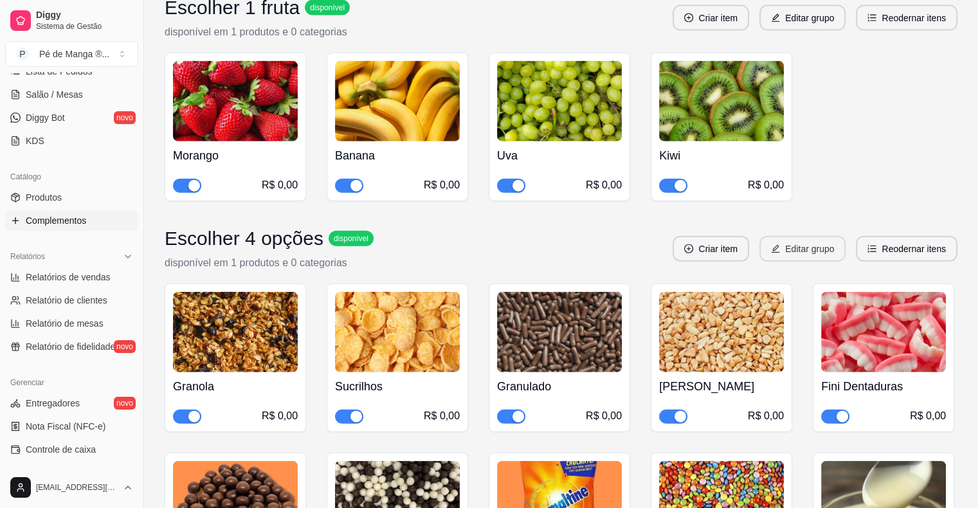
click at [780, 244] on icon "edit" at bounding box center [775, 248] width 9 height 9
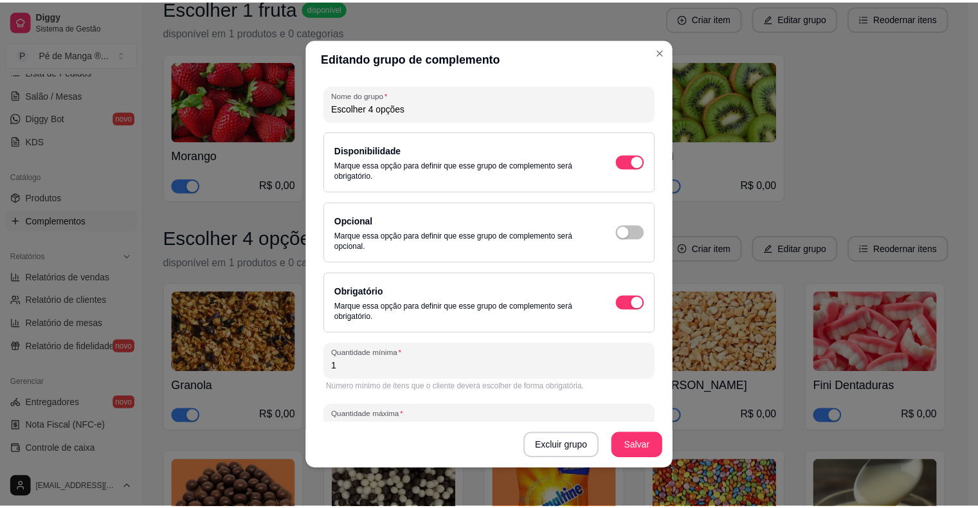
scroll to position [78, 0]
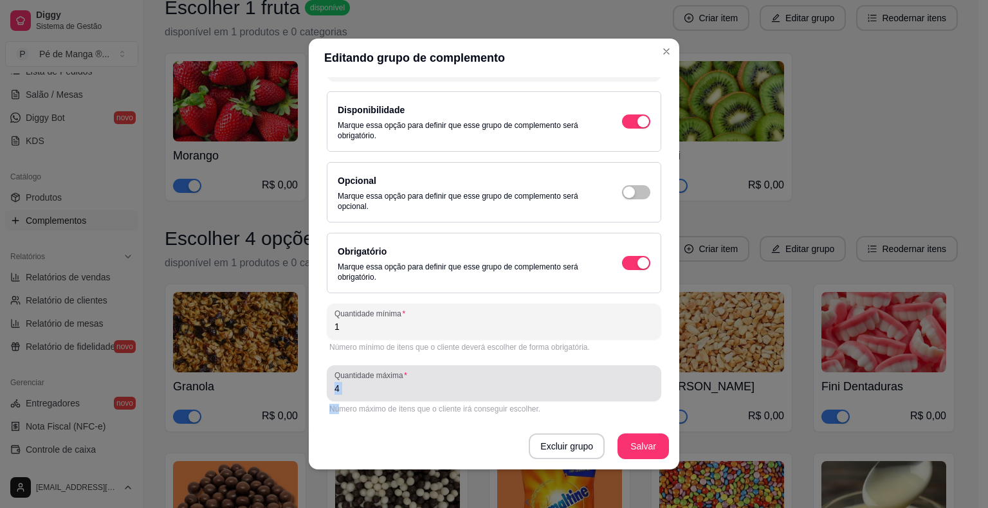
drag, startPoint x: 387, startPoint y: 398, endPoint x: 326, endPoint y: 404, distance: 61.4
click at [329, 404] on div "Quantidade máxima 4 Número máximo de itens que o cliente irá conseguir escolher." at bounding box center [494, 390] width 334 height 51
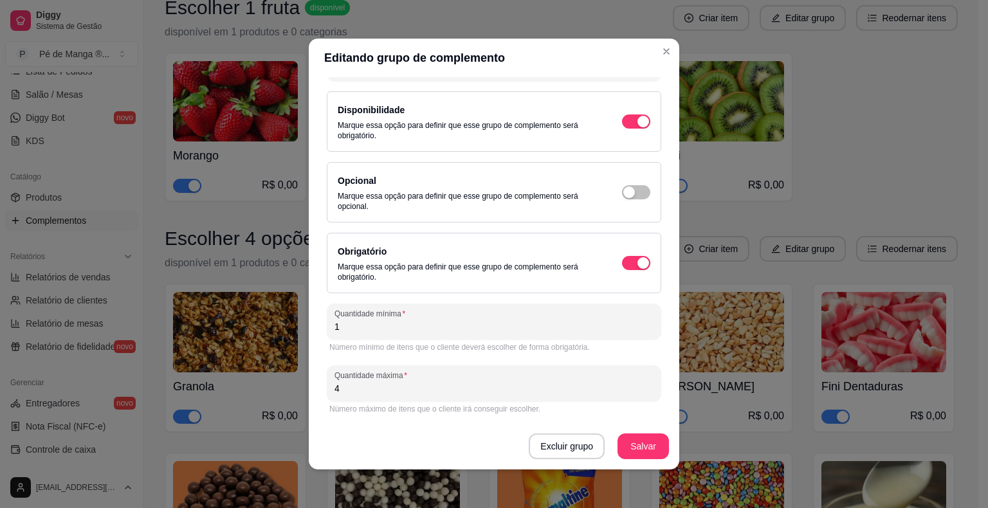
drag, startPoint x: 365, startPoint y: 387, endPoint x: 490, endPoint y: 408, distance: 127.1
click at [490, 408] on div "Quantidade máxima 4 Número máximo de itens que o cliente irá conseguir escolher." at bounding box center [494, 390] width 334 height 51
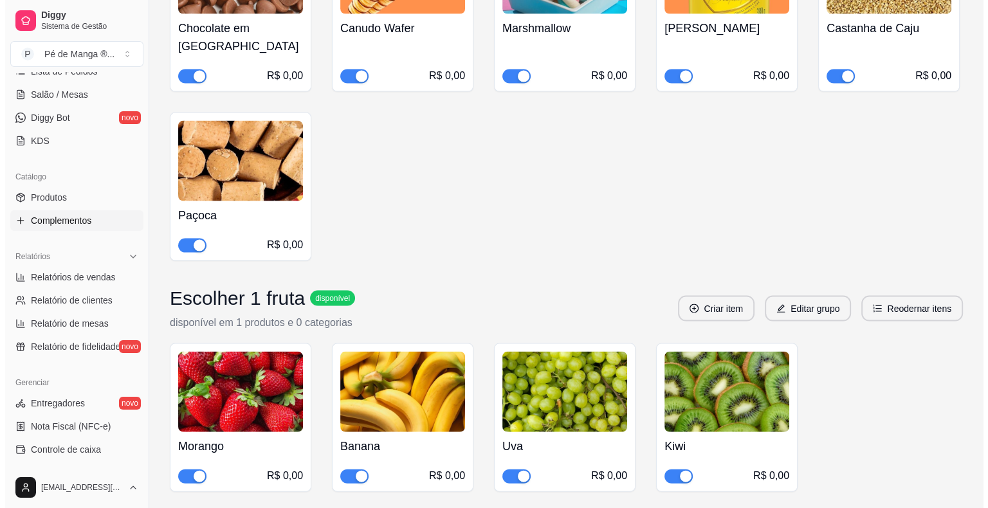
scroll to position [2668, 0]
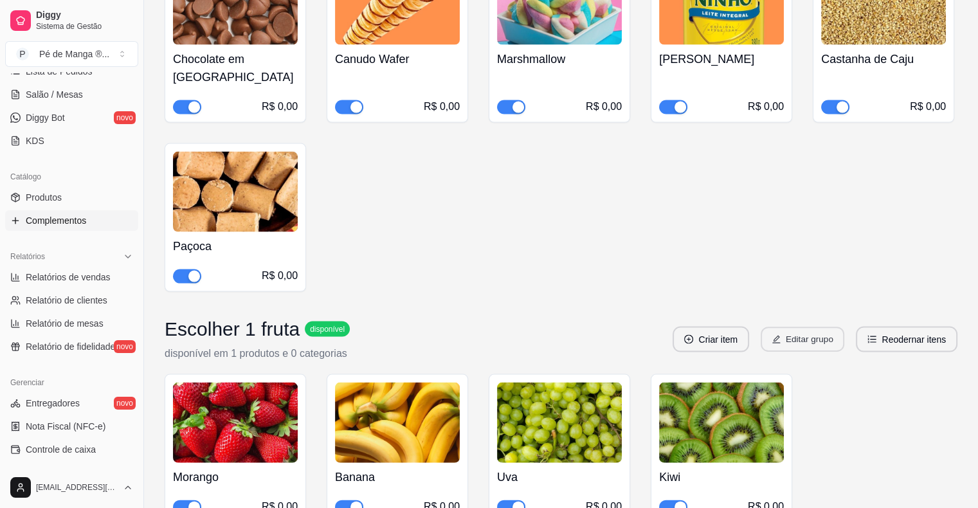
click at [794, 327] on button "Editar grupo" at bounding box center [803, 339] width 84 height 25
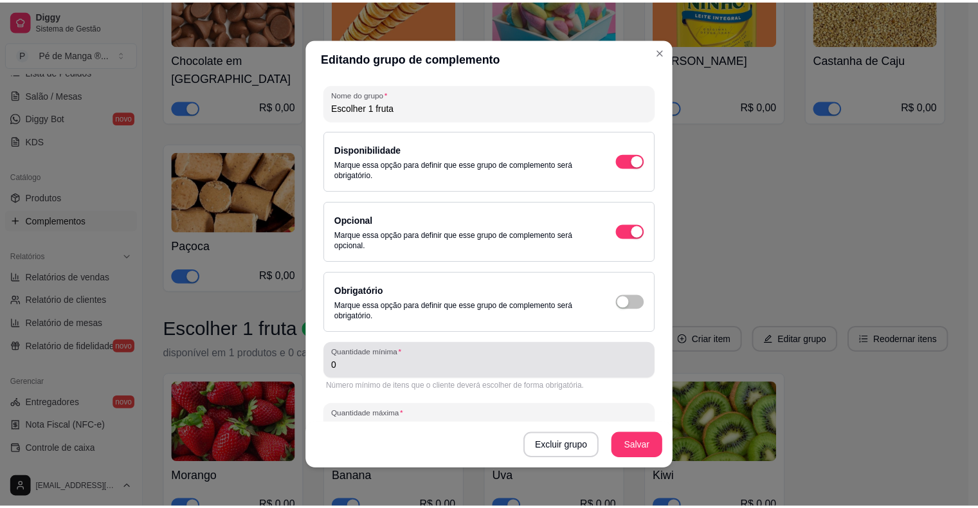
scroll to position [78, 0]
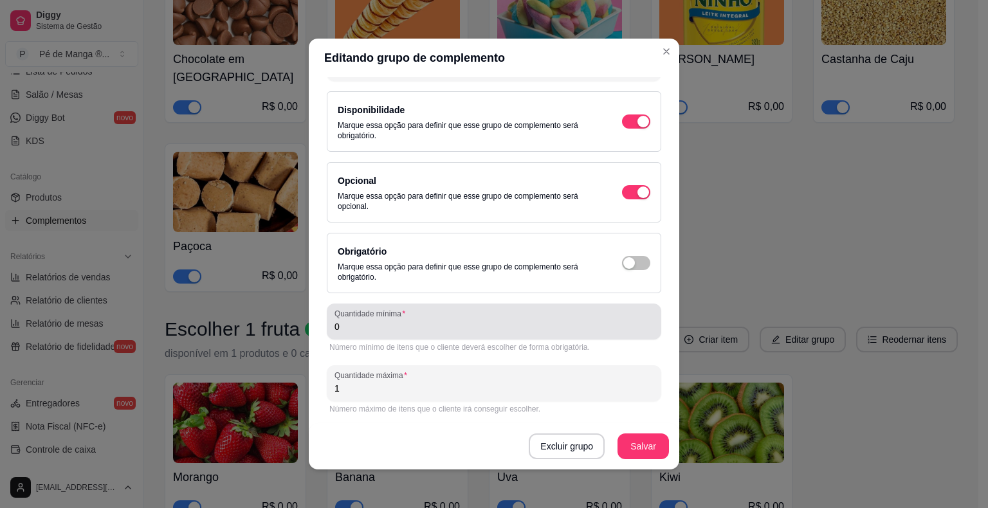
drag, startPoint x: 420, startPoint y: 333, endPoint x: 275, endPoint y: 317, distance: 145.5
click at [275, 317] on div "Editando grupo de complemento Detalhes do grupo Itens Vincular produtos Vincula…" at bounding box center [494, 254] width 988 height 508
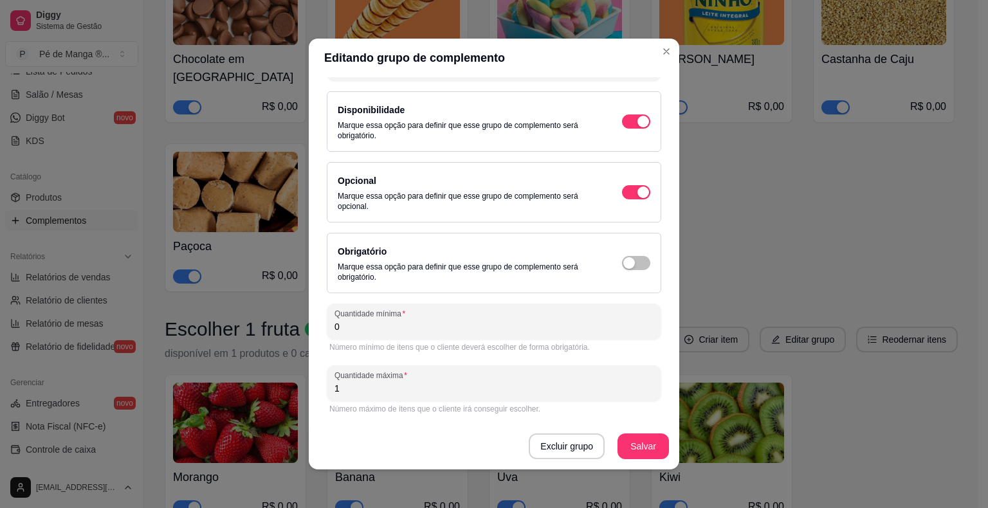
drag, startPoint x: 346, startPoint y: 325, endPoint x: 247, endPoint y: 327, distance: 99.1
click at [248, 326] on div "Editando grupo de complemento Detalhes do grupo Itens Vincular produtos Vincula…" at bounding box center [494, 254] width 988 height 508
click at [623, 451] on button "Salvar" at bounding box center [642, 447] width 51 height 26
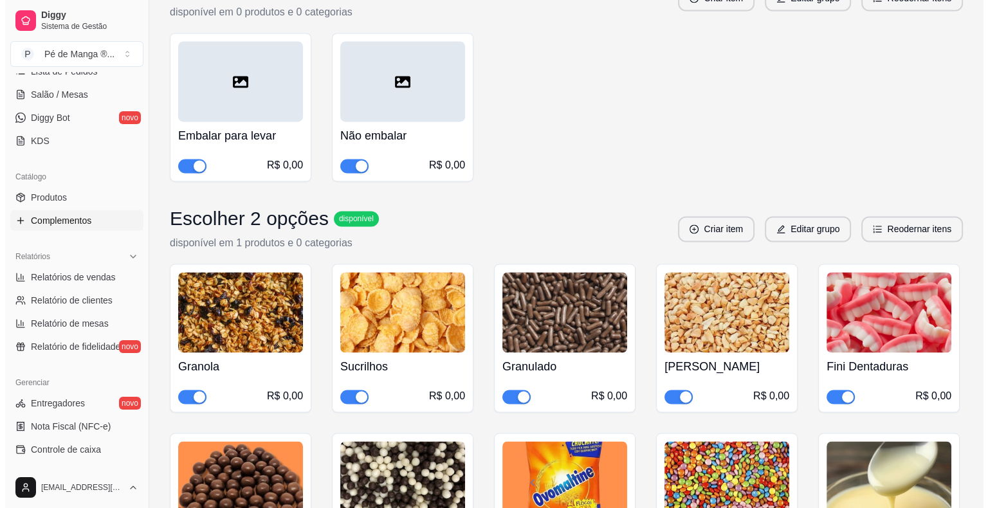
scroll to position [1961, 0]
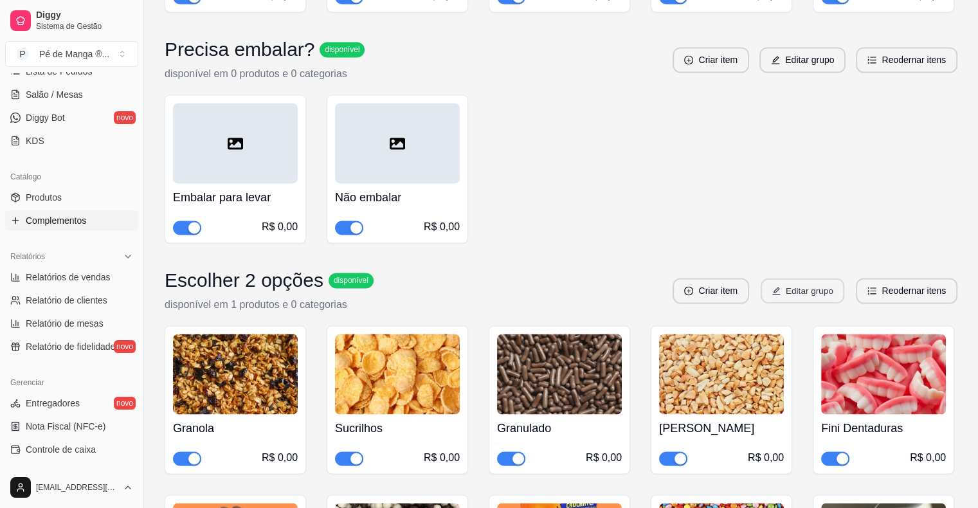
click at [832, 279] on button "Editar grupo" at bounding box center [803, 291] width 84 height 25
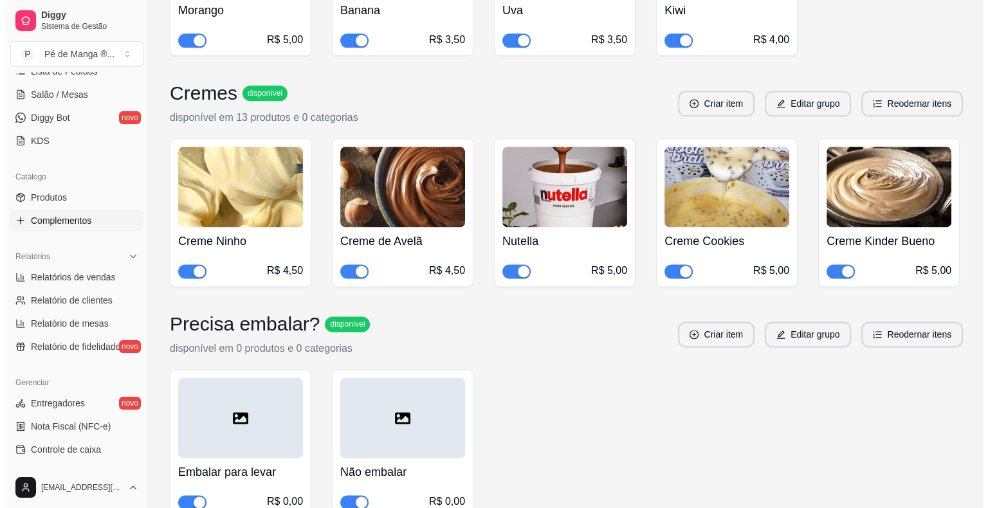
scroll to position [1575, 0]
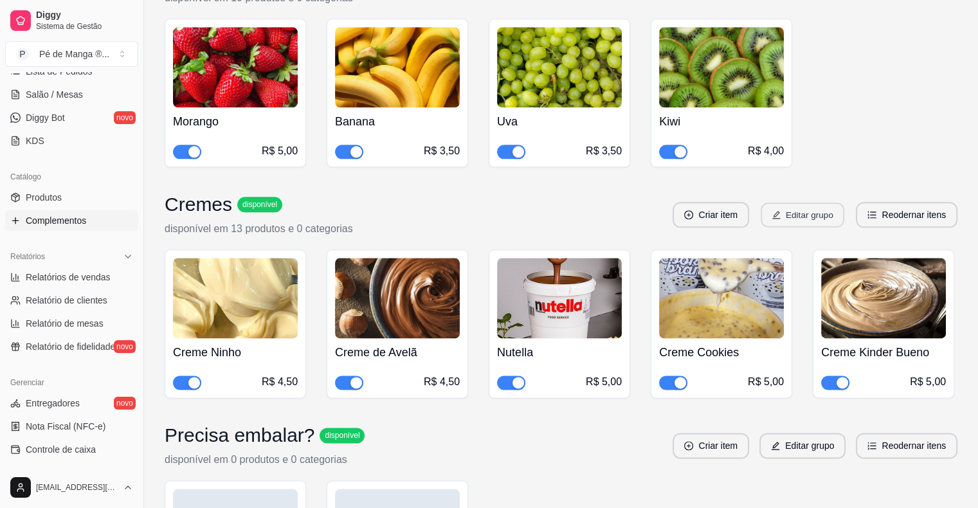
click at [812, 203] on button "Editar grupo" at bounding box center [803, 215] width 84 height 25
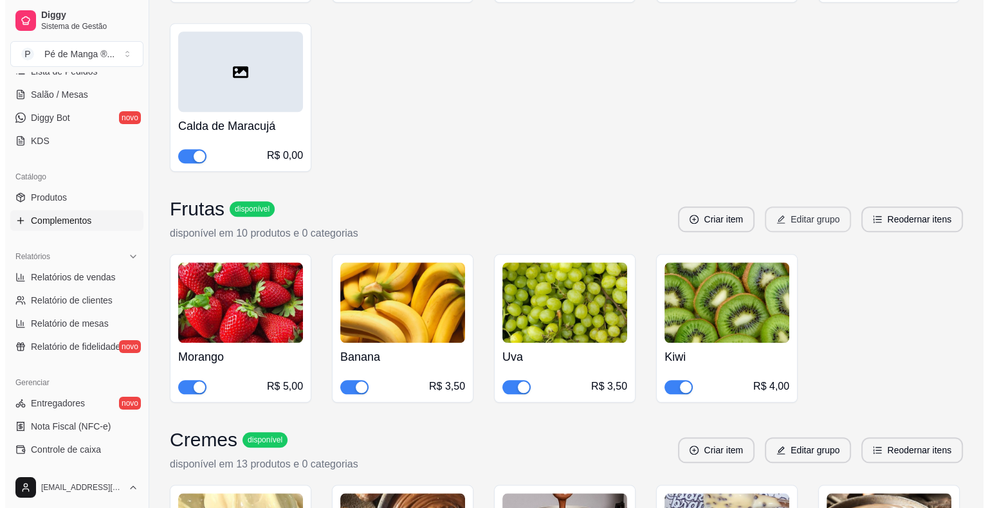
scroll to position [1317, 0]
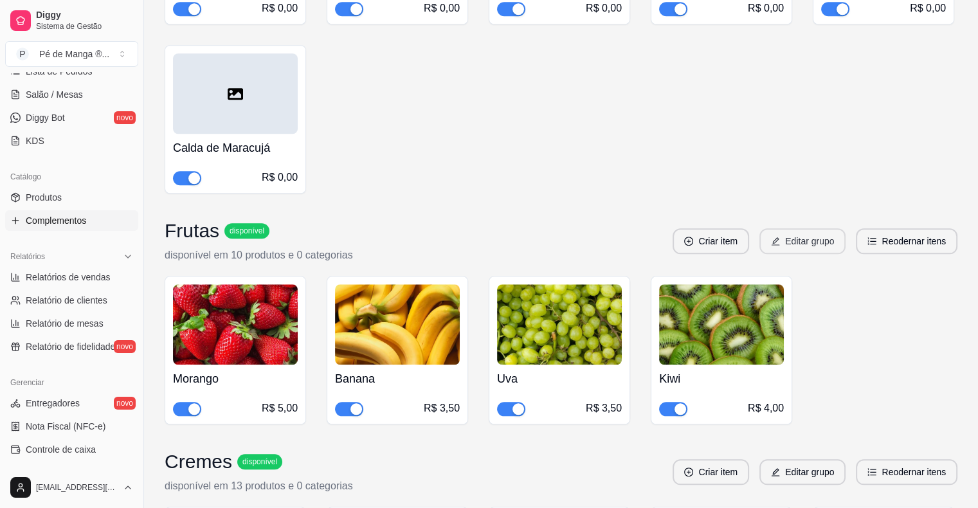
click at [795, 228] on button "Editar grupo" at bounding box center [803, 241] width 86 height 26
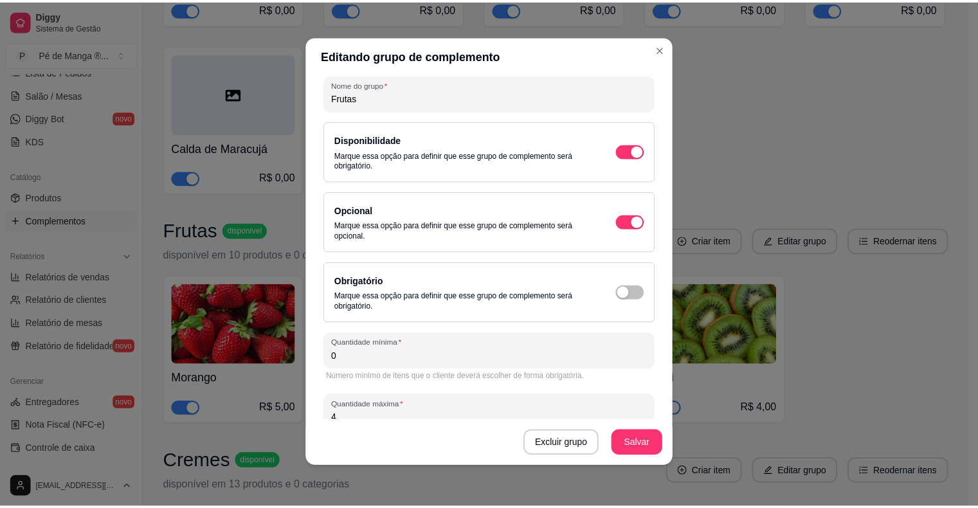
scroll to position [78, 0]
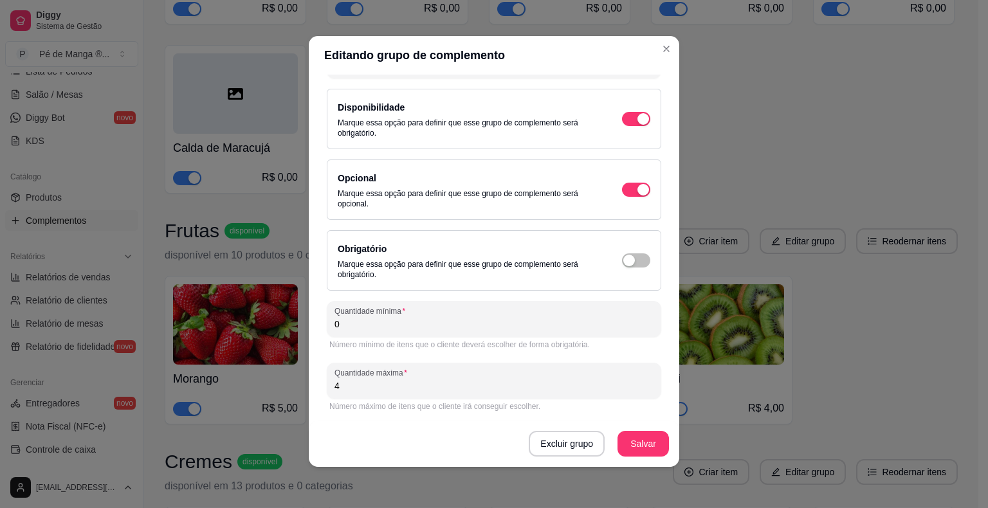
click at [659, 59] on header "Editando grupo de complemento" at bounding box center [494, 55] width 370 height 39
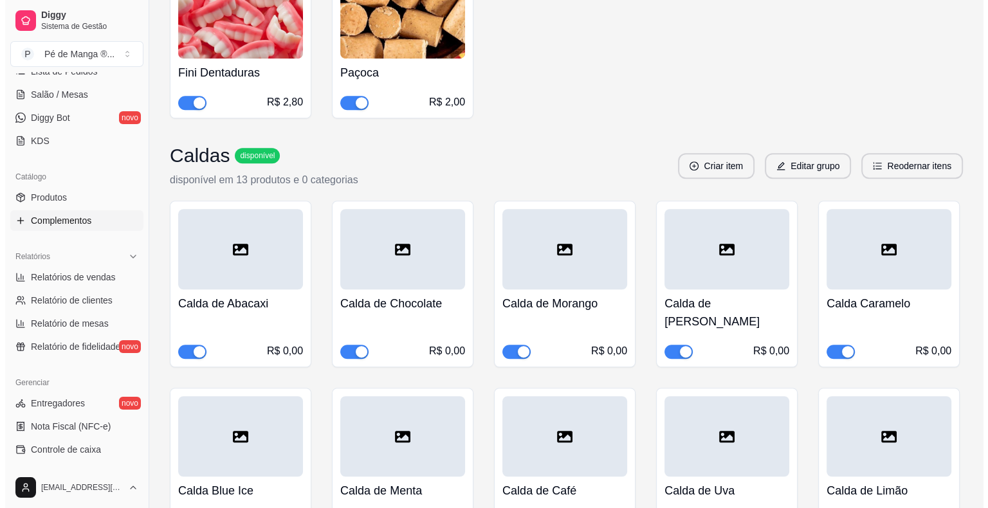
scroll to position [738, 0]
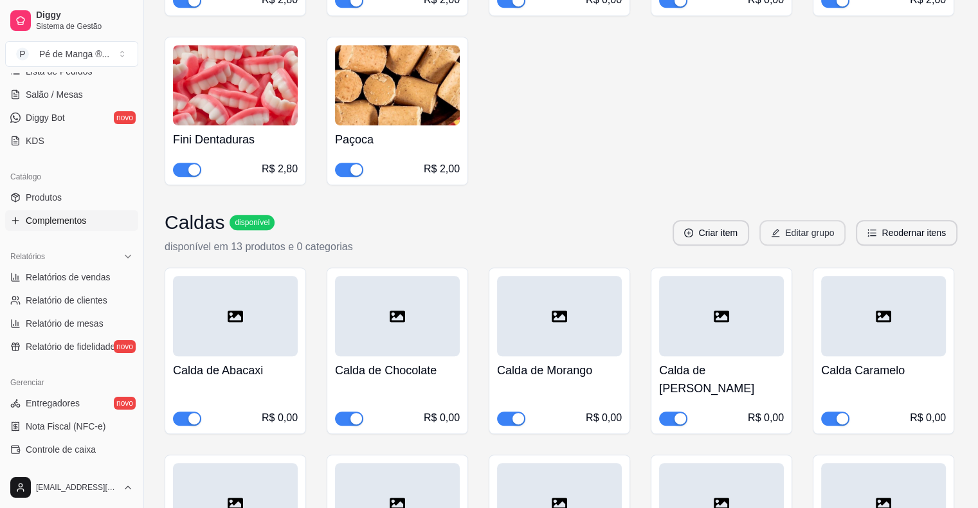
click at [779, 229] on icon "edit" at bounding box center [776, 233] width 8 height 8
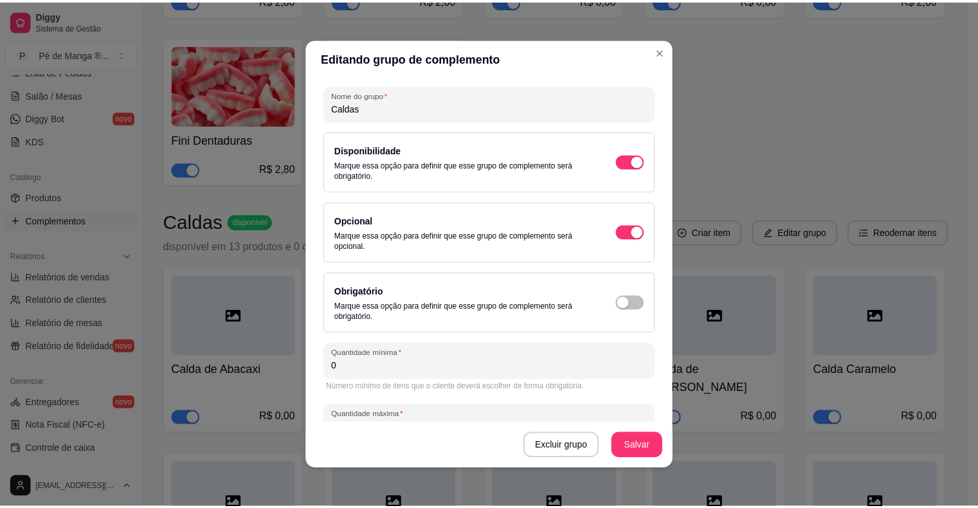
scroll to position [78, 0]
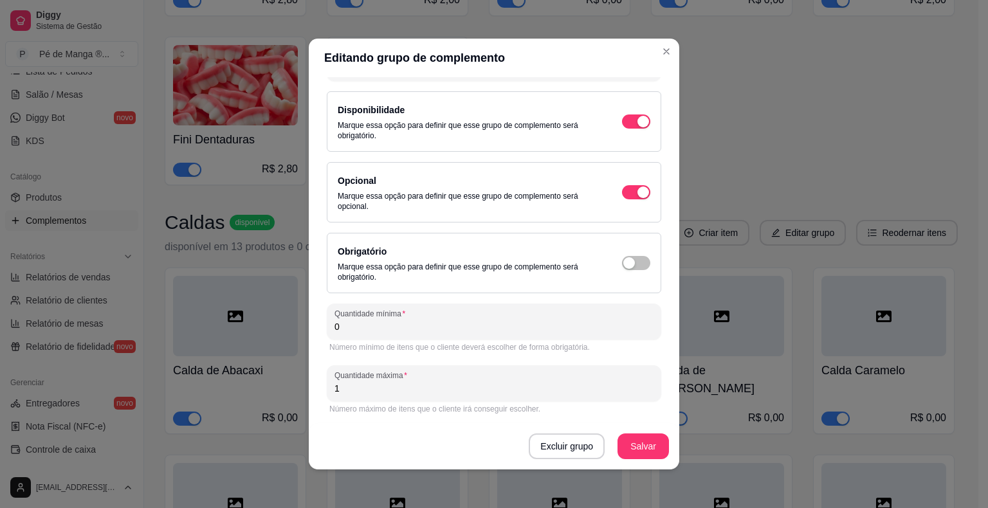
click at [653, 63] on header "Editando grupo de complemento" at bounding box center [494, 58] width 370 height 39
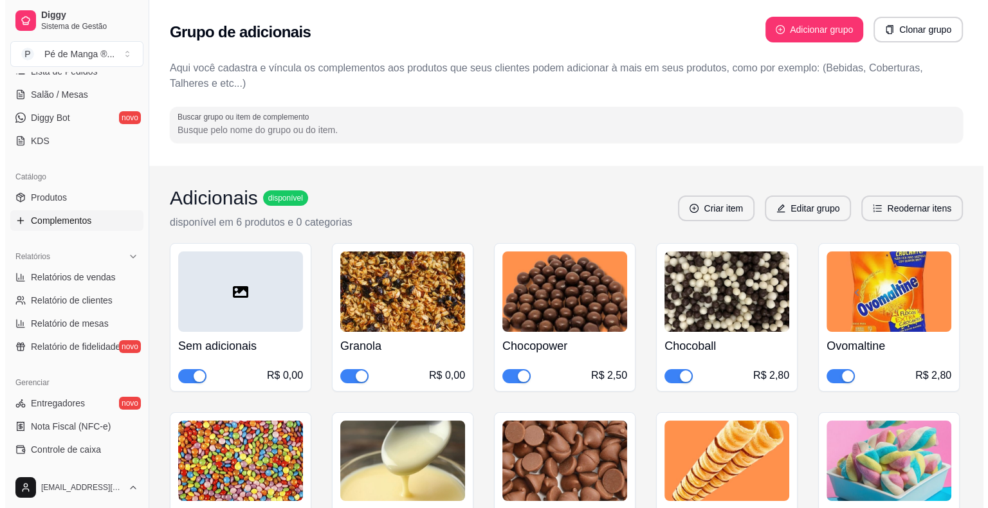
scroll to position [0, 0]
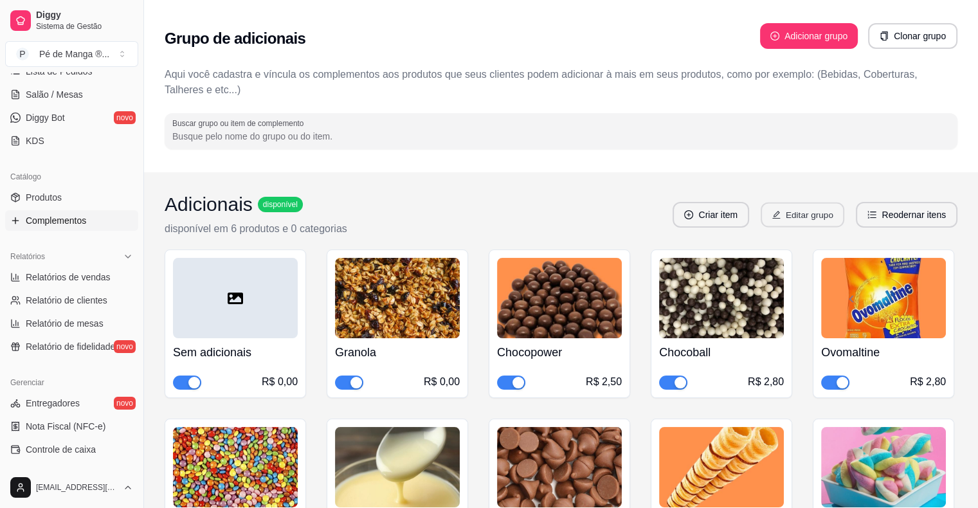
click at [812, 226] on button "Editar grupo" at bounding box center [803, 215] width 84 height 25
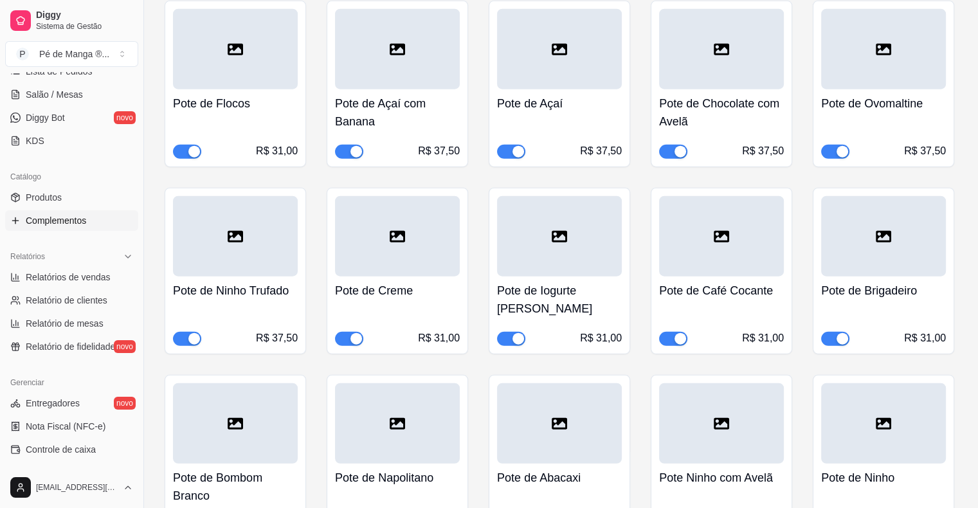
scroll to position [8053, 0]
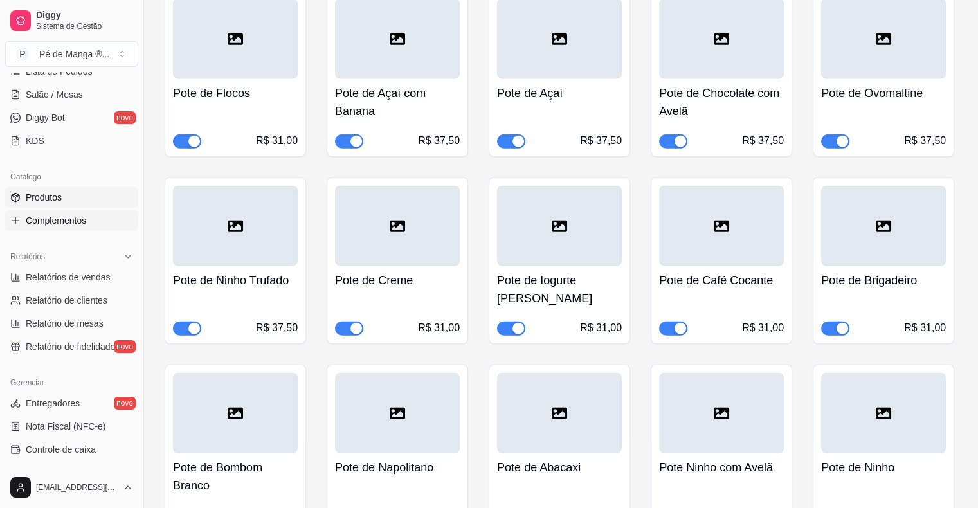
click at [60, 198] on span "Produtos" at bounding box center [44, 197] width 36 height 13
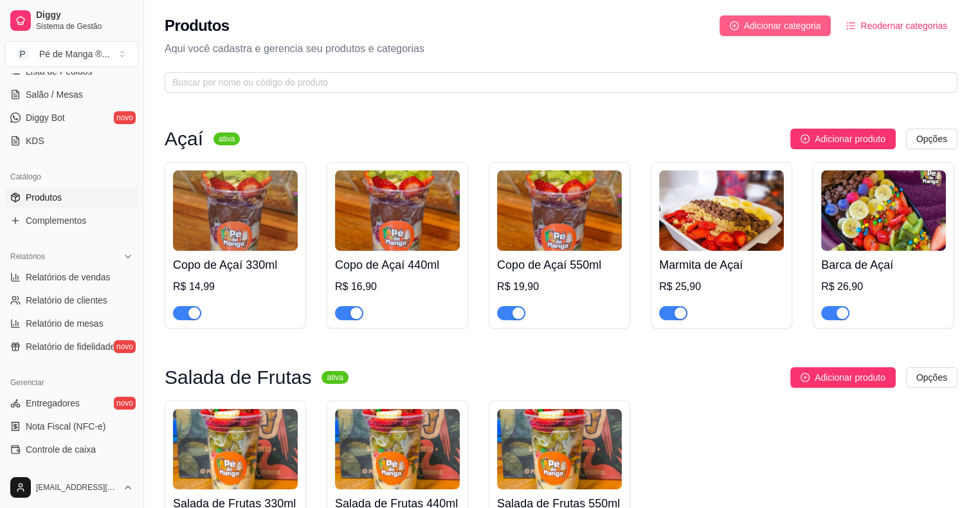
click at [796, 26] on span "Adicionar categoria" at bounding box center [782, 26] width 77 height 14
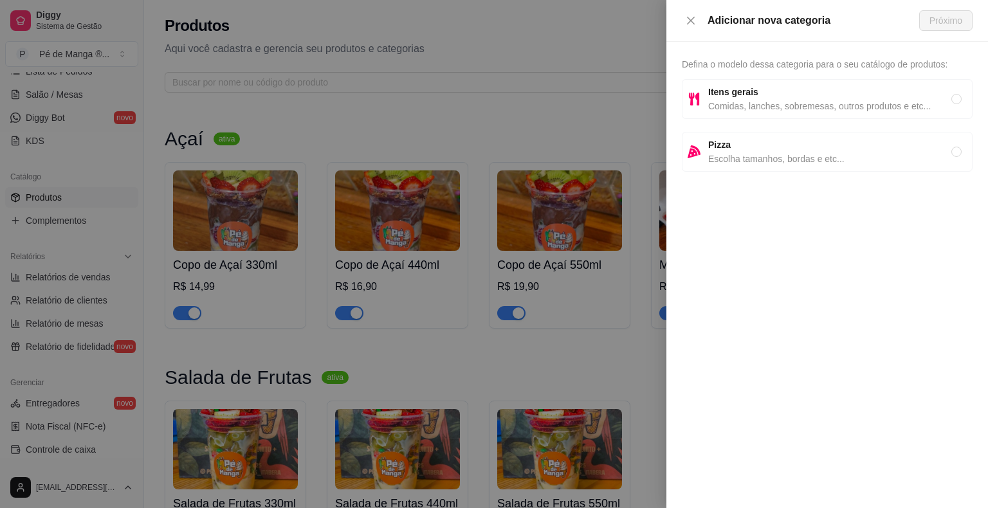
click at [812, 96] on span "Itens gerais" at bounding box center [829, 92] width 243 height 14
click at [945, 21] on span "Próximo" at bounding box center [945, 21] width 33 height 14
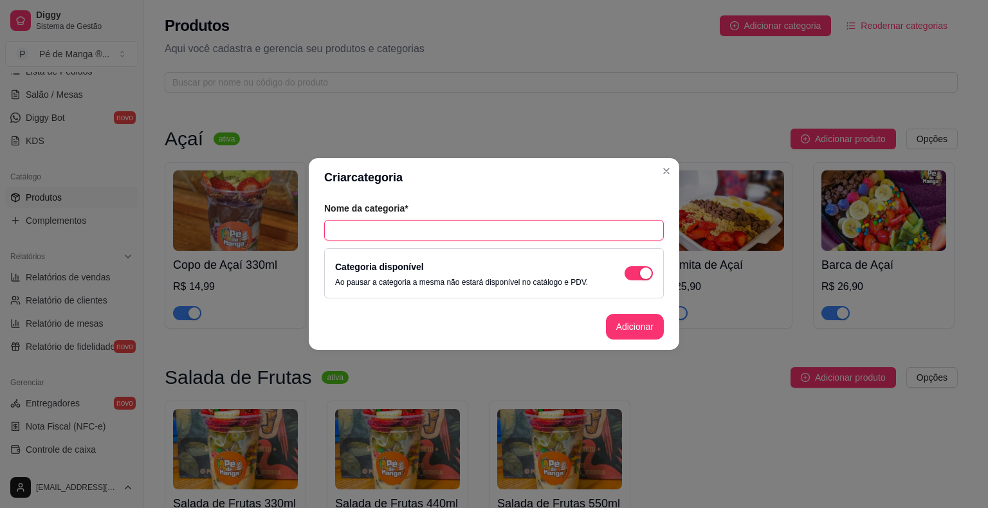
click at [435, 234] on input "text" at bounding box center [494, 230] width 340 height 21
click at [625, 330] on button "Adicionar" at bounding box center [635, 327] width 57 height 25
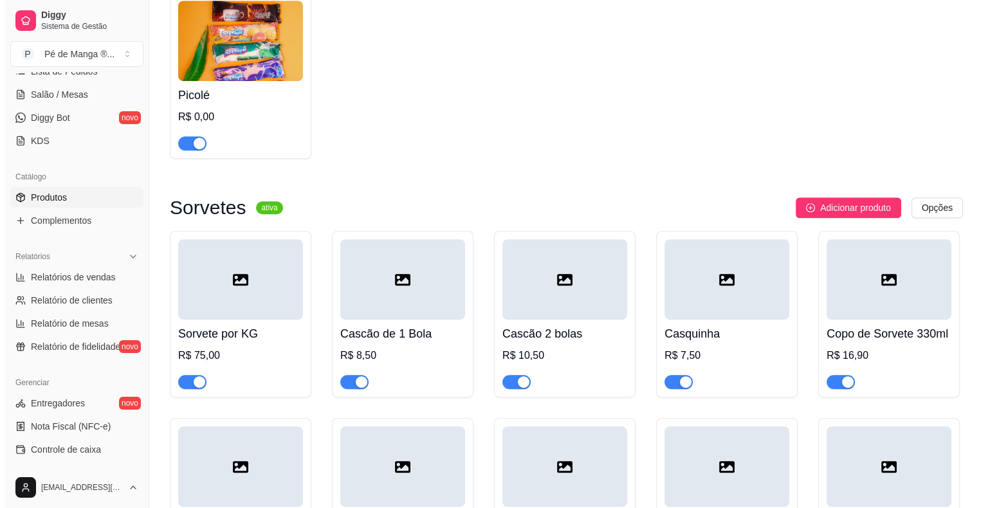
scroll to position [897, 0]
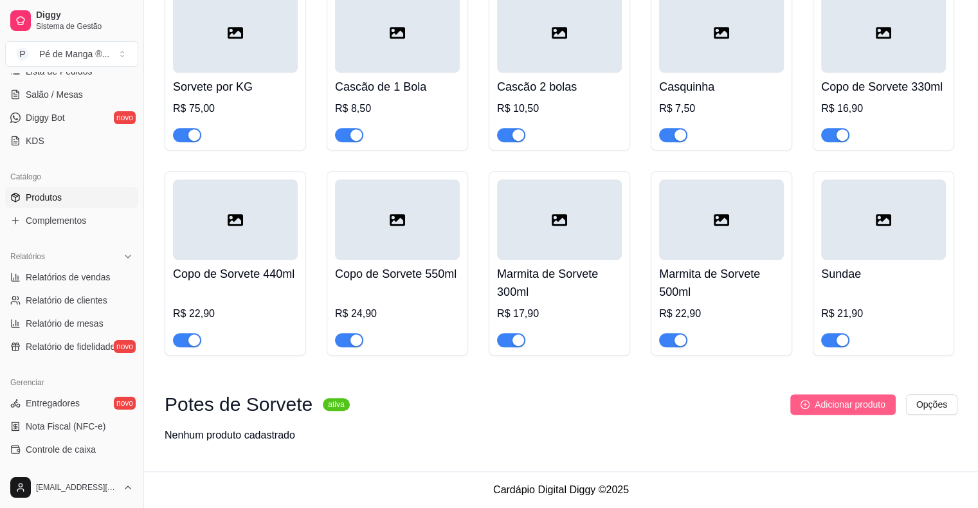
click at [854, 402] on span "Adicionar produto" at bounding box center [850, 405] width 71 height 14
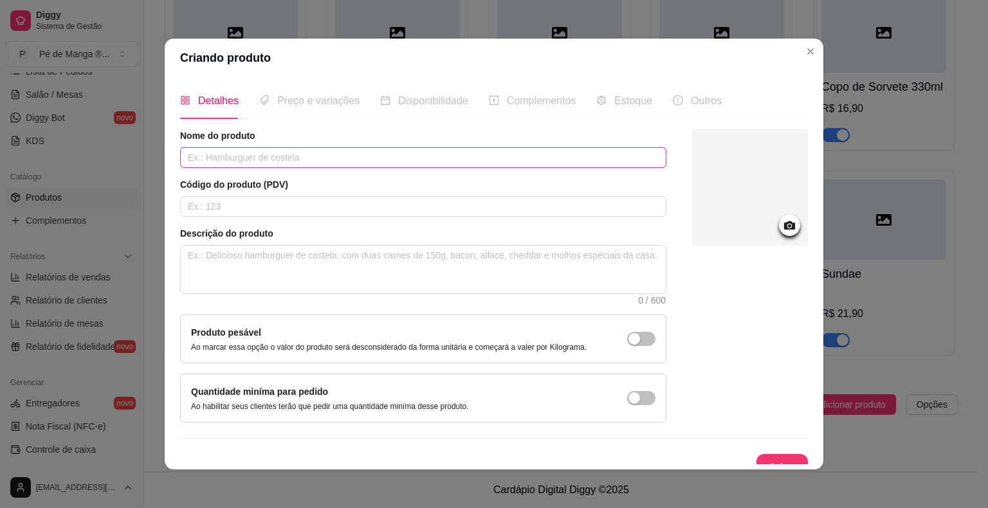
click at [335, 153] on input "text" at bounding box center [423, 157] width 486 height 21
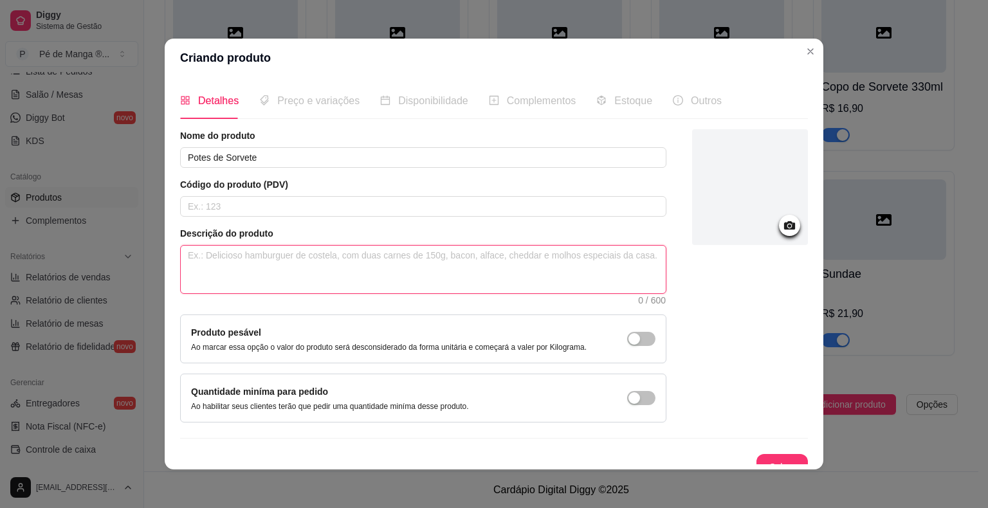
click at [293, 265] on textarea at bounding box center [423, 270] width 485 height 48
click at [563, 253] on textarea "Entre e selecione os desejados. Marca Gygabon. Todos são de 1 litro e meio, exc…" at bounding box center [423, 270] width 485 height 48
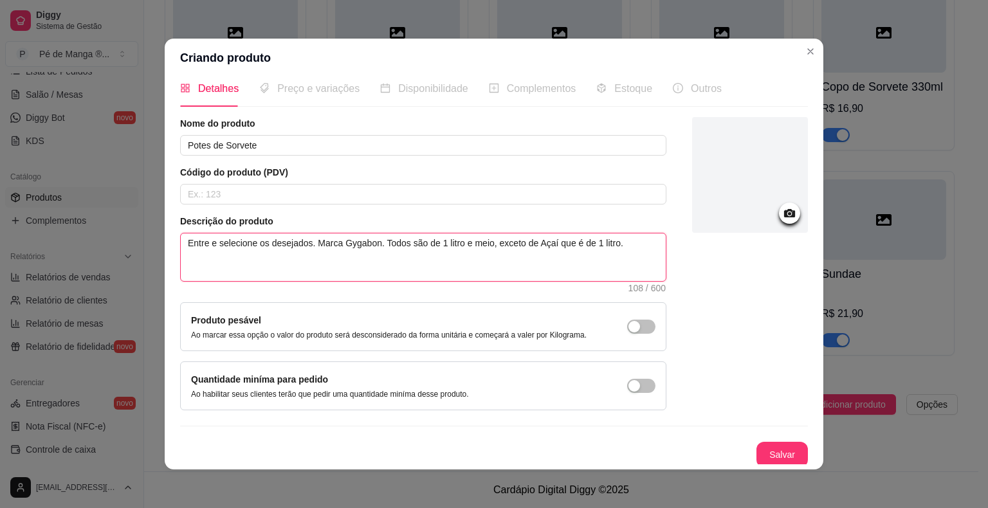
scroll to position [14, 0]
click at [762, 454] on button "Salvar" at bounding box center [782, 453] width 50 height 25
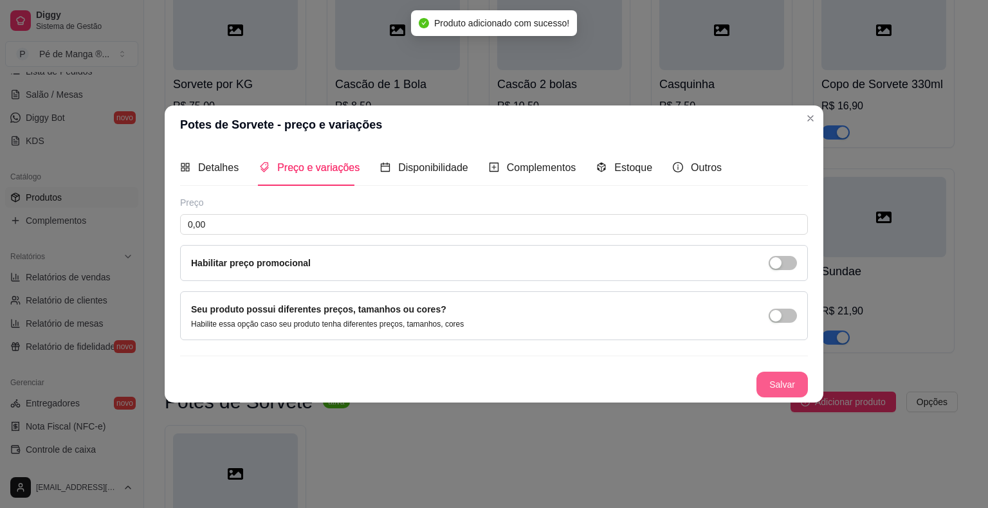
click at [785, 374] on button "Salvar" at bounding box center [781, 385] width 51 height 26
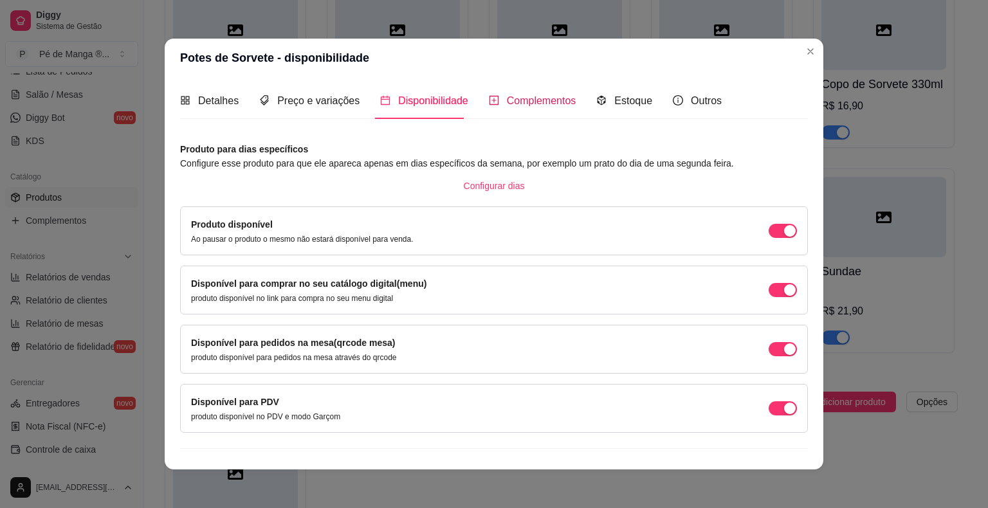
click at [526, 104] on span "Complementos" at bounding box center [541, 100] width 69 height 11
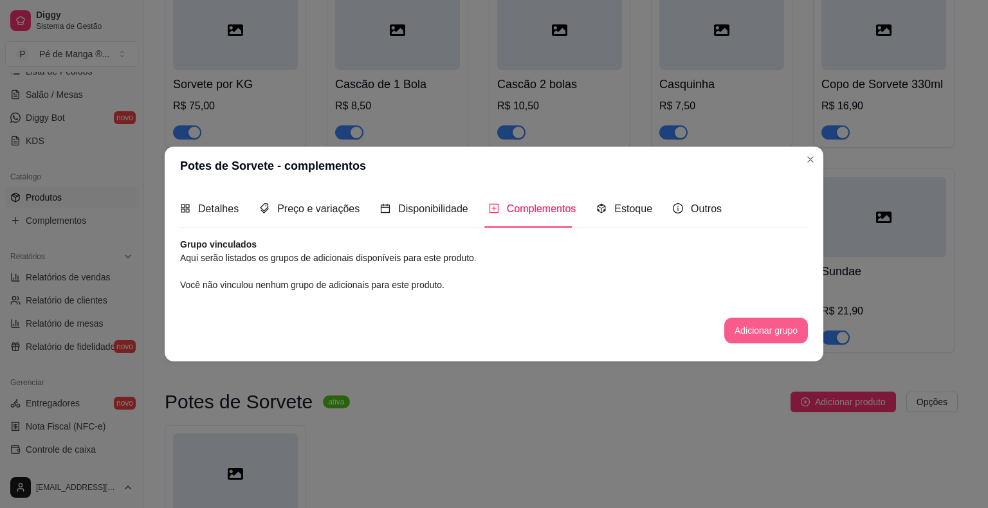
click at [744, 334] on button "Adicionar grupo" at bounding box center [766, 331] width 84 height 26
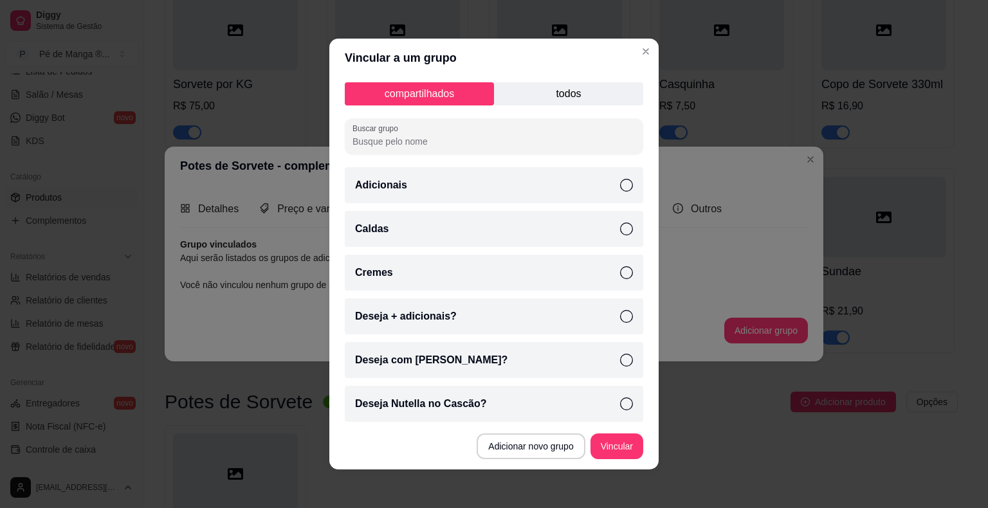
click at [576, 99] on p "todos" at bounding box center [568, 93] width 149 height 23
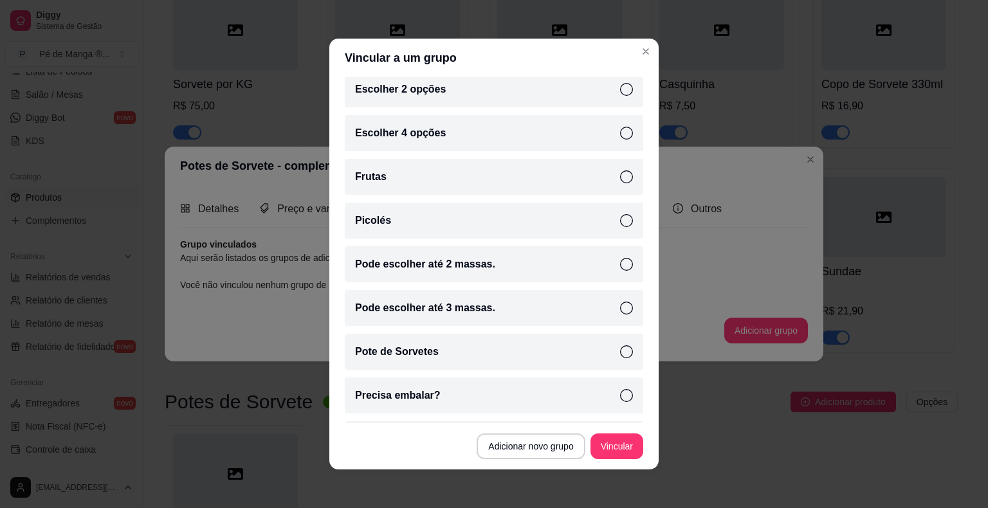
scroll to position [441, 0]
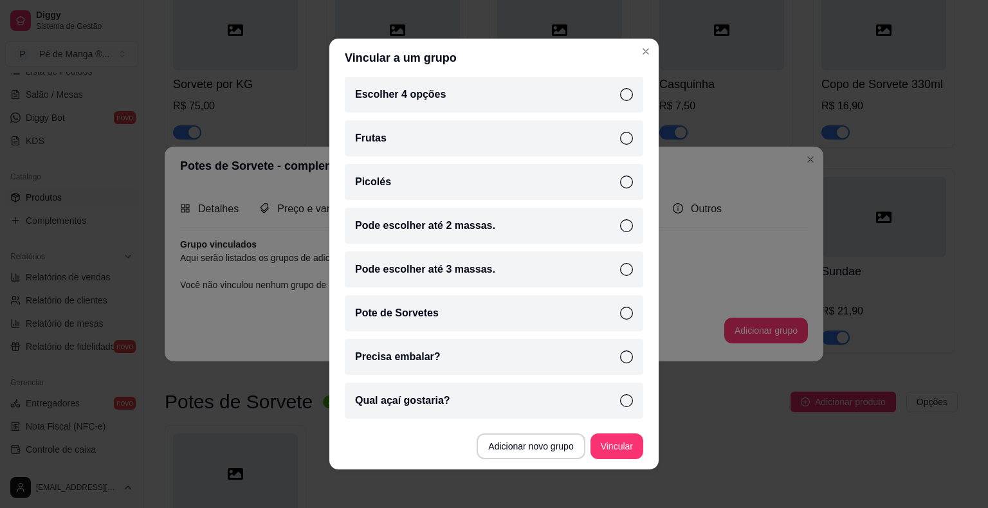
click at [607, 322] on div "Pote de Sorvetes" at bounding box center [494, 313] width 298 height 36
click at [616, 451] on button "Vincular" at bounding box center [616, 447] width 53 height 26
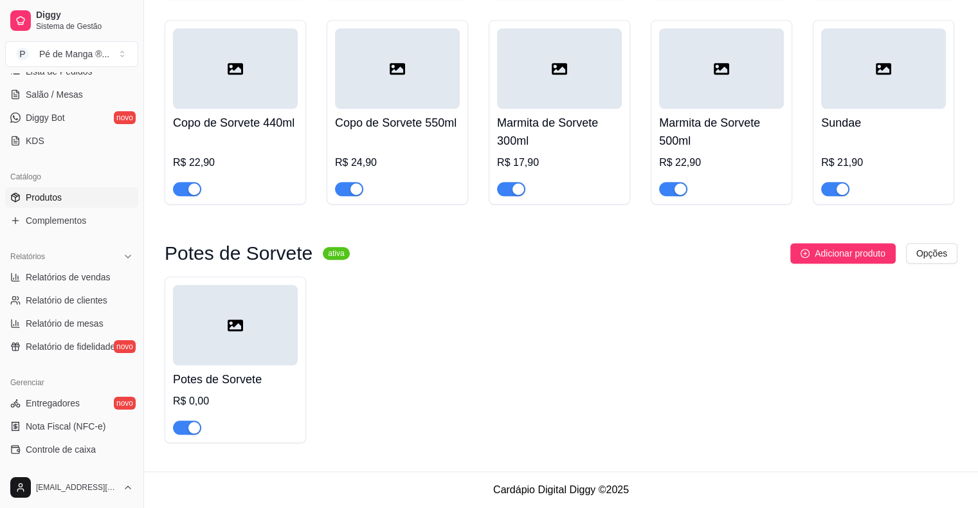
scroll to position [1048, 0]
click at [845, 261] on button "Adicionar produto" at bounding box center [843, 253] width 105 height 21
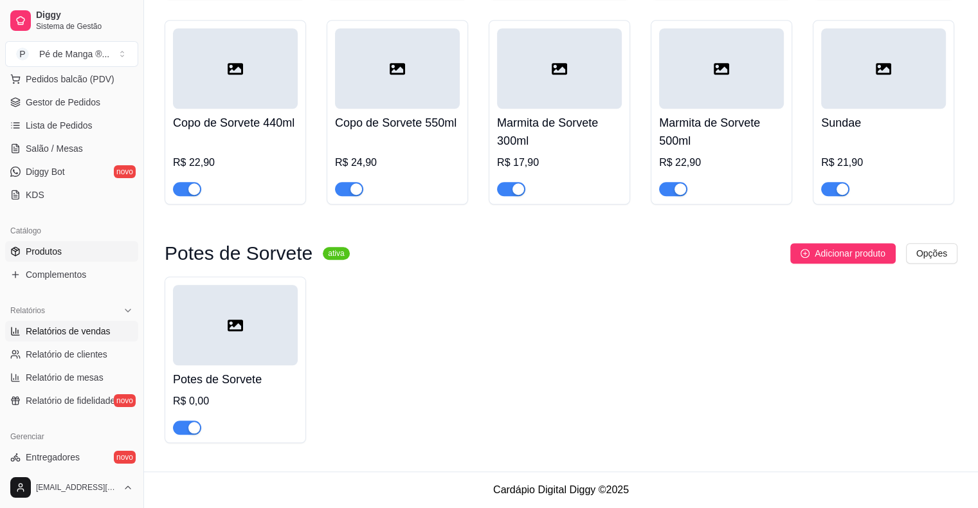
scroll to position [160, 0]
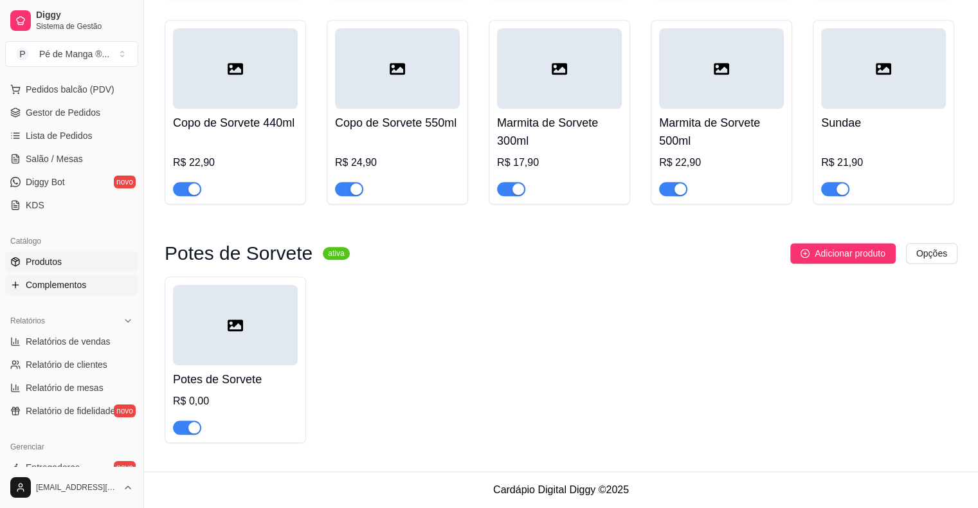
click at [65, 282] on span "Complementos" at bounding box center [56, 285] width 60 height 13
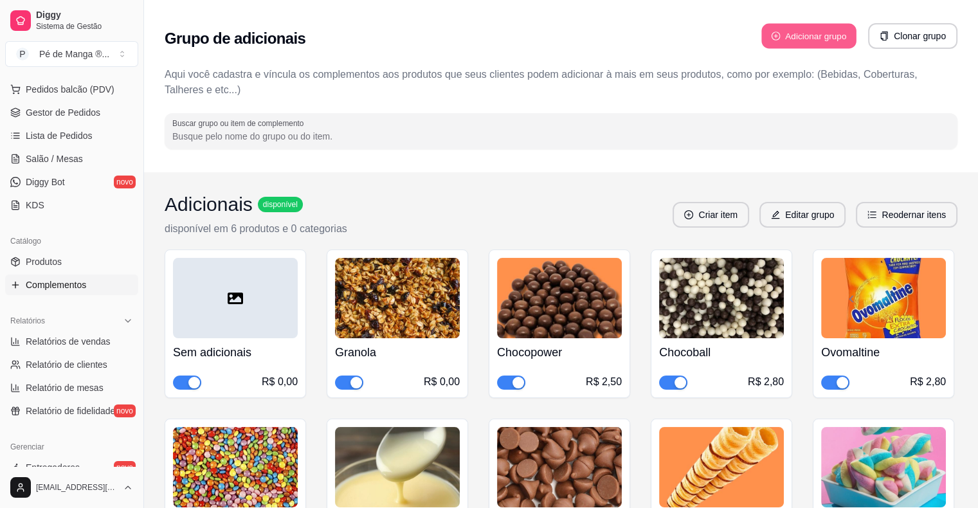
click at [821, 35] on button "Adicionar grupo" at bounding box center [809, 36] width 95 height 25
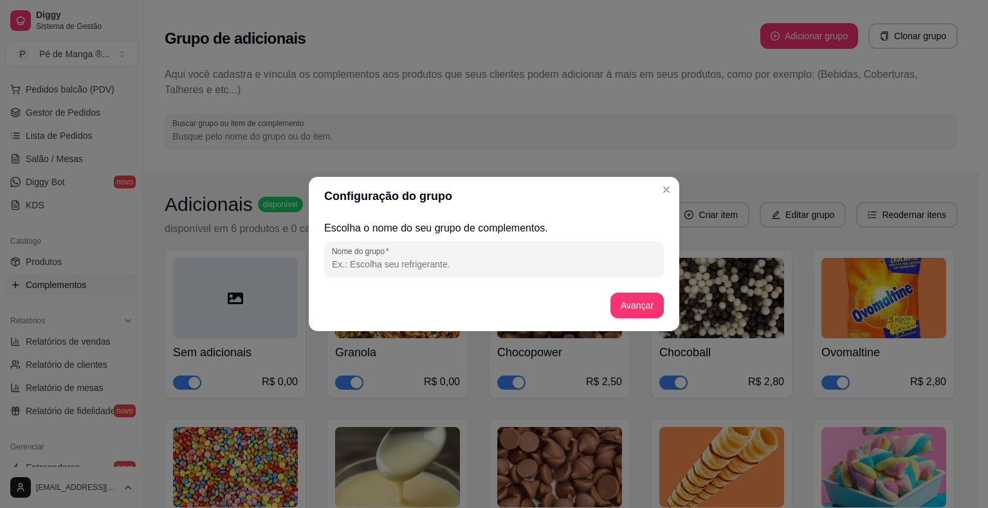
click at [426, 273] on div "Nome do grupo" at bounding box center [494, 259] width 340 height 36
click at [644, 313] on button "Avançar" at bounding box center [636, 306] width 53 height 26
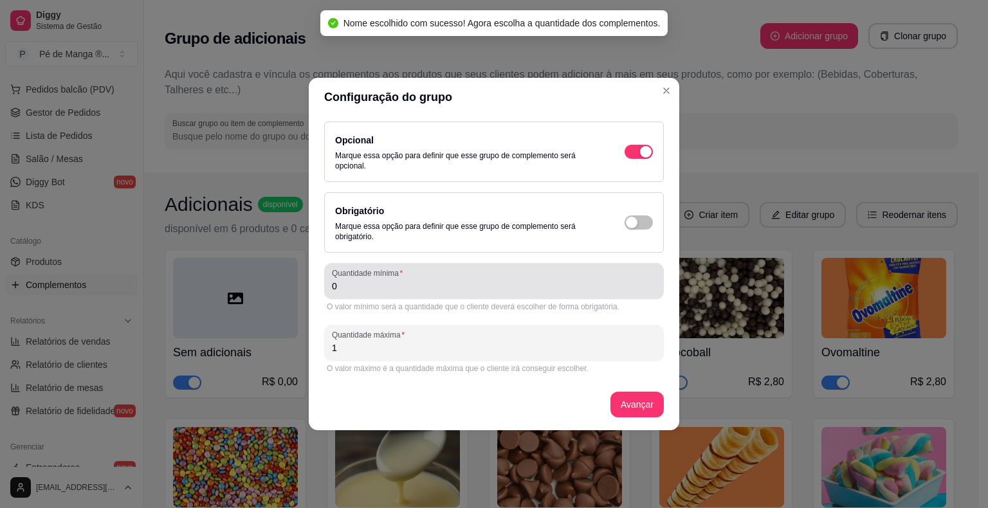
click at [419, 282] on input "0" at bounding box center [494, 286] width 324 height 13
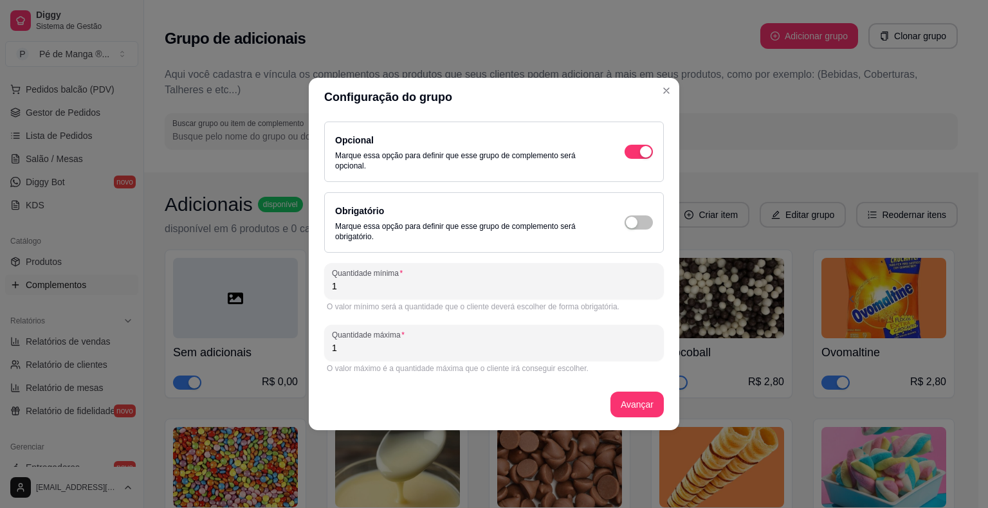
drag, startPoint x: 433, startPoint y: 351, endPoint x: 241, endPoint y: 336, distance: 192.3
click at [241, 336] on div "Configuração do grupo Opcional Marque essa opção para definir que esse grupo de…" at bounding box center [494, 254] width 988 height 508
click at [654, 410] on button "Avançar" at bounding box center [636, 405] width 53 height 26
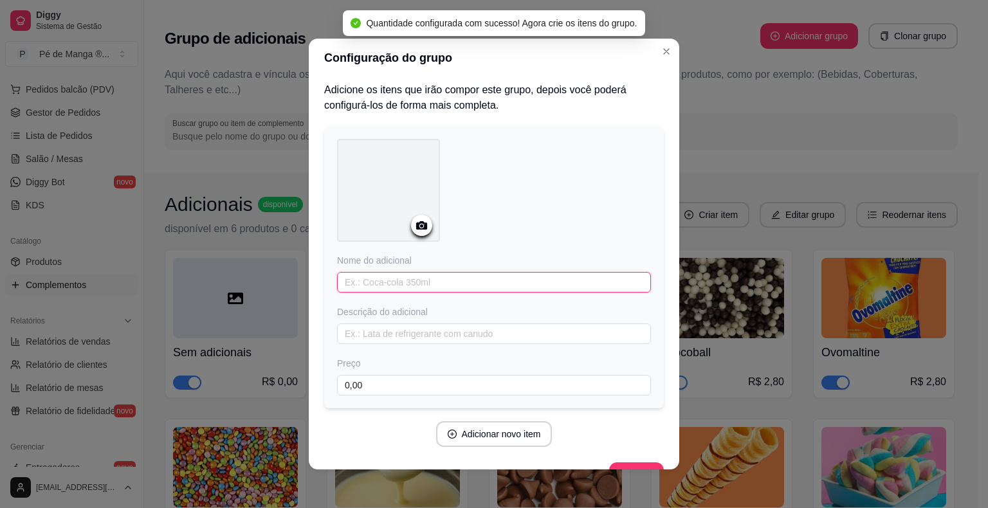
click at [463, 282] on input "text" at bounding box center [494, 282] width 314 height 21
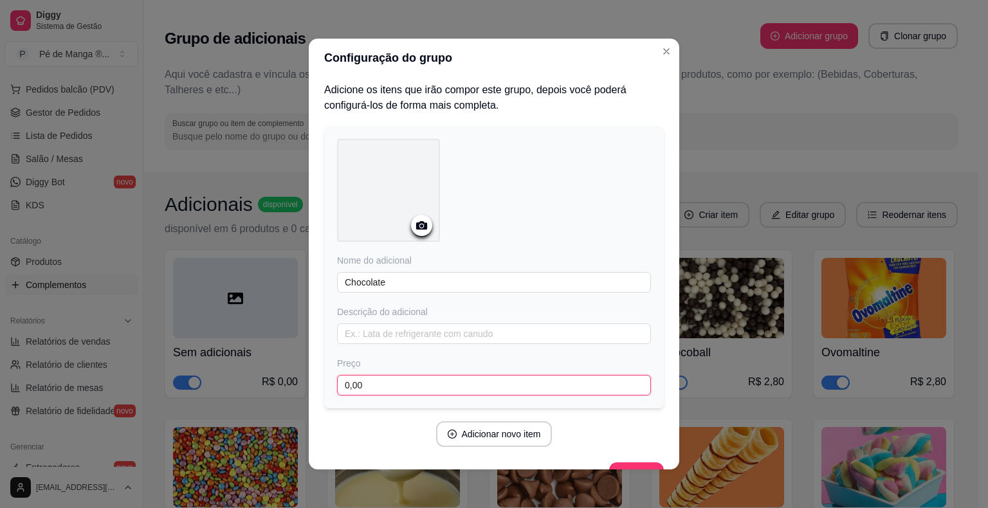
click at [434, 385] on input "0,00" at bounding box center [494, 385] width 314 height 21
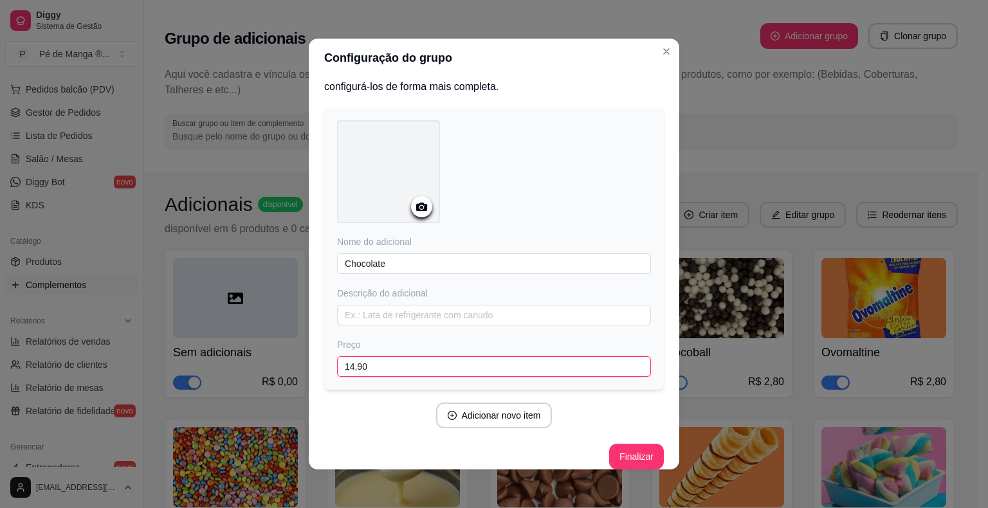
scroll to position [30, 0]
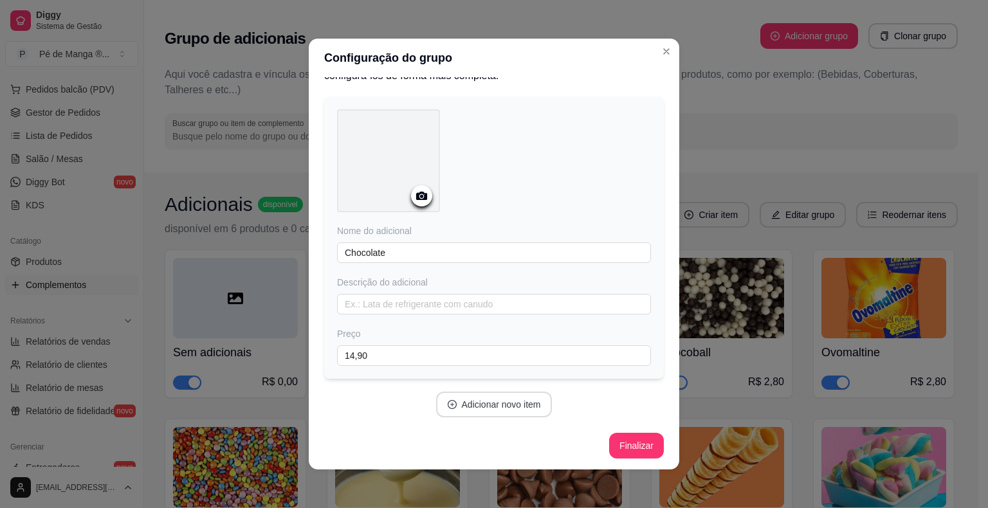
click at [475, 401] on button "Adicionar novo item" at bounding box center [494, 405] width 116 height 26
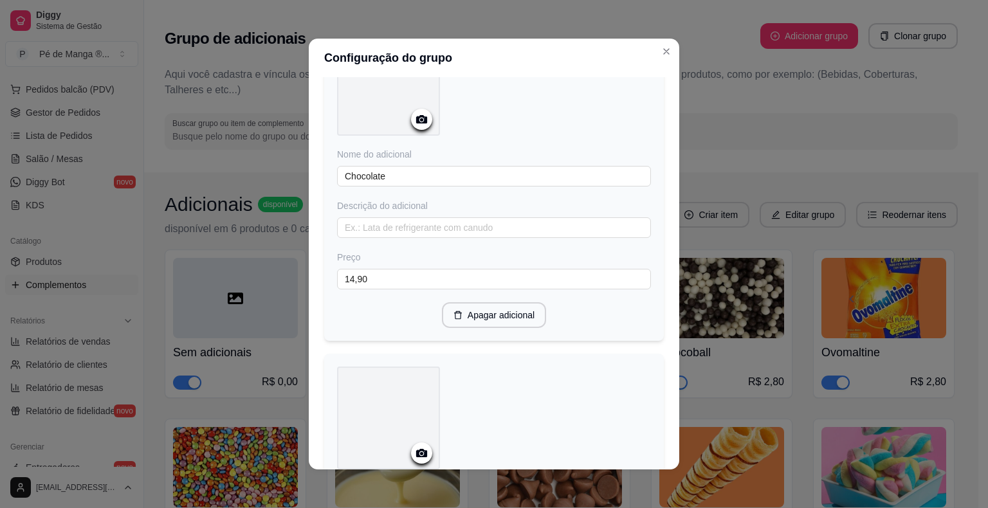
scroll to position [223, 0]
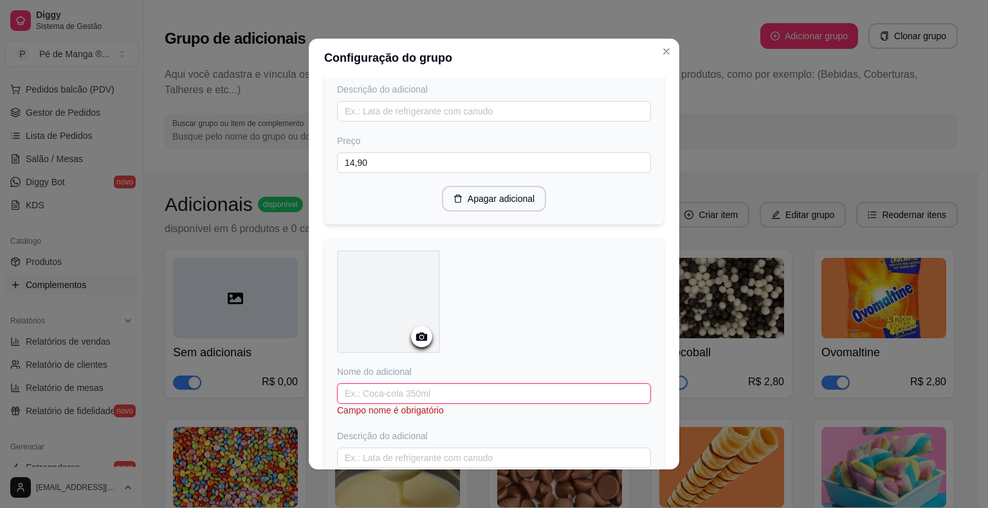
click at [425, 387] on input "text" at bounding box center [494, 393] width 314 height 21
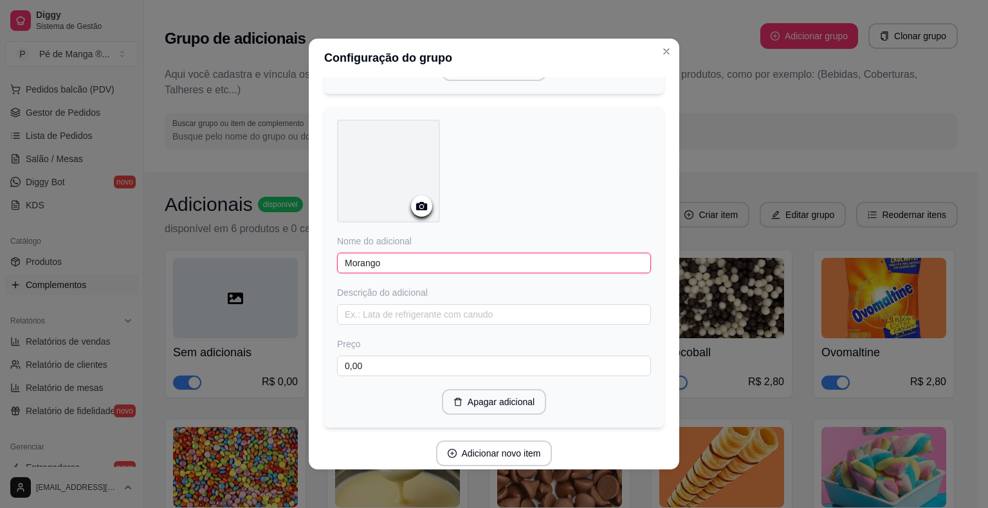
scroll to position [400, 0]
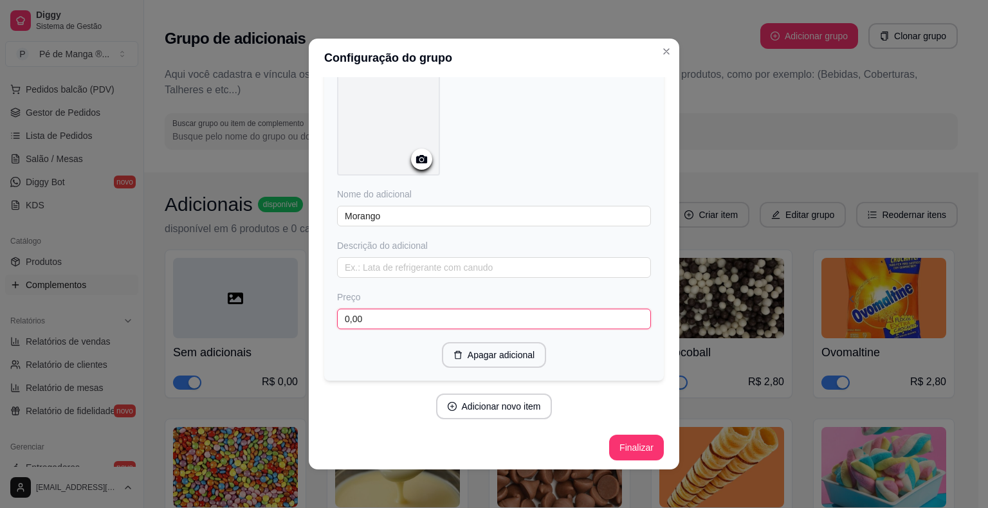
click at [383, 309] on input "0,00" at bounding box center [494, 319] width 314 height 21
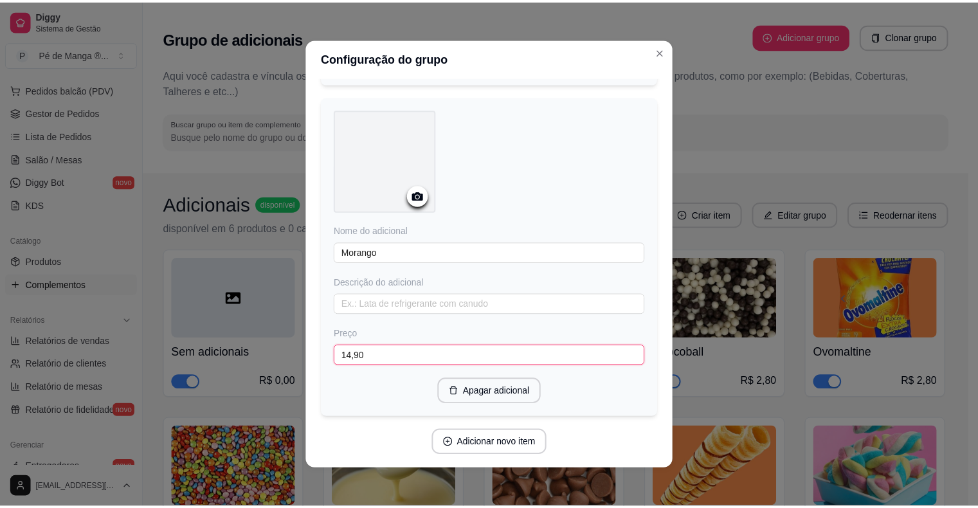
scroll to position [386, 0]
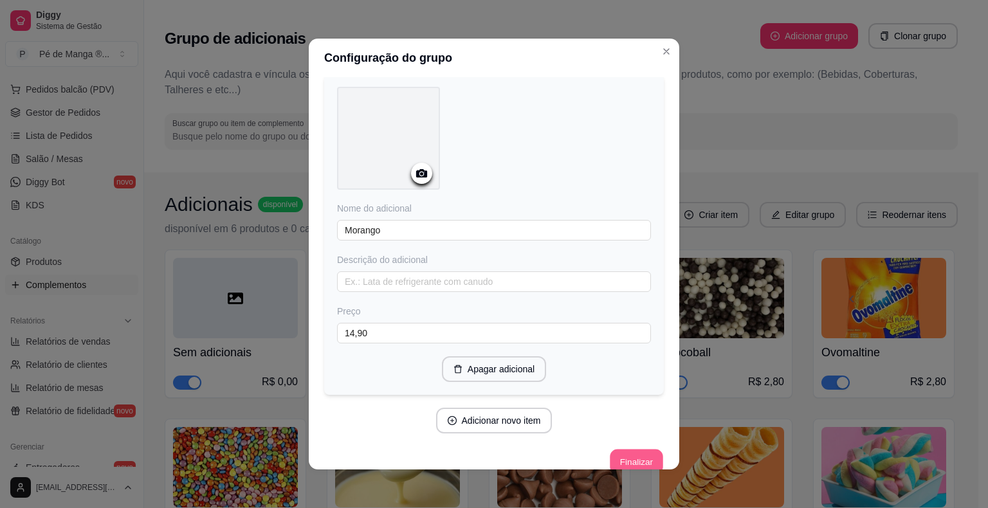
click at [623, 460] on button "Finalizar" at bounding box center [636, 462] width 53 height 25
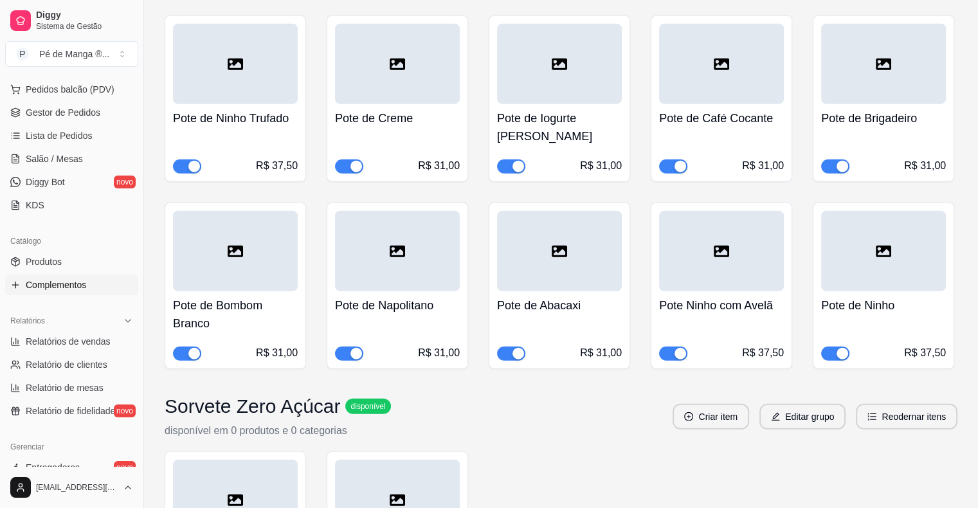
scroll to position [8283, 0]
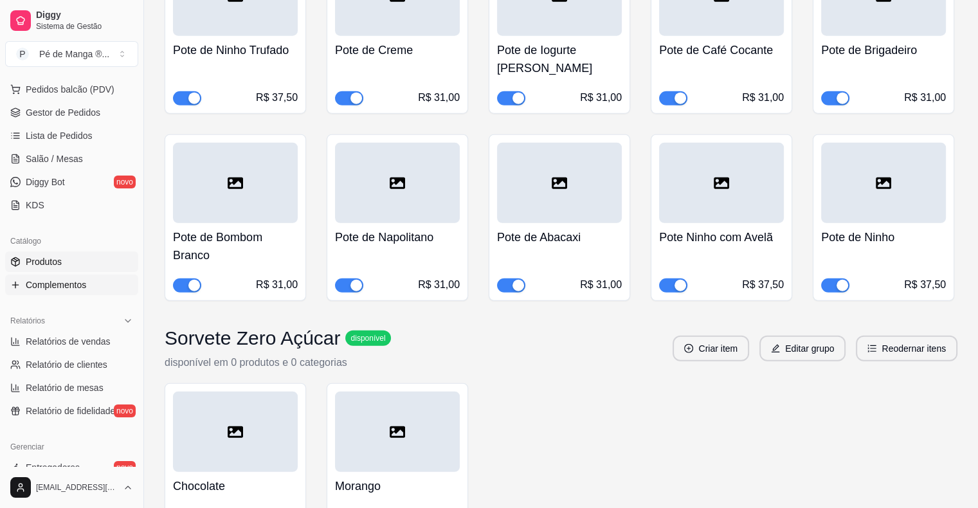
click at [90, 260] on link "Produtos" at bounding box center [71, 261] width 133 height 21
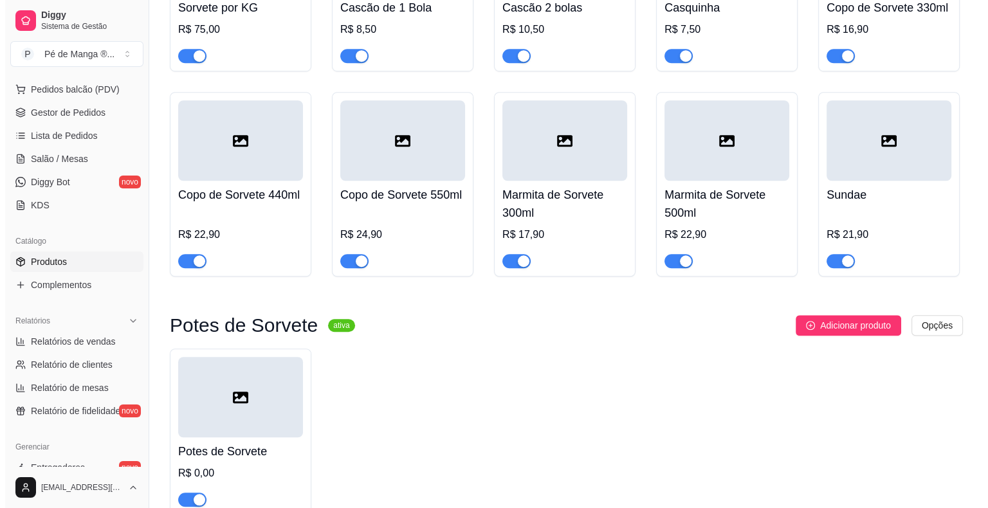
scroll to position [1048, 0]
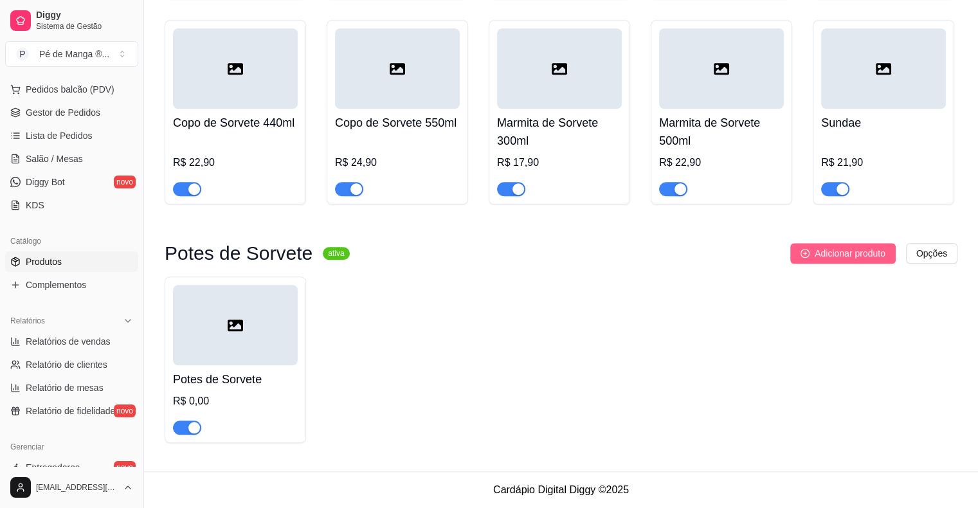
click at [819, 257] on span "Adicionar produto" at bounding box center [850, 253] width 71 height 14
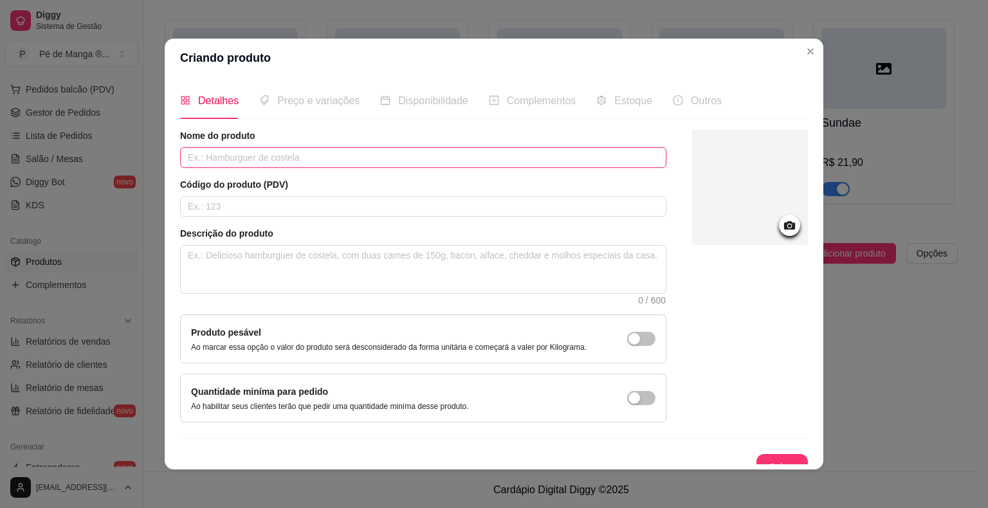
click at [394, 156] on input "text" at bounding box center [423, 157] width 486 height 21
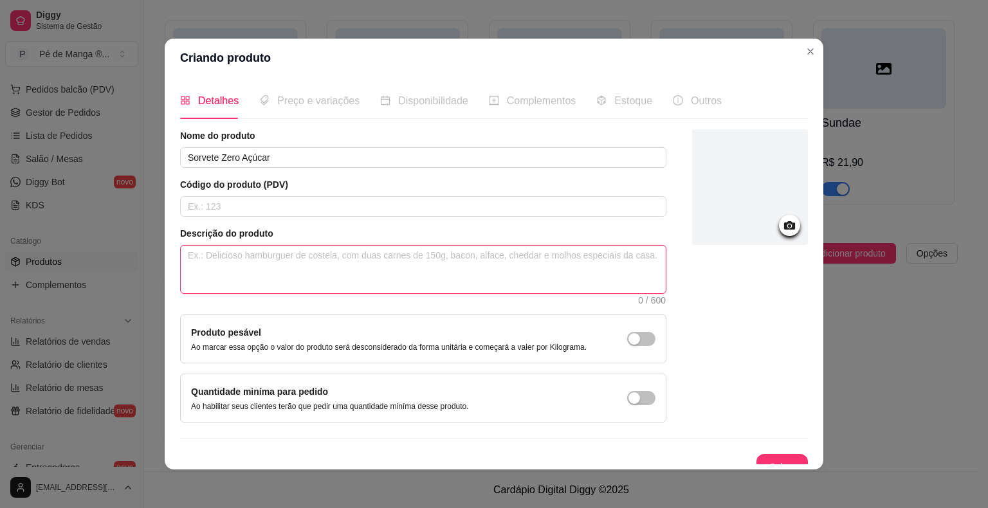
click at [358, 255] on textarea at bounding box center [423, 270] width 485 height 48
drag, startPoint x: 363, startPoint y: 253, endPoint x: 381, endPoint y: 268, distance: 22.9
click at [370, 258] on textarea "Pote de sorvete de 300ml com Zero Adição de Açucar." at bounding box center [423, 270] width 485 height 48
click at [382, 262] on textarea "Pote de sorvete de 300ml com Zero Adição de Açucar." at bounding box center [423, 270] width 485 height 48
click at [381, 257] on textarea "Pote de sorvete de 300ml com Zero Adição de Açucar." at bounding box center [423, 270] width 485 height 48
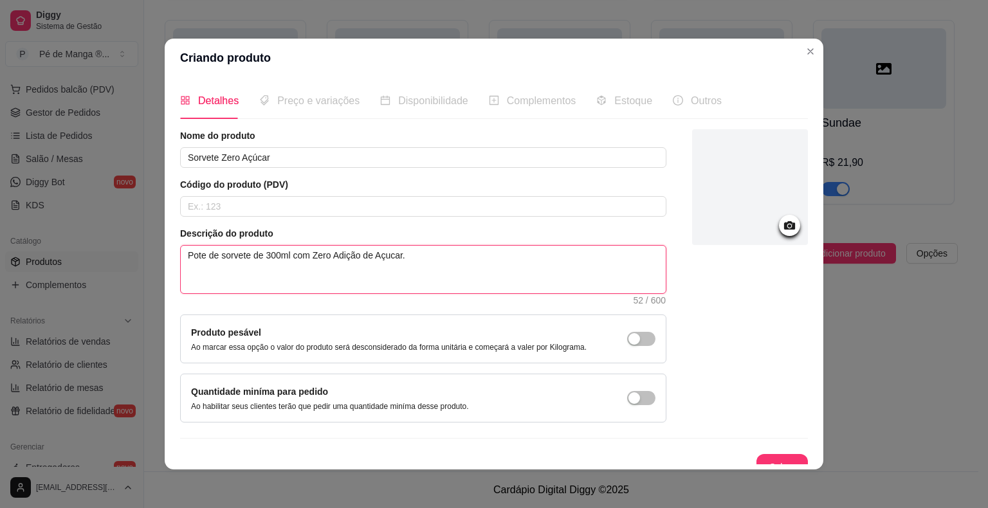
click at [382, 258] on textarea "Pote de sorvete de 300ml com Zero Adição de Açucar." at bounding box center [423, 270] width 485 height 48
click at [383, 257] on textarea "Pote de sorvete de 300ml com Zero Adição de Açucar." at bounding box center [423, 270] width 485 height 48
click at [407, 255] on textarea "Pote de sorvete de 300ml com Zero Adição de Açúcar." at bounding box center [423, 270] width 485 height 48
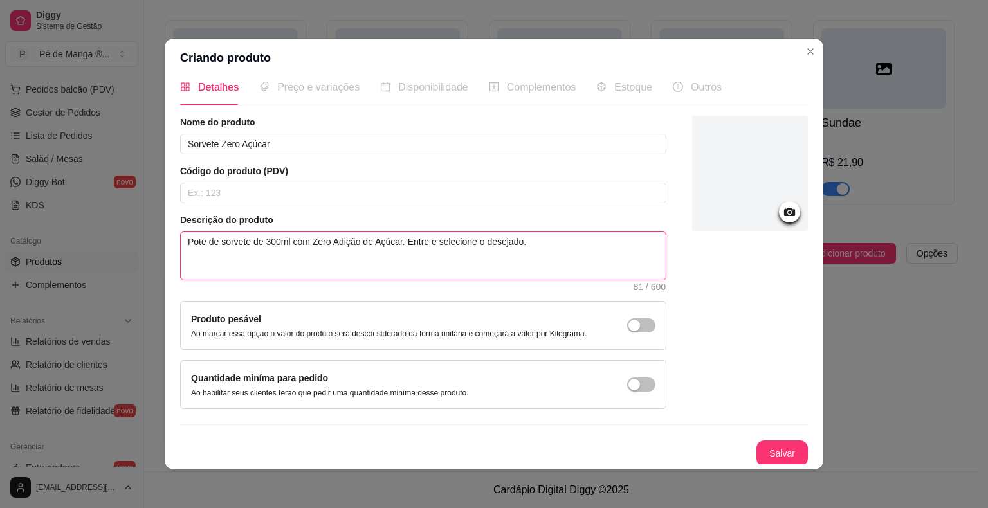
scroll to position [3, 0]
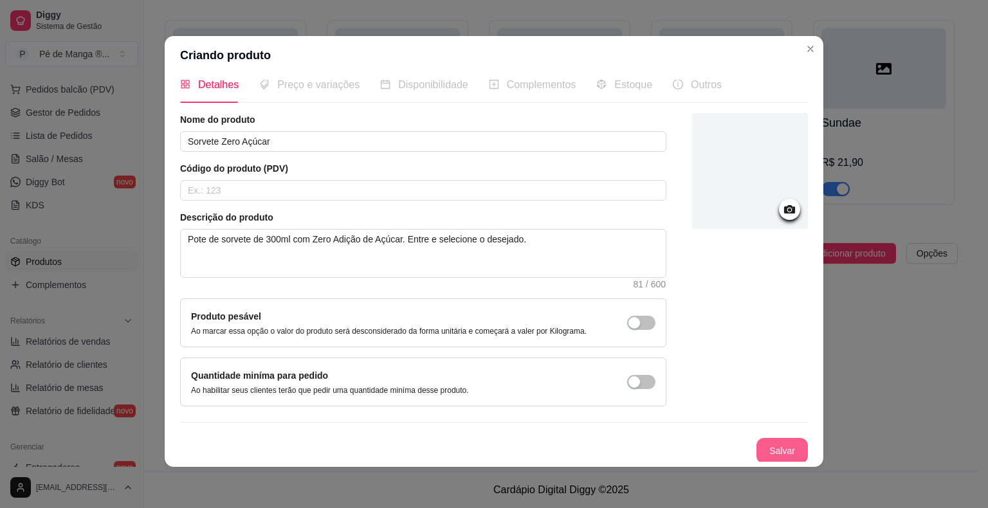
click at [756, 442] on button "Salvar" at bounding box center [781, 451] width 51 height 26
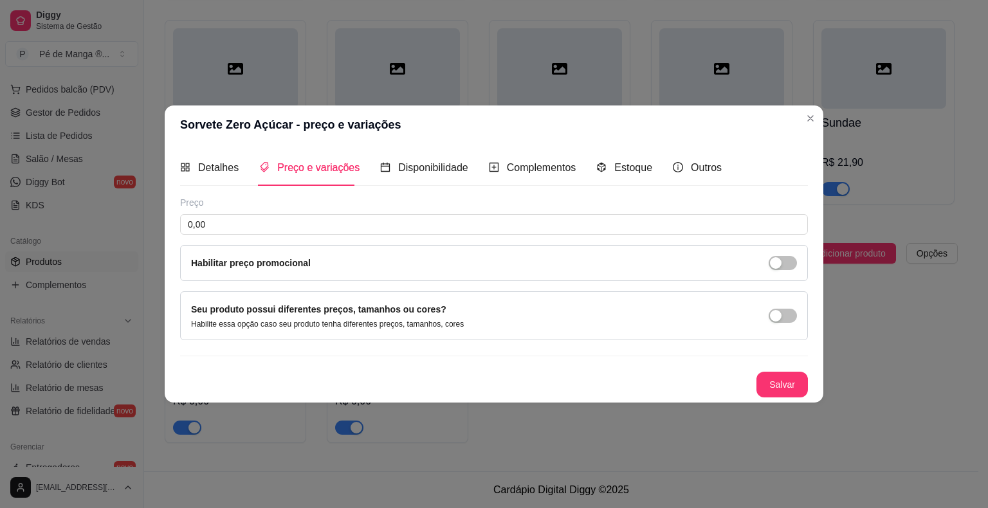
scroll to position [0, 0]
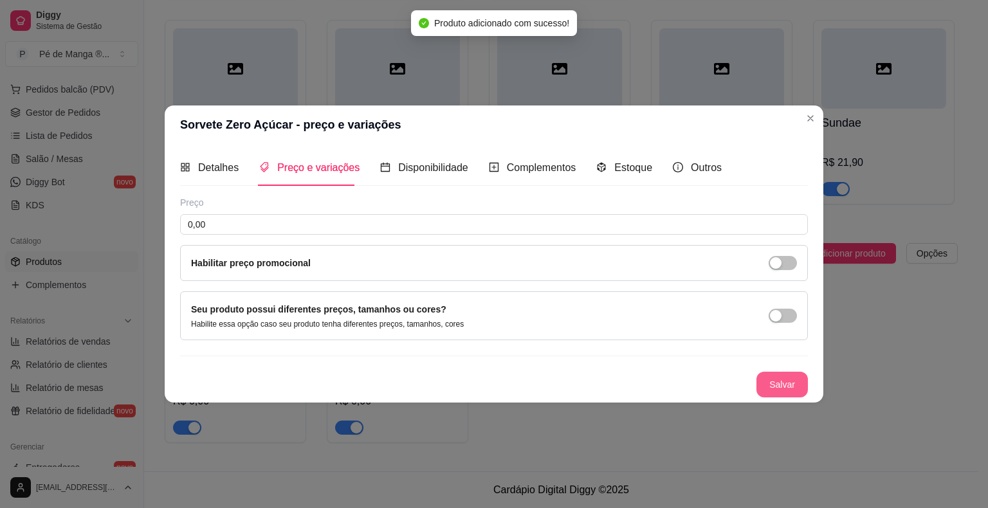
click at [788, 385] on button "Salvar" at bounding box center [781, 385] width 51 height 26
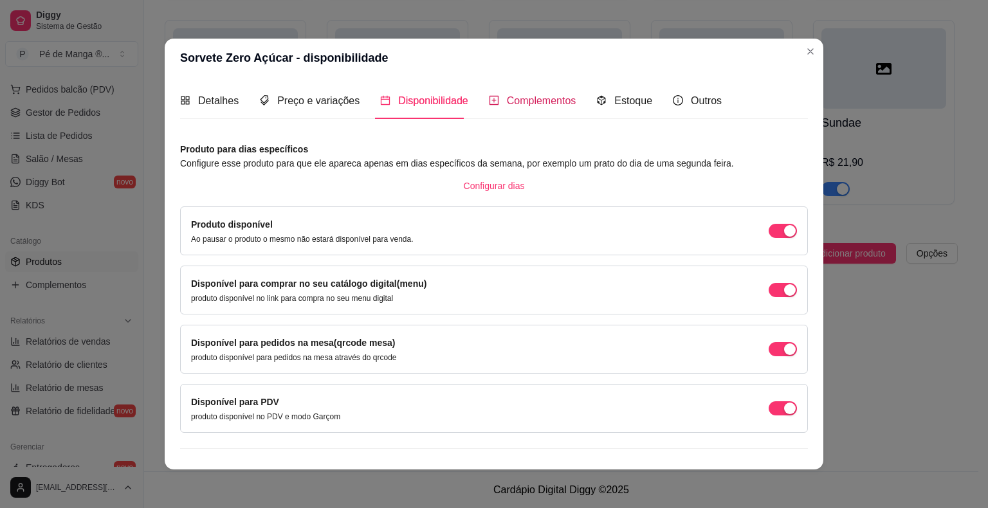
click at [535, 105] on span "Complementos" at bounding box center [541, 100] width 69 height 11
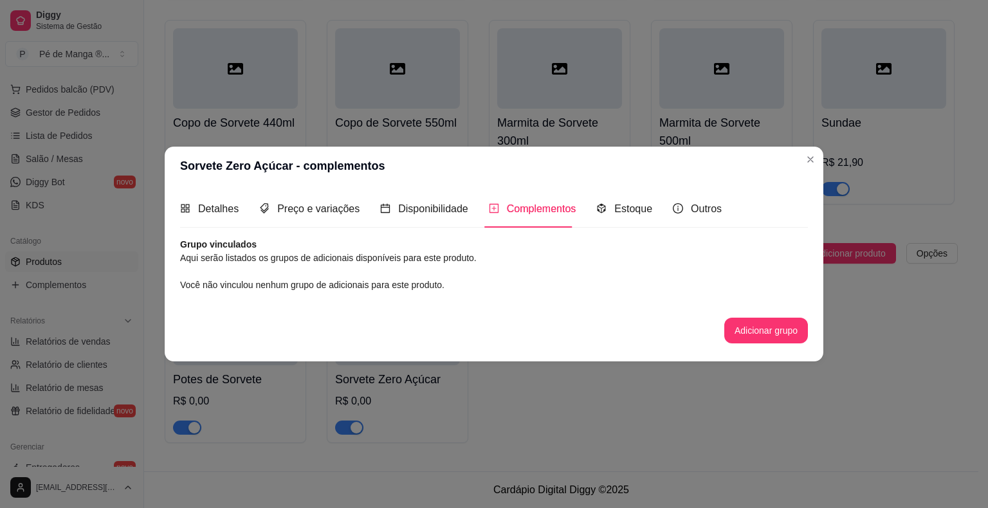
click at [746, 335] on button "Adicionar grupo" at bounding box center [766, 331] width 84 height 26
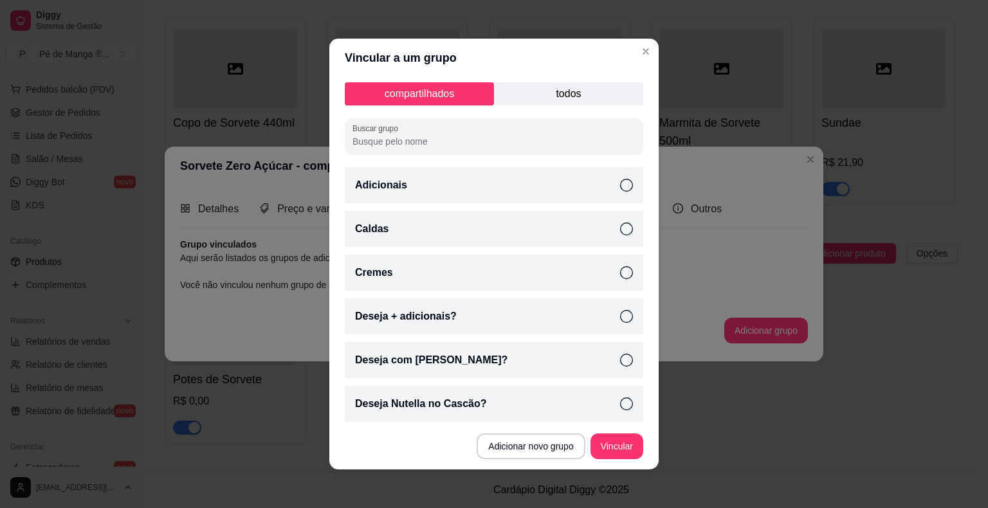
drag, startPoint x: 601, startPoint y: 102, endPoint x: 618, endPoint y: 115, distance: 22.0
click at [601, 102] on p "todos" at bounding box center [568, 93] width 149 height 23
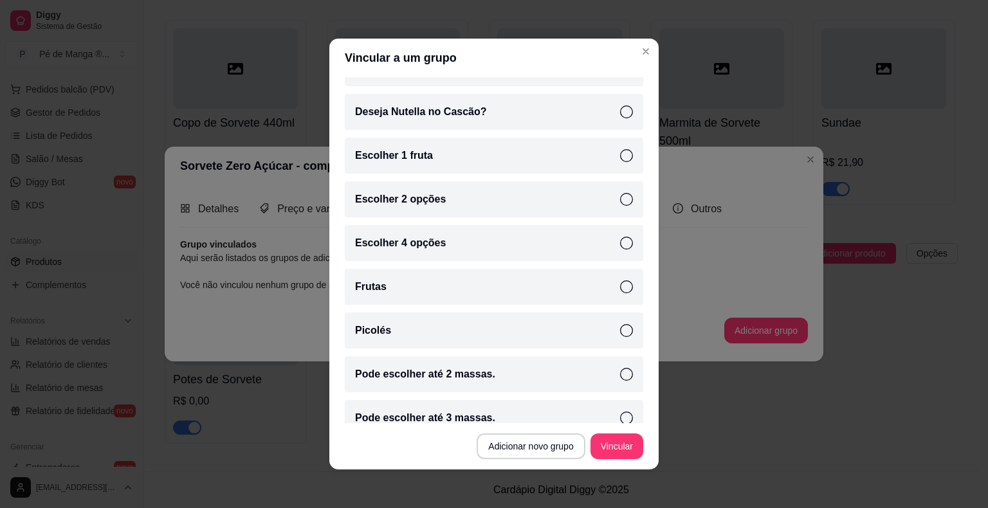
scroll to position [484, 0]
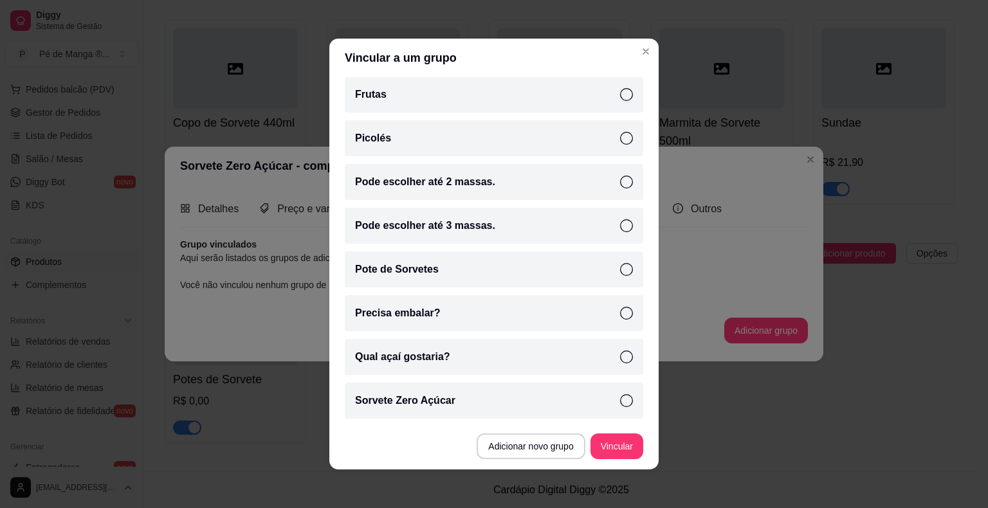
click at [620, 399] on icon at bounding box center [626, 400] width 13 height 13
click at [603, 436] on button "Vincular" at bounding box center [616, 447] width 53 height 26
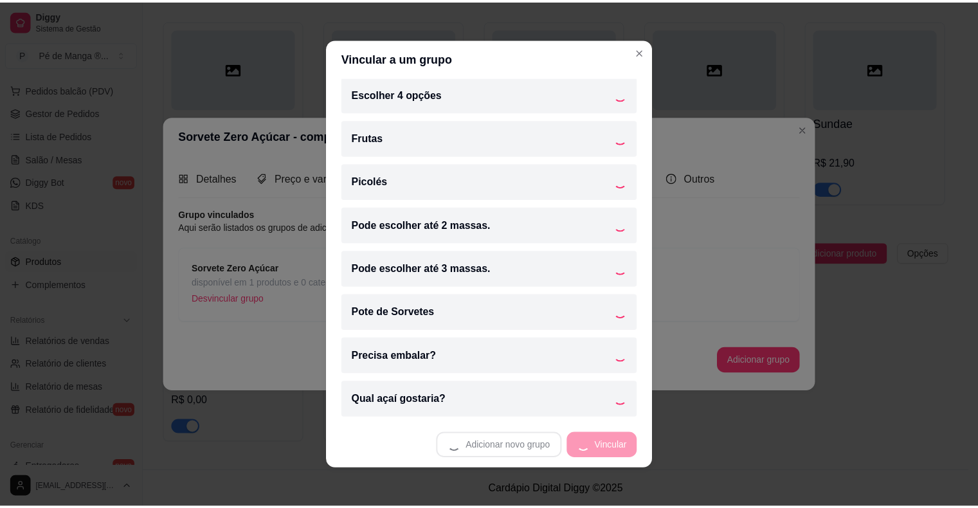
scroll to position [441, 0]
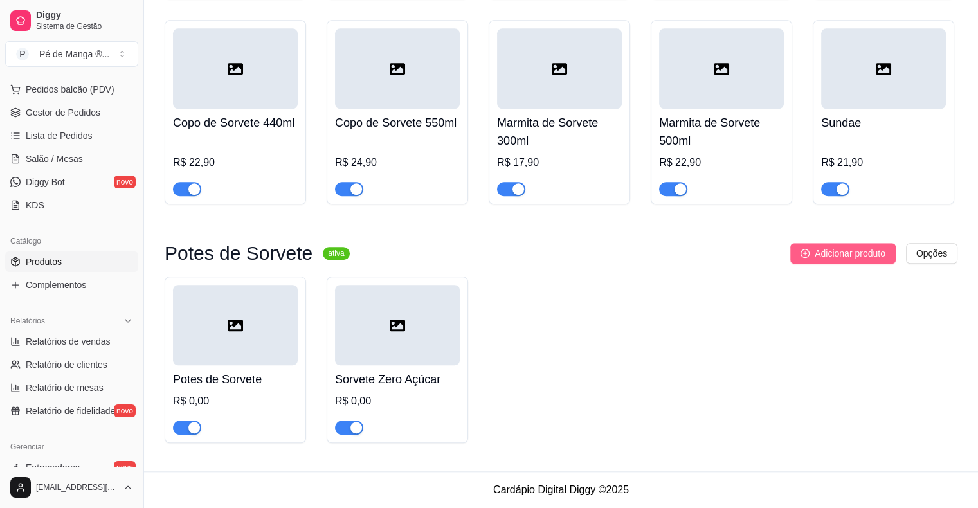
click at [858, 251] on span "Adicionar produto" at bounding box center [850, 253] width 71 height 14
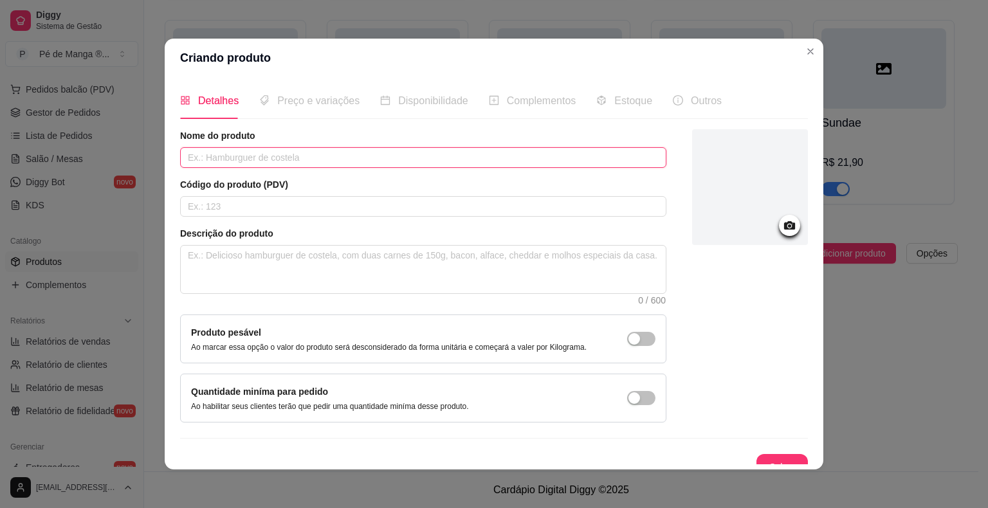
click at [351, 161] on input "text" at bounding box center [423, 157] width 486 height 21
click at [759, 464] on button "Salvar" at bounding box center [782, 467] width 50 height 25
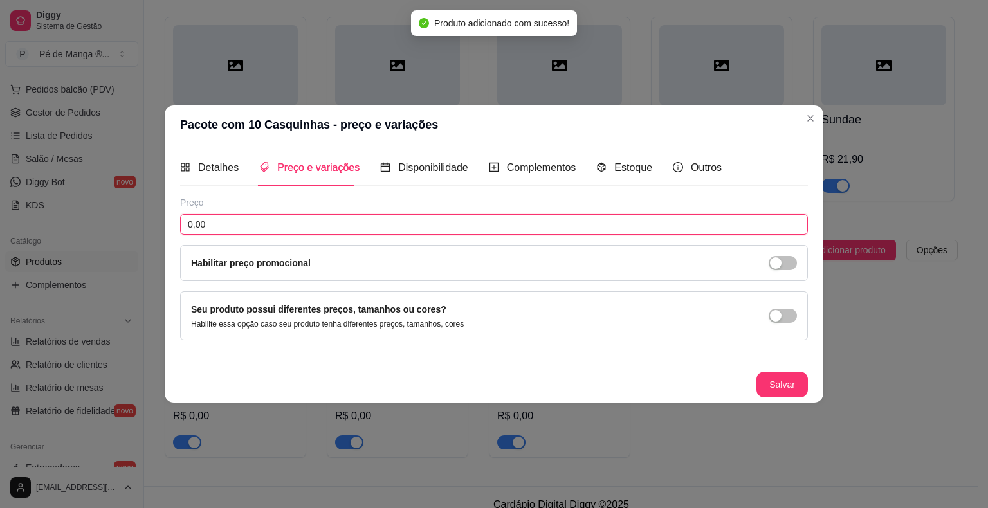
click at [325, 226] on input "0,00" at bounding box center [494, 224] width 628 height 21
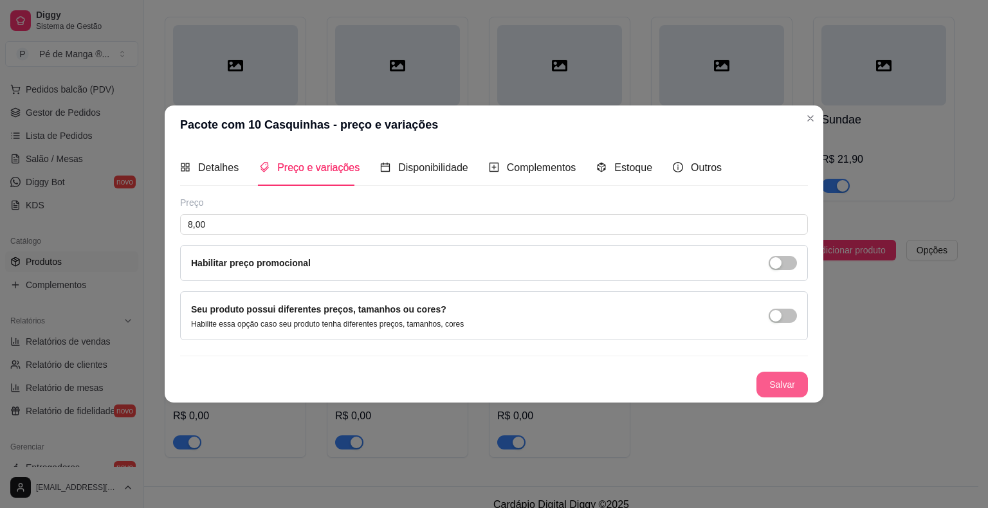
click at [796, 391] on button "Salvar" at bounding box center [781, 385] width 51 height 26
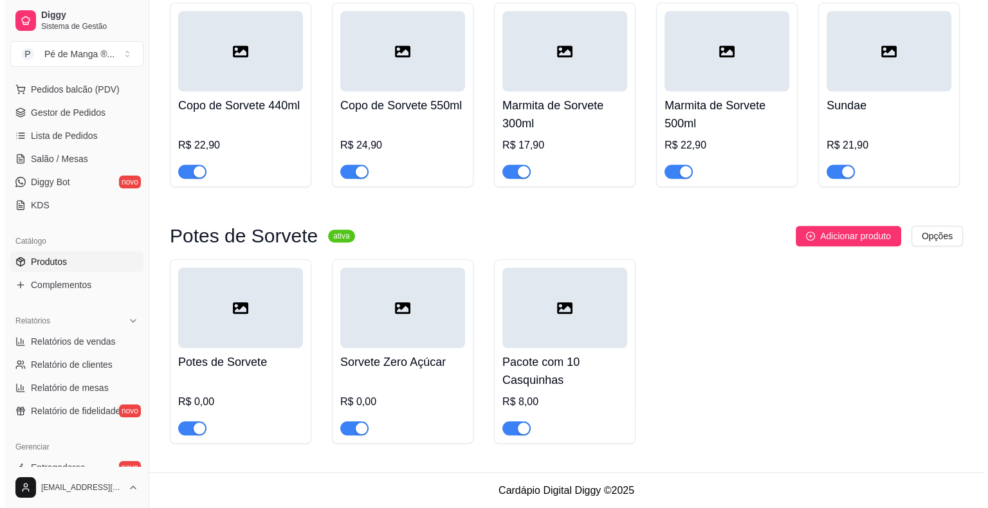
scroll to position [1066, 0]
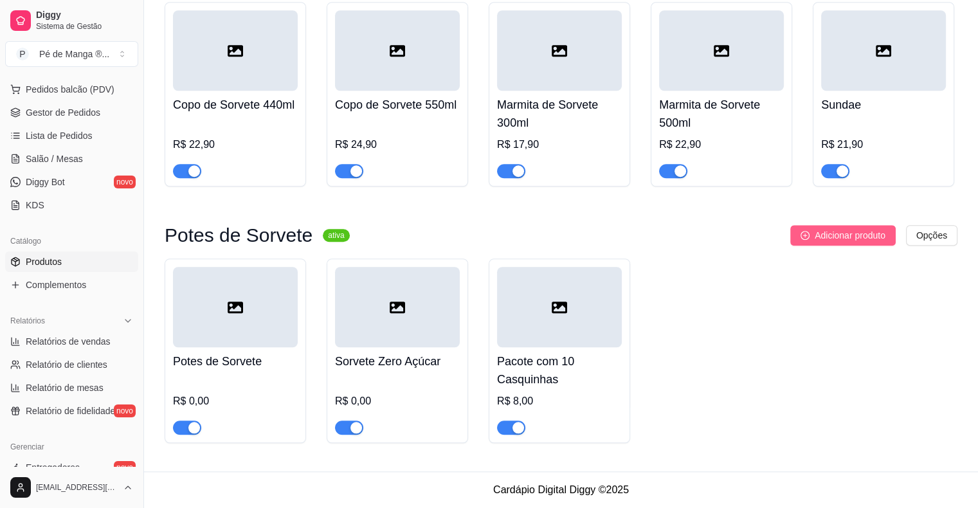
click at [828, 231] on span "Adicionar produto" at bounding box center [850, 235] width 71 height 14
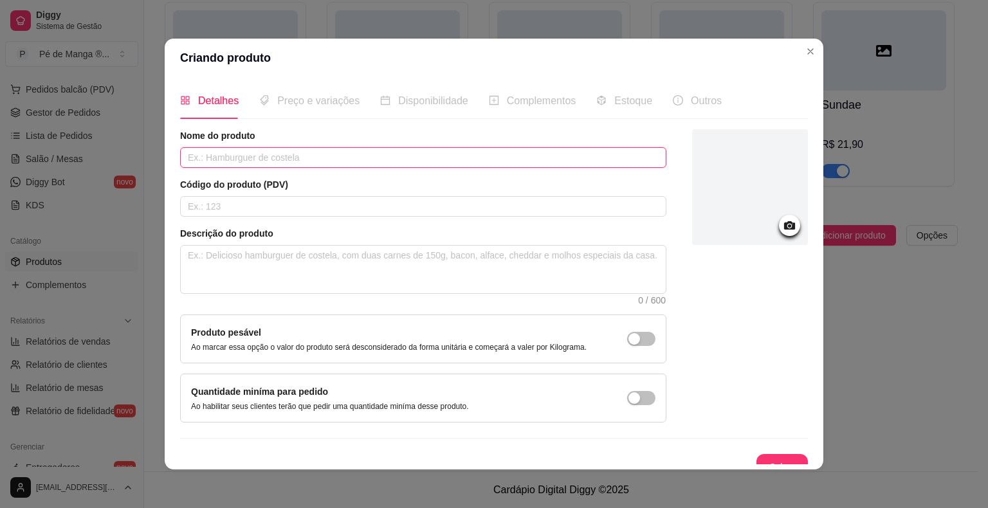
click at [451, 159] on input "text" at bounding box center [423, 157] width 486 height 21
click at [309, 106] on span "Preço e variações" at bounding box center [318, 100] width 82 height 11
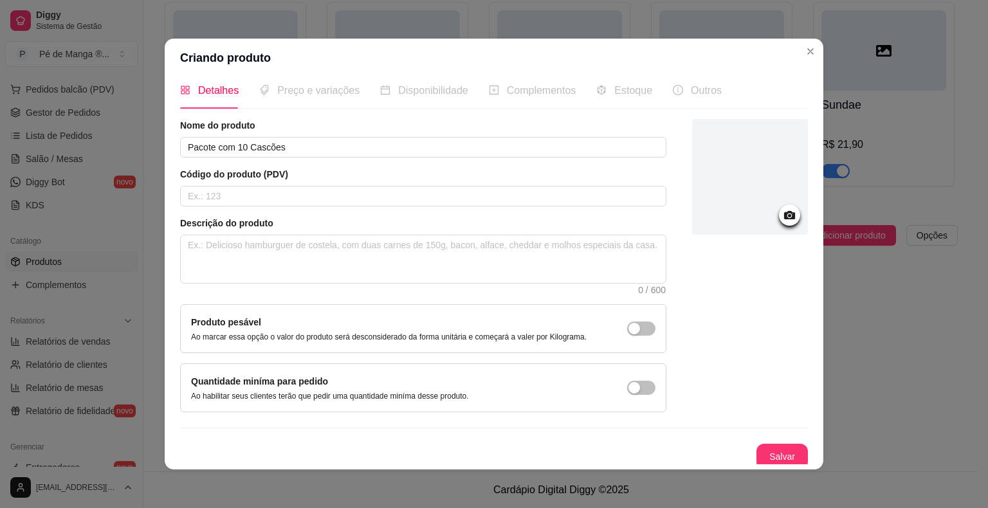
scroll to position [14, 0]
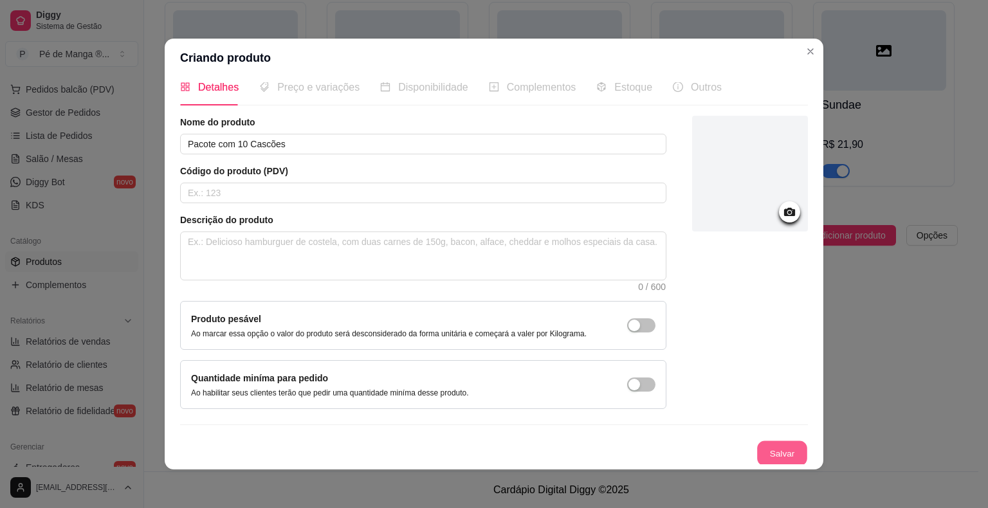
click at [763, 449] on button "Salvar" at bounding box center [782, 453] width 50 height 25
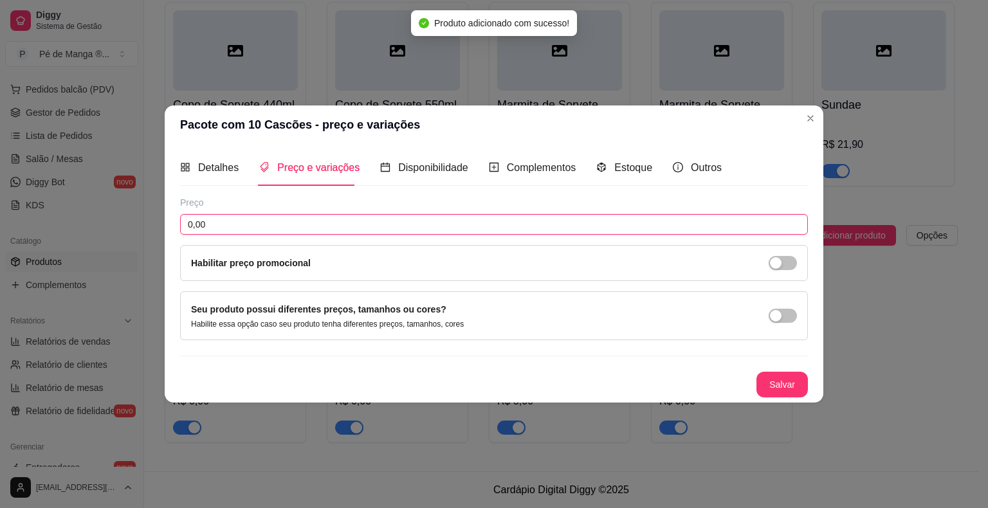
click at [327, 227] on input "0,00" at bounding box center [494, 224] width 628 height 21
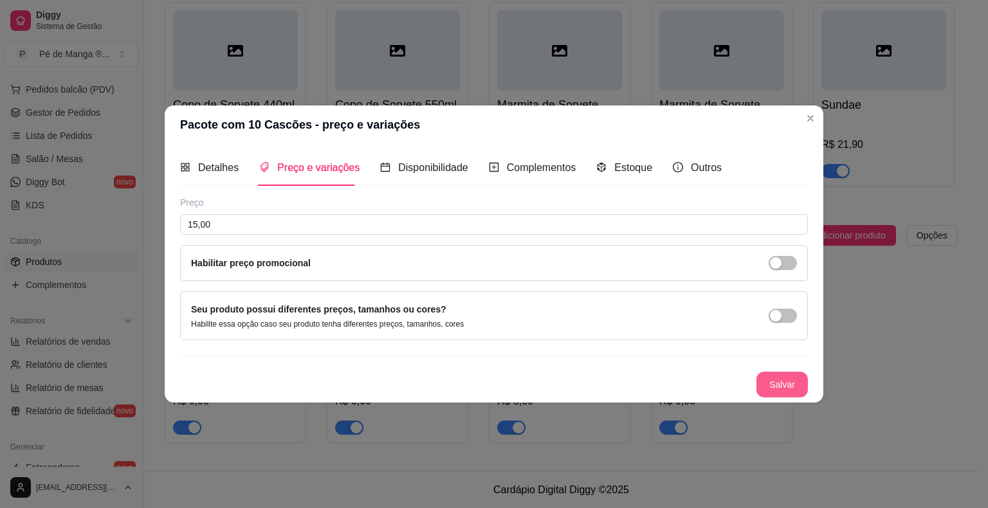
click at [787, 385] on button "Salvar" at bounding box center [781, 385] width 51 height 26
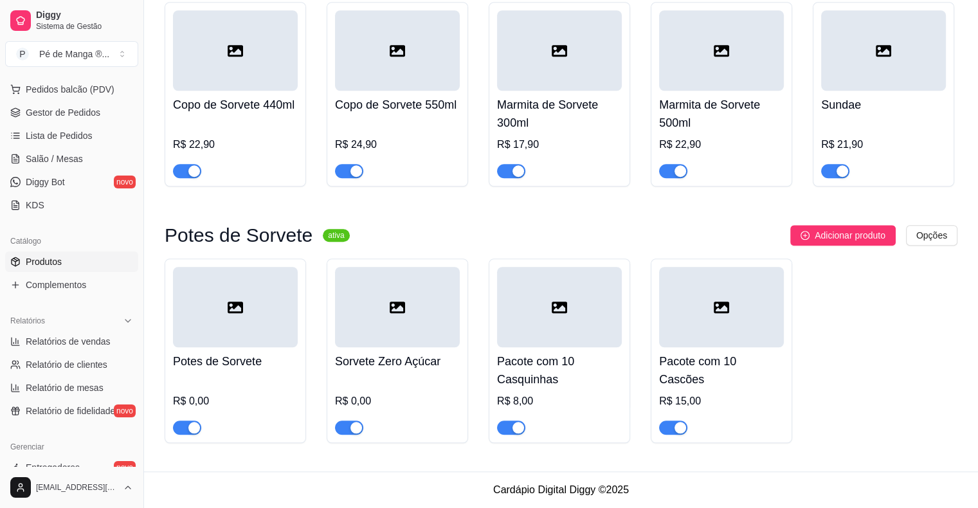
click at [859, 237] on span "Adicionar produto" at bounding box center [850, 235] width 71 height 14
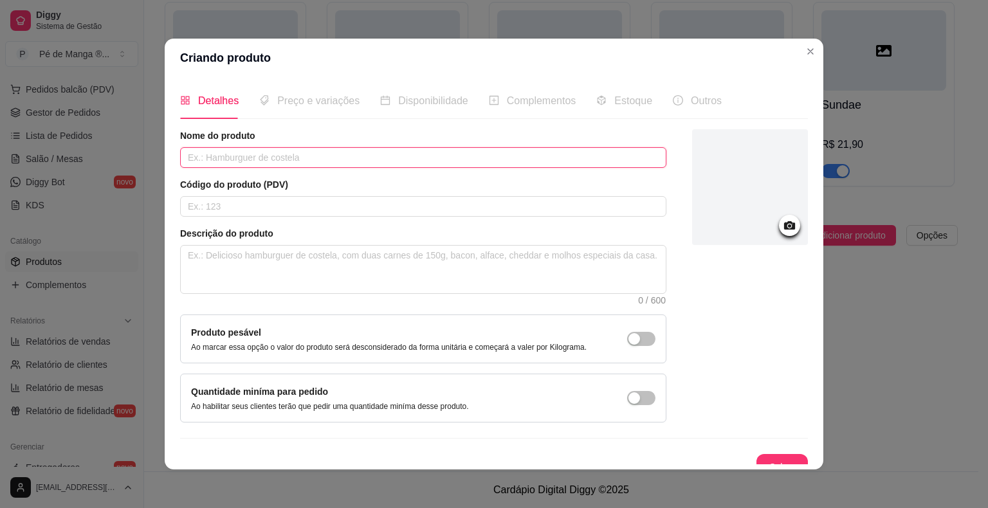
click at [354, 151] on input "text" at bounding box center [423, 157] width 486 height 21
click at [769, 463] on button "Salvar" at bounding box center [781, 467] width 51 height 26
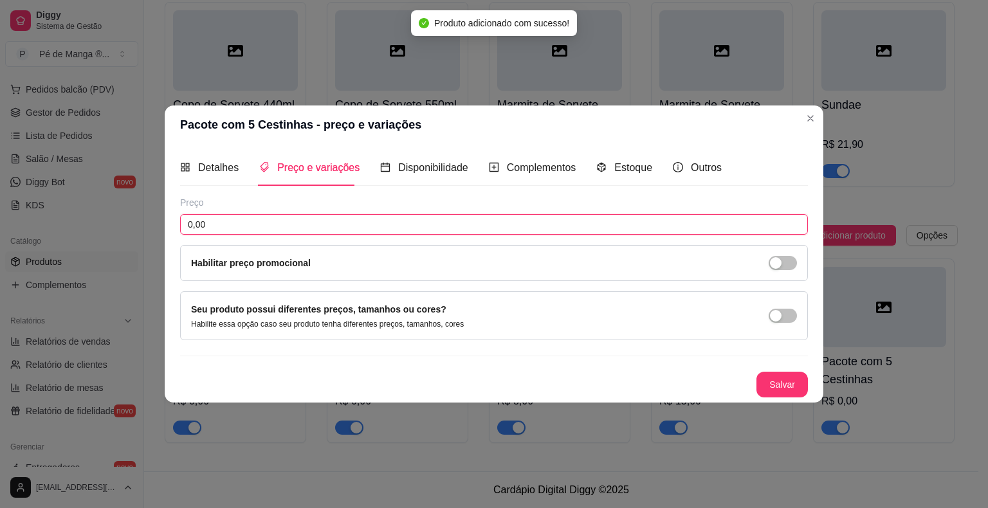
click at [327, 232] on input "0,00" at bounding box center [494, 224] width 628 height 21
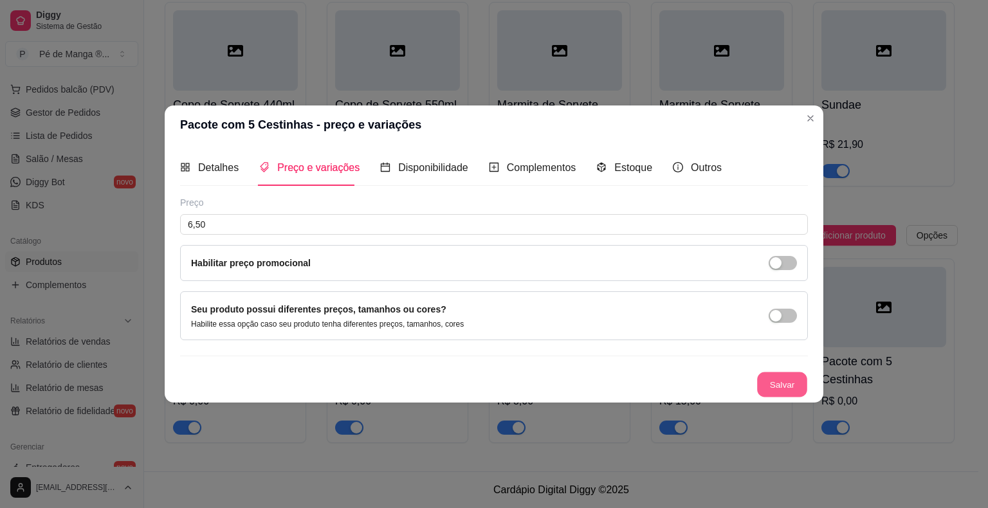
click at [785, 385] on button "Salvar" at bounding box center [782, 384] width 50 height 25
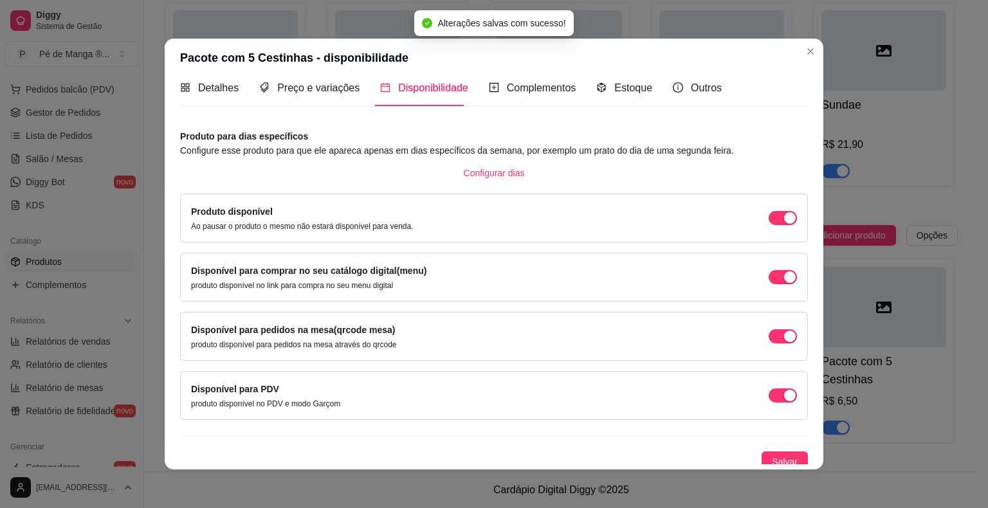
scroll to position [19, 0]
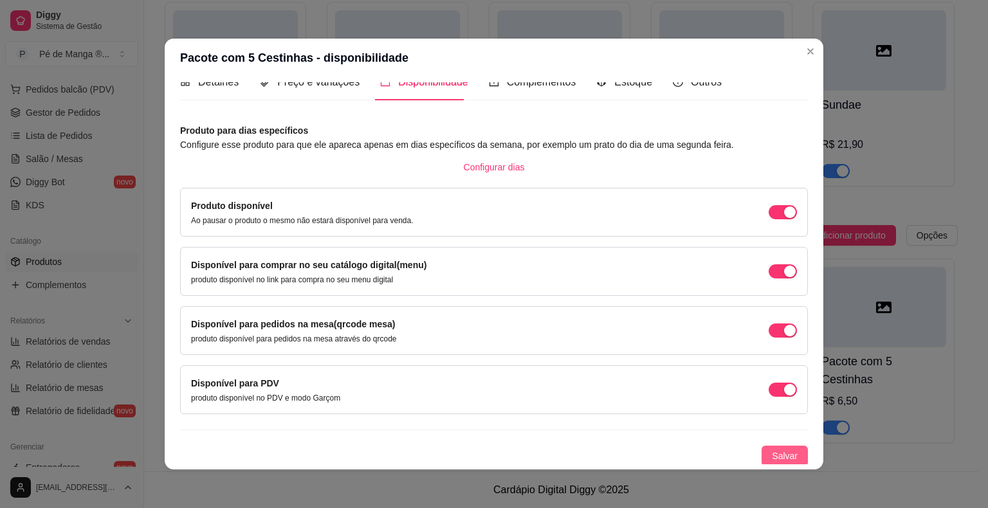
click at [774, 458] on span "Salvar" at bounding box center [785, 456] width 26 height 14
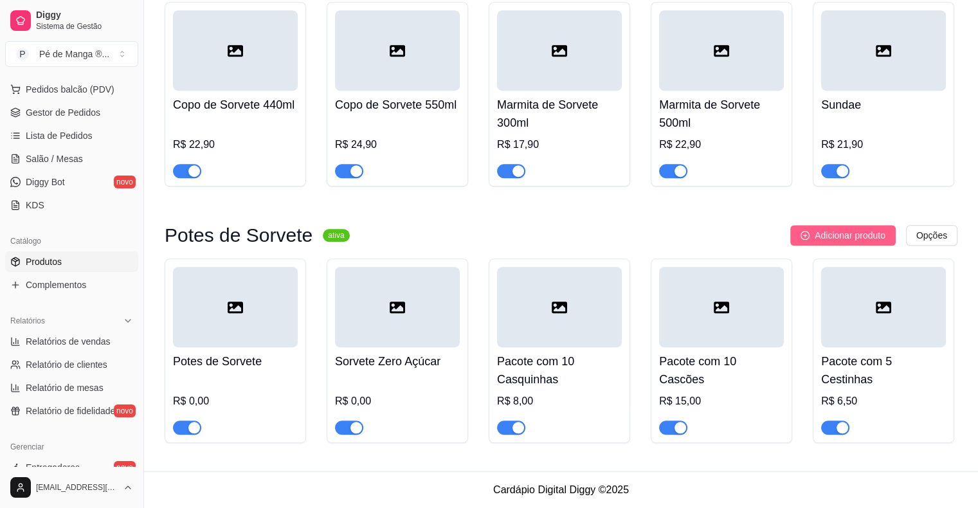
click at [825, 244] on div "Potes de Sorvete ativa Adicionar produto Opções Potes de Sorvete R$ 0,00 Sorvet…" at bounding box center [561, 334] width 793 height 218
click at [828, 235] on span "Adicionar produto" at bounding box center [850, 235] width 71 height 14
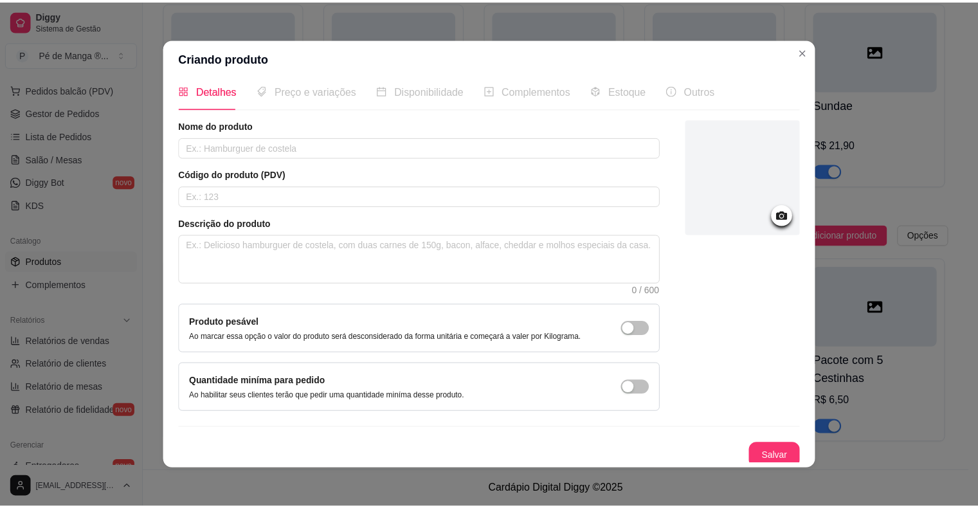
scroll to position [14, 0]
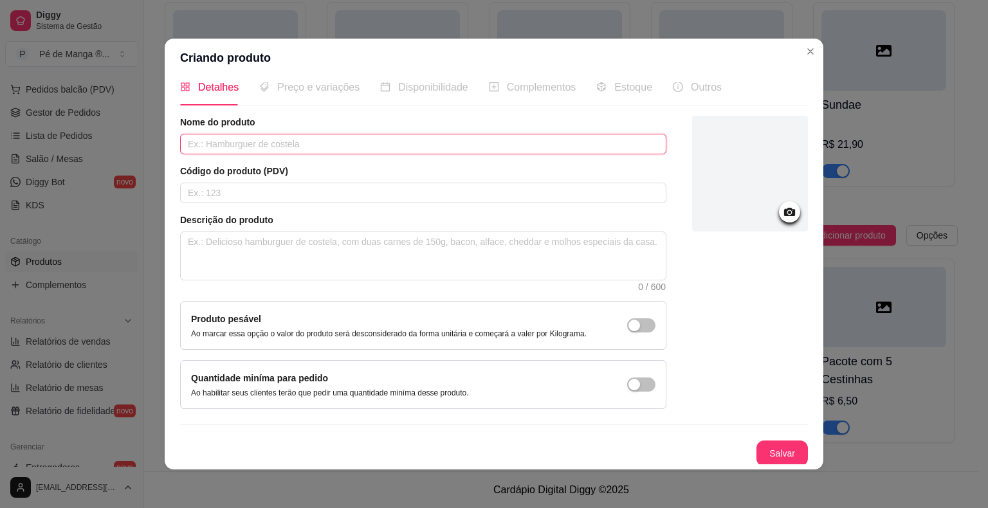
click at [316, 140] on input "text" at bounding box center [423, 144] width 486 height 21
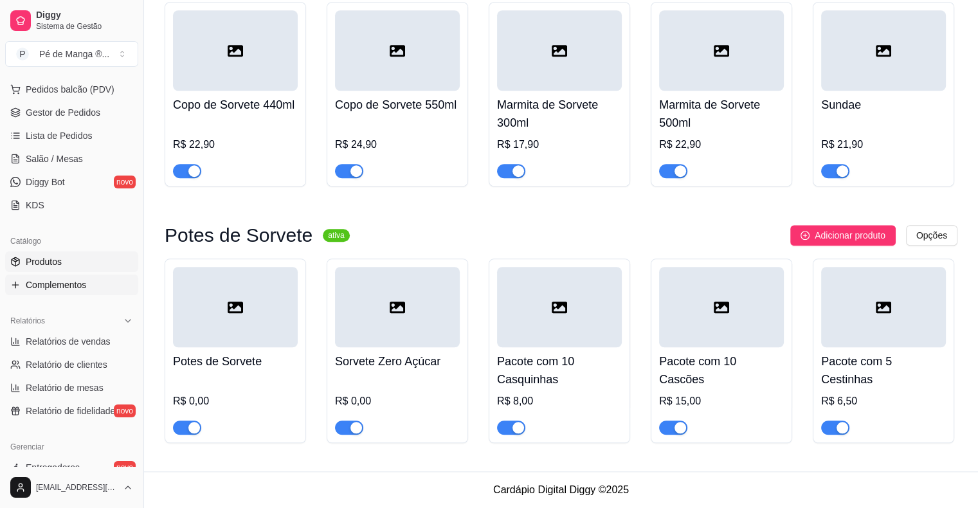
click at [57, 287] on span "Complementos" at bounding box center [56, 285] width 60 height 13
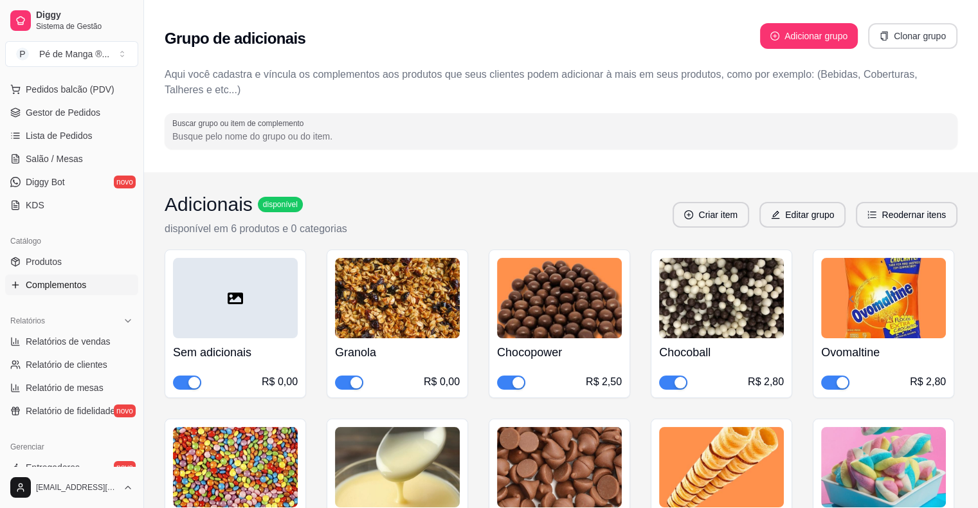
click at [924, 32] on button "Clonar grupo" at bounding box center [912, 36] width 89 height 26
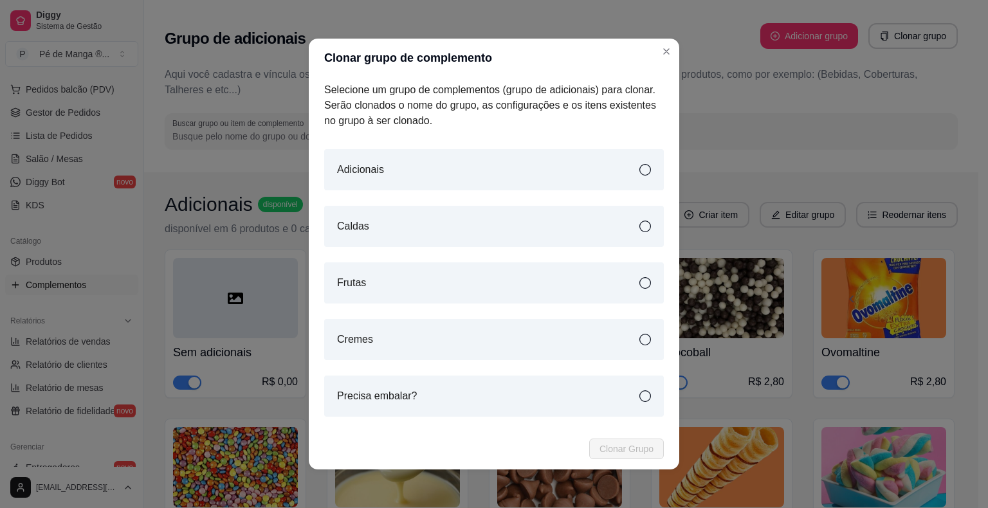
click at [607, 237] on div "Caldas" at bounding box center [494, 226] width 340 height 41
click at [634, 448] on span "Clonar Grupo" at bounding box center [626, 449] width 54 height 14
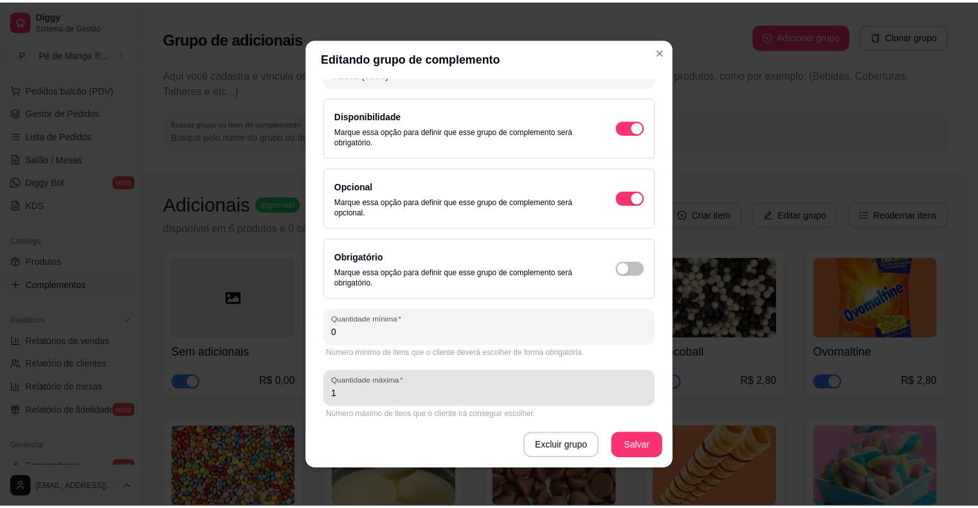
scroll to position [78, 0]
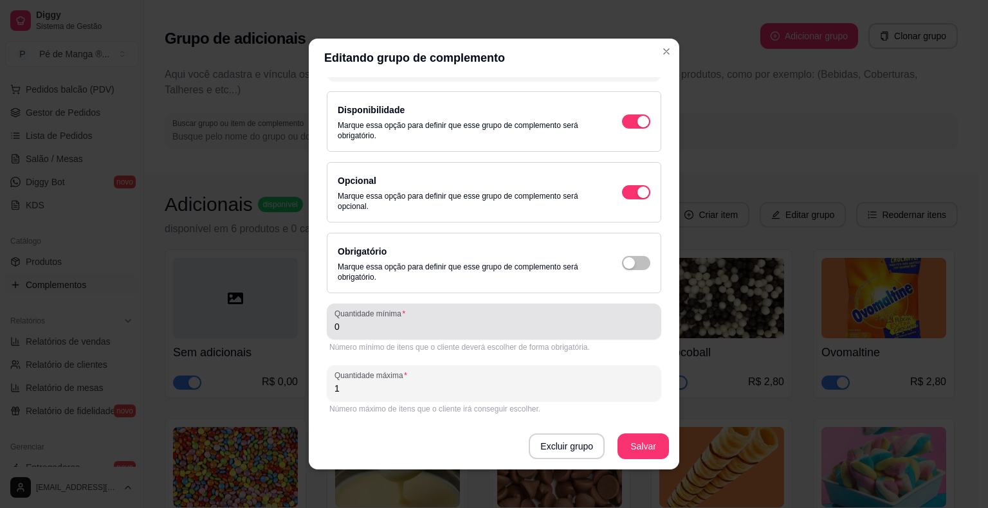
click at [560, 330] on input "0" at bounding box center [493, 326] width 319 height 13
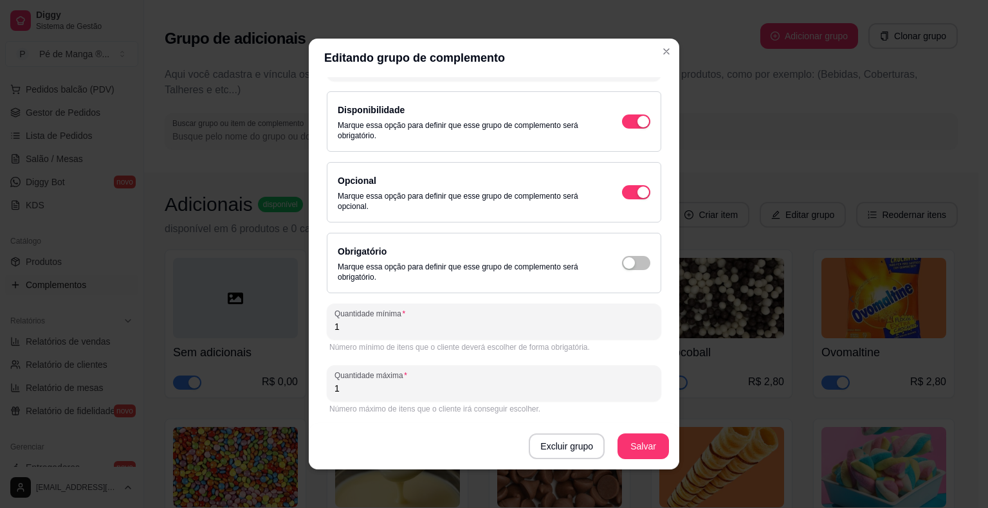
drag, startPoint x: 456, startPoint y: 387, endPoint x: 322, endPoint y: 372, distance: 135.2
click at [327, 372] on div "Quantidade máxima 1" at bounding box center [494, 383] width 334 height 36
click at [646, 446] on button "Salvar" at bounding box center [643, 446] width 50 height 25
click at [644, 448] on button "Salvar" at bounding box center [642, 447] width 51 height 26
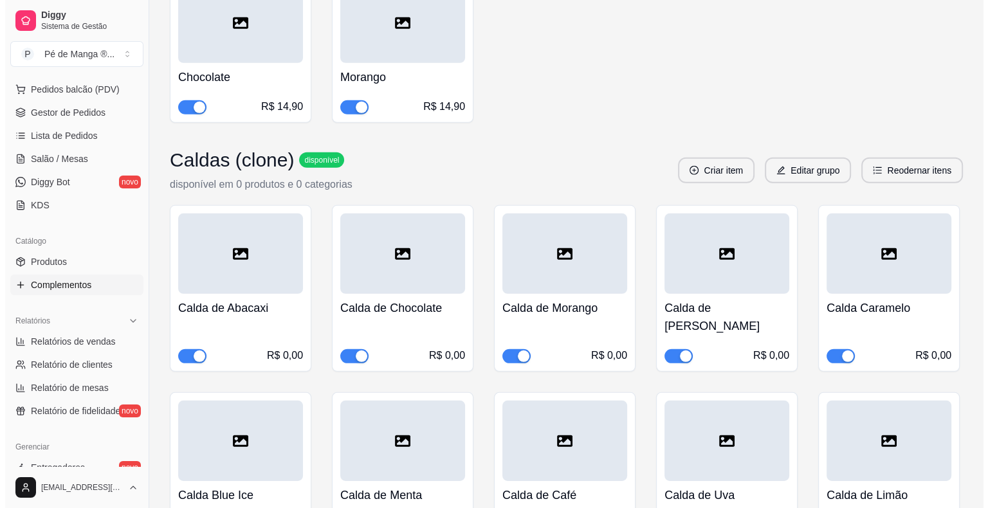
scroll to position [8643, 0]
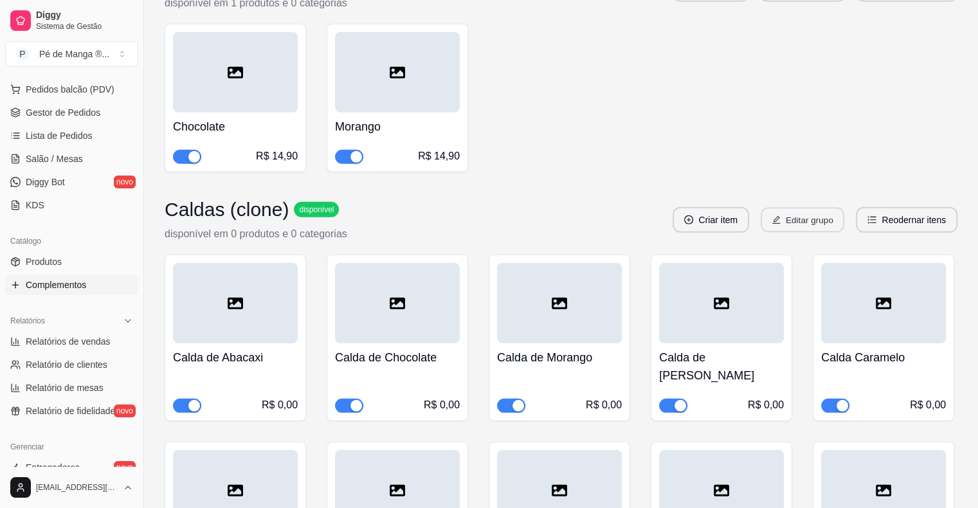
click at [818, 208] on button "Editar grupo" at bounding box center [803, 220] width 84 height 25
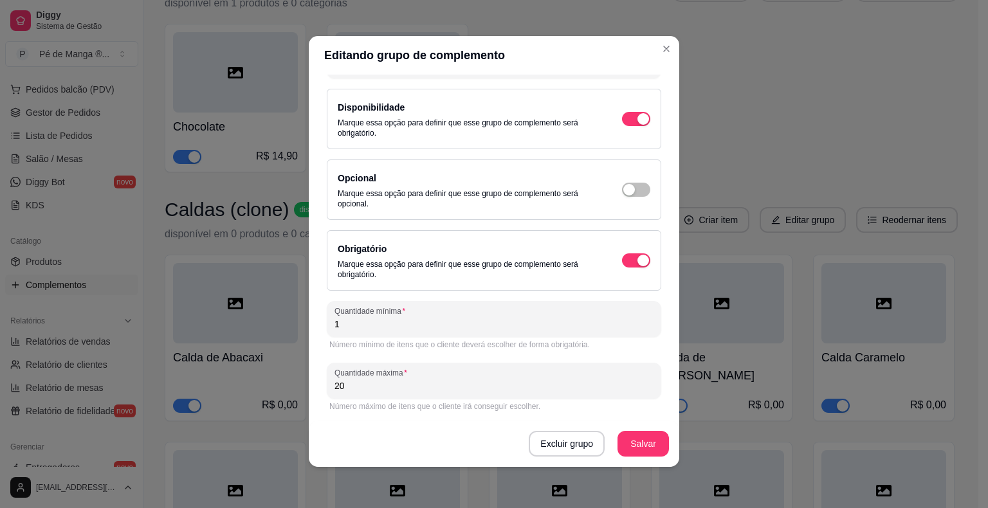
scroll to position [0, 0]
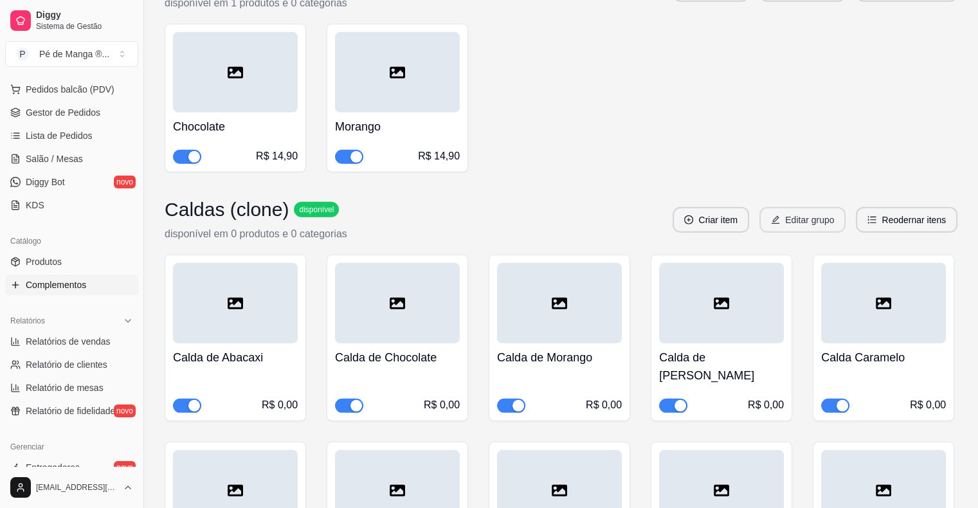
click at [785, 207] on button "Editar grupo" at bounding box center [803, 220] width 86 height 26
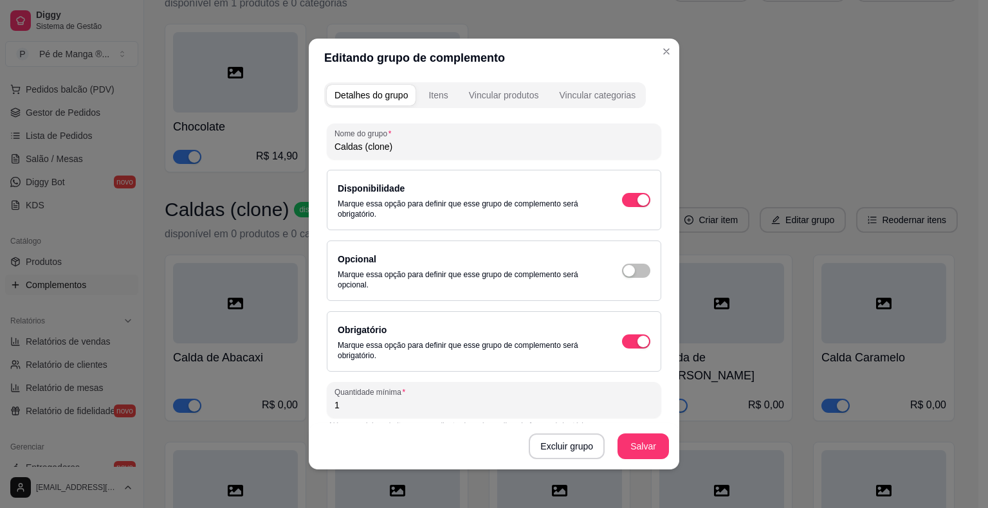
scroll to position [78, 0]
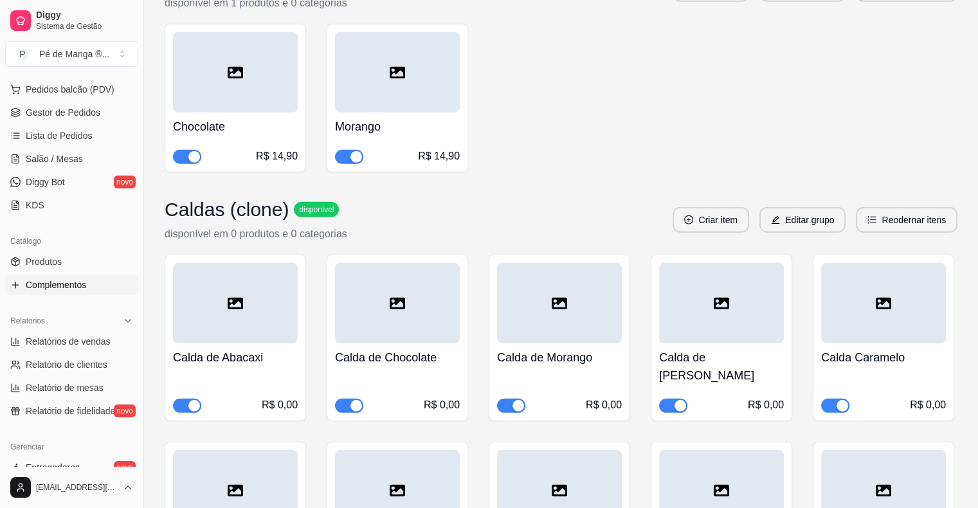
click at [248, 198] on h3 "Caldas (clone)" at bounding box center [227, 209] width 124 height 23
click at [800, 208] on button "Editar grupo" at bounding box center [803, 220] width 84 height 25
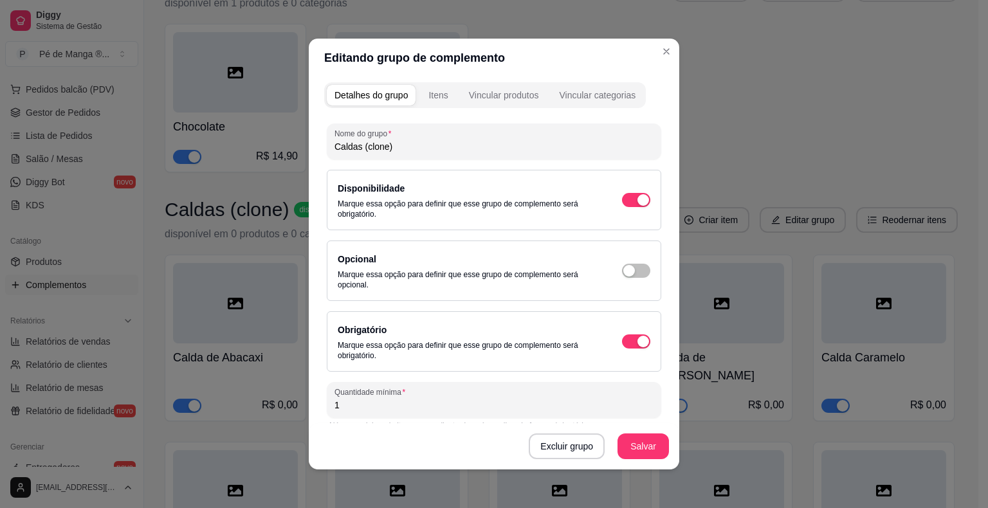
drag, startPoint x: 400, startPoint y: 140, endPoint x: 319, endPoint y: 153, distance: 82.1
click at [324, 153] on div "Nome do grupo Caldas (clone) Disponibilidade Marque essa opção para definir que…" at bounding box center [494, 330] width 340 height 428
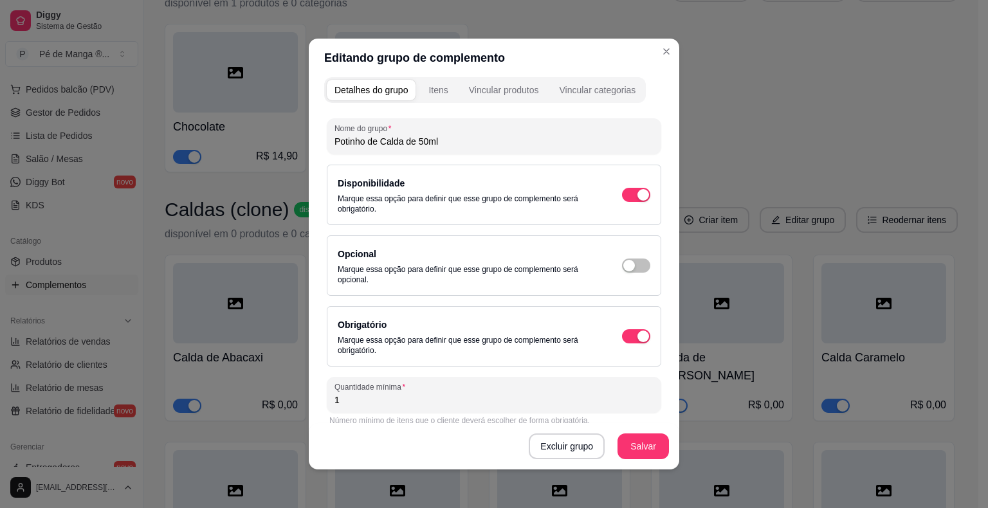
scroll to position [0, 0]
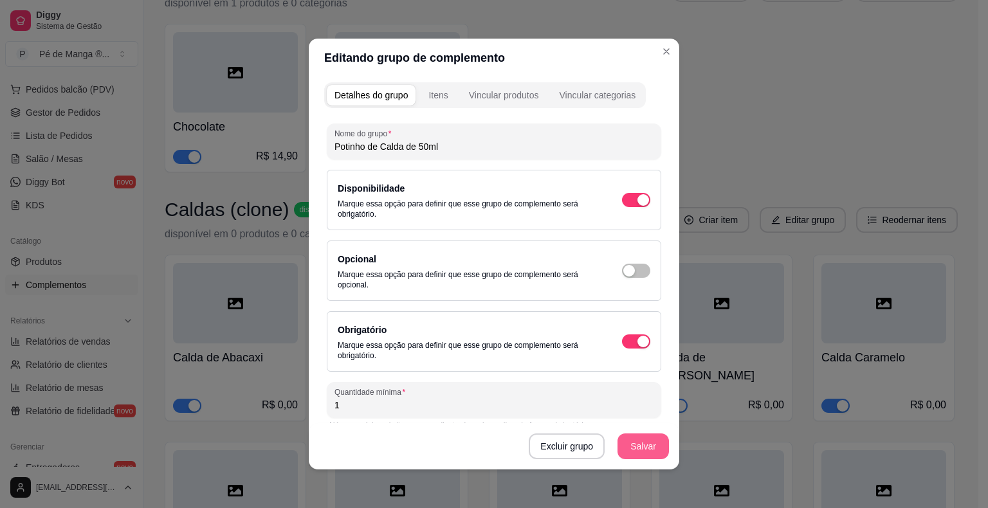
click at [638, 444] on button "Salvar" at bounding box center [642, 447] width 51 height 26
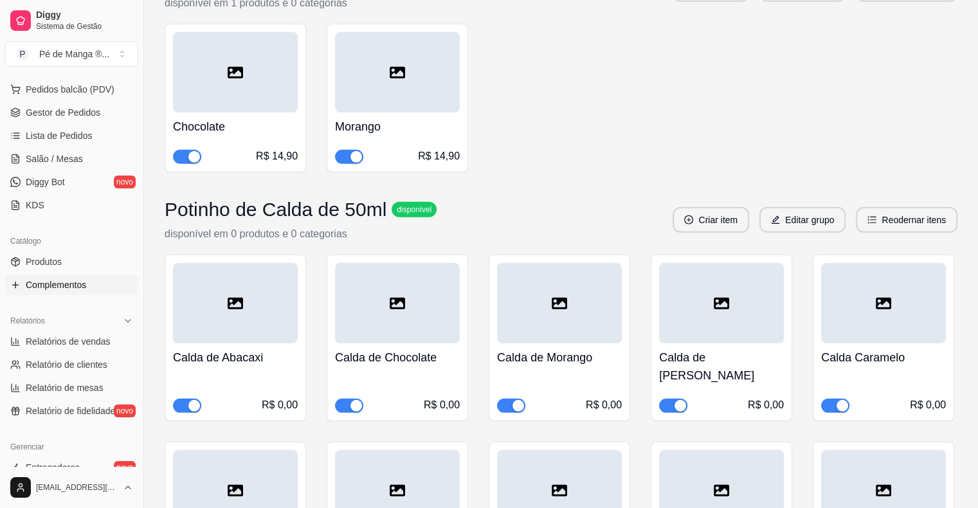
click at [223, 379] on div "R$ 0,00" at bounding box center [235, 395] width 125 height 33
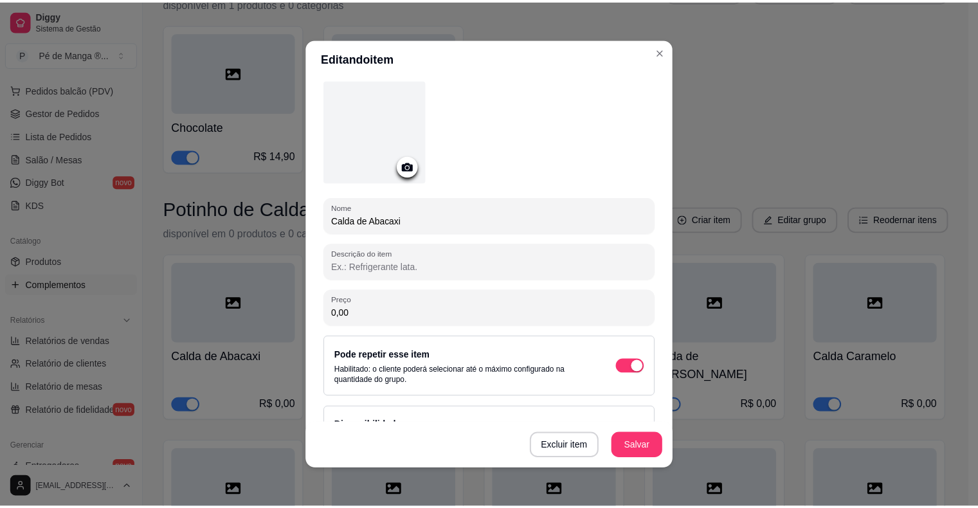
scroll to position [94, 0]
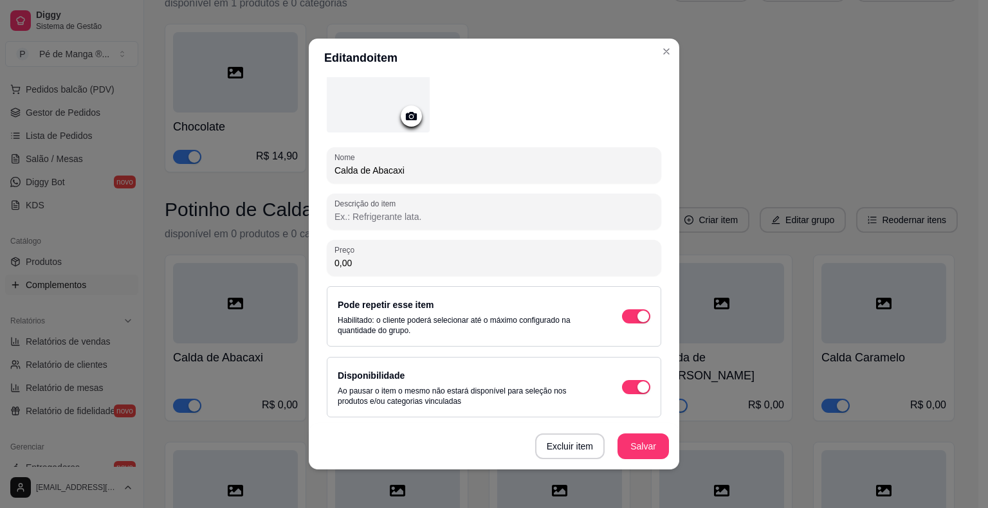
drag, startPoint x: 401, startPoint y: 262, endPoint x: 197, endPoint y: 262, distance: 203.9
click at [199, 261] on div "Editando item Detalhes do item Gerenciar estoque Nome Calda de Abacaxi Descriçã…" at bounding box center [494, 254] width 988 height 508
click at [642, 456] on button "Salvar" at bounding box center [642, 447] width 51 height 26
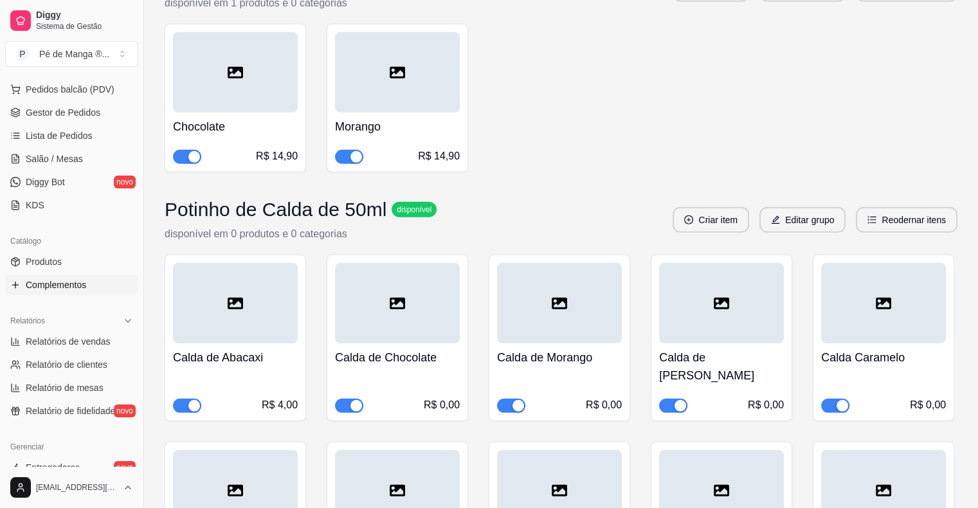
click at [421, 263] on div at bounding box center [397, 303] width 125 height 80
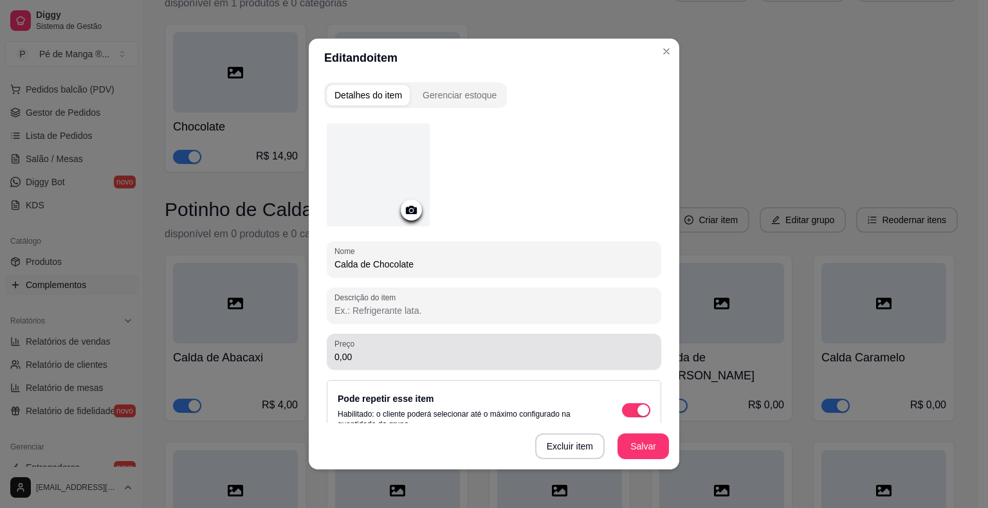
click at [517, 367] on div "Preço 0,00" at bounding box center [494, 352] width 334 height 36
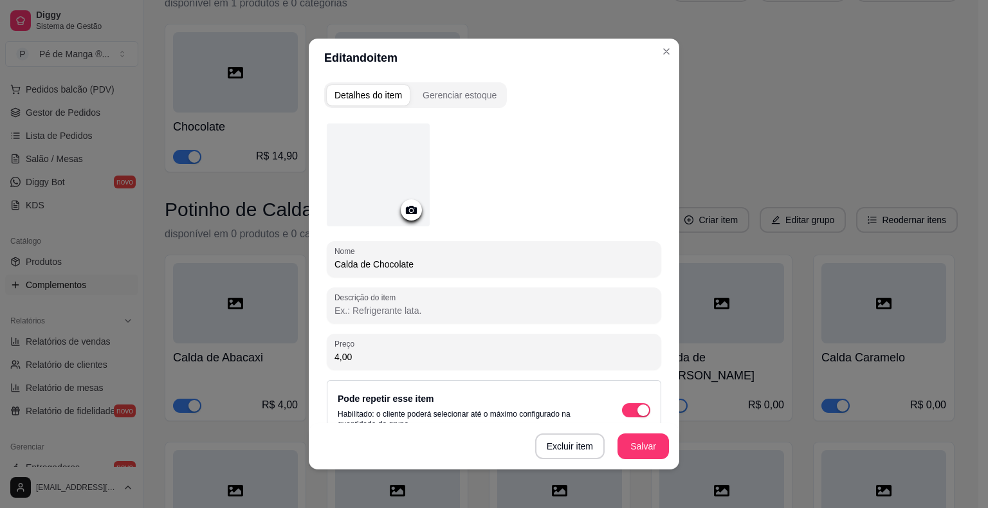
click at [622, 444] on button "Salvar" at bounding box center [642, 447] width 51 height 26
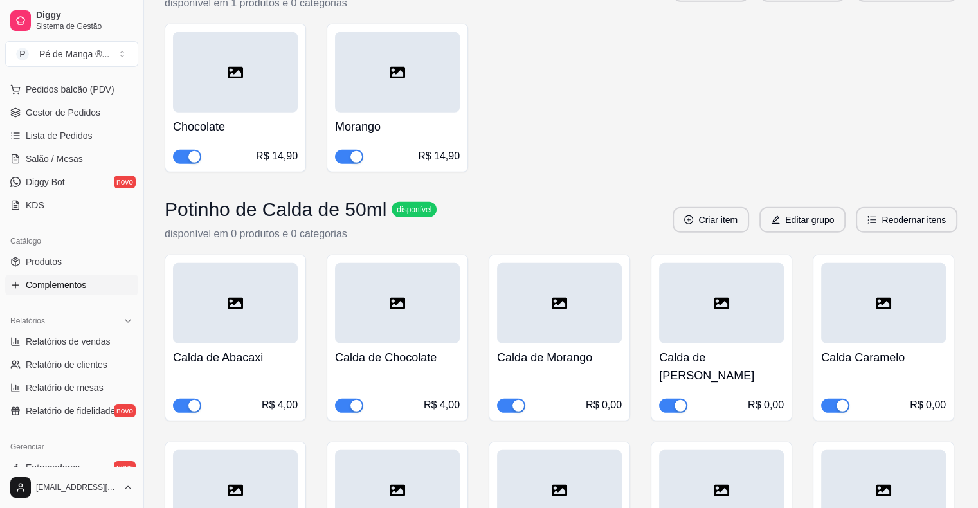
click at [540, 349] on h4 "Calda de Morango" at bounding box center [559, 358] width 125 height 18
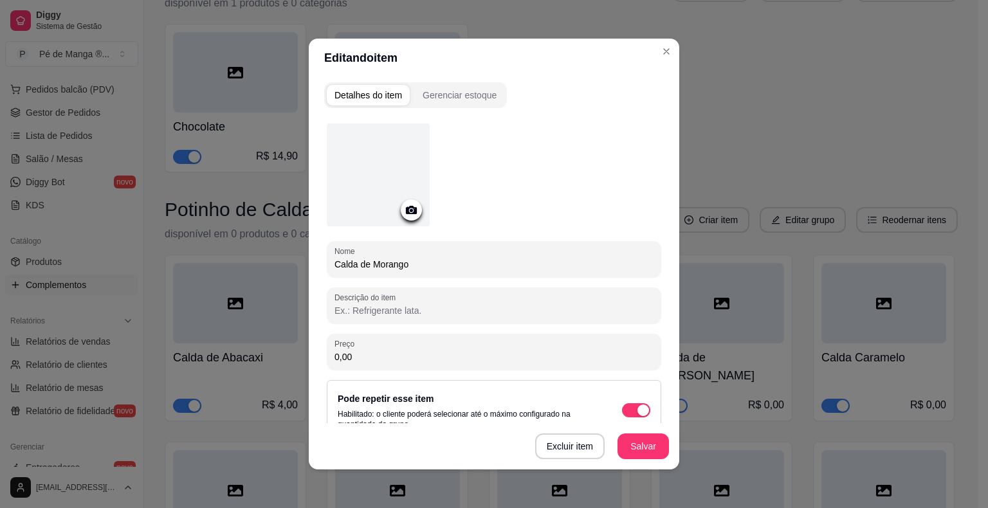
drag, startPoint x: 280, startPoint y: 360, endPoint x: 241, endPoint y: 366, distance: 39.8
click at [241, 369] on div "Editando item Detalhes do item Gerenciar estoque Nome Calda de Morango Descriçã…" at bounding box center [494, 254] width 988 height 508
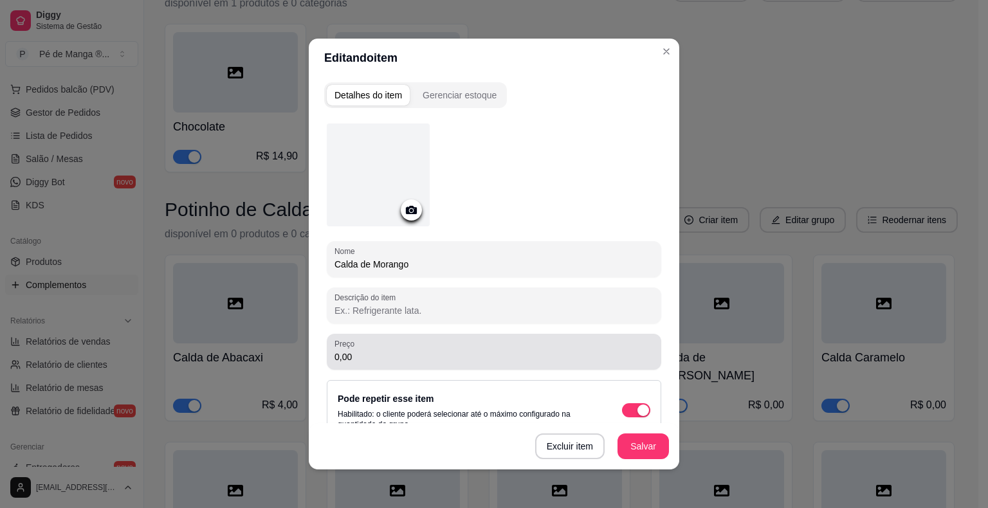
click at [356, 349] on div "0,00" at bounding box center [493, 352] width 319 height 26
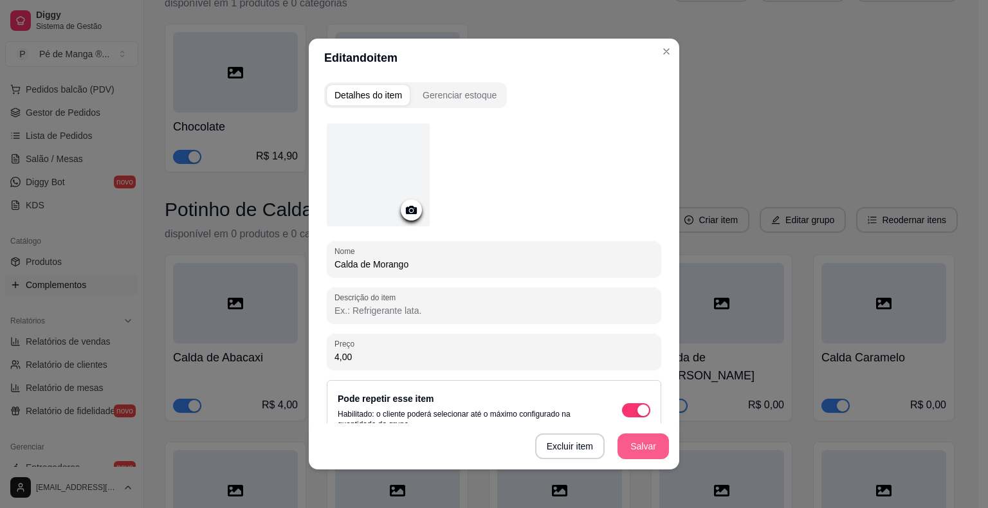
click at [641, 444] on button "Salvar" at bounding box center [642, 447] width 51 height 26
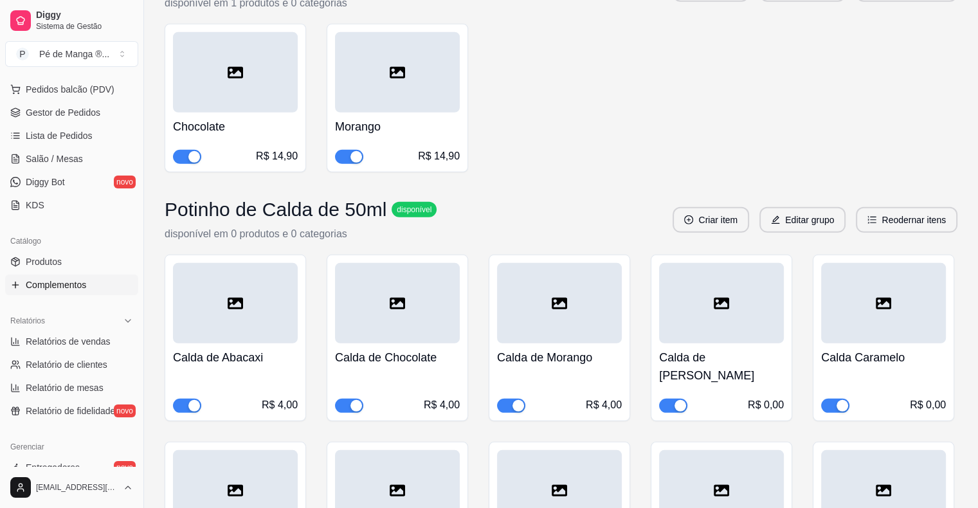
click at [771, 343] on div "Calda de Frutas Vermelhas R$ 0,00" at bounding box center [721, 377] width 125 height 69
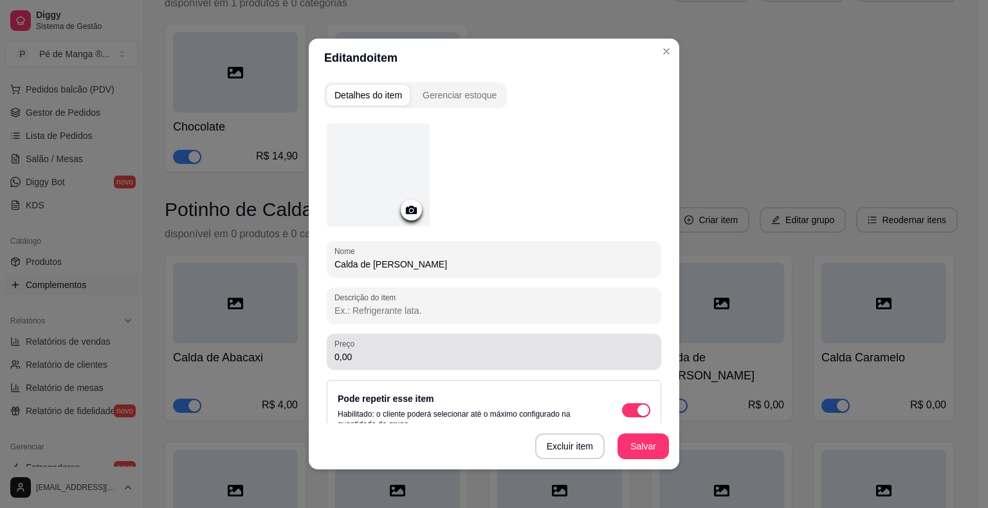
drag, startPoint x: 421, startPoint y: 358, endPoint x: 266, endPoint y: 363, distance: 155.7
click at [268, 365] on div "Editando item Detalhes do item Gerenciar estoque Nome Calda de Frutas Vermelhas…" at bounding box center [494, 254] width 988 height 508
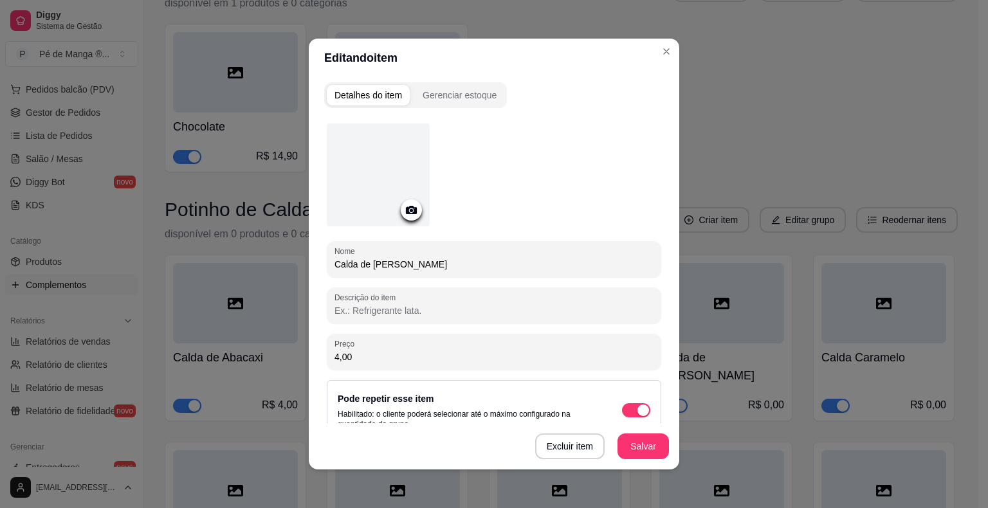
click at [625, 446] on button "Salvar" at bounding box center [642, 447] width 51 height 26
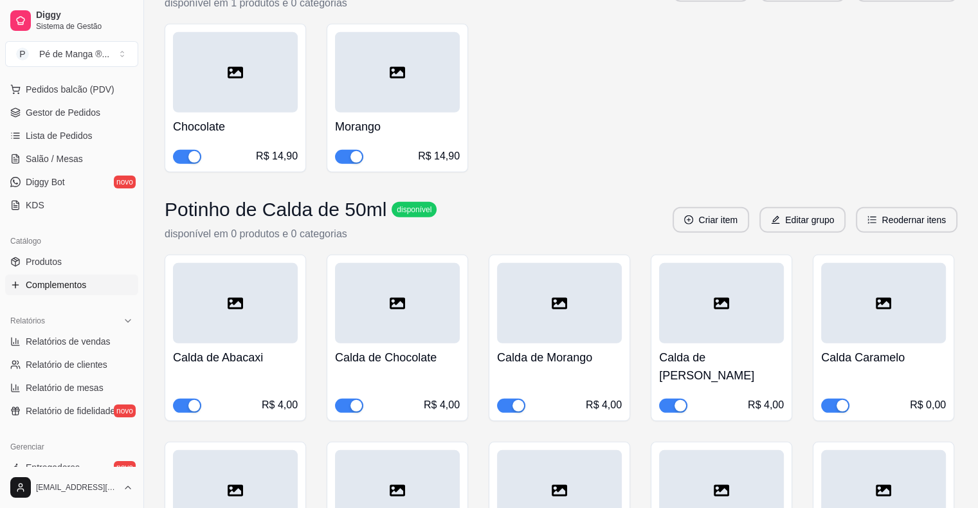
click at [865, 379] on div "R$ 0,00" at bounding box center [883, 395] width 125 height 33
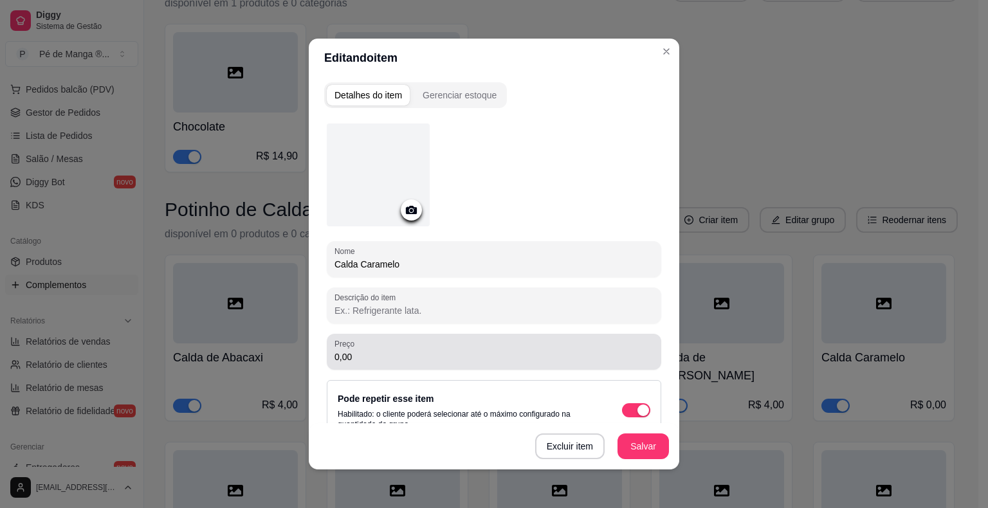
drag, startPoint x: 434, startPoint y: 356, endPoint x: 260, endPoint y: 382, distance: 175.7
click at [260, 382] on div "Editando item Detalhes do item Gerenciar estoque Nome Calda Caramelo Descrição …" at bounding box center [494, 254] width 988 height 508
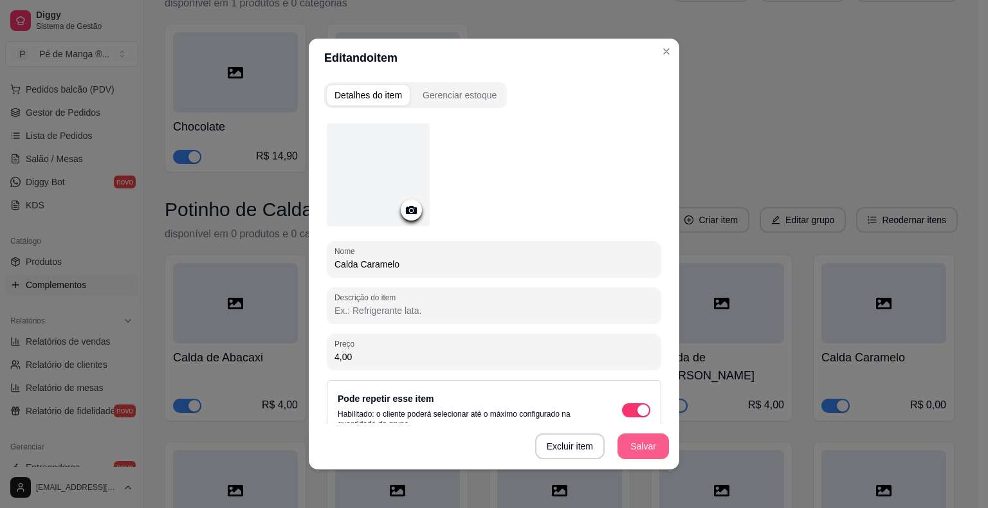
click at [651, 456] on button "Salvar" at bounding box center [642, 447] width 51 height 26
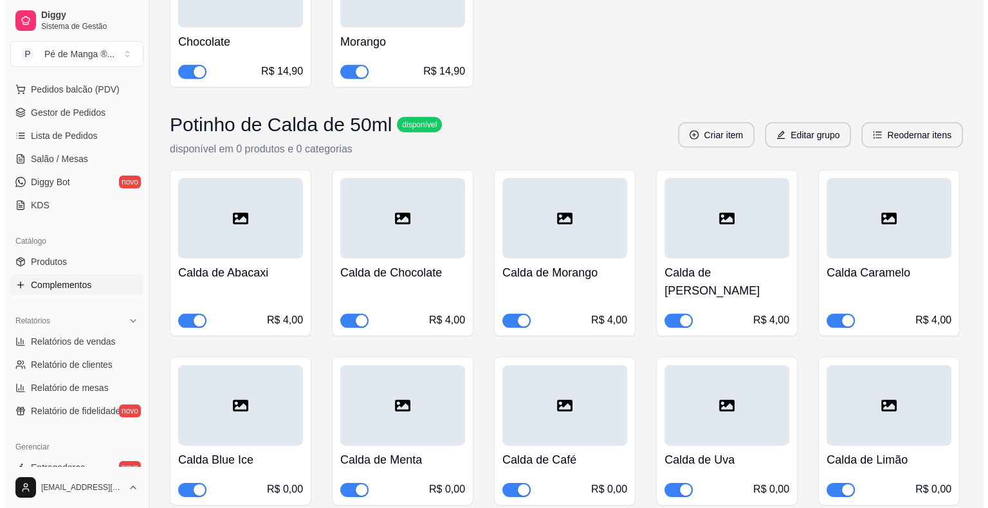
scroll to position [8836, 0]
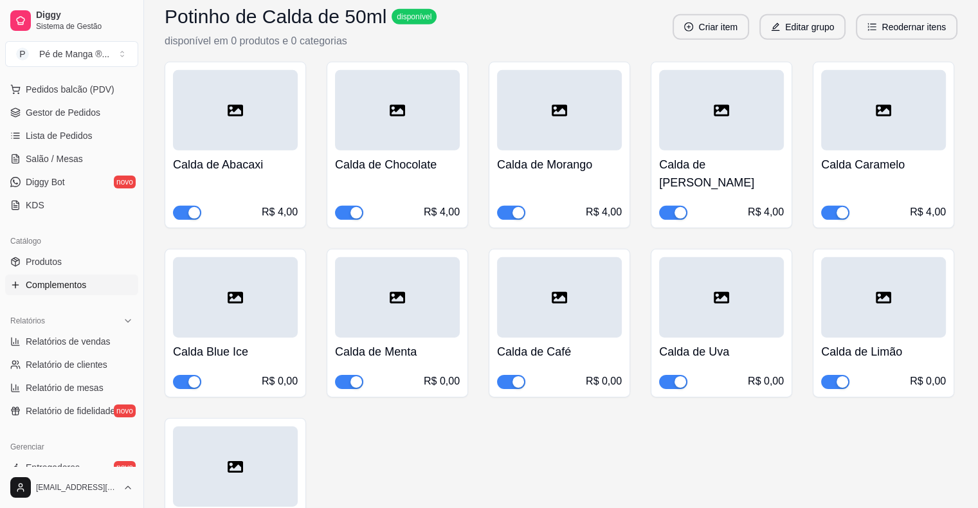
click at [208, 343] on h4 "Calda Blue Ice" at bounding box center [235, 352] width 125 height 18
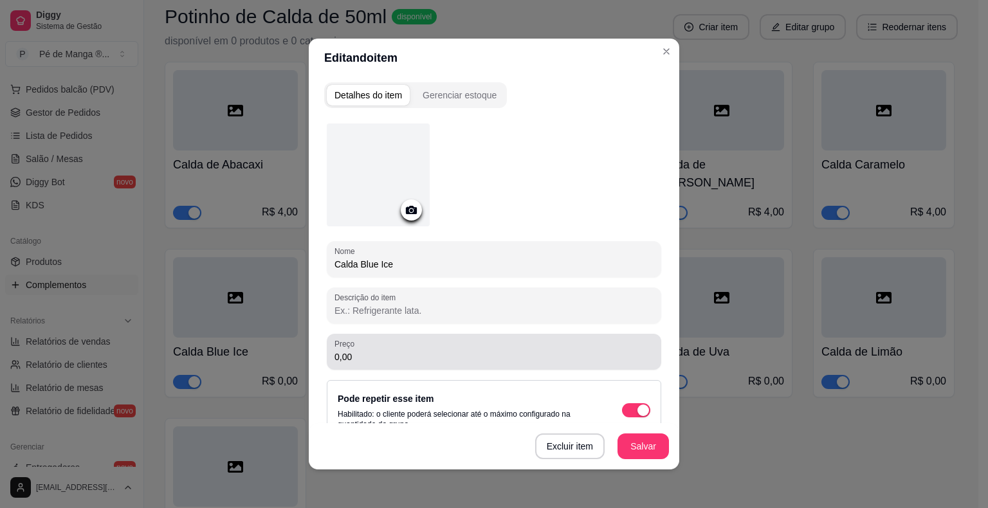
drag, startPoint x: 384, startPoint y: 347, endPoint x: 271, endPoint y: 349, distance: 113.2
click at [271, 349] on div "Editando item Detalhes do item Gerenciar estoque Nome Calda Blue Ice Descrição …" at bounding box center [494, 254] width 988 height 508
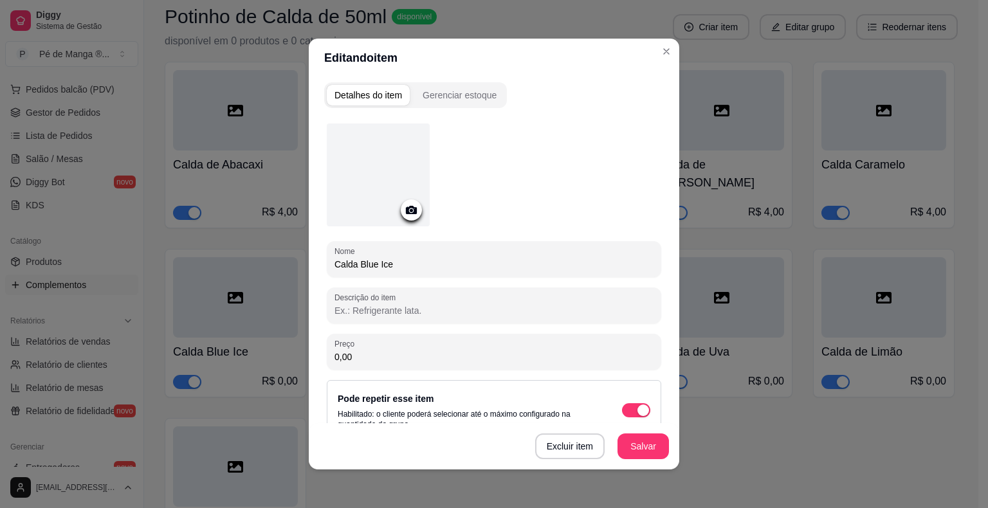
drag, startPoint x: 360, startPoint y: 360, endPoint x: 269, endPoint y: 361, distance: 91.4
click at [269, 361] on div "Editando item Detalhes do item Gerenciar estoque Nome Calda Blue Ice Descrição …" at bounding box center [494, 254] width 988 height 508
click at [628, 446] on button "Salvar" at bounding box center [642, 447] width 51 height 26
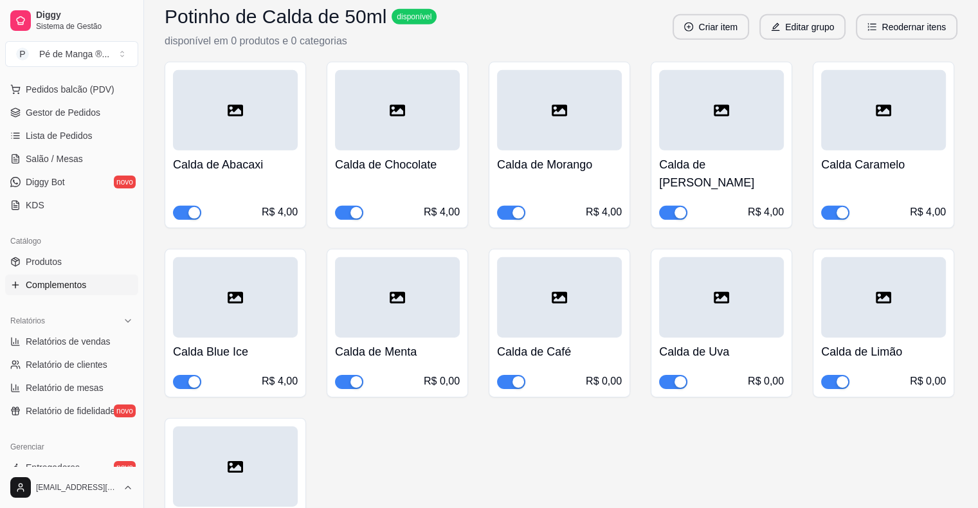
click at [439, 257] on div at bounding box center [397, 297] width 125 height 80
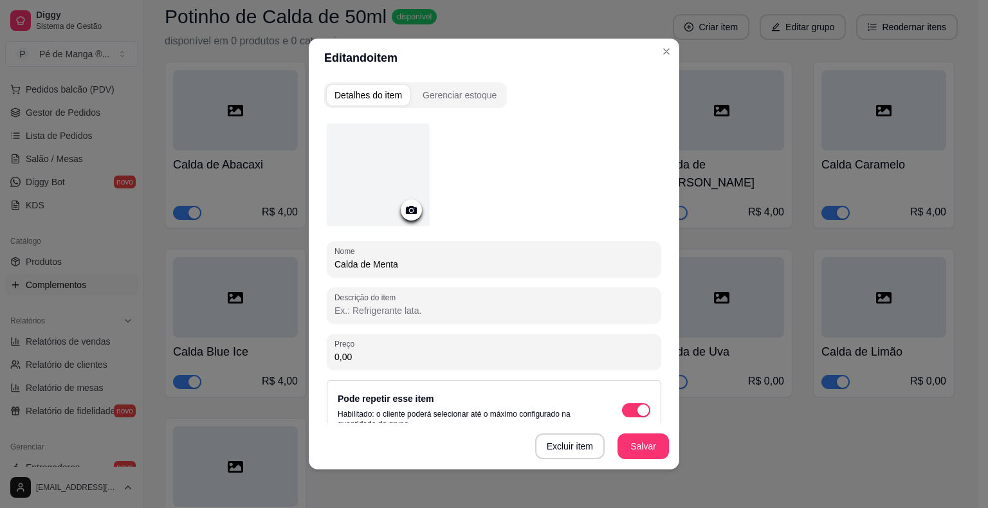
drag, startPoint x: 334, startPoint y: 355, endPoint x: 301, endPoint y: 356, distance: 33.5
click at [301, 356] on div "Editando item Detalhes do item Gerenciar estoque Nome Calda de Menta Descrição …" at bounding box center [494, 254] width 988 height 508
click at [623, 448] on button "Salvar" at bounding box center [642, 447] width 51 height 26
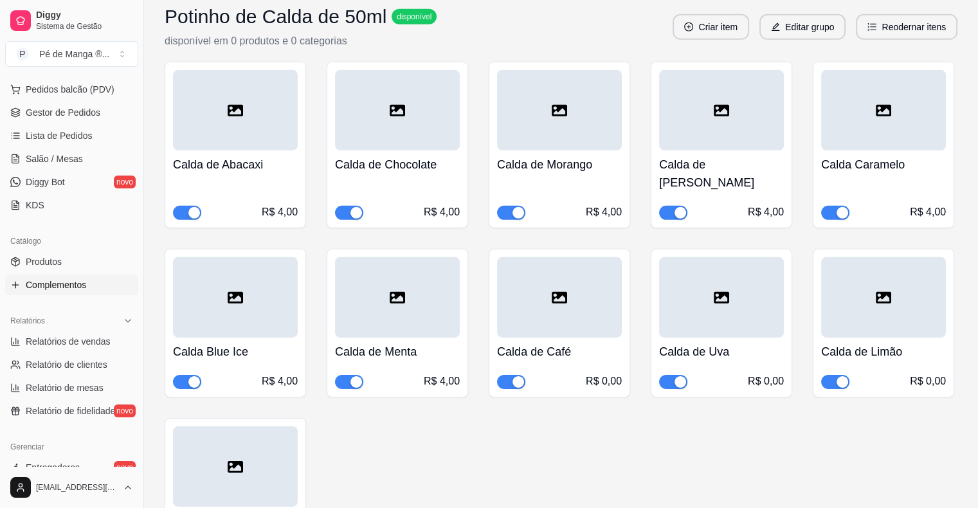
click at [600, 338] on div "Calda de Café R$ 0,00" at bounding box center [559, 363] width 125 height 51
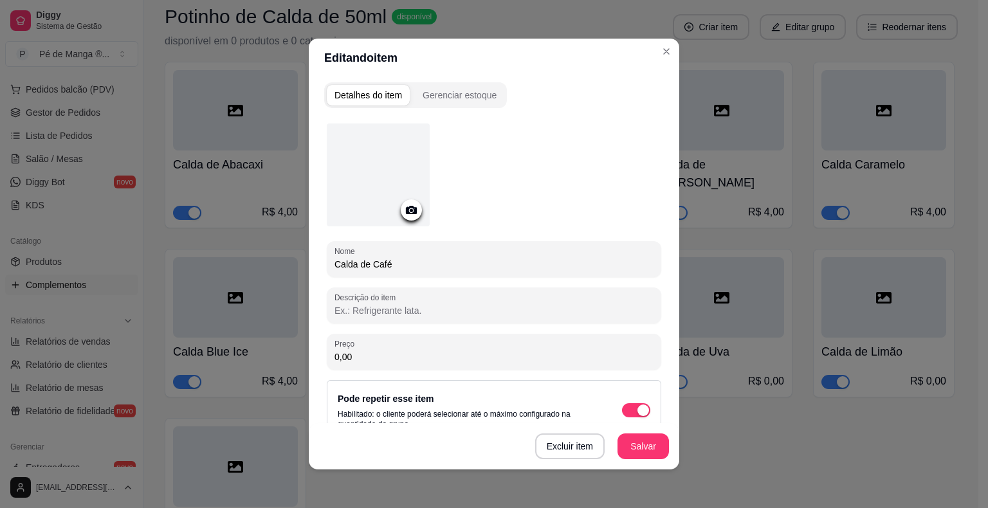
drag, startPoint x: 343, startPoint y: 351, endPoint x: 291, endPoint y: 361, distance: 52.4
click at [296, 364] on div "Editando item Detalhes do item Gerenciar estoque Nome Calda de Café Descrição d…" at bounding box center [494, 254] width 988 height 508
click at [635, 457] on button "Salvar" at bounding box center [643, 446] width 50 height 25
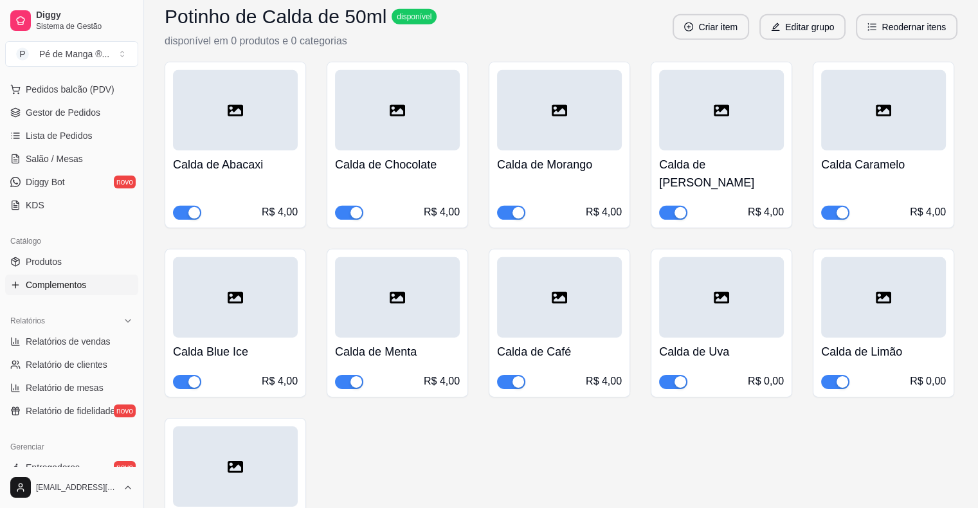
click at [711, 343] on h4 "Calda de Uva" at bounding box center [721, 352] width 125 height 18
click at [729, 257] on div at bounding box center [721, 297] width 125 height 80
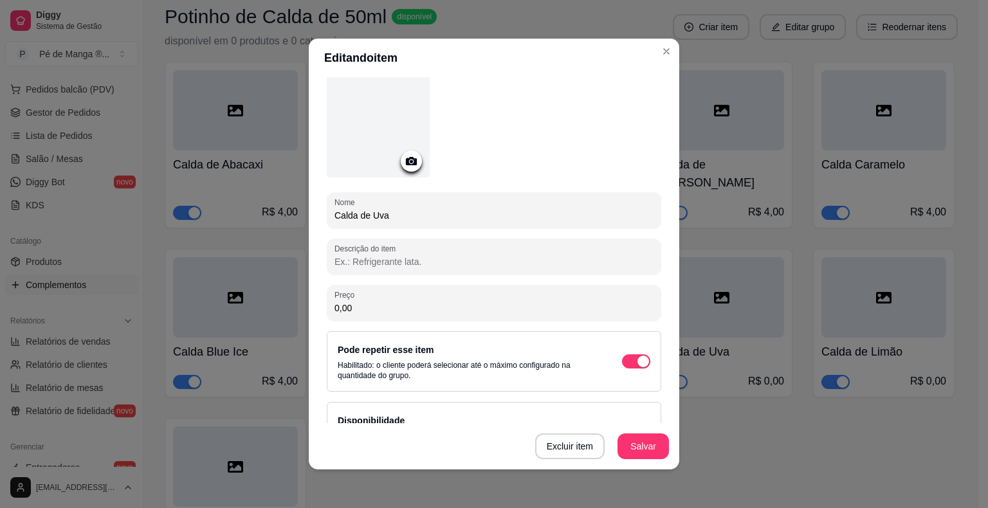
scroll to position [94, 0]
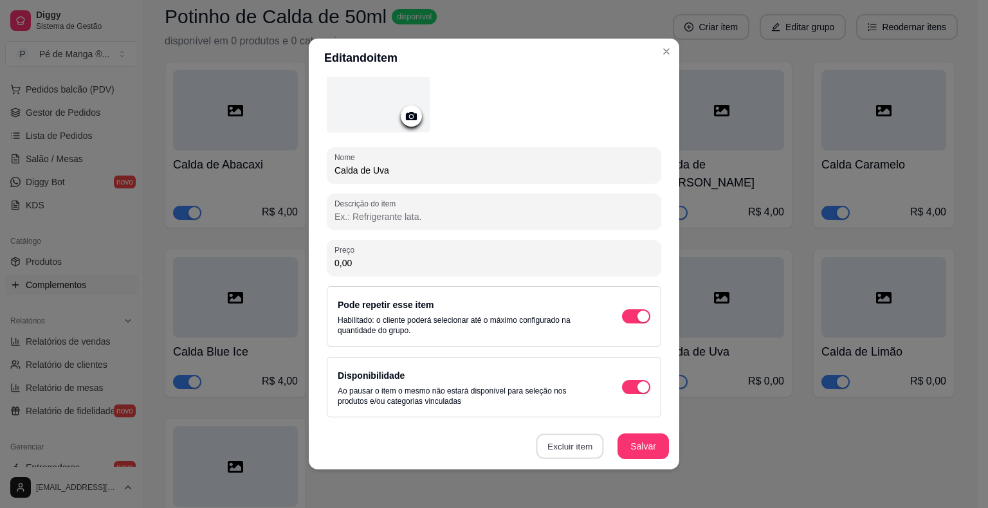
click at [573, 449] on button "Excluir item" at bounding box center [570, 446] width 68 height 25
click at [621, 425] on button "Sim" at bounding box center [618, 417] width 39 height 19
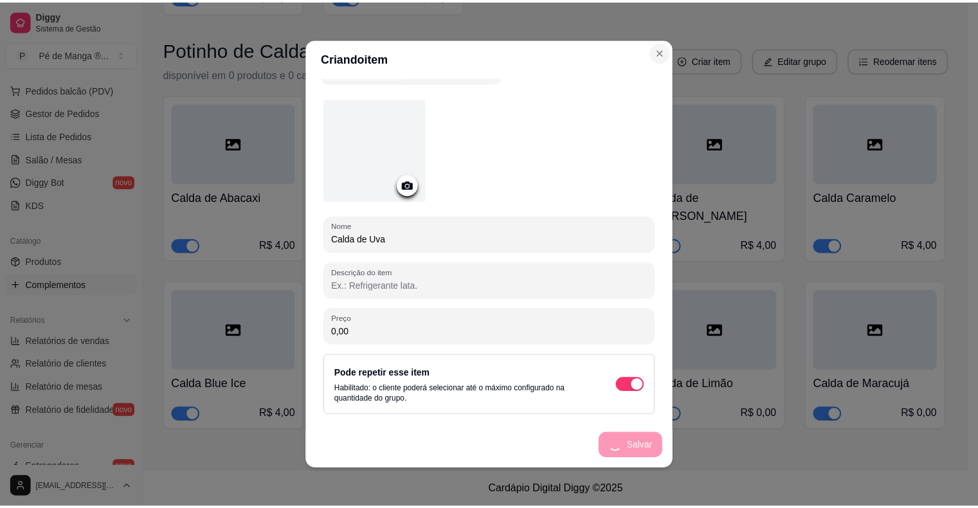
scroll to position [23, 0]
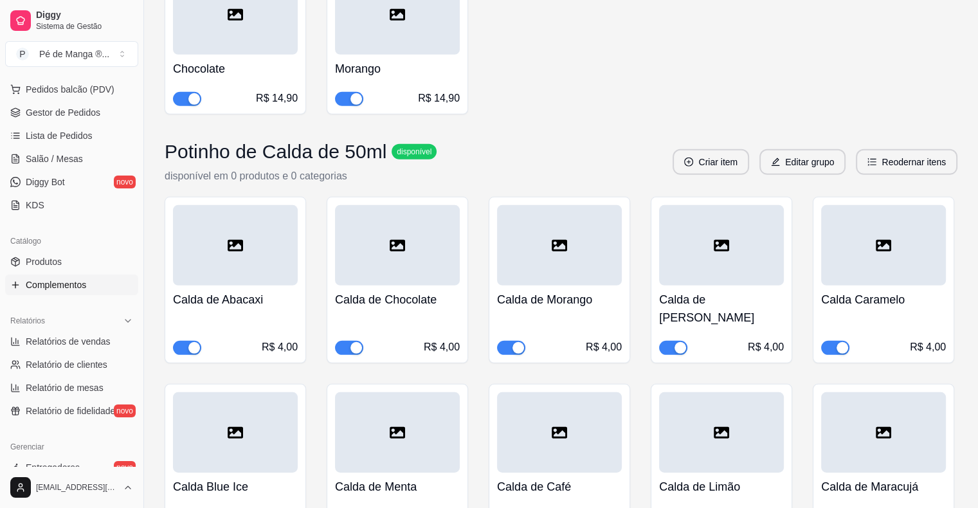
click at [745, 478] on h4 "Calda de Limão" at bounding box center [721, 487] width 125 height 18
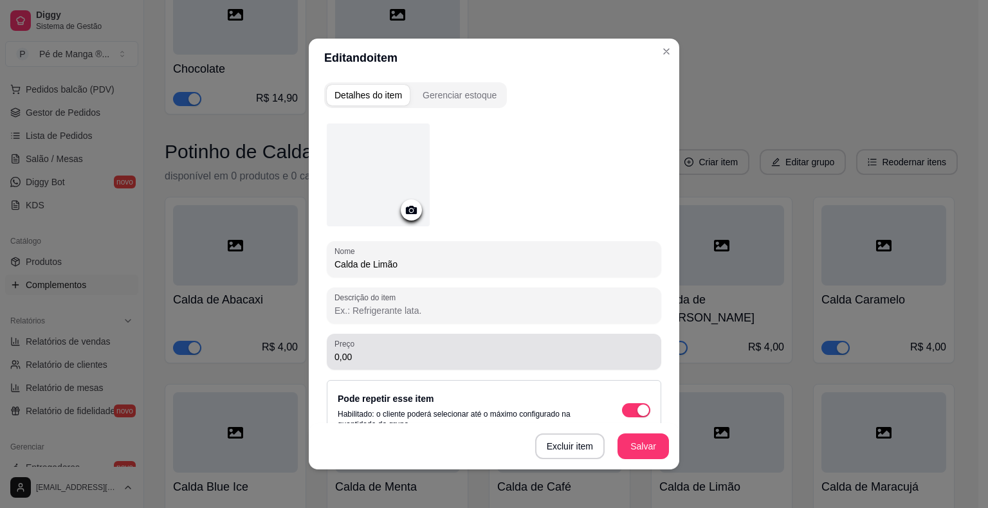
click at [439, 368] on div "Preço 0,00" at bounding box center [494, 352] width 334 height 36
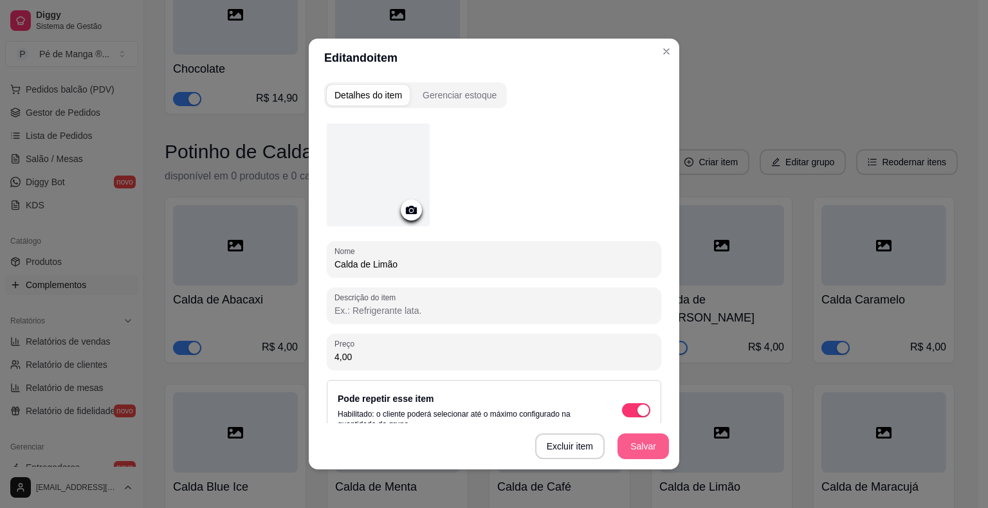
click at [646, 441] on button "Salvar" at bounding box center [642, 447] width 51 height 26
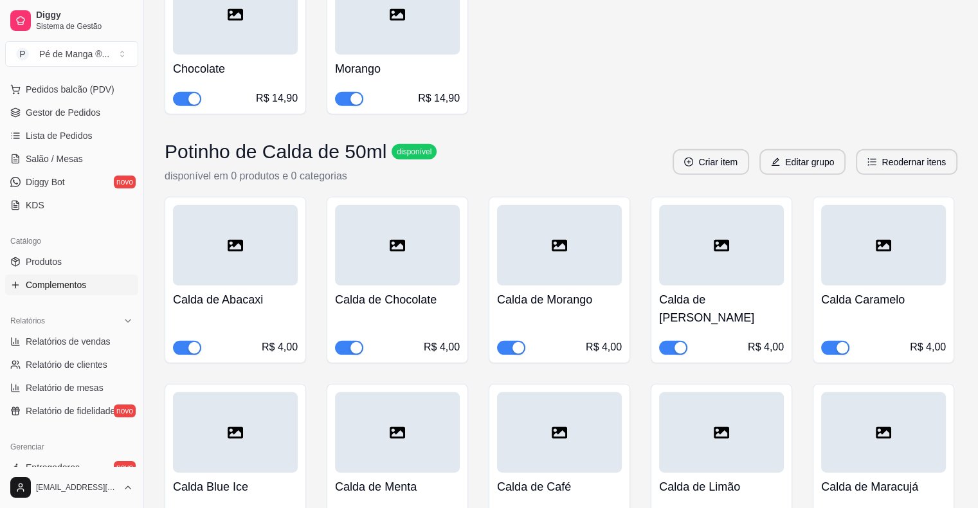
click at [885, 392] on div at bounding box center [883, 432] width 125 height 80
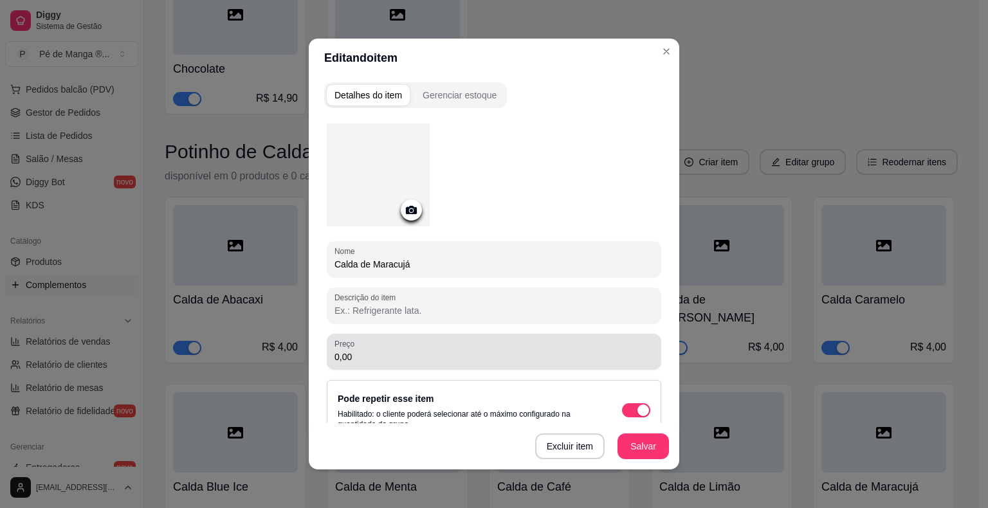
click at [511, 369] on div "Preço 0,00" at bounding box center [494, 352] width 334 height 36
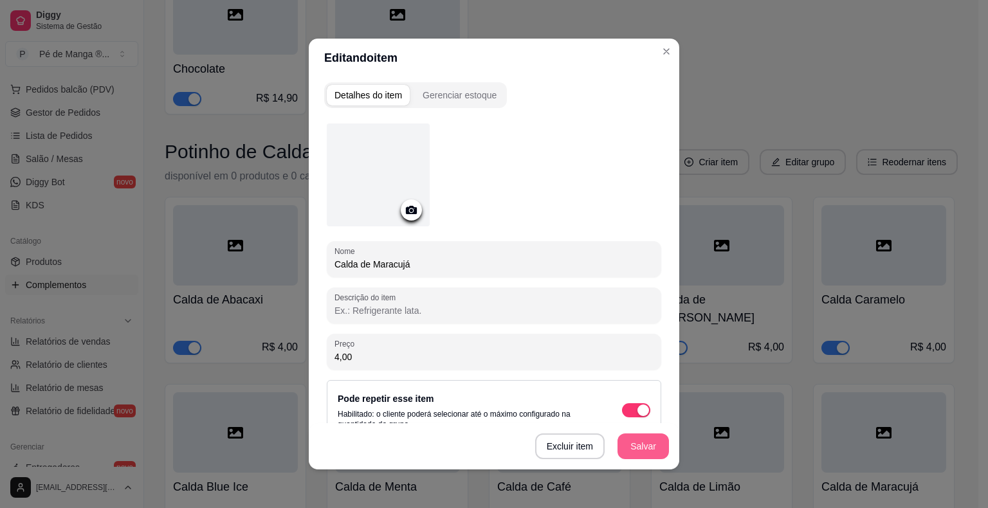
click at [632, 446] on button "Salvar" at bounding box center [642, 447] width 51 height 26
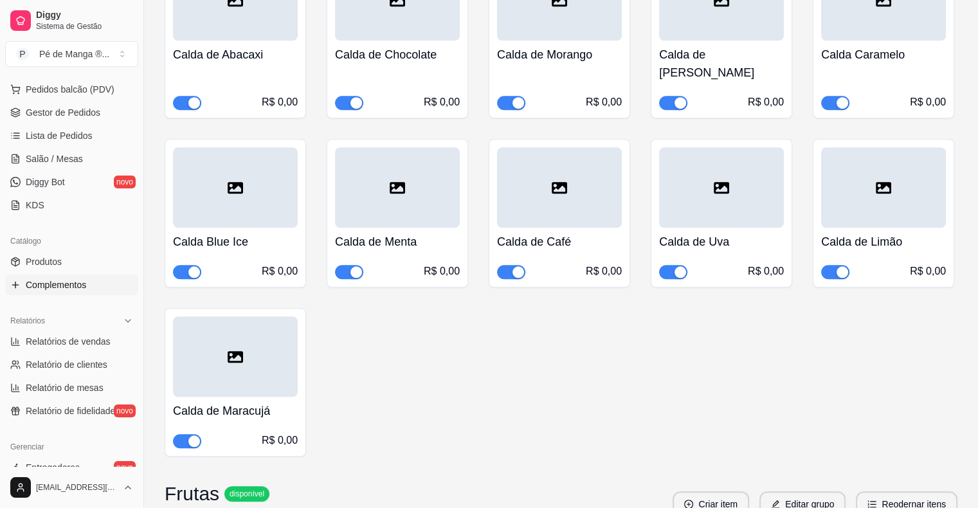
scroll to position [1047, 0]
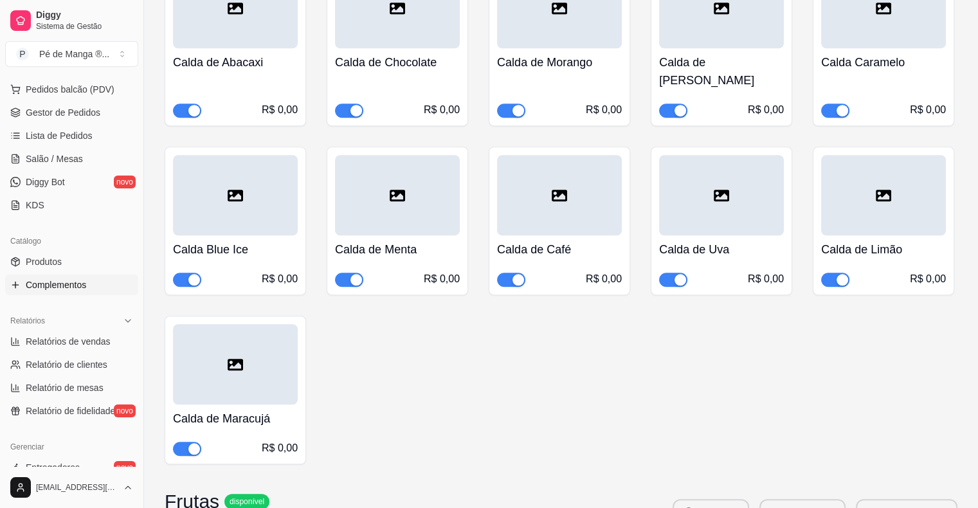
click at [760, 250] on div "Calda de Uva R$ 0,00" at bounding box center [721, 260] width 125 height 51
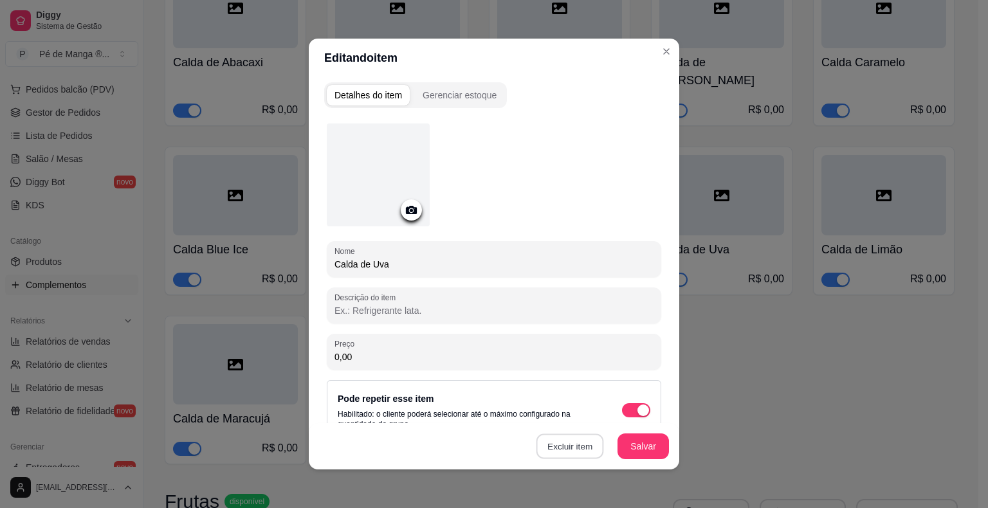
click at [580, 446] on button "Excluir item" at bounding box center [570, 446] width 68 height 25
click at [605, 417] on button "Sim" at bounding box center [618, 417] width 39 height 19
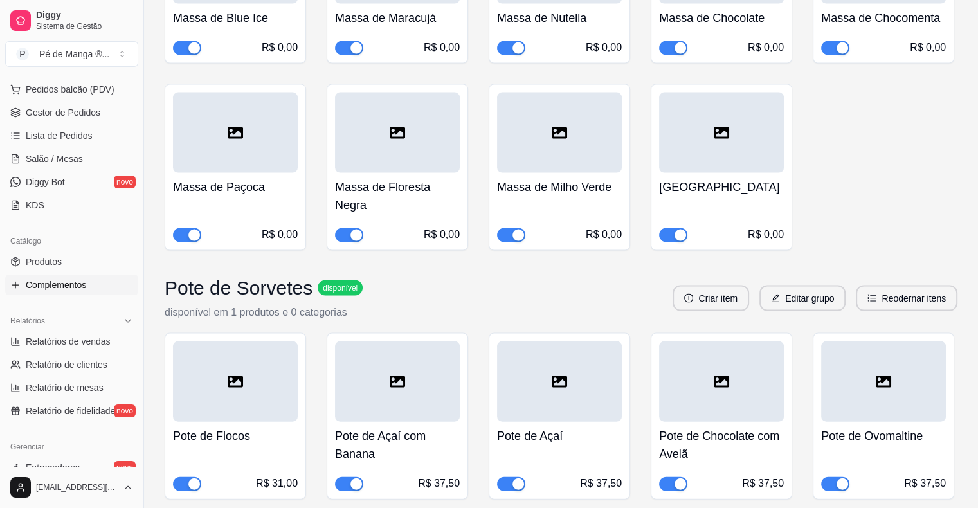
scroll to position [8532, 0]
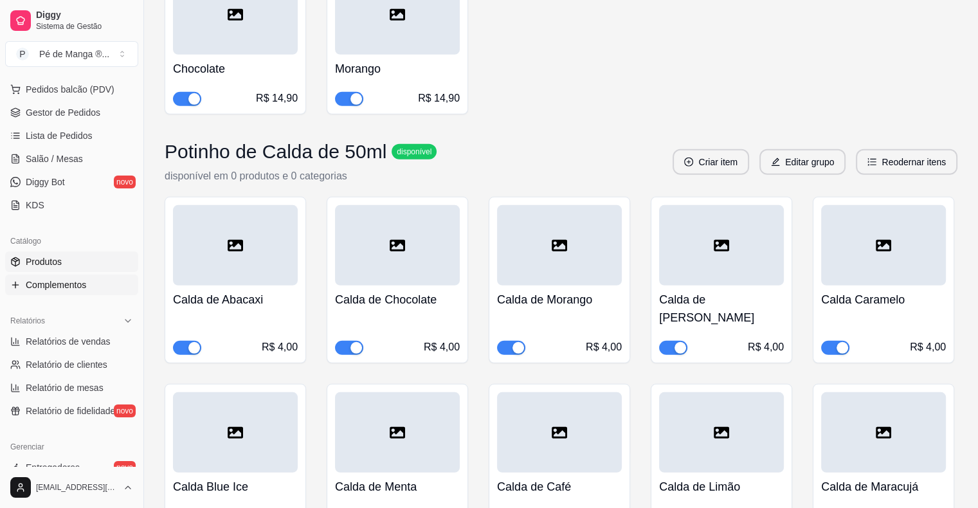
click at [53, 261] on span "Produtos" at bounding box center [44, 261] width 36 height 13
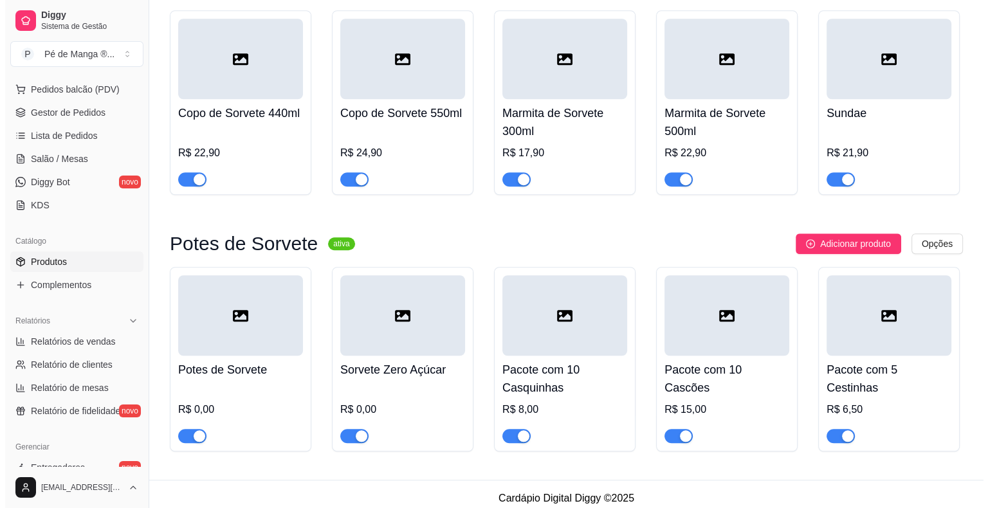
scroll to position [1066, 0]
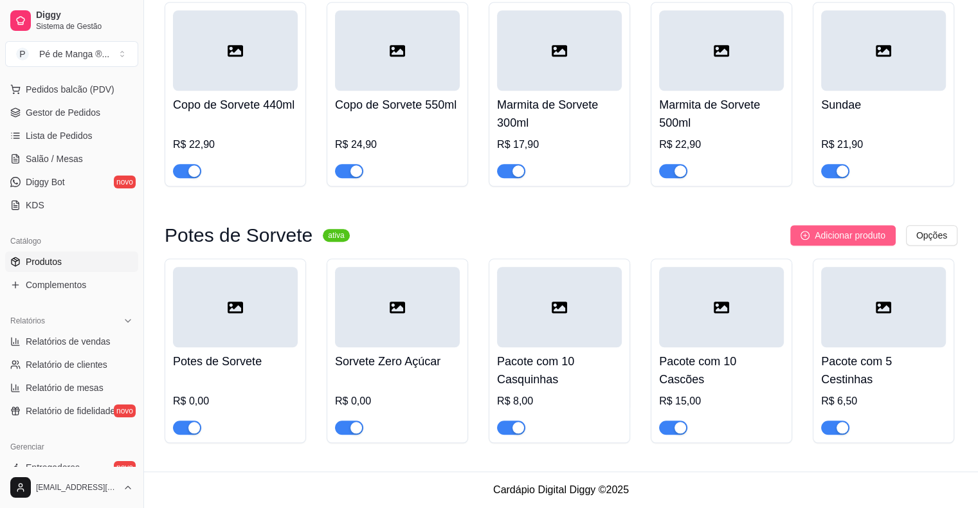
click at [840, 235] on span "Adicionar produto" at bounding box center [850, 235] width 71 height 14
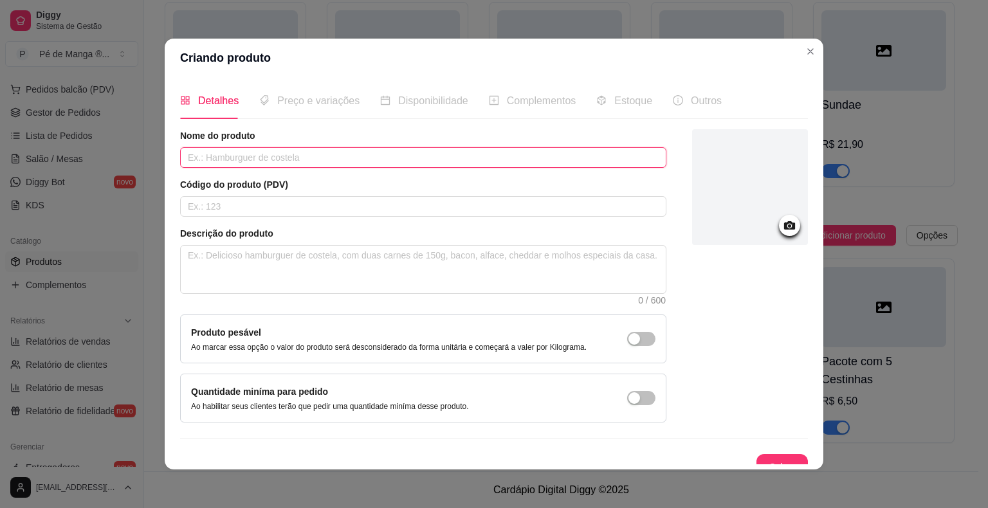
click at [381, 156] on input "text" at bounding box center [423, 157] width 486 height 21
click at [232, 161] on input "Potinho de calda 50ml" at bounding box center [423, 157] width 486 height 21
click at [318, 104] on span "Preço e variações" at bounding box center [318, 100] width 82 height 11
click at [756, 459] on button "Salvar" at bounding box center [781, 467] width 51 height 26
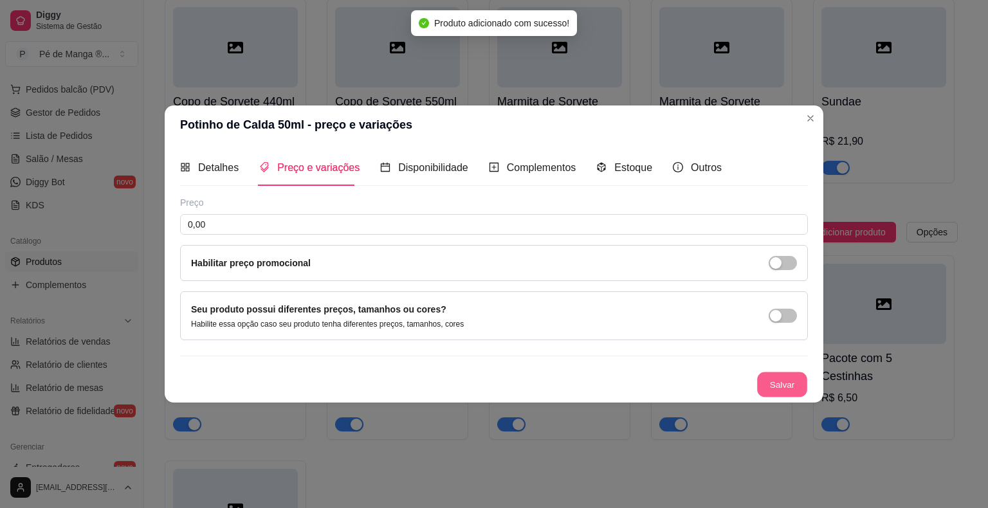
click at [790, 381] on button "Salvar" at bounding box center [782, 384] width 50 height 25
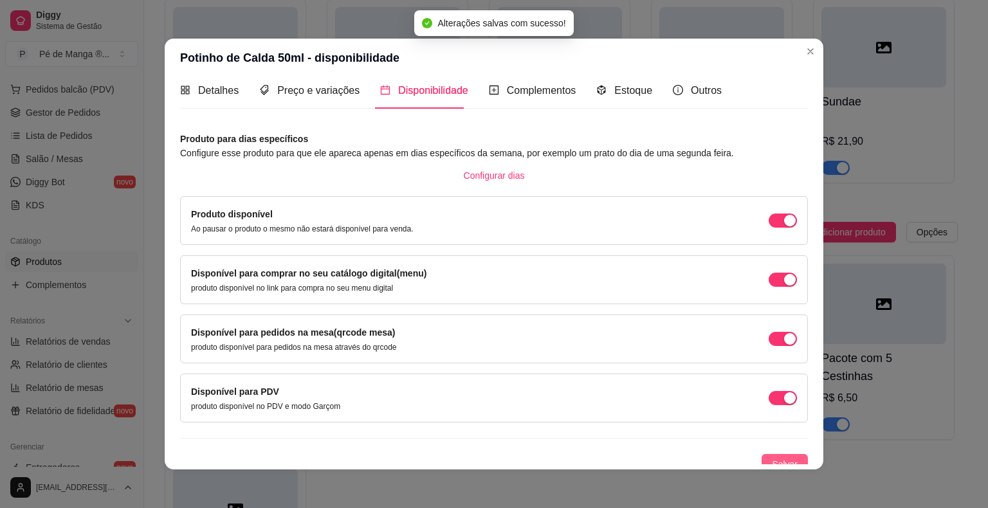
scroll to position [19, 0]
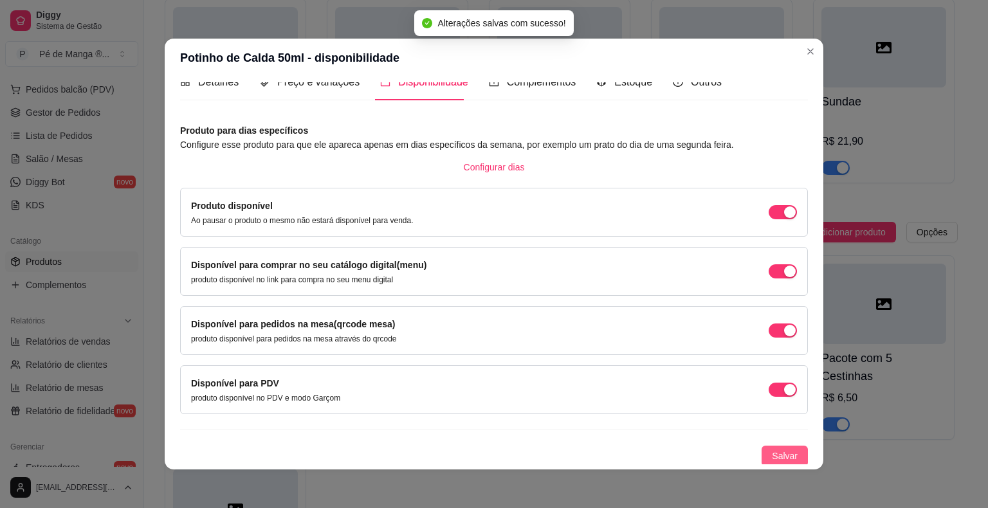
click at [776, 451] on span "Salvar" at bounding box center [785, 456] width 26 height 14
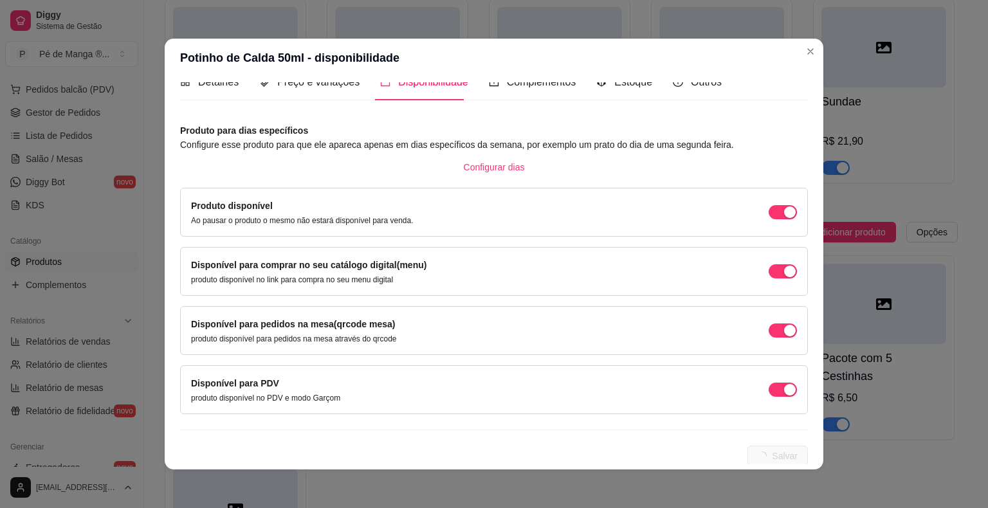
scroll to position [0, 0]
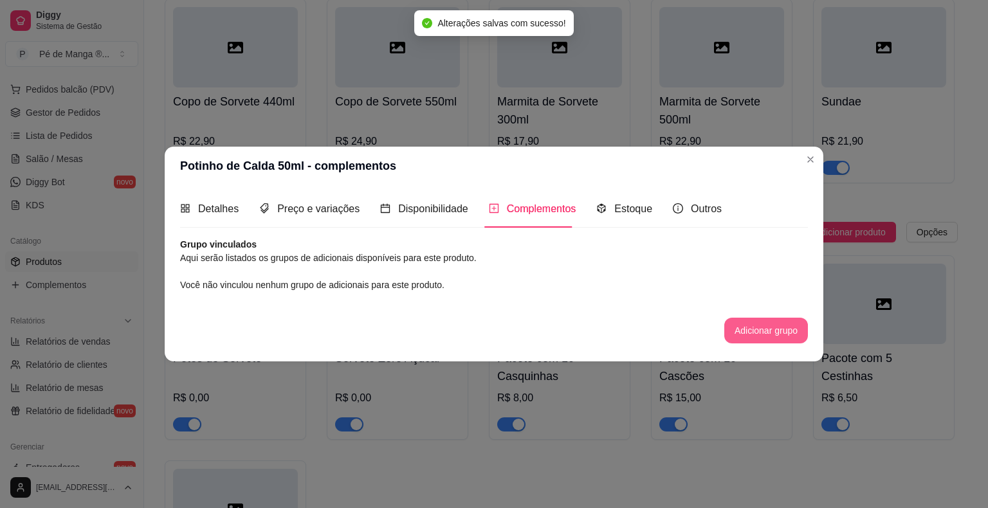
click at [756, 333] on button "Adicionar grupo" at bounding box center [766, 331] width 84 height 26
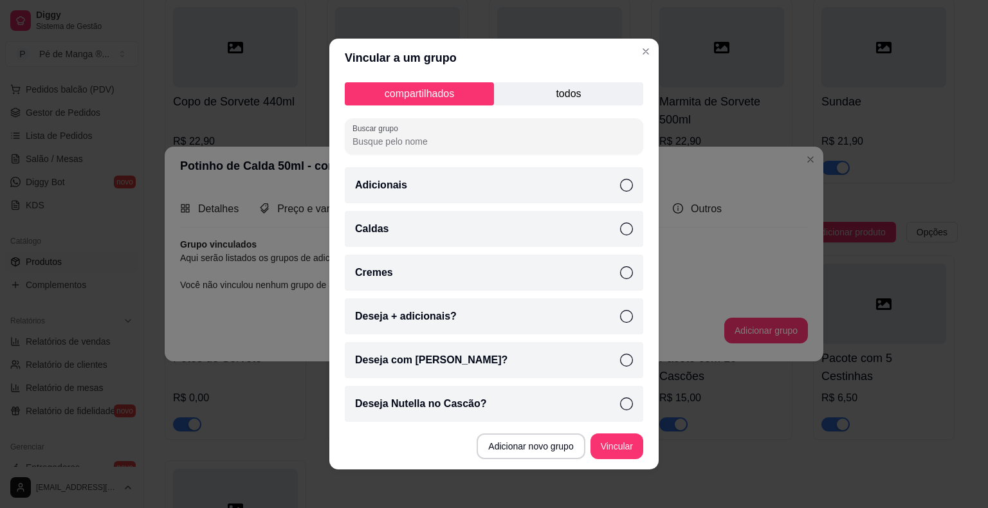
click at [615, 243] on div "Caldas" at bounding box center [494, 229] width 298 height 36
click at [615, 449] on button "Vincular" at bounding box center [616, 446] width 51 height 25
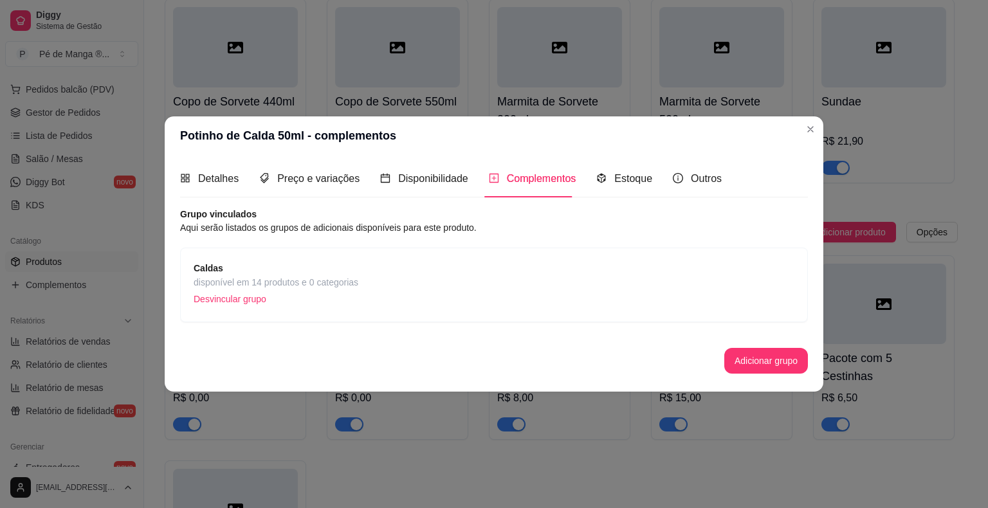
click at [558, 297] on div "Caldas disponível em 14 produtos e 0 categorias Desvincular grupo" at bounding box center [494, 285] width 601 height 48
click at [253, 302] on p "Desvincular grupo" at bounding box center [276, 298] width 165 height 19
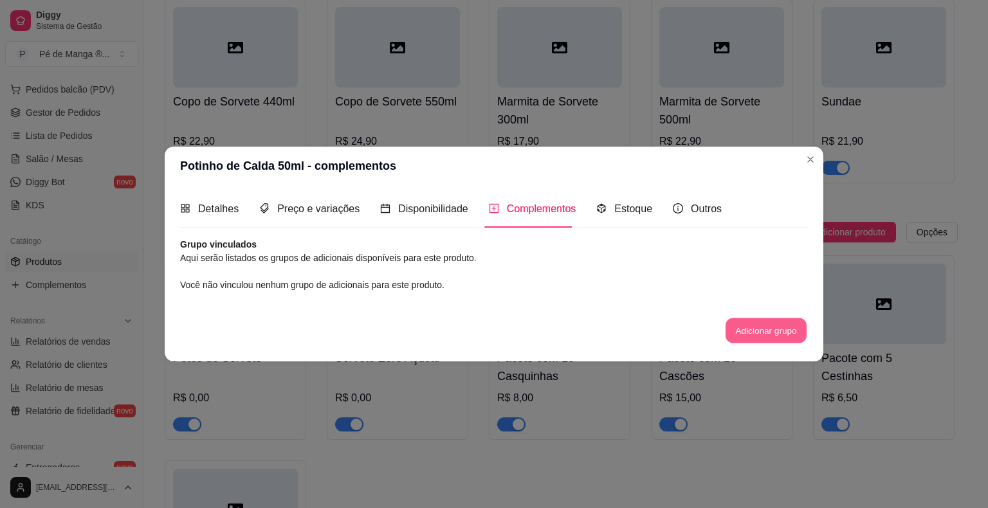
click at [751, 328] on button "Adicionar grupo" at bounding box center [766, 330] width 81 height 25
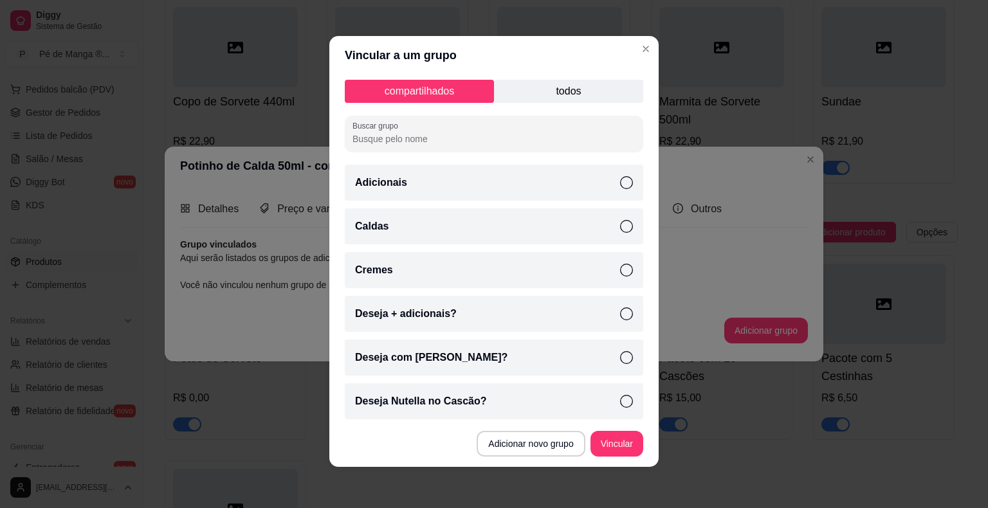
click at [571, 86] on p "todos" at bounding box center [568, 91] width 149 height 23
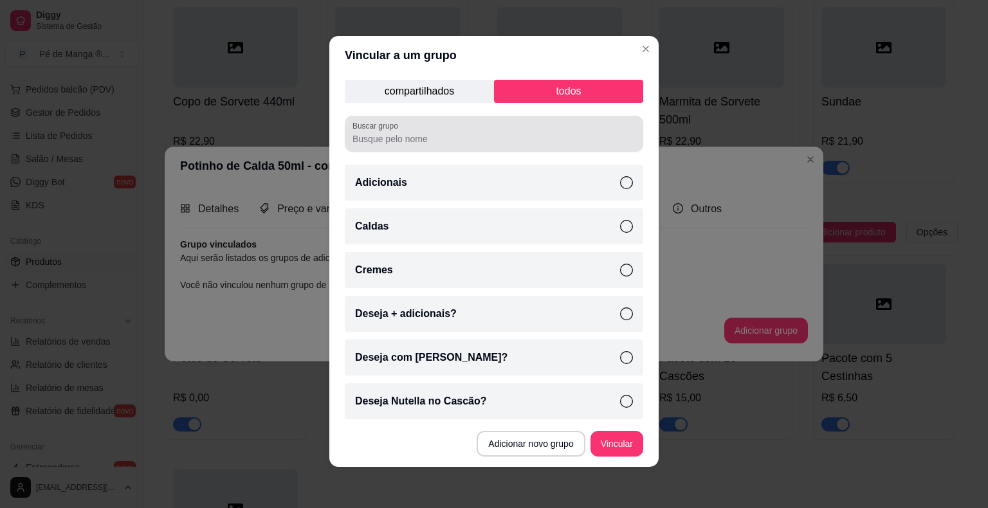
scroll to position [528, 0]
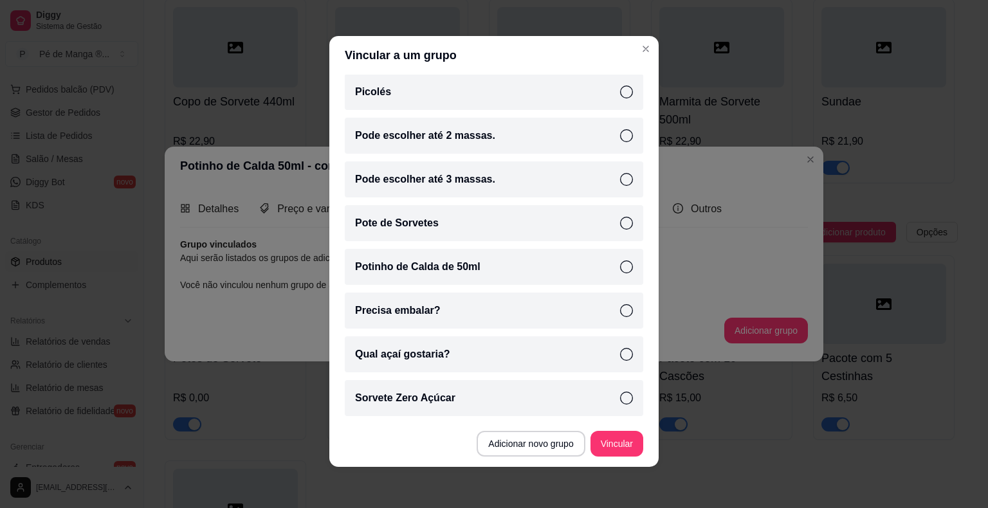
click at [610, 279] on div "Potinho de Calda de 50ml" at bounding box center [494, 267] width 298 height 36
click at [617, 436] on button "Vincular" at bounding box center [616, 444] width 53 height 26
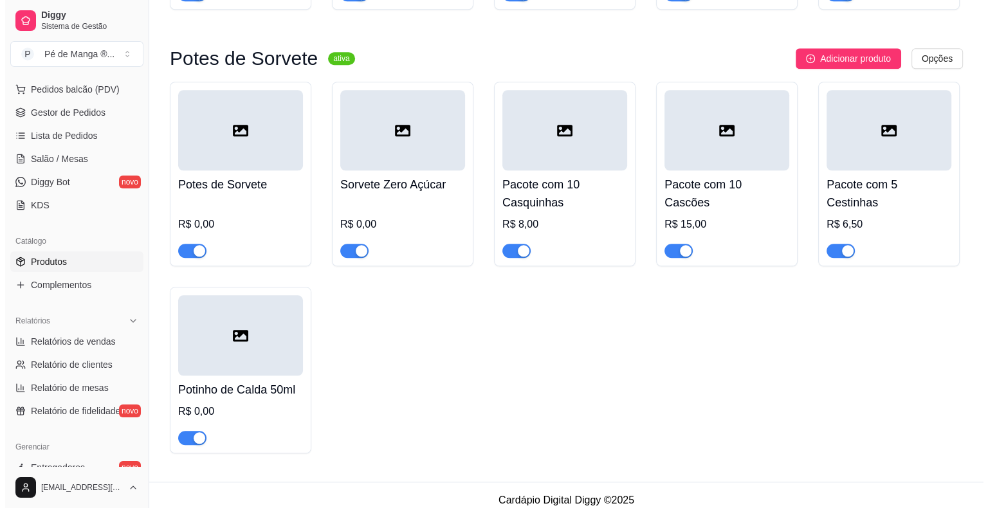
scroll to position [1254, 0]
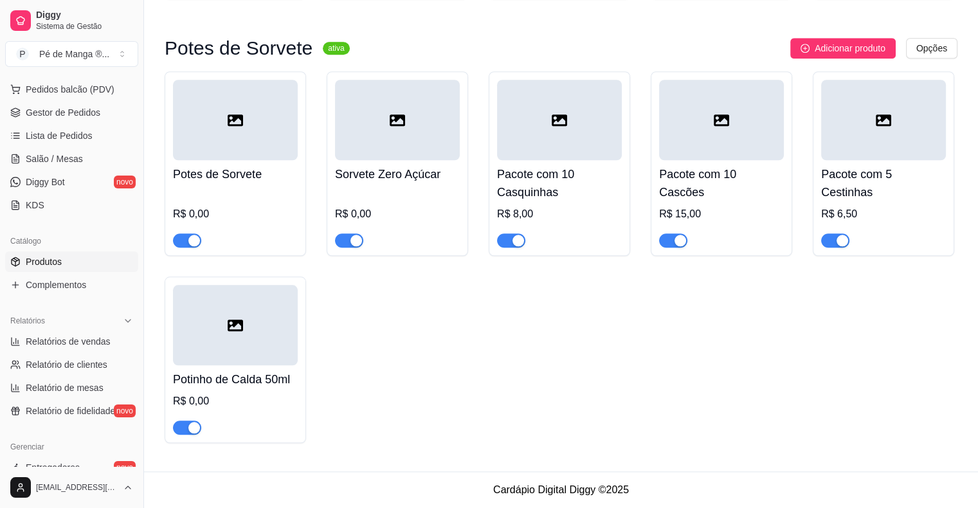
click at [303, 363] on div "Potinho de Calda 50ml R$ 0,00" at bounding box center [236, 360] width 142 height 167
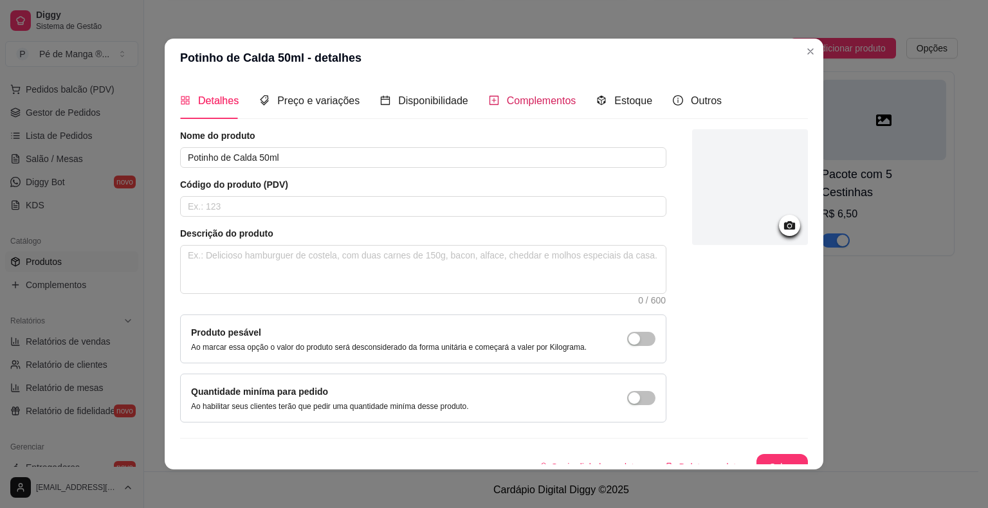
click at [526, 107] on div "Complementos" at bounding box center [532, 101] width 87 height 16
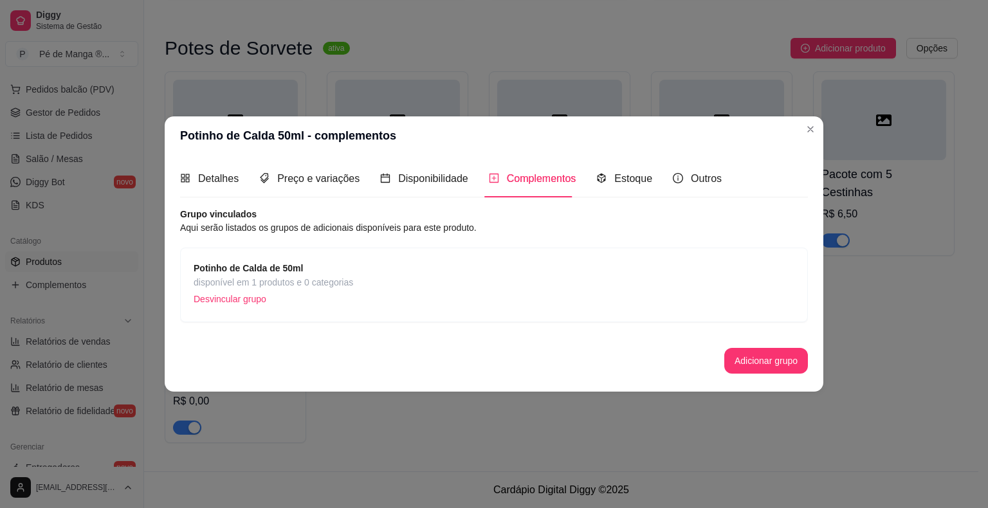
click at [618, 323] on div "Grupo vinculados Aqui serão listados os grupos de adicionais disponíveis para e…" at bounding box center [494, 291] width 628 height 166
click at [603, 287] on div "Potinho de Calda de 50ml disponível em 1 produtos e 0 categorias Desvincular gr…" at bounding box center [494, 285] width 601 height 48
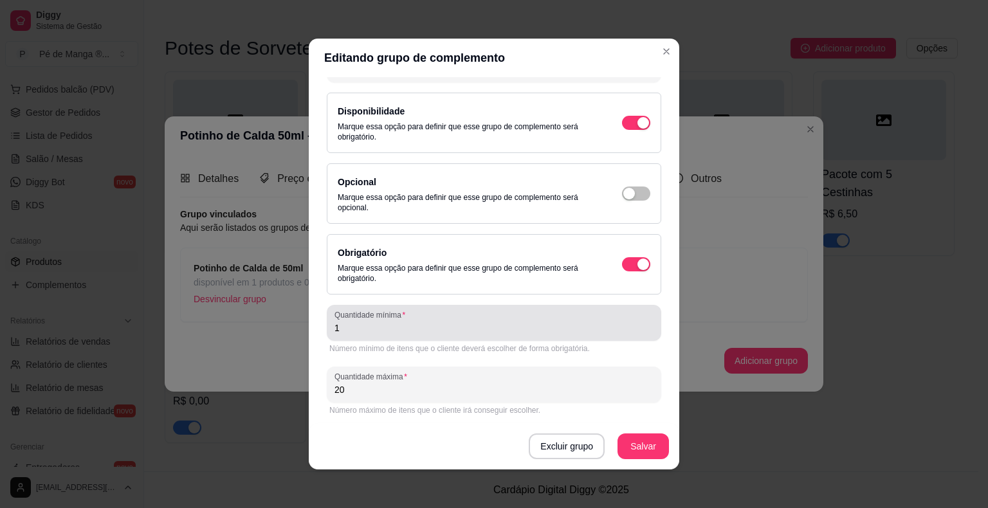
scroll to position [78, 0]
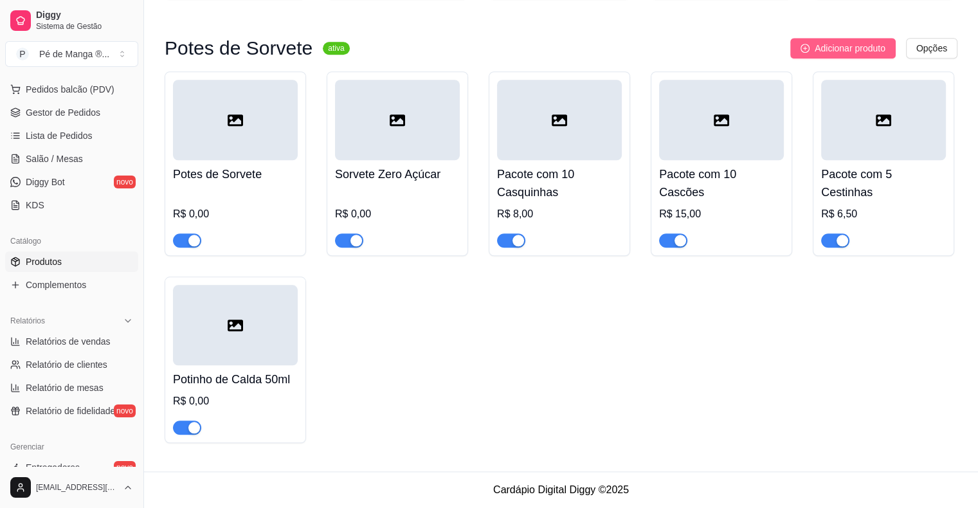
click at [834, 48] on span "Adicionar produto" at bounding box center [850, 48] width 71 height 14
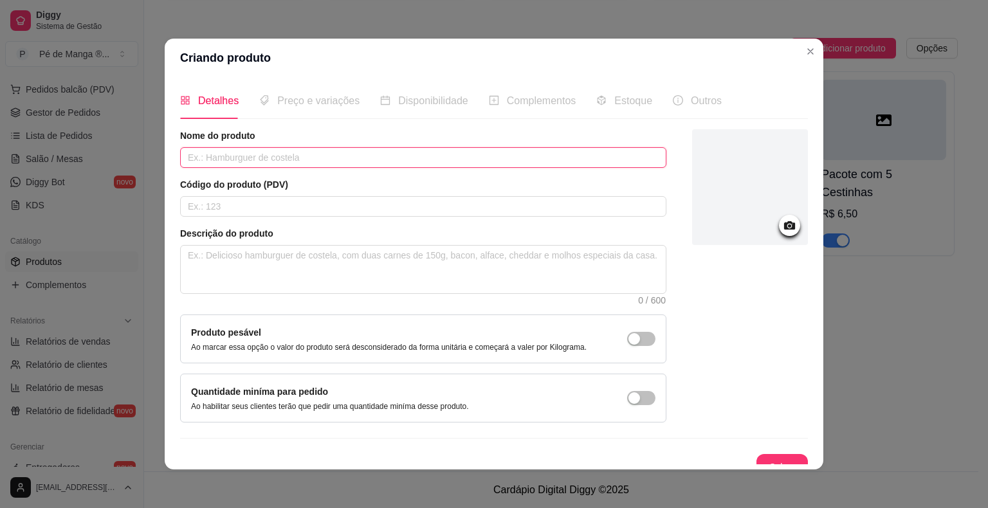
click at [297, 165] on input "text" at bounding box center [423, 157] width 486 height 21
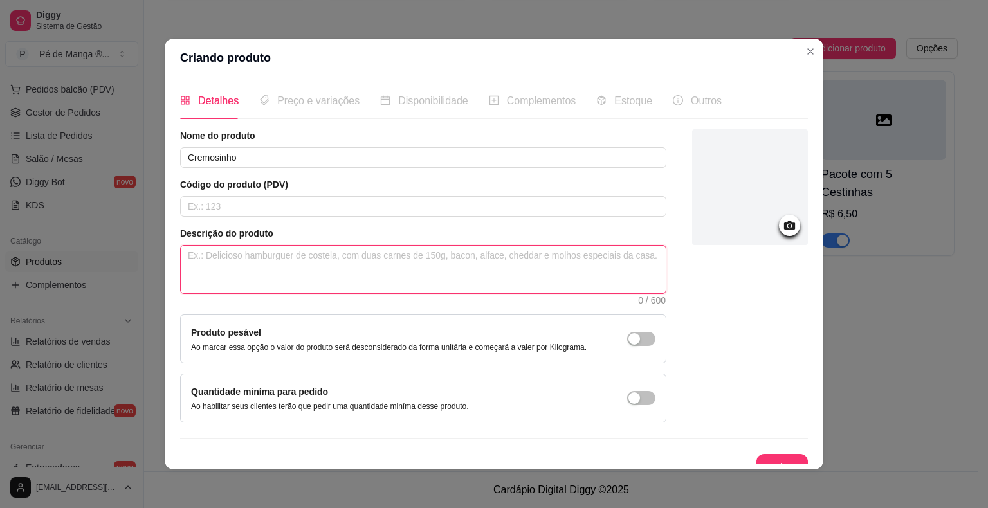
click at [324, 271] on textarea at bounding box center [423, 270] width 485 height 48
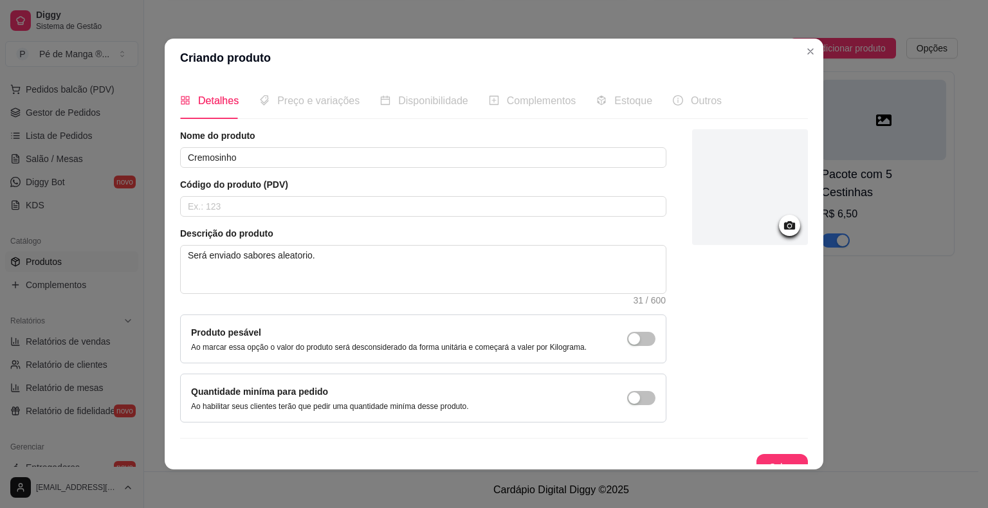
click at [304, 112] on div "Preço e variações" at bounding box center [309, 100] width 100 height 37
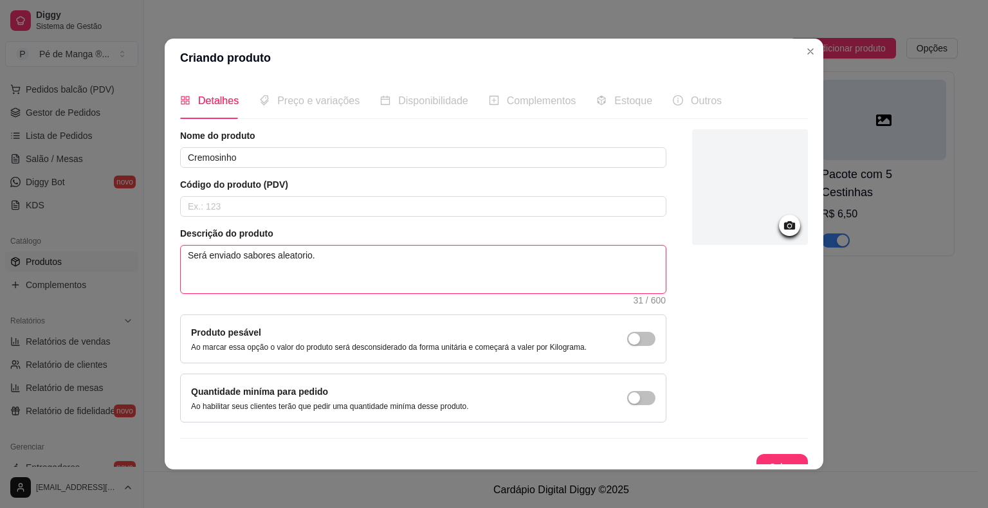
click at [293, 253] on textarea "Será enviado sabores aleatorio." at bounding box center [423, 270] width 485 height 48
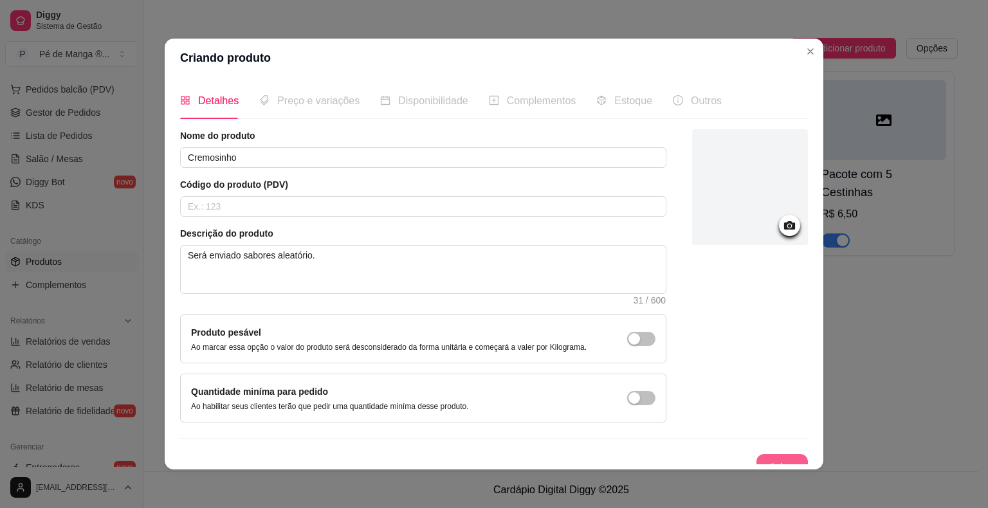
click at [756, 462] on button "Salvar" at bounding box center [781, 467] width 51 height 26
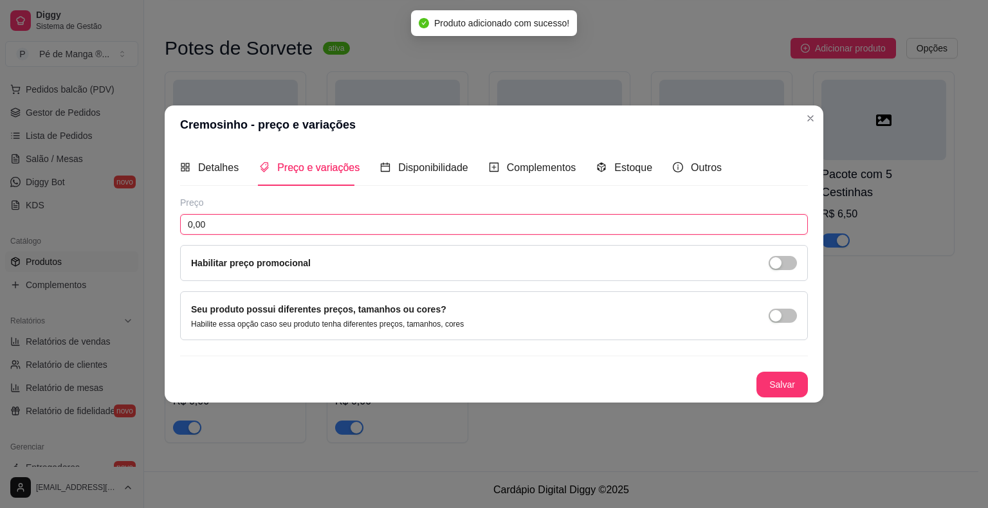
click at [301, 233] on input "0,00" at bounding box center [494, 224] width 628 height 21
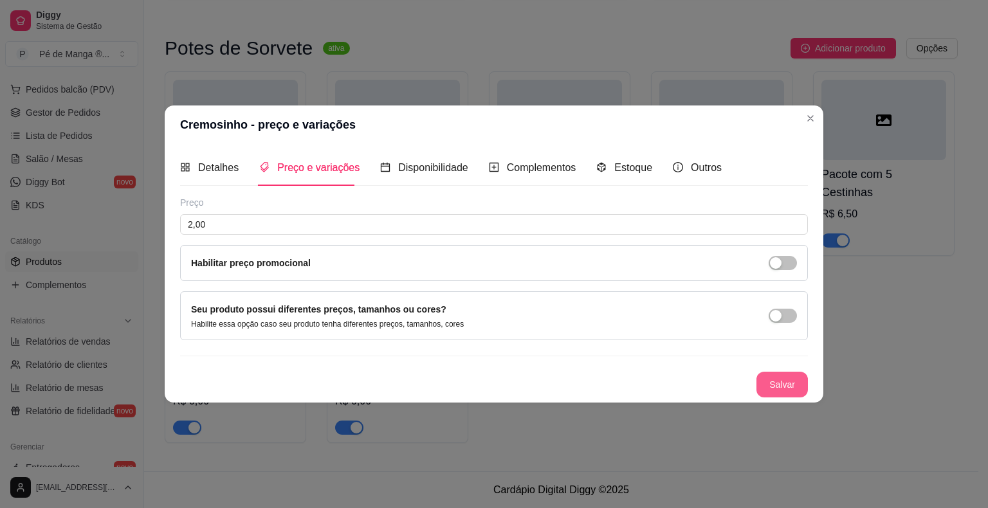
click at [777, 378] on button "Salvar" at bounding box center [781, 385] width 51 height 26
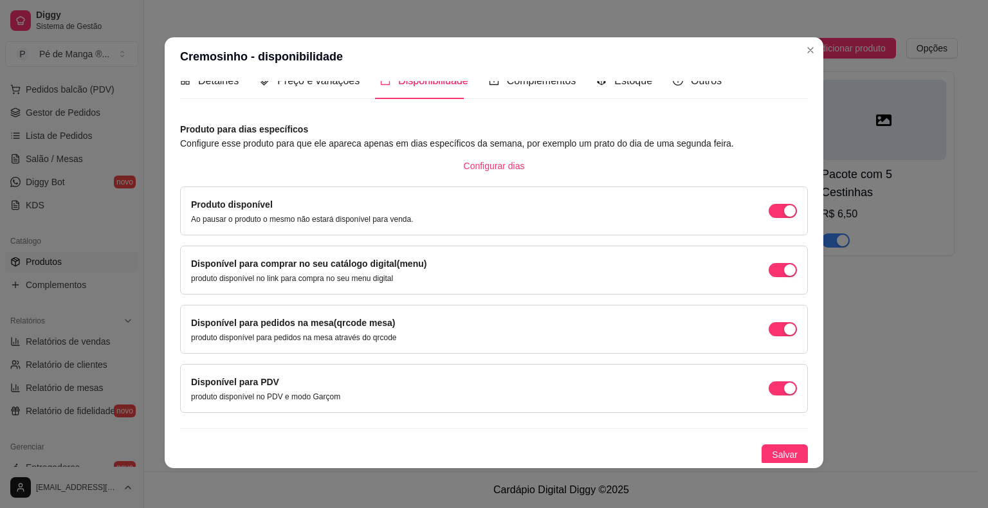
scroll to position [3, 0]
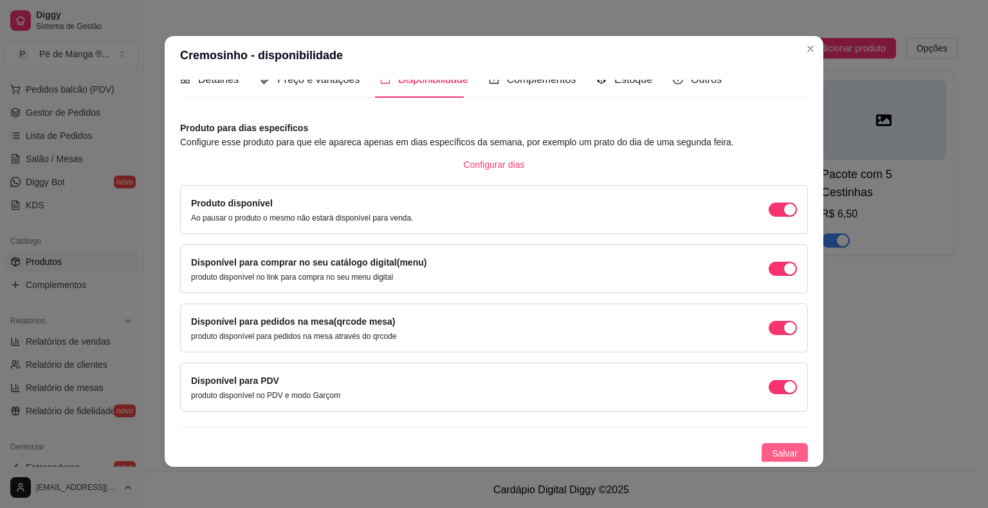
drag, startPoint x: 782, startPoint y: 451, endPoint x: 776, endPoint y: 461, distance: 10.9
click at [782, 455] on span "Salvar" at bounding box center [785, 453] width 26 height 14
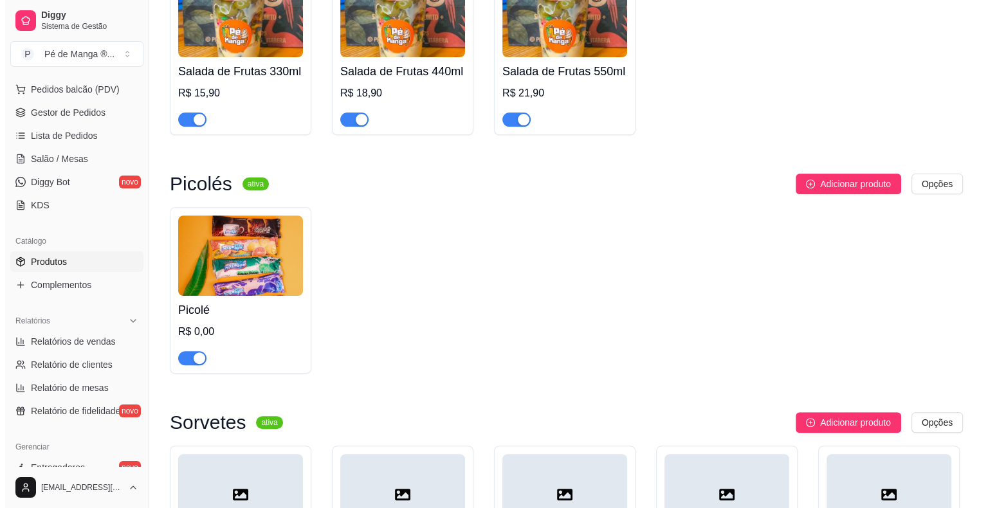
scroll to position [418, 0]
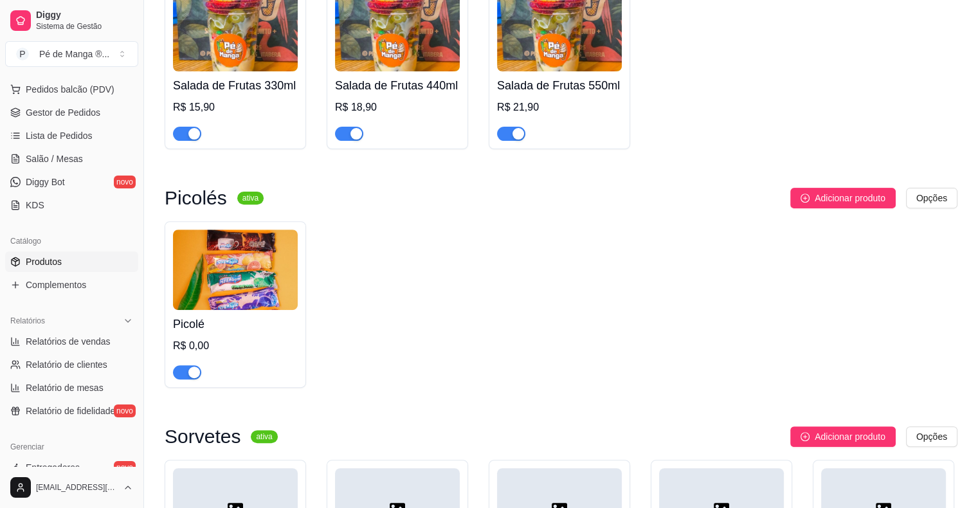
click at [252, 337] on div "Picolé R$ 0,00" at bounding box center [235, 344] width 125 height 69
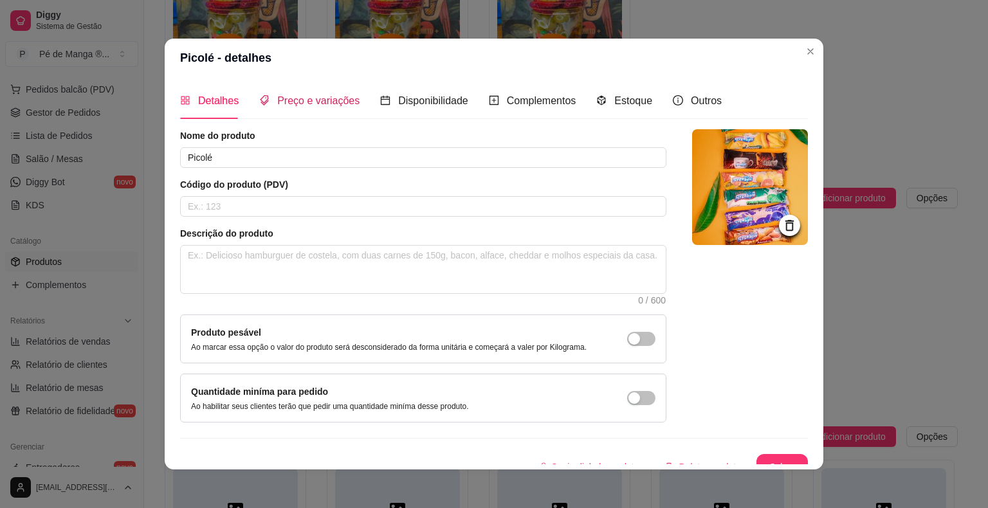
click at [305, 104] on span "Preço e variações" at bounding box center [318, 100] width 82 height 11
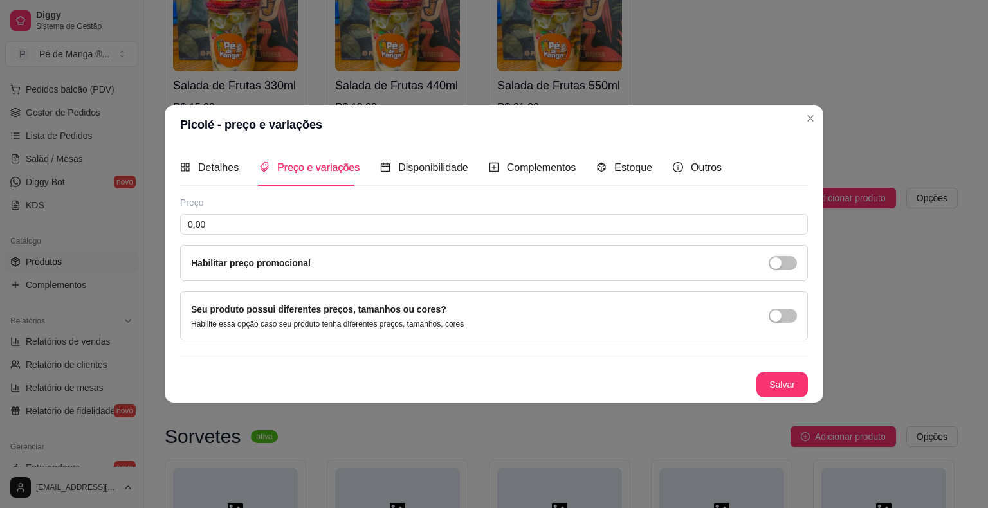
click at [301, 268] on label "Habilitar preço promocional" at bounding box center [251, 263] width 120 height 10
click at [780, 259] on div "button" at bounding box center [776, 263] width 12 height 12
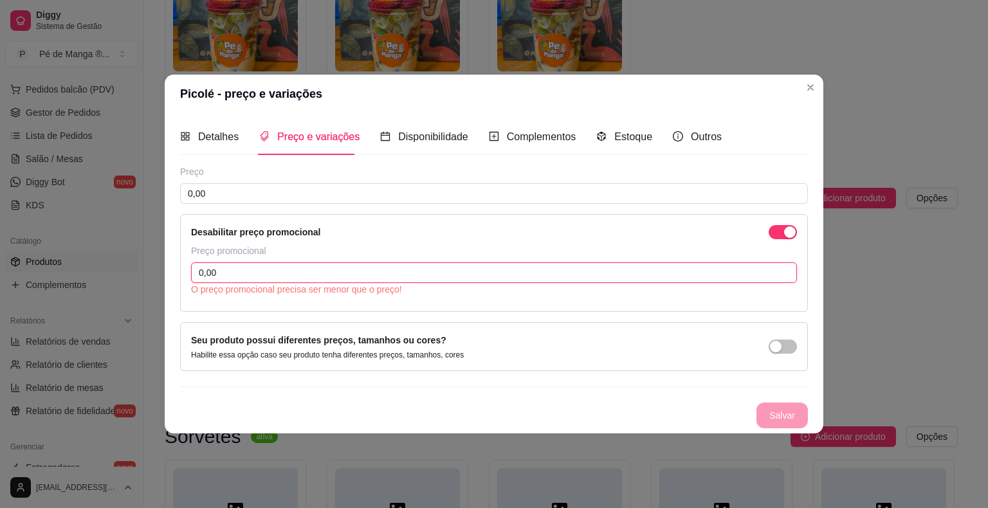
click at [616, 280] on input "0,00" at bounding box center [494, 272] width 606 height 21
click at [769, 230] on span "button" at bounding box center [783, 232] width 28 height 14
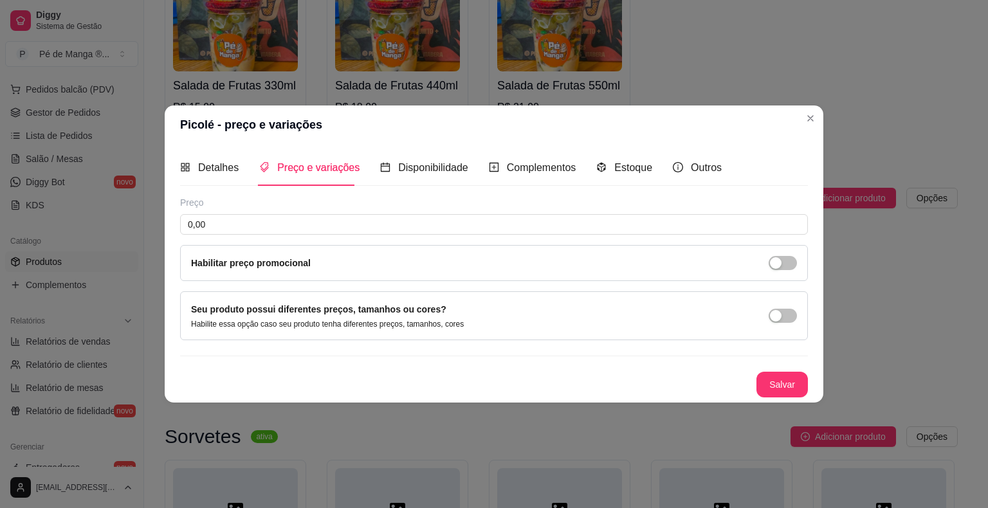
click at [702, 307] on div "Seu produto possui diferentes preços, tamanhos ou cores? Habilite essa opção ca…" at bounding box center [494, 315] width 606 height 27
click at [787, 318] on span "button" at bounding box center [783, 316] width 28 height 14
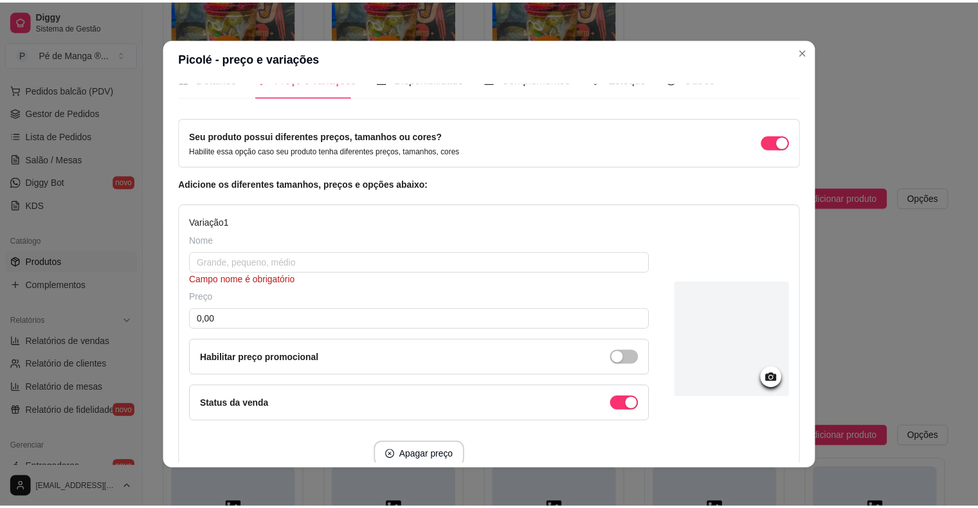
scroll to position [0, 0]
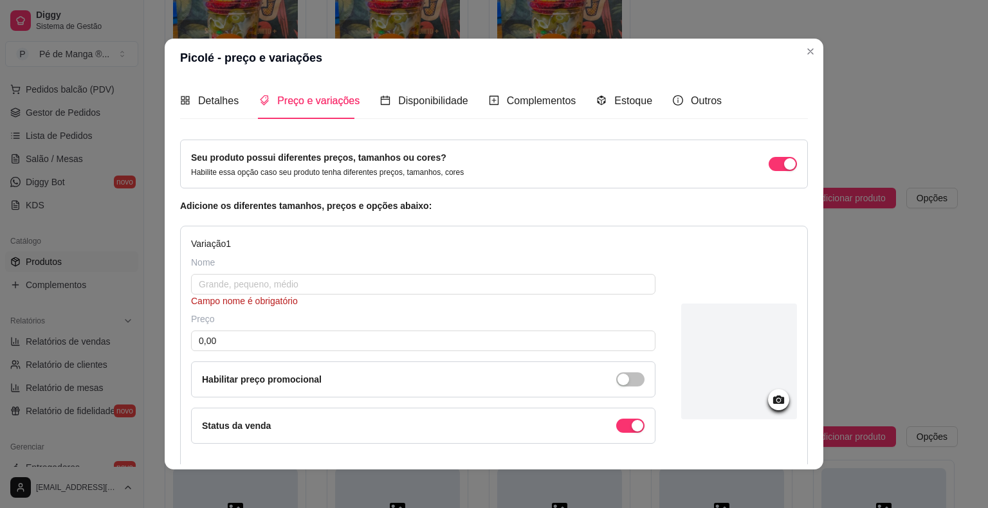
click at [784, 163] on div "button" at bounding box center [790, 164] width 12 height 12
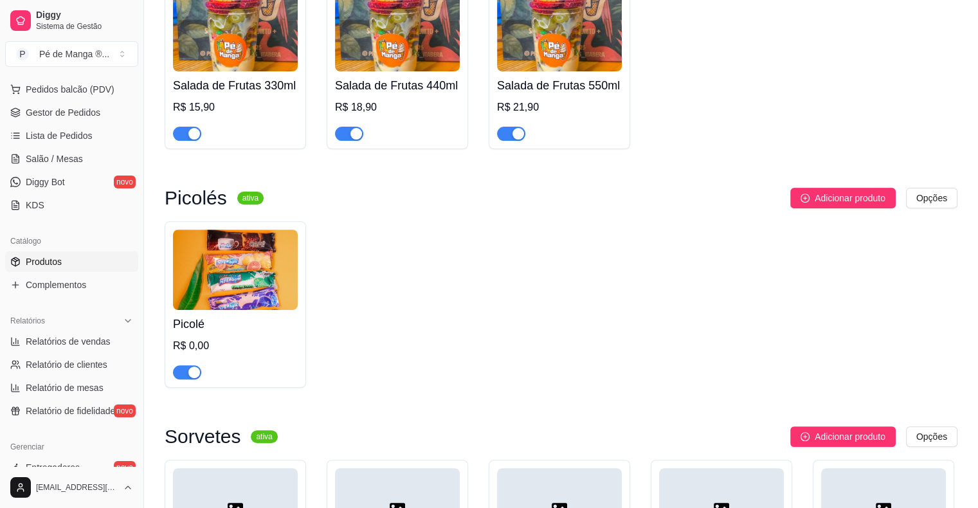
click at [169, 271] on div "Picolé R$ 0,00" at bounding box center [236, 304] width 142 height 167
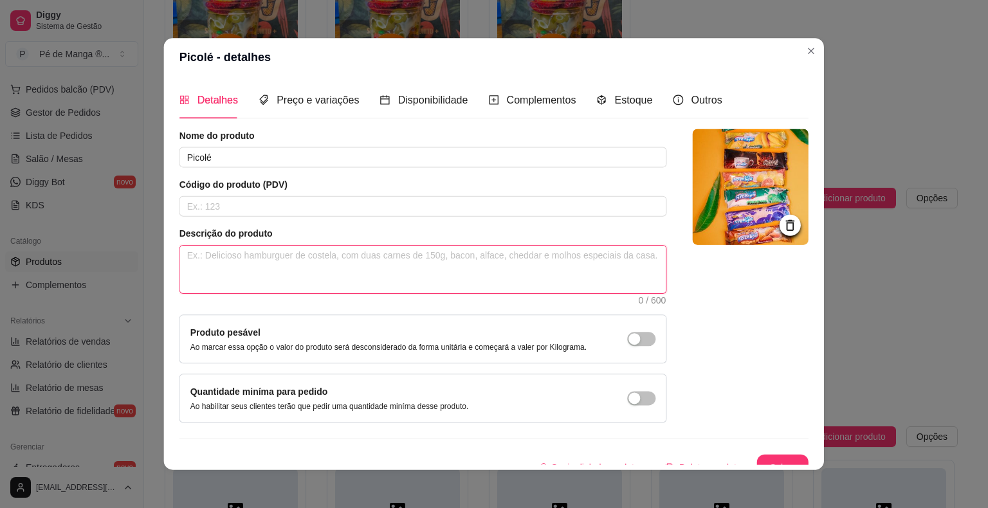
click at [197, 268] on textarea at bounding box center [423, 270] width 486 height 48
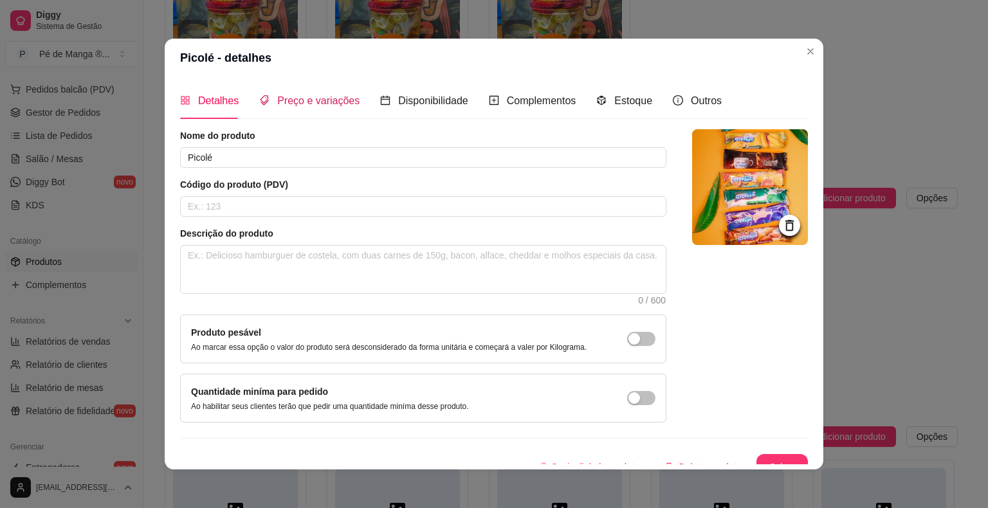
click at [342, 96] on span "Preço e variações" at bounding box center [318, 100] width 82 height 11
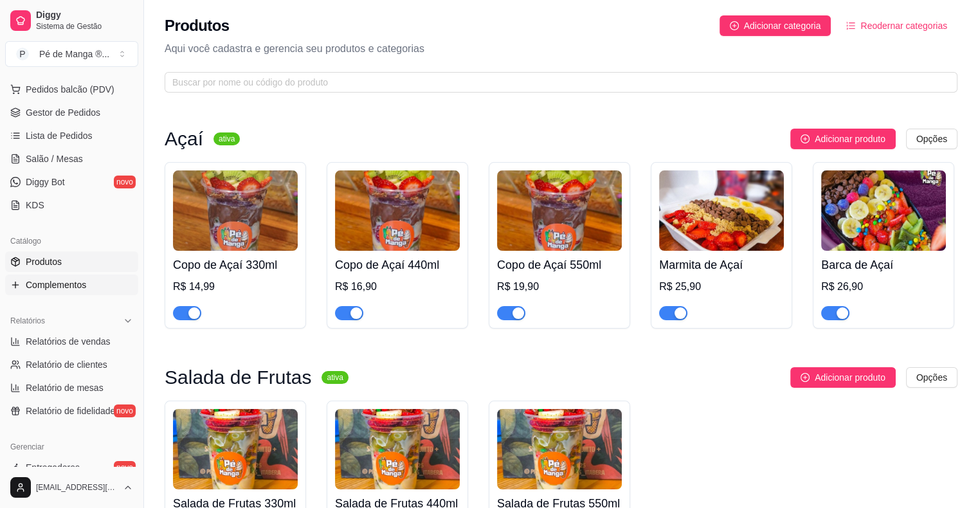
click at [87, 289] on link "Complementos" at bounding box center [71, 285] width 133 height 21
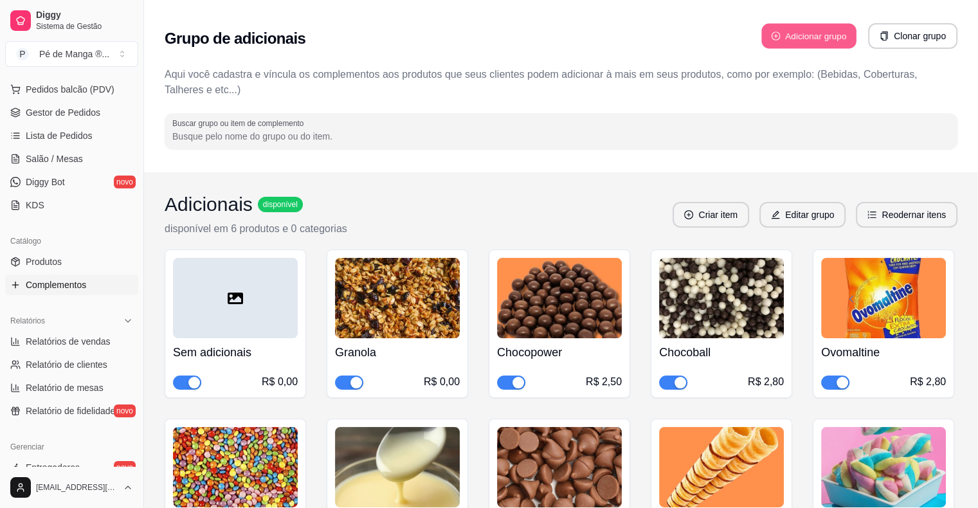
click at [806, 35] on button "Adicionar grupo" at bounding box center [809, 36] width 95 height 25
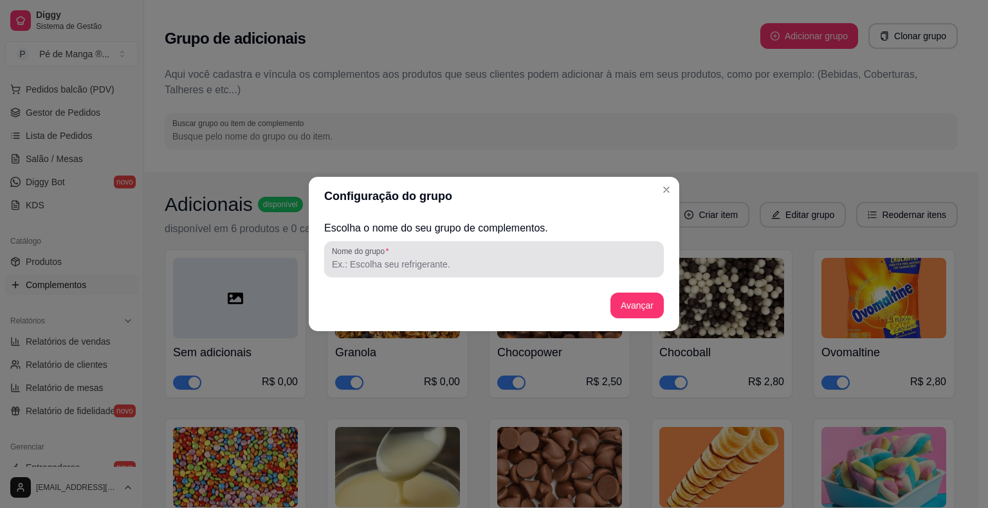
drag, startPoint x: 443, startPoint y: 275, endPoint x: 453, endPoint y: 276, distance: 10.3
click at [446, 280] on div "Escolha o nome do seu grupo de complementos. Nome do grupo Avançar" at bounding box center [494, 273] width 340 height 105
click at [459, 271] on div at bounding box center [494, 259] width 324 height 26
drag, startPoint x: 459, startPoint y: 271, endPoint x: 286, endPoint y: 271, distance: 172.4
click at [286, 271] on div "Configuração do grupo Escolha o nome do seu grupo de complementos. Nome do grup…" at bounding box center [494, 254] width 988 height 508
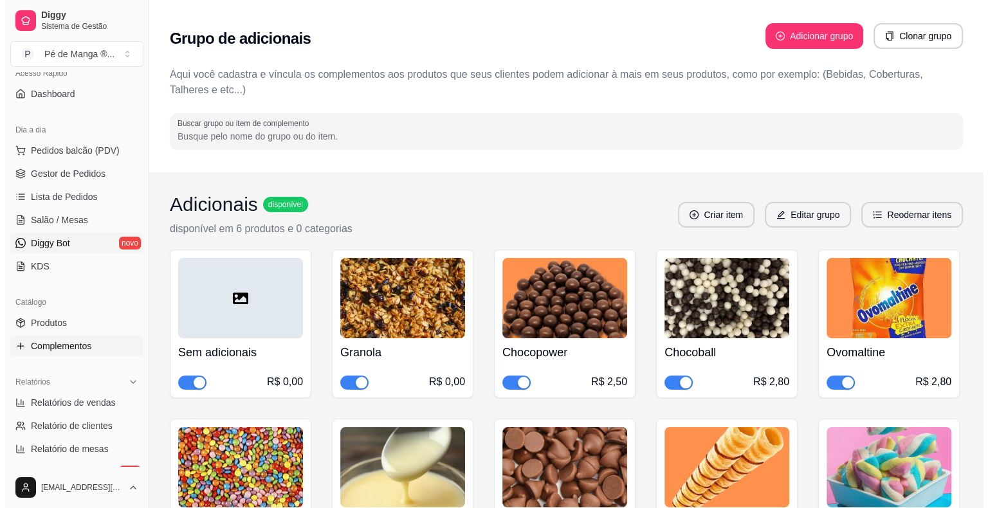
scroll to position [95, 0]
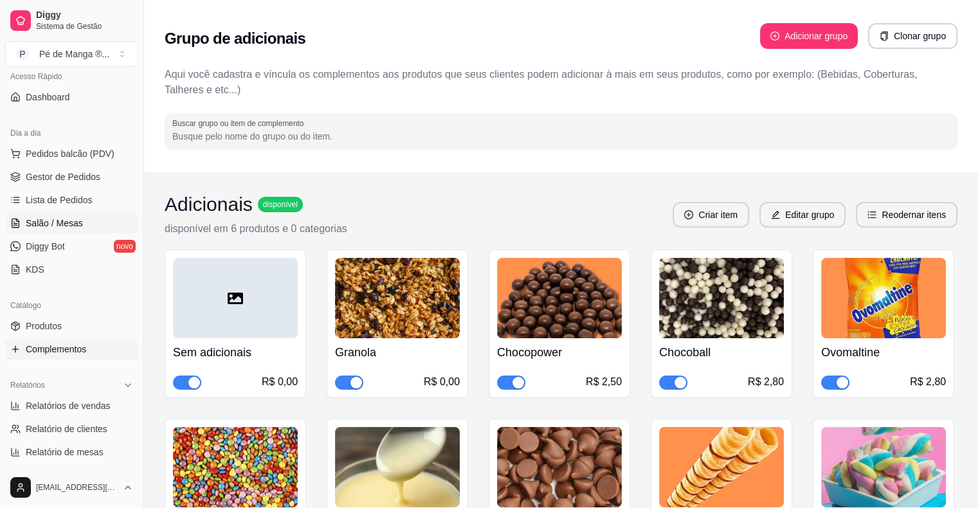
click at [57, 228] on span "Salão / Mesas" at bounding box center [54, 223] width 57 height 13
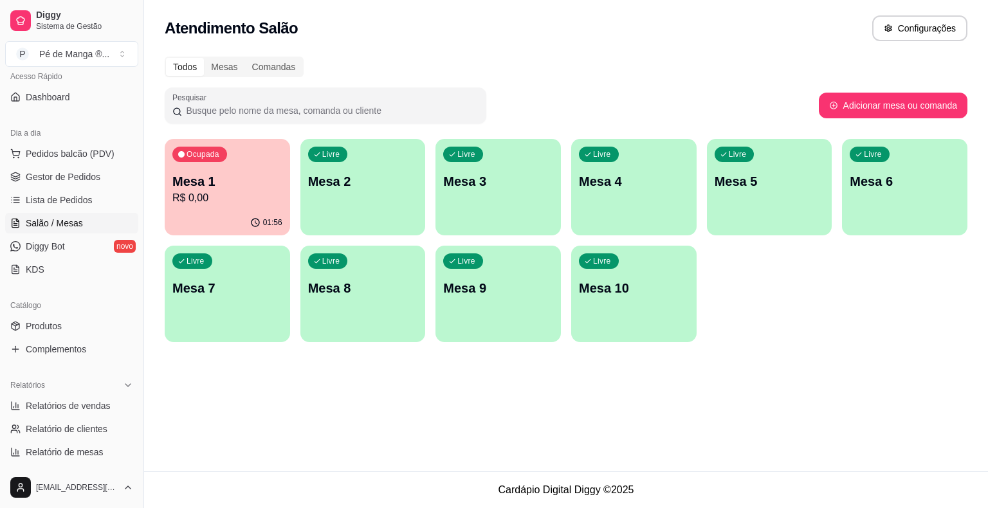
click at [247, 197] on p "R$ 0,00" at bounding box center [227, 197] width 110 height 15
click at [234, 189] on p "Mesa 1" at bounding box center [227, 181] width 110 height 18
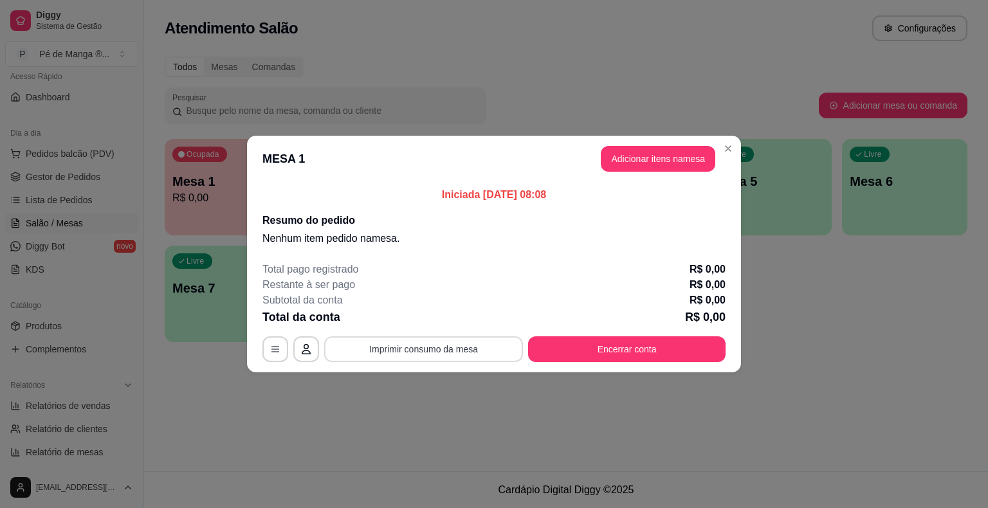
click at [473, 352] on button "Imprimir consumo da mesa" at bounding box center [423, 349] width 199 height 26
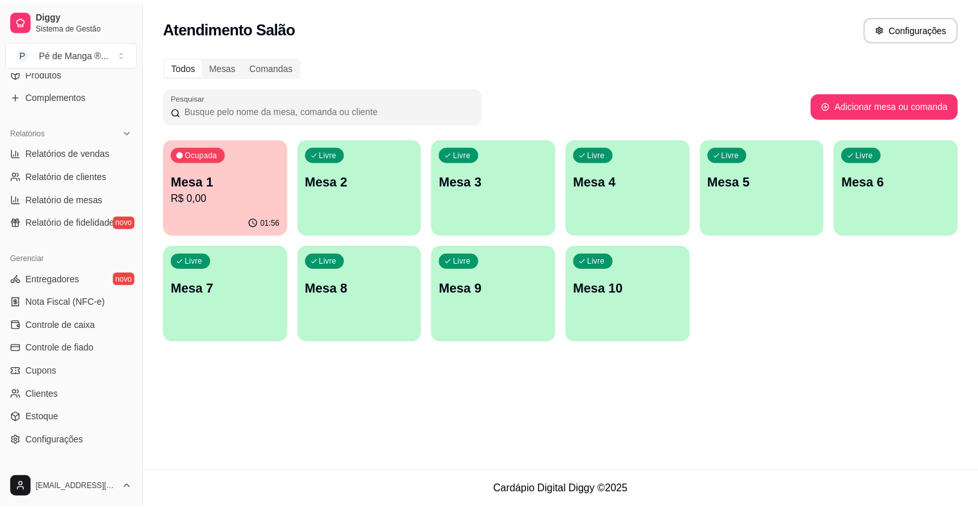
scroll to position [417, 0]
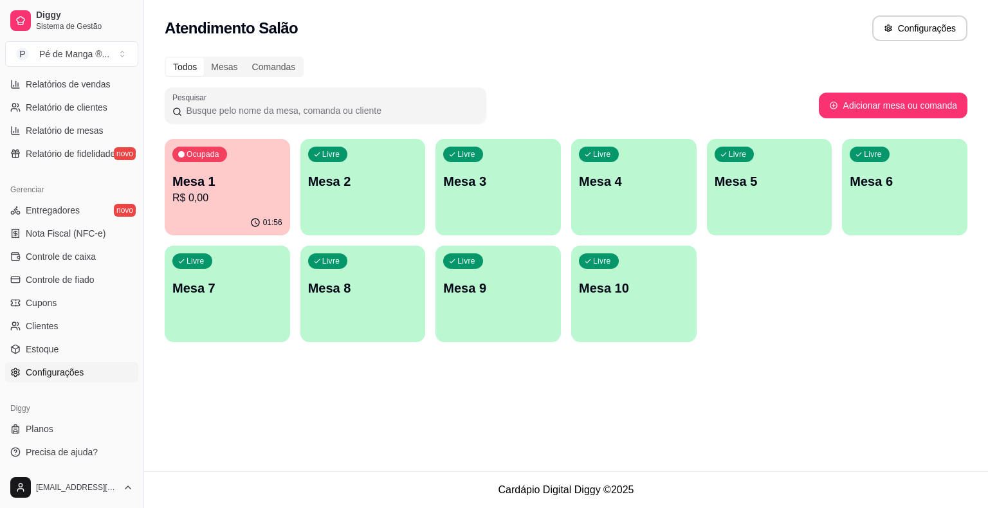
click at [68, 370] on span "Configurações" at bounding box center [55, 372] width 58 height 13
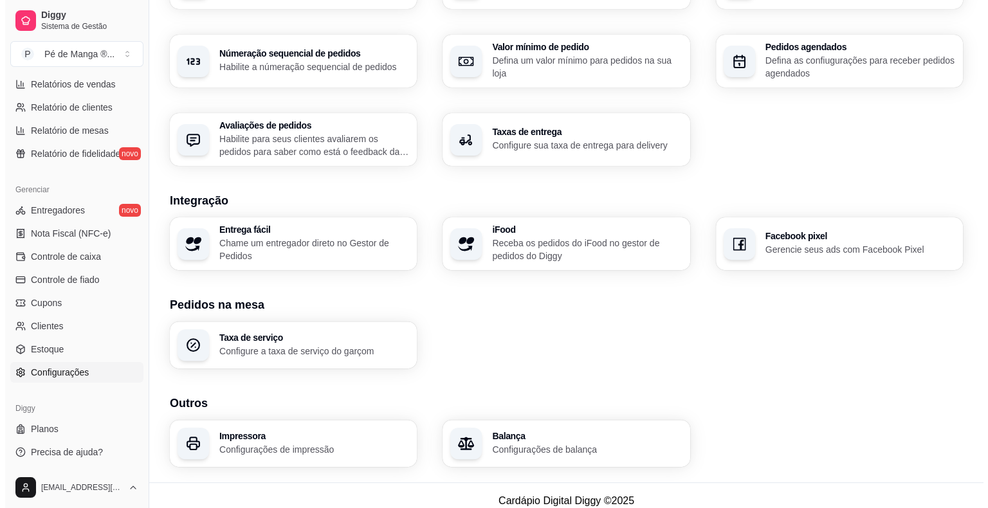
scroll to position [392, 0]
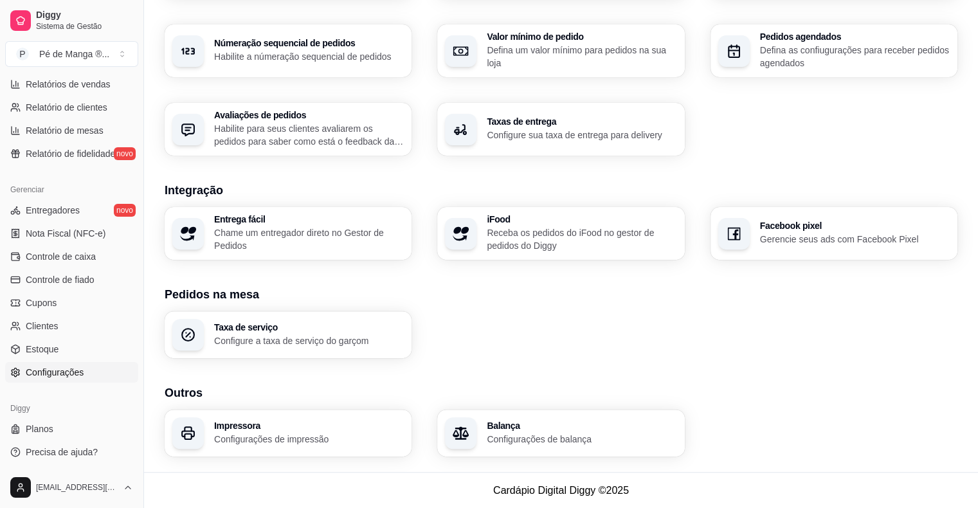
click at [329, 436] on p "Configurações de impressão" at bounding box center [309, 439] width 190 height 13
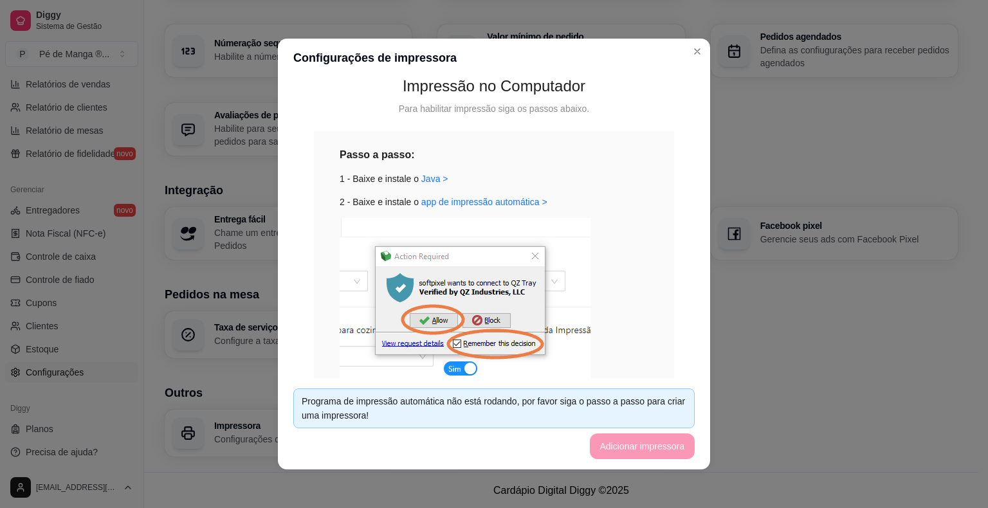
scroll to position [91, 0]
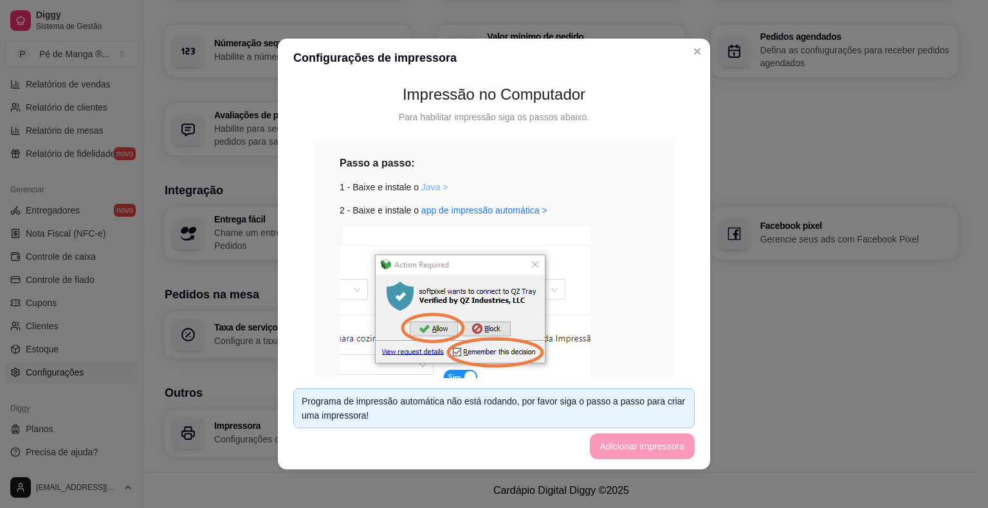
click at [421, 190] on link "Java >" at bounding box center [434, 187] width 27 height 10
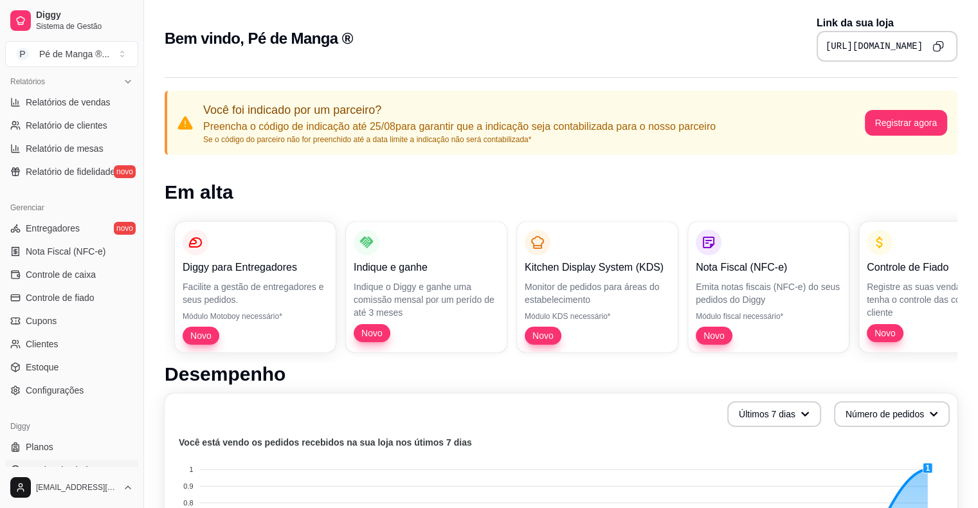
scroll to position [417, 0]
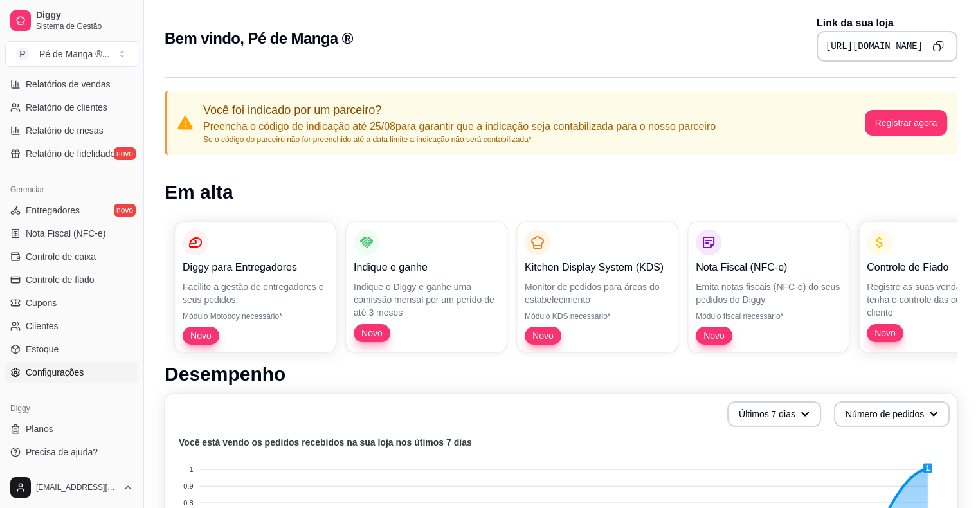
click at [57, 367] on span "Configurações" at bounding box center [55, 372] width 58 height 13
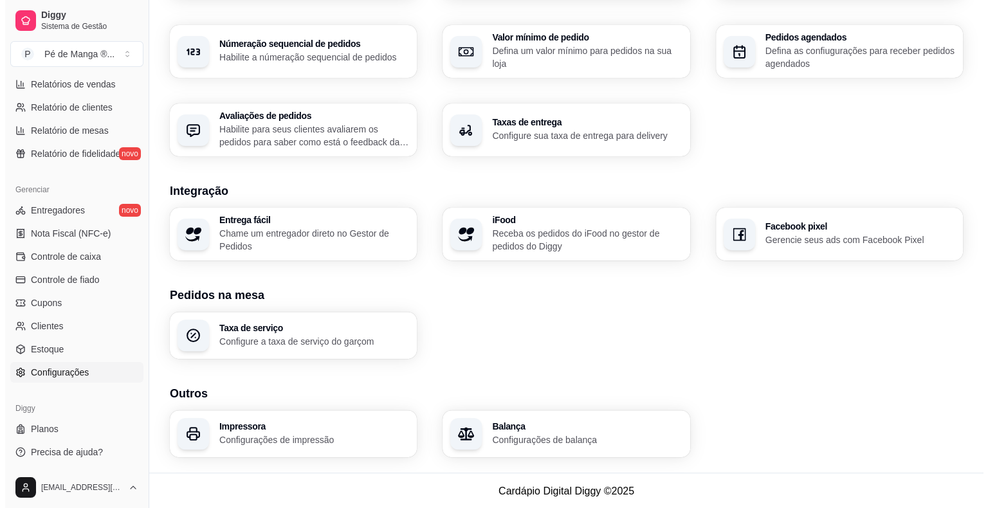
scroll to position [392, 0]
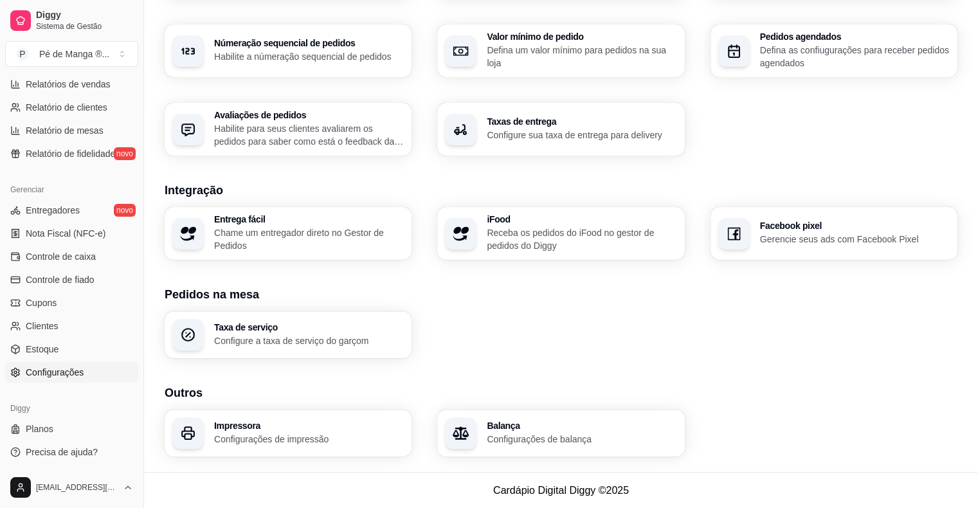
click at [328, 439] on p "Configurações de impressão" at bounding box center [309, 439] width 190 height 13
click at [319, 453] on div "Impressora Configurações de impressão" at bounding box center [288, 433] width 247 height 47
click at [869, 42] on div "Pedidos agendados Defina as confiugurações para receber pedidos agendados" at bounding box center [855, 50] width 190 height 37
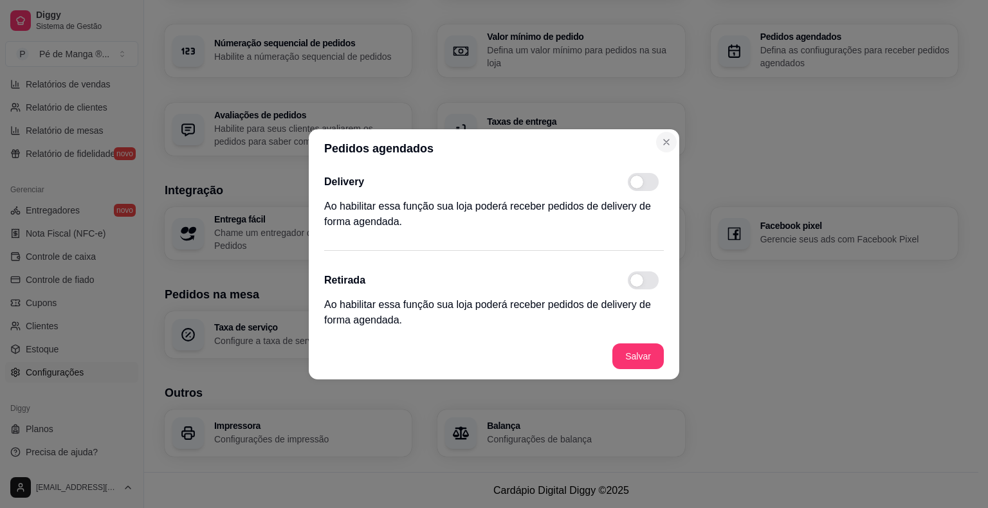
click at [656, 145] on section "Pedidos agendados Delivery Ao habilitar essa função sua loja poderá receber ped…" at bounding box center [494, 254] width 370 height 250
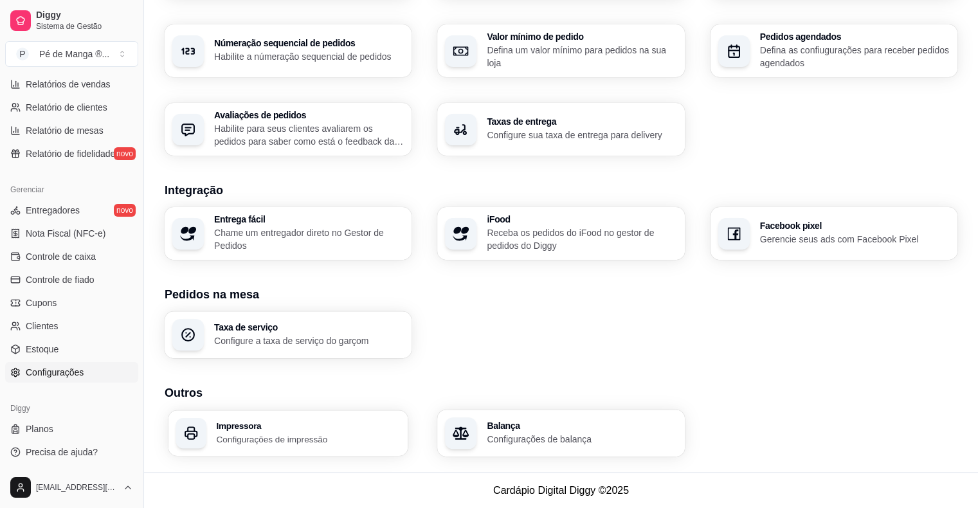
click at [338, 431] on div "Impressora Configurações de impressão" at bounding box center [308, 433] width 184 height 24
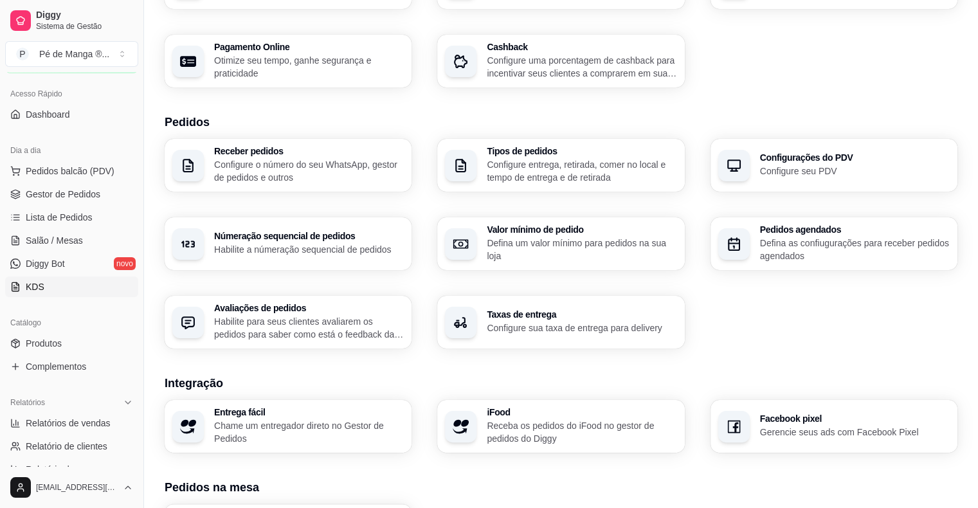
scroll to position [31, 0]
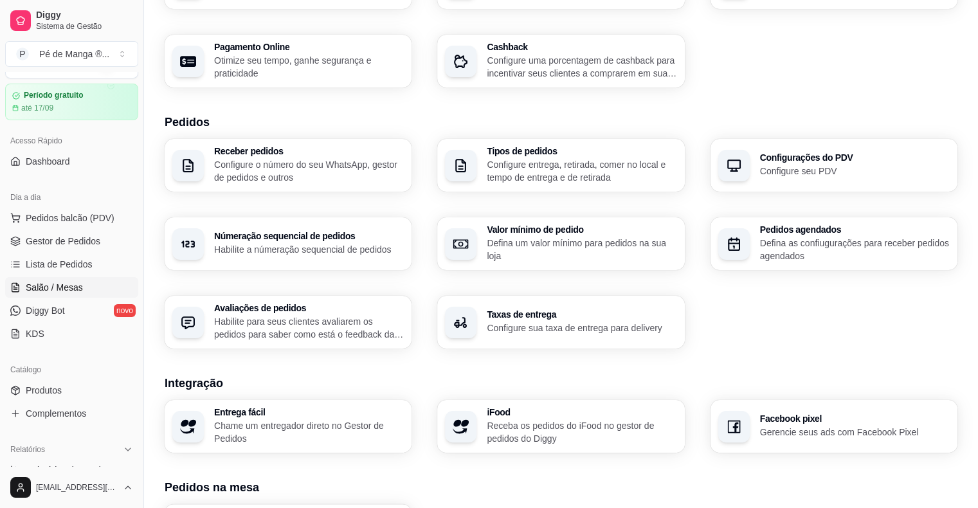
click at [68, 287] on span "Salão / Mesas" at bounding box center [54, 287] width 57 height 13
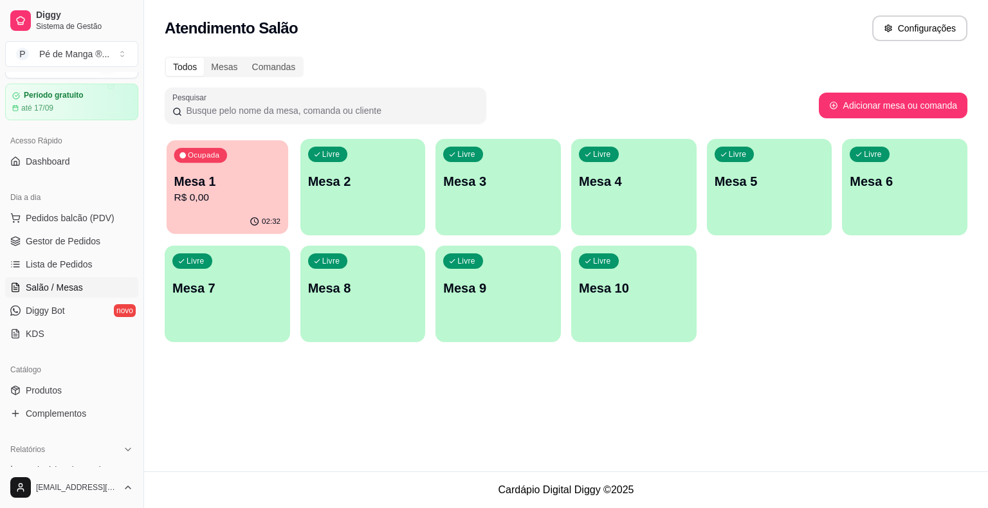
click at [223, 201] on p "R$ 0,00" at bounding box center [227, 197] width 107 height 15
click at [223, 205] on p "R$ 0,00" at bounding box center [227, 197] width 107 height 15
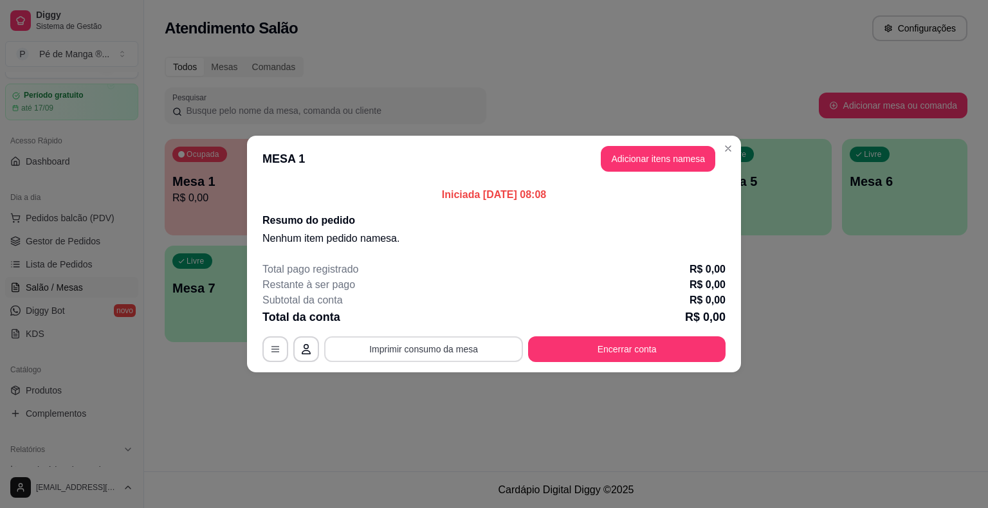
click at [479, 348] on button "Imprimir consumo da mesa" at bounding box center [423, 349] width 199 height 26
click at [662, 163] on button "Adicionar itens na mesa" at bounding box center [658, 159] width 111 height 25
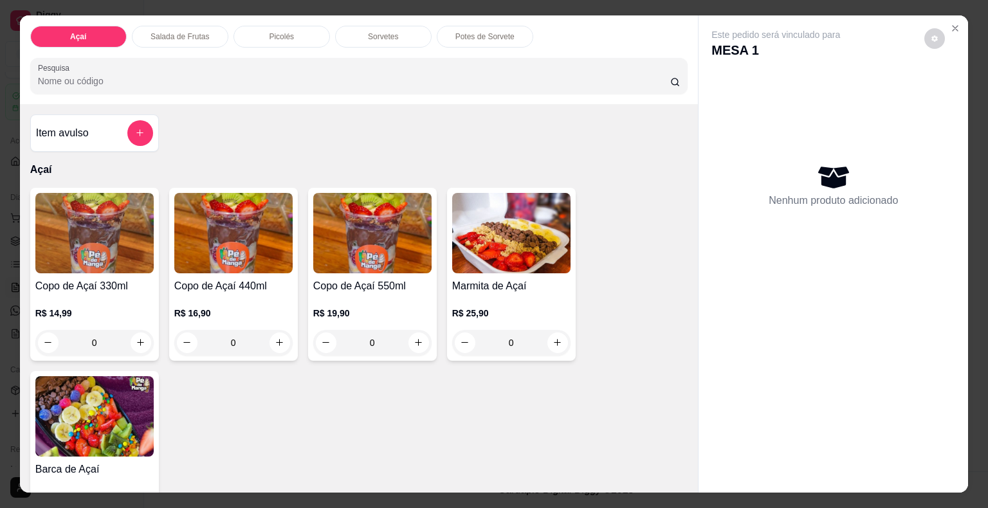
click at [279, 340] on div "0" at bounding box center [233, 343] width 118 height 26
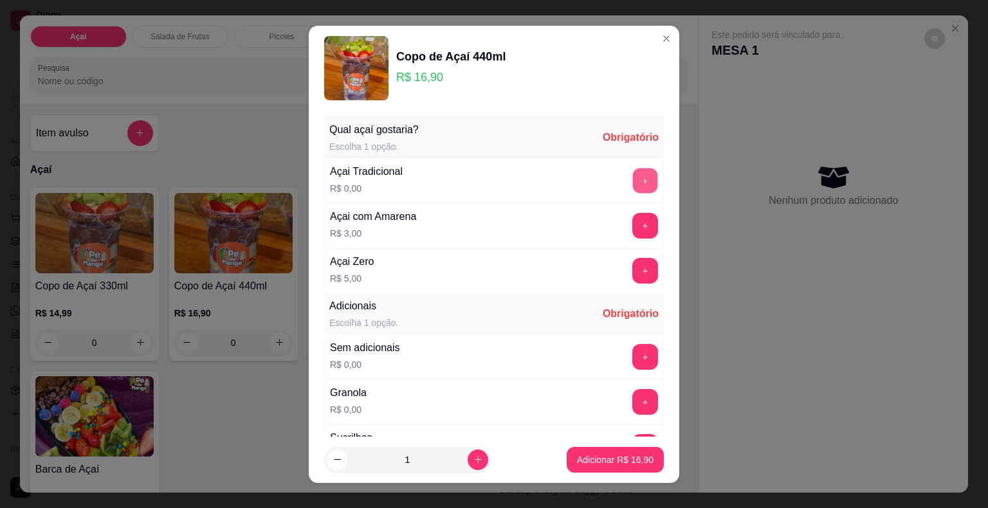
click at [633, 181] on button "+" at bounding box center [645, 180] width 25 height 25
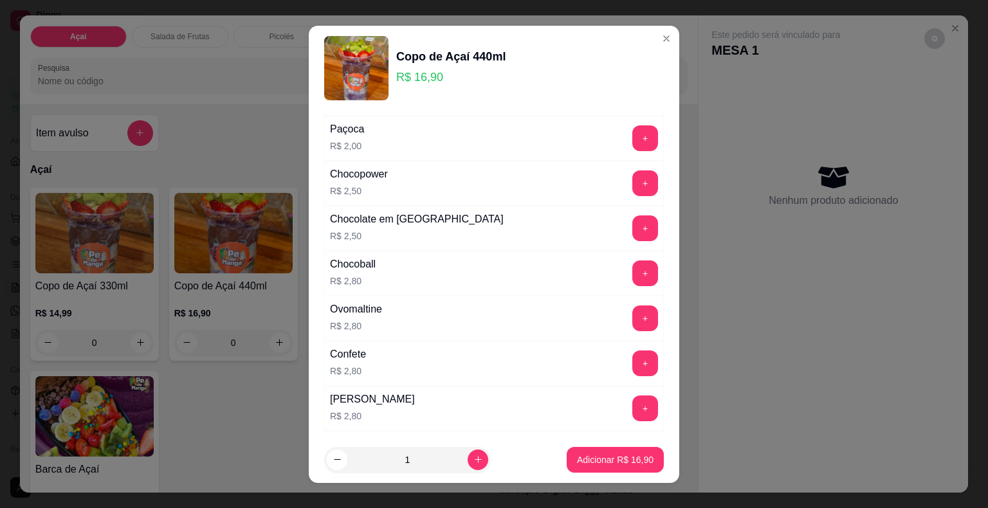
scroll to position [708, 0]
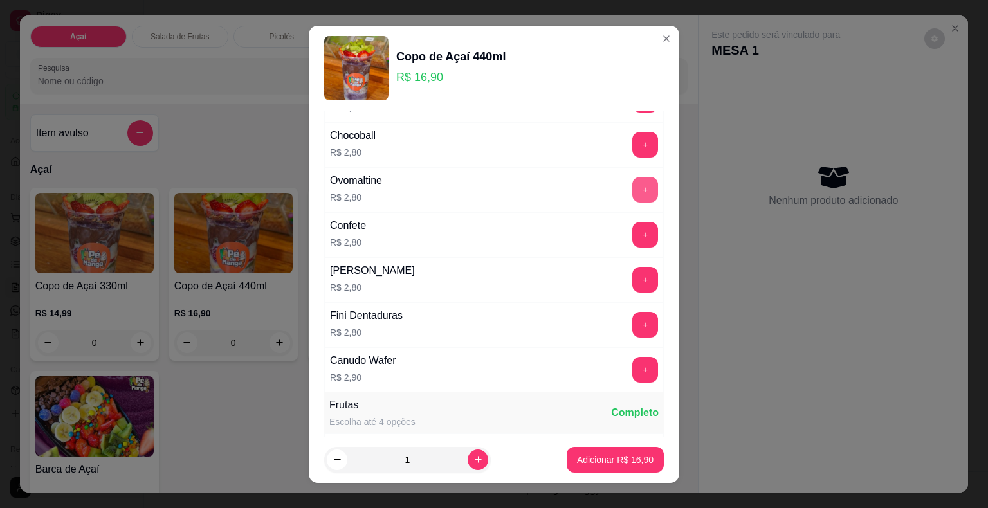
click at [632, 177] on button "+" at bounding box center [645, 190] width 26 height 26
click at [632, 319] on button "+" at bounding box center [645, 325] width 26 height 26
click at [633, 361] on button "+" at bounding box center [645, 369] width 25 height 25
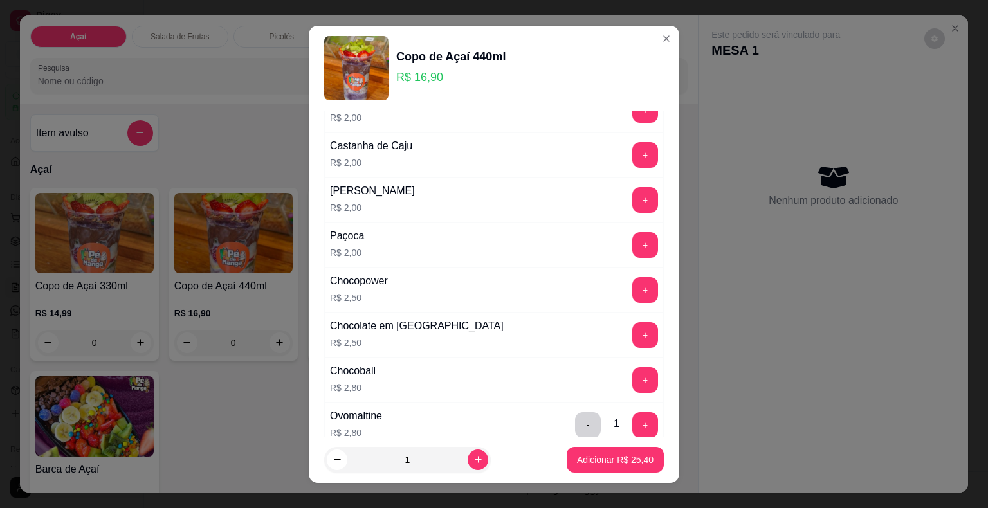
scroll to position [450, 0]
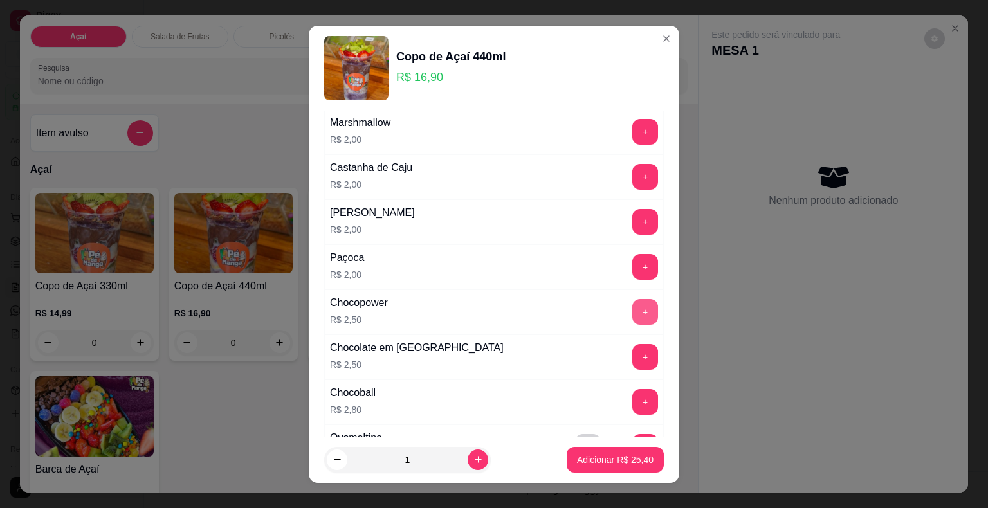
click at [632, 307] on button "+" at bounding box center [645, 312] width 26 height 26
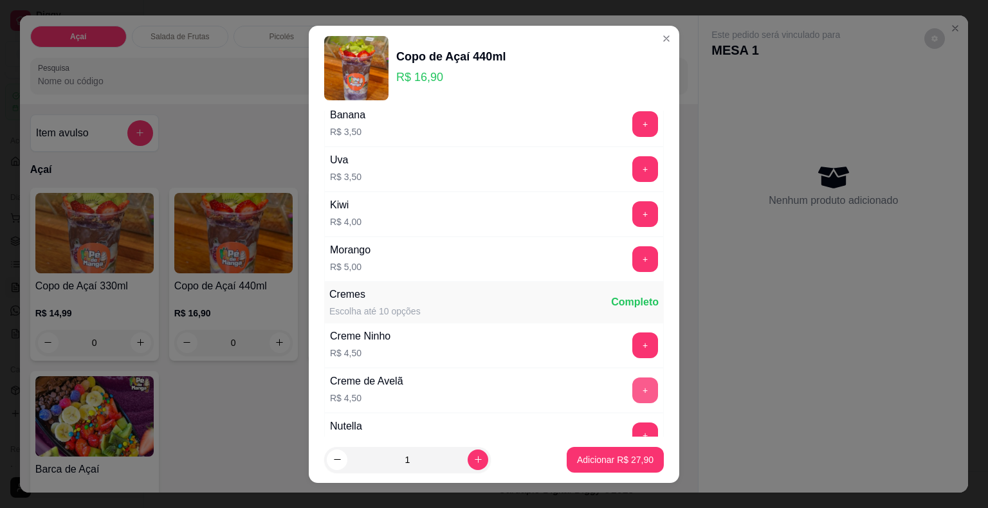
scroll to position [965, 0]
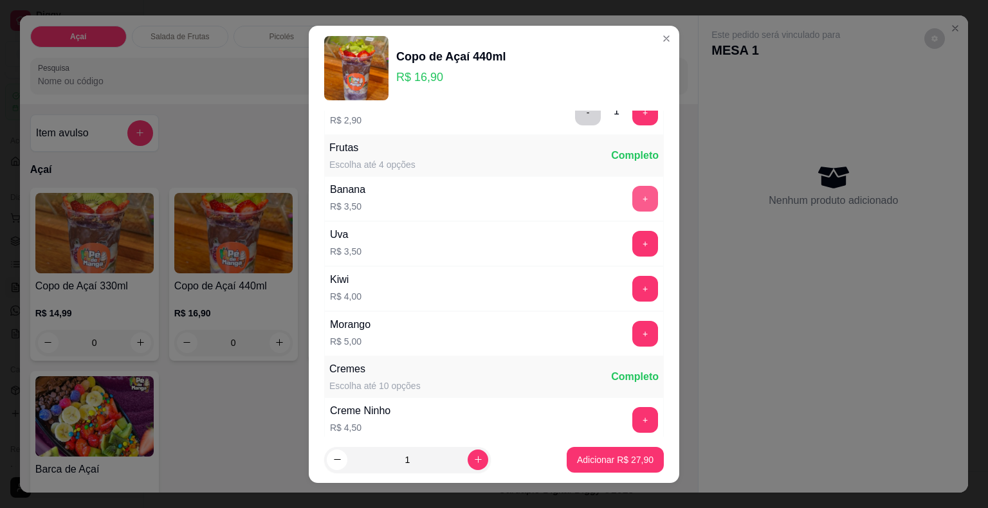
click at [632, 187] on button "+" at bounding box center [645, 199] width 26 height 26
click at [592, 459] on p "Adicionar R$ 31,40" at bounding box center [615, 459] width 77 height 13
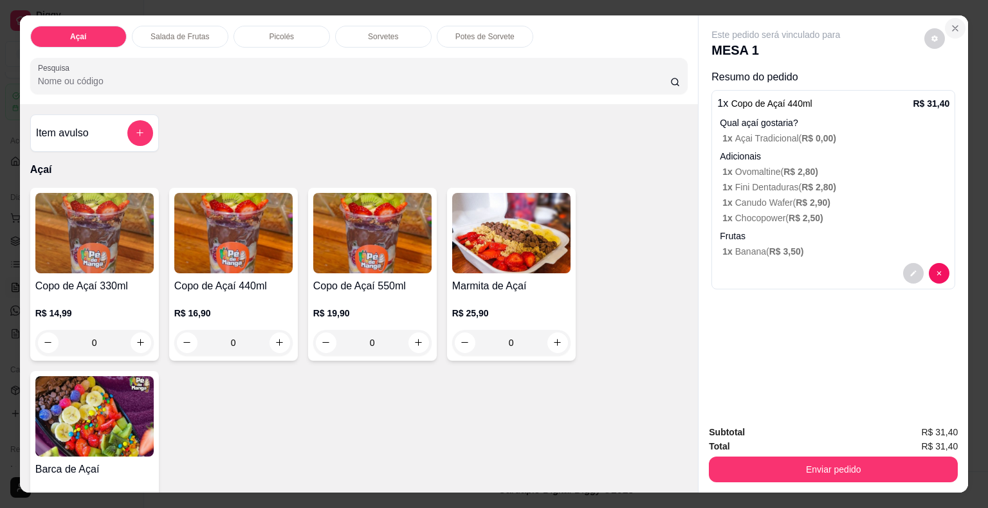
click at [950, 23] on icon "Close" at bounding box center [955, 28] width 10 height 10
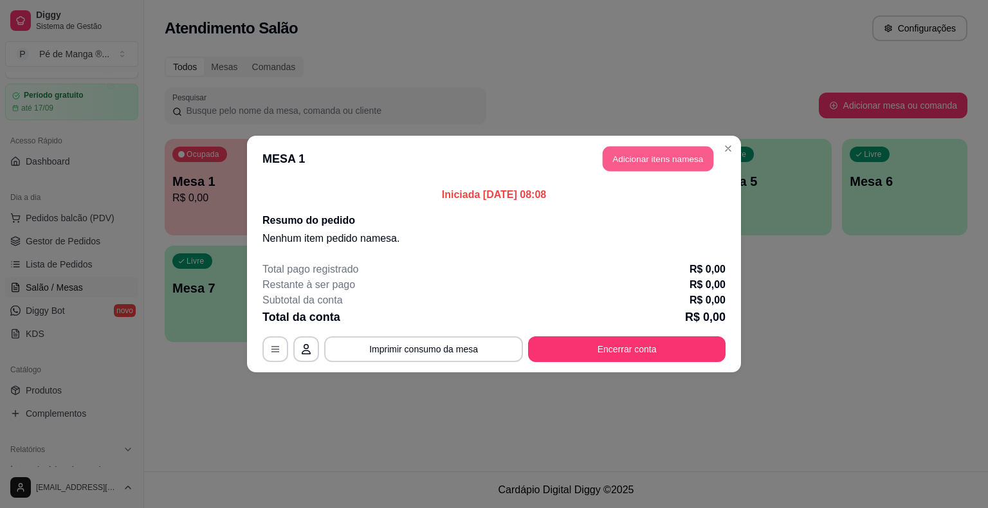
click at [659, 162] on button "Adicionar itens na mesa" at bounding box center [658, 159] width 111 height 25
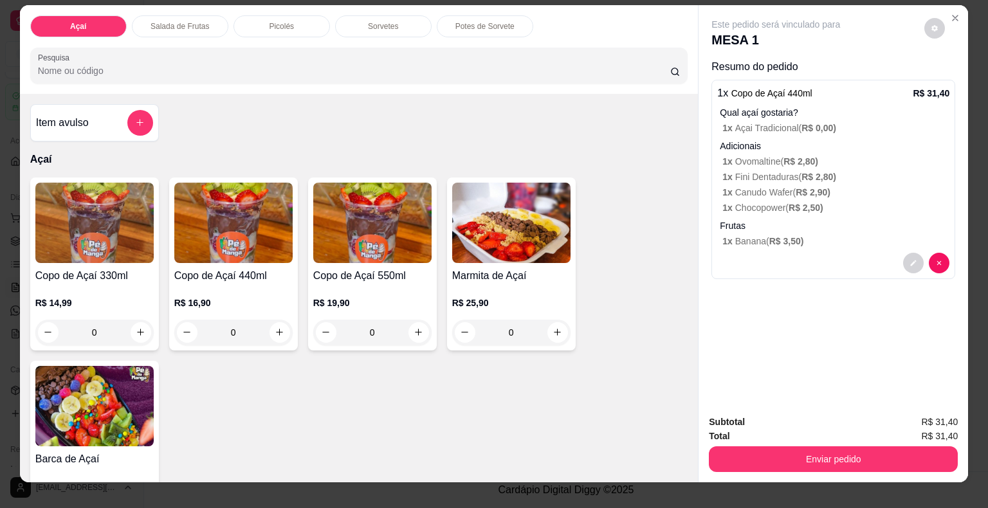
scroll to position [0, 0]
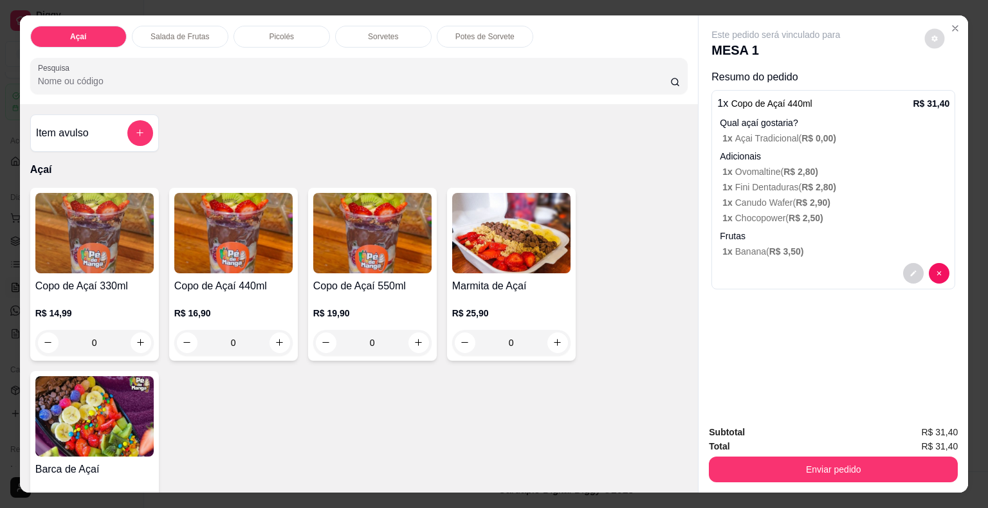
click at [931, 35] on icon "decrease-product-quantity" at bounding box center [935, 39] width 8 height 8
click at [950, 26] on icon "Close" at bounding box center [955, 28] width 10 height 10
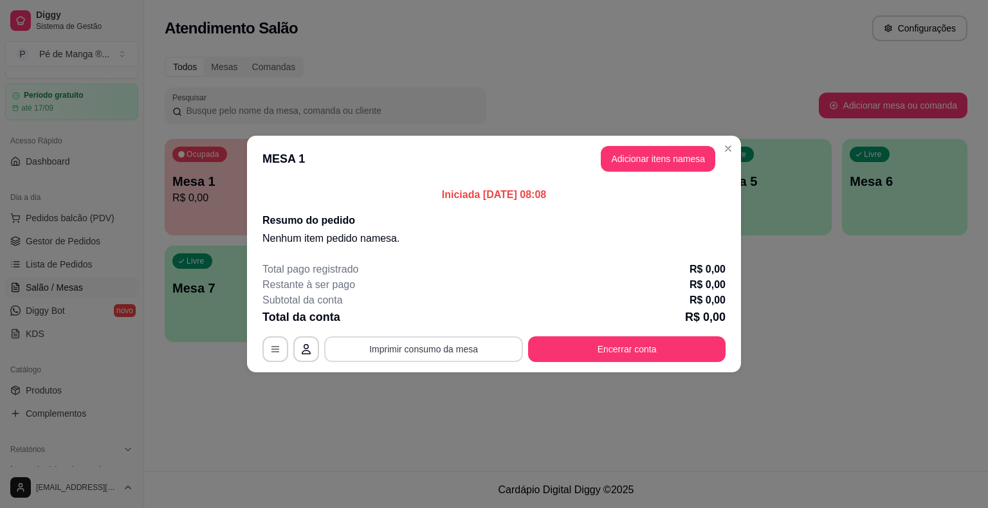
click at [495, 347] on button "Imprimir consumo da mesa" at bounding box center [423, 349] width 199 height 26
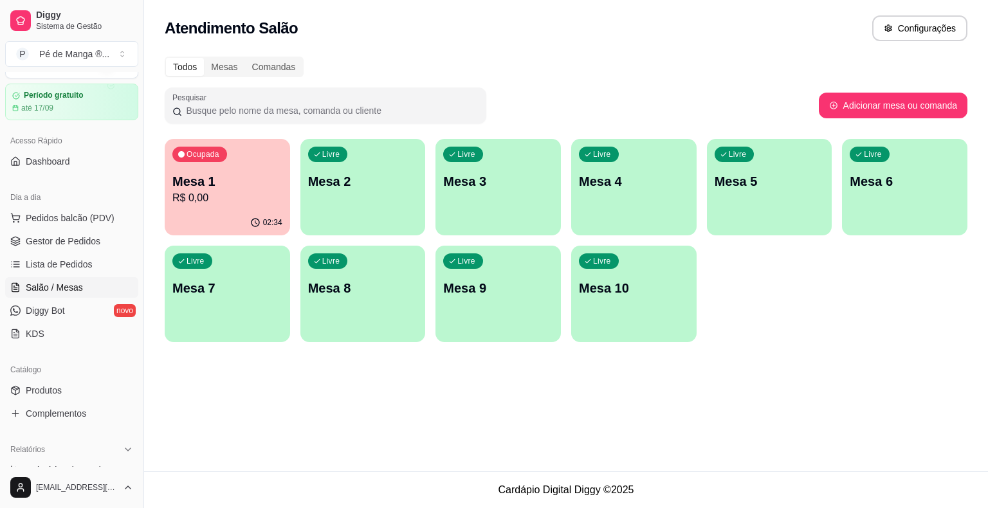
click at [273, 211] on div "02:34" at bounding box center [227, 222] width 125 height 25
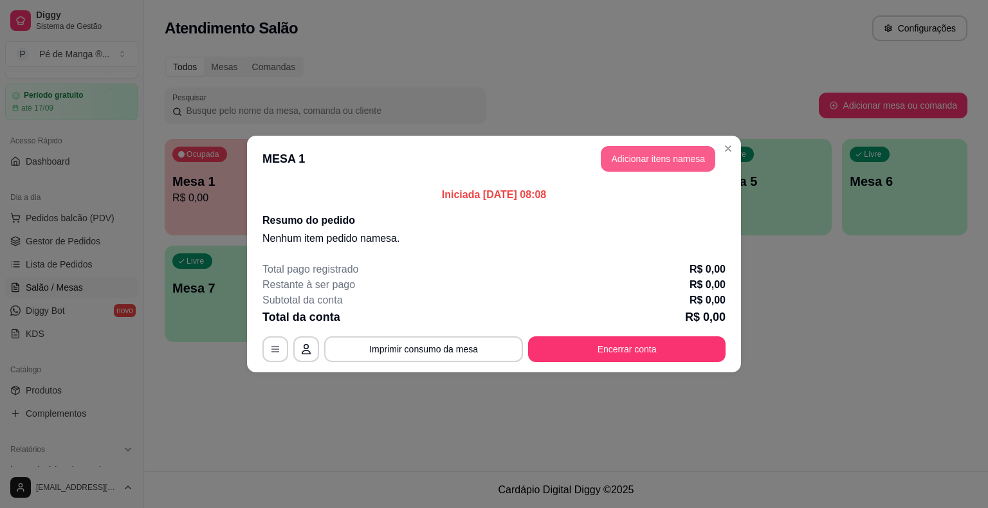
click at [661, 167] on button "Adicionar itens na mesa" at bounding box center [658, 159] width 114 height 26
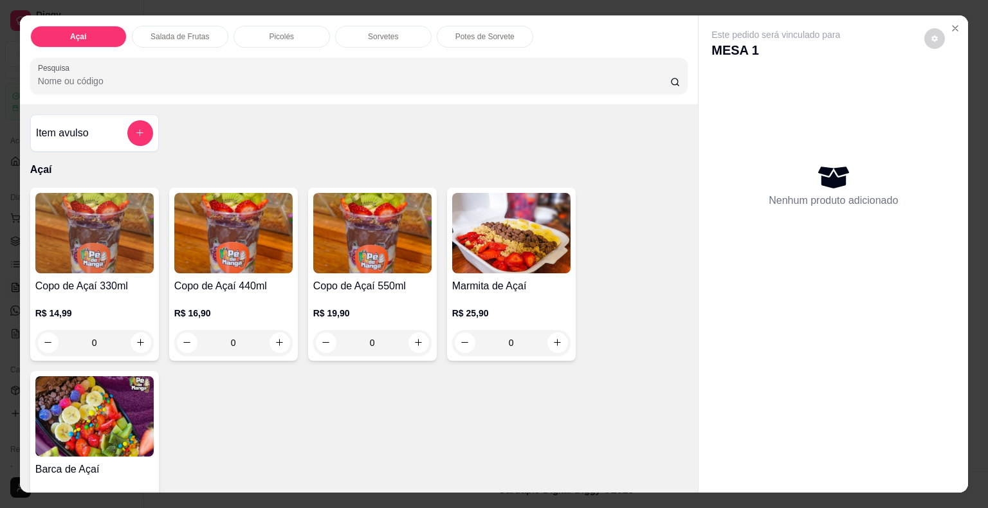
click at [184, 258] on img at bounding box center [233, 233] width 118 height 80
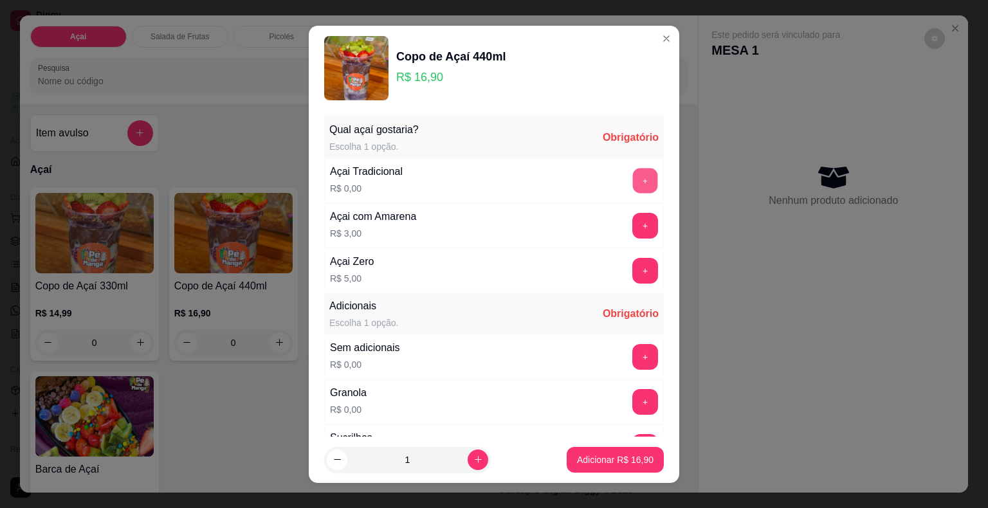
click at [633, 176] on button "+" at bounding box center [645, 180] width 25 height 25
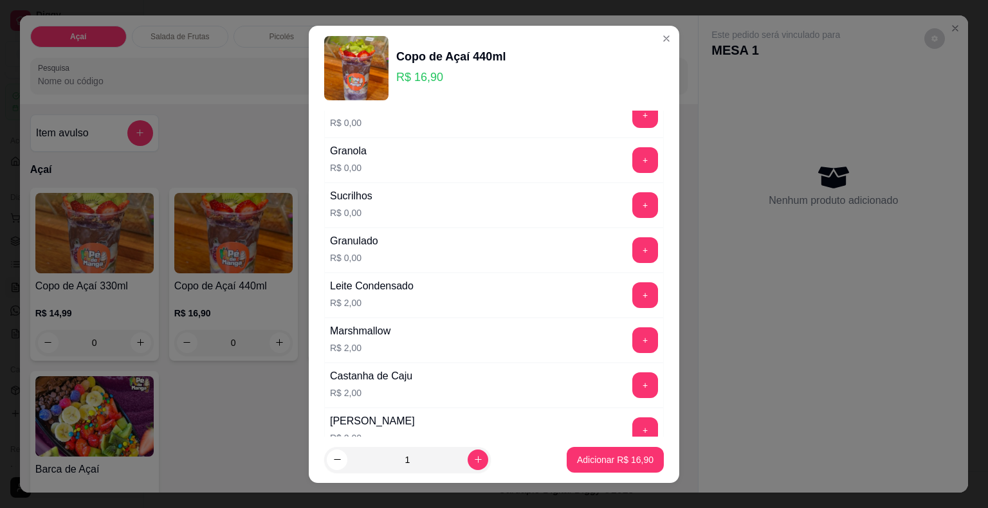
scroll to position [257, 0]
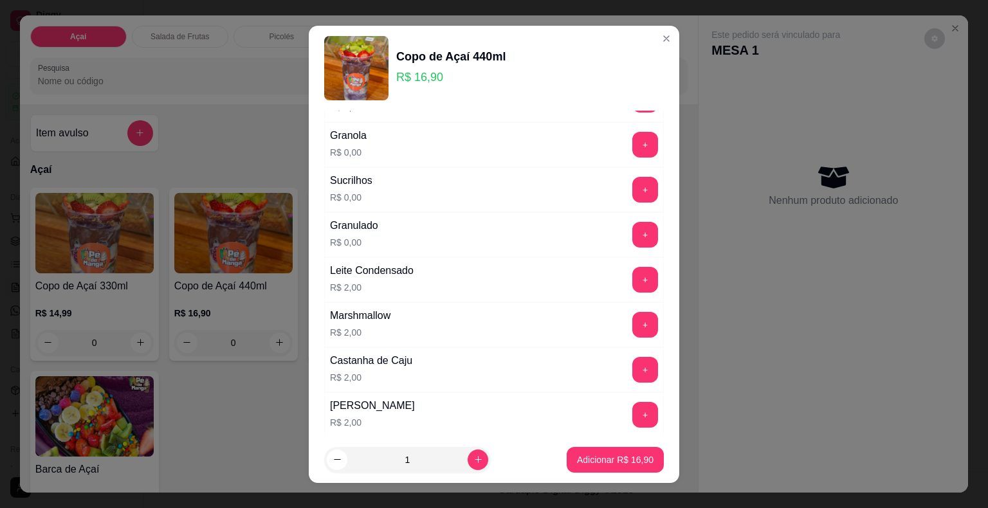
click at [638, 269] on div "+" at bounding box center [645, 280] width 36 height 26
click at [632, 281] on button "+" at bounding box center [645, 280] width 26 height 26
click at [633, 367] on button "+" at bounding box center [645, 369] width 25 height 25
click at [632, 410] on button "+" at bounding box center [645, 415] width 26 height 26
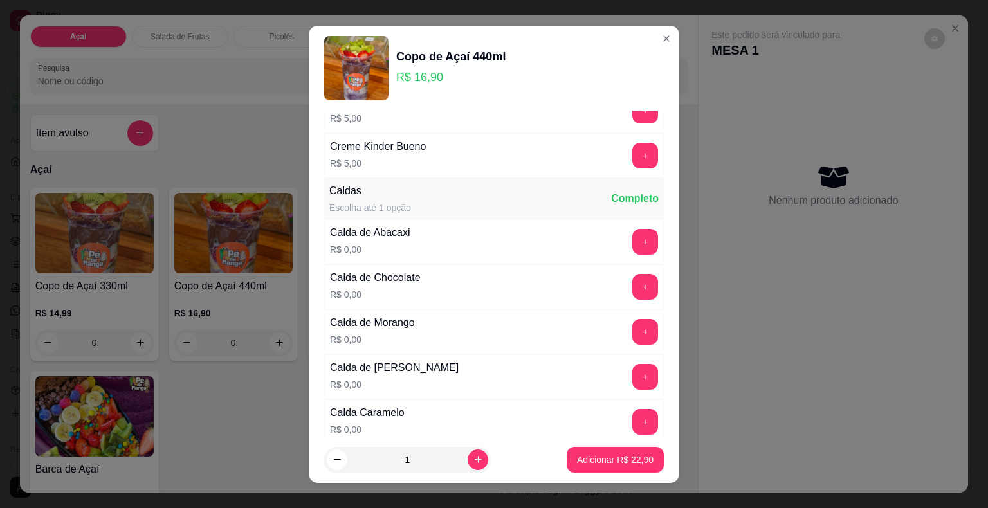
scroll to position [1544, 0]
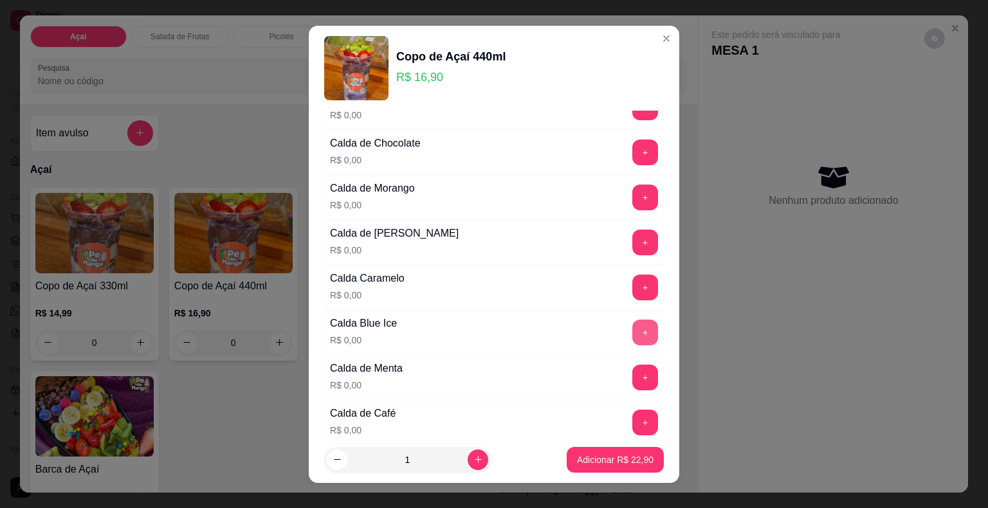
click at [632, 325] on button "+" at bounding box center [645, 333] width 26 height 26
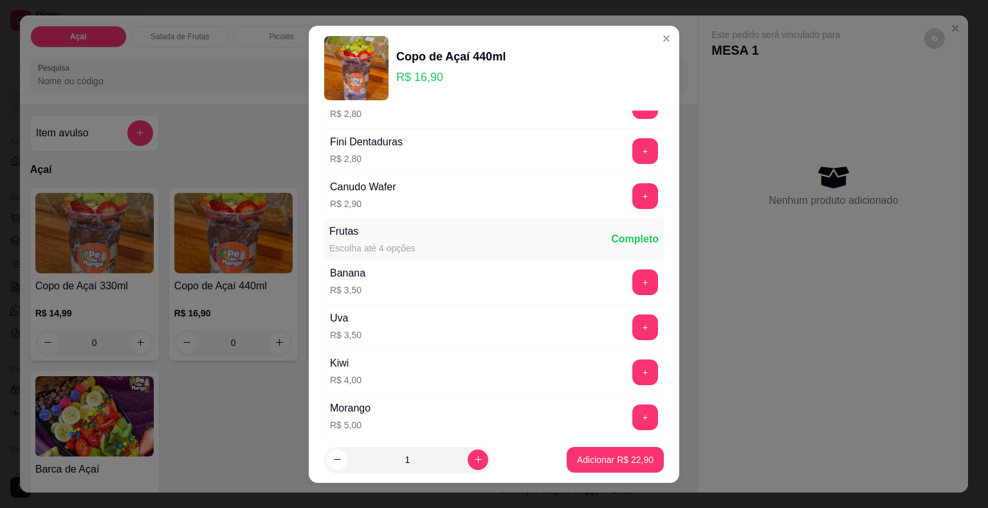
scroll to position [900, 0]
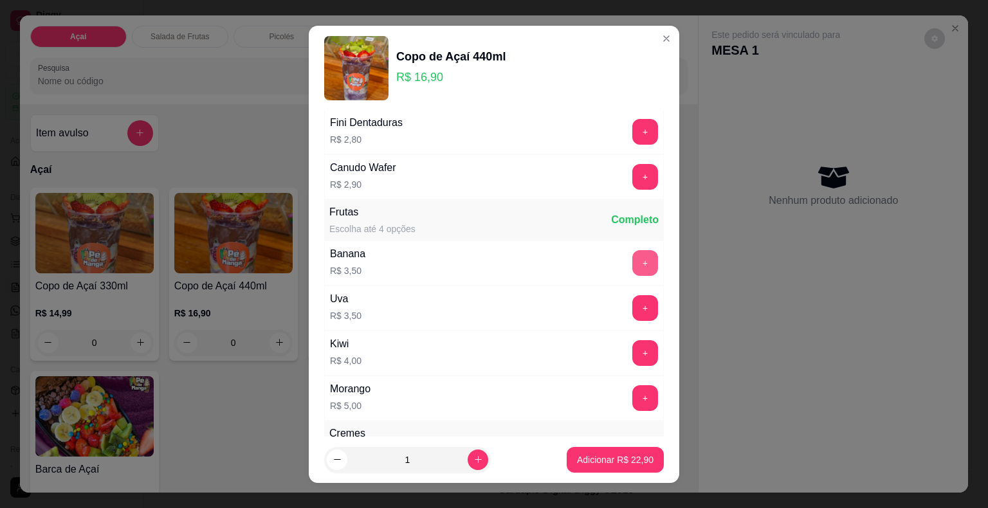
click at [632, 252] on button "+" at bounding box center [645, 263] width 26 height 26
click at [632, 298] on button "+" at bounding box center [645, 308] width 26 height 26
click at [641, 459] on button "Adicionar R$ 29,90" at bounding box center [615, 460] width 97 height 26
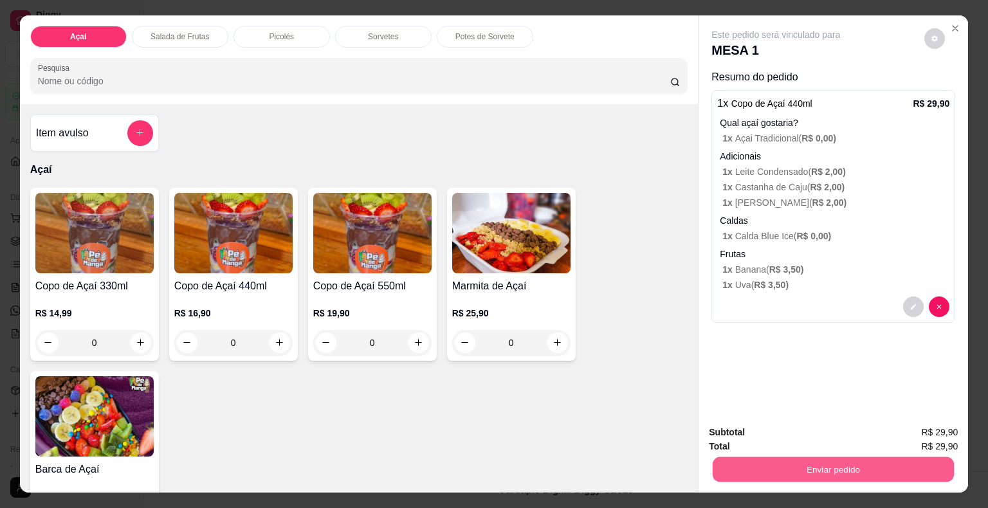
click at [790, 459] on button "Enviar pedido" at bounding box center [833, 469] width 241 height 25
click at [891, 435] on button "Sim, quero registrar" at bounding box center [913, 433] width 96 height 24
click at [794, 471] on button "Enviar pedido" at bounding box center [833, 469] width 241 height 25
click at [770, 434] on button "Não registrar e enviar pedido" at bounding box center [791, 433] width 134 height 24
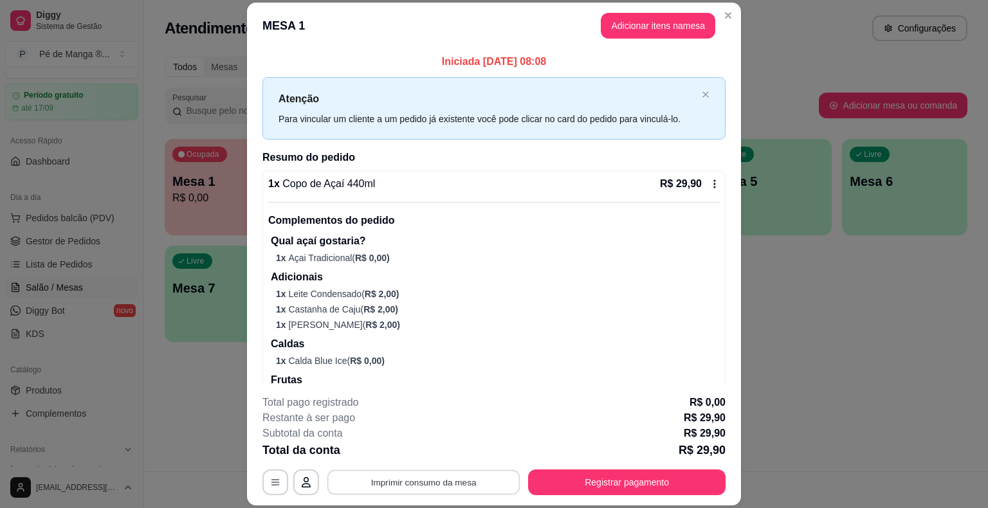
click at [484, 485] on button "Imprimir consumo da mesa" at bounding box center [423, 482] width 193 height 25
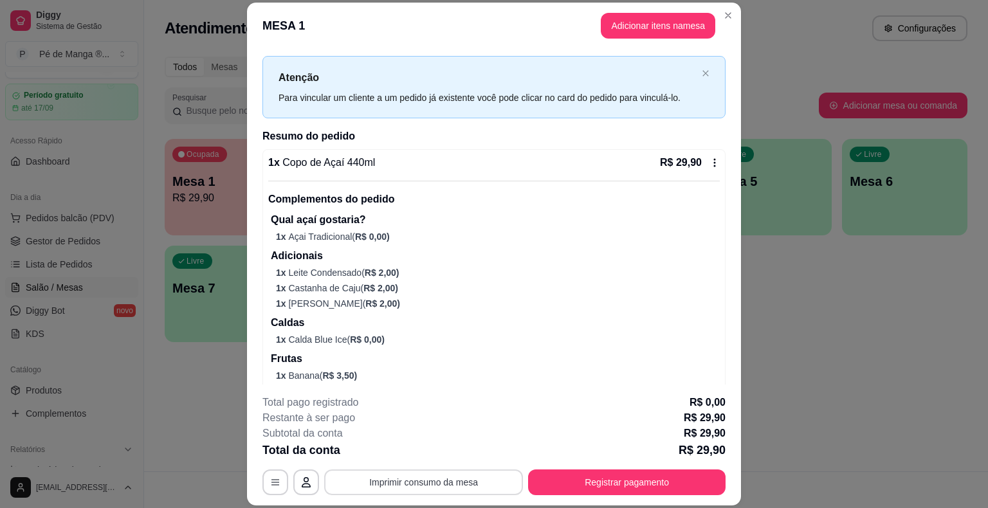
scroll to position [0, 0]
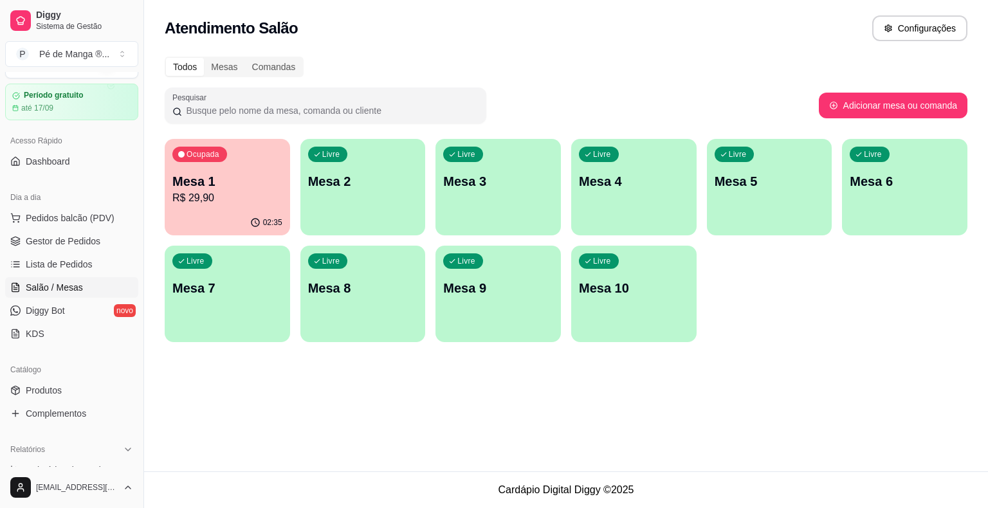
click at [242, 192] on p "R$ 29,90" at bounding box center [227, 197] width 110 height 15
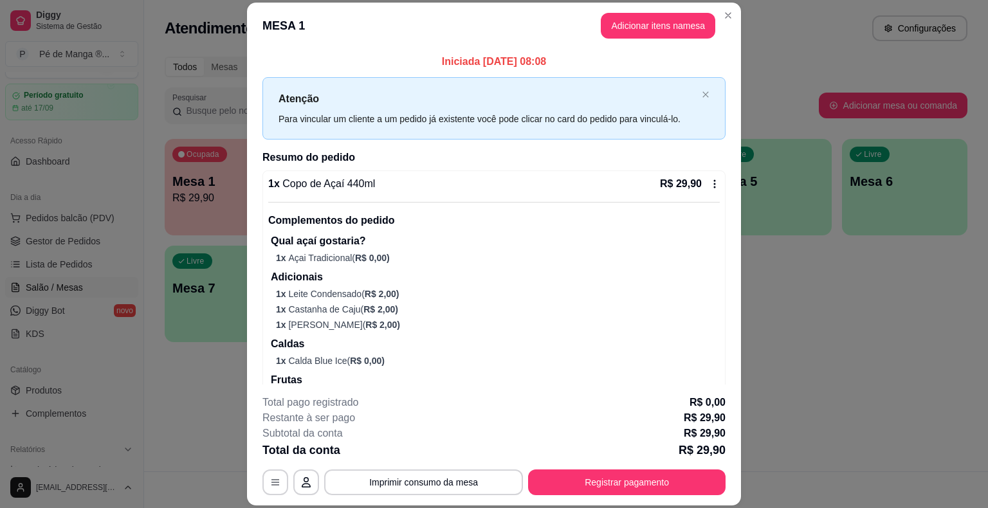
click at [454, 318] on p "1 x [PERSON_NAME] ( R$ 2,00 )" at bounding box center [498, 324] width 444 height 13
click at [709, 185] on icon at bounding box center [714, 184] width 10 height 10
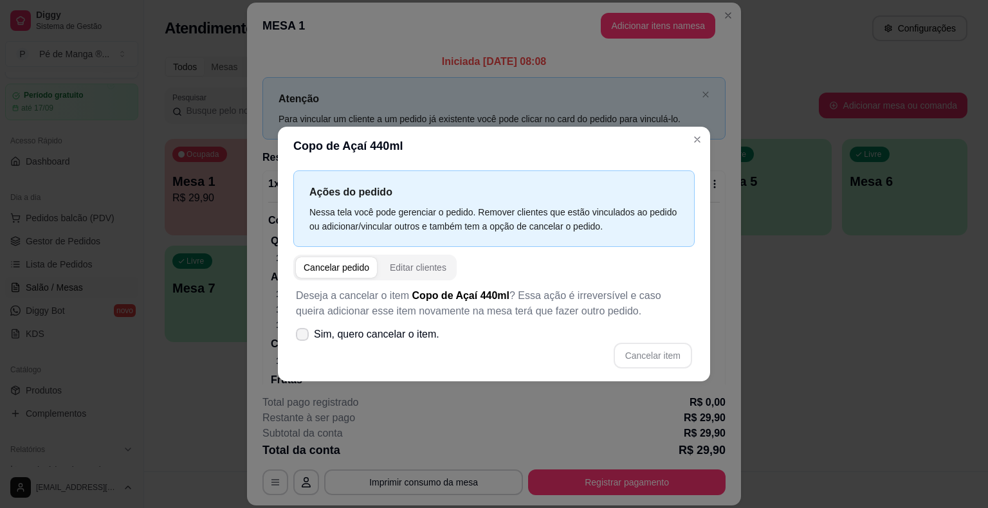
click at [306, 335] on icon at bounding box center [302, 335] width 10 height 8
click at [304, 337] on input "Sim, quero cancelar o item." at bounding box center [299, 341] width 8 height 8
checkbox input "true"
click at [651, 363] on button "Cancelar item" at bounding box center [652, 355] width 77 height 25
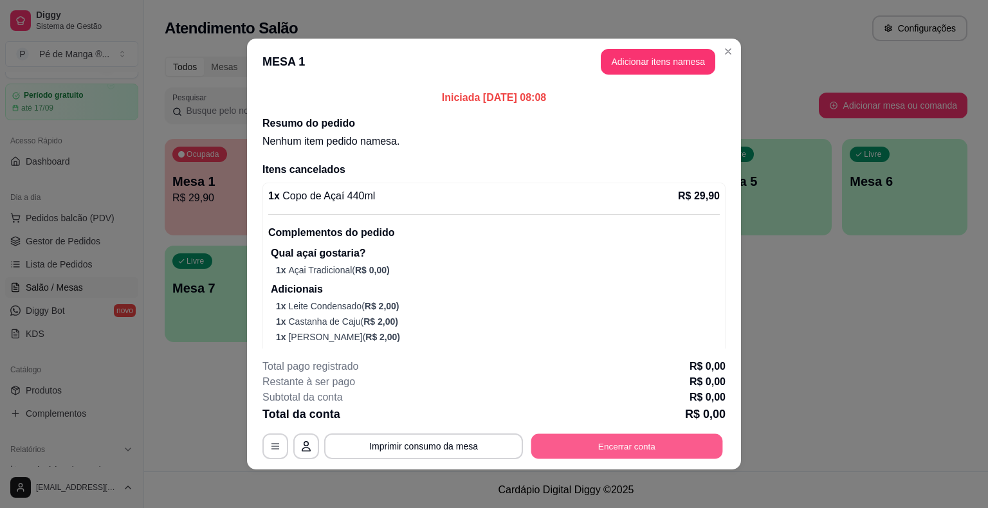
click at [579, 452] on button "Encerrar conta" at bounding box center [627, 446] width 192 height 25
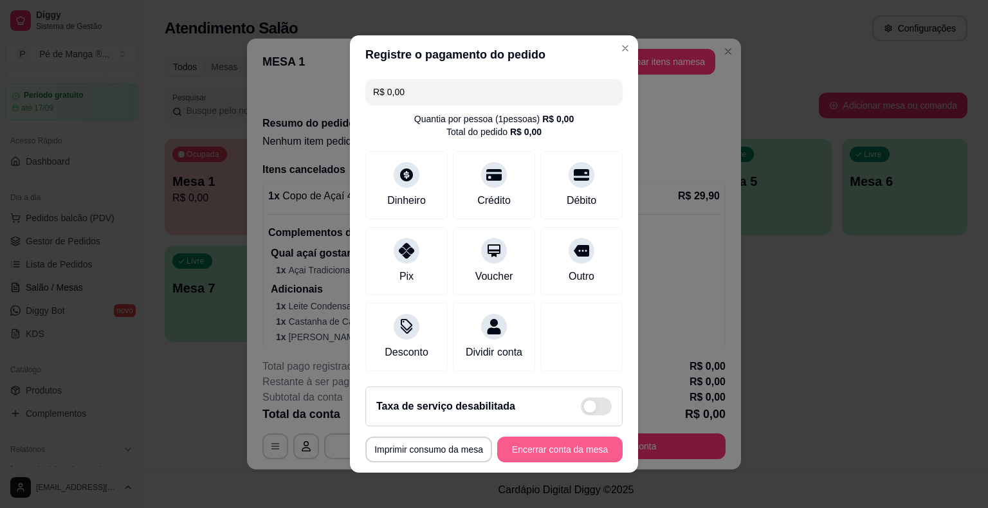
click at [547, 453] on button "Encerrar conta da mesa" at bounding box center [559, 450] width 125 height 26
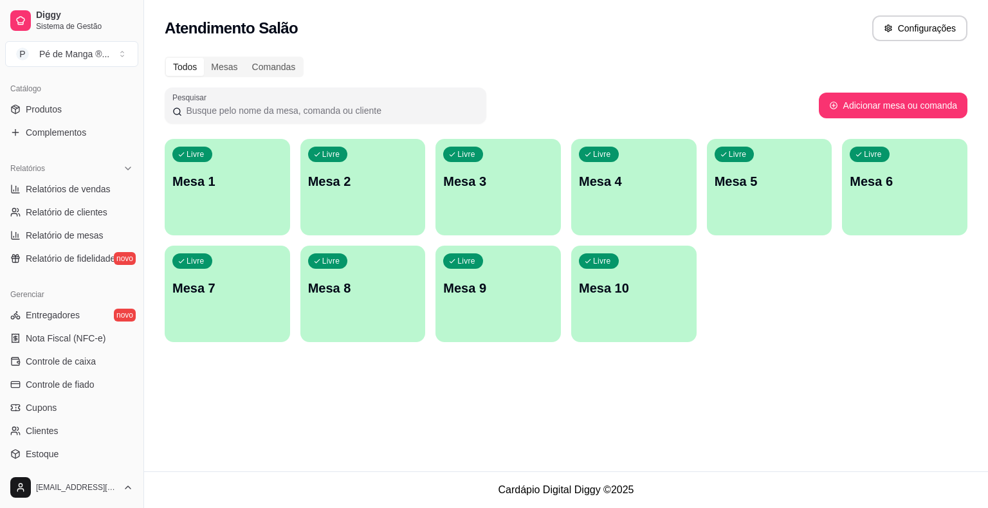
scroll to position [417, 0]
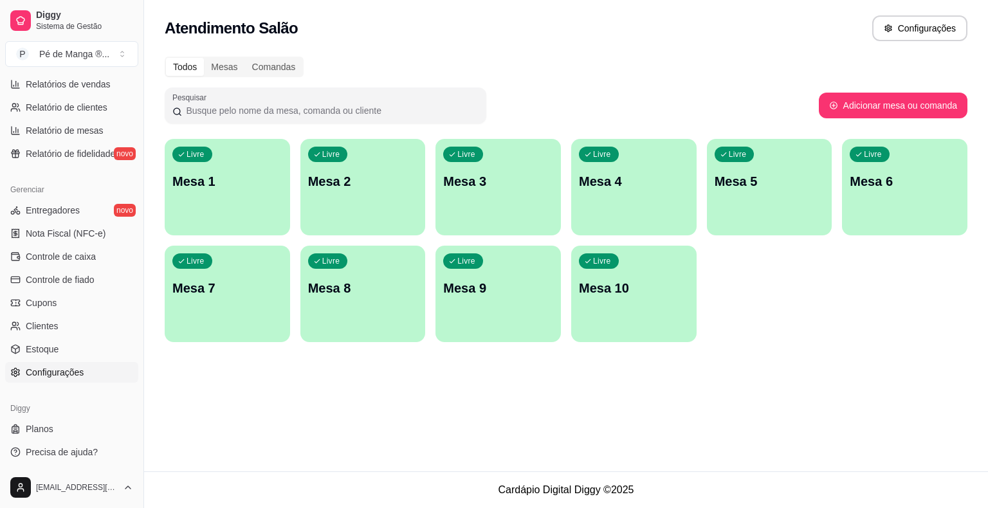
click at [59, 374] on span "Configurações" at bounding box center [55, 372] width 58 height 13
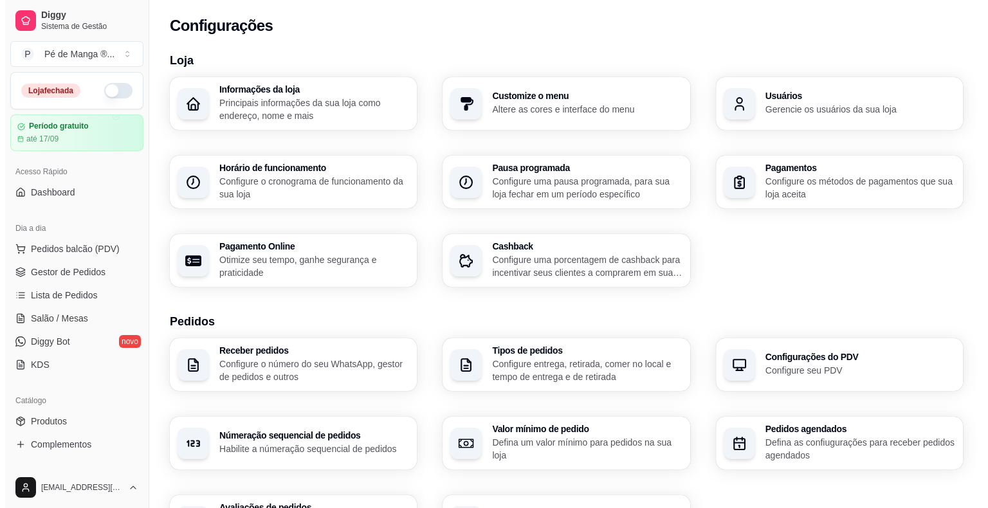
scroll to position [392, 0]
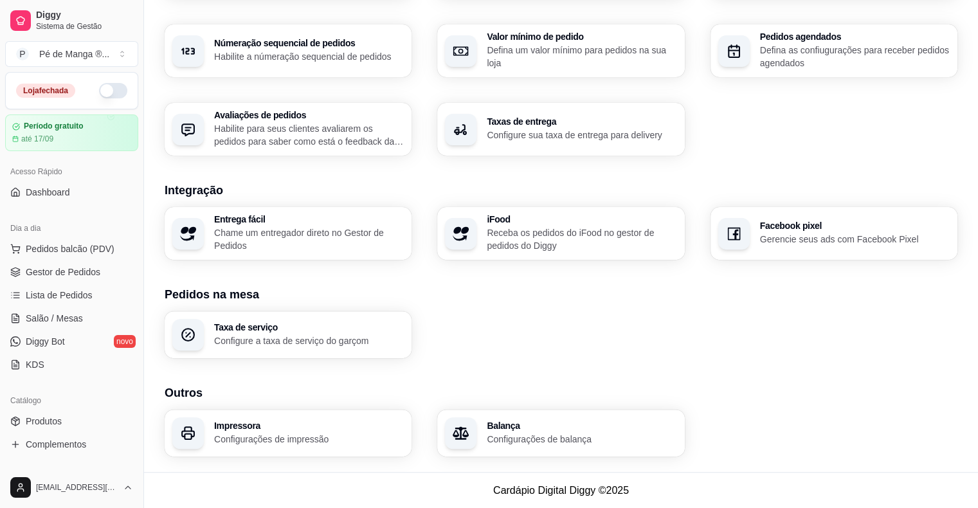
click at [278, 417] on div "Impressora Configurações de impressão" at bounding box center [288, 433] width 247 height 47
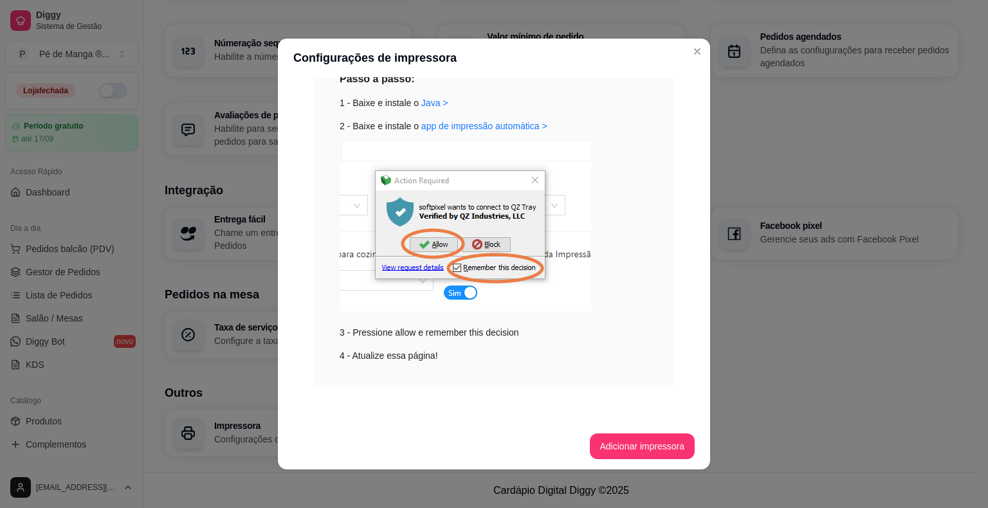
scroll to position [175, 0]
click at [579, 407] on div "Impressão no Computador Para habilitar impressão siga os passos abaixo. Passo a…" at bounding box center [493, 162] width 401 height 511
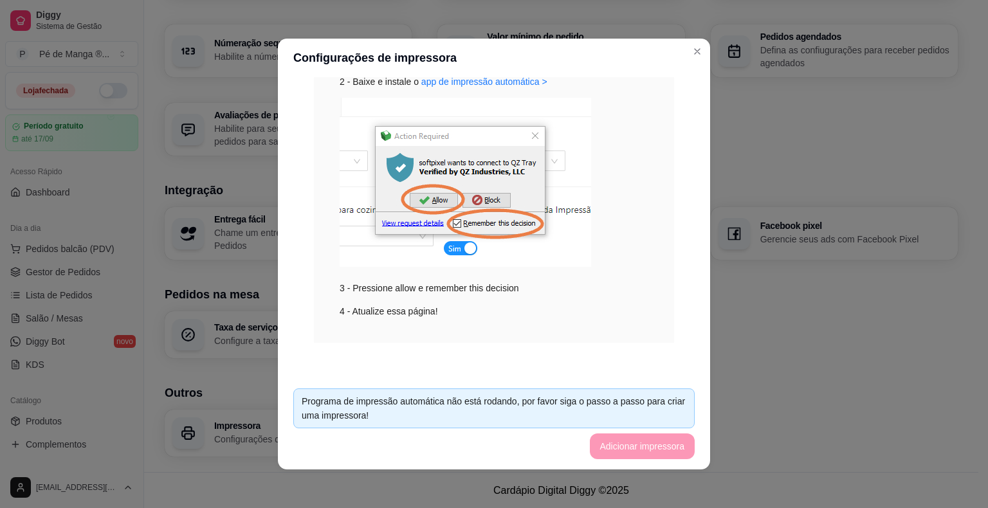
scroll to position [0, 0]
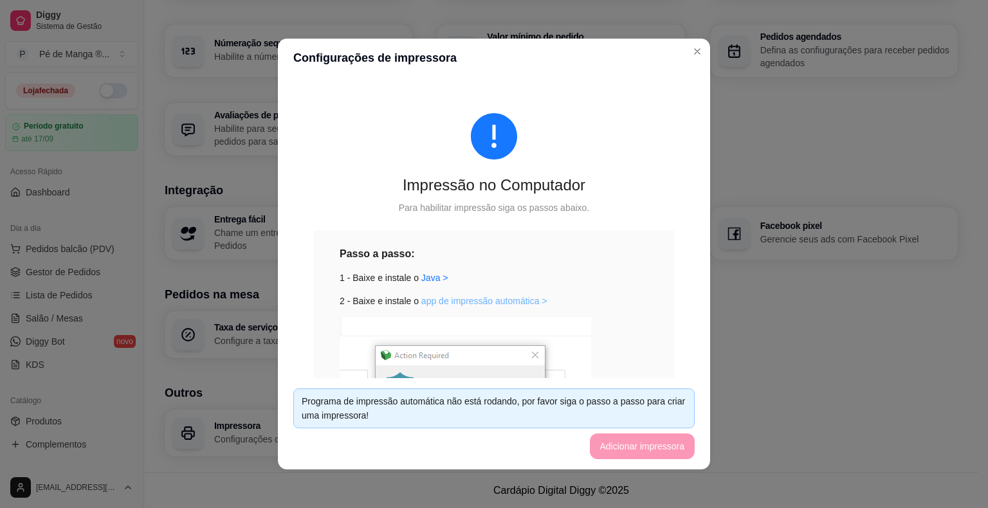
click at [443, 301] on link "app de impressão automática >" at bounding box center [484, 301] width 126 height 10
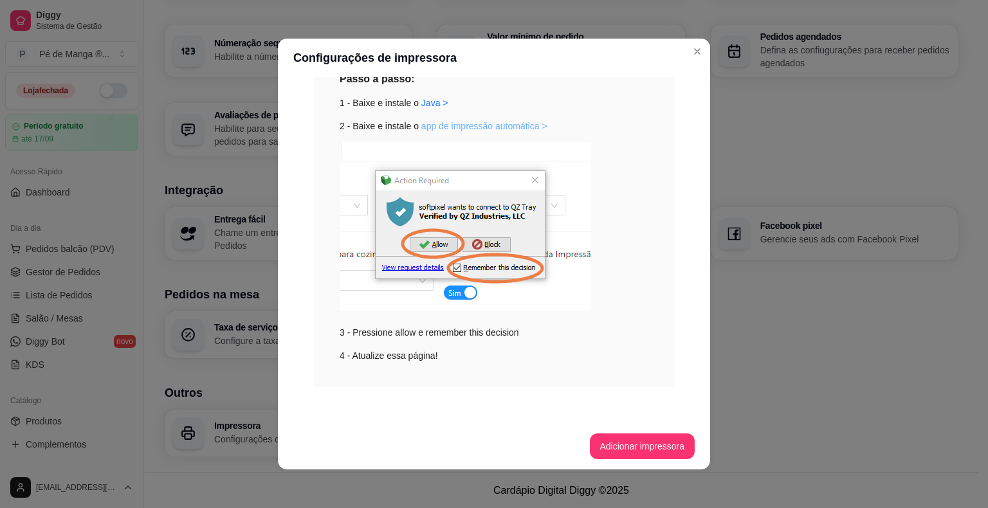
scroll to position [175, 0]
click at [626, 439] on button "Adicionar impressora" at bounding box center [642, 446] width 102 height 25
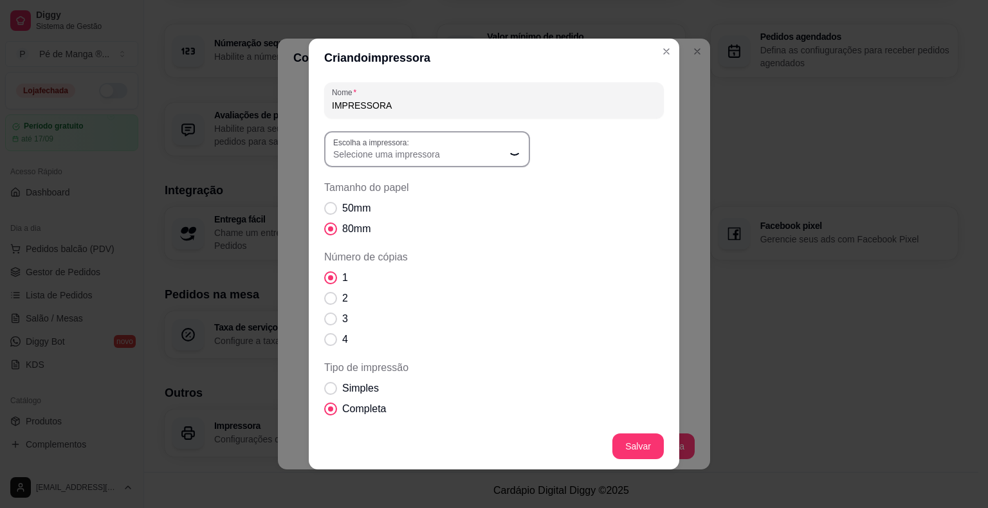
click at [422, 156] on span "Selecione uma impressora" at bounding box center [419, 154] width 172 height 13
click at [417, 159] on span "Selecione uma impressora" at bounding box center [419, 154] width 172 height 13
click at [412, 273] on span "POS80(2)" at bounding box center [415, 269] width 165 height 12
type input "POS80(2)"
select select "POS80(2)"
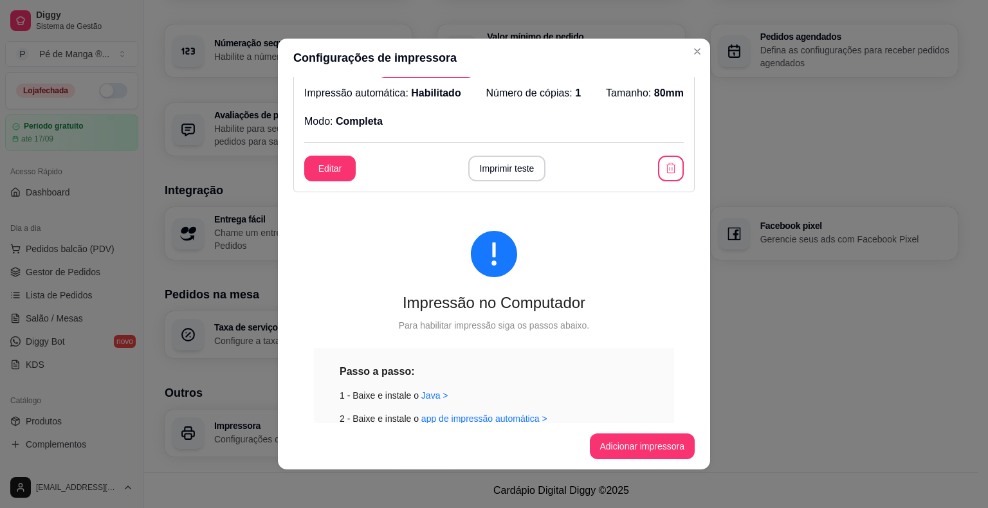
scroll to position [0, 0]
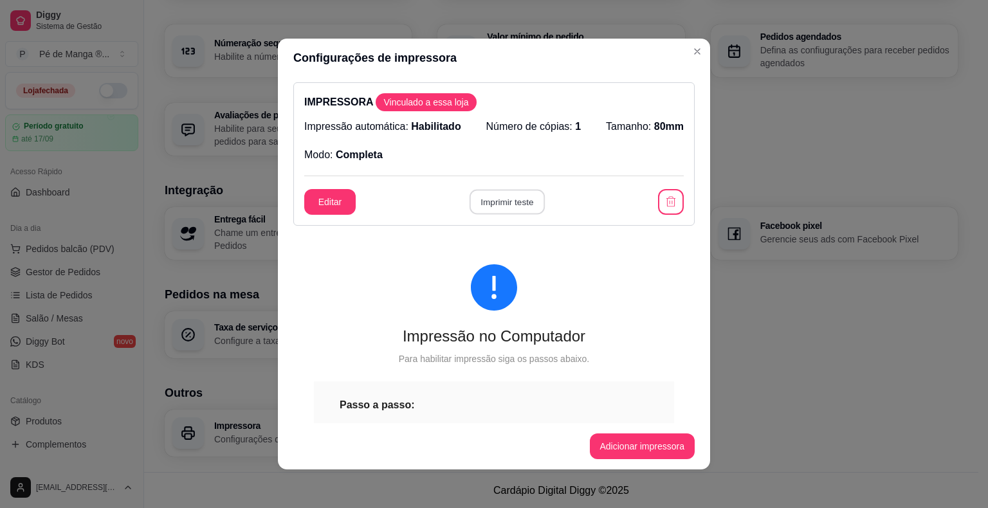
click at [508, 198] on button "Imprimir teste" at bounding box center [506, 202] width 75 height 25
click at [311, 204] on button "Editar" at bounding box center [329, 202] width 51 height 26
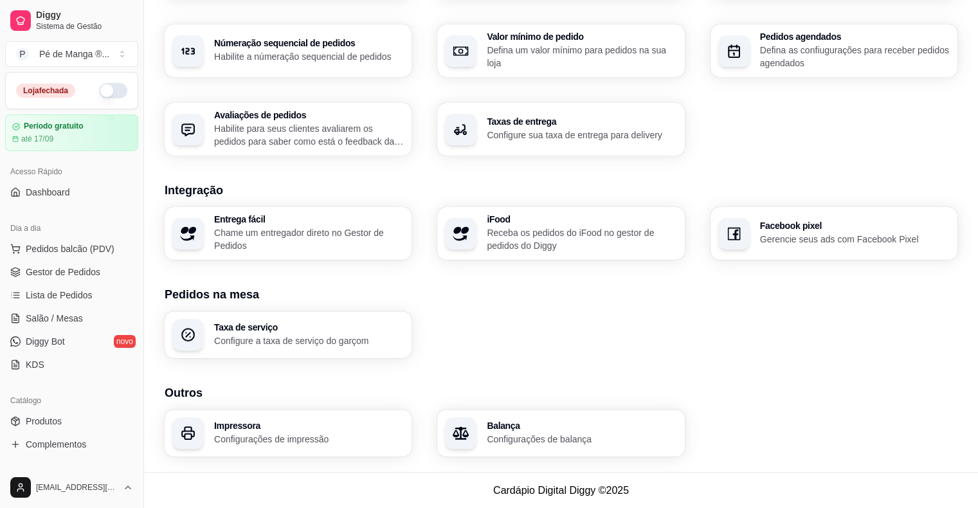
click at [263, 443] on p "Configurações de impressão" at bounding box center [309, 439] width 190 height 13
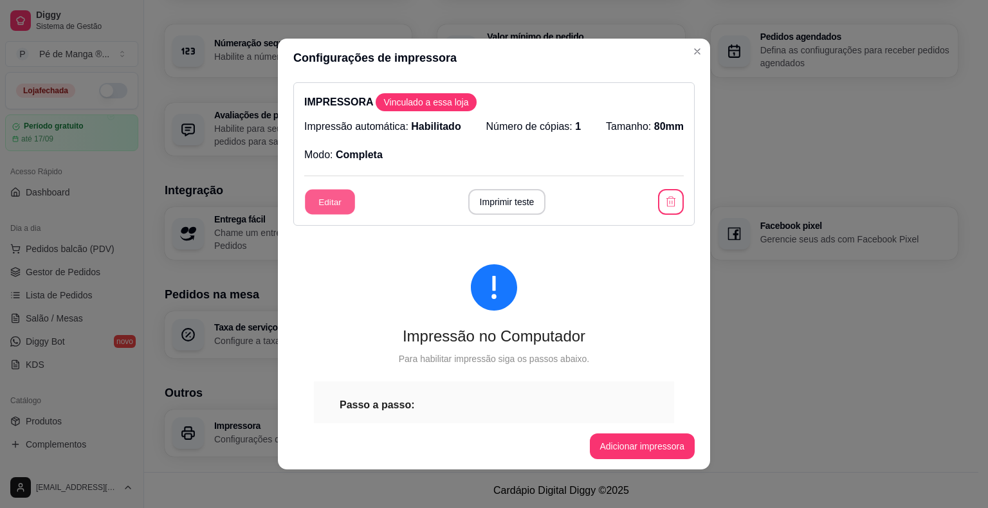
click at [342, 197] on button "Editar" at bounding box center [330, 202] width 50 height 25
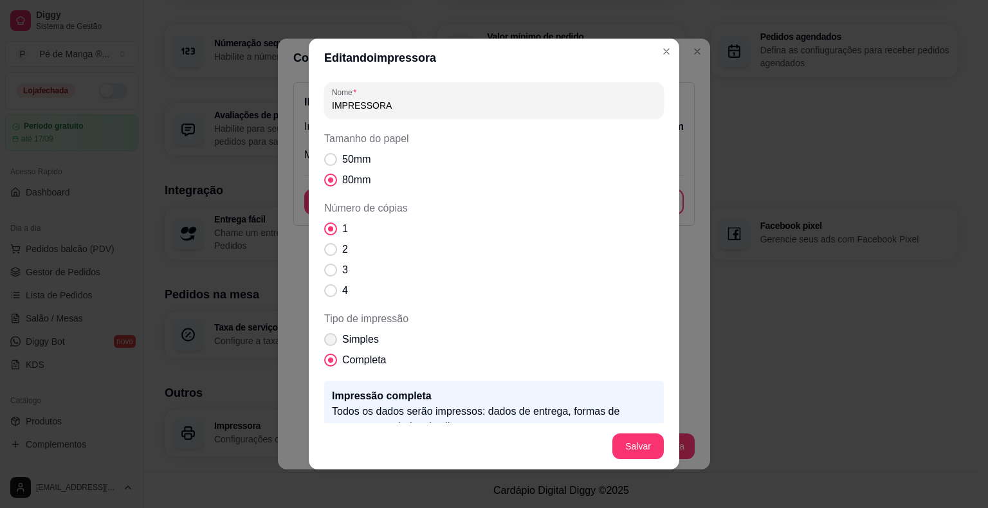
click at [324, 340] on span "Tipo de impressão" at bounding box center [330, 339] width 13 height 13
click at [324, 342] on input "Simples" at bounding box center [328, 346] width 8 height 8
radio input "true"
click at [324, 361] on span "Tipo de impressão" at bounding box center [330, 360] width 13 height 13
click at [324, 363] on input "Completa" at bounding box center [328, 367] width 8 height 8
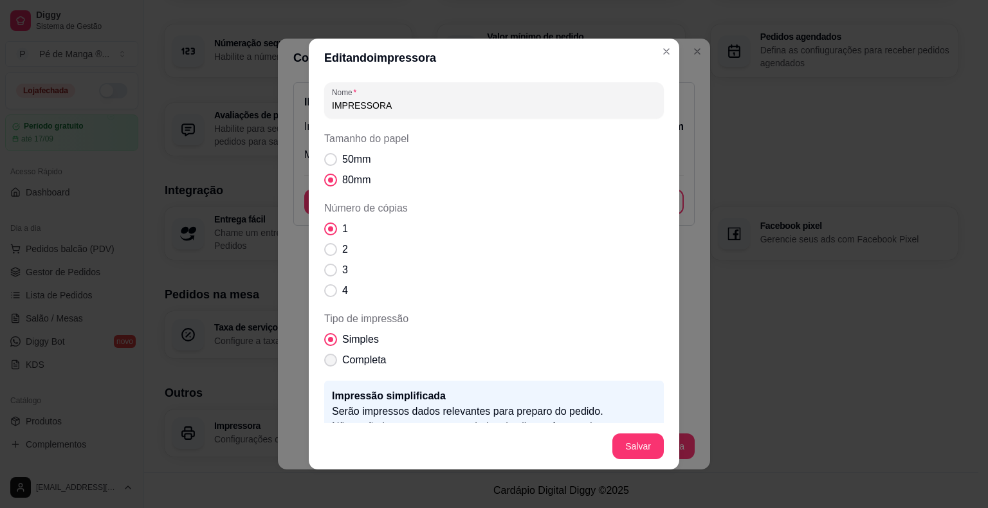
radio input "true"
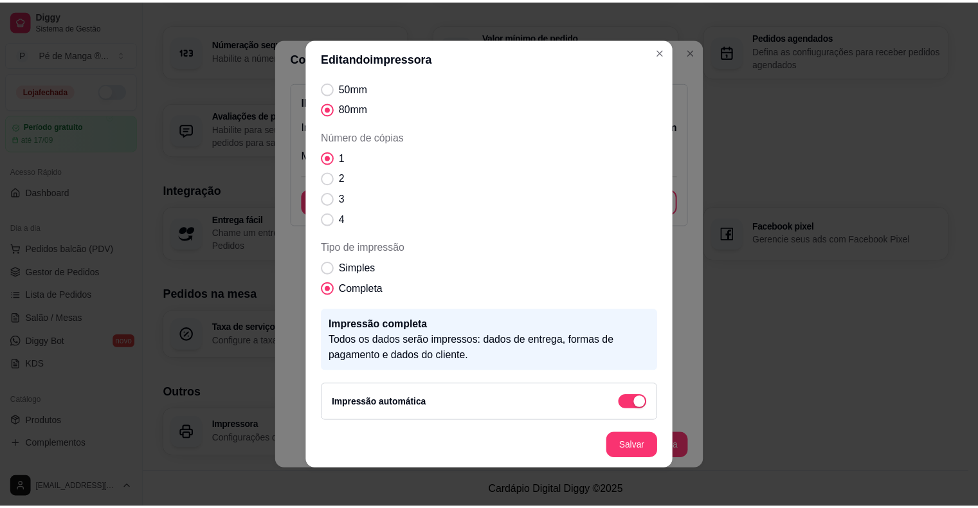
scroll to position [74, 0]
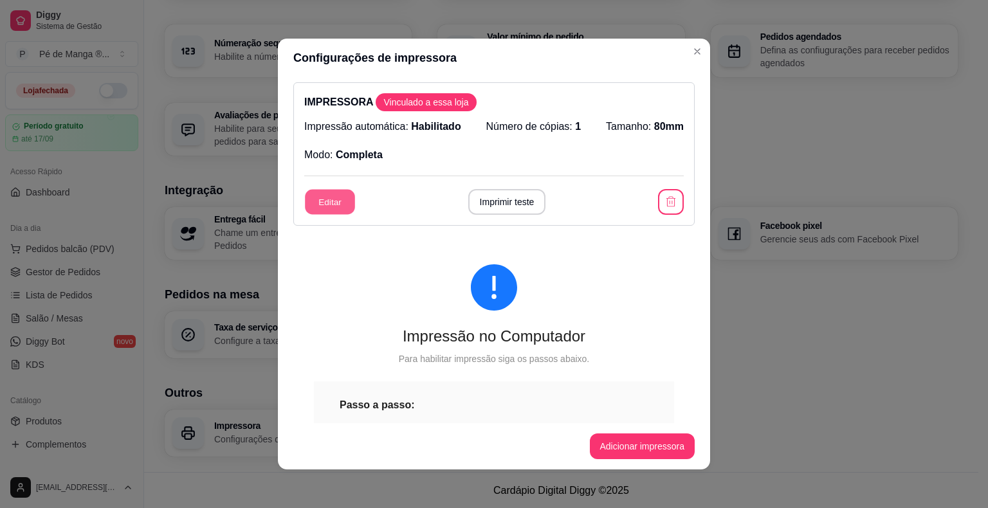
click at [331, 207] on button "Editar" at bounding box center [330, 202] width 50 height 25
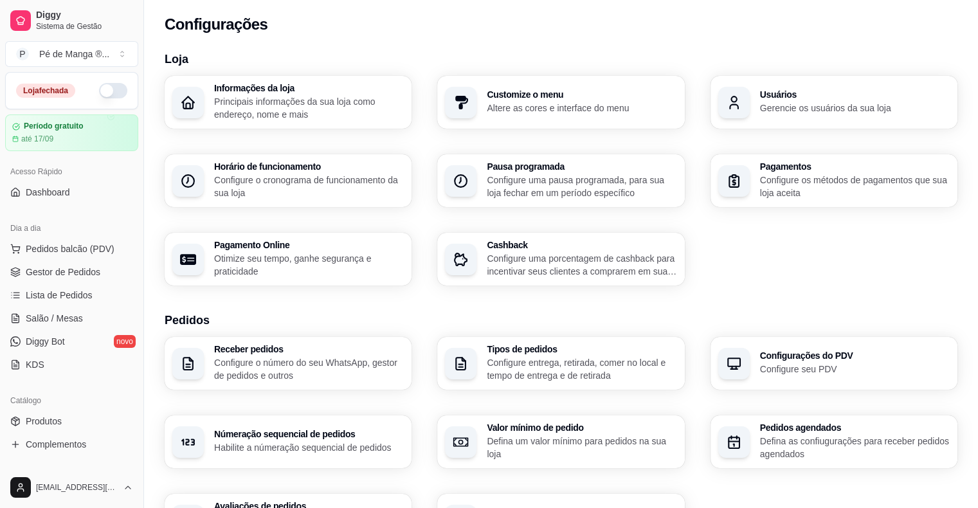
scroll to position [0, 0]
click at [104, 93] on button "button" at bounding box center [113, 90] width 28 height 15
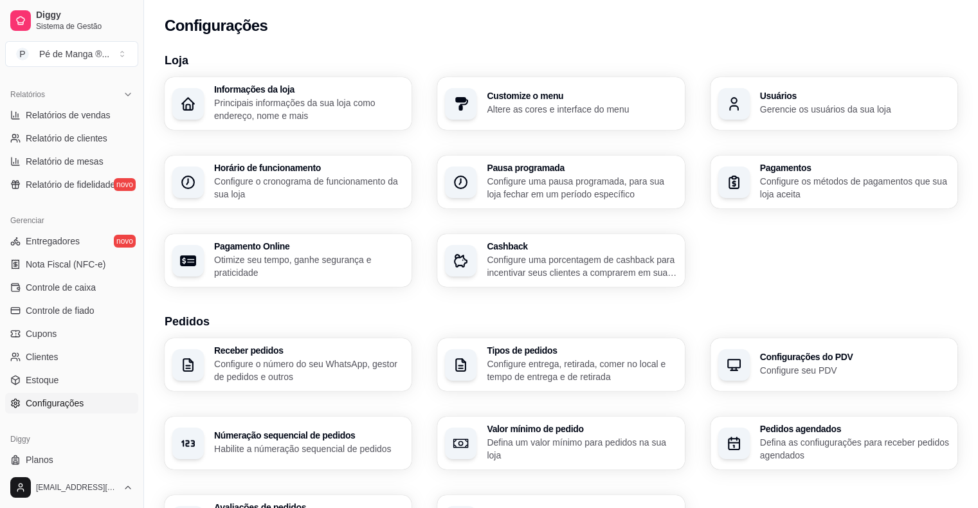
click at [98, 403] on link "Configurações" at bounding box center [71, 403] width 133 height 21
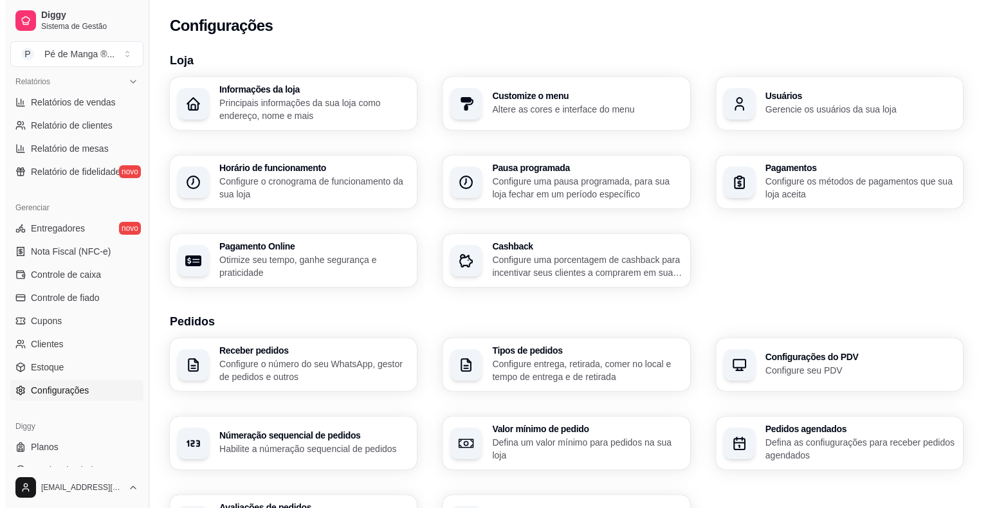
scroll to position [399, 0]
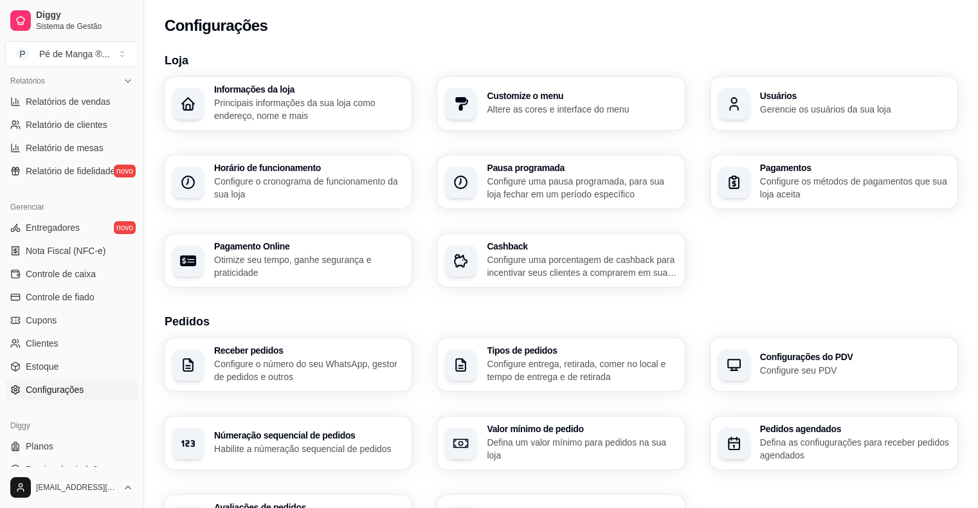
click at [295, 184] on p "Configure o cronograma de funcionamento da sua loja" at bounding box center [309, 188] width 190 height 26
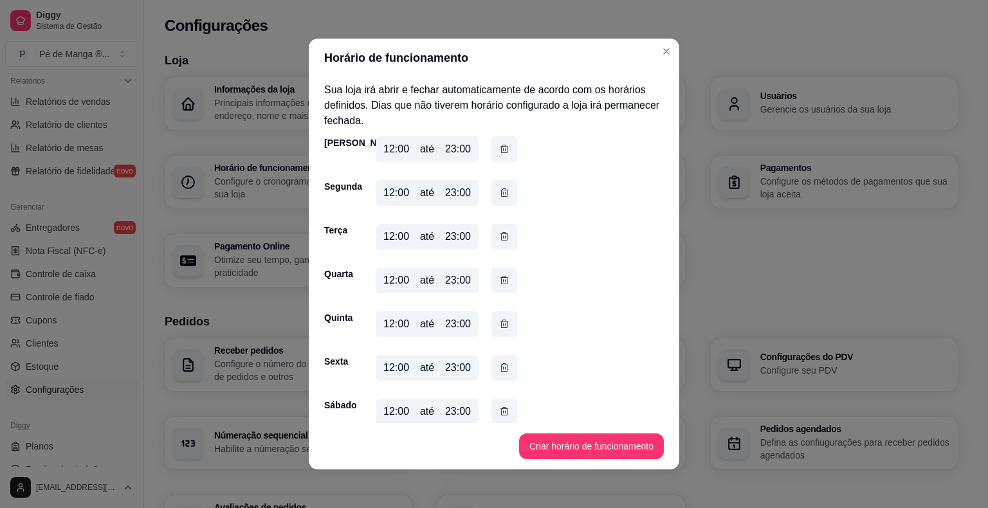
click at [385, 241] on div "12:00" at bounding box center [396, 236] width 26 height 15
click at [389, 238] on div "12:00" at bounding box center [396, 236] width 26 height 15
click at [403, 238] on div "12:00 até 23:00" at bounding box center [427, 237] width 103 height 26
click at [406, 232] on div "12:00 até 23:00" at bounding box center [427, 237] width 103 height 26
click at [405, 232] on div "12:00 até 23:00" at bounding box center [427, 237] width 103 height 26
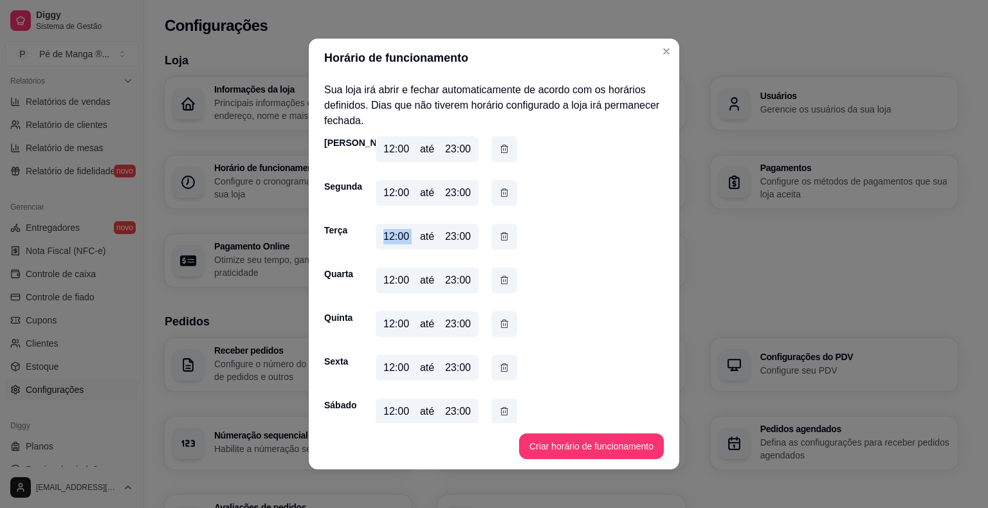
click at [405, 232] on div "12:00 até 23:00" at bounding box center [427, 237] width 103 height 26
click at [503, 233] on icon "button" at bounding box center [504, 237] width 10 height 14
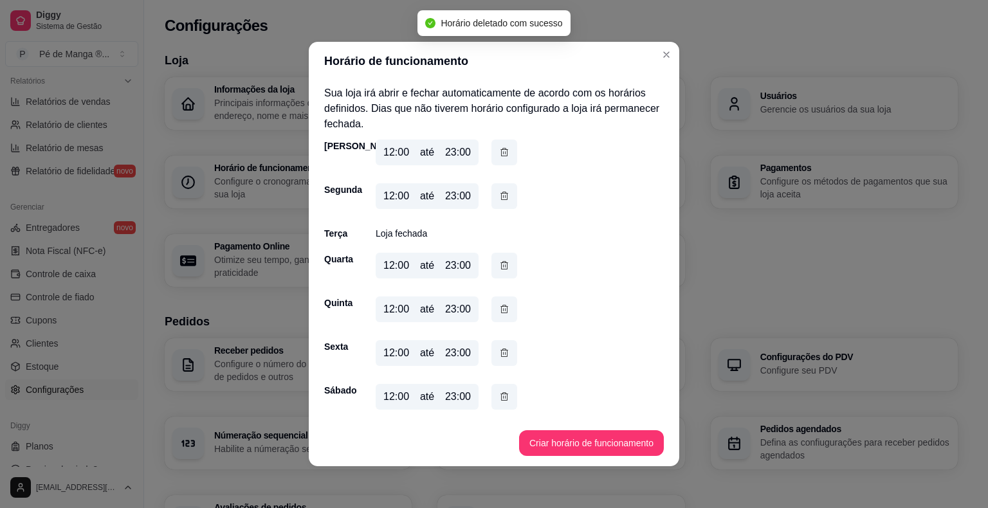
click at [416, 235] on p "Loja fechada" at bounding box center [401, 233] width 51 height 13
click at [638, 441] on button "Criar horário de funcionamento" at bounding box center [591, 443] width 145 height 26
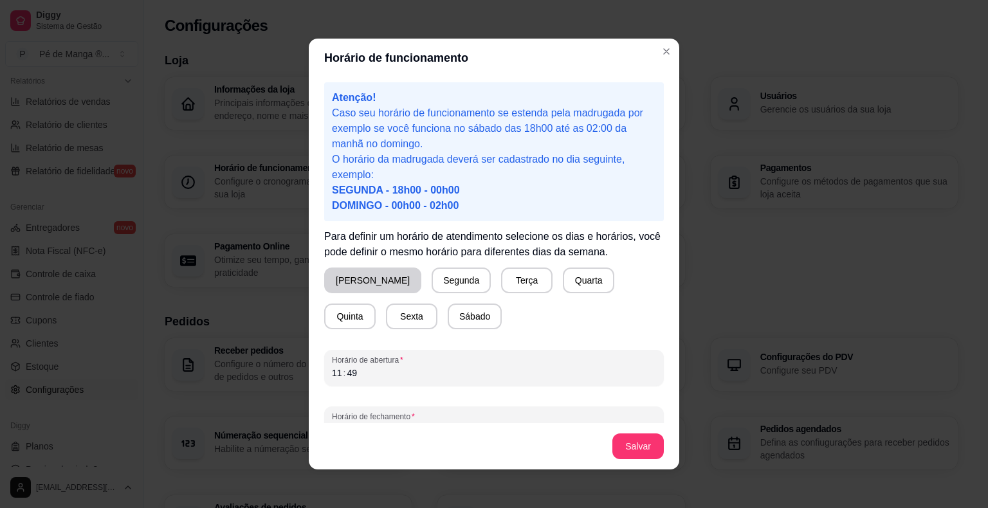
click at [376, 287] on button "Domingo" at bounding box center [372, 281] width 97 height 26
drag, startPoint x: 431, startPoint y: 295, endPoint x: 444, endPoint y: 294, distance: 12.9
click at [432, 295] on div "Domingo Segunda Terça Quarta Quinta Sexta Sábado" at bounding box center [494, 299] width 340 height 62
click at [443, 284] on button "Segunda" at bounding box center [458, 280] width 57 height 25
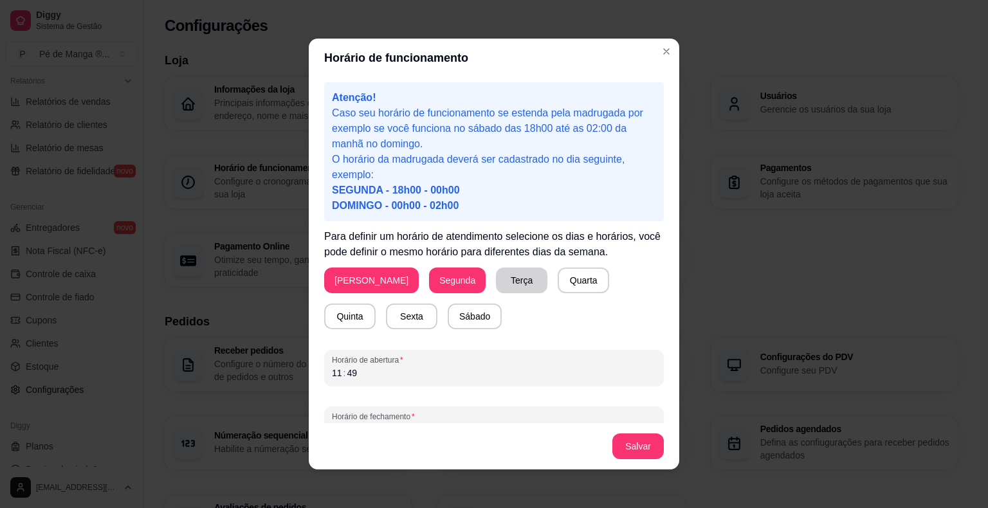
click at [496, 278] on button "Terça" at bounding box center [521, 281] width 51 height 26
click at [558, 283] on button "Quarta" at bounding box center [583, 280] width 50 height 25
click at [375, 304] on button "Quinta" at bounding box center [350, 316] width 50 height 25
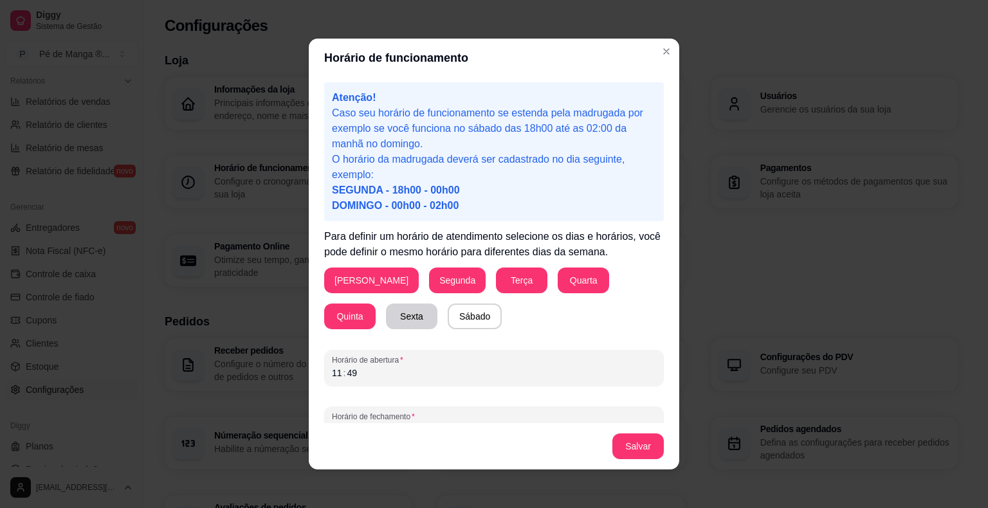
click at [386, 320] on button "Sexta" at bounding box center [411, 317] width 51 height 26
click at [448, 324] on button "Sábado" at bounding box center [475, 317] width 54 height 26
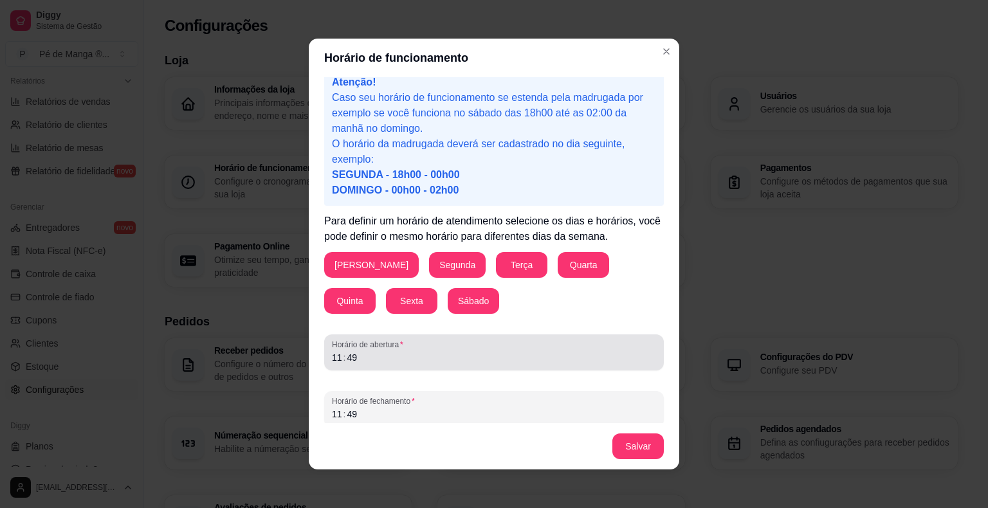
scroll to position [24, 0]
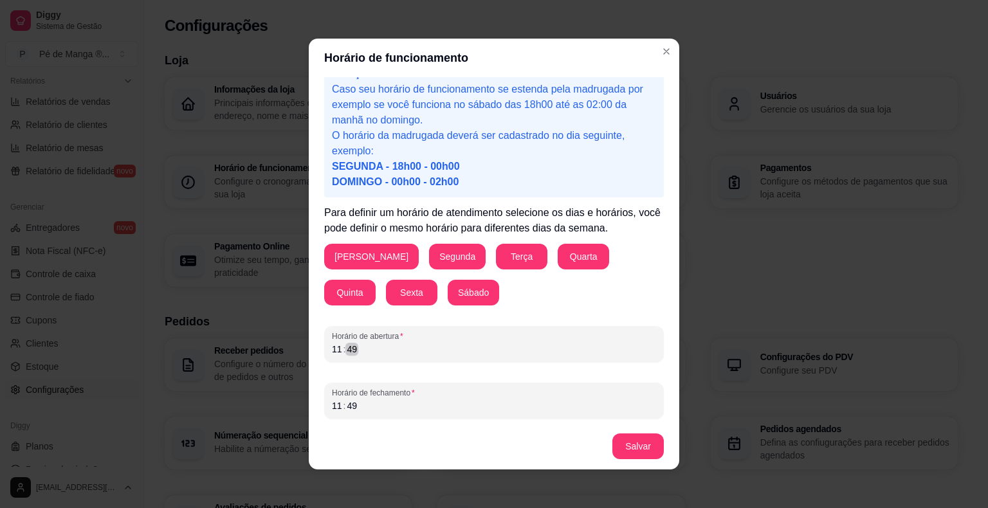
click at [301, 349] on div "Horário de funcionamento Atenção! Caso seu horário de funcionamento se estenda …" at bounding box center [494, 254] width 988 height 508
click at [354, 415] on div "Horário de fechamento 11 : 49" at bounding box center [494, 401] width 340 height 36
click at [355, 410] on div "11 : 49" at bounding box center [494, 405] width 324 height 15
click at [331, 408] on div "11" at bounding box center [337, 405] width 13 height 13
click at [635, 450] on button "Salvar" at bounding box center [637, 447] width 51 height 26
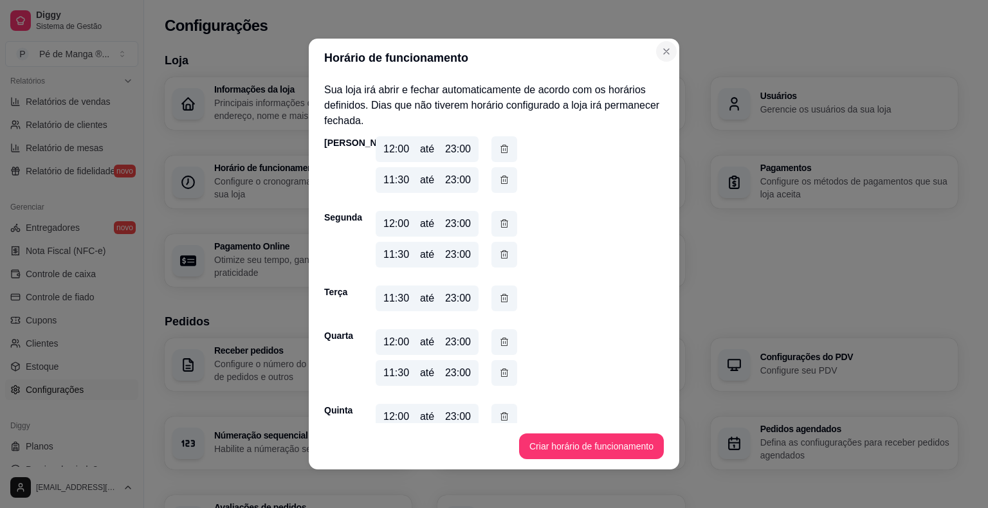
drag, startPoint x: 651, startPoint y: 48, endPoint x: 661, endPoint y: 53, distance: 11.5
click at [656, 51] on section "Horário de funcionamento Sua loja irá abrir e fechar automaticamente de acordo …" at bounding box center [494, 254] width 370 height 431
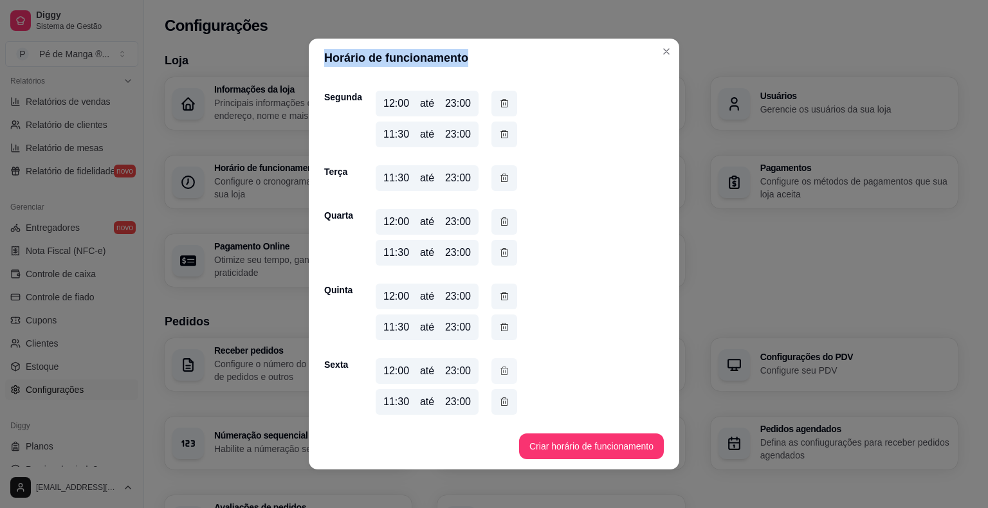
scroll to position [196, 0]
click at [491, 372] on button "button" at bounding box center [504, 370] width 26 height 26
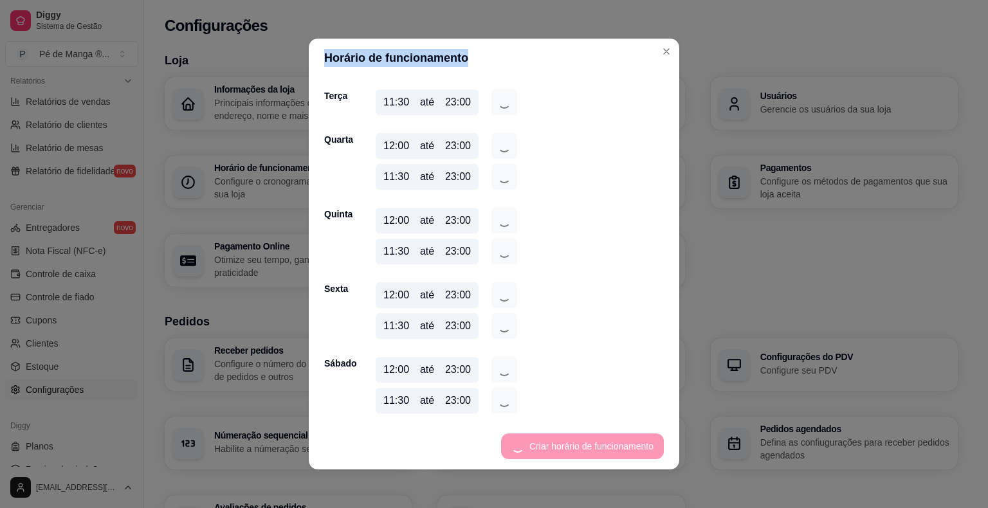
scroll to position [165, 0]
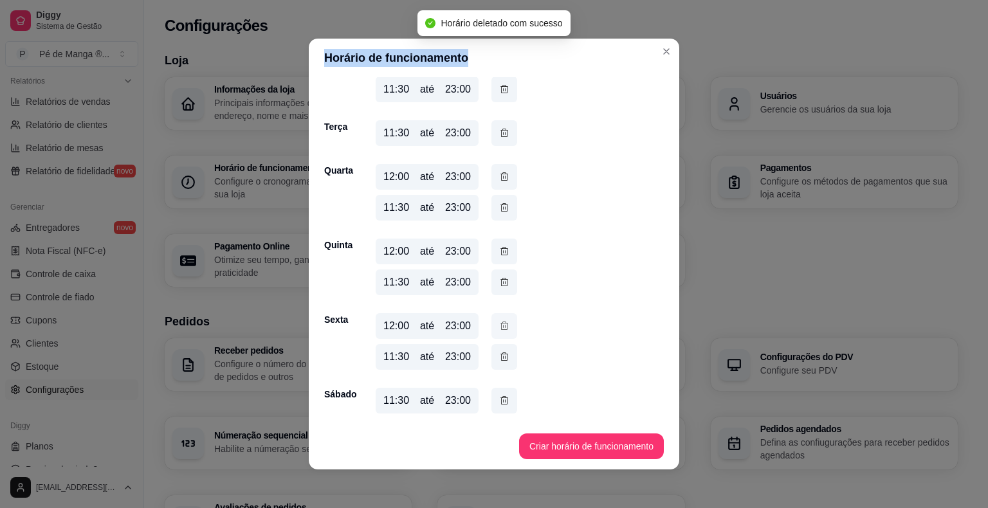
click at [499, 319] on icon "button" at bounding box center [504, 326] width 10 height 14
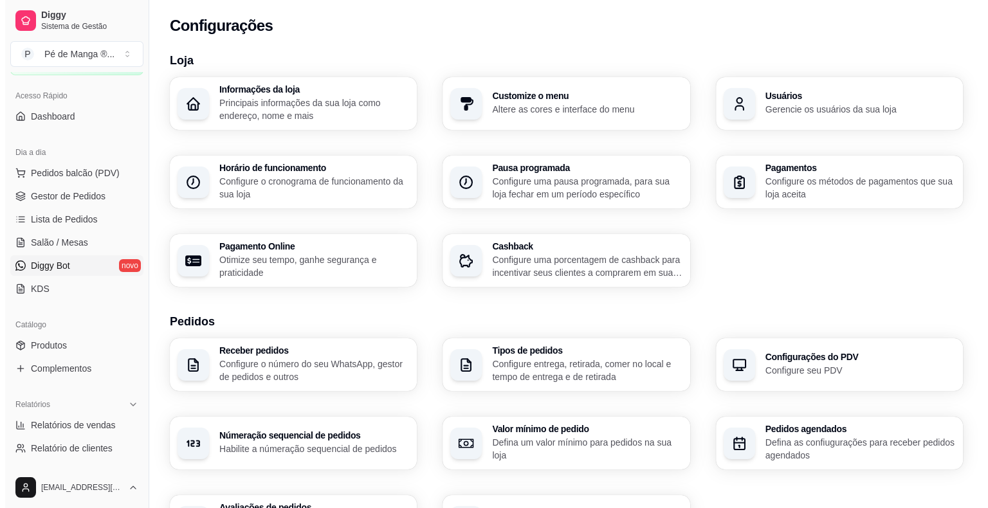
scroll to position [0, 0]
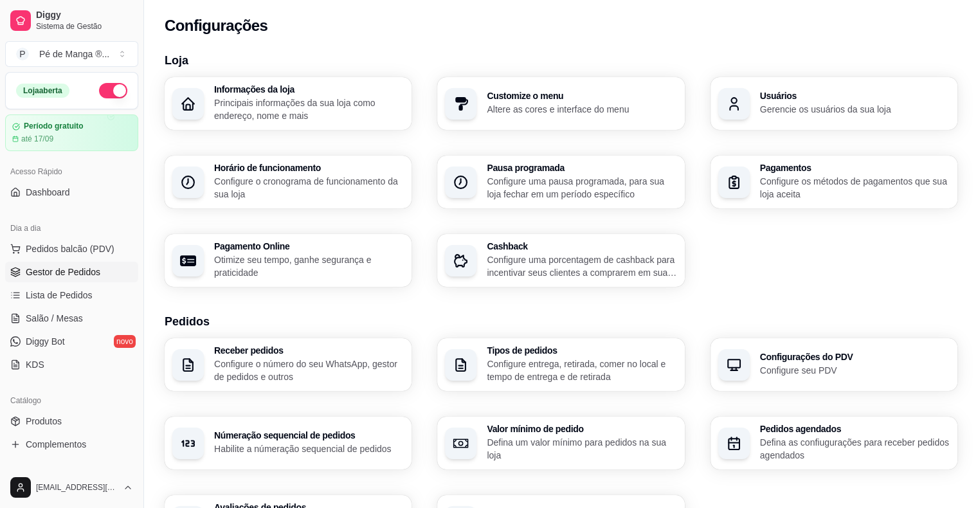
click at [67, 269] on span "Gestor de Pedidos" at bounding box center [63, 272] width 75 height 13
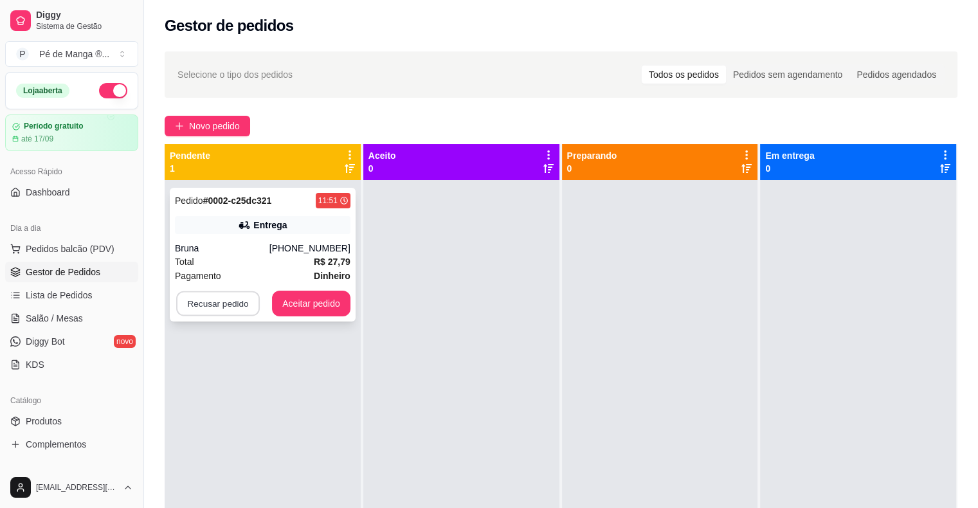
click at [238, 313] on button "Recusar pedido" at bounding box center [218, 303] width 84 height 25
click at [242, 340] on div "Pedido # 0002-c25dc321 11:51 Entrega Bruna (15) 99712-9981 Total R$ 27,79 Pagam…" at bounding box center [263, 434] width 196 height 508
click at [263, 248] on div "Bruna" at bounding box center [222, 248] width 95 height 13
click at [241, 103] on div "Selecione o tipo dos pedidos Todos os pedidos Pedidos sem agendamento Pedidos a…" at bounding box center [561, 356] width 834 height 624
click at [305, 308] on button "Aceitar pedido" at bounding box center [311, 304] width 78 height 26
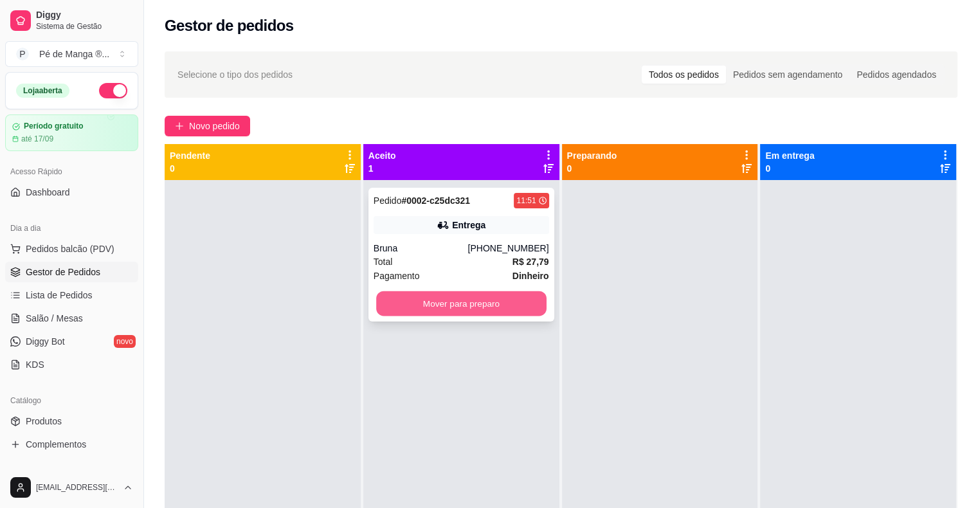
click at [507, 309] on button "Mover para preparo" at bounding box center [461, 303] width 170 height 25
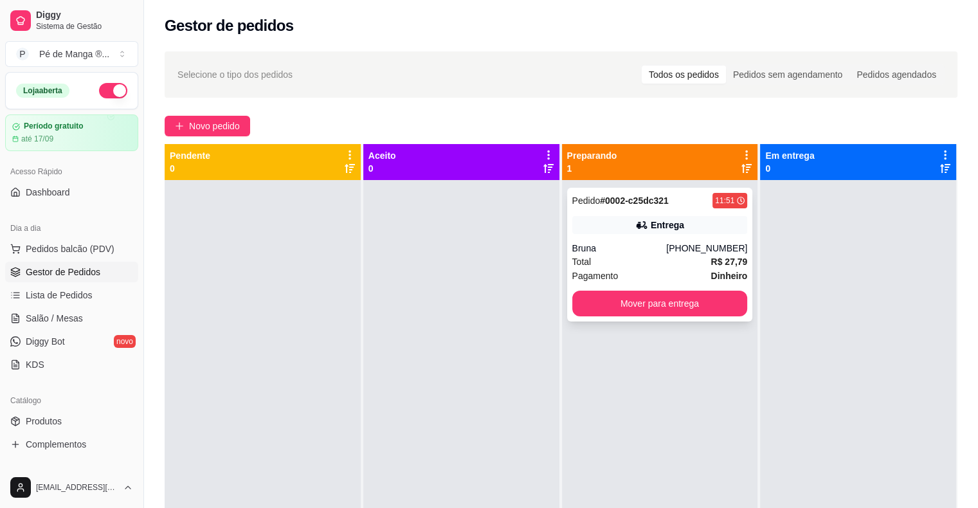
click at [642, 205] on strong "# 0002-c25dc321" at bounding box center [634, 201] width 69 height 10
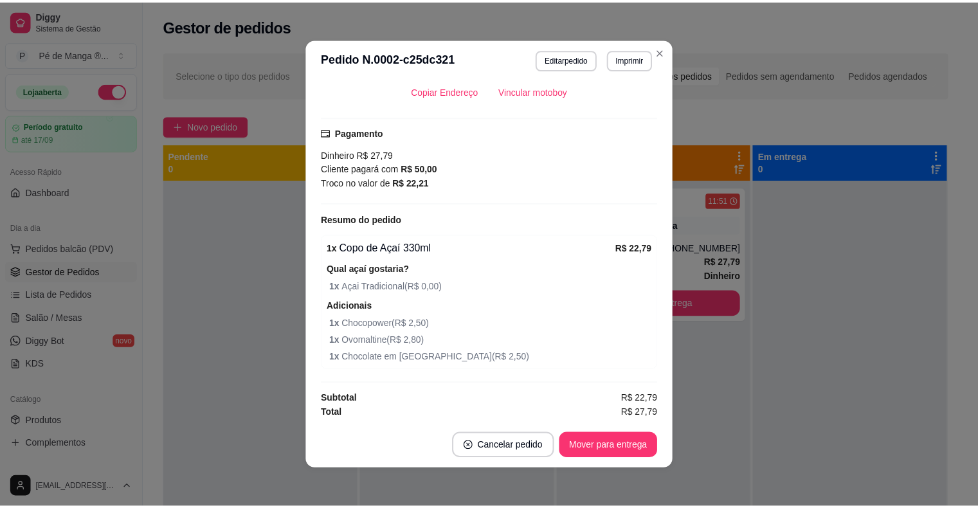
scroll to position [3, 0]
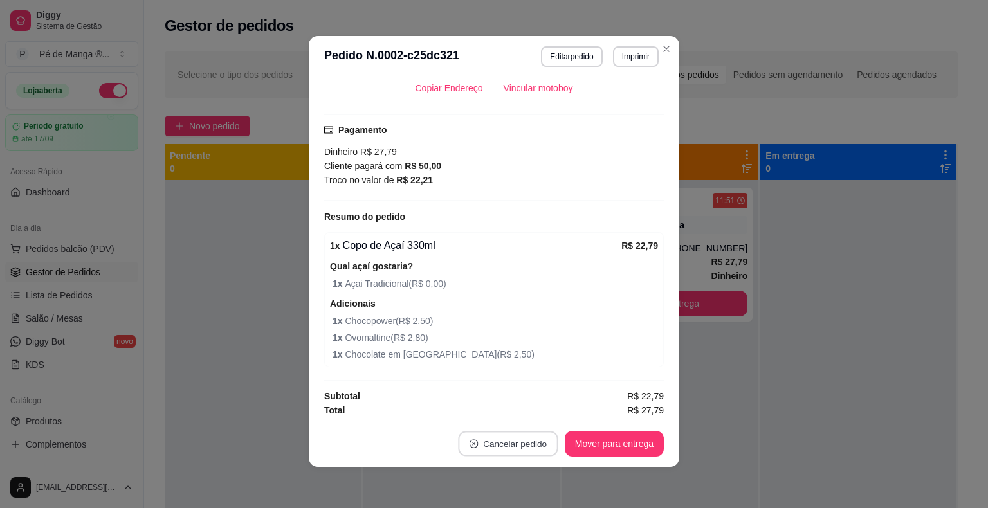
click at [503, 444] on button "Cancelar pedido" at bounding box center [508, 444] width 100 height 25
click at [522, 418] on button "Sim" at bounding box center [540, 411] width 50 height 25
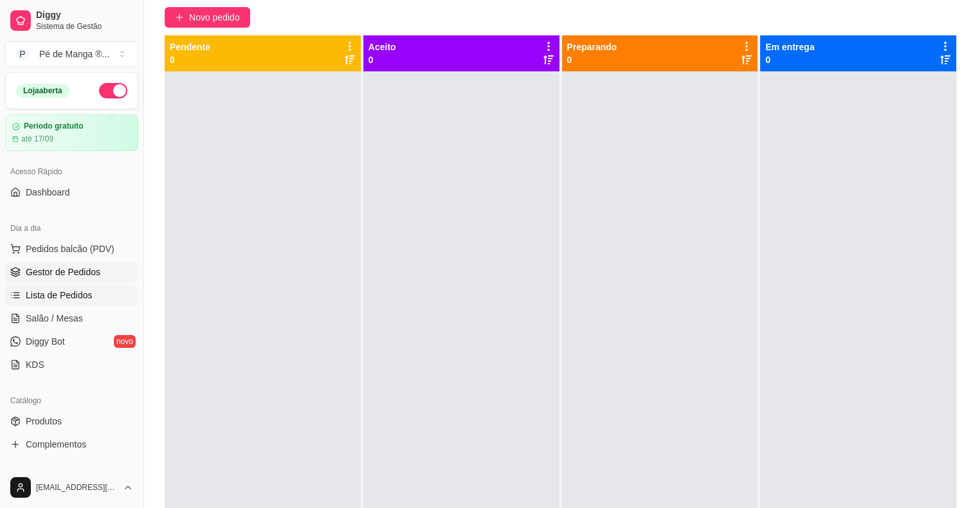
scroll to position [0, 0]
